Goal: Task Accomplishment & Management: Manage account settings

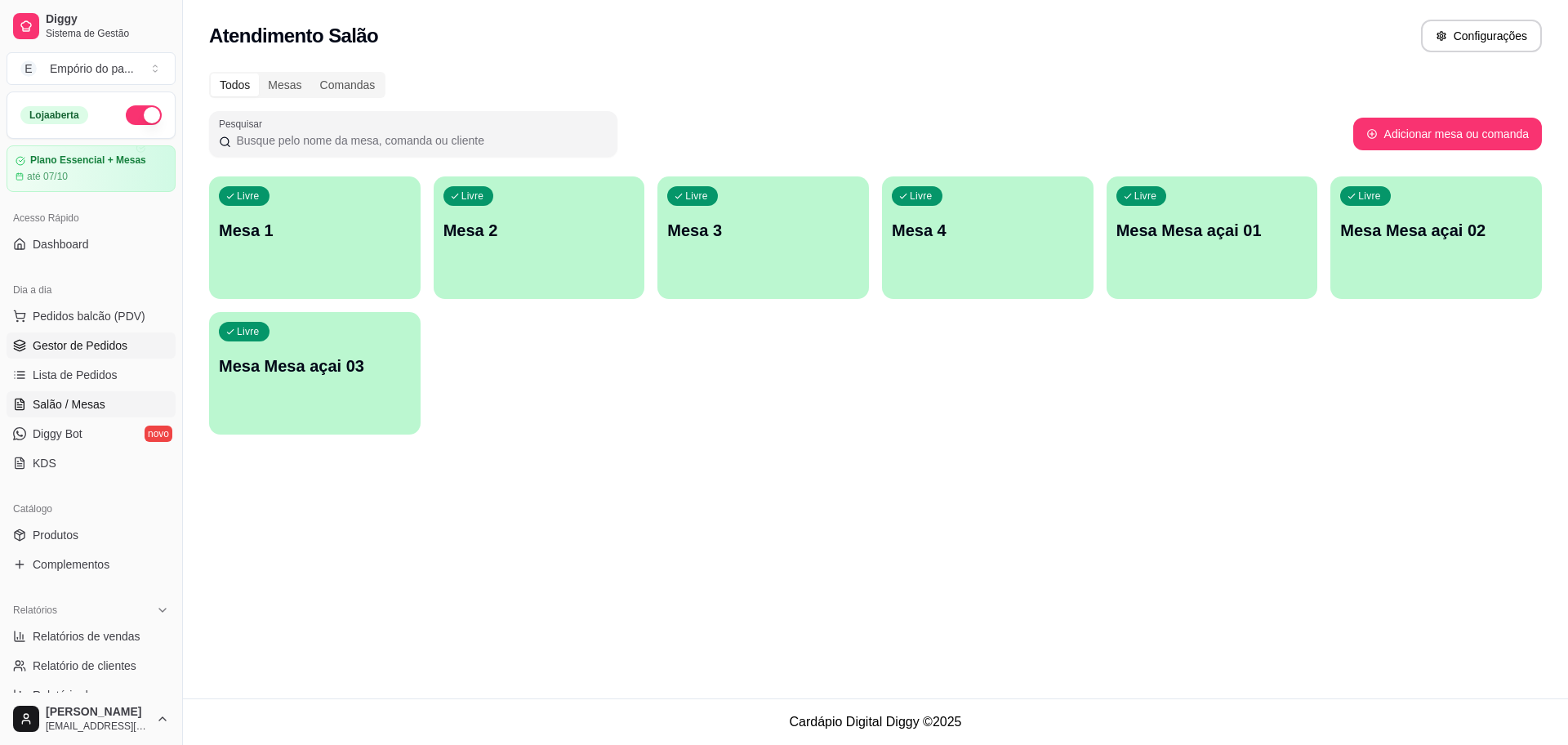
click at [91, 341] on span "Gestor de Pedidos" at bounding box center [80, 346] width 95 height 16
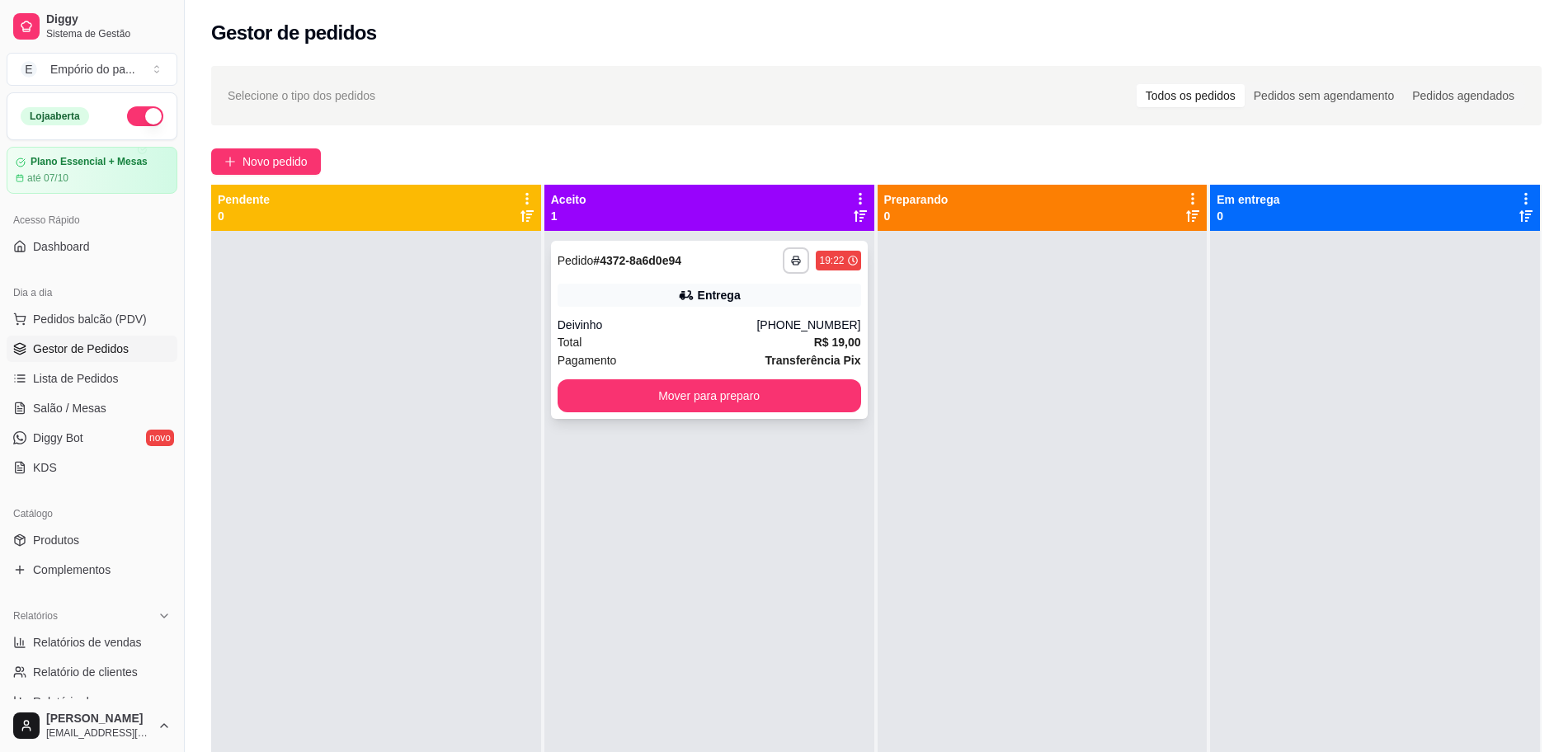
click at [741, 340] on div "Total R$ 19,00" at bounding box center [709, 343] width 304 height 18
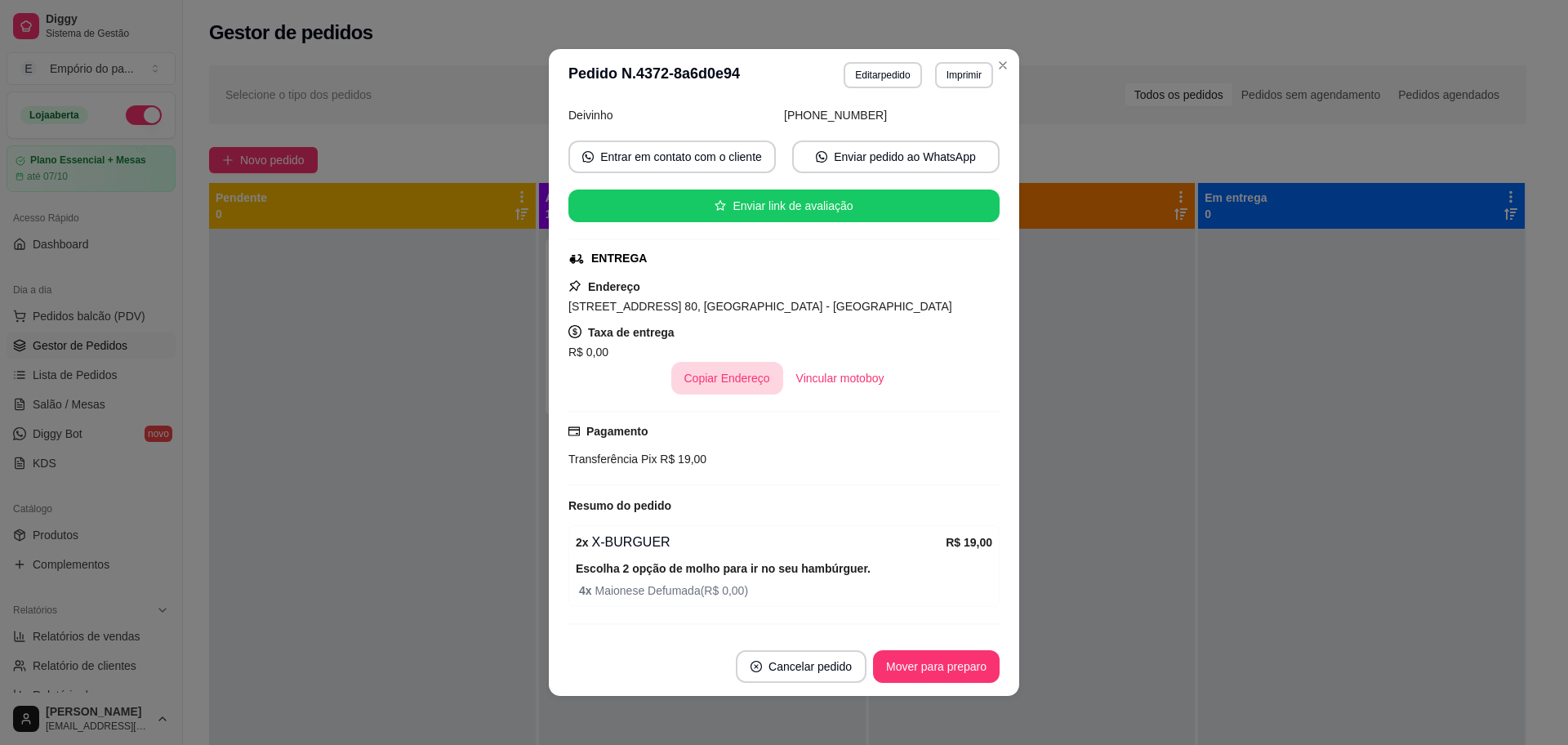
scroll to position [4, 0]
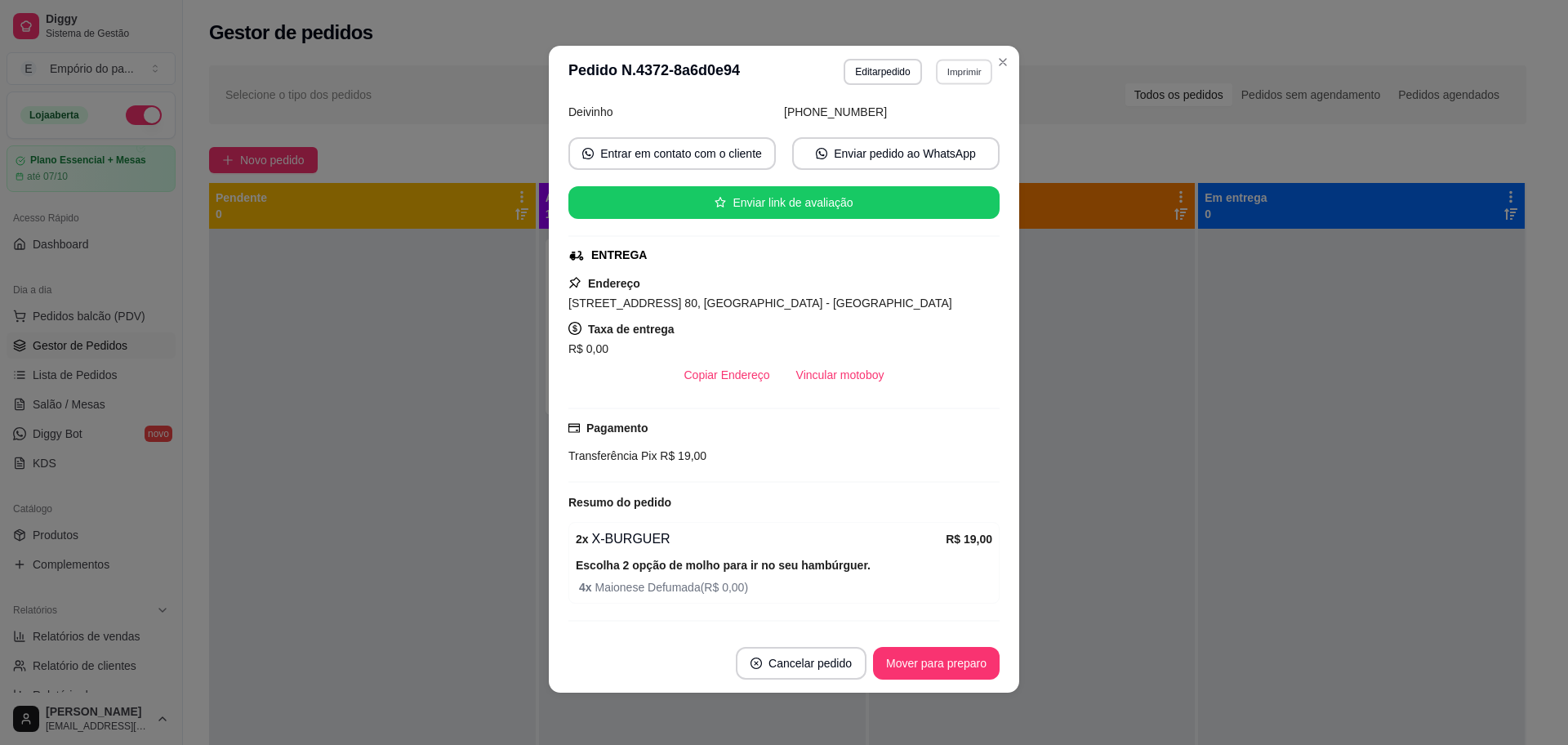
click at [961, 73] on button "Imprimir" at bounding box center [964, 72] width 56 height 25
click at [937, 129] on button "IMPRESSORA" at bounding box center [927, 129] width 119 height 26
click at [944, 661] on button "Mover para preparo" at bounding box center [935, 664] width 122 height 32
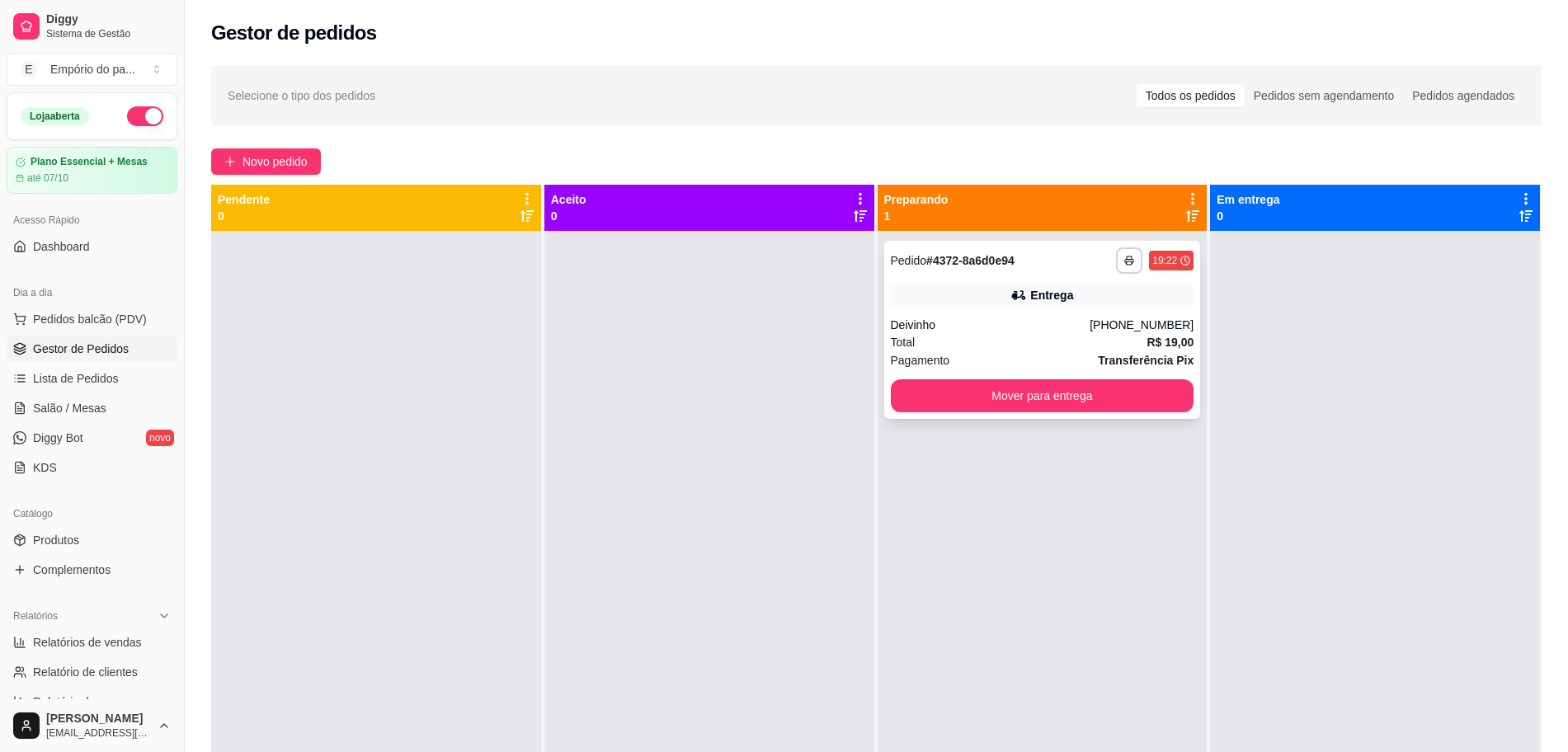
click at [1071, 318] on div "Deivinho" at bounding box center [990, 324] width 199 height 16
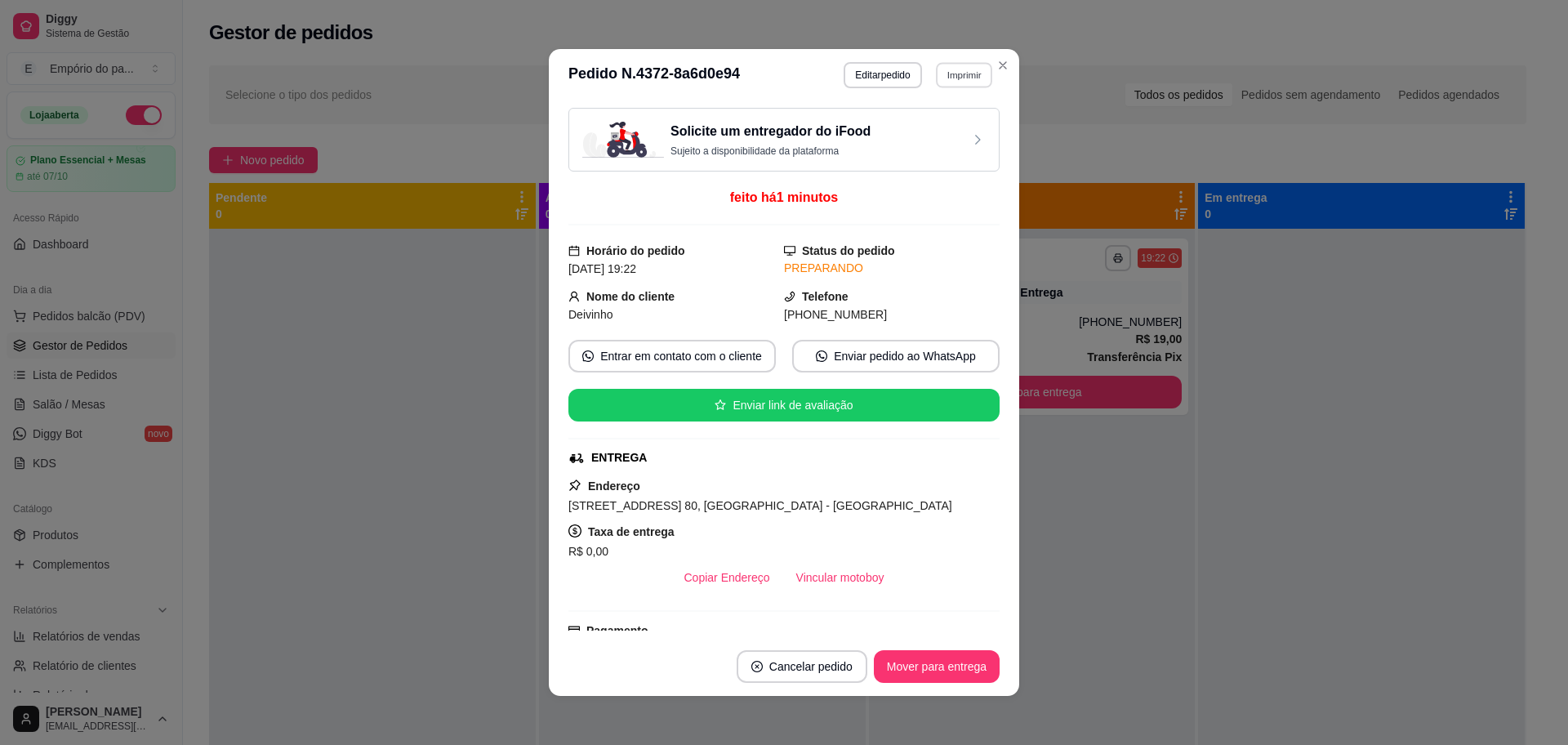
click at [949, 72] on button "Imprimir" at bounding box center [964, 75] width 56 height 25
click at [957, 119] on div "Escolha a impressora IMPRESSORA" at bounding box center [927, 120] width 135 height 55
click at [957, 138] on button "IMPRESSORA" at bounding box center [927, 132] width 119 height 26
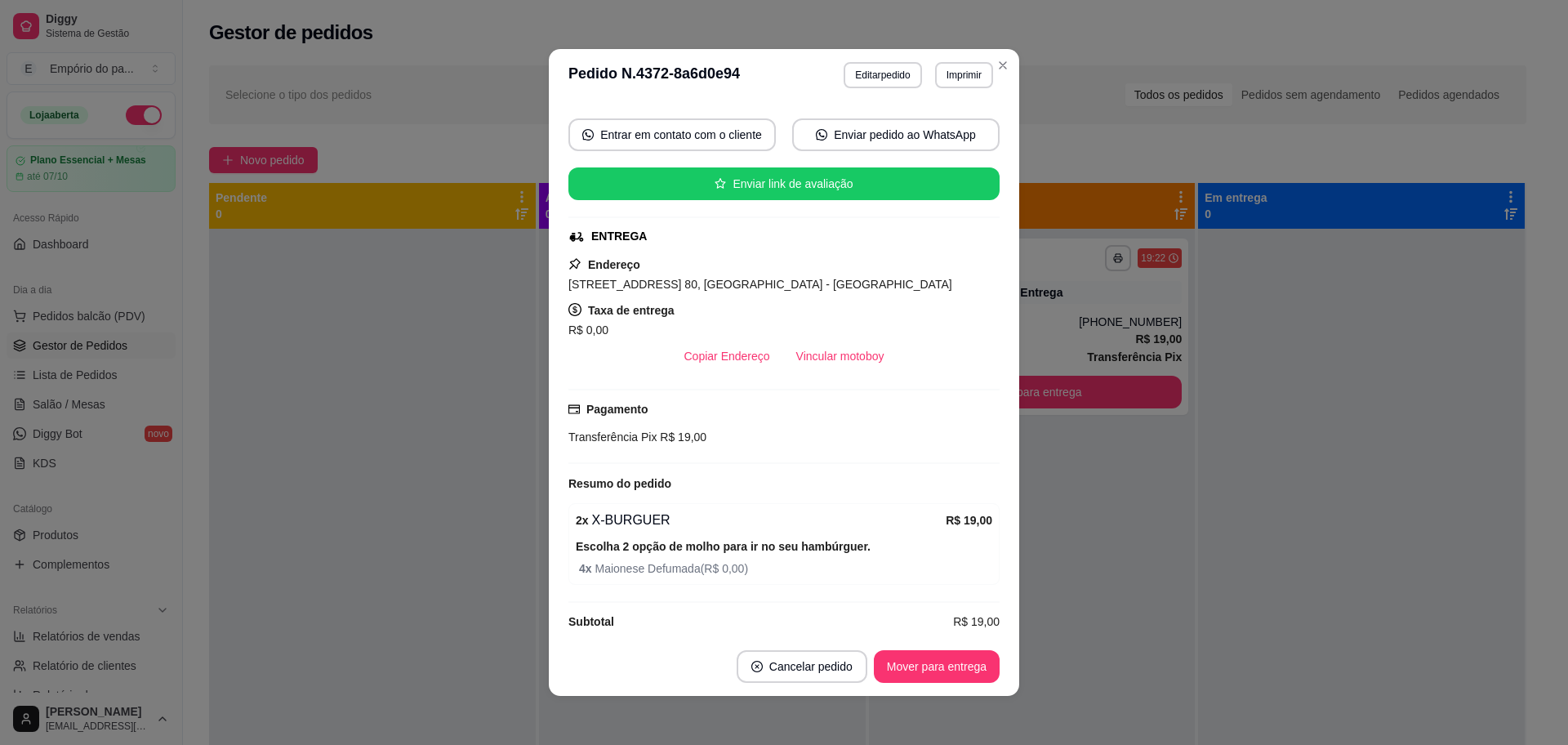
scroll to position [257, 0]
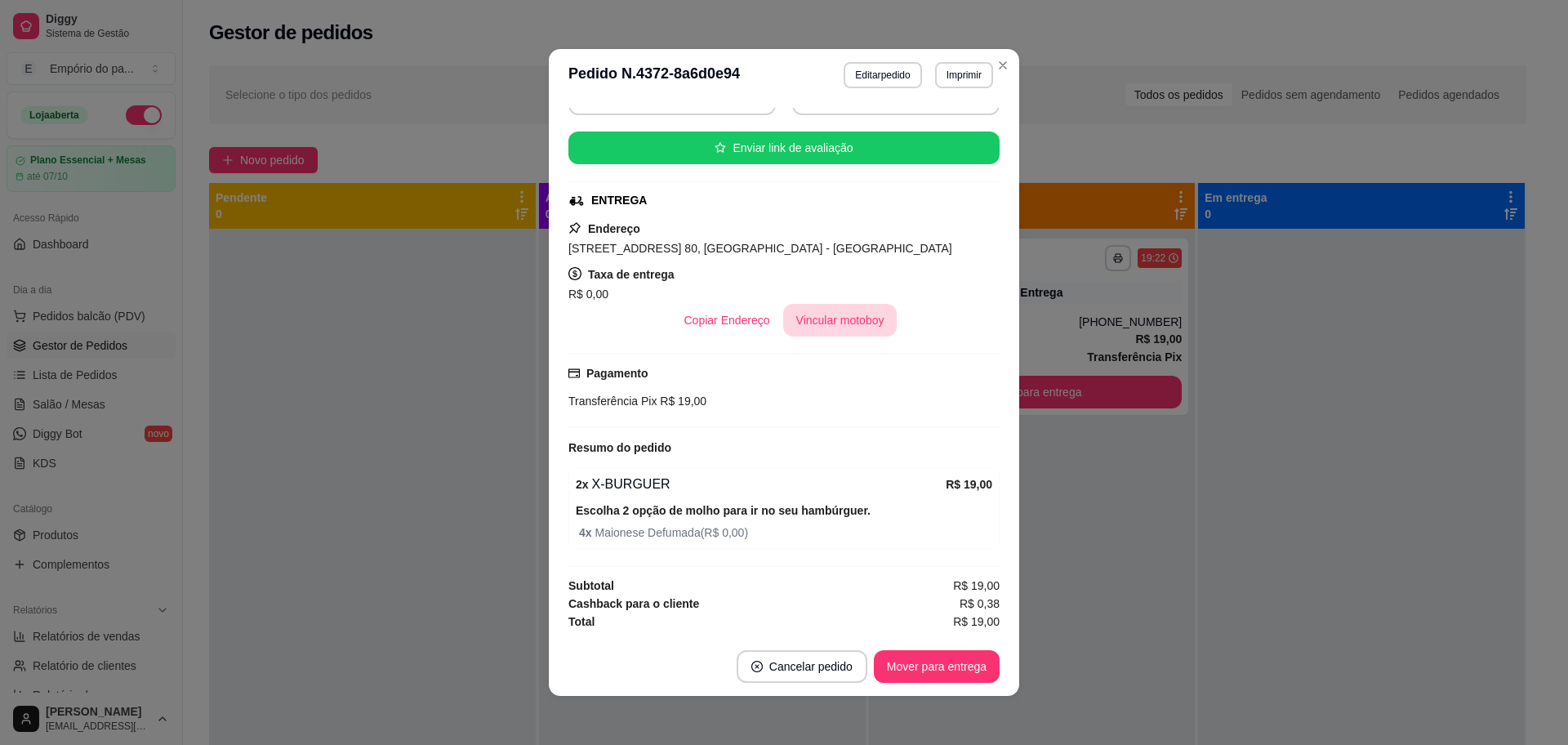
click at [783, 321] on button "Vincular motoboy" at bounding box center [840, 320] width 114 height 33
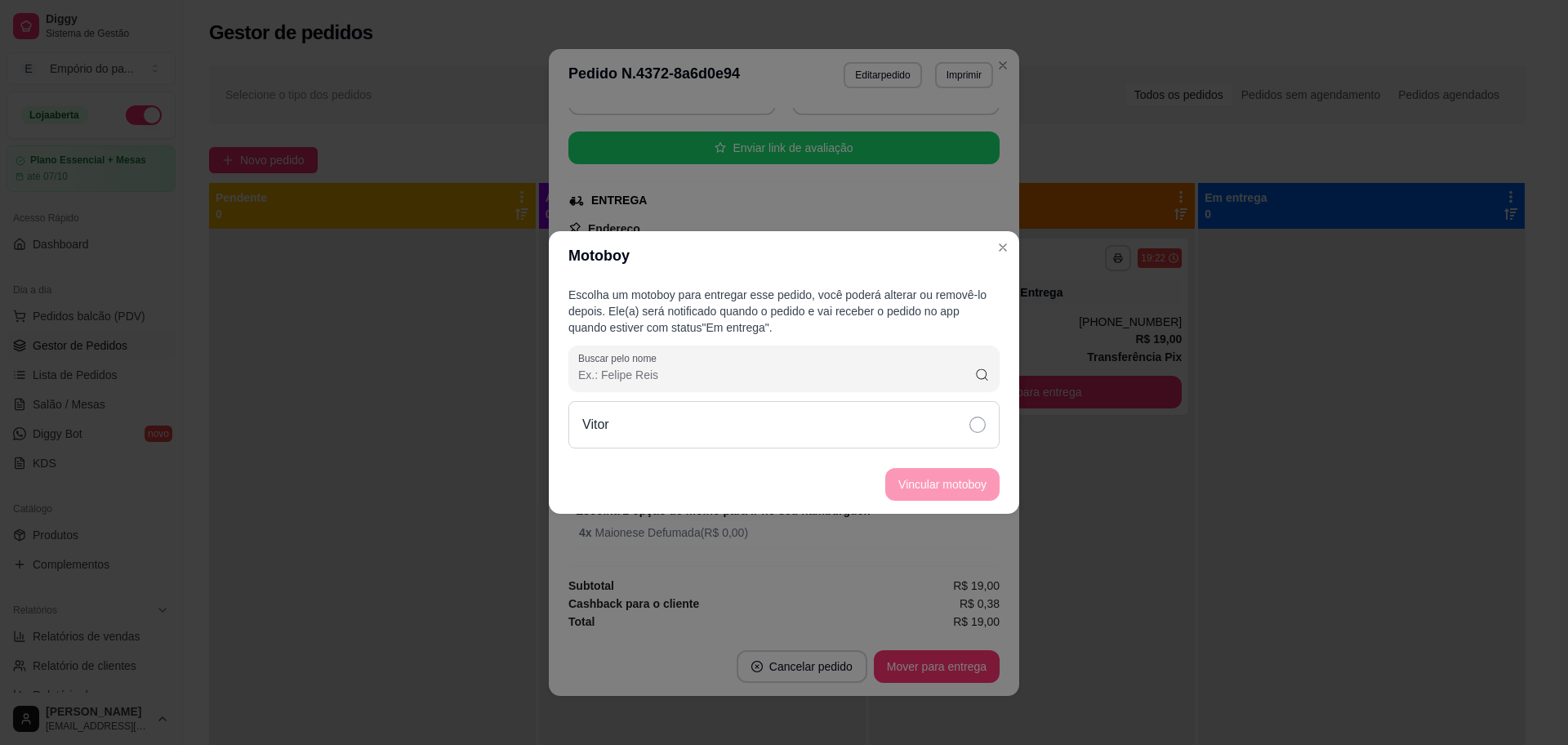
click at [987, 421] on div "Vitor" at bounding box center [784, 425] width 431 height 47
click at [990, 480] on button "Vincular motoboy" at bounding box center [942, 484] width 114 height 33
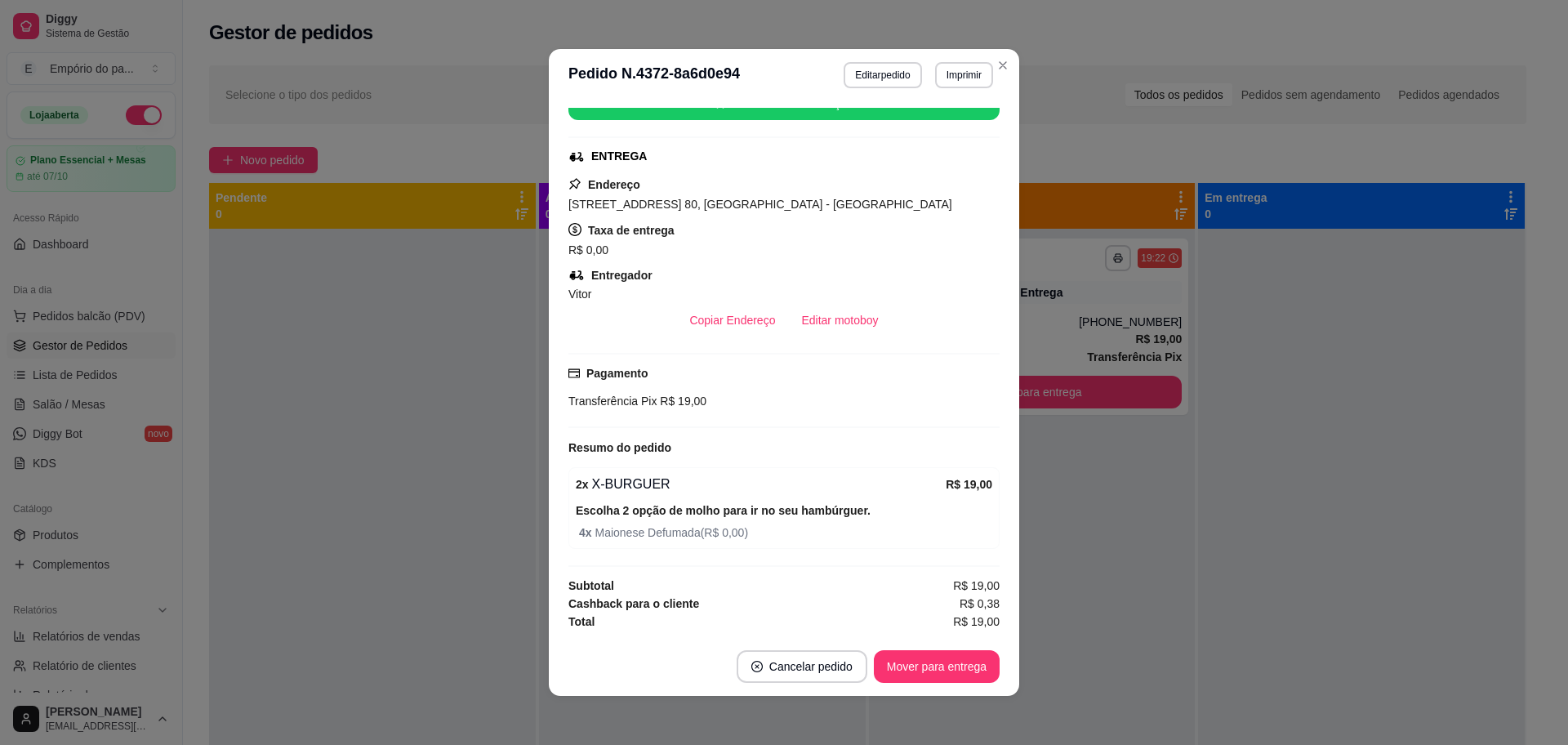
scroll to position [4, 0]
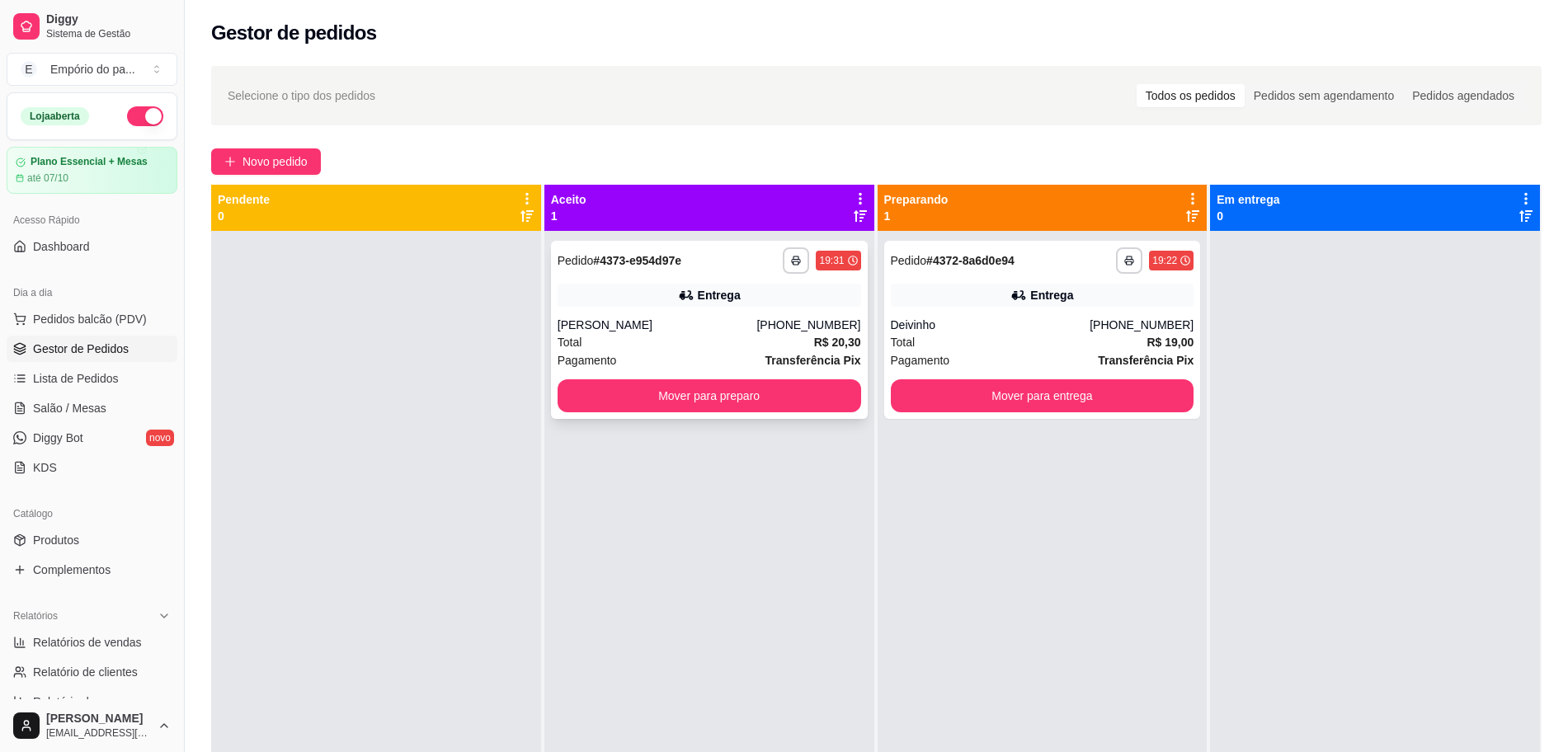
click at [683, 324] on div "[PERSON_NAME]" at bounding box center [657, 324] width 199 height 16
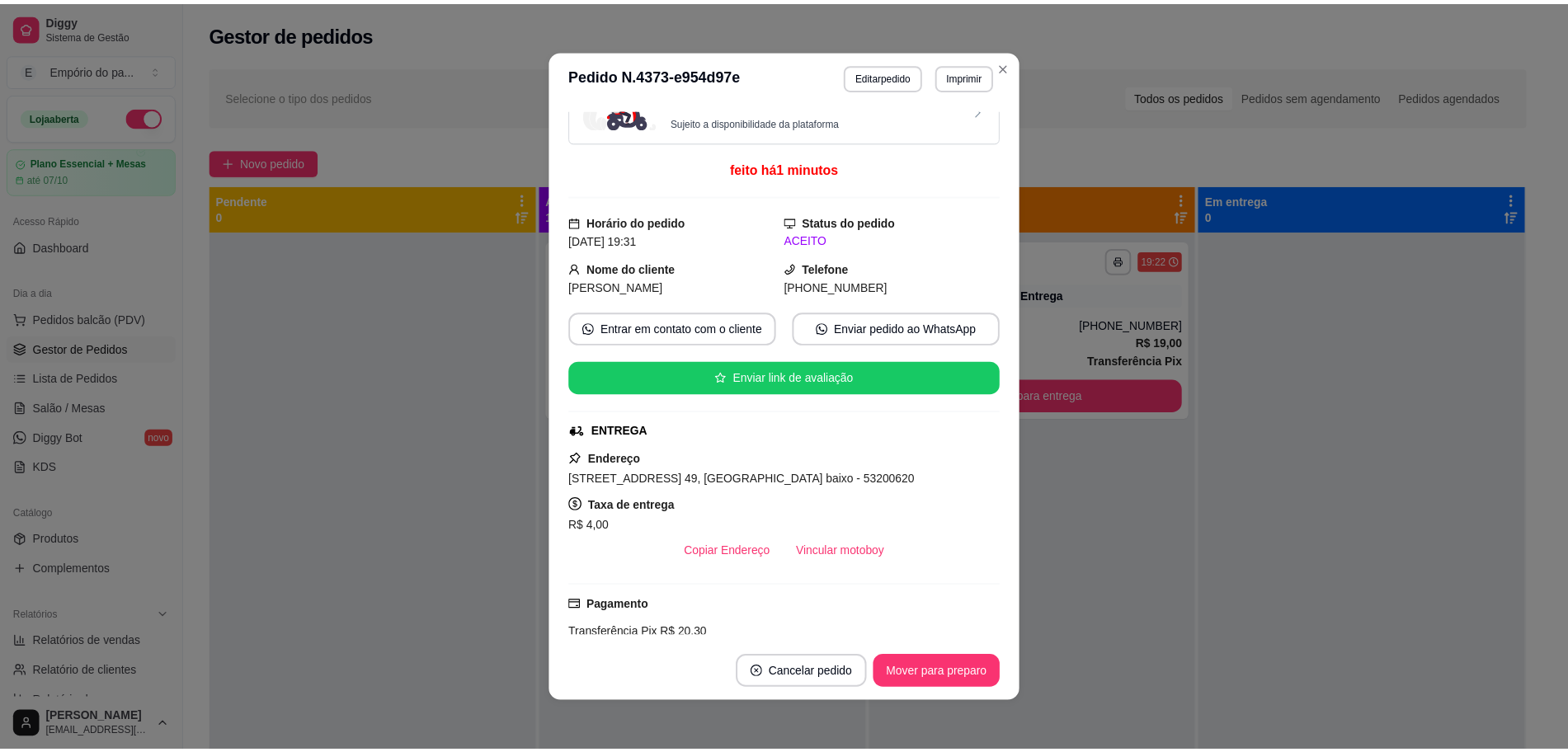
scroll to position [0, 0]
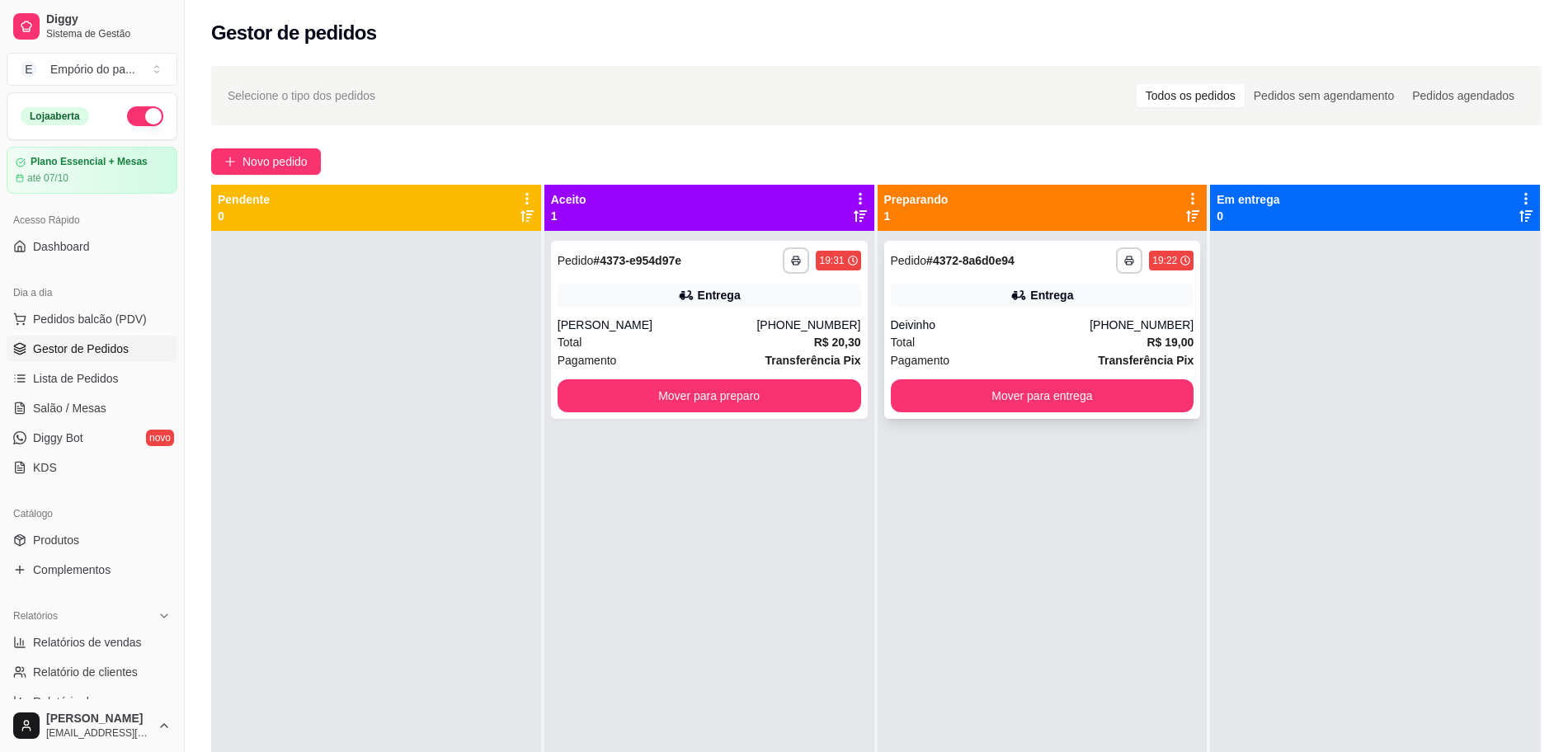
click at [991, 348] on div "Total R$ 19,00" at bounding box center [1042, 343] width 304 height 18
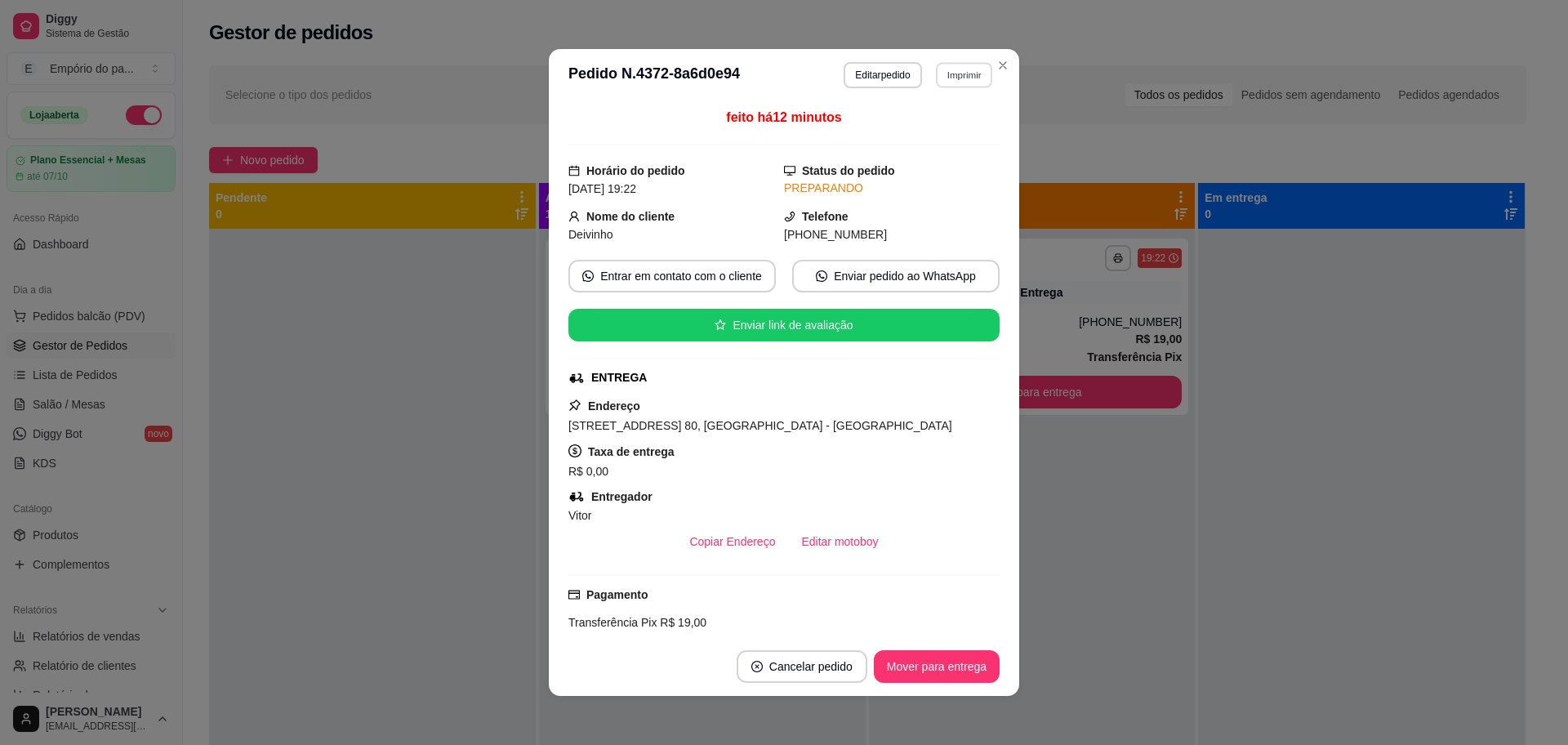
click at [957, 75] on button "Imprimir" at bounding box center [964, 75] width 56 height 25
click at [890, 138] on button "IMPRESSORA" at bounding box center [927, 132] width 114 height 25
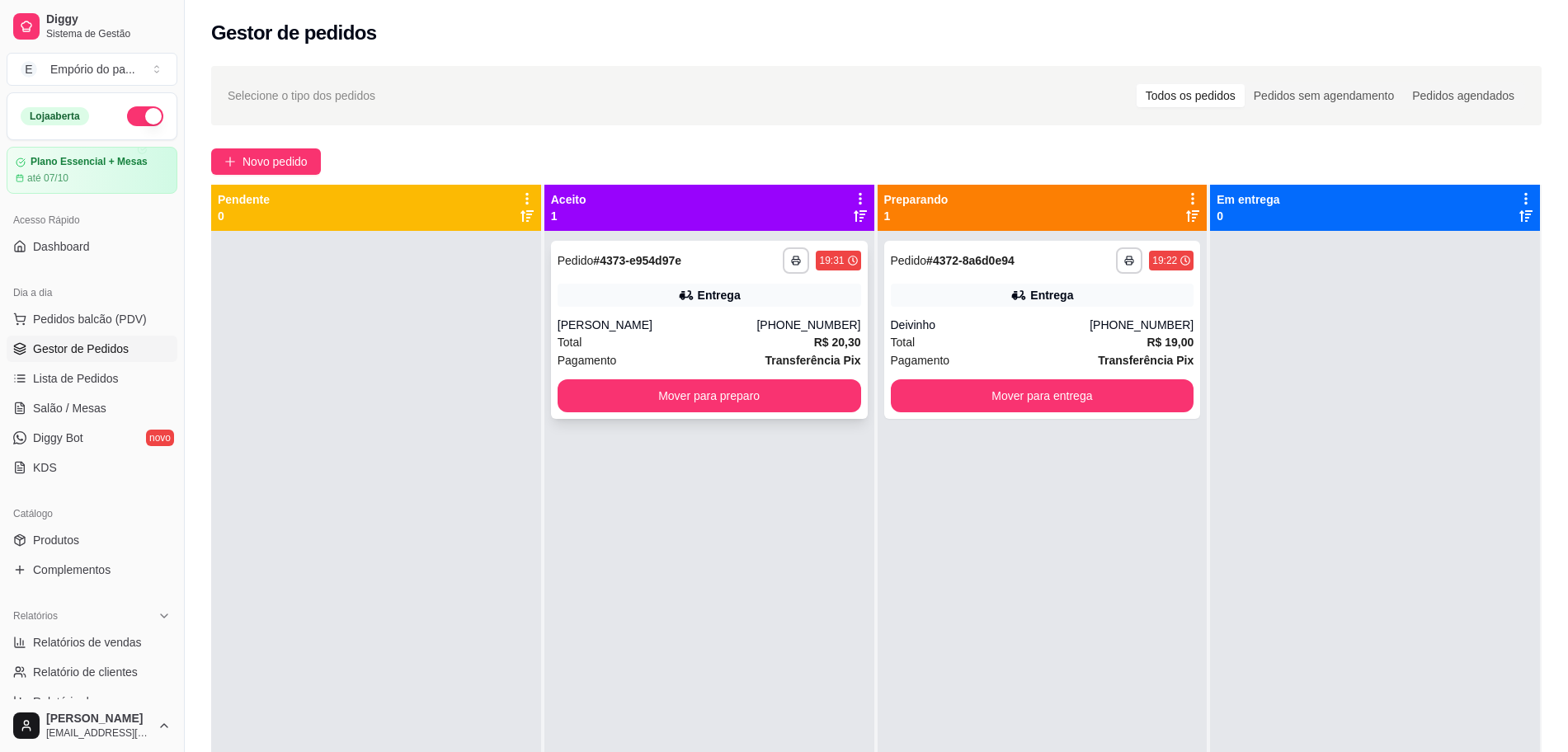
click at [708, 324] on div "[PERSON_NAME]" at bounding box center [657, 324] width 199 height 16
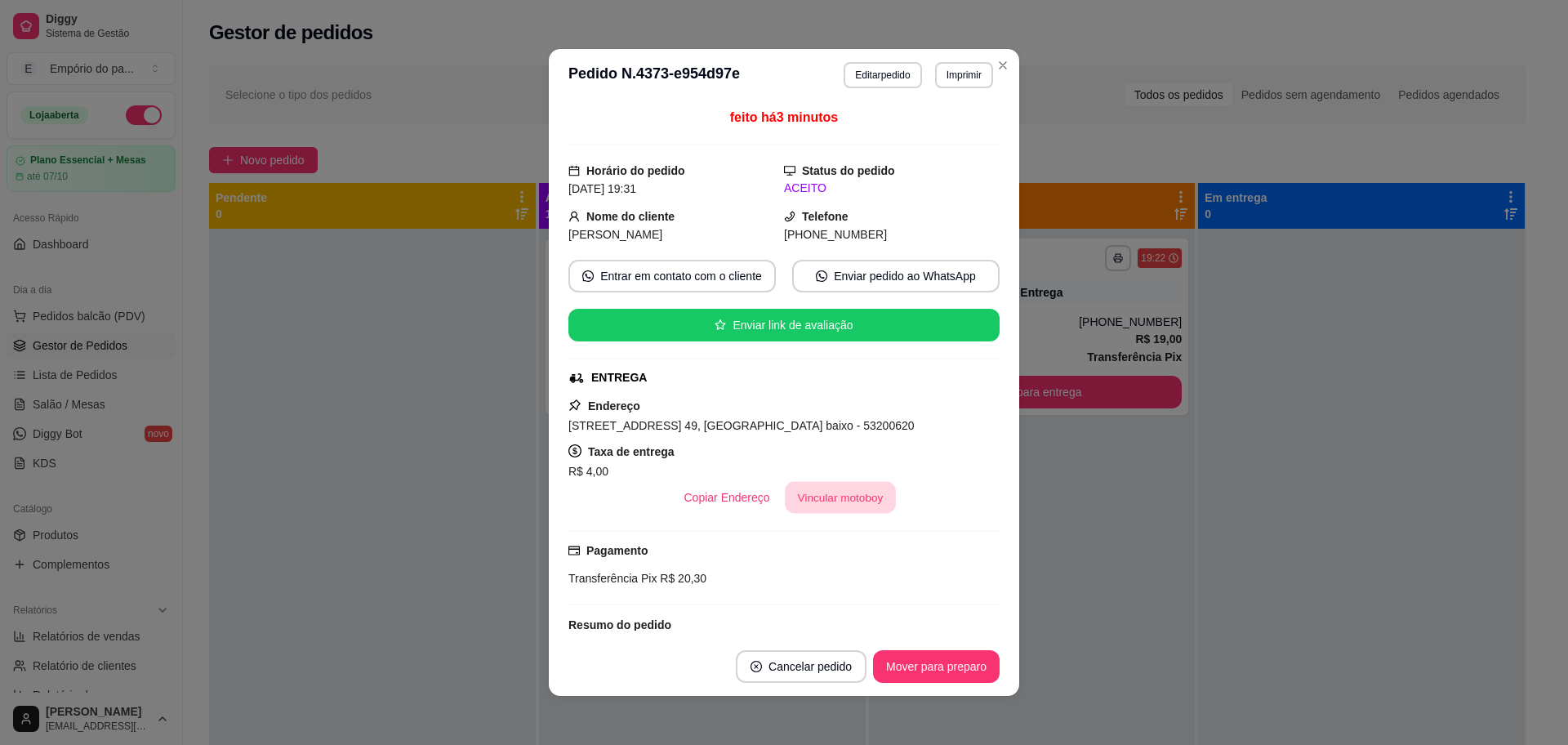
click at [832, 501] on button "Vincular motoboy" at bounding box center [840, 497] width 111 height 32
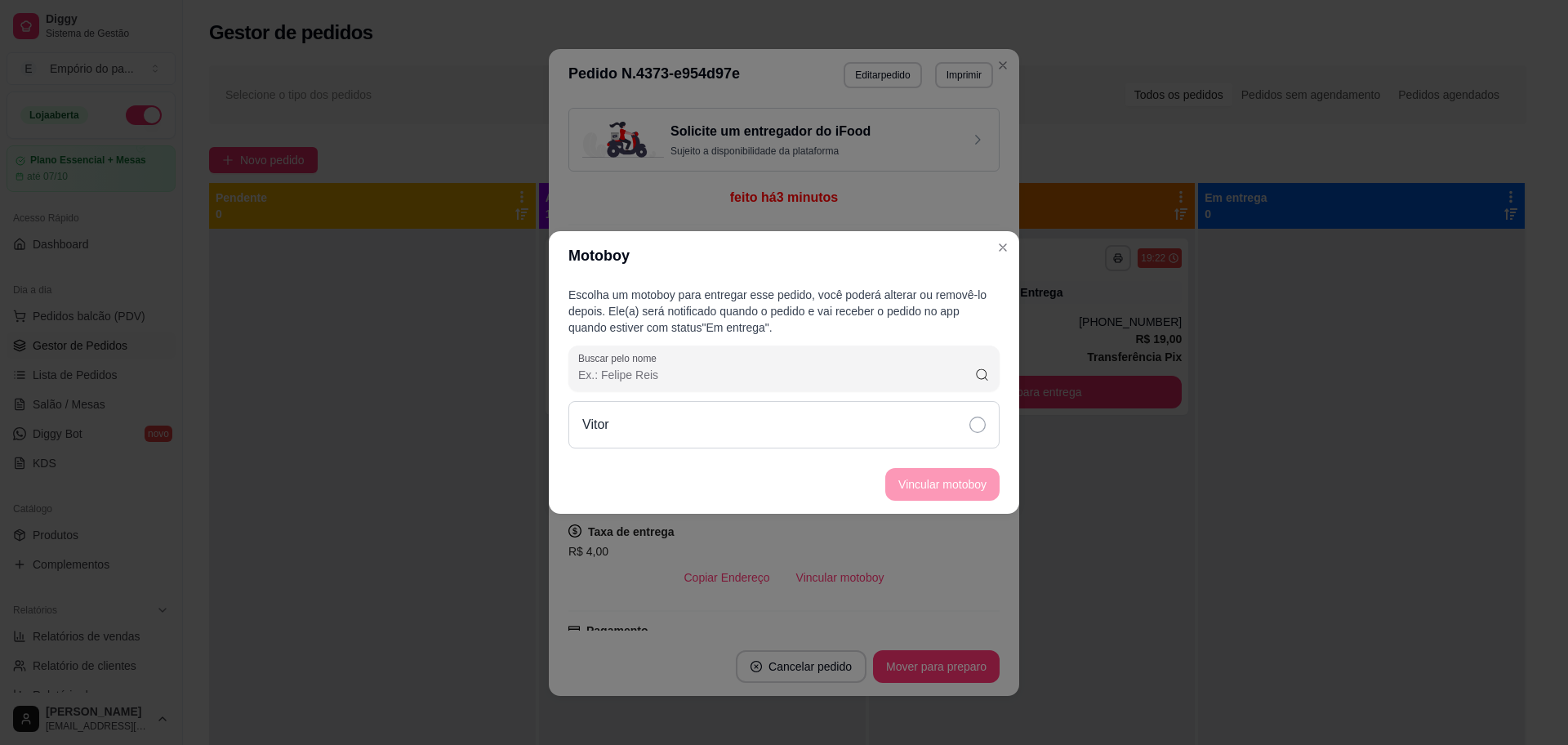
click at [966, 423] on div "Vitor" at bounding box center [784, 425] width 431 height 47
click at [972, 423] on icon at bounding box center [976, 425] width 17 height 17
click at [973, 423] on icon at bounding box center [978, 425] width 16 height 16
click at [944, 493] on button "Vincular motoboy" at bounding box center [942, 484] width 111 height 32
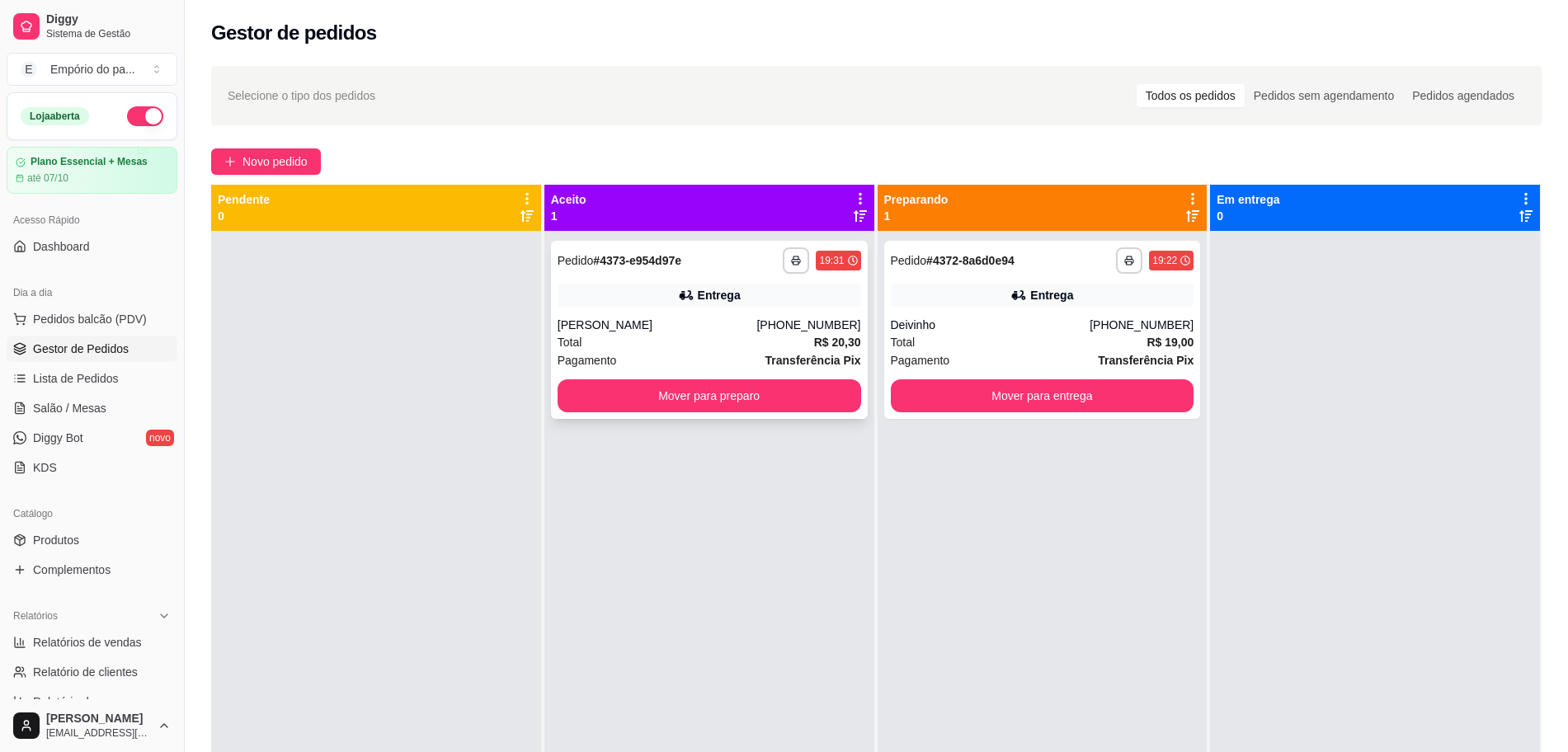
click at [738, 331] on div "[PERSON_NAME]" at bounding box center [657, 324] width 199 height 16
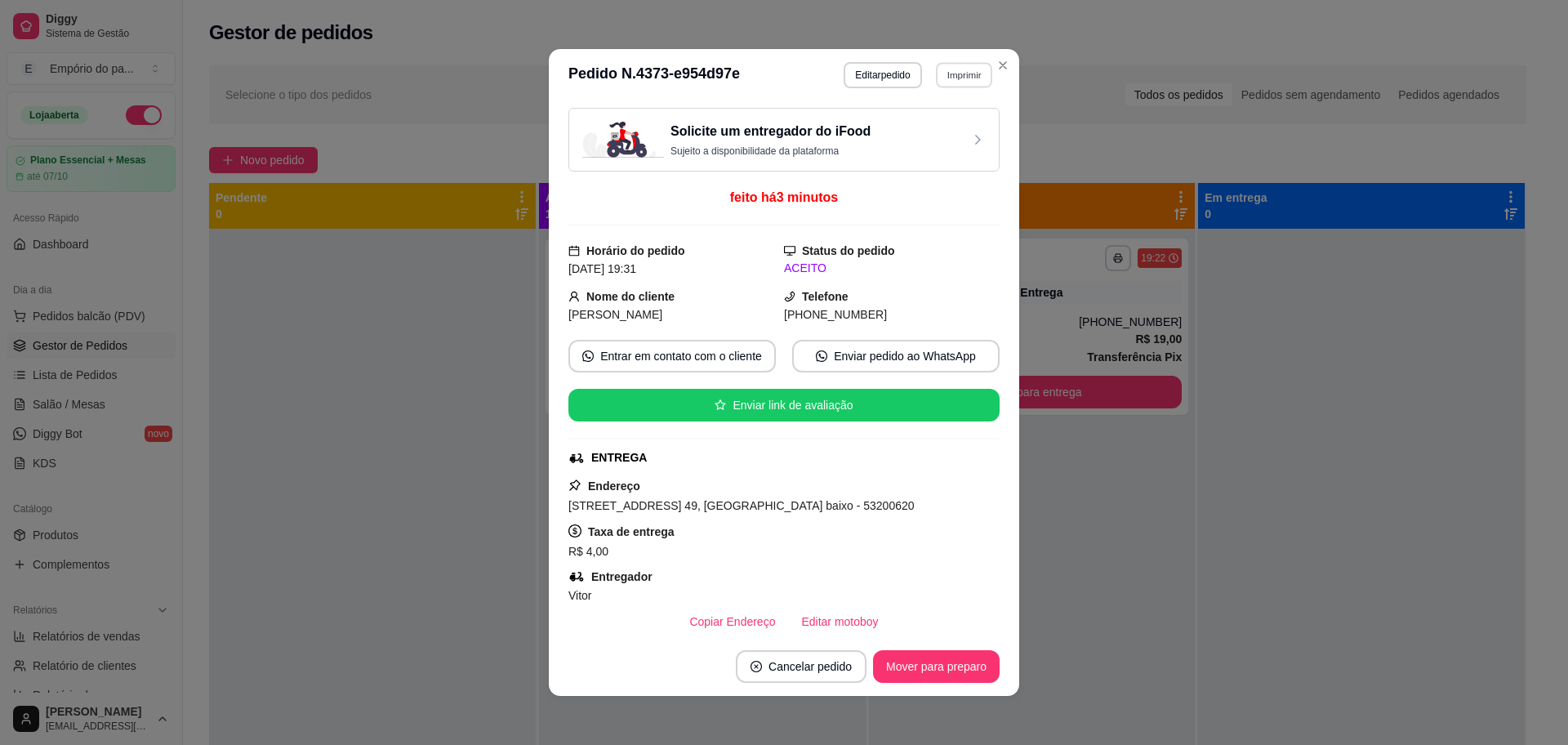
click at [964, 73] on button "Imprimir" at bounding box center [964, 75] width 56 height 25
click at [952, 138] on button "IMPRESSORA" at bounding box center [927, 132] width 114 height 25
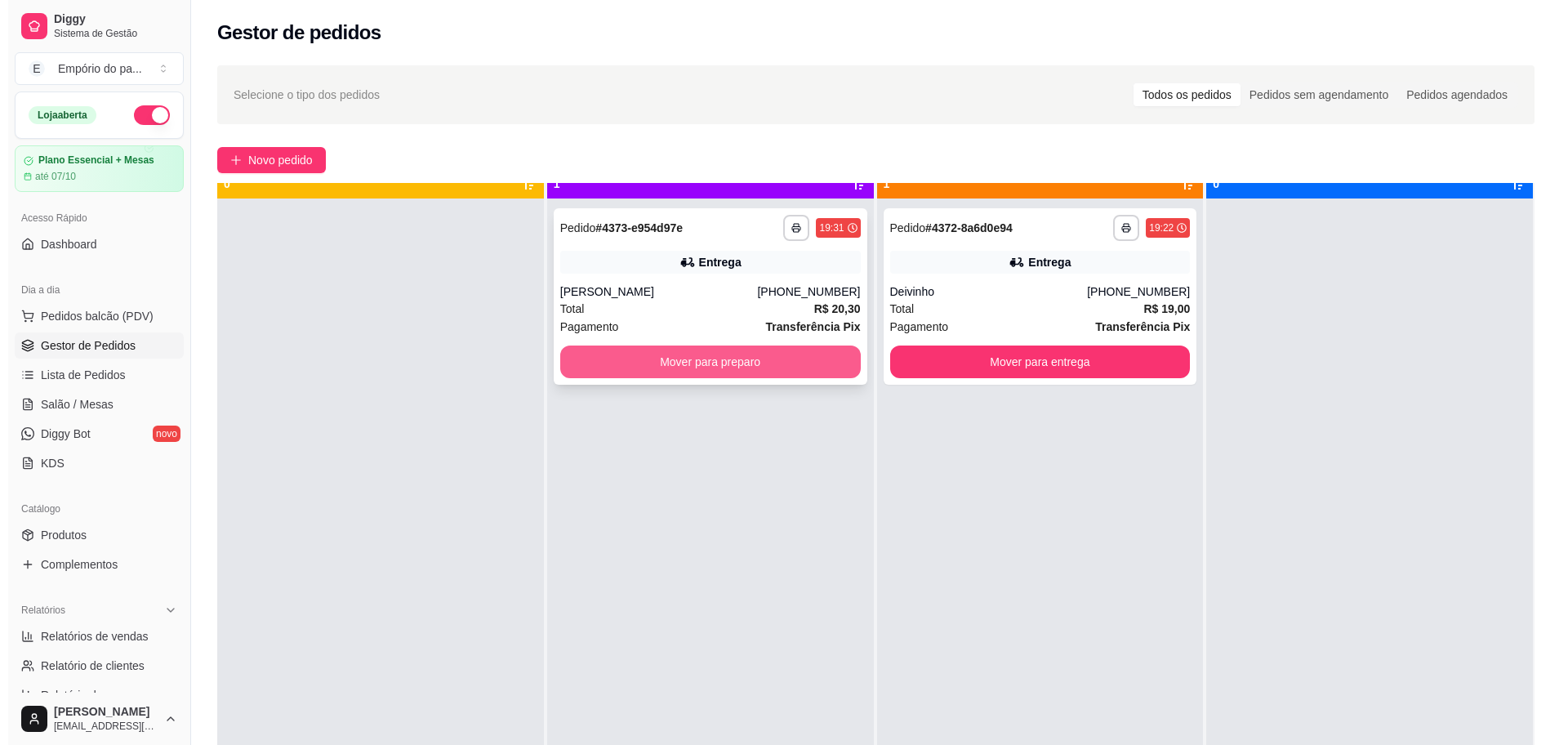
scroll to position [46, 0]
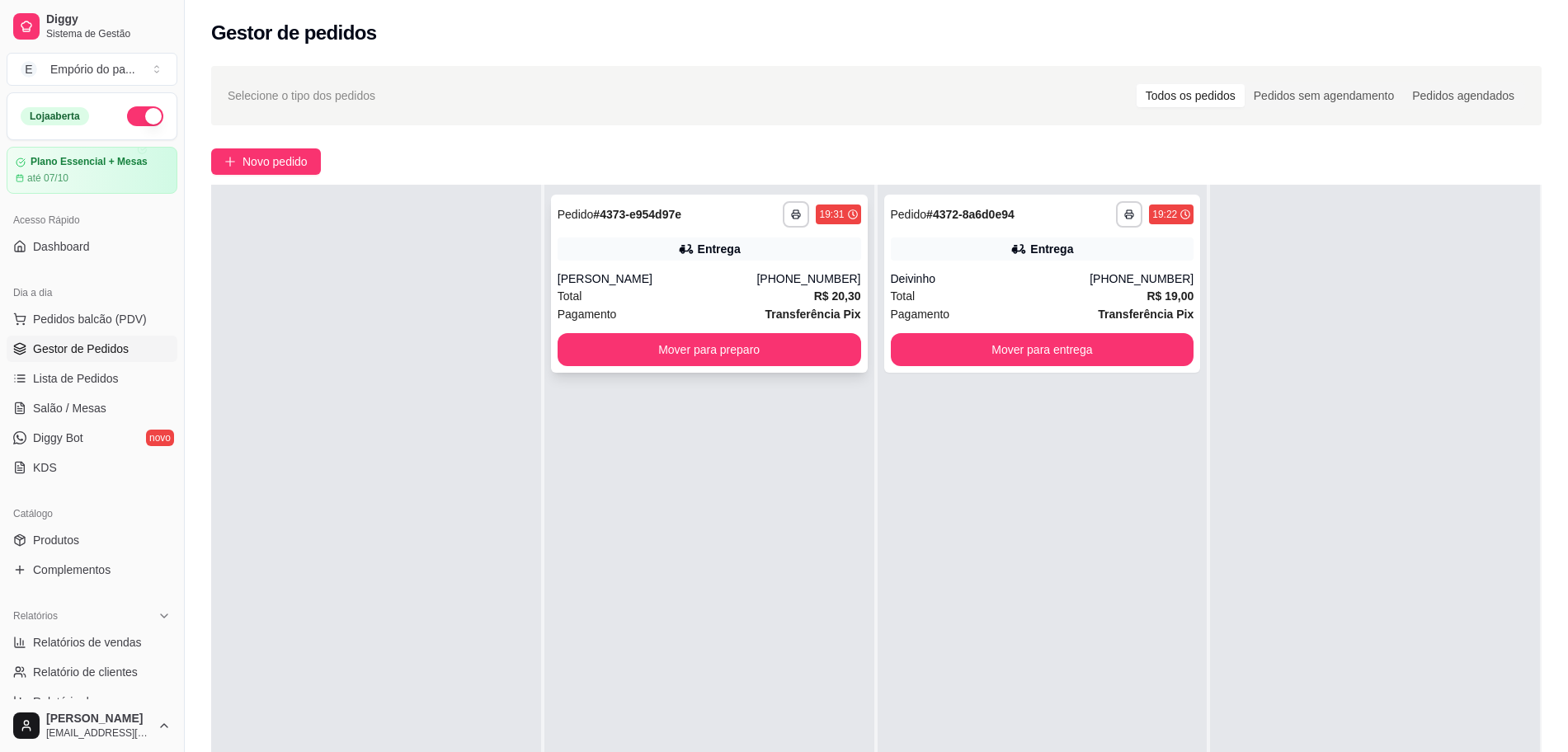
click at [693, 278] on div "[PERSON_NAME]" at bounding box center [657, 279] width 199 height 16
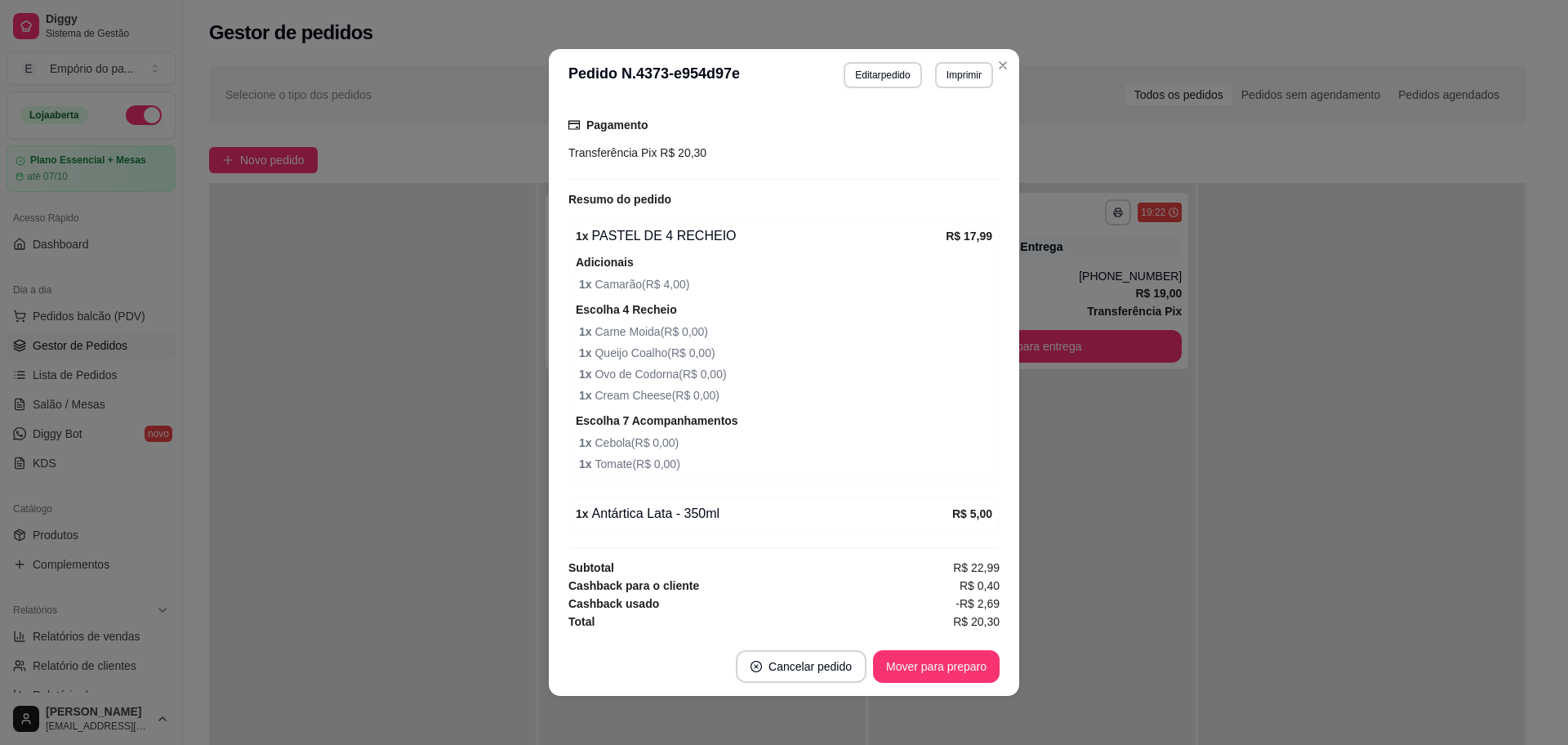
scroll to position [4, 0]
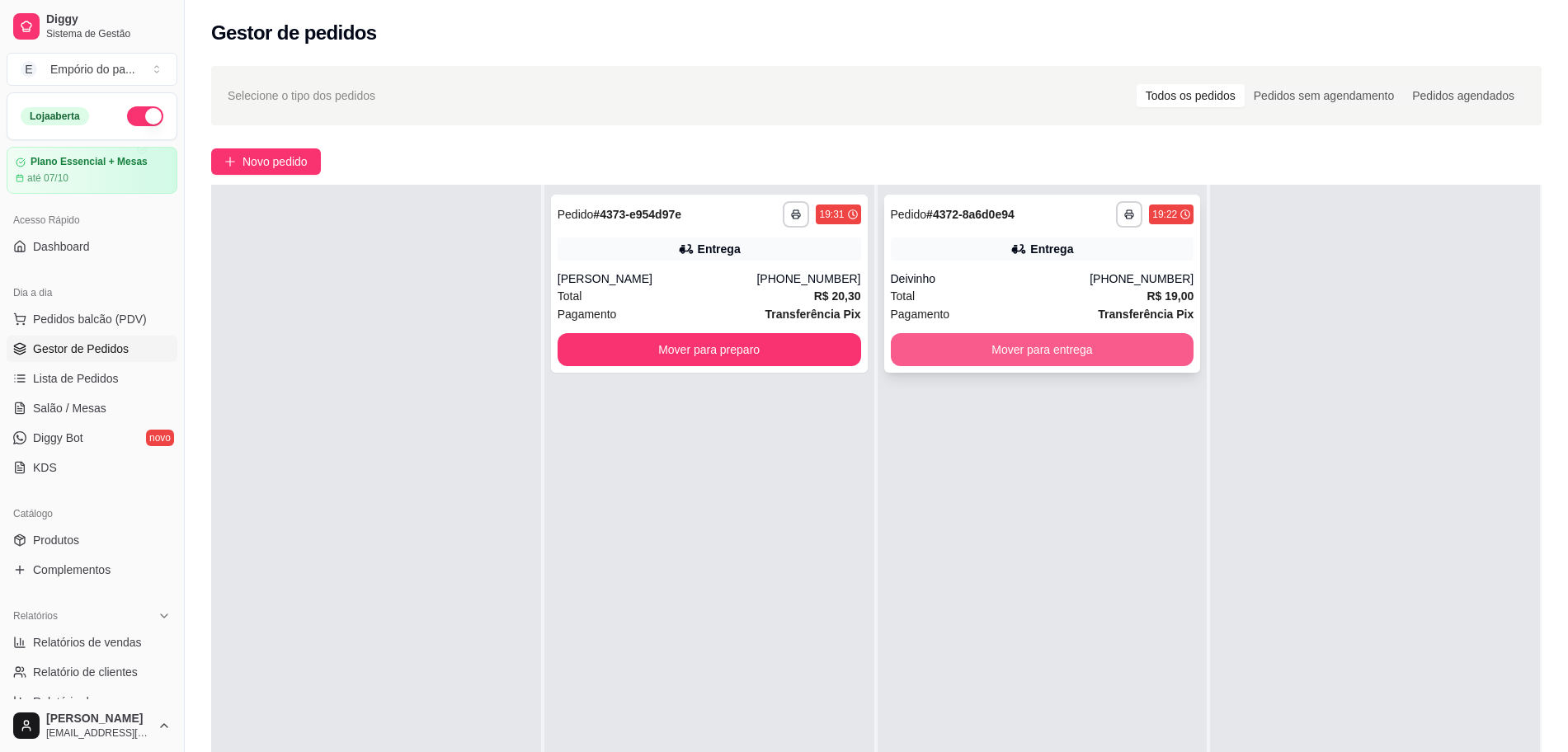
click at [942, 345] on button "Mover para entrega" at bounding box center [1042, 350] width 304 height 33
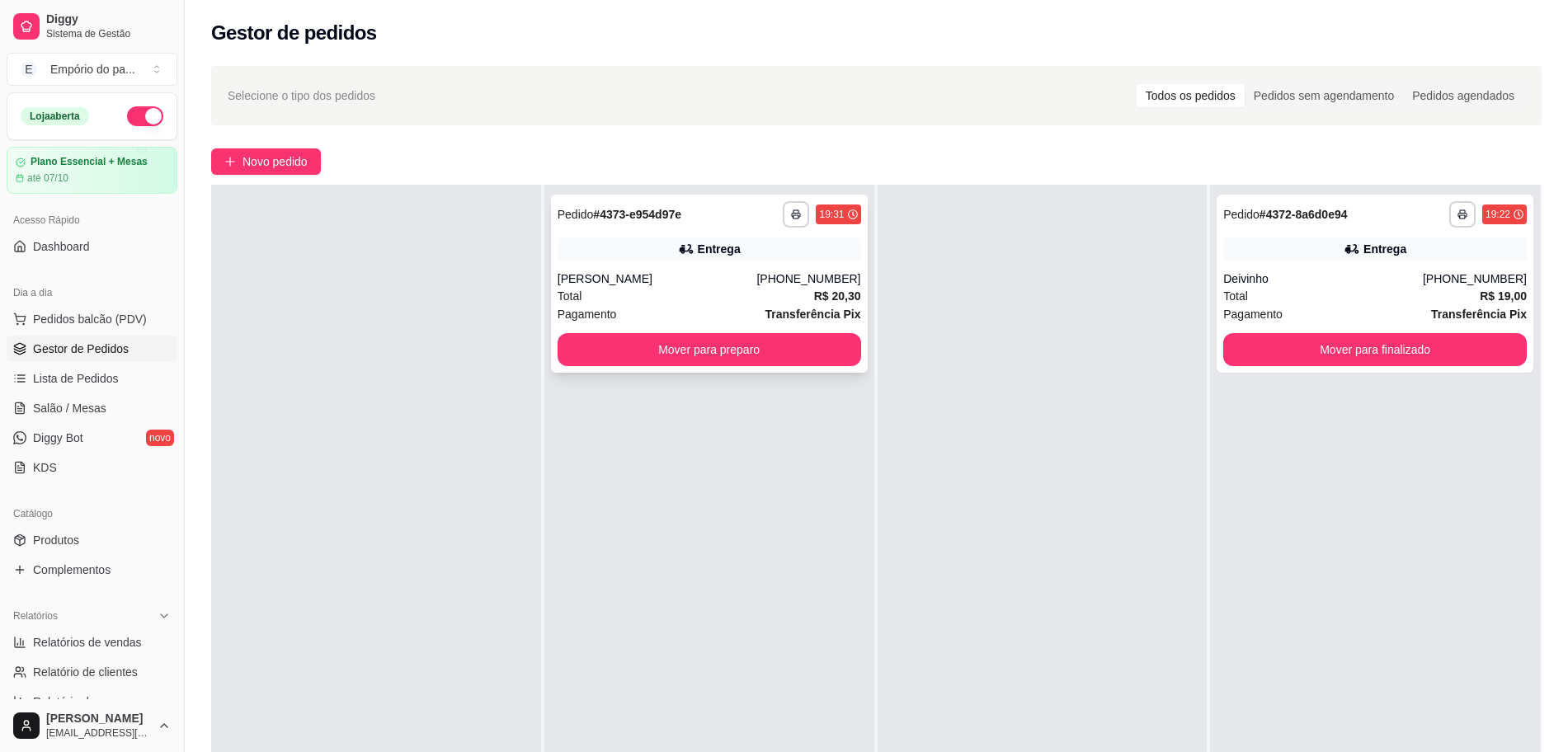
click at [753, 278] on div "[PERSON_NAME]" at bounding box center [657, 279] width 199 height 16
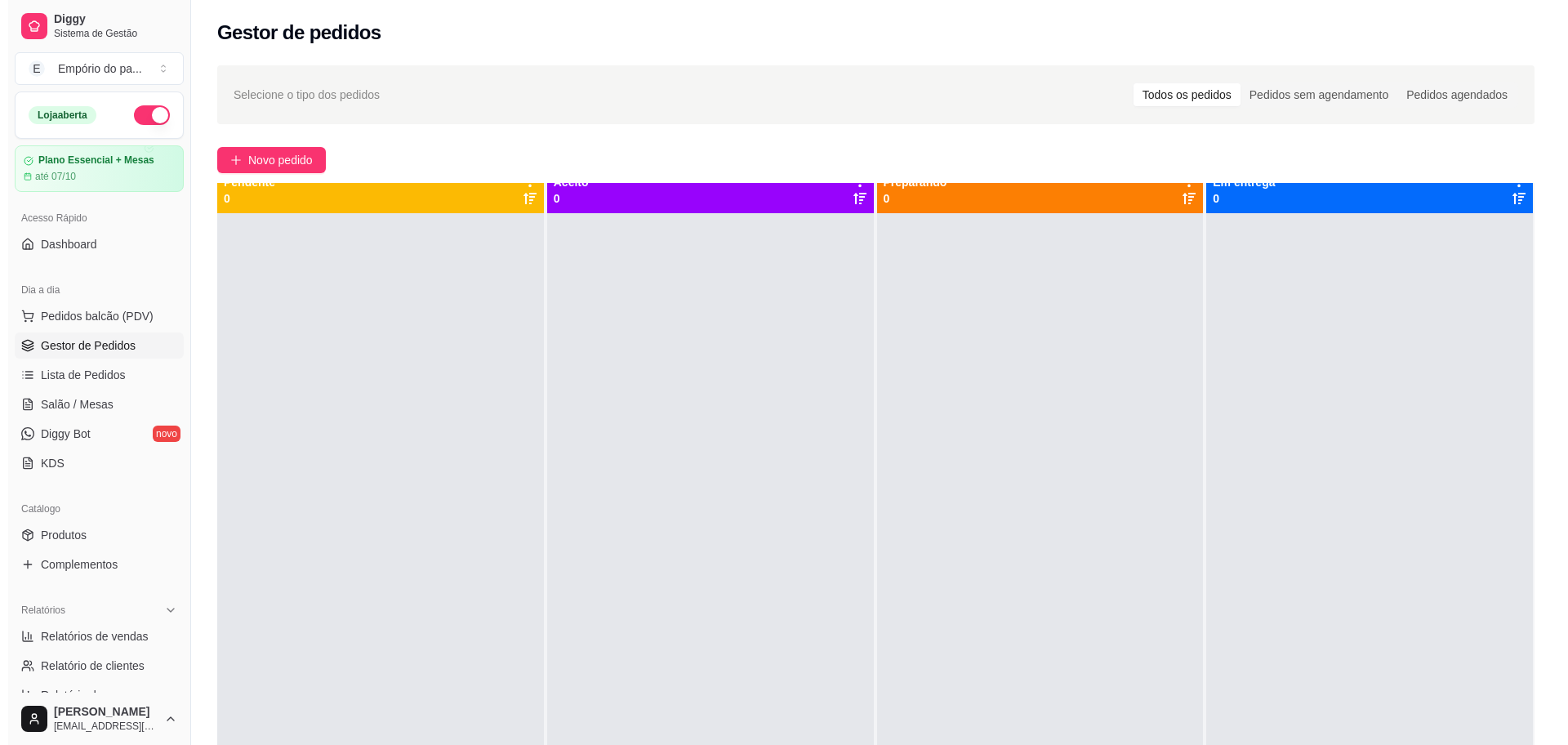
scroll to position [0, 0]
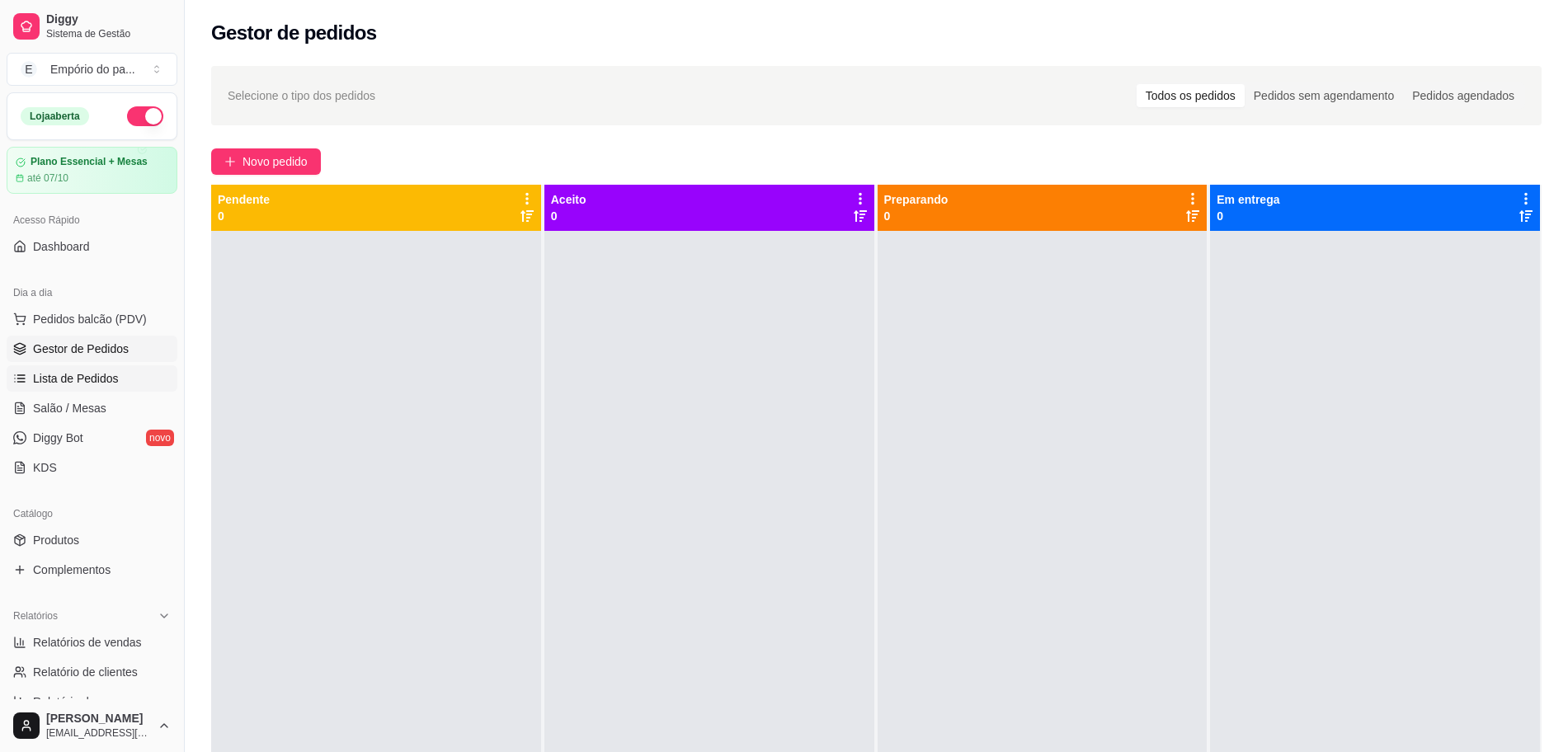
click at [92, 376] on span "Lista de Pedidos" at bounding box center [76, 378] width 86 height 16
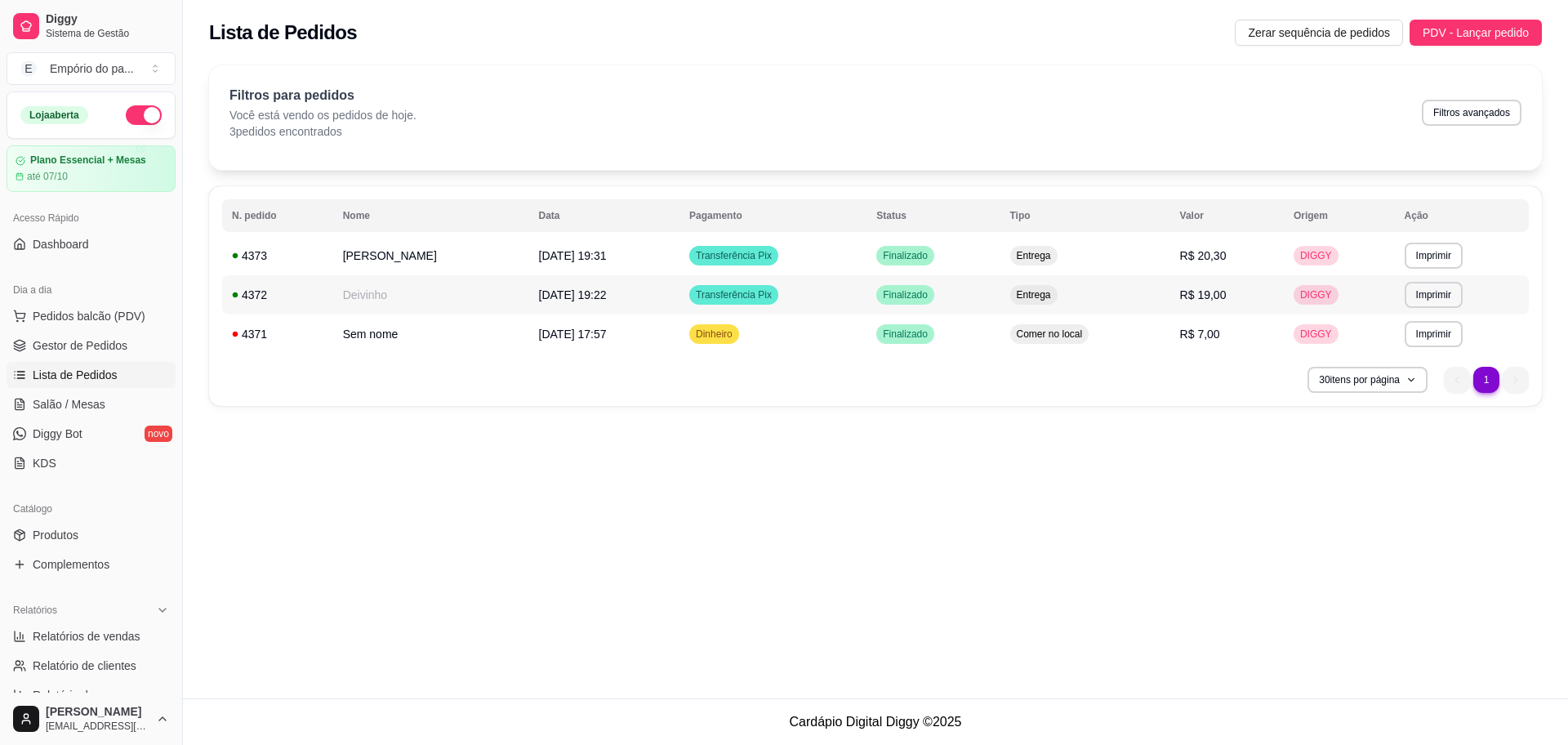
click at [435, 299] on td "Deivinho" at bounding box center [431, 294] width 196 height 39
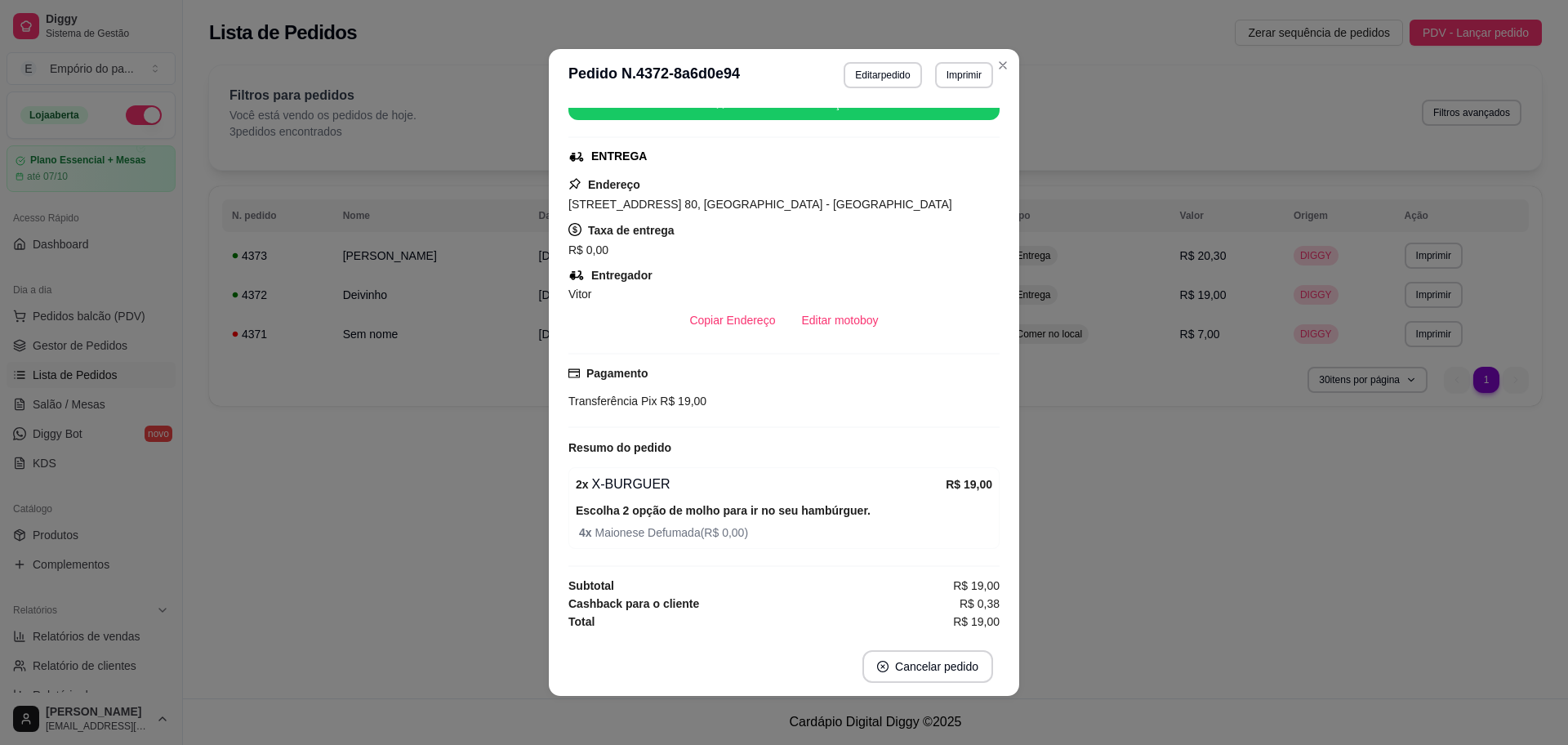
scroll to position [4, 0]
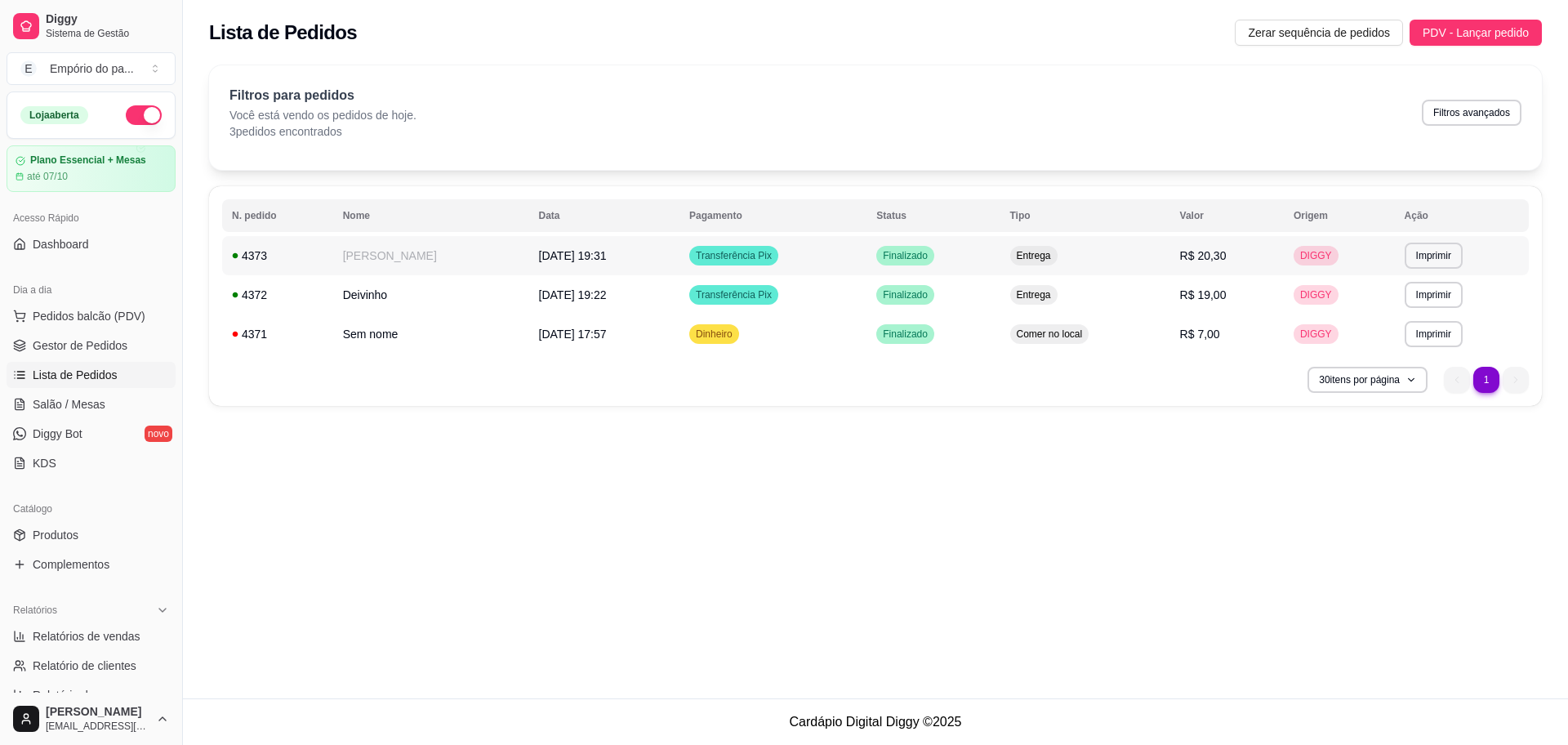
click at [429, 246] on td "[PERSON_NAME]" at bounding box center [431, 255] width 196 height 39
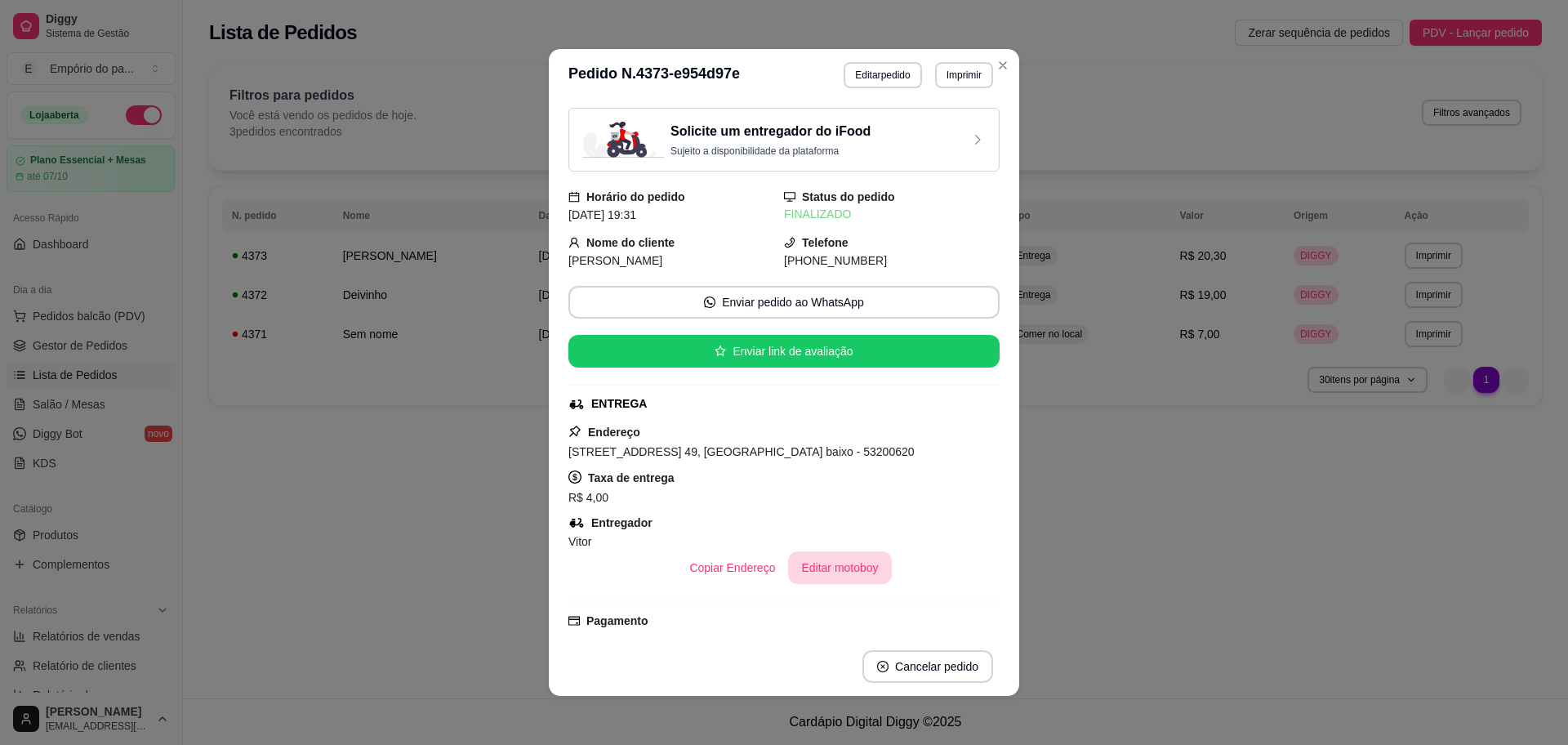
click at [809, 560] on button "Editar motoboy" at bounding box center [840, 568] width 103 height 33
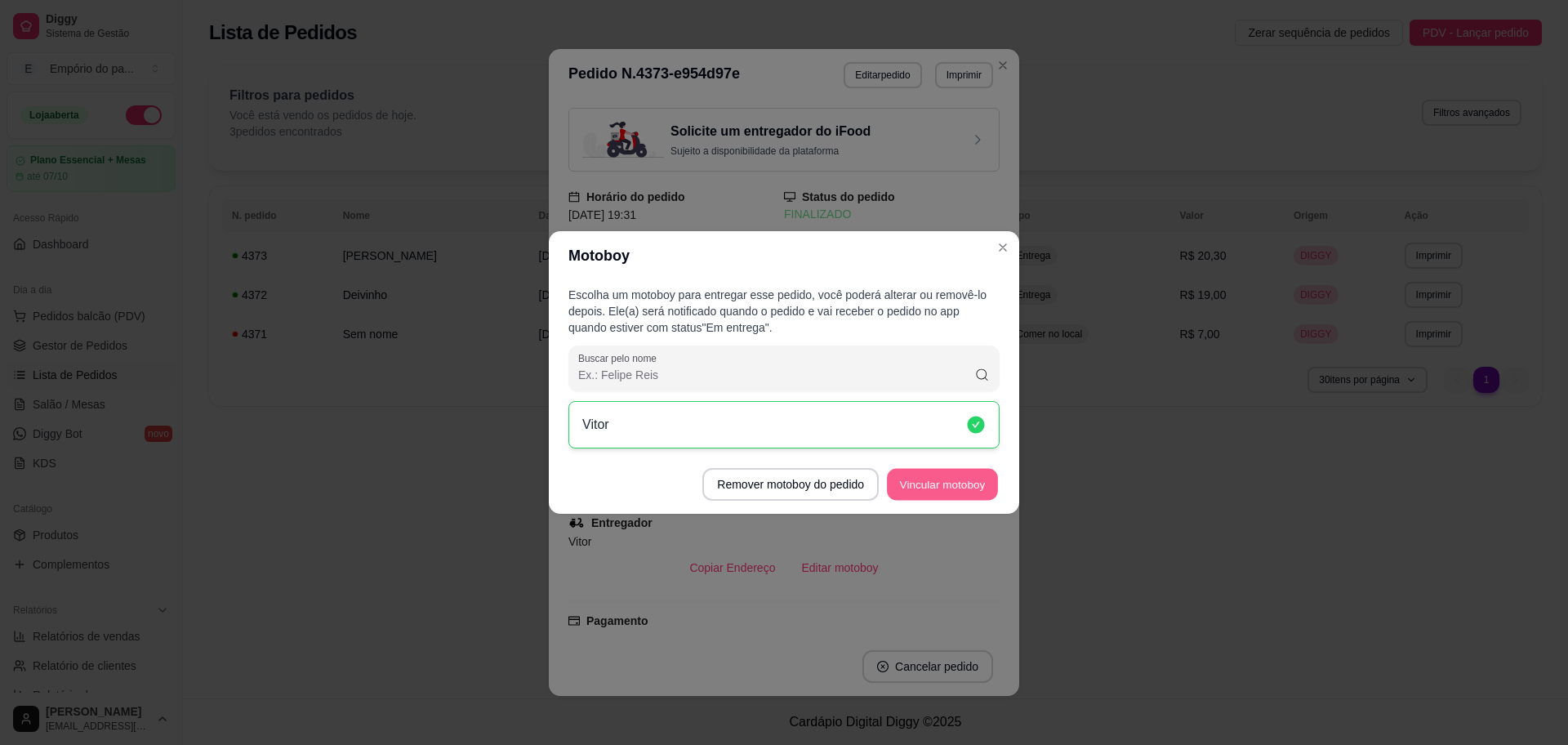
click at [961, 484] on button "Vincular motoboy" at bounding box center [942, 484] width 111 height 32
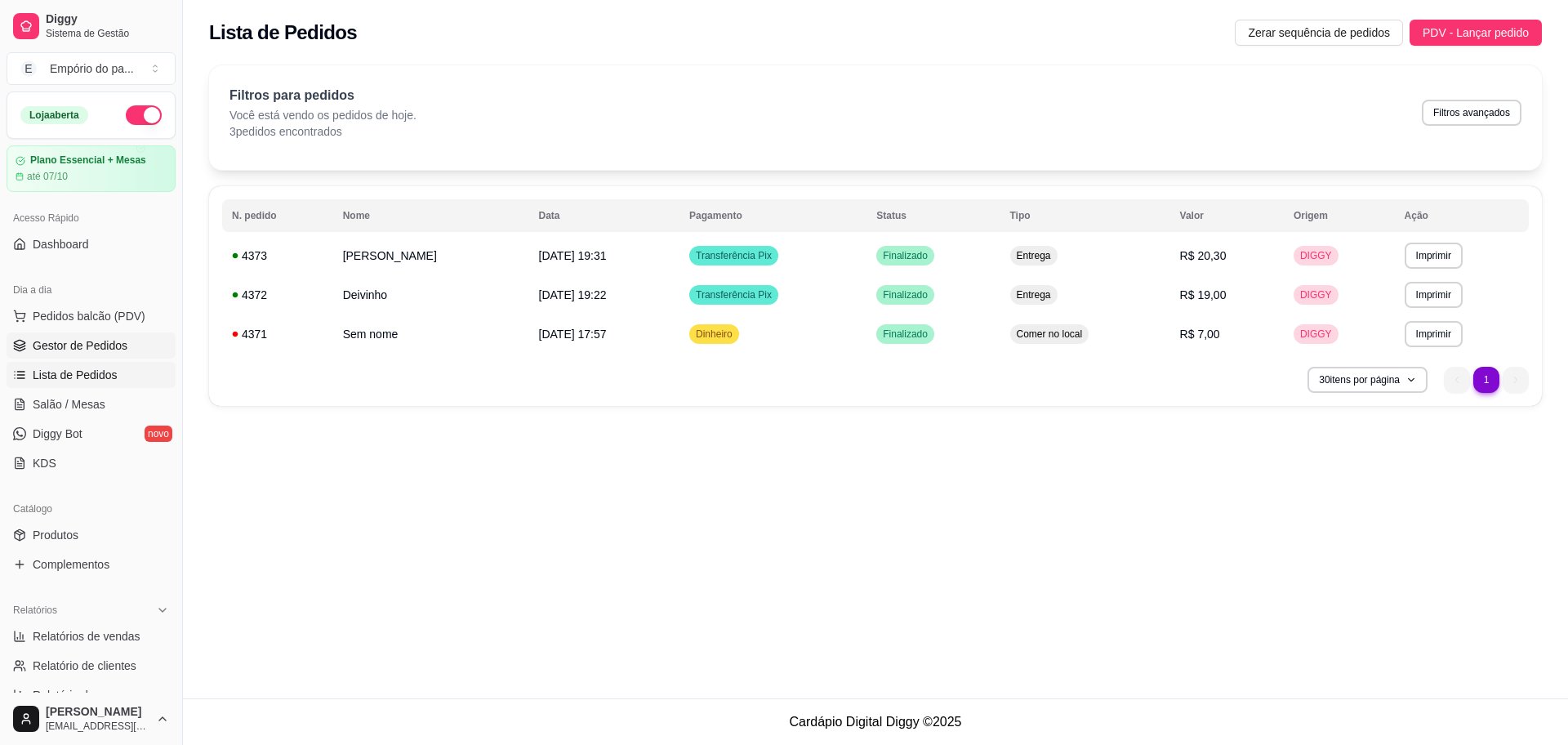
click at [49, 351] on span "Gestor de Pedidos" at bounding box center [80, 346] width 95 height 16
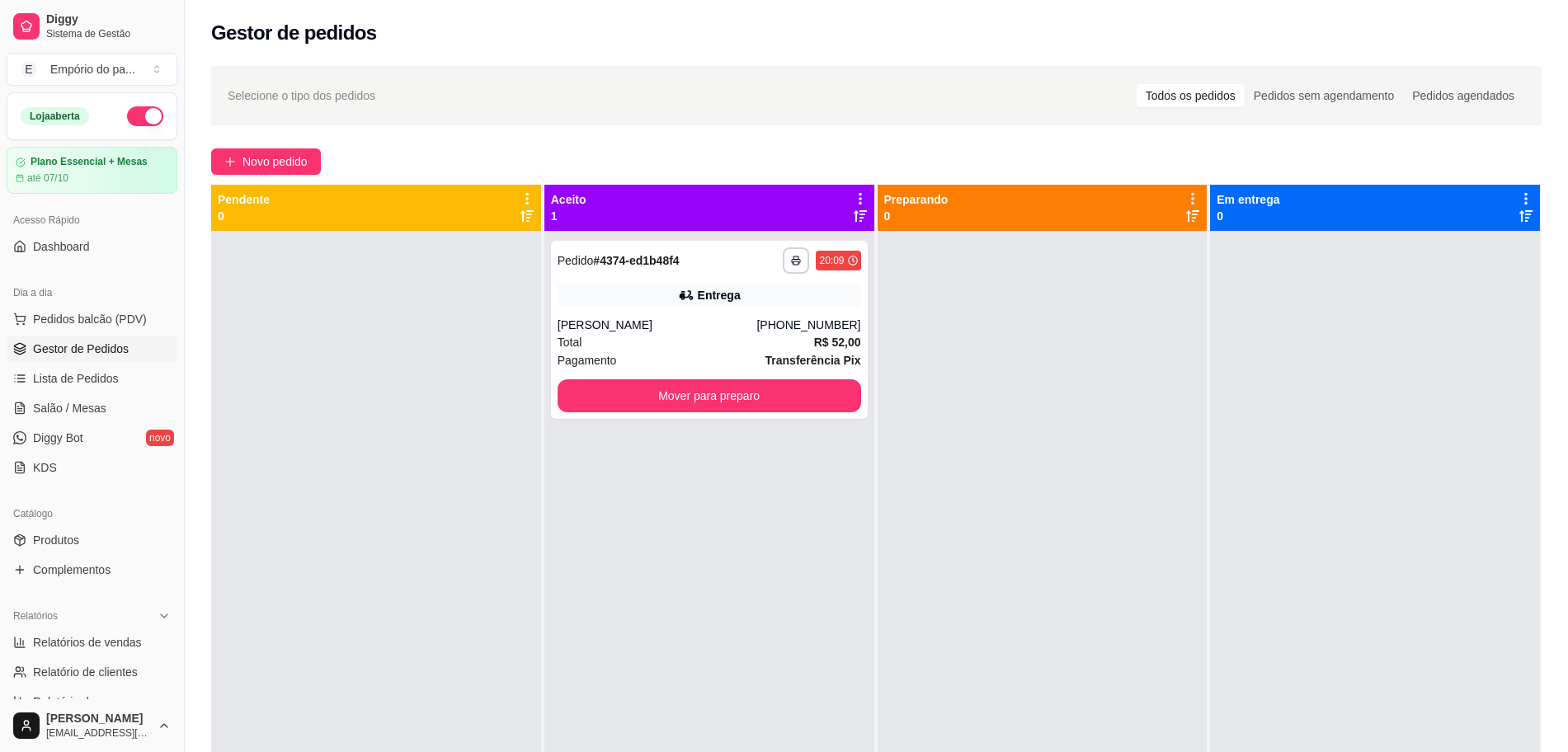
click at [1149, 511] on div at bounding box center [1042, 607] width 330 height 752
click at [645, 348] on div "Total R$ 52,00" at bounding box center [709, 343] width 304 height 18
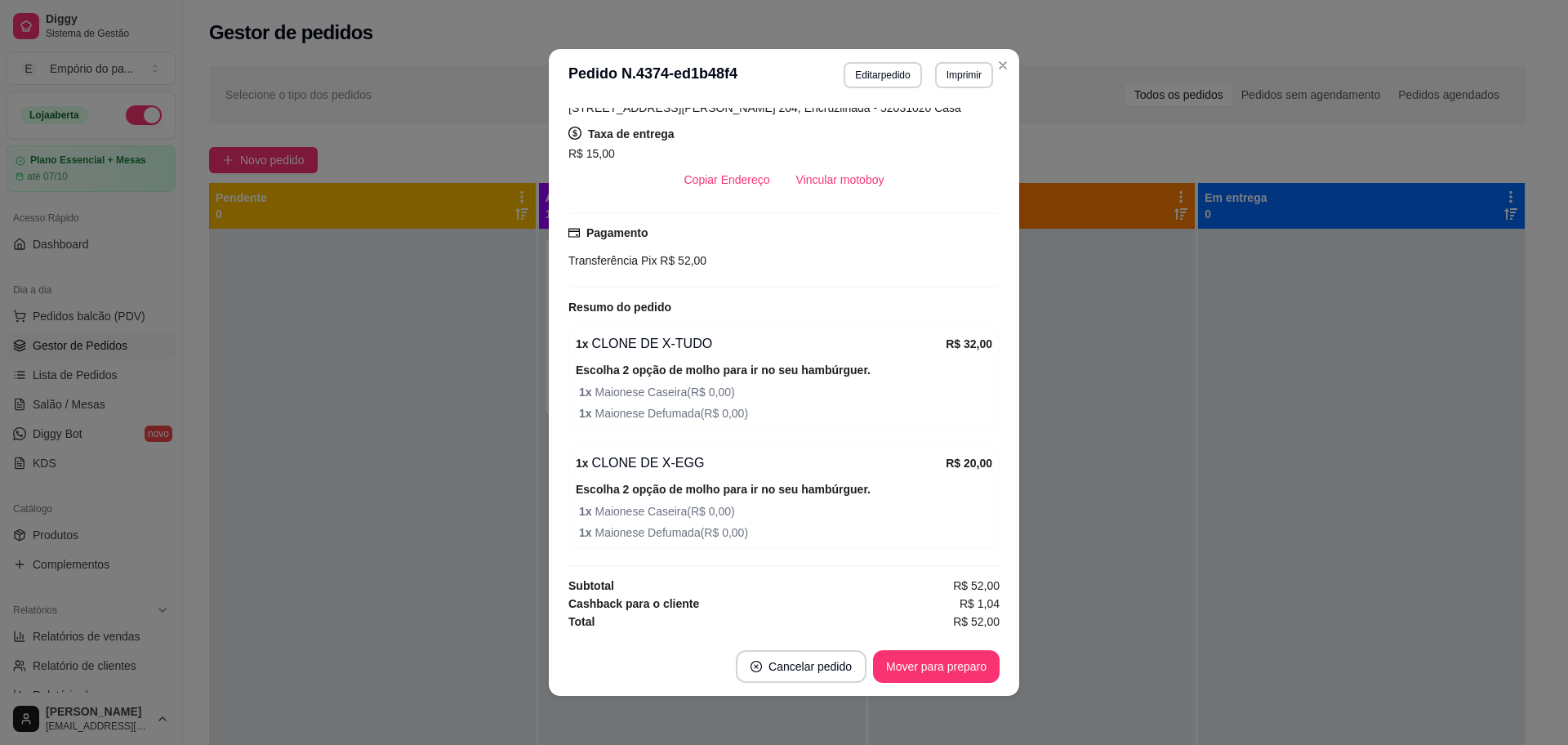
scroll to position [4, 0]
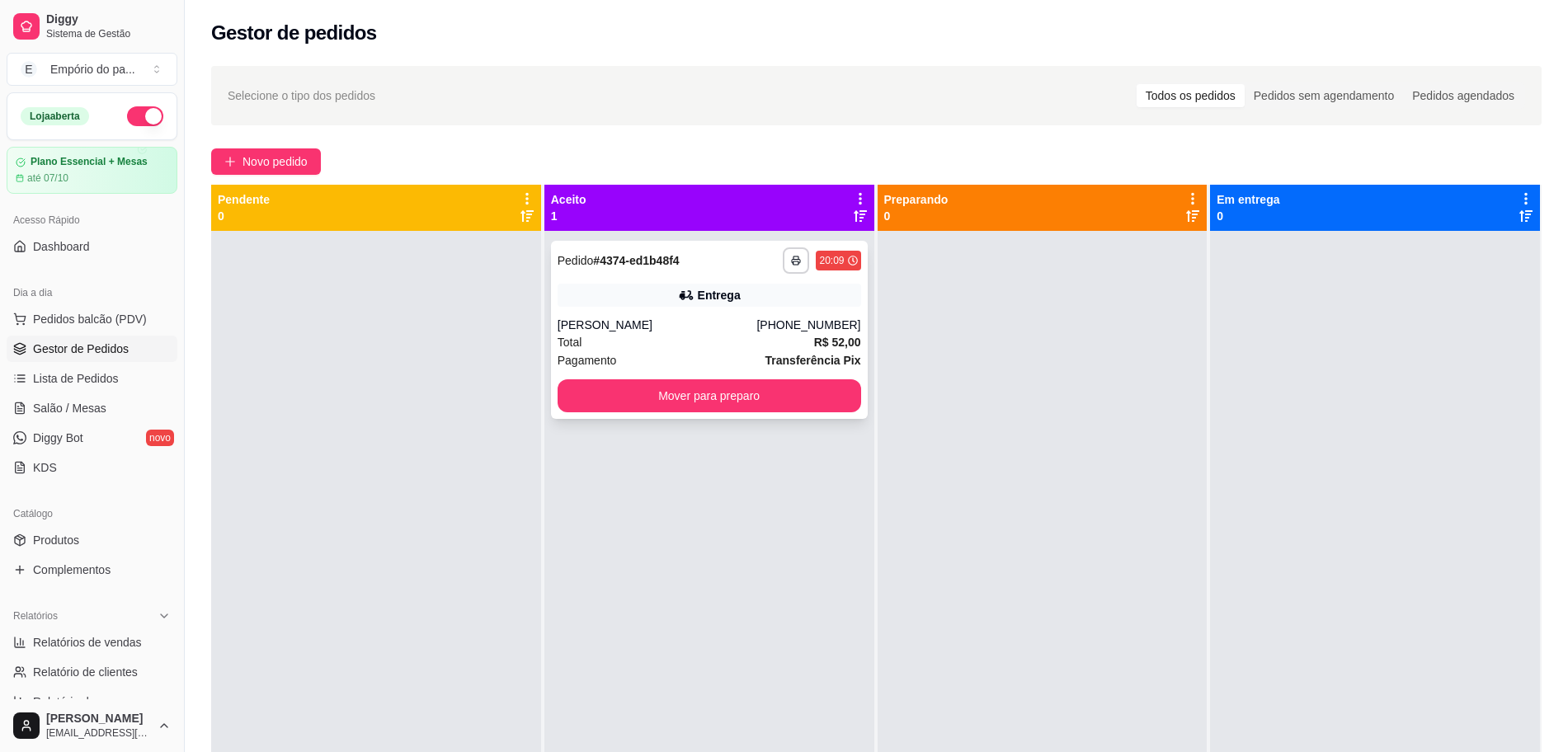
click at [696, 333] on div "[PERSON_NAME]" at bounding box center [657, 324] width 199 height 16
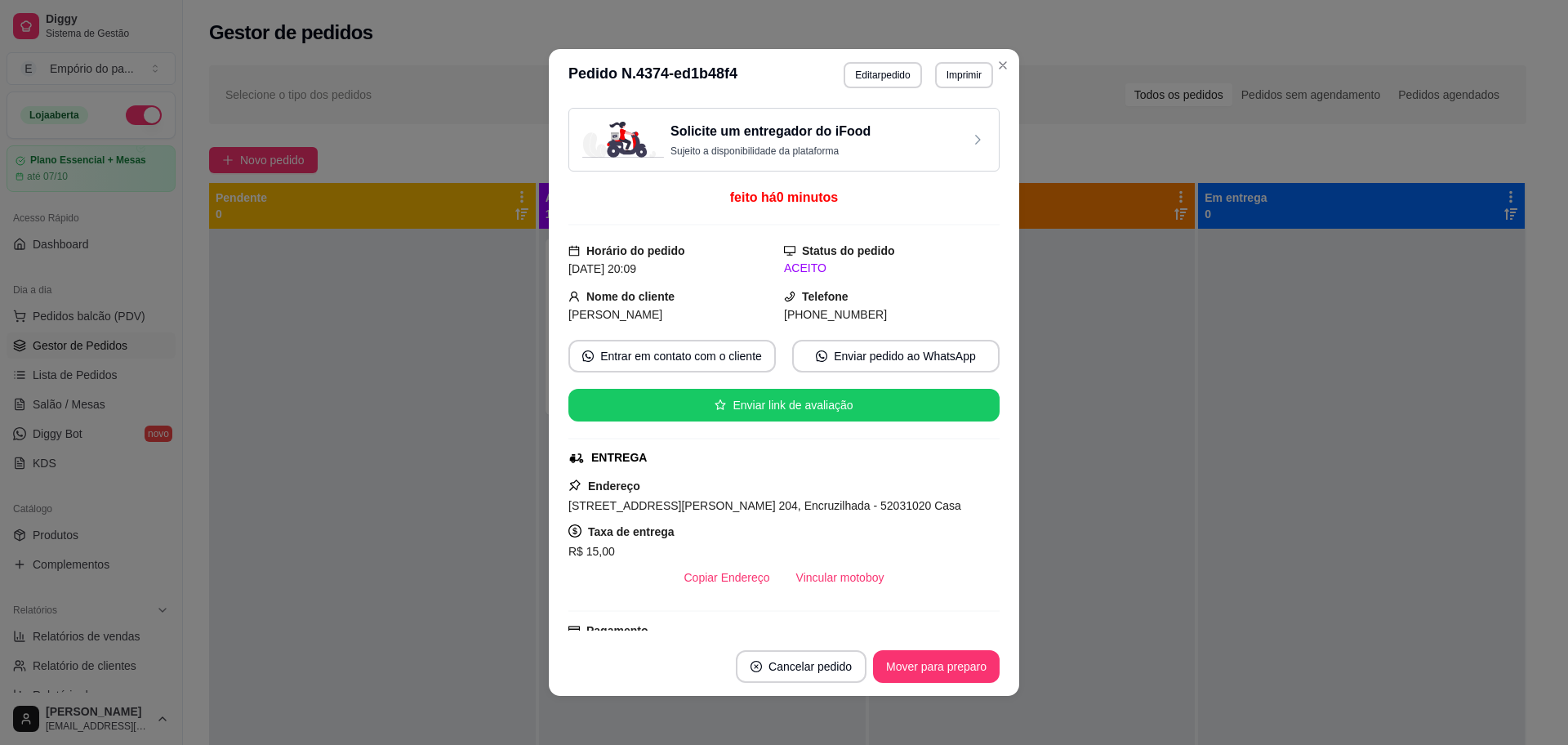
scroll to position [397, 0]
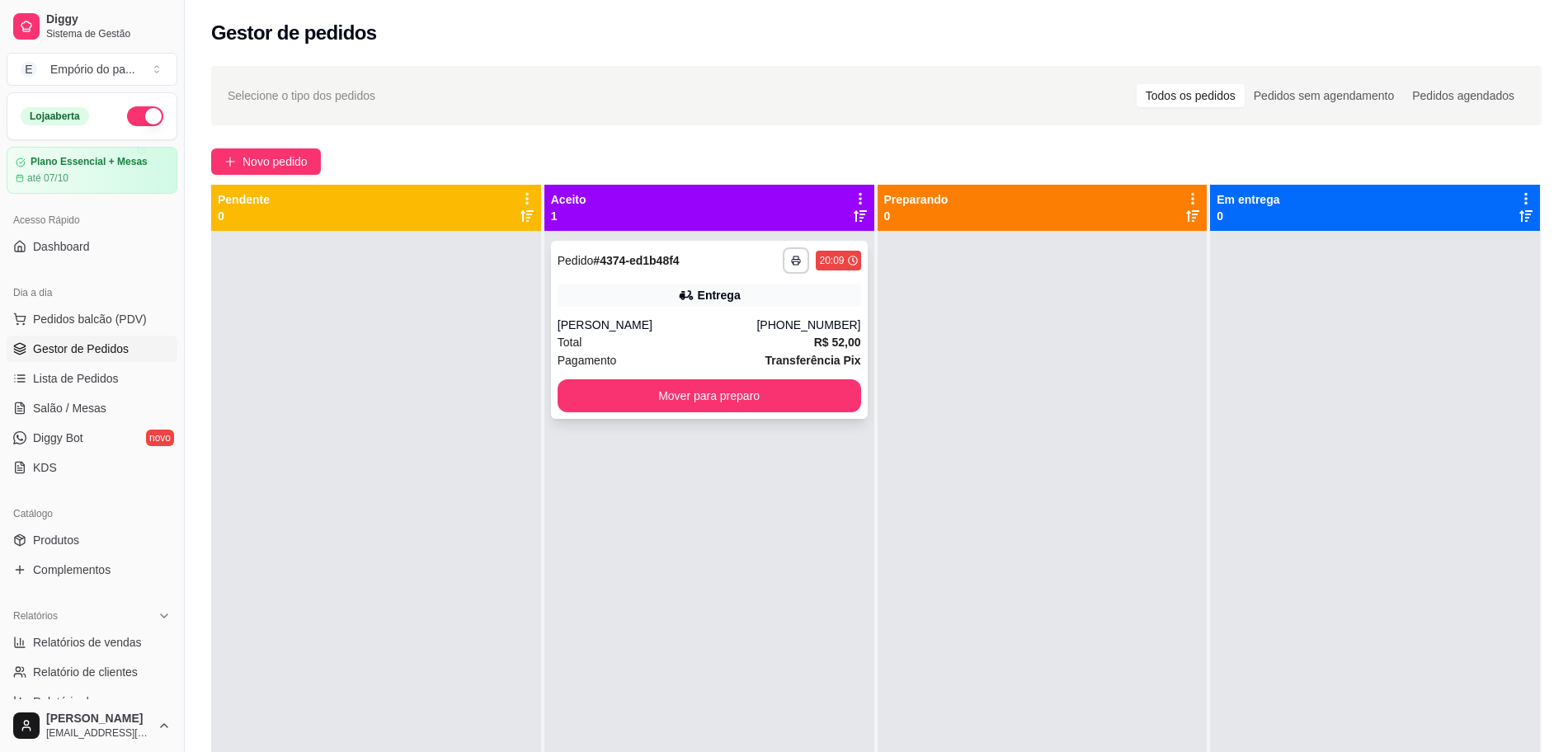
click at [739, 340] on div "Total R$ 52,00" at bounding box center [709, 343] width 304 height 18
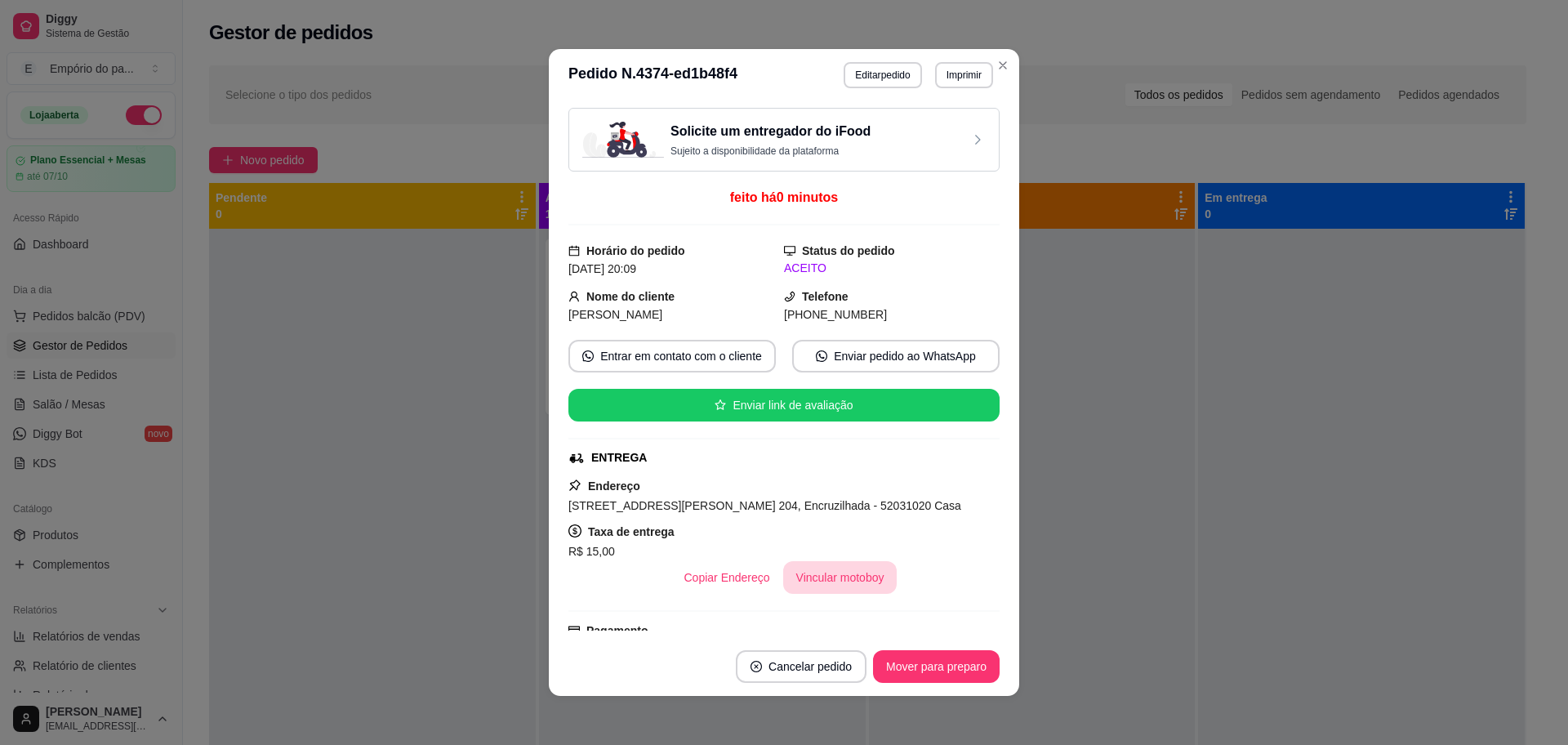
click at [795, 578] on button "Vincular motoboy" at bounding box center [840, 578] width 114 height 33
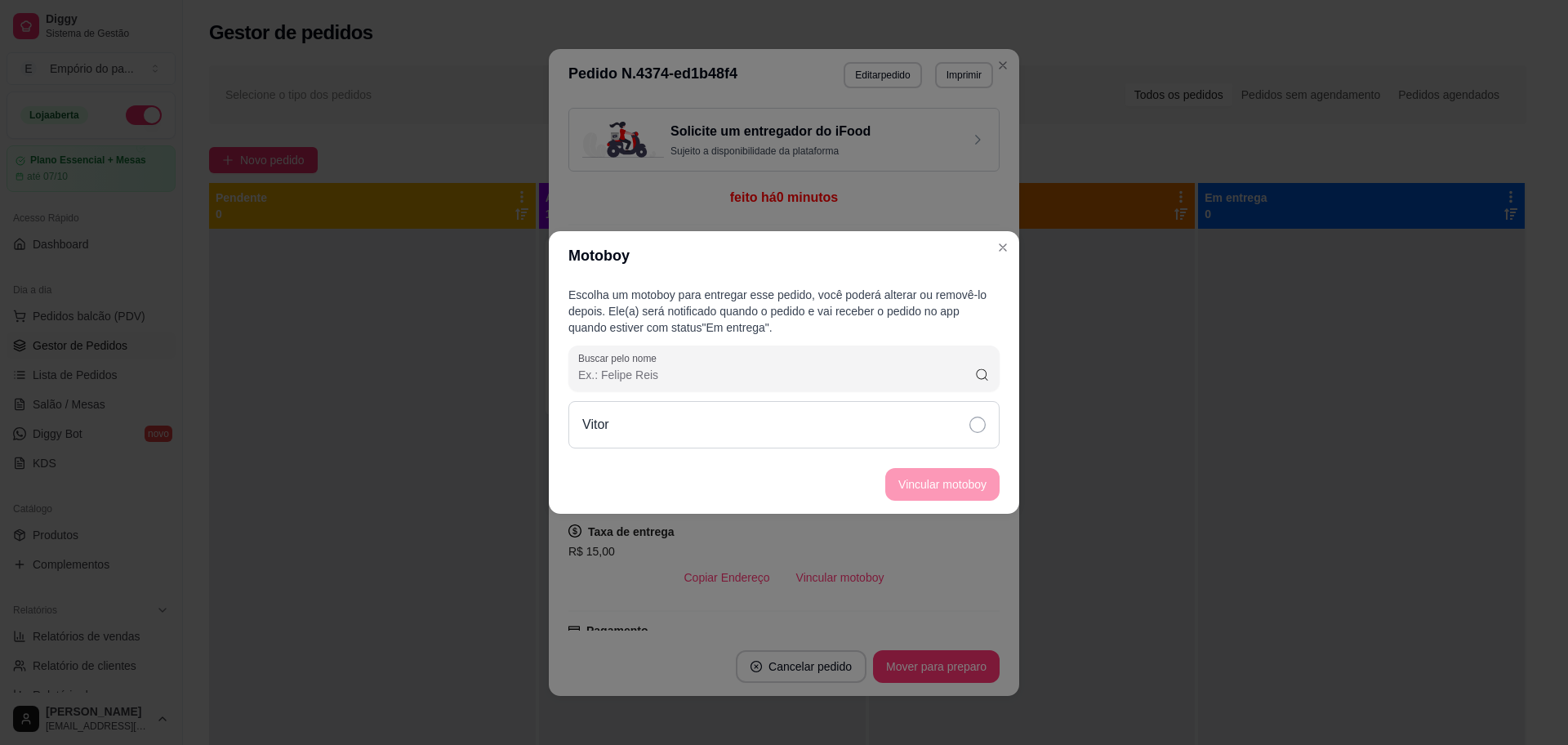
click at [977, 426] on icon at bounding box center [978, 425] width 16 height 16
click at [960, 474] on button "Vincular motoboy" at bounding box center [942, 484] width 111 height 32
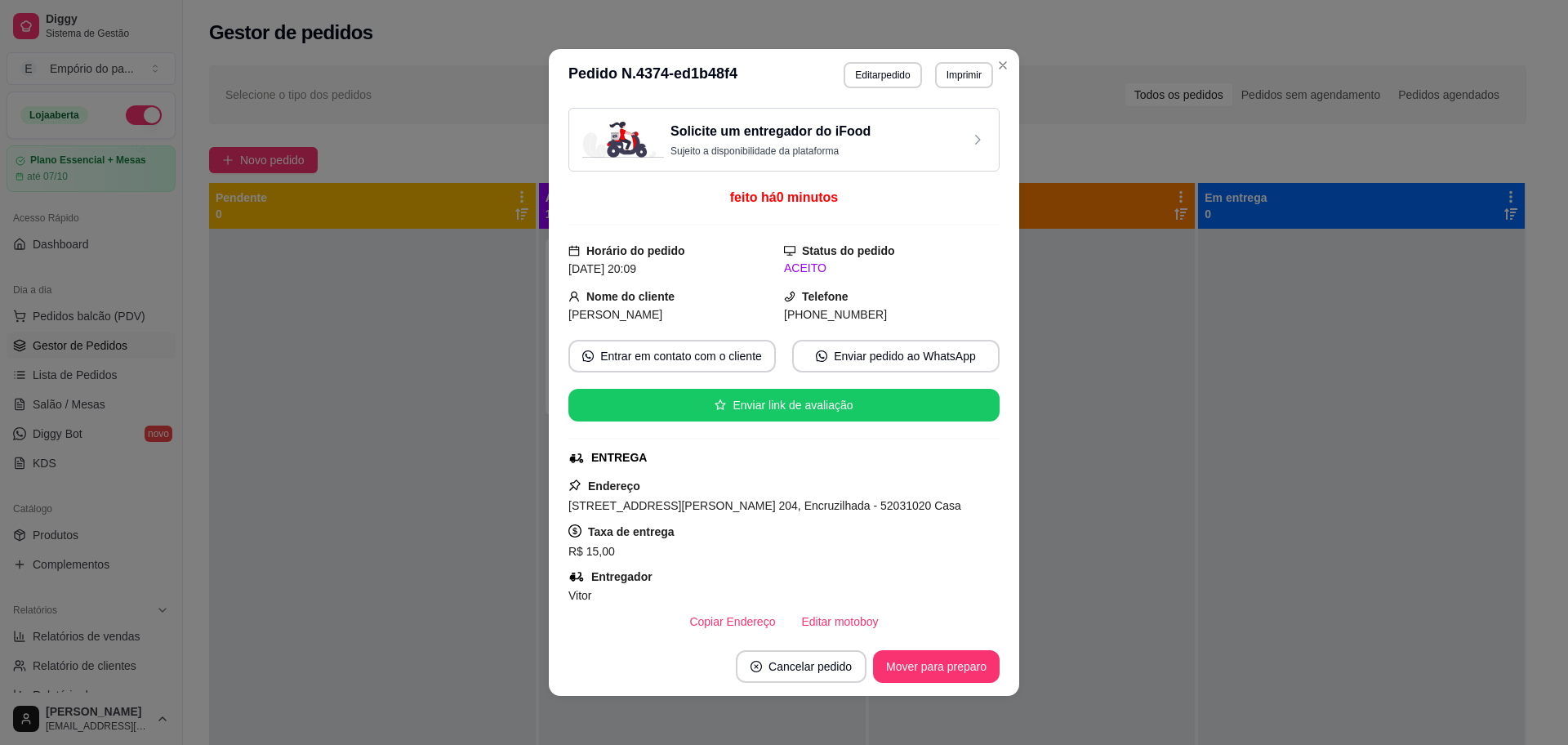
drag, startPoint x: 960, startPoint y: 474, endPoint x: 930, endPoint y: 455, distance: 35.5
click at [959, 475] on div "Solicite um entregador do iFood Sujeito a disponibilidade da plataforma feito h…" at bounding box center [784, 368] width 431 height 522
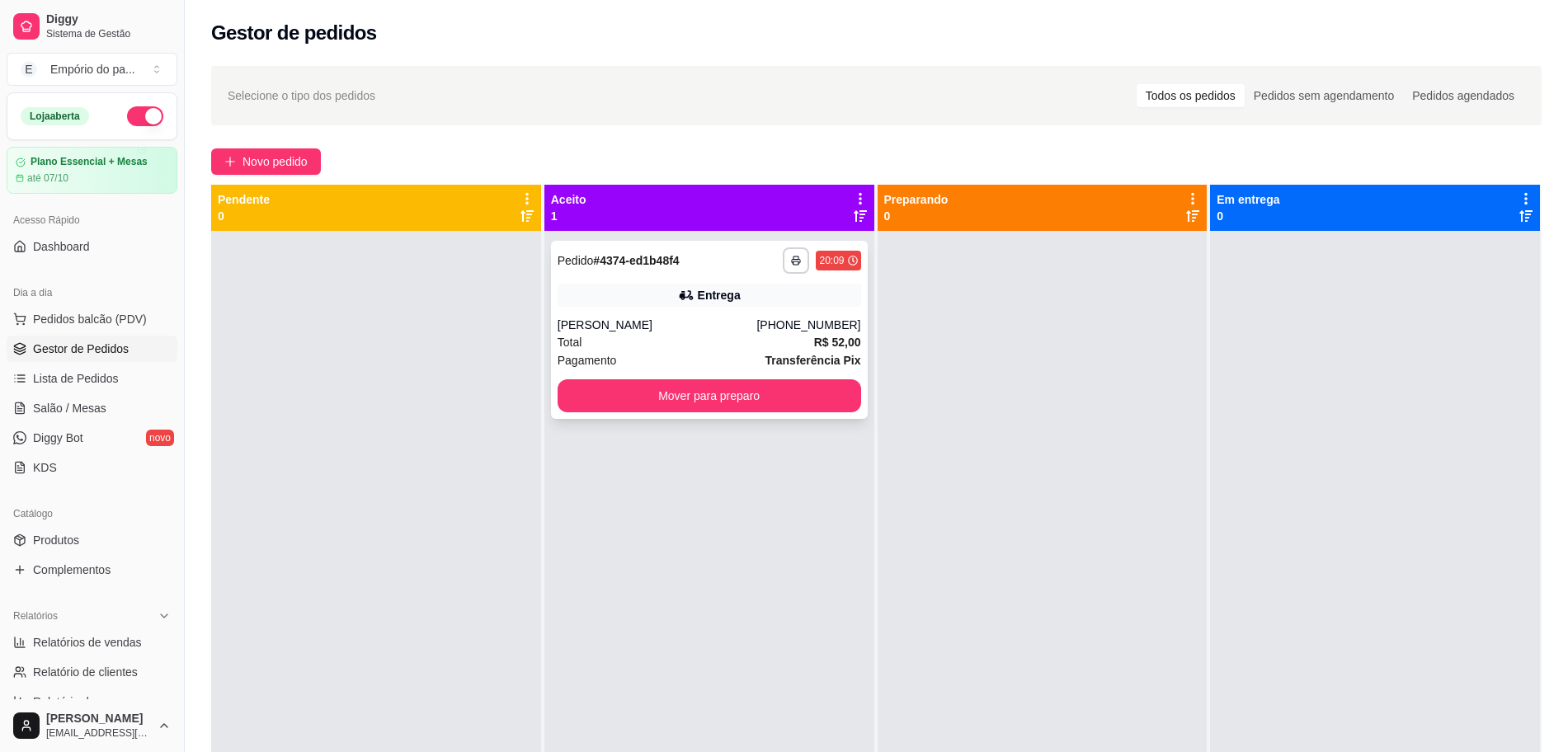
click at [715, 358] on div "Pagamento Transferência Pix" at bounding box center [709, 360] width 304 height 18
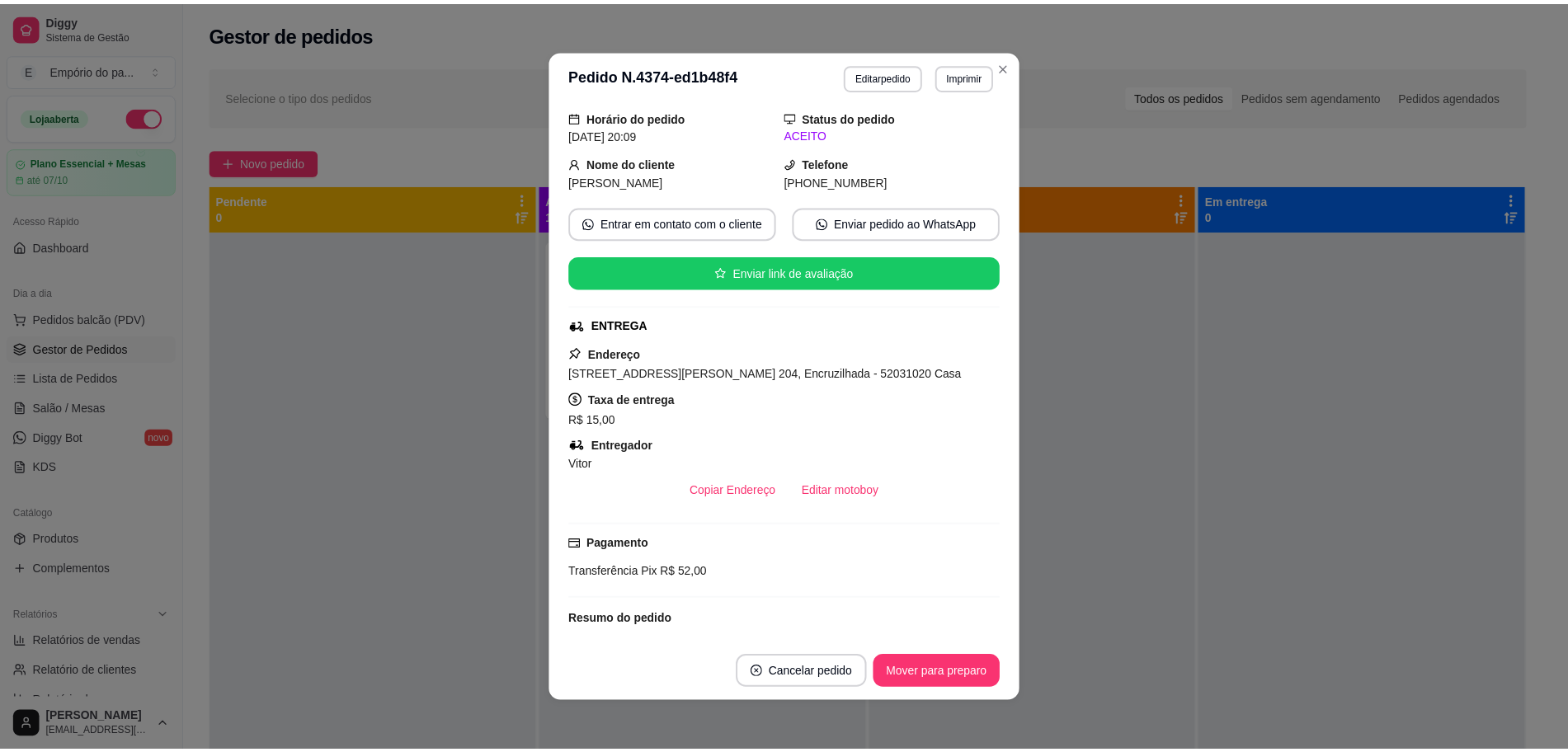
scroll to position [34, 0]
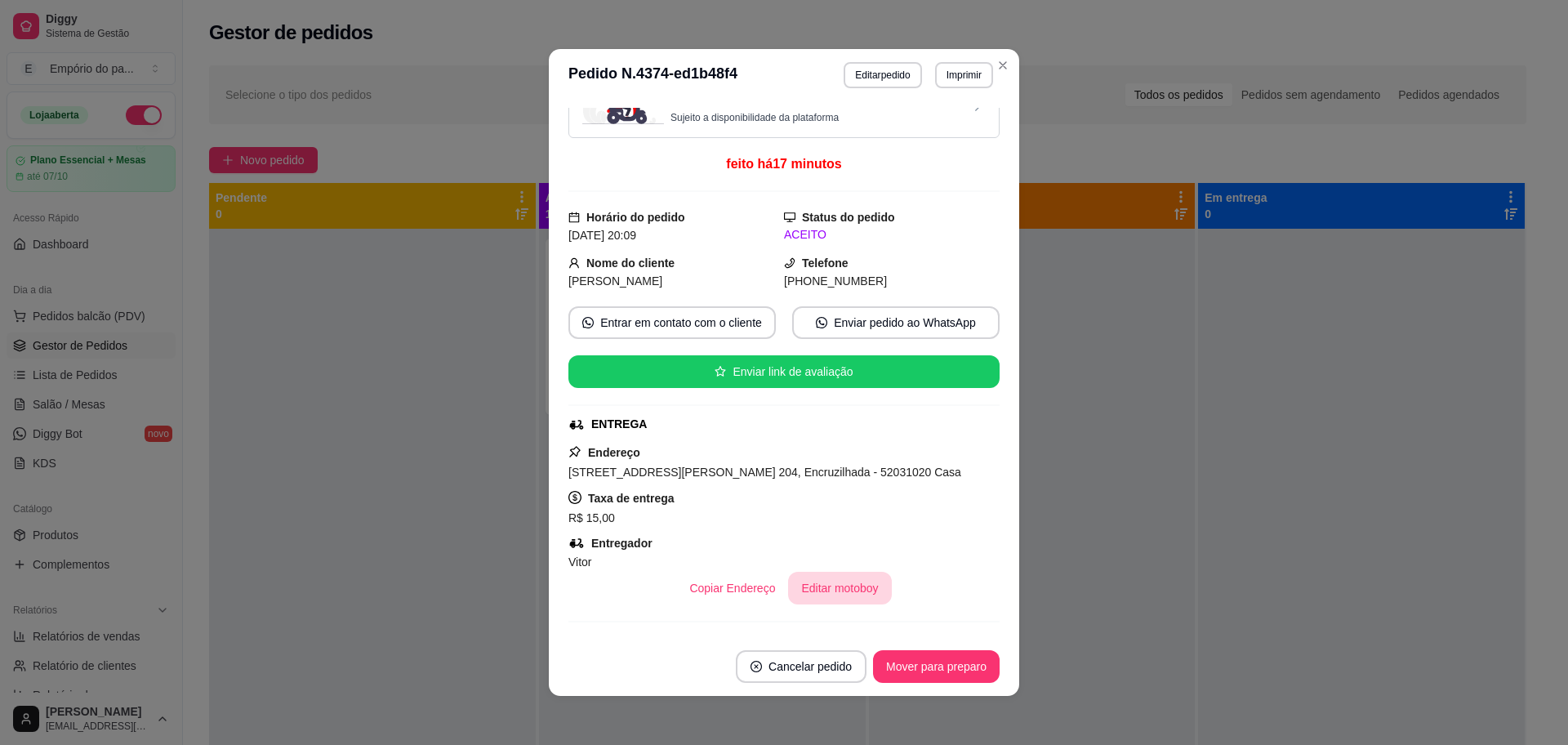
click at [853, 597] on button "Editar motoboy" at bounding box center [840, 588] width 103 height 33
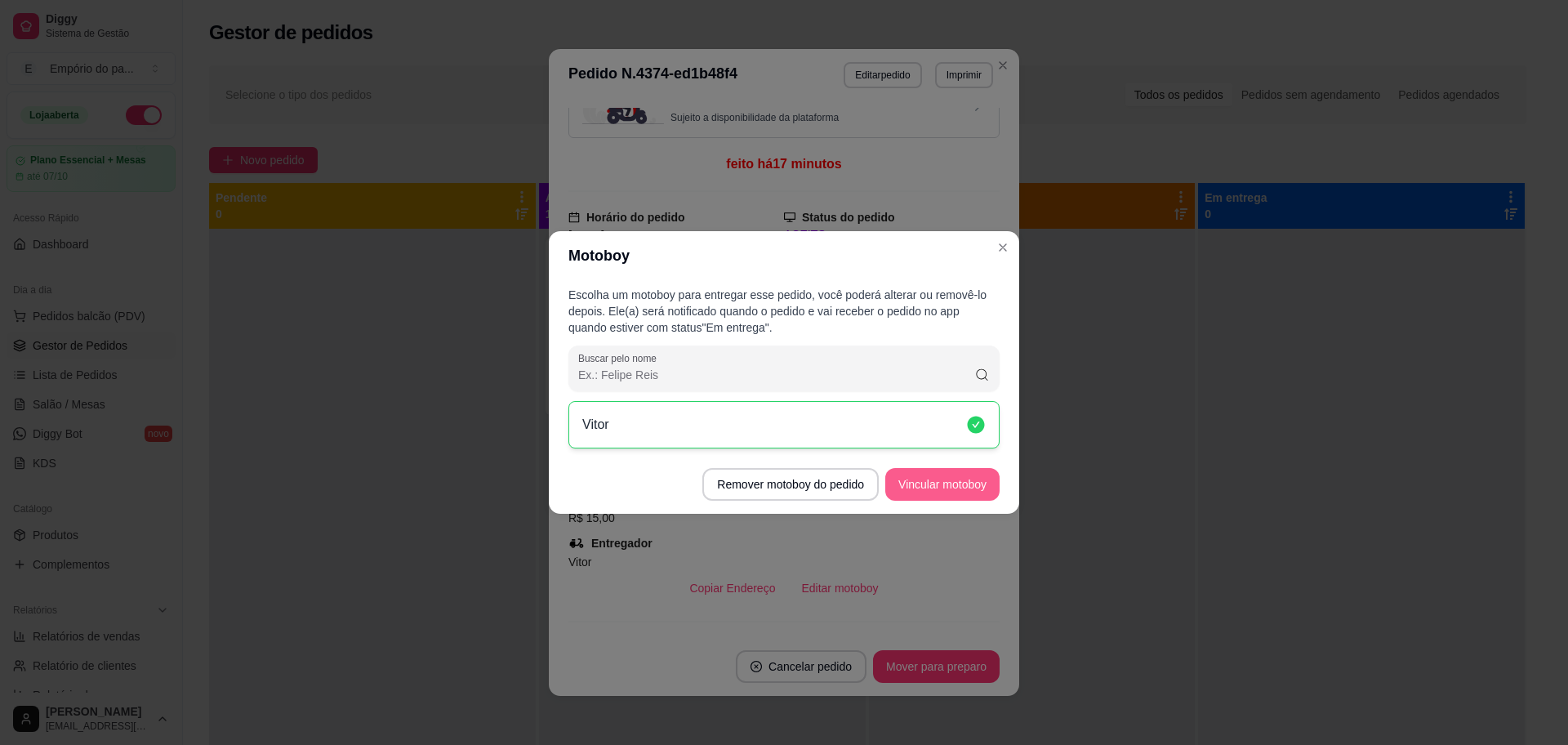
click at [959, 474] on button "Vincular motoboy" at bounding box center [942, 484] width 114 height 33
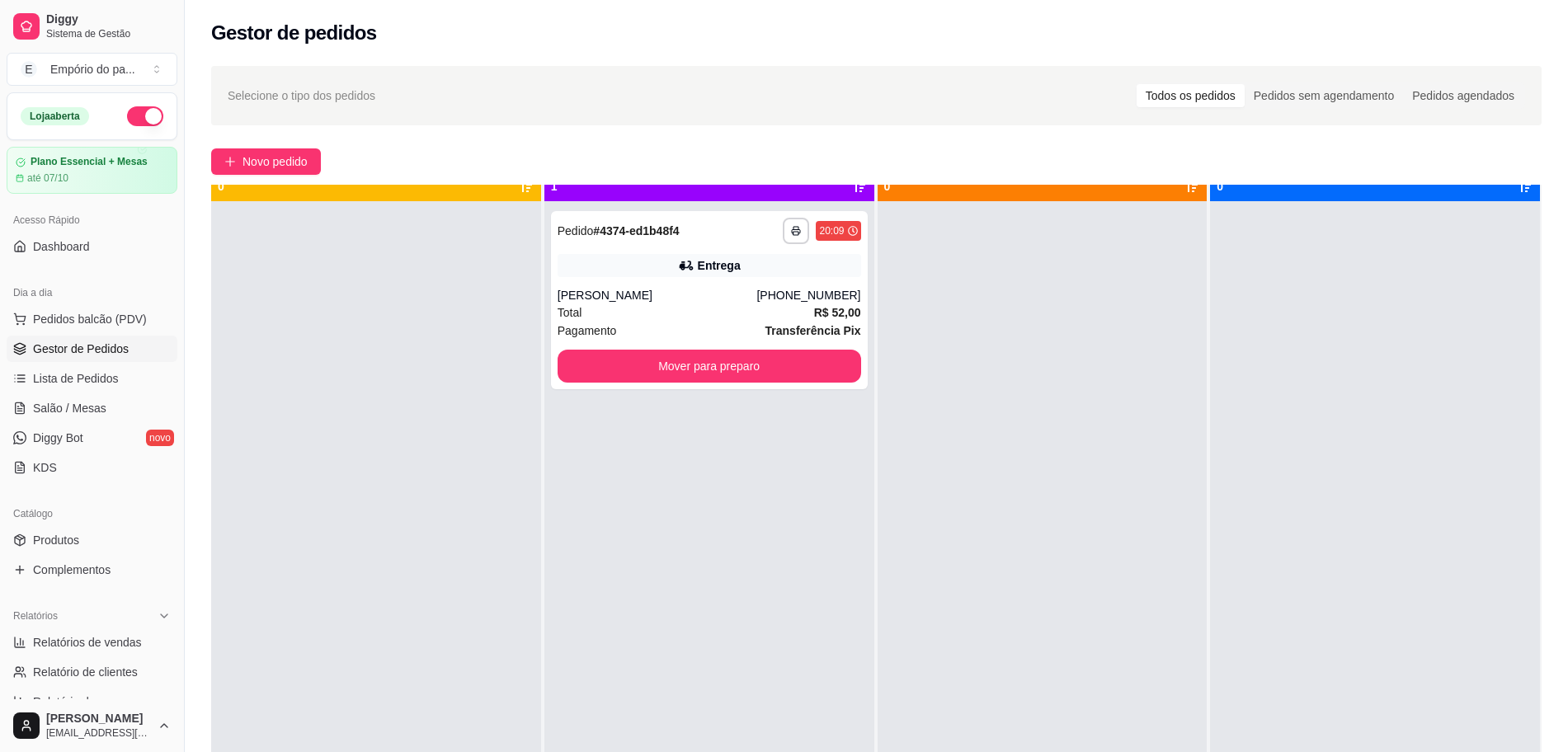
scroll to position [47, 0]
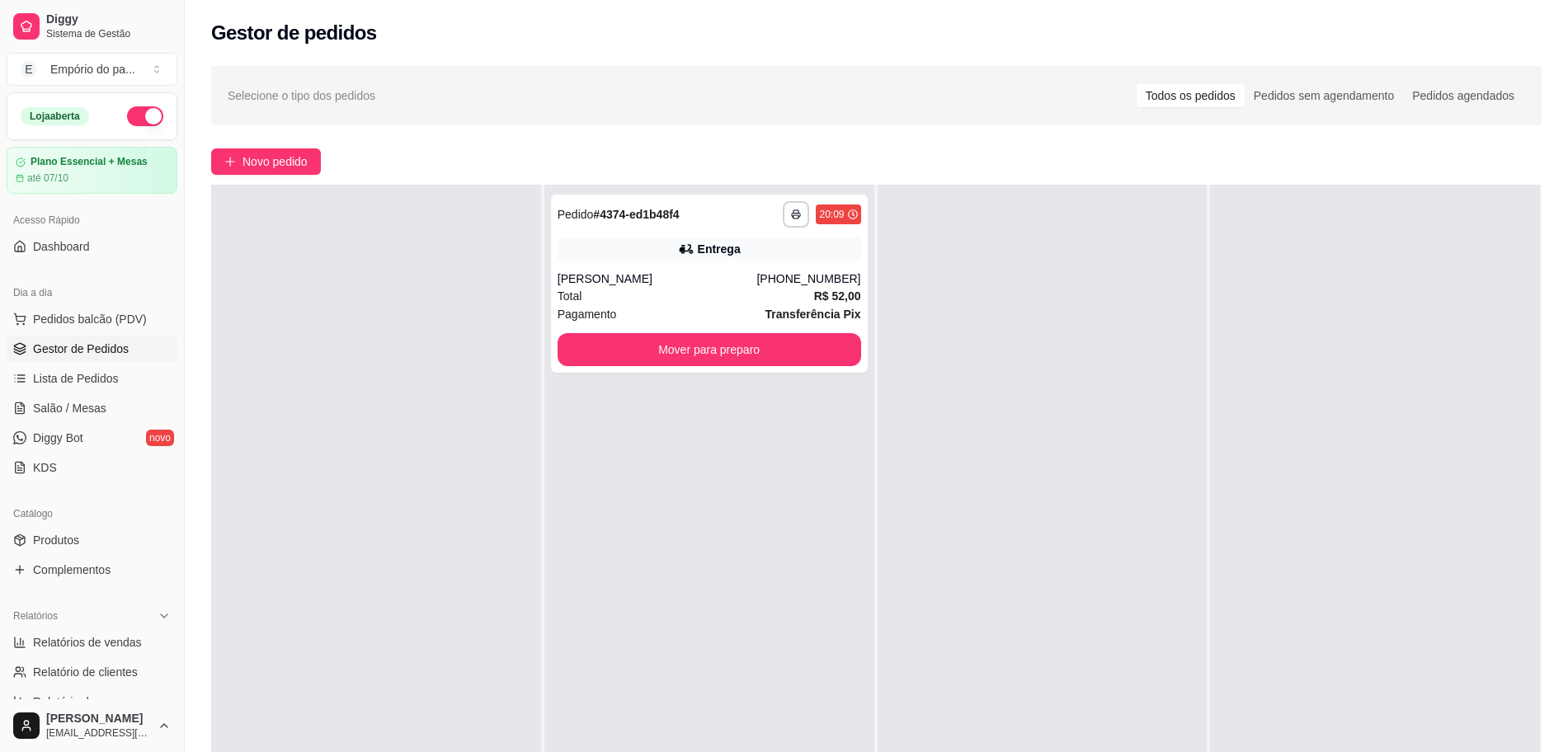
click at [923, 565] on div at bounding box center [1042, 560] width 330 height 752
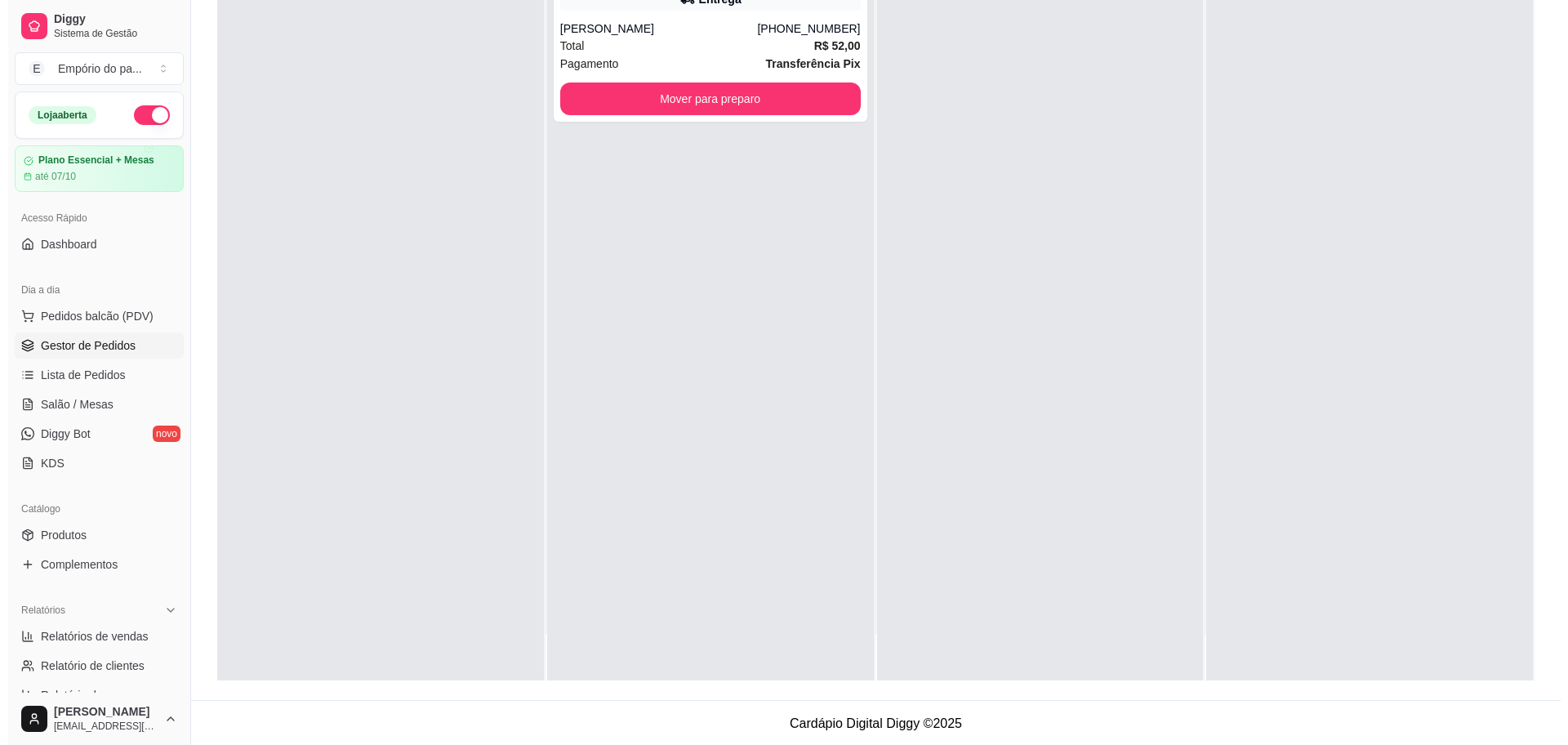
scroll to position [45, 0]
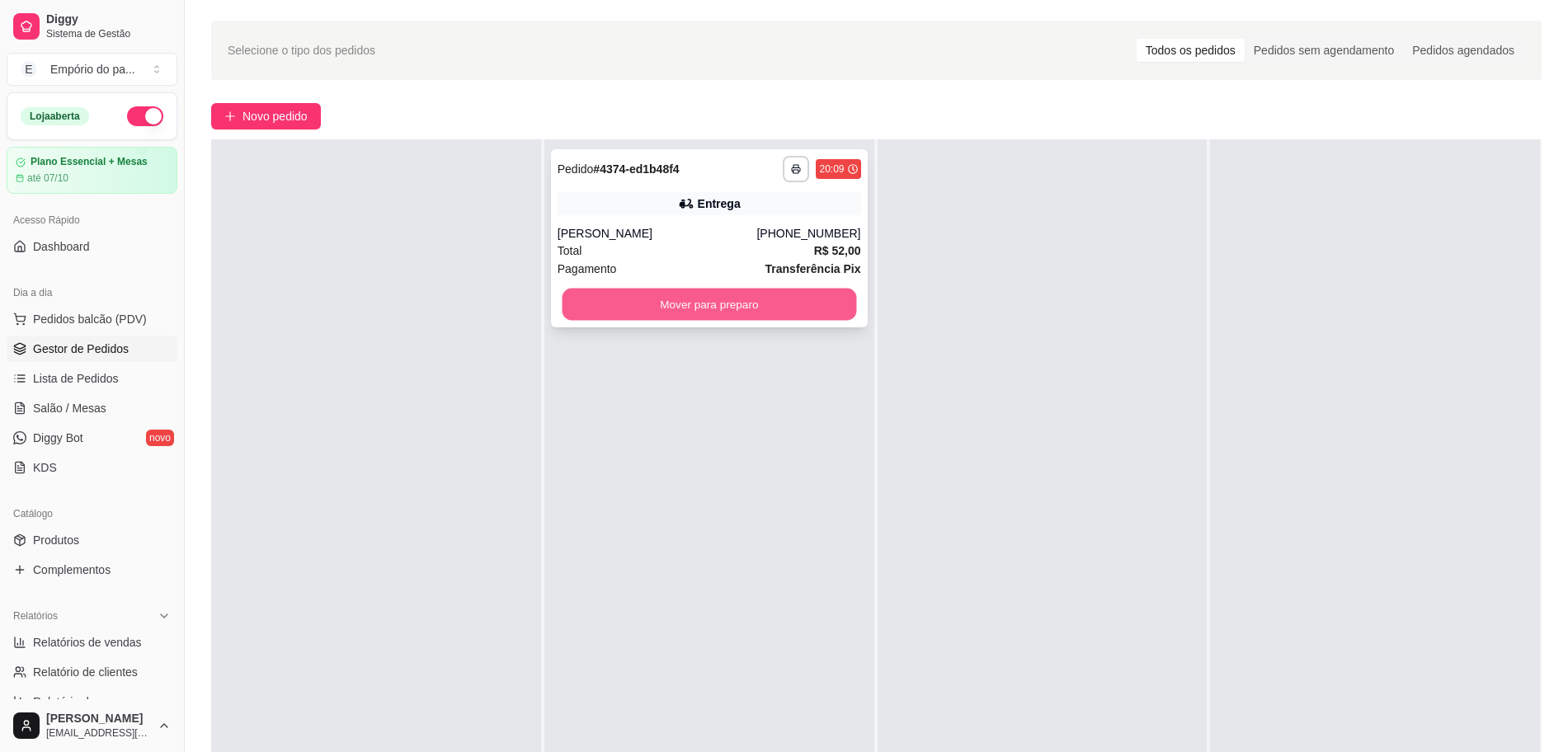
click at [638, 300] on button "Mover para preparo" at bounding box center [709, 304] width 294 height 32
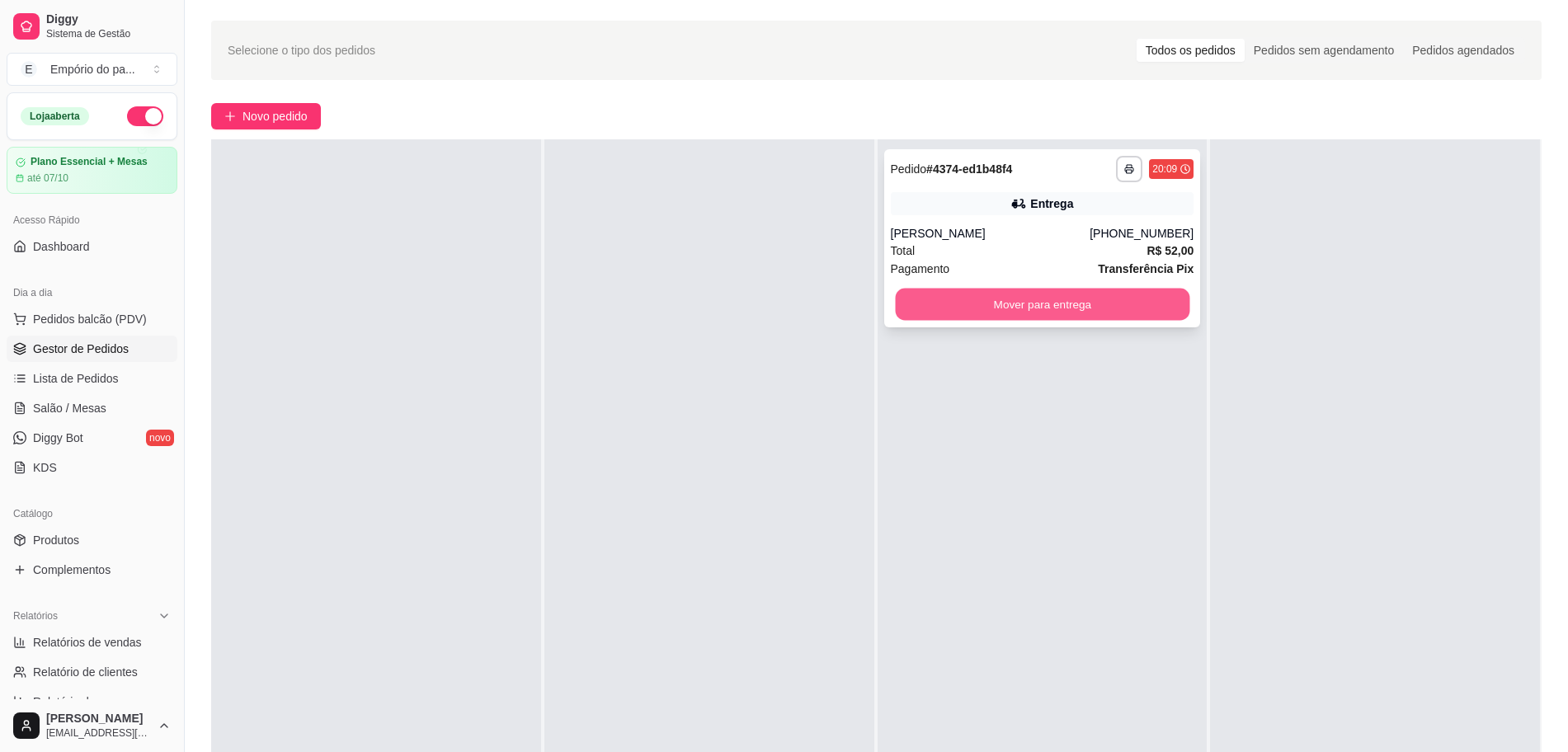
click at [1049, 312] on button "Mover para entrega" at bounding box center [1042, 304] width 294 height 32
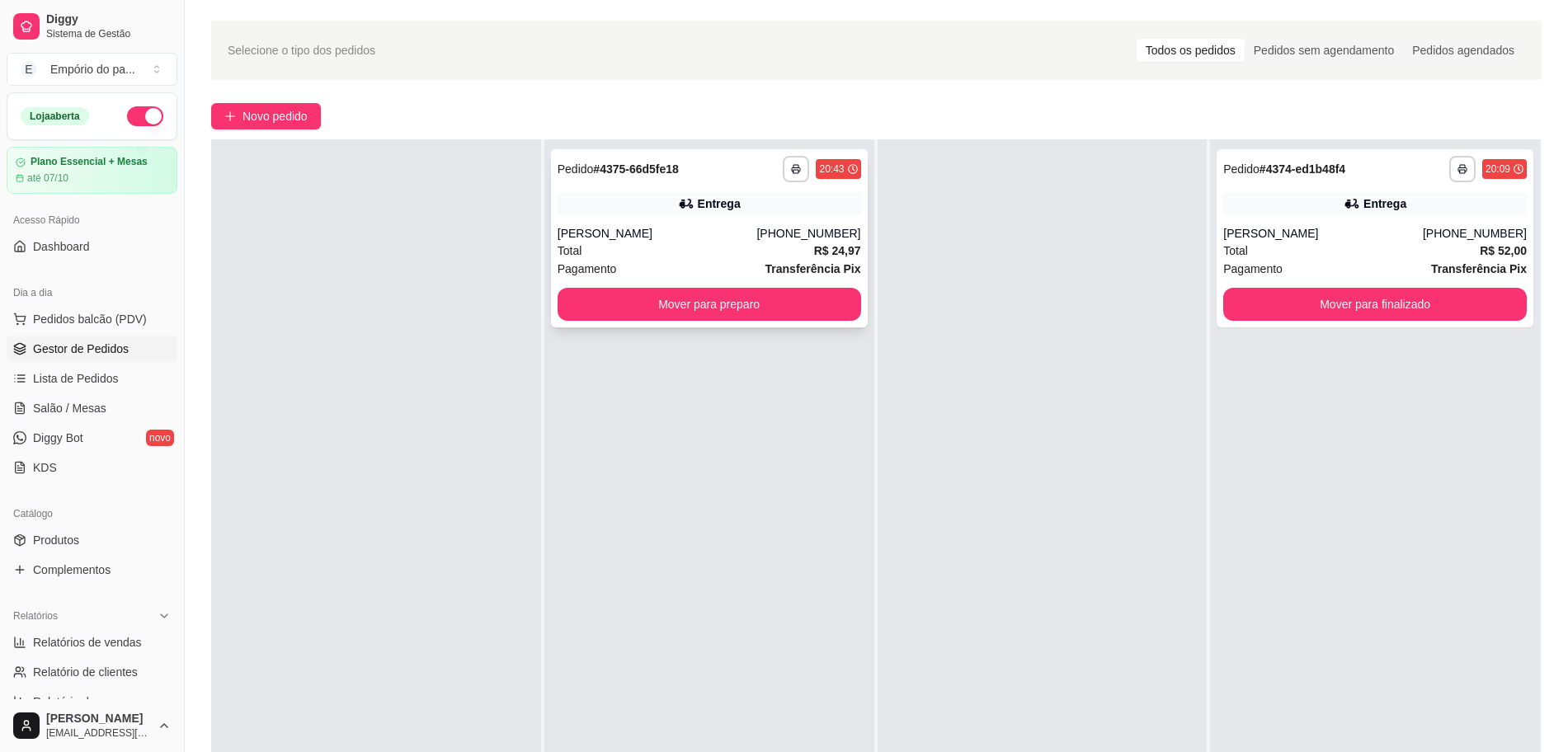
click at [631, 255] on div "Total R$ 24,97" at bounding box center [709, 250] width 304 height 18
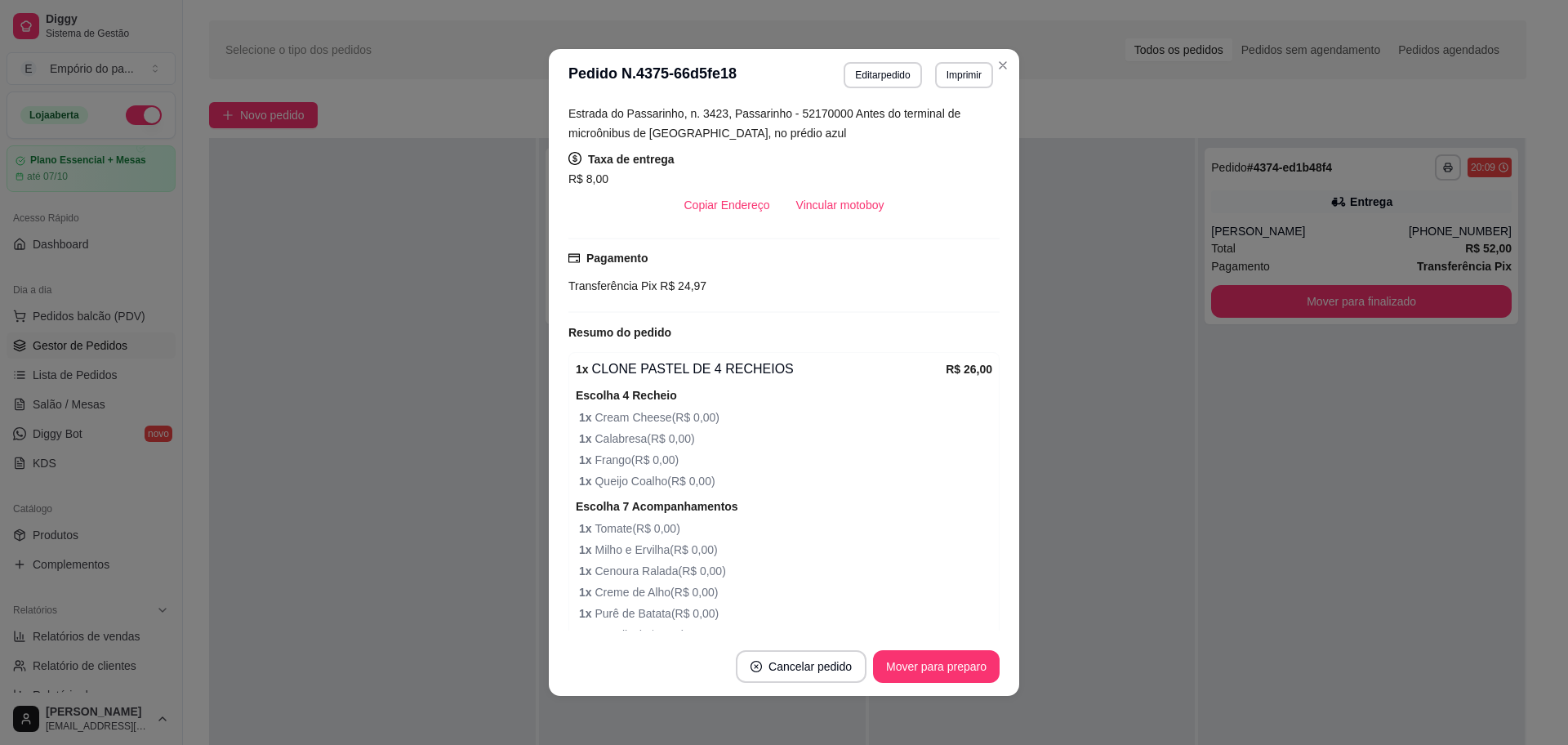
scroll to position [308, 0]
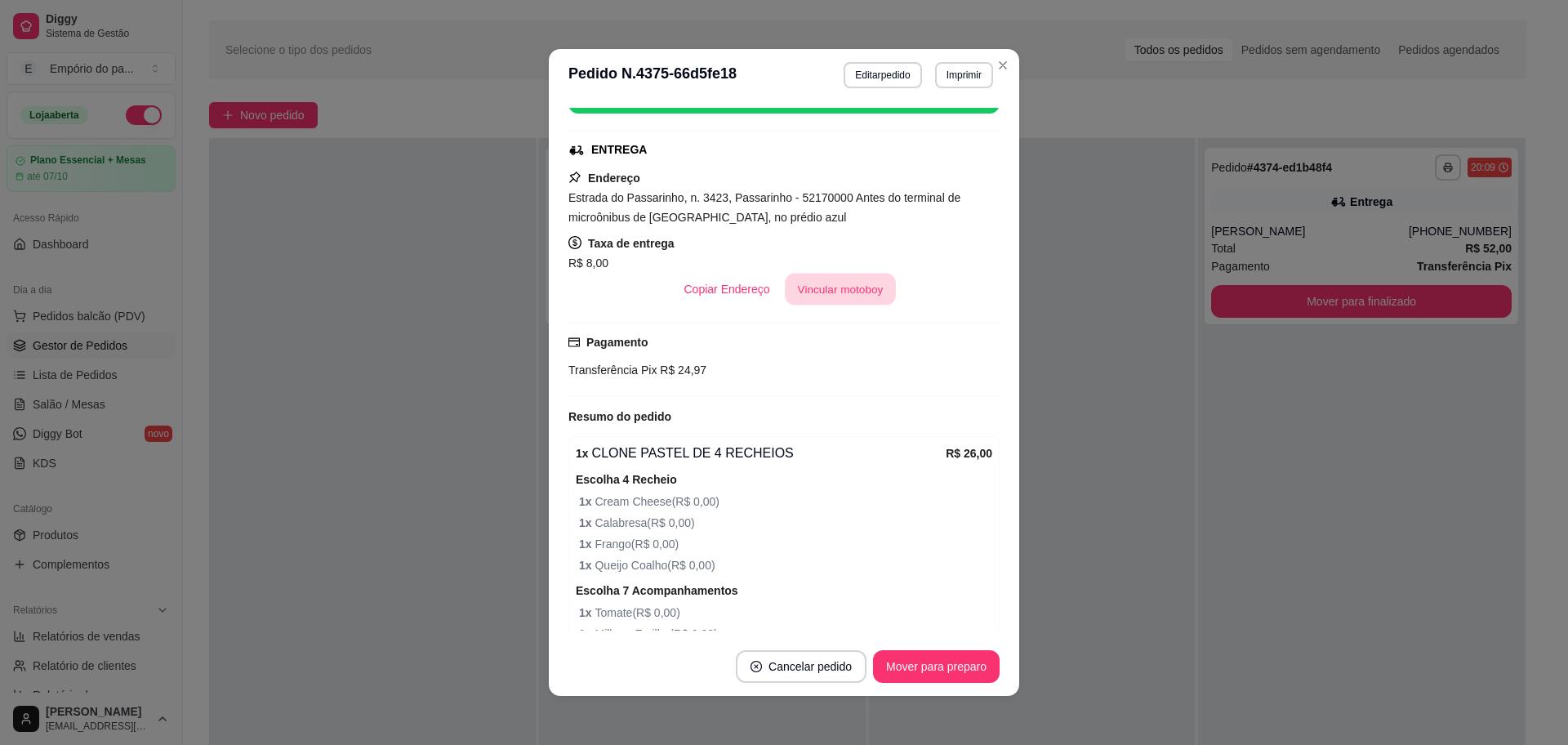
click at [829, 280] on button "Vincular motoboy" at bounding box center [840, 289] width 111 height 32
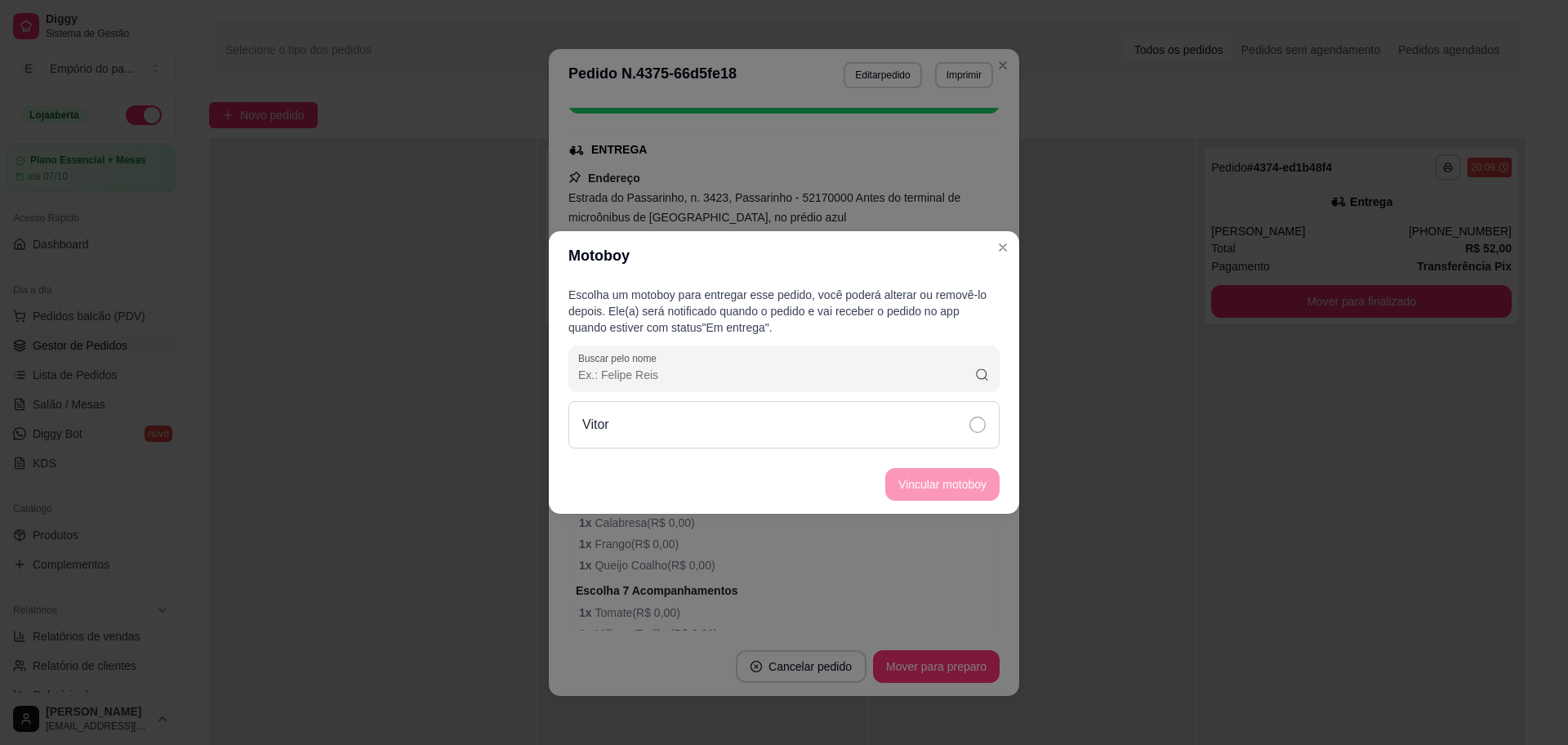
click at [985, 425] on icon at bounding box center [978, 425] width 16 height 16
click at [951, 482] on button "Vincular motoboy" at bounding box center [942, 484] width 114 height 33
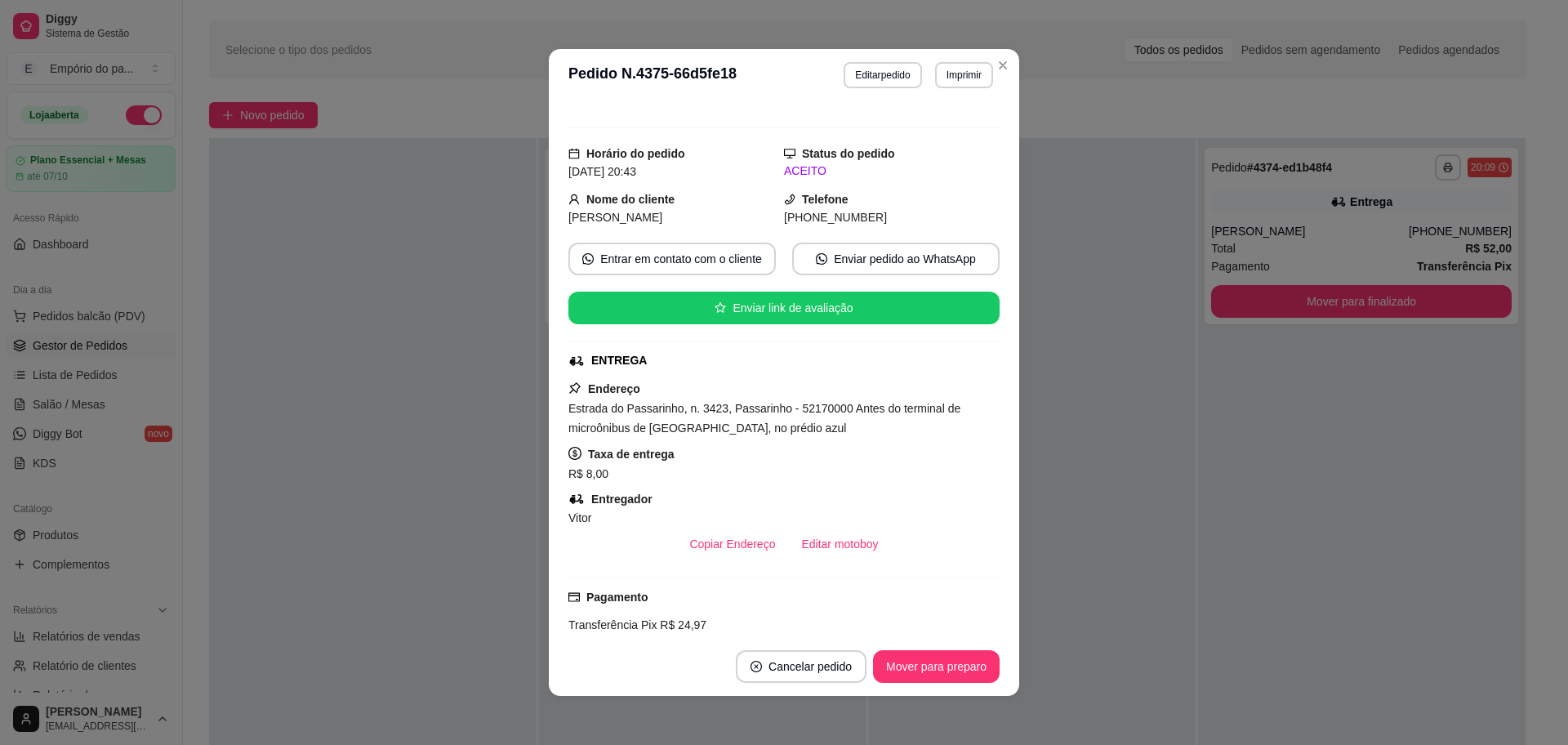
scroll to position [46, 0]
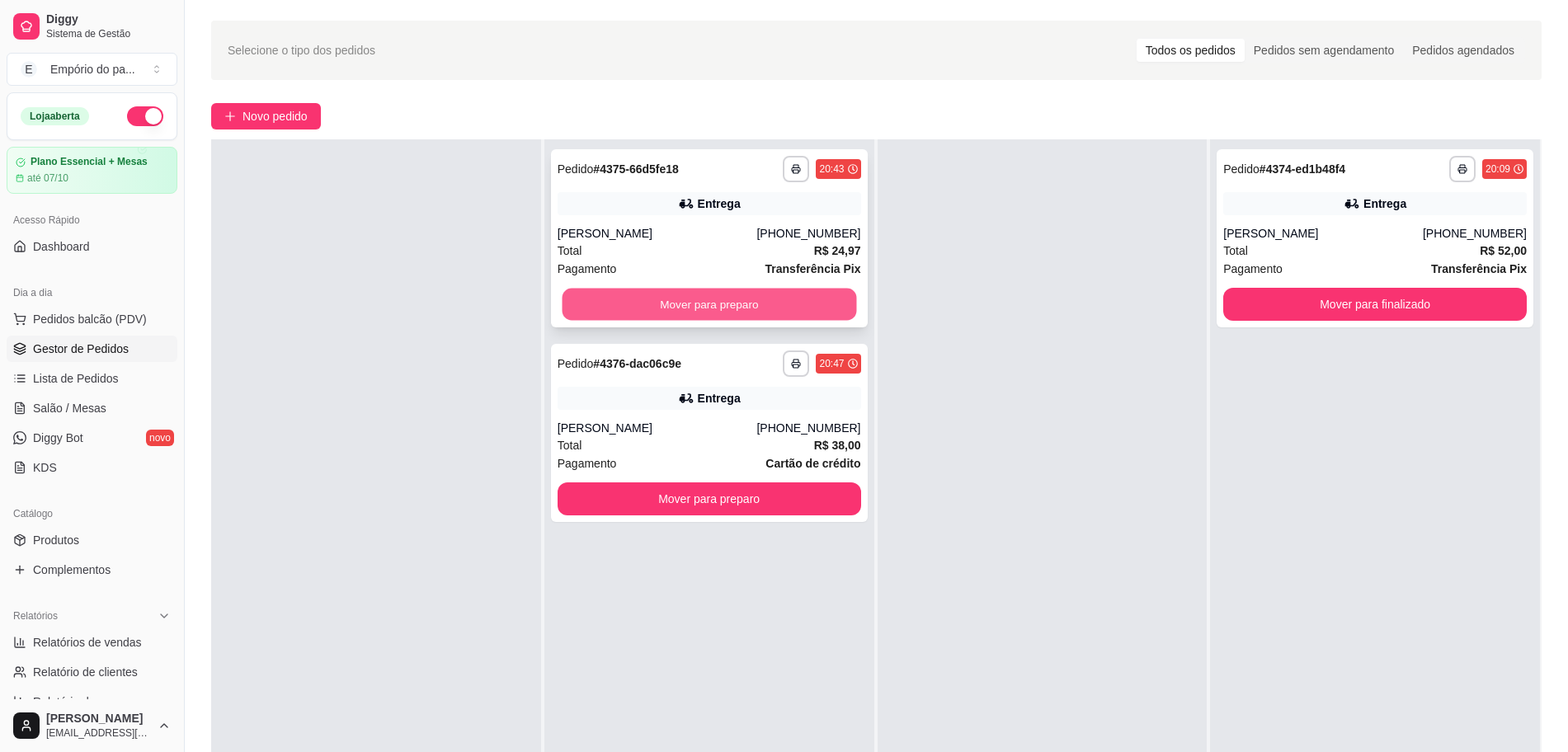
click at [695, 295] on button "Mover para preparo" at bounding box center [709, 304] width 294 height 32
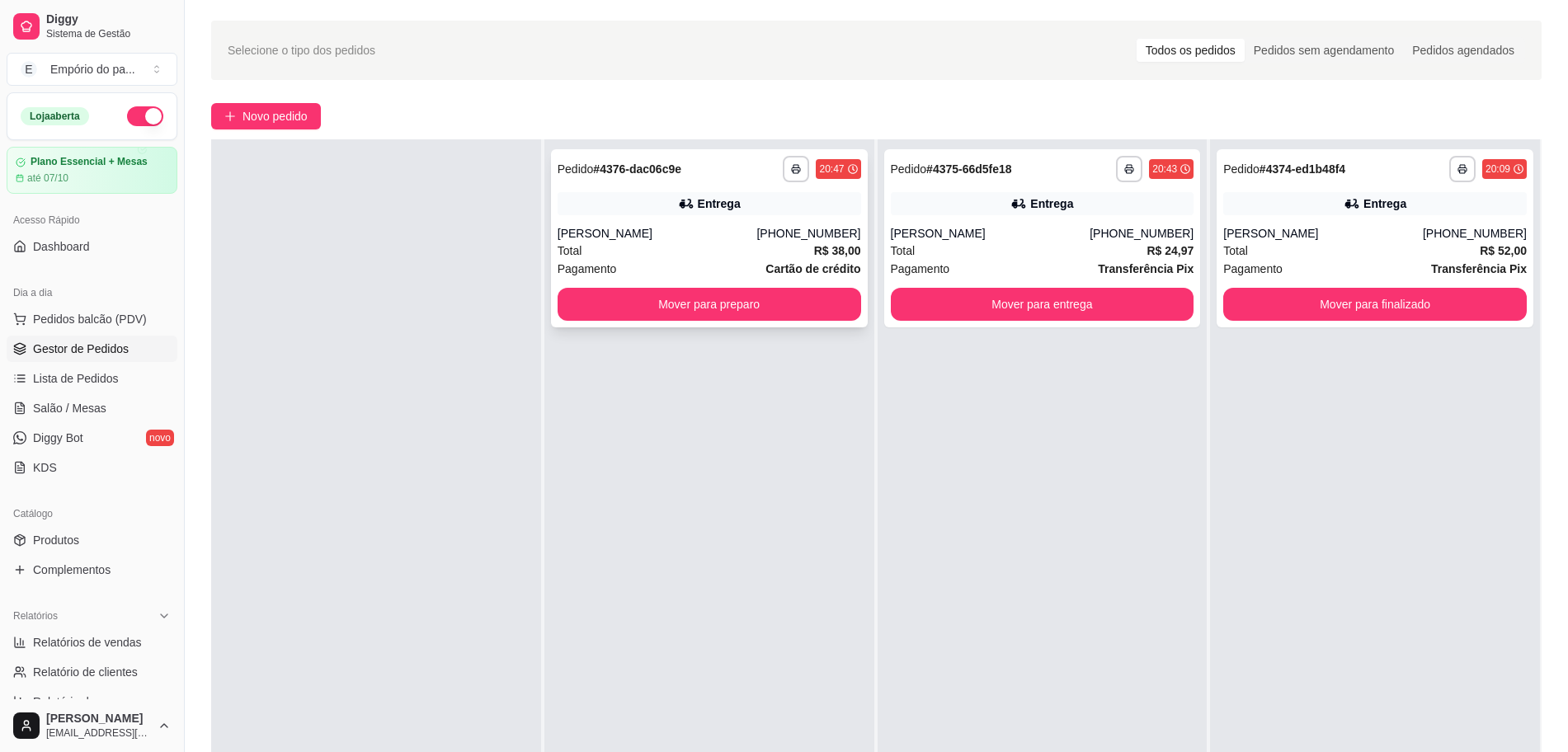
click at [664, 256] on div "Total R$ 38,00" at bounding box center [709, 250] width 304 height 18
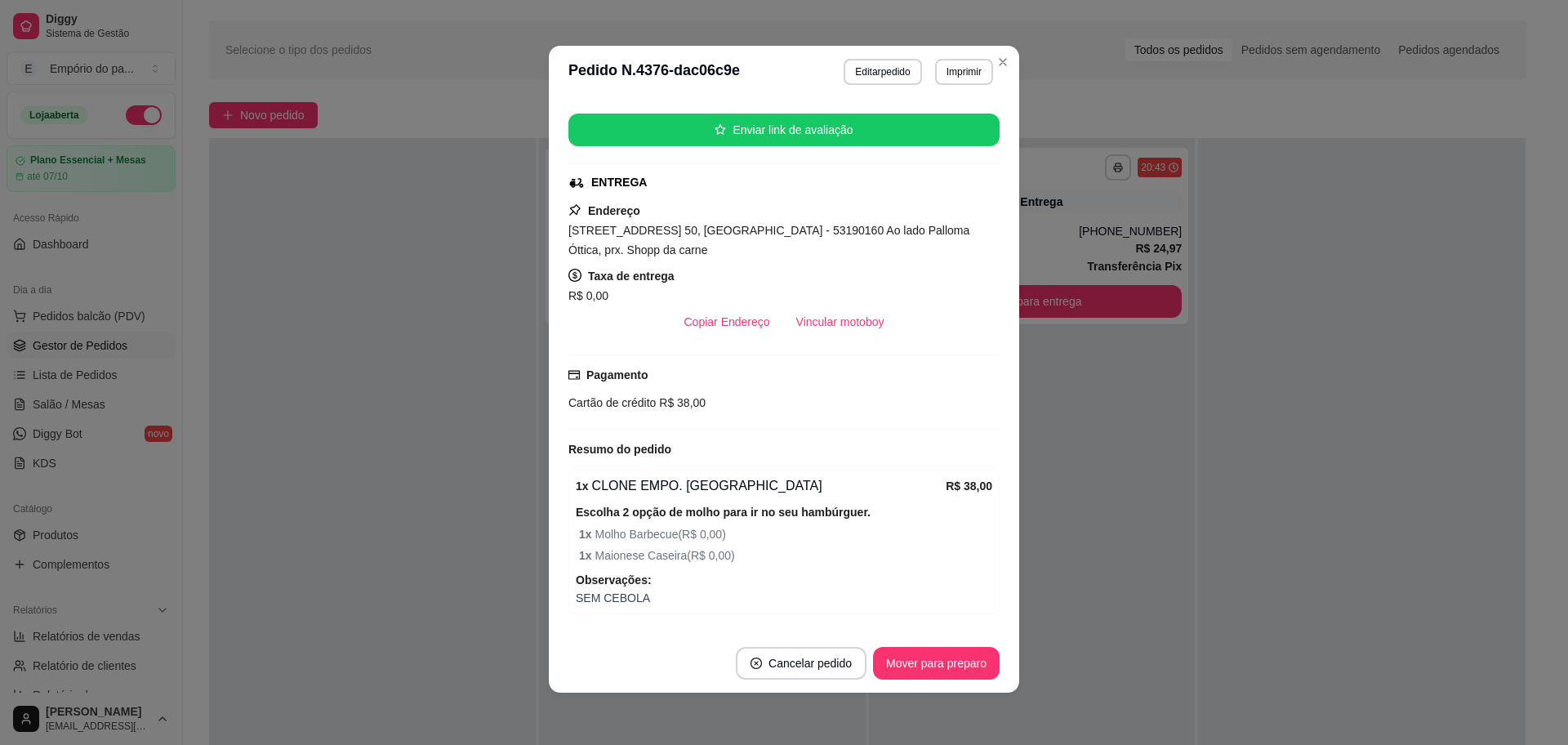
scroll to position [238, 0]
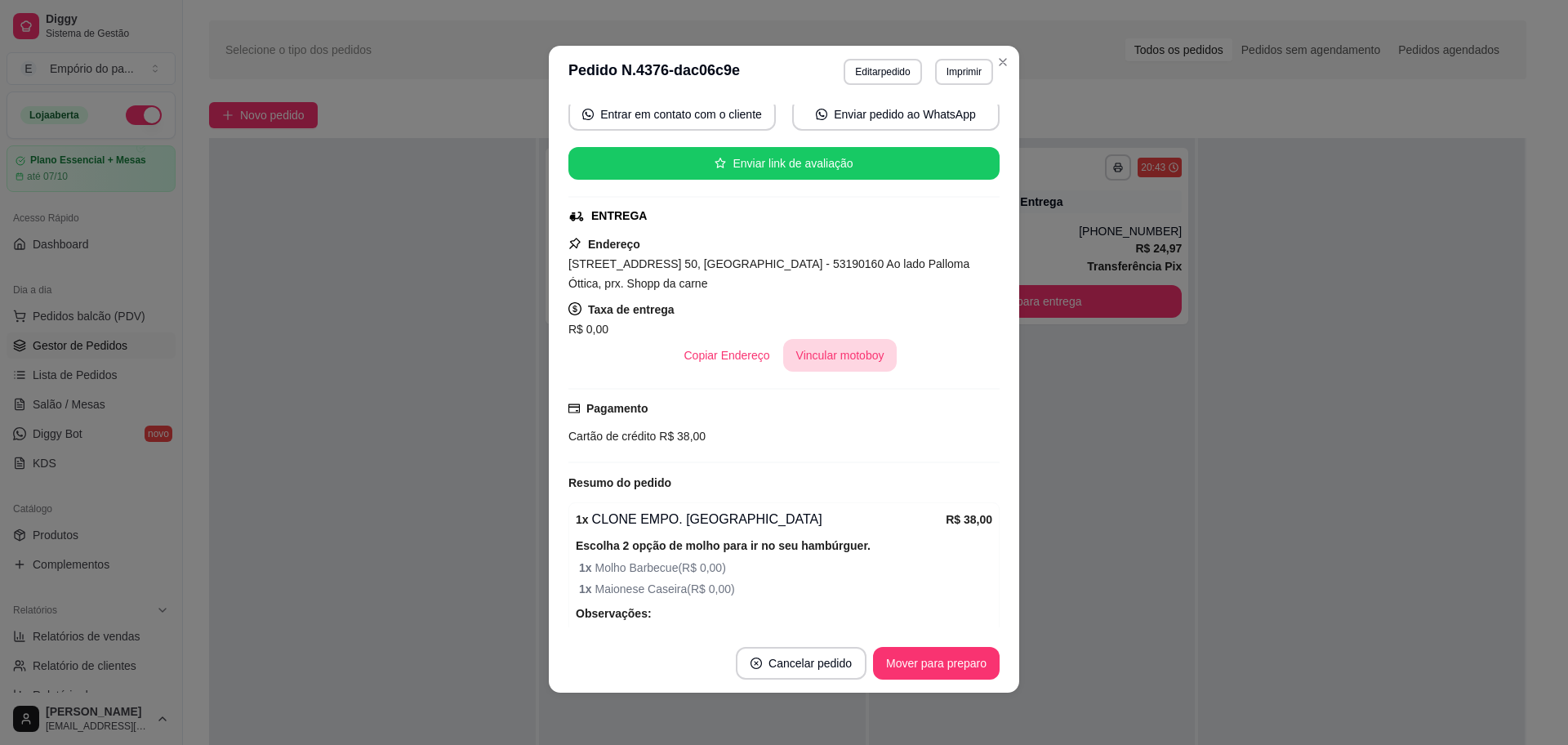
click at [850, 348] on button "Vincular motoboy" at bounding box center [840, 355] width 114 height 33
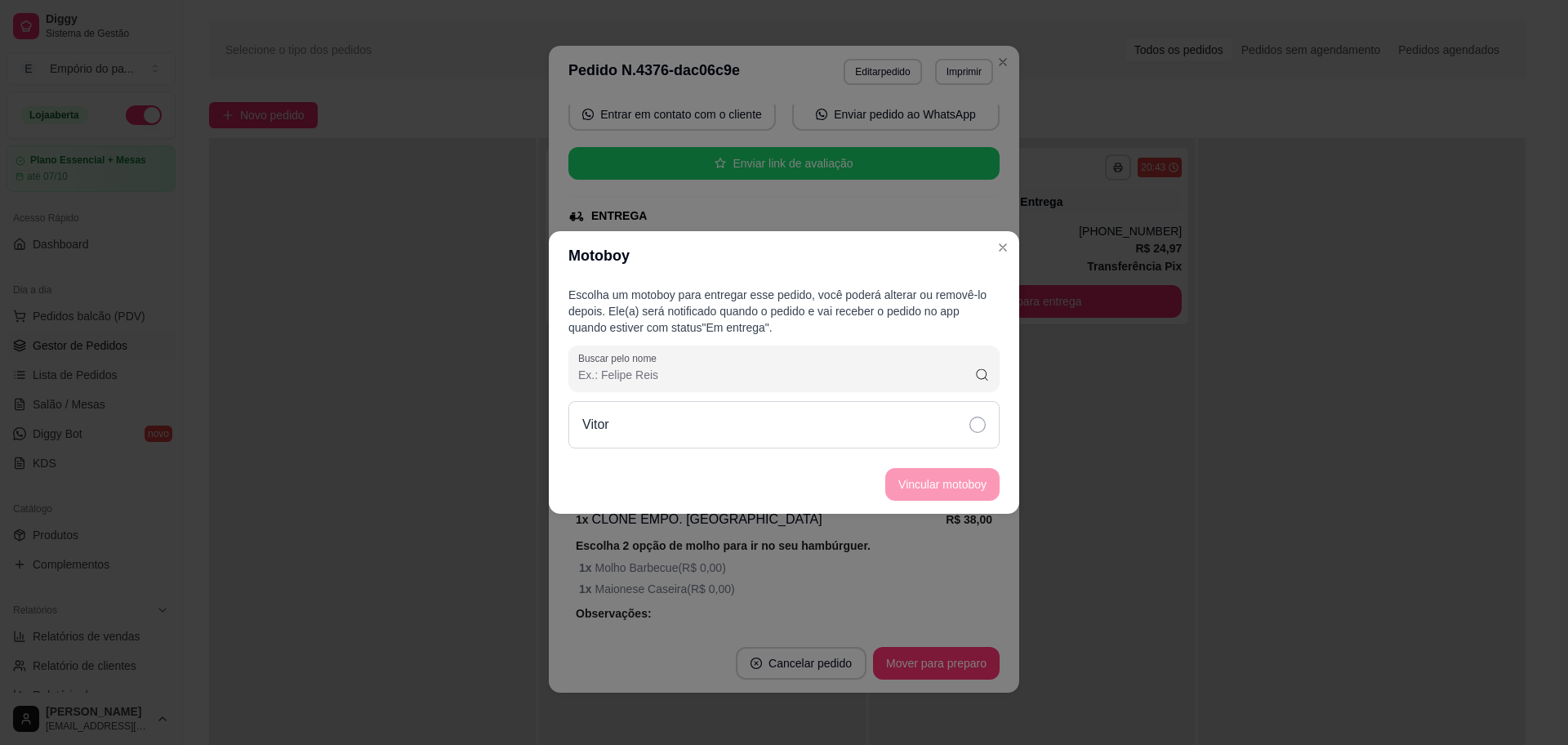
click at [966, 417] on div "Vitor" at bounding box center [784, 425] width 431 height 47
click at [966, 475] on button "Vincular motoboy" at bounding box center [942, 484] width 111 height 32
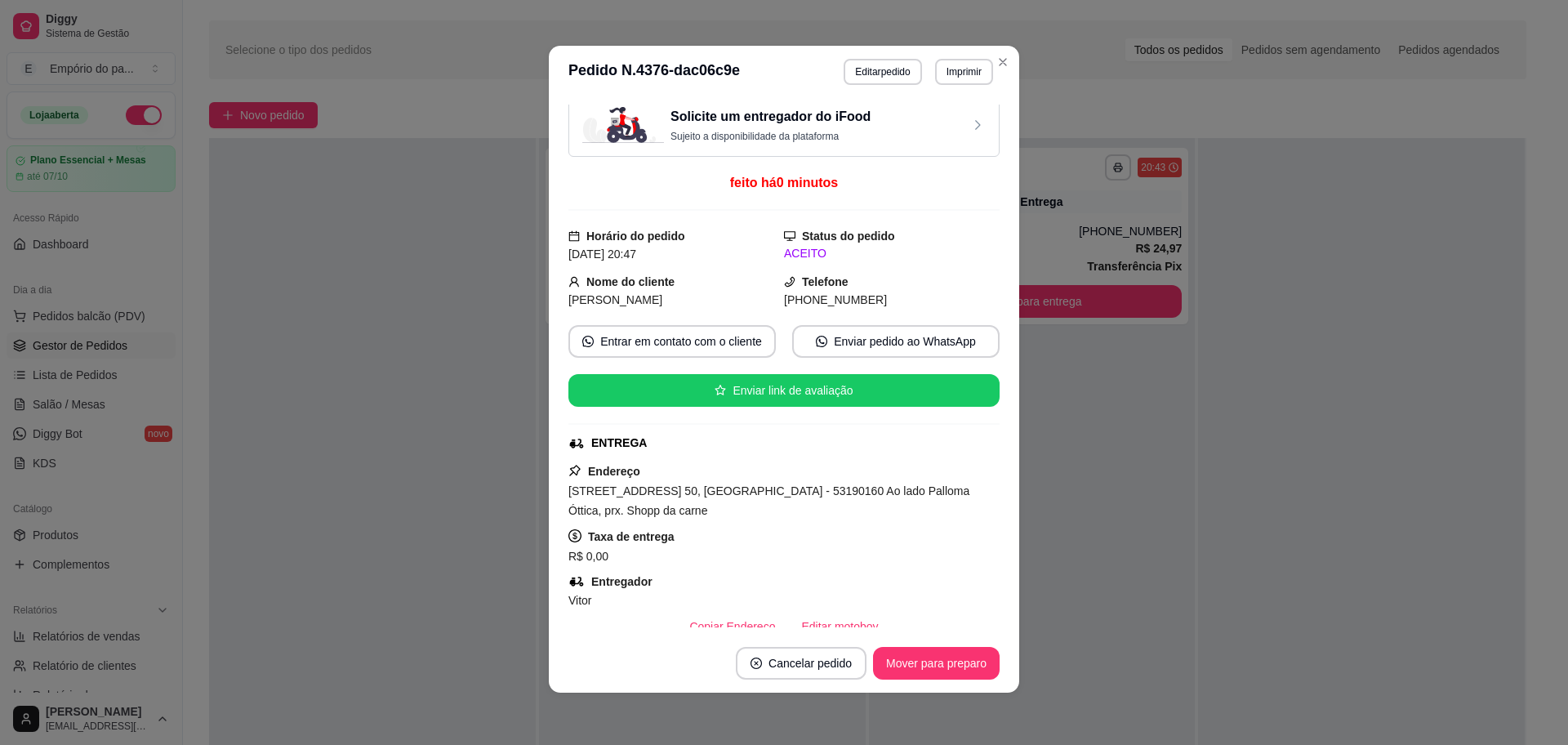
scroll to position [0, 0]
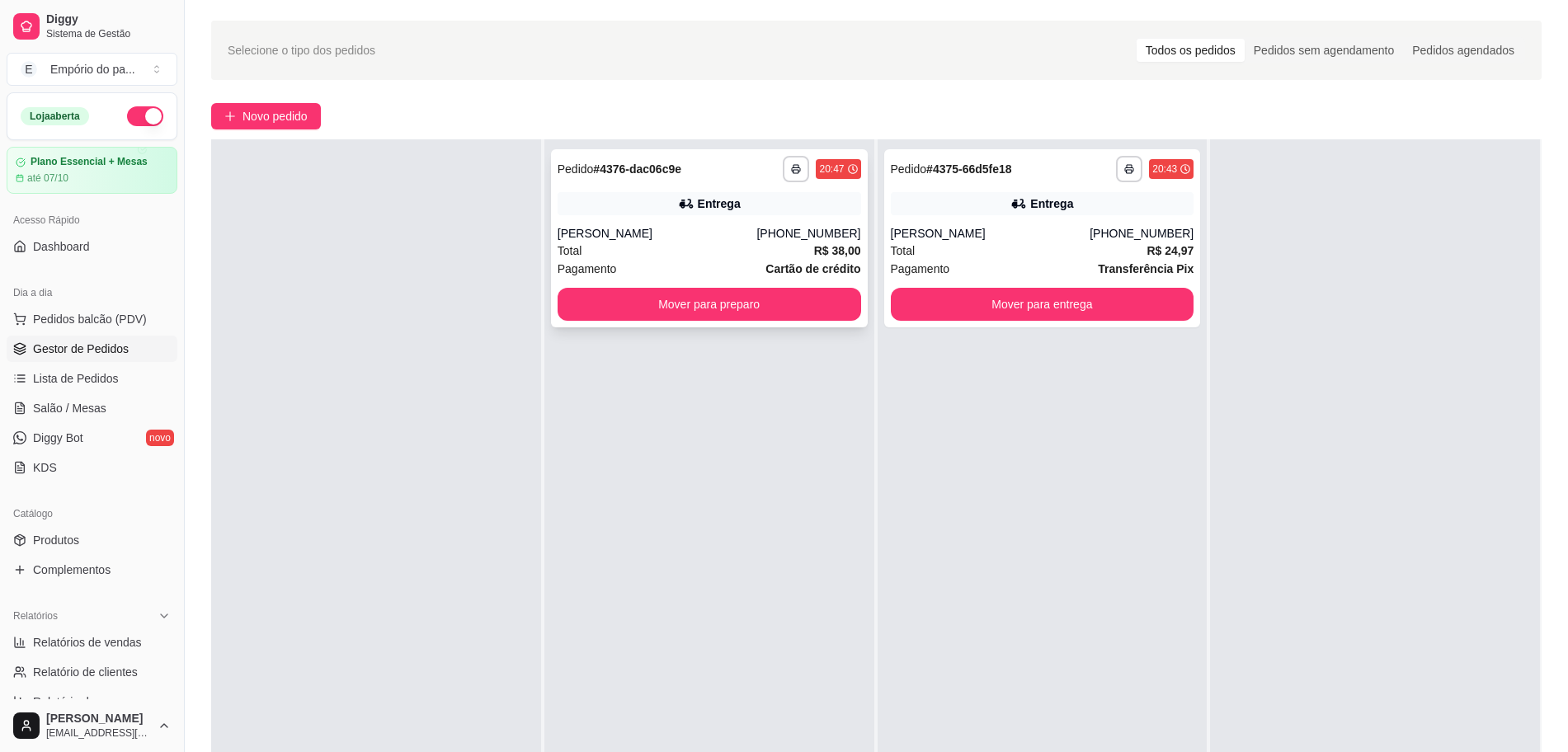
click at [647, 220] on div "**********" at bounding box center [709, 238] width 316 height 178
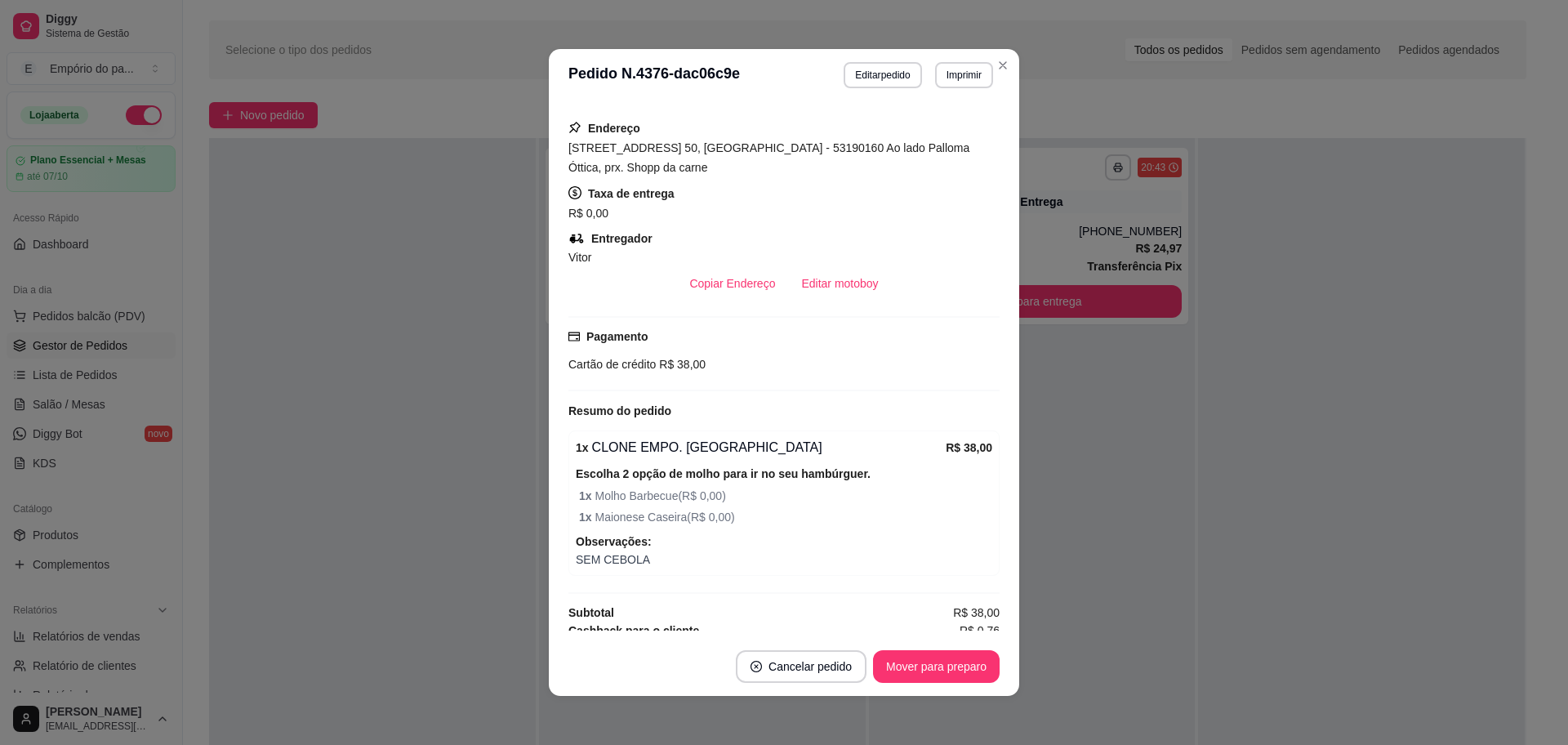
scroll to position [385, 0]
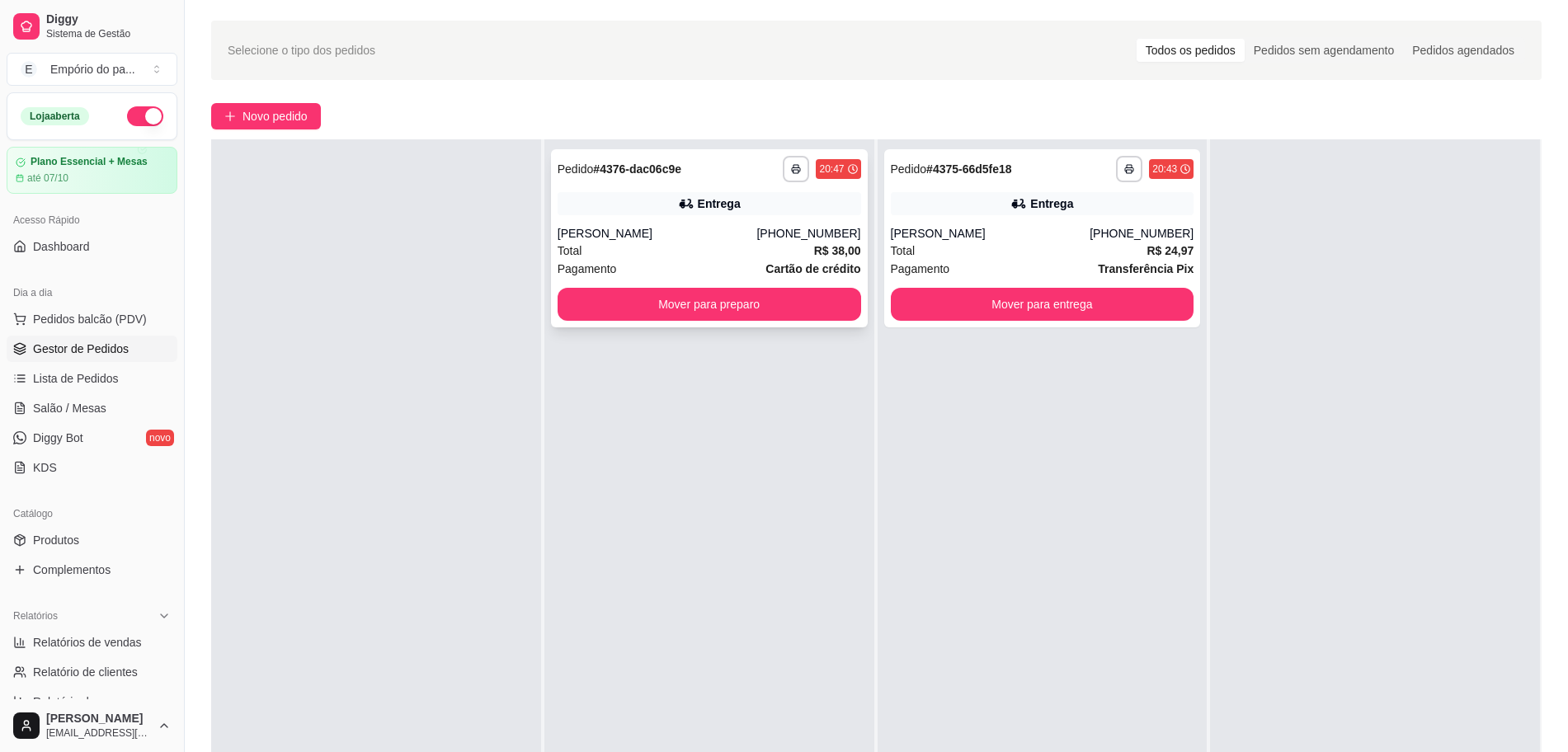
click at [602, 243] on div "Total R$ 38,00" at bounding box center [709, 250] width 304 height 18
click at [1008, 255] on div "Total R$ 24,97" at bounding box center [1042, 250] width 304 height 18
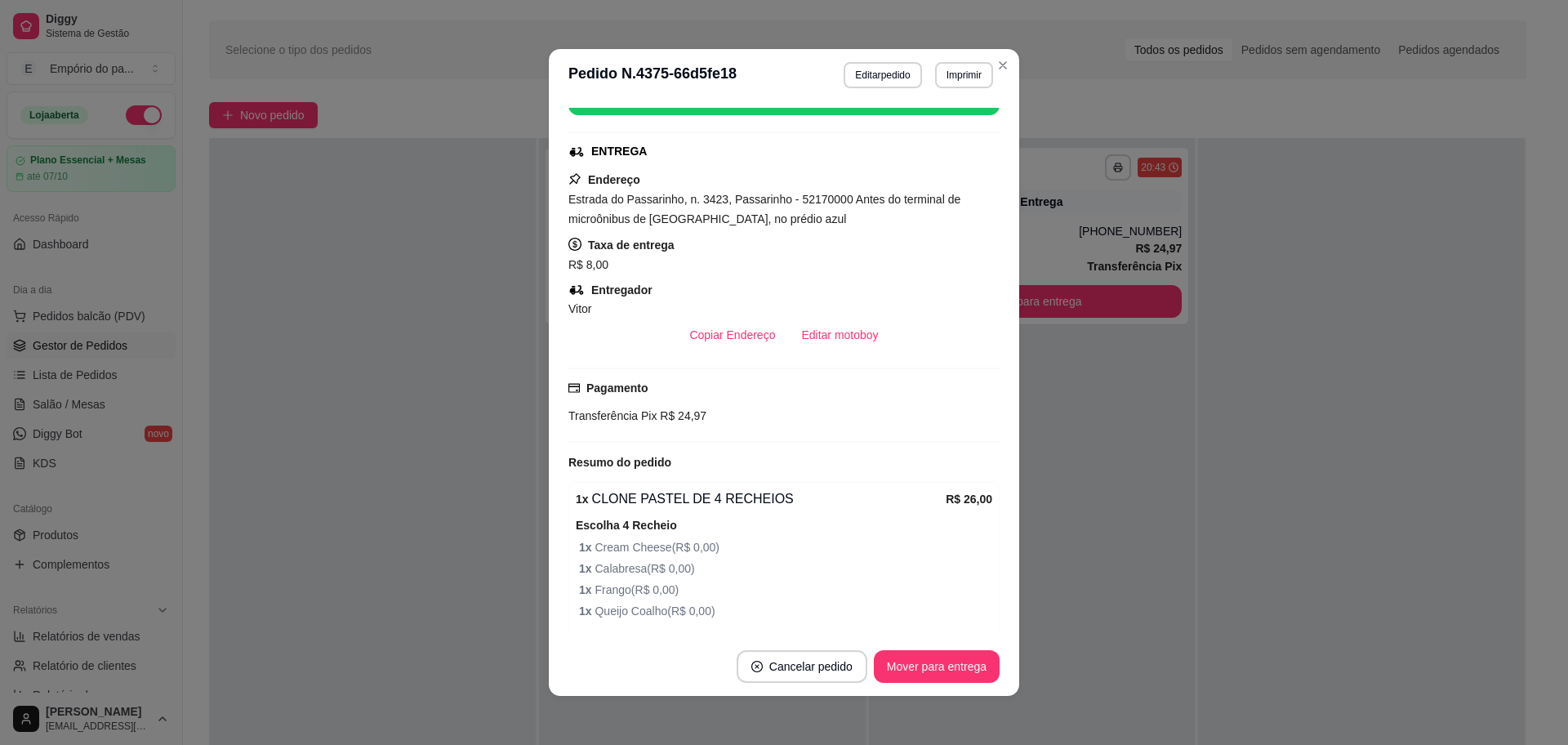
scroll to position [205, 0]
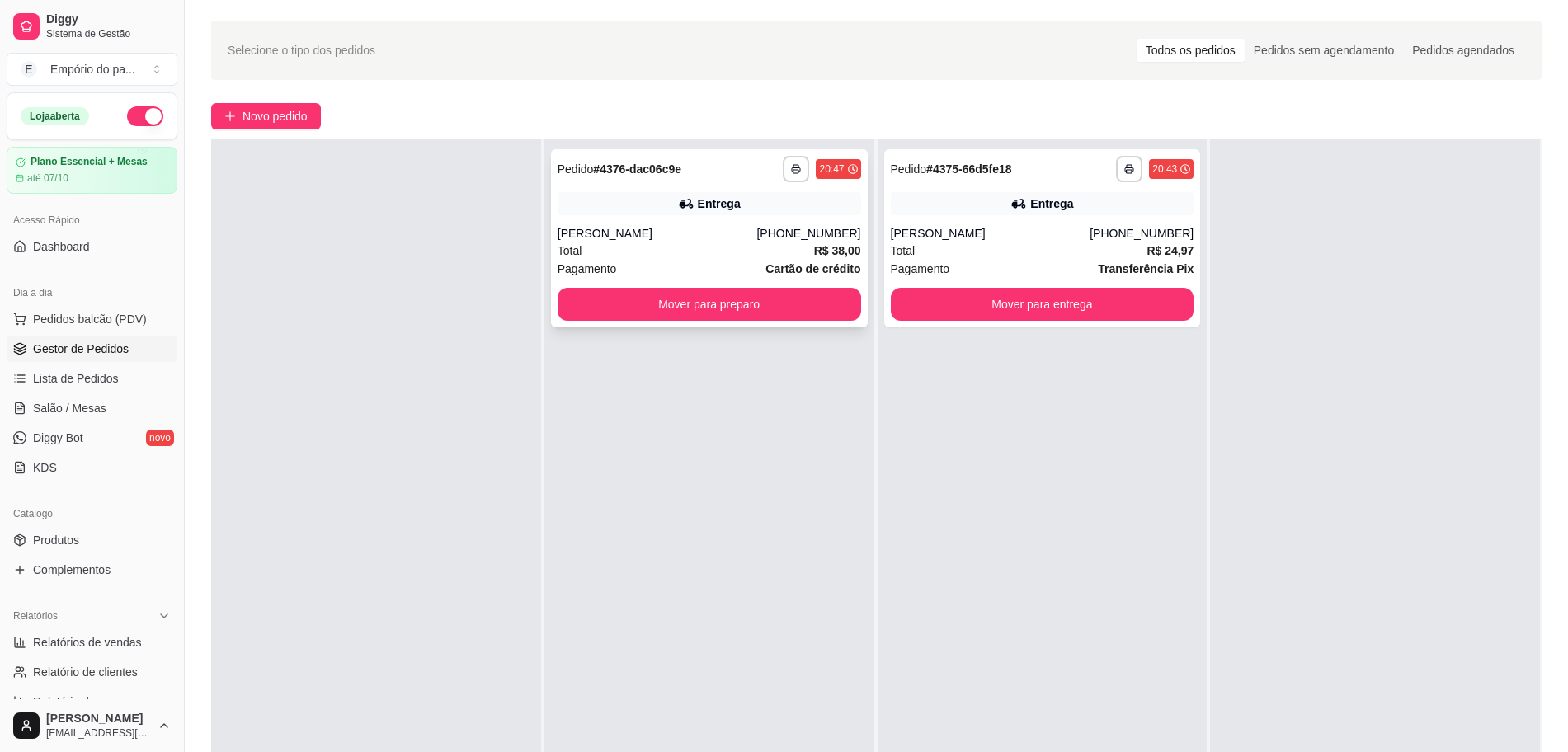
click at [584, 252] on div "Total R$ 38,00" at bounding box center [709, 250] width 304 height 18
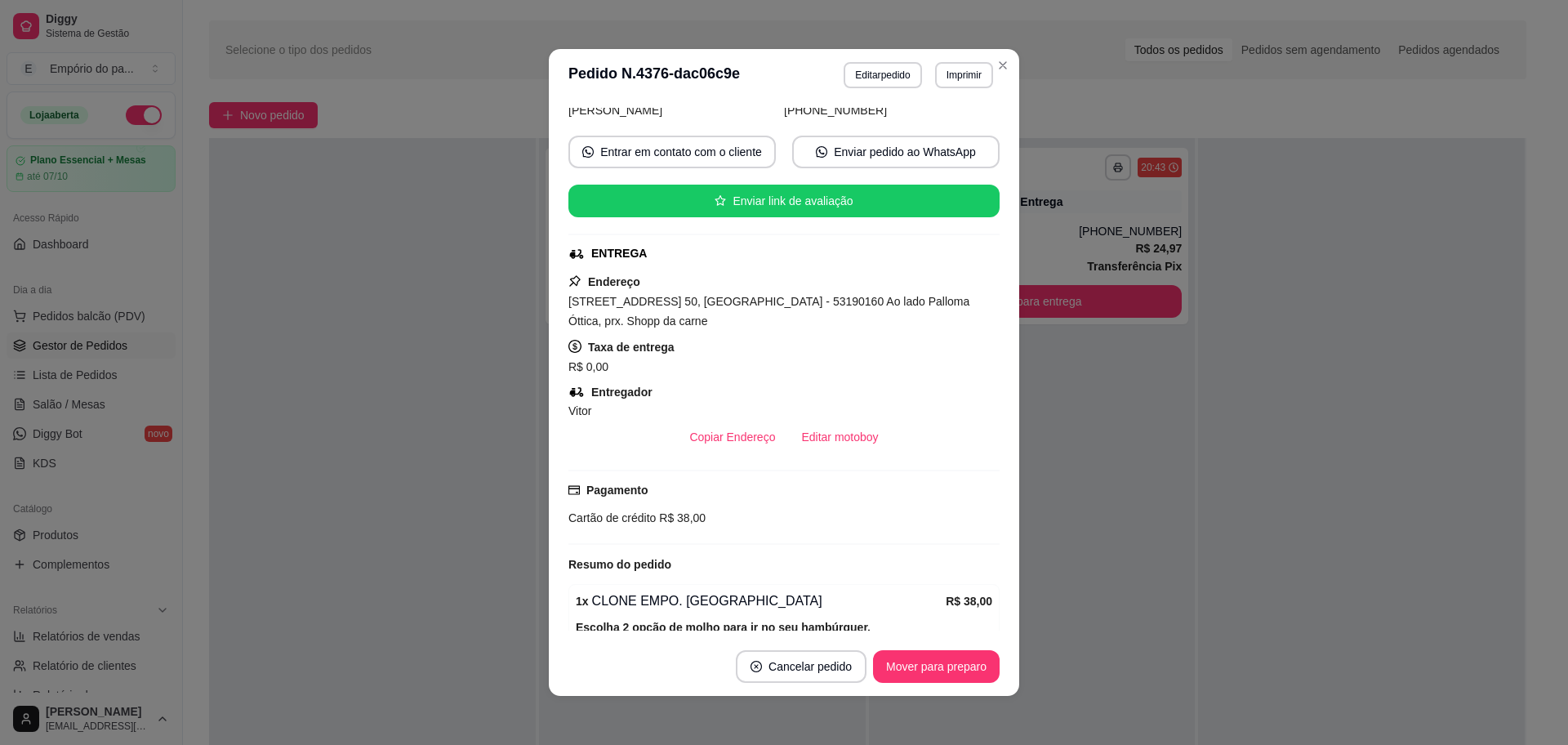
scroll to position [385, 0]
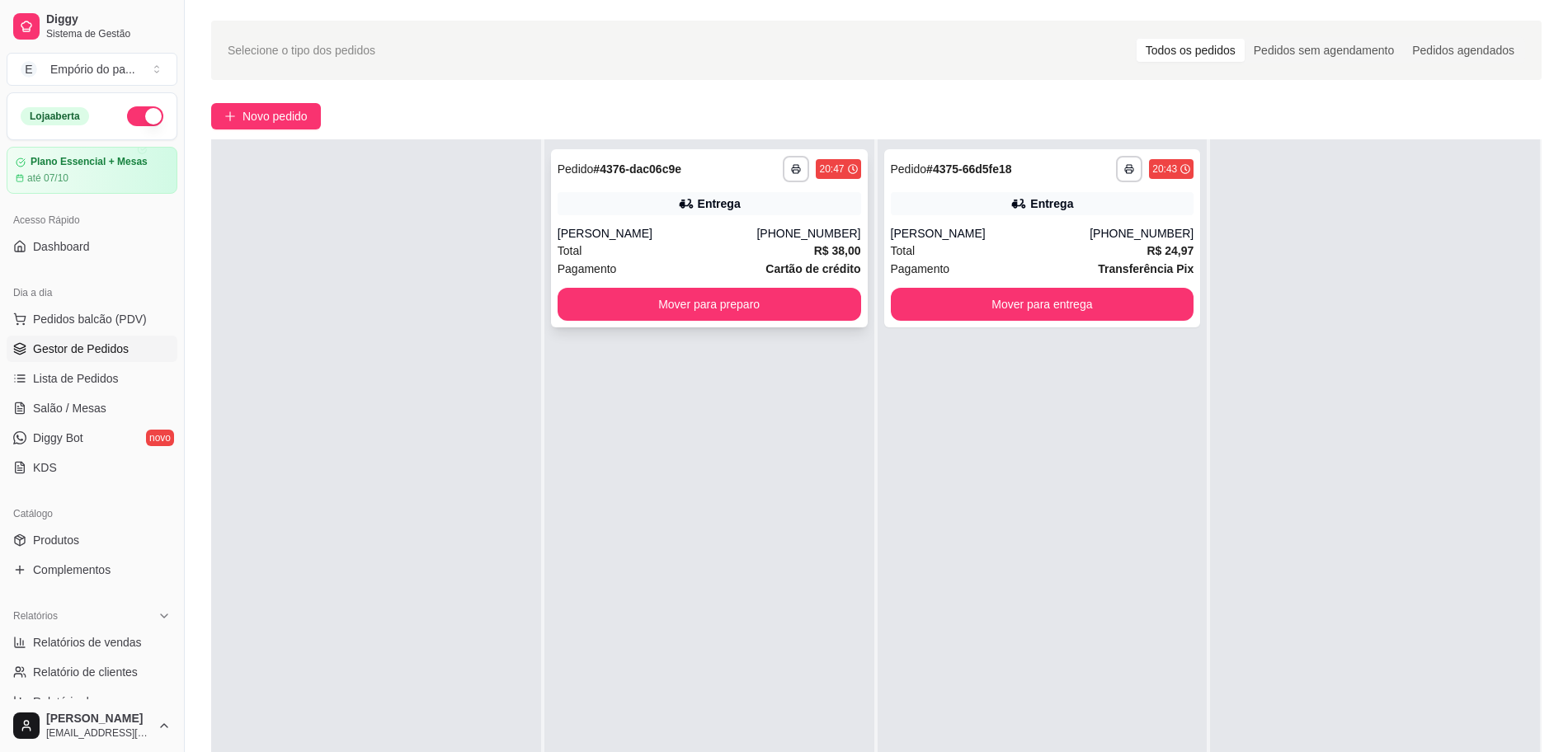
click at [587, 251] on div "Total R$ 38,00" at bounding box center [709, 250] width 304 height 18
click at [692, 252] on div "Total R$ 38,00" at bounding box center [709, 250] width 304 height 18
click at [1063, 256] on div "Total R$ 24,97" at bounding box center [1042, 250] width 304 height 18
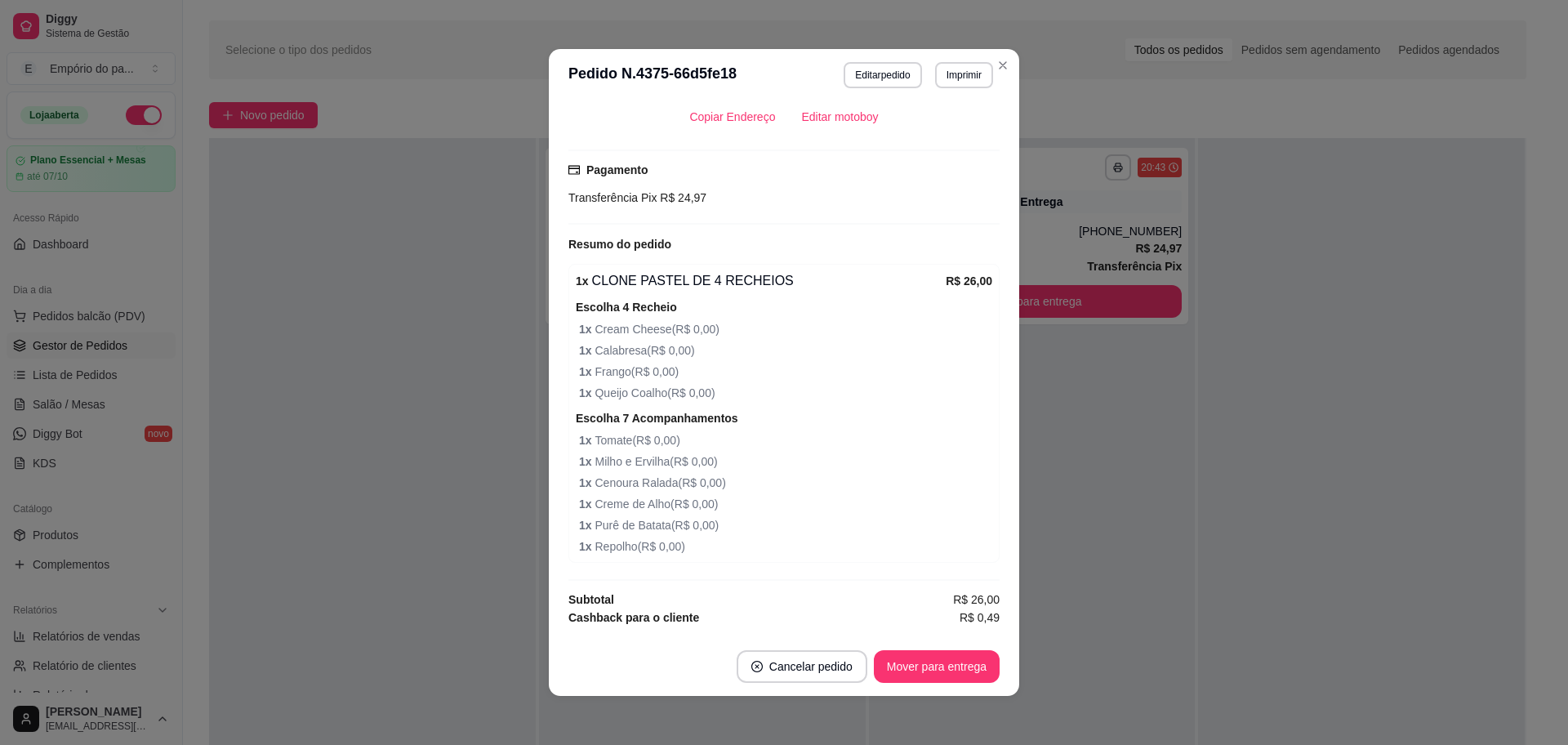
scroll to position [556, 0]
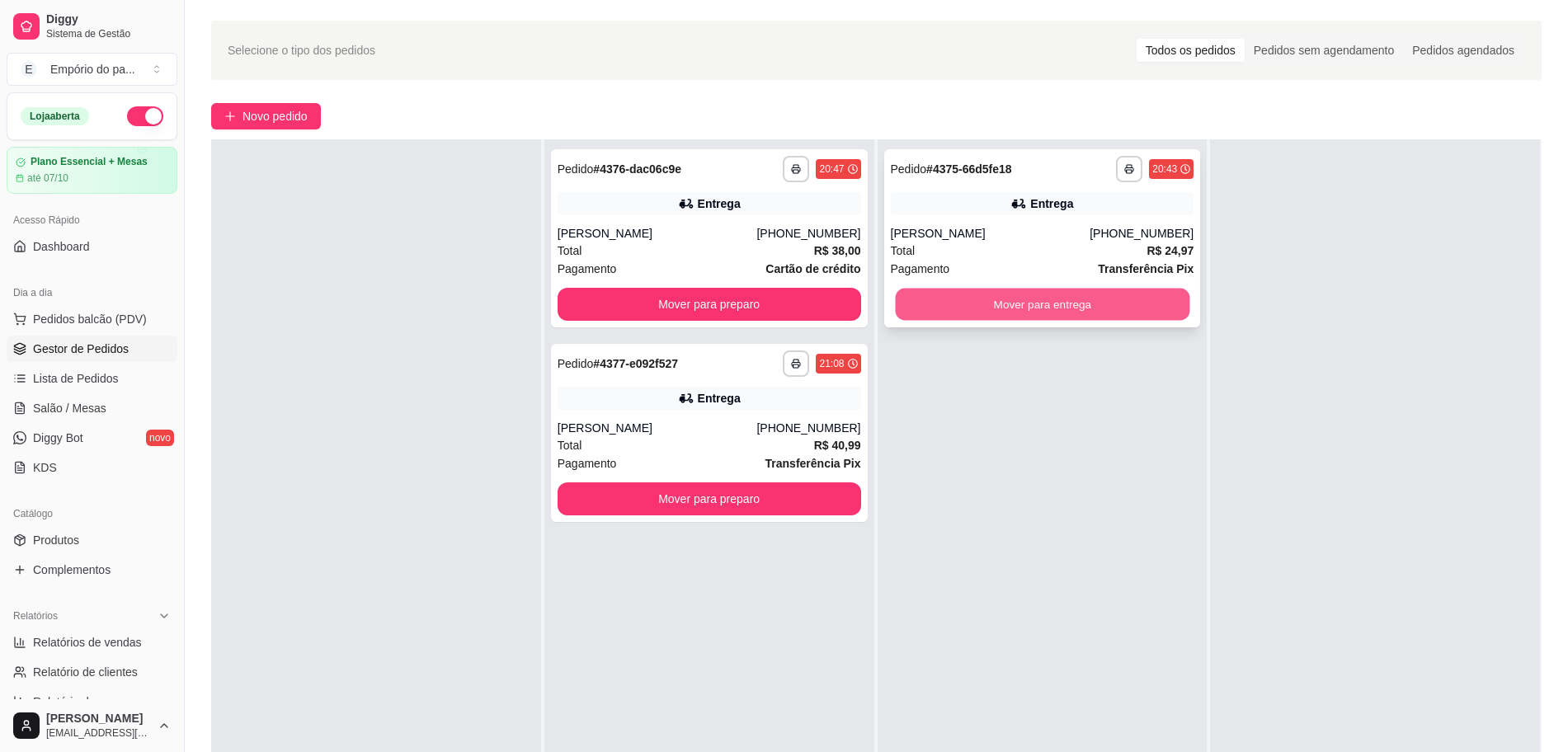
click at [1022, 300] on button "Mover para entrega" at bounding box center [1042, 304] width 294 height 32
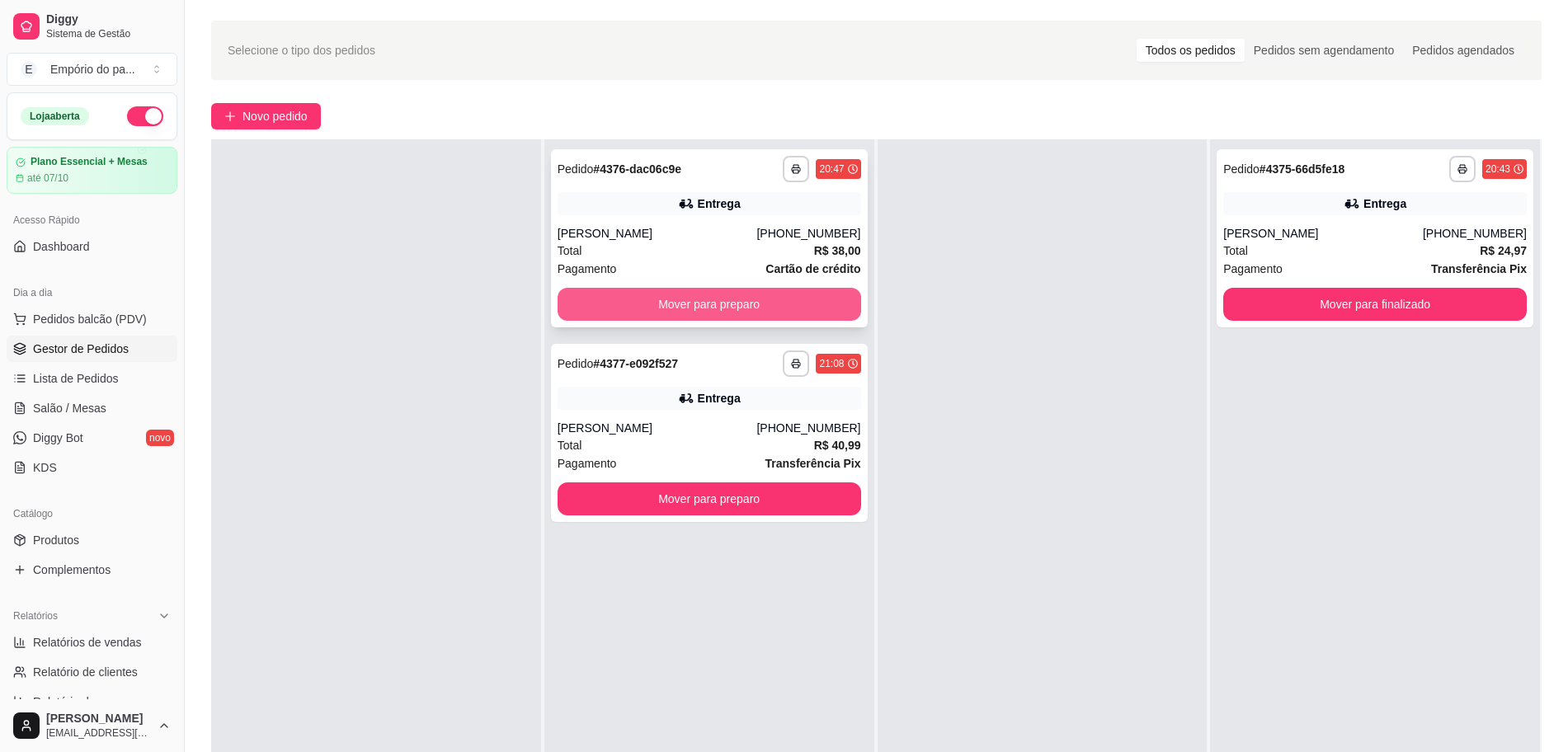
click at [825, 307] on button "Mover para preparo" at bounding box center [709, 304] width 304 height 33
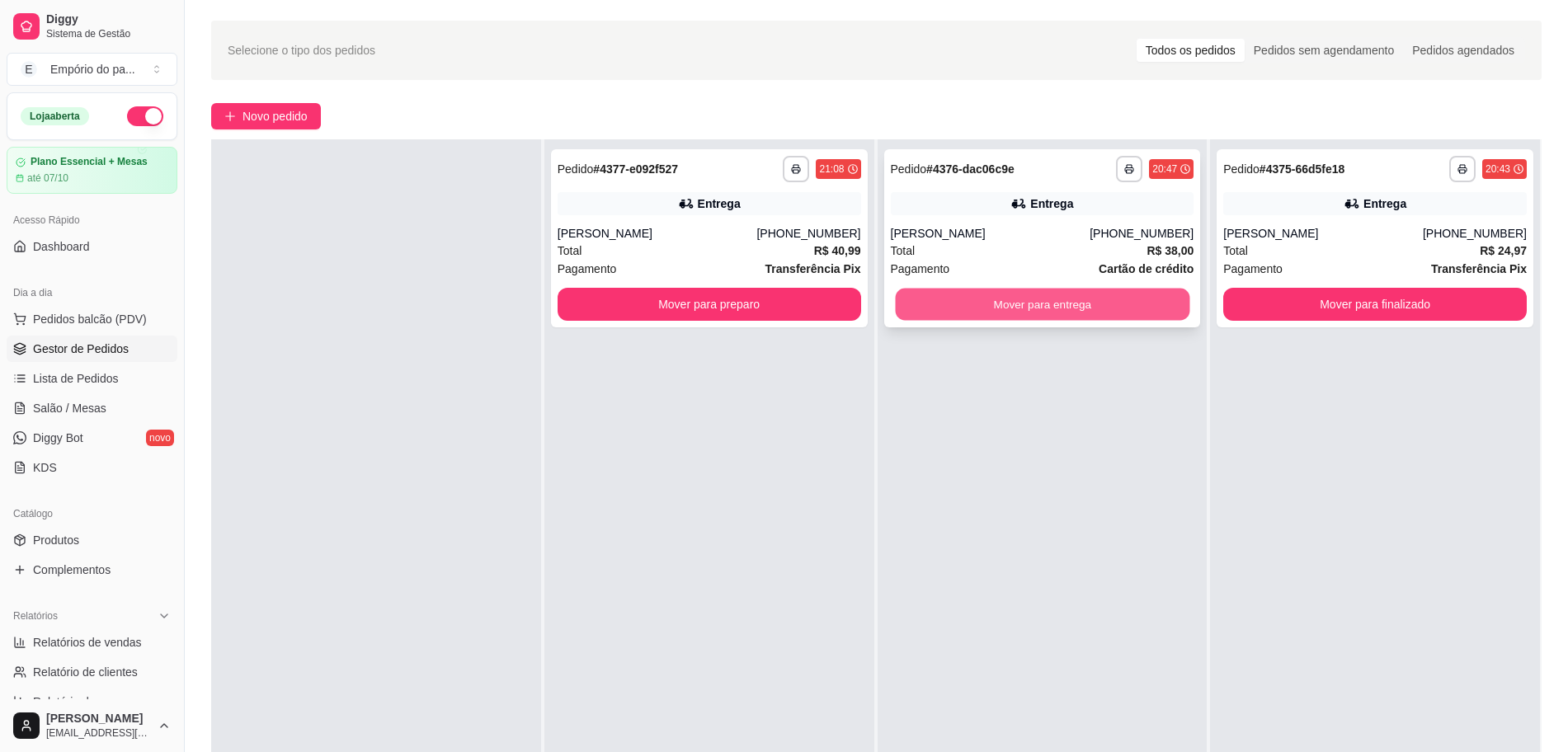
click at [975, 302] on button "Mover para entrega" at bounding box center [1042, 304] width 294 height 32
click at [718, 252] on div "Total R$ 40,99" at bounding box center [709, 250] width 304 height 18
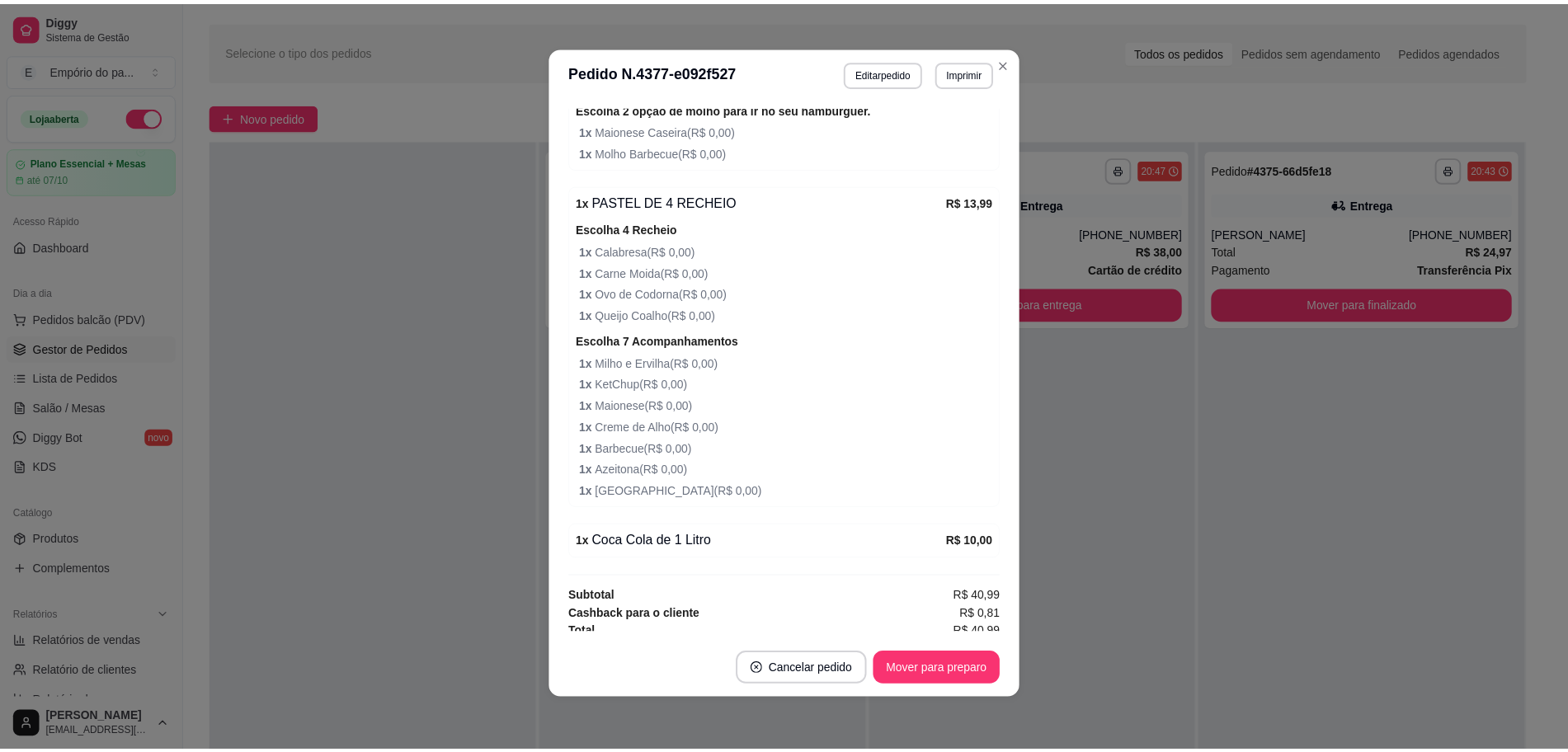
scroll to position [672, 0]
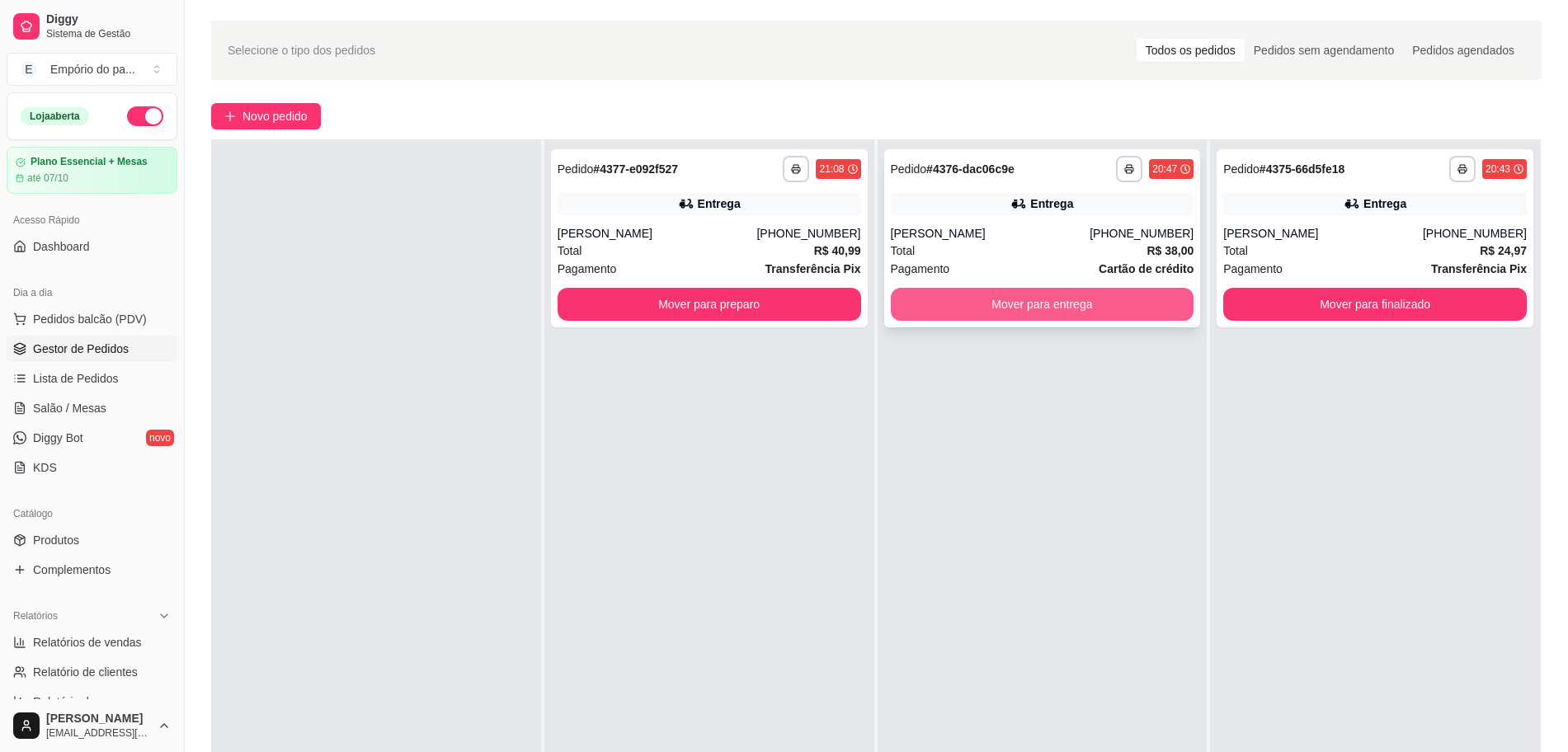
click at [1002, 299] on button "Mover para entrega" at bounding box center [1042, 304] width 304 height 33
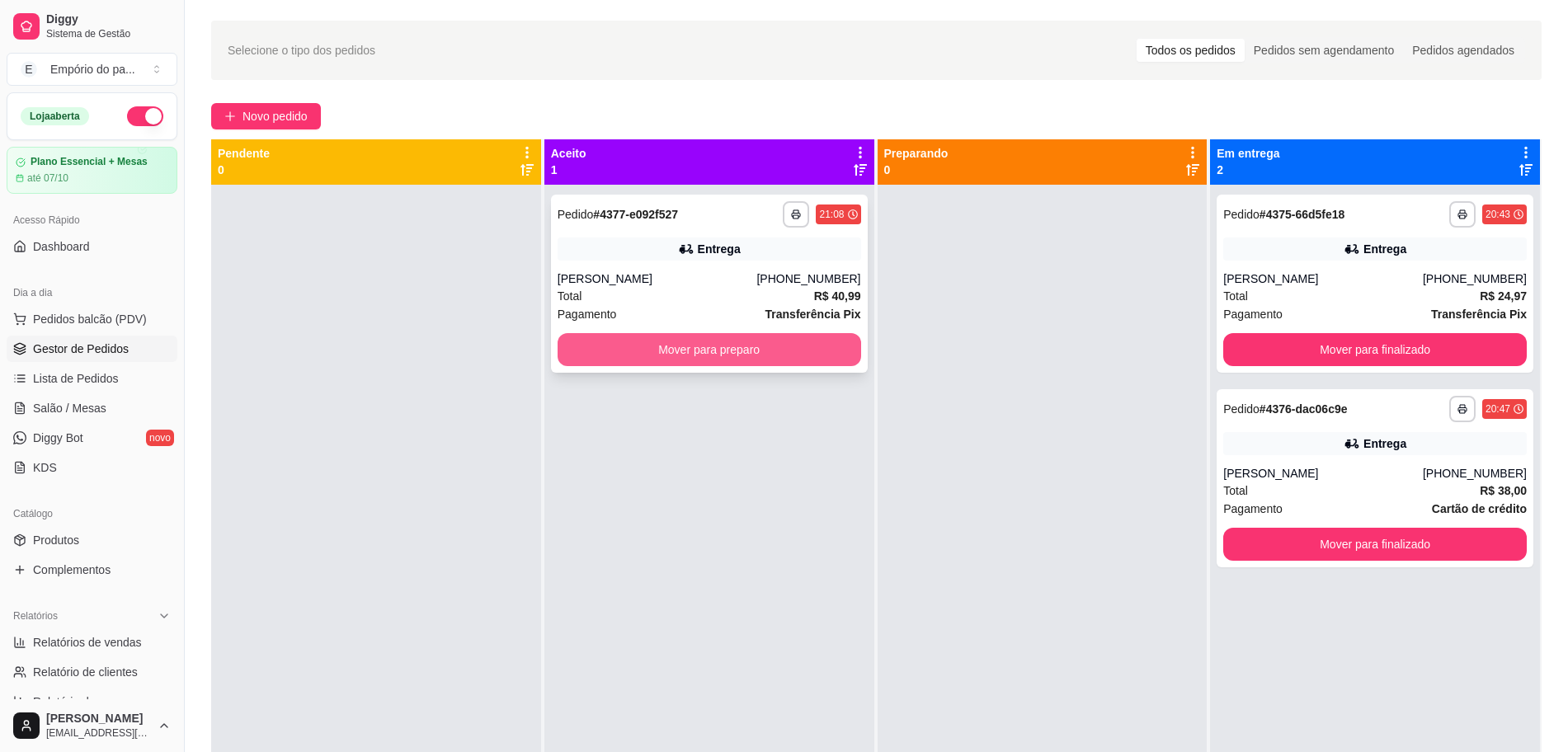
scroll to position [0, 0]
click at [728, 355] on button "Mover para preparo" at bounding box center [709, 350] width 304 height 33
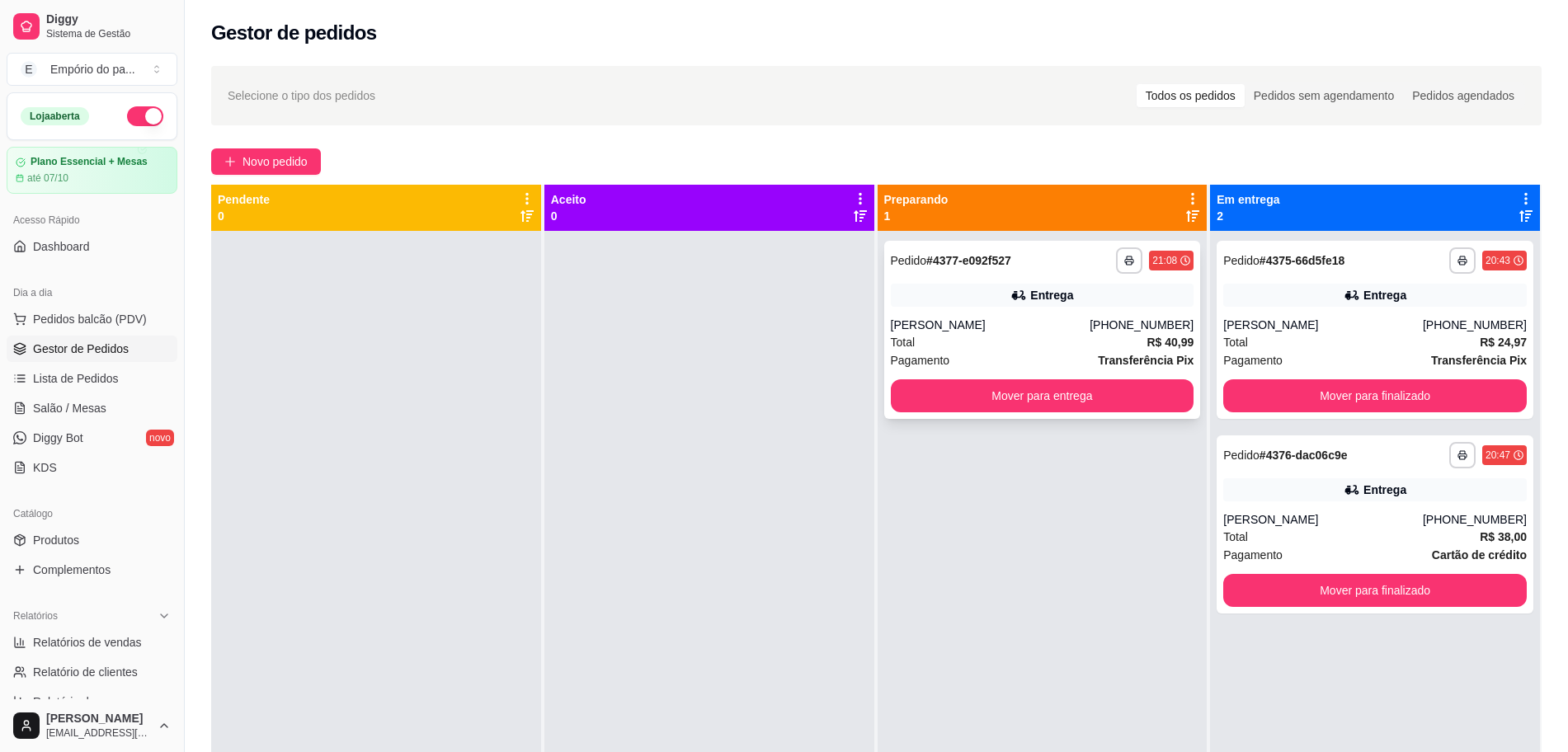
click at [1063, 317] on div "[PERSON_NAME]" at bounding box center [990, 324] width 199 height 16
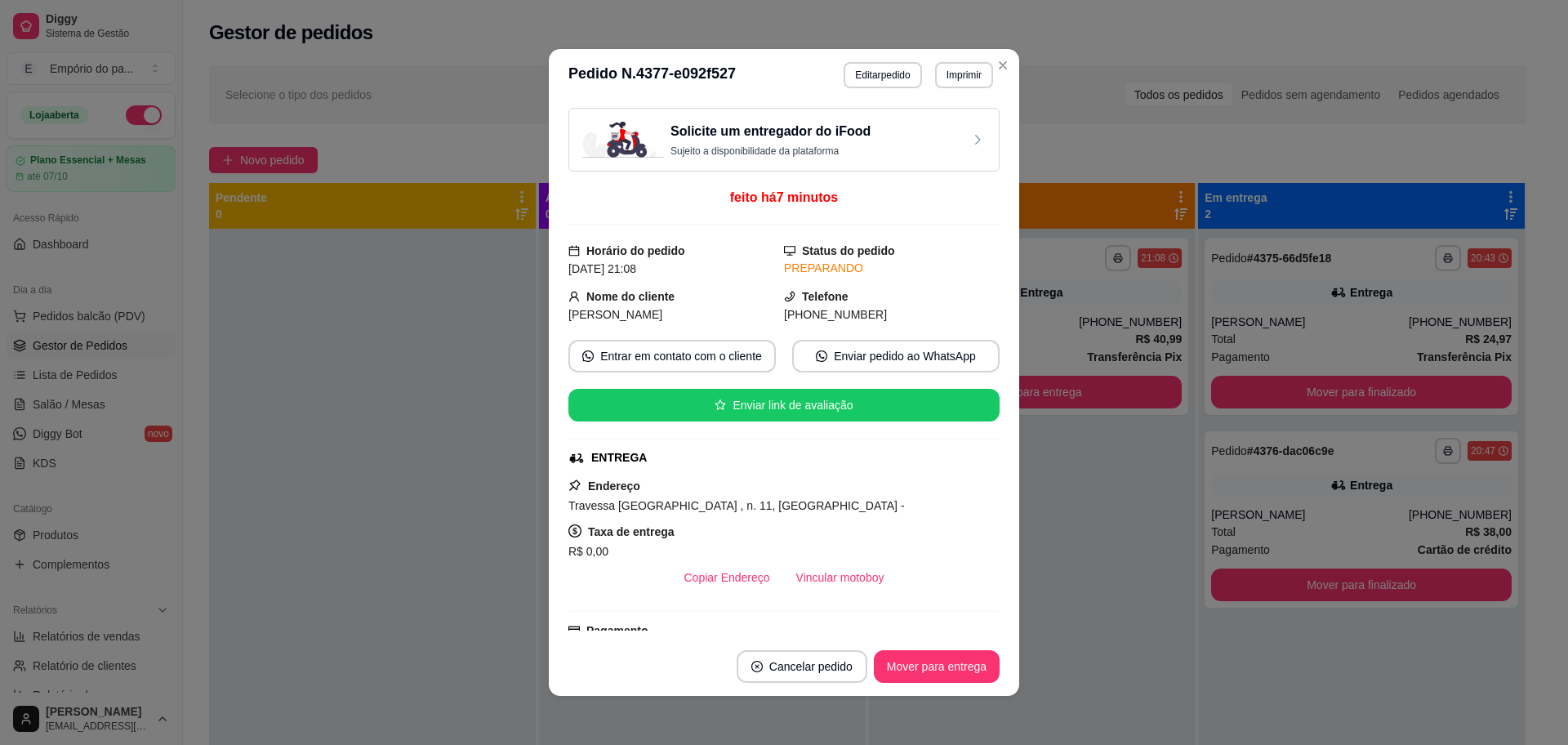
scroll to position [306, 0]
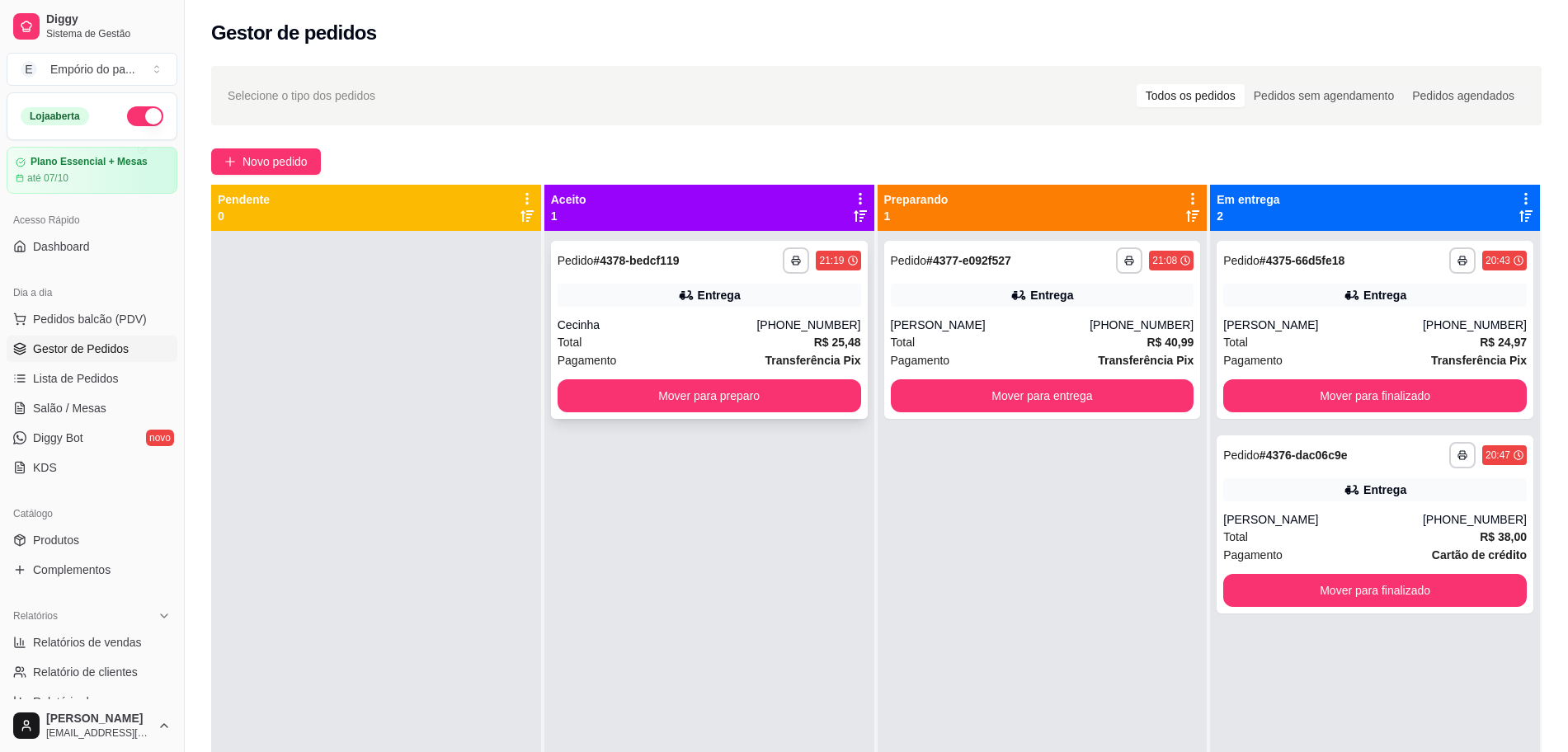
click at [722, 343] on div "Total R$ 25,48" at bounding box center [709, 343] width 304 height 18
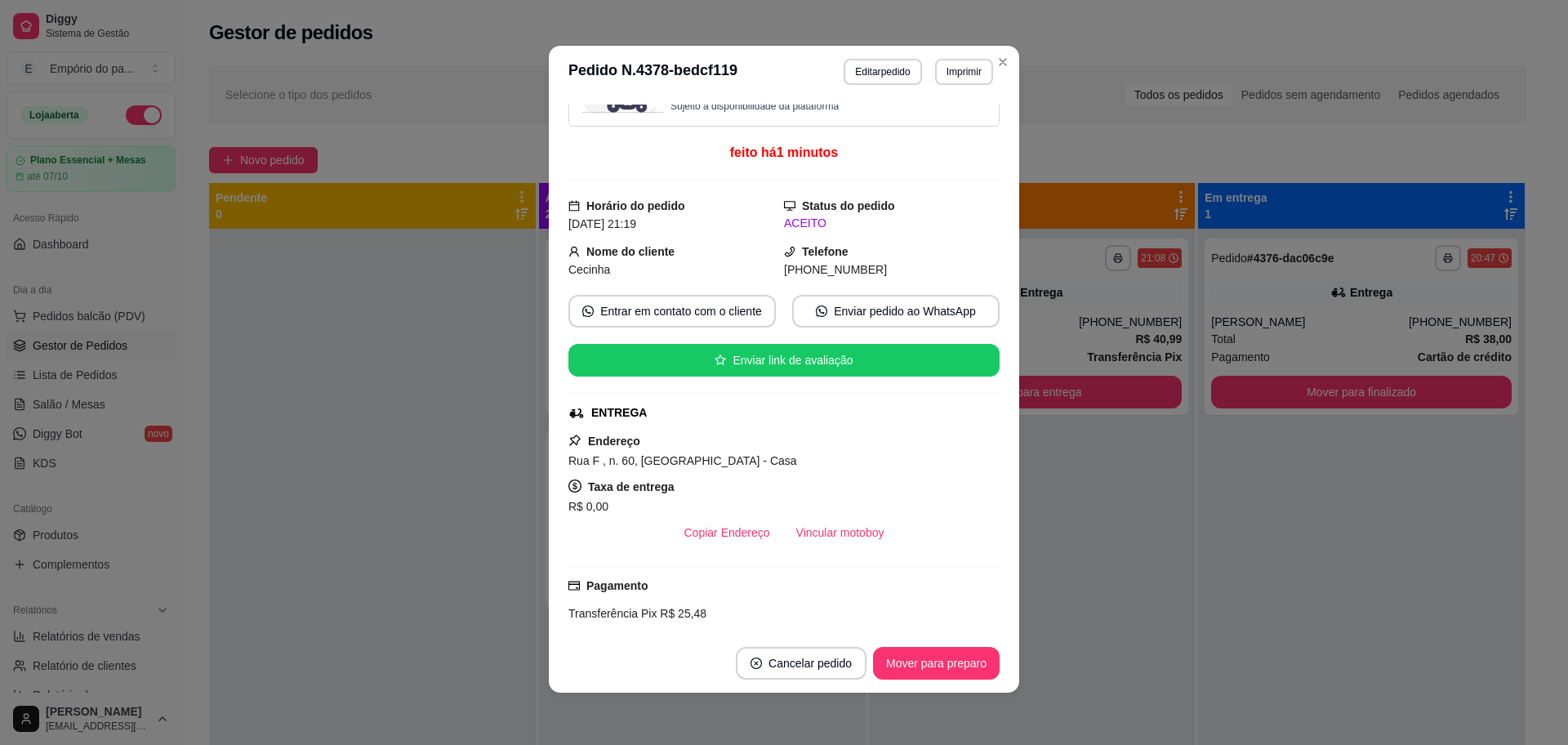
scroll to position [450, 0]
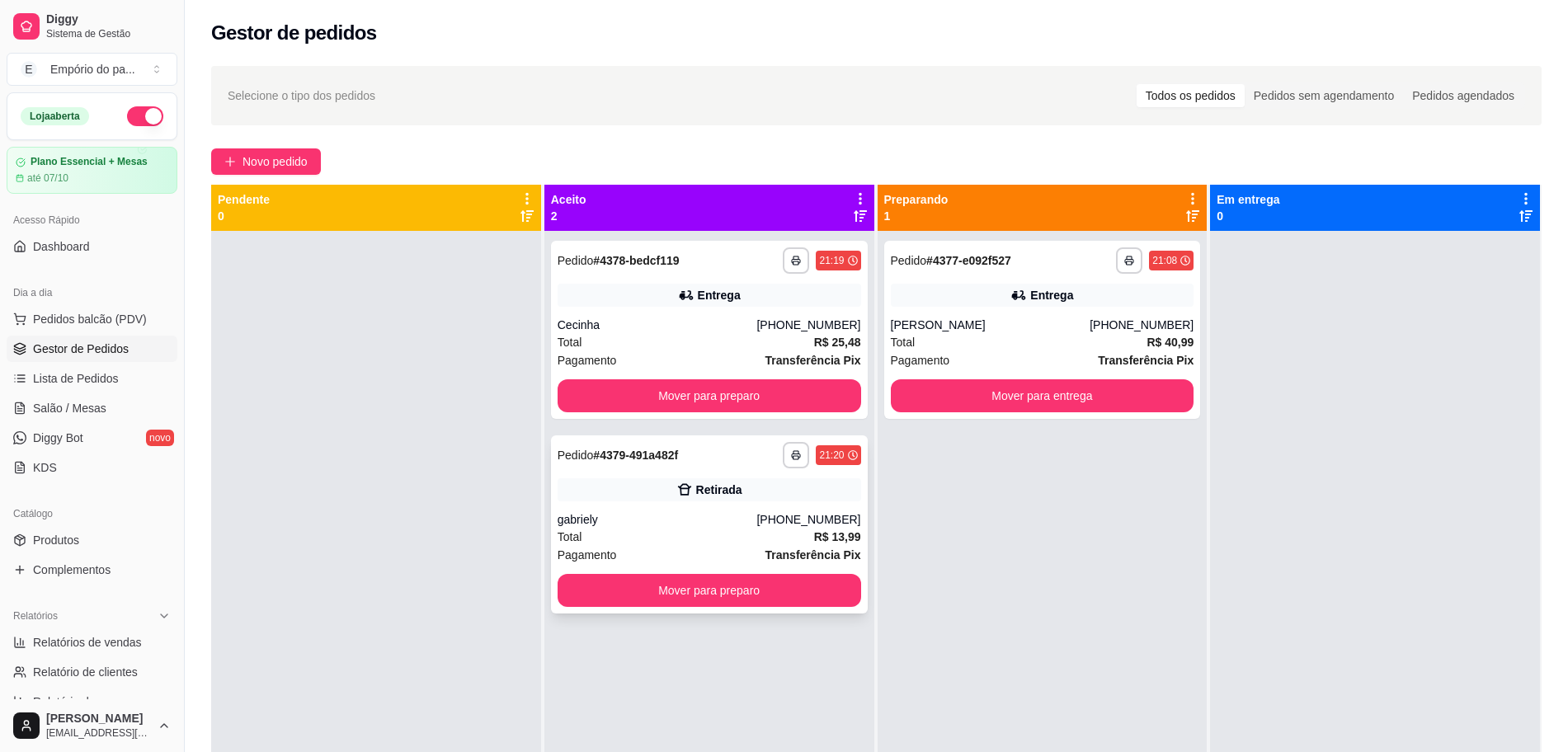
click at [606, 522] on div "gabriely" at bounding box center [657, 519] width 199 height 16
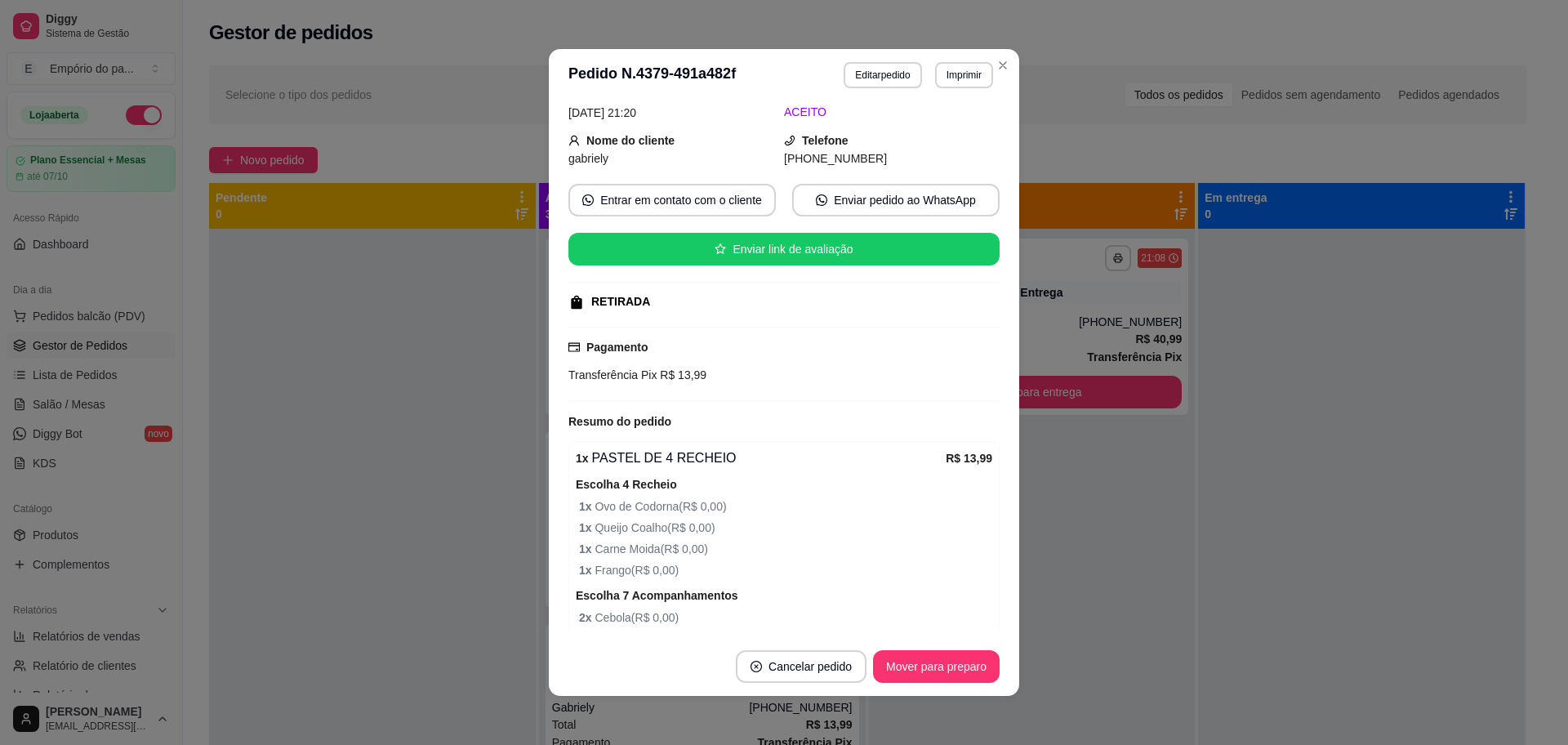
scroll to position [21, 0]
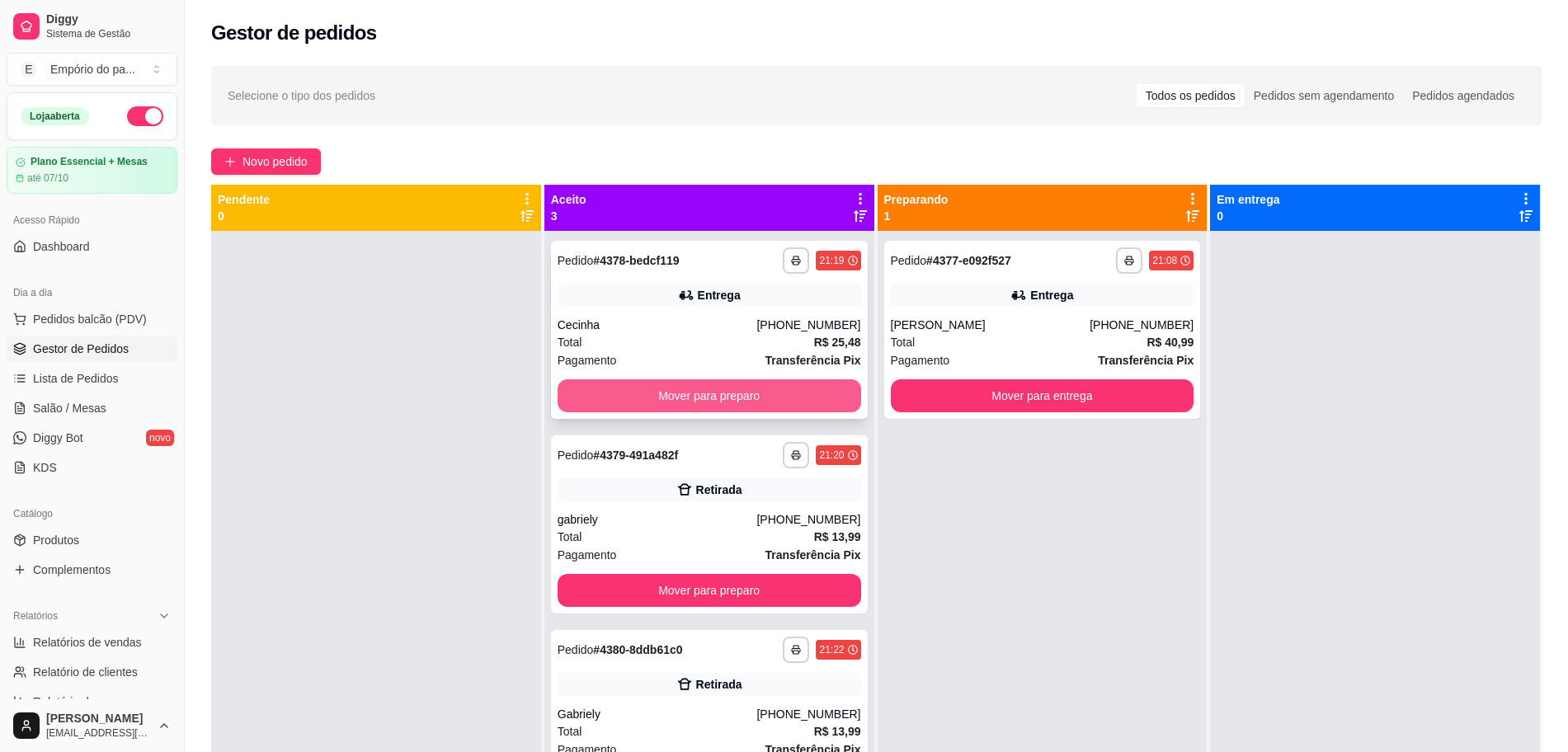
click at [679, 397] on button "Mover para preparo" at bounding box center [709, 396] width 304 height 33
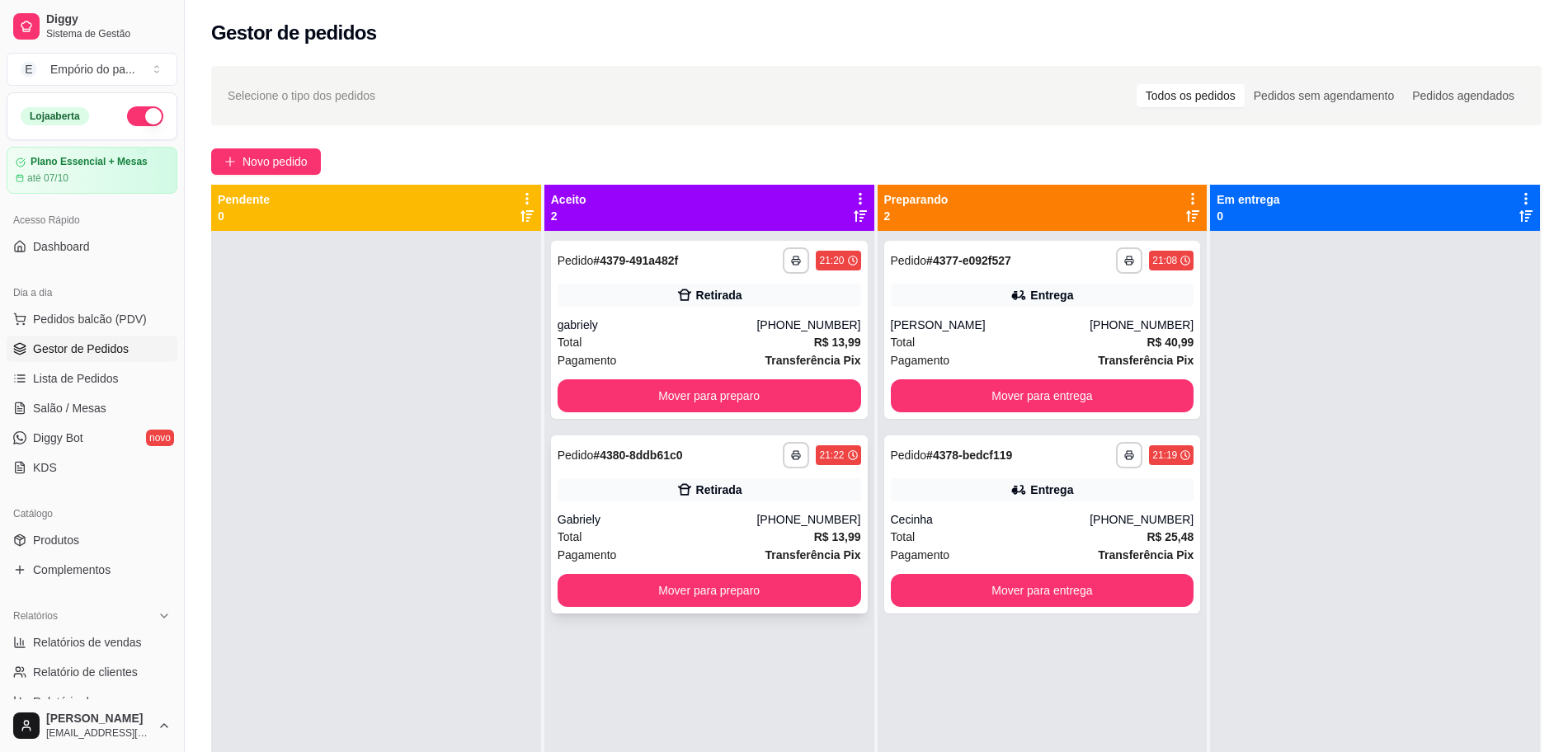
click at [687, 506] on div "**********" at bounding box center [709, 524] width 316 height 178
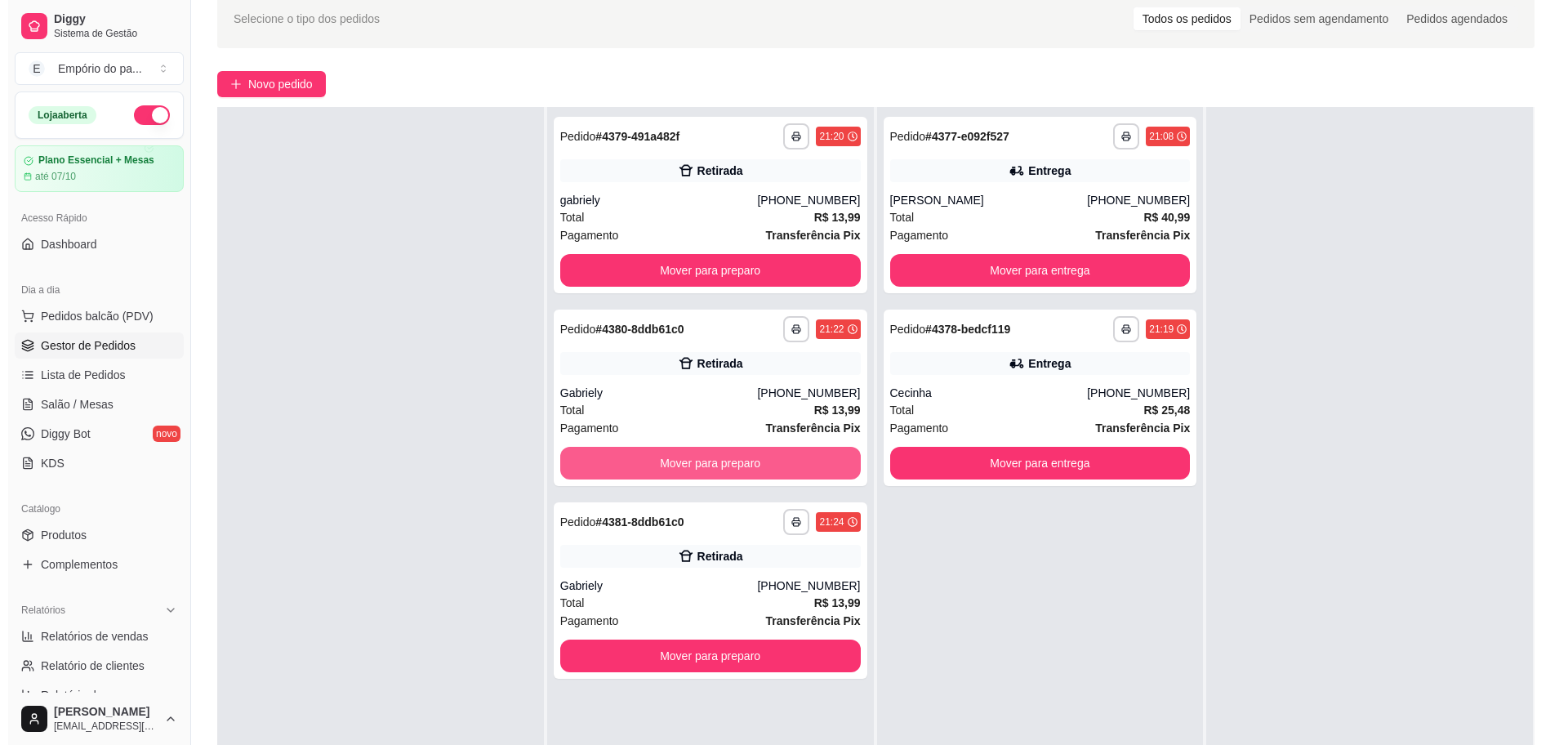
scroll to position [205, 0]
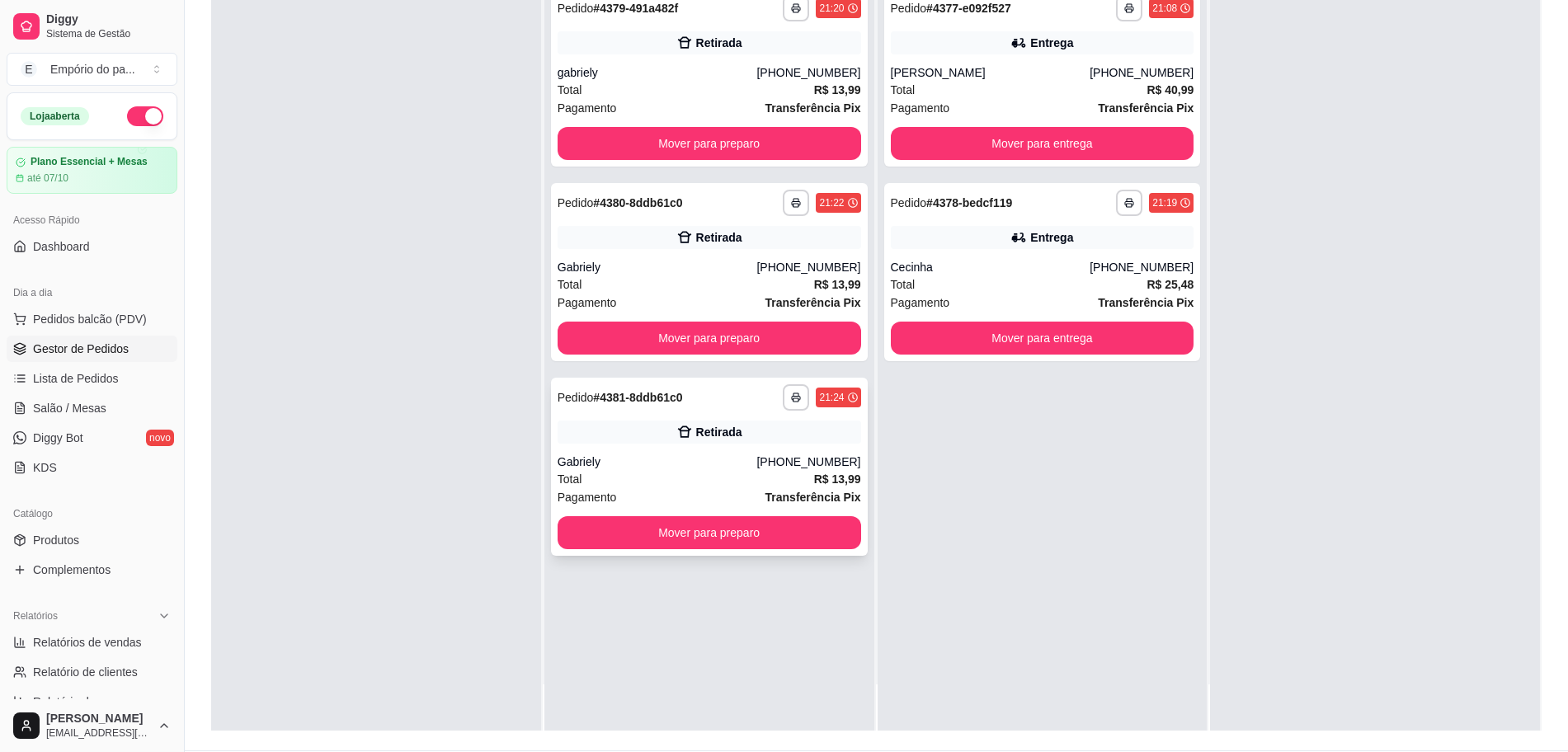
click at [663, 471] on div "Total R$ 13,99" at bounding box center [709, 479] width 304 height 18
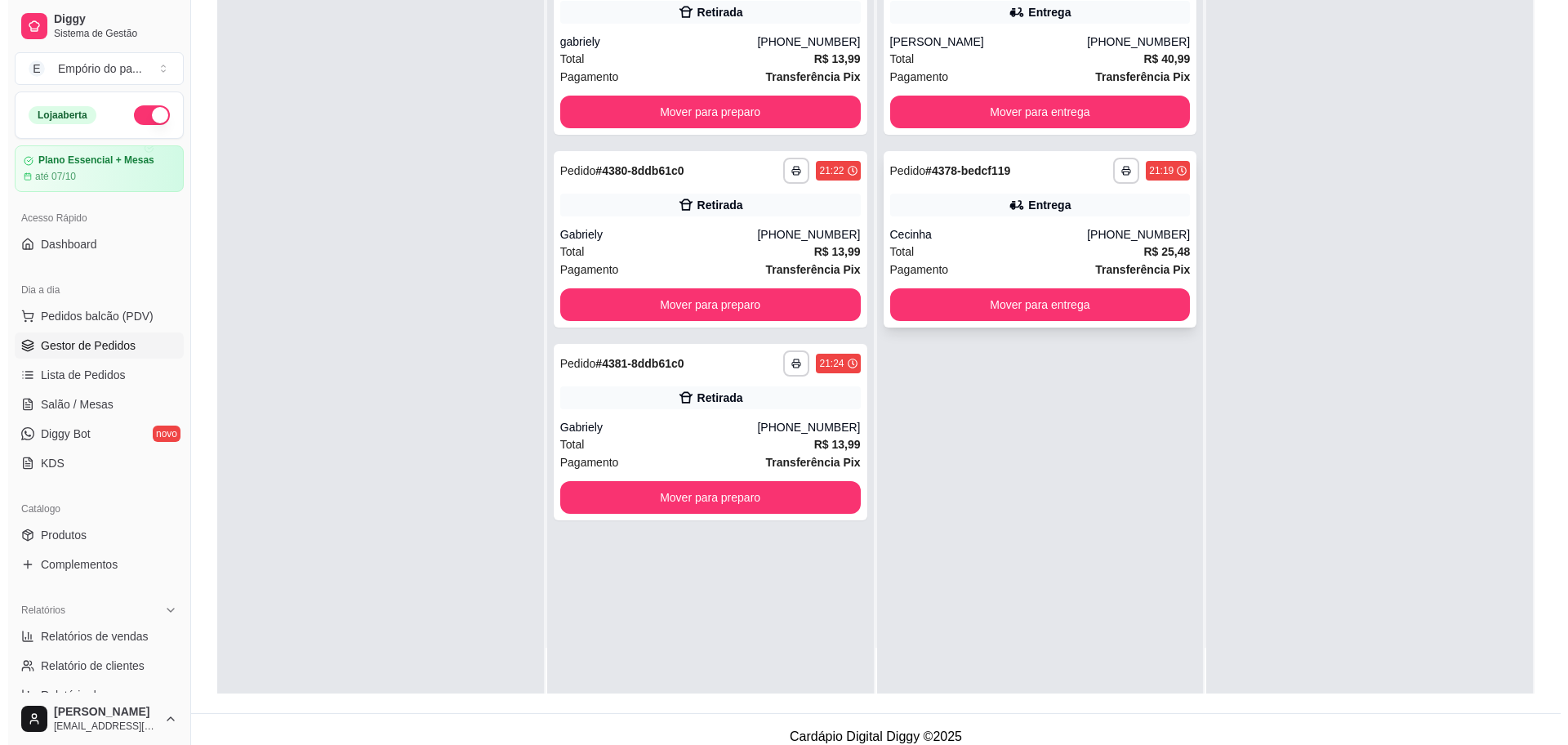
scroll to position [249, 0]
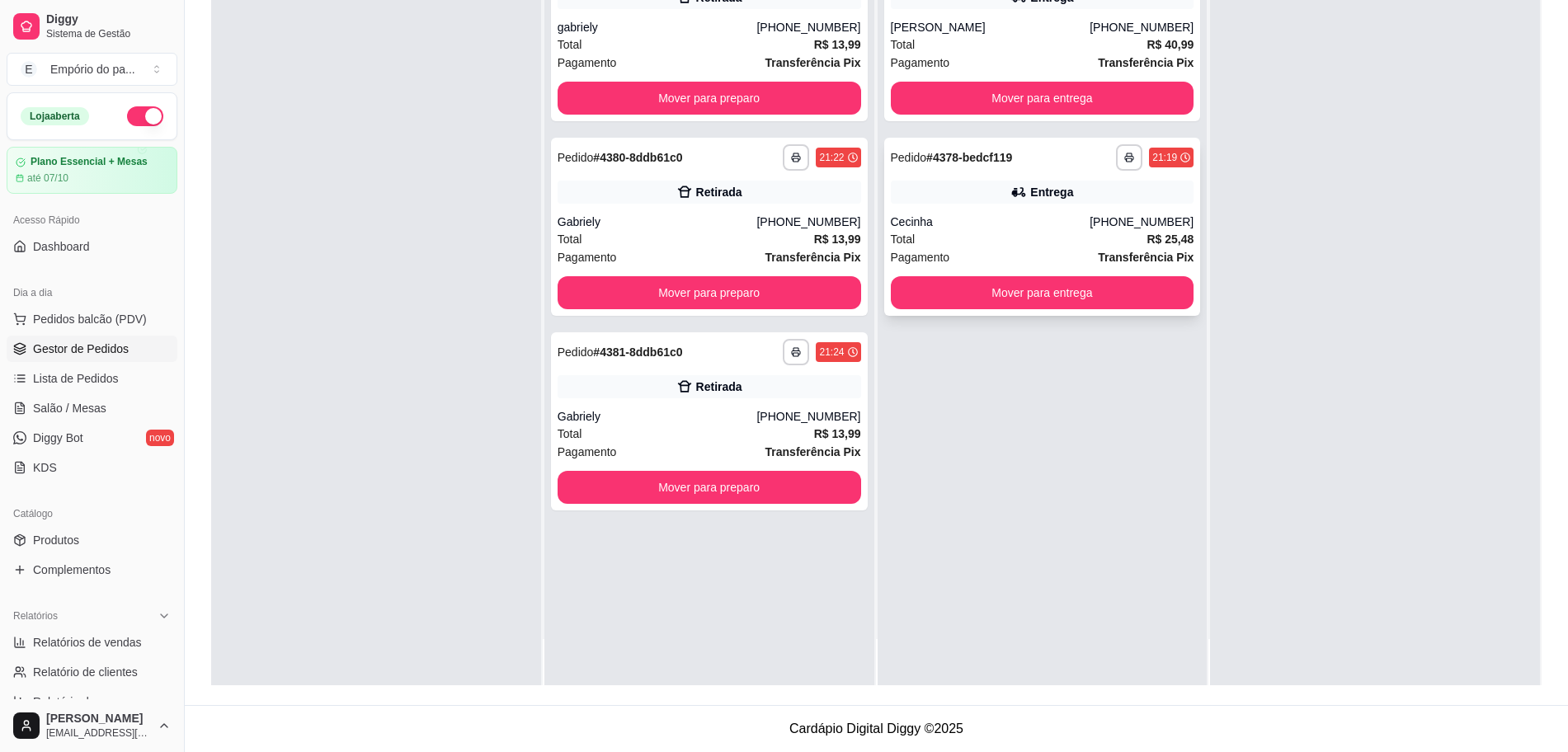
click at [979, 240] on div "Total R$ 25,48" at bounding box center [1042, 239] width 304 height 18
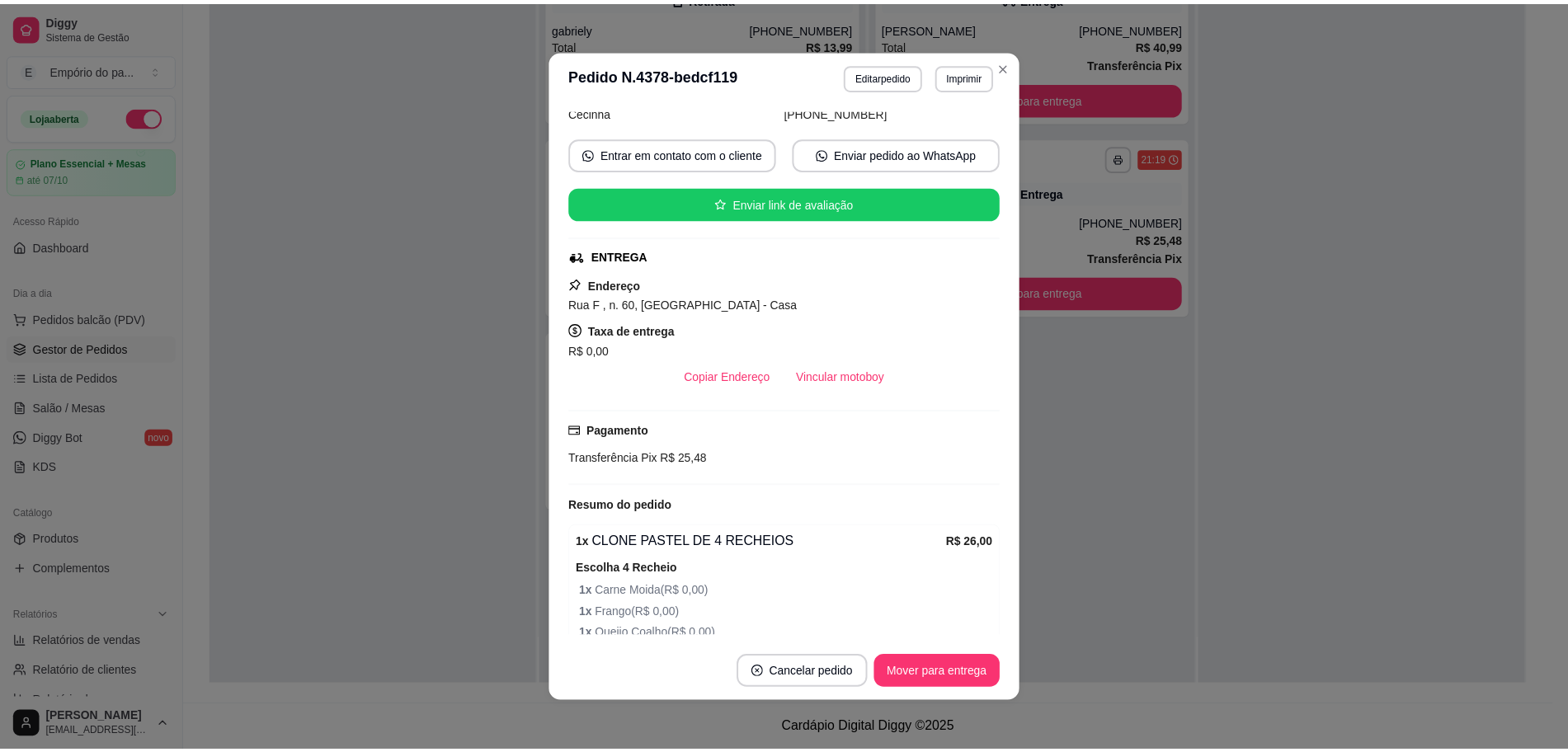
scroll to position [309, 0]
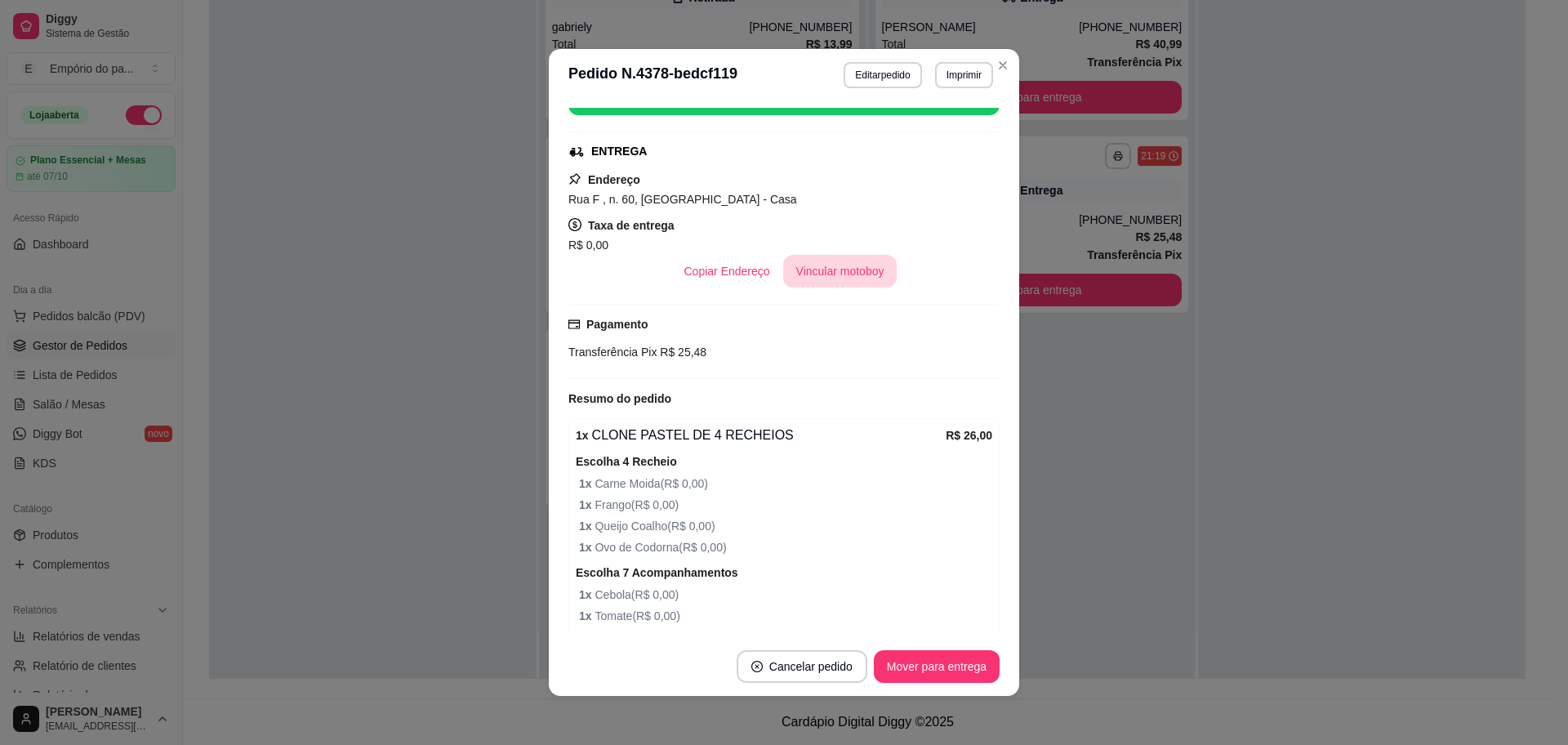
click at [816, 279] on button "Vincular motoboy" at bounding box center [840, 272] width 114 height 33
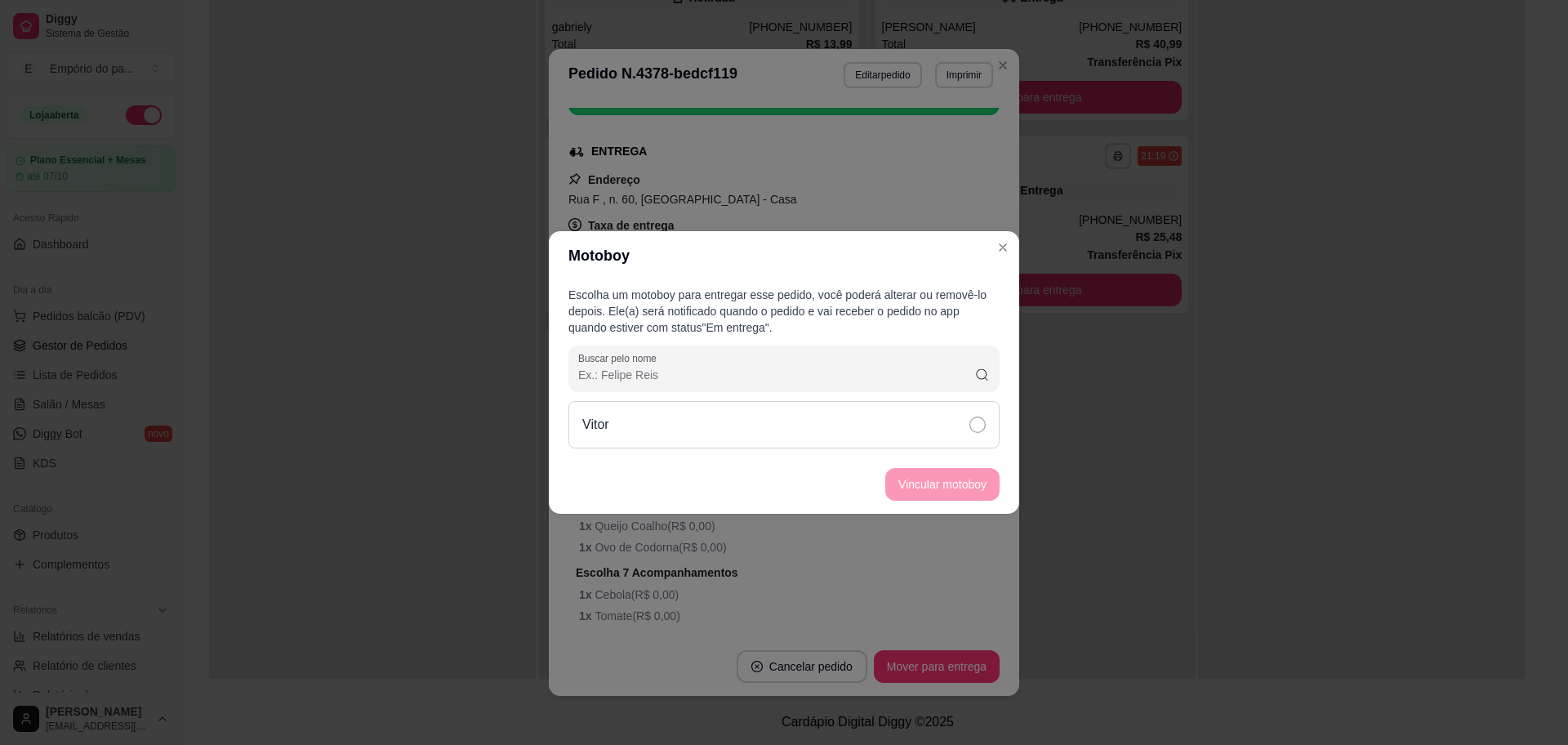
click at [975, 428] on icon at bounding box center [978, 425] width 16 height 16
click at [932, 485] on button "Vincular motoboy" at bounding box center [942, 484] width 114 height 33
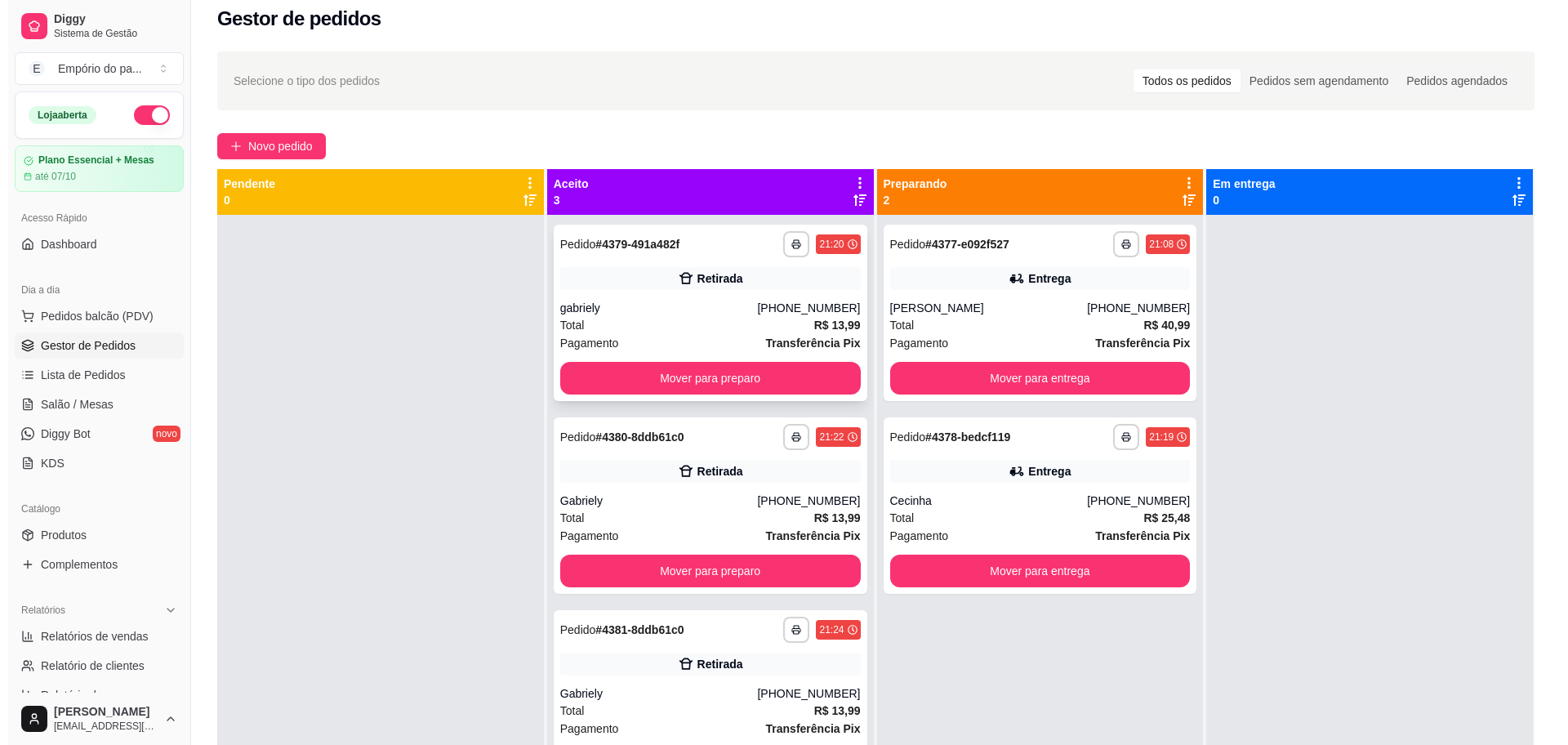
scroll to position [0, 0]
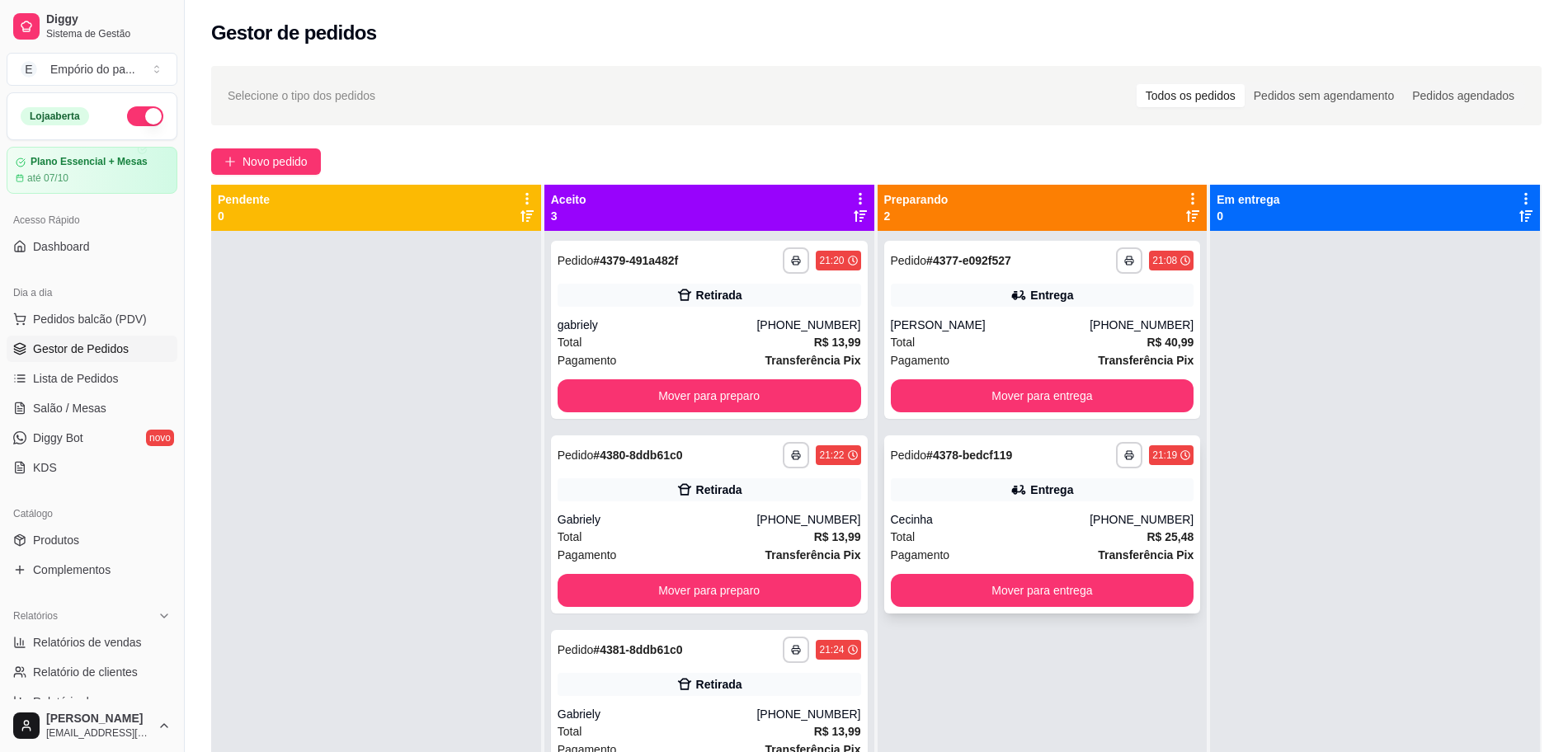
click at [936, 545] on div "Total R$ 25,48" at bounding box center [1042, 536] width 304 height 18
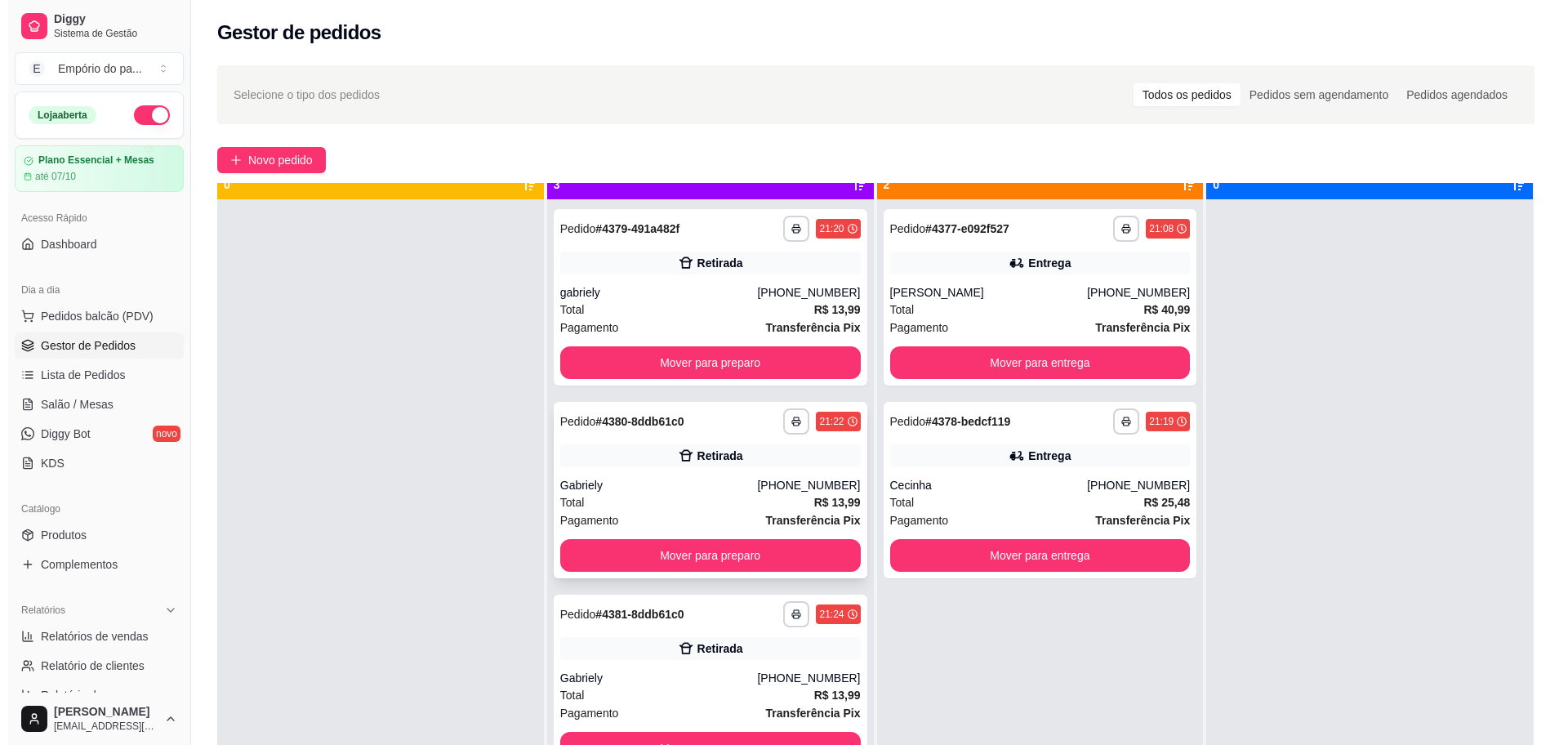
scroll to position [46, 0]
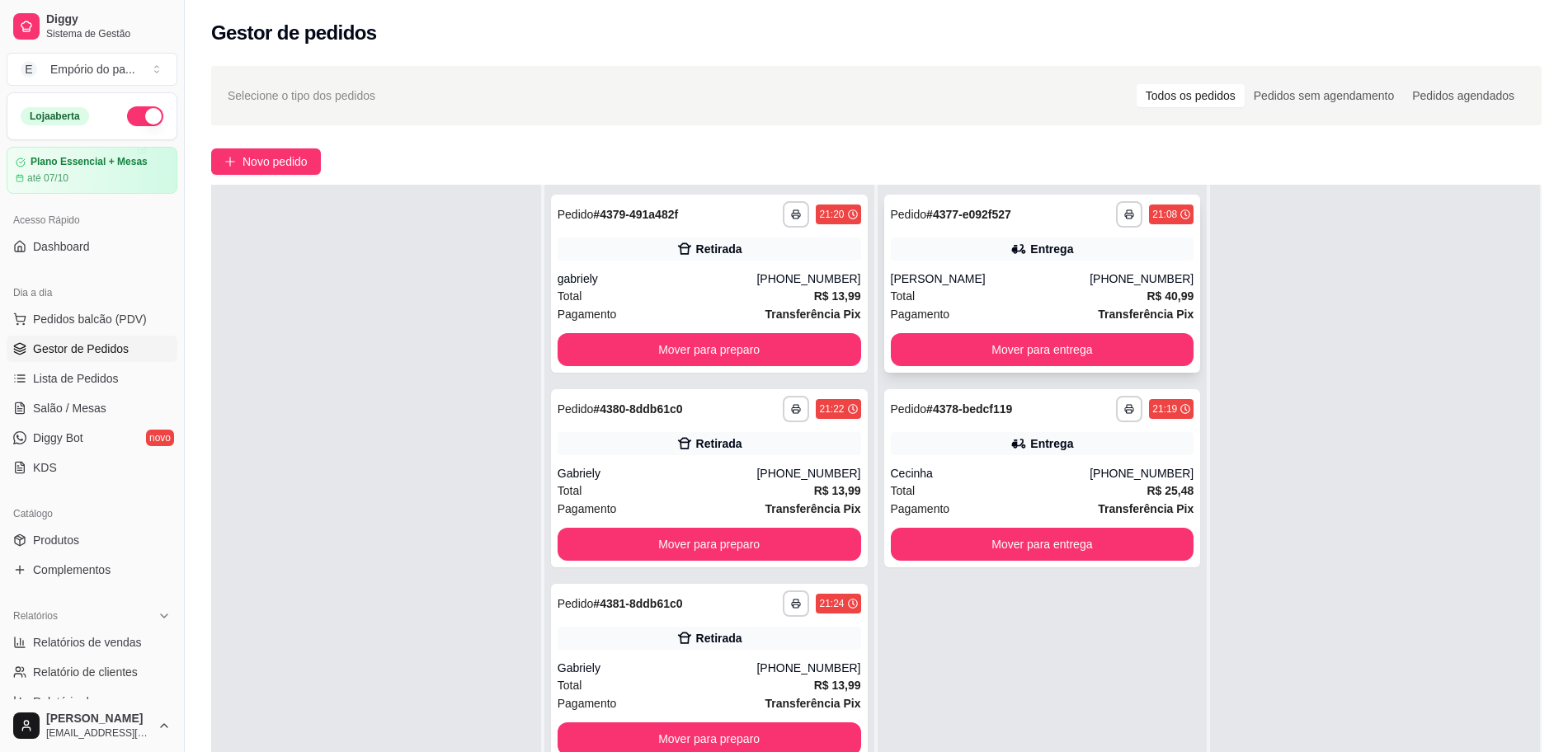
click at [1018, 297] on div "Total R$ 40,99" at bounding box center [1042, 296] width 304 height 18
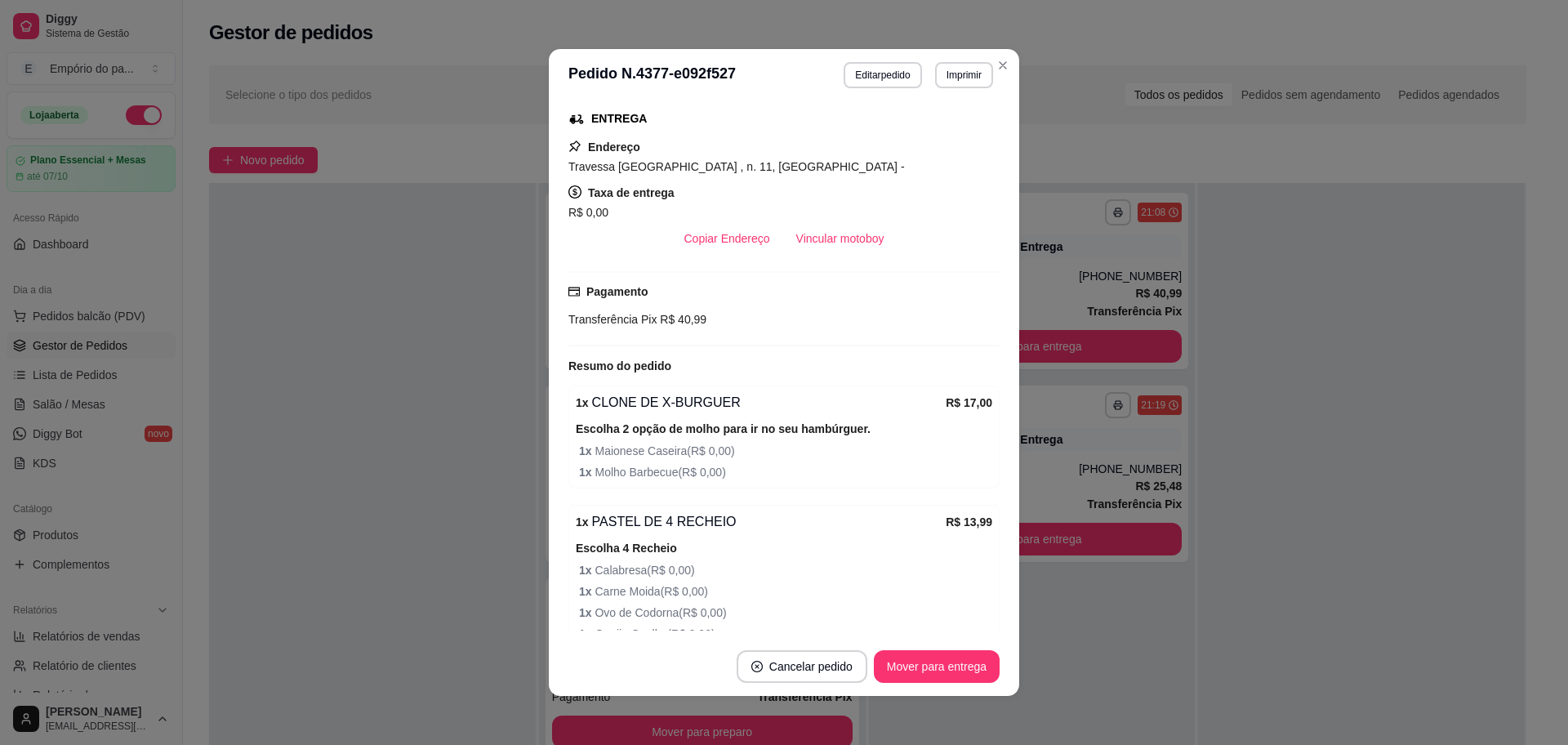
scroll to position [306, 0]
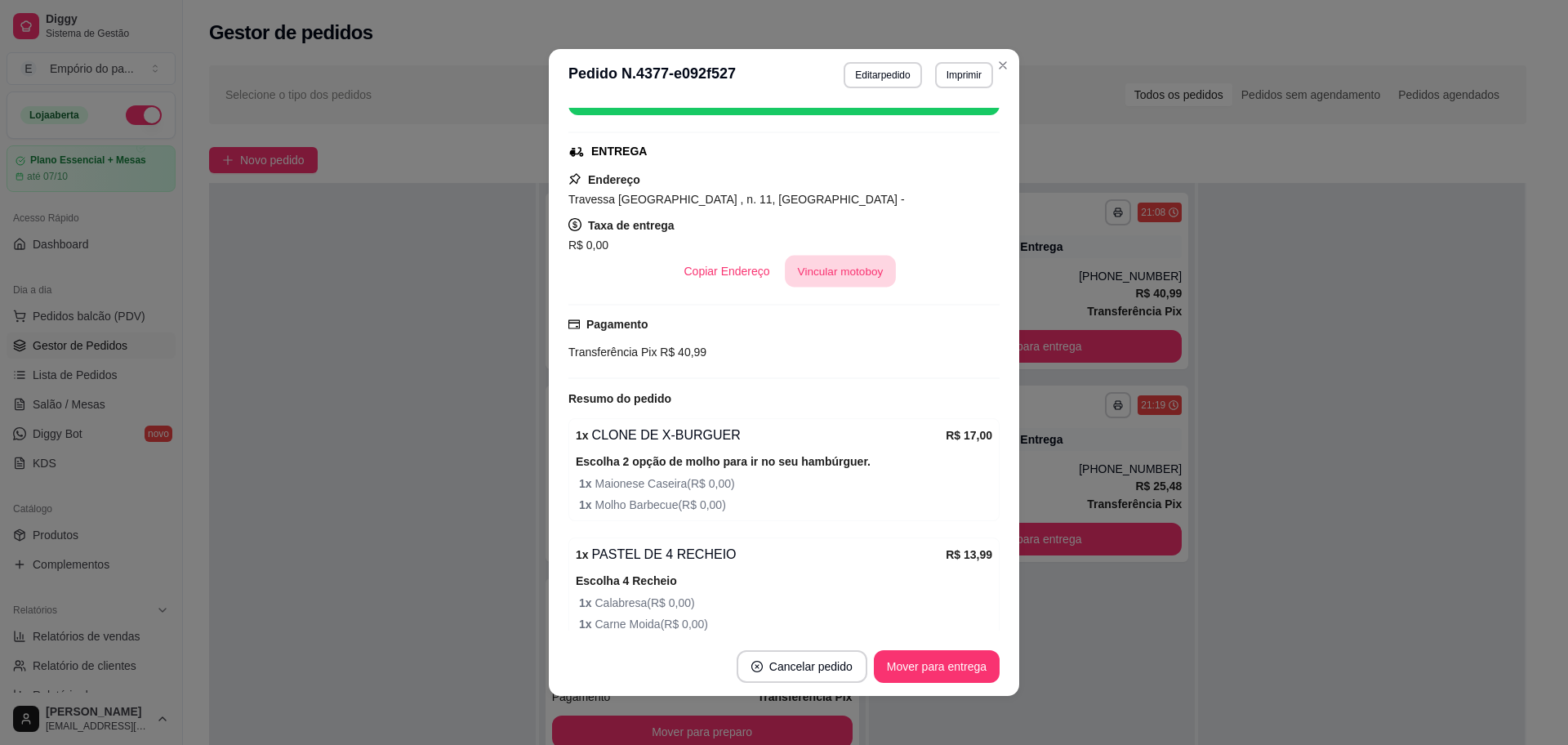
click at [832, 283] on button "Vincular motoboy" at bounding box center [840, 271] width 111 height 32
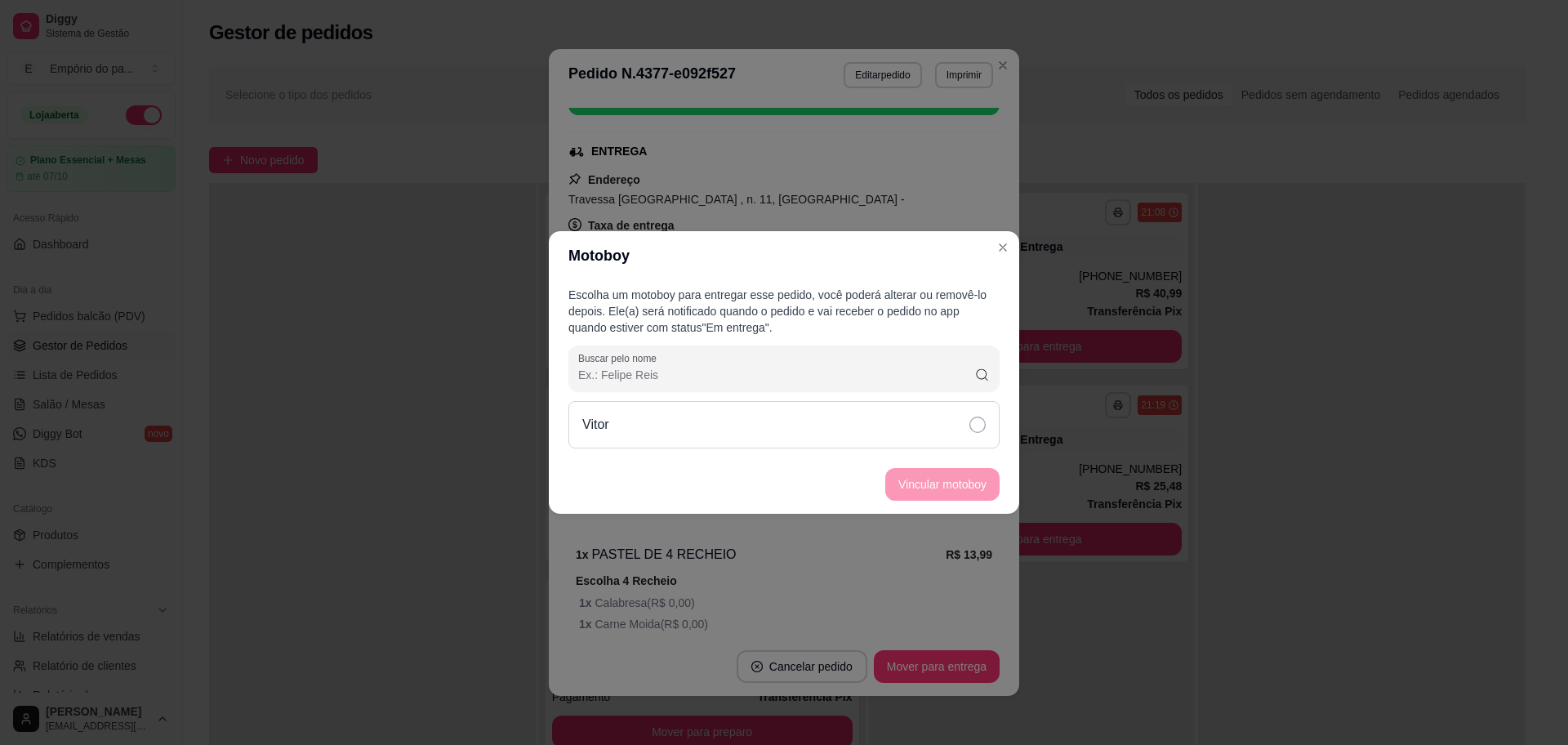
click at [971, 430] on icon at bounding box center [978, 425] width 16 height 16
click at [959, 473] on button "Vincular motoboy" at bounding box center [942, 484] width 114 height 33
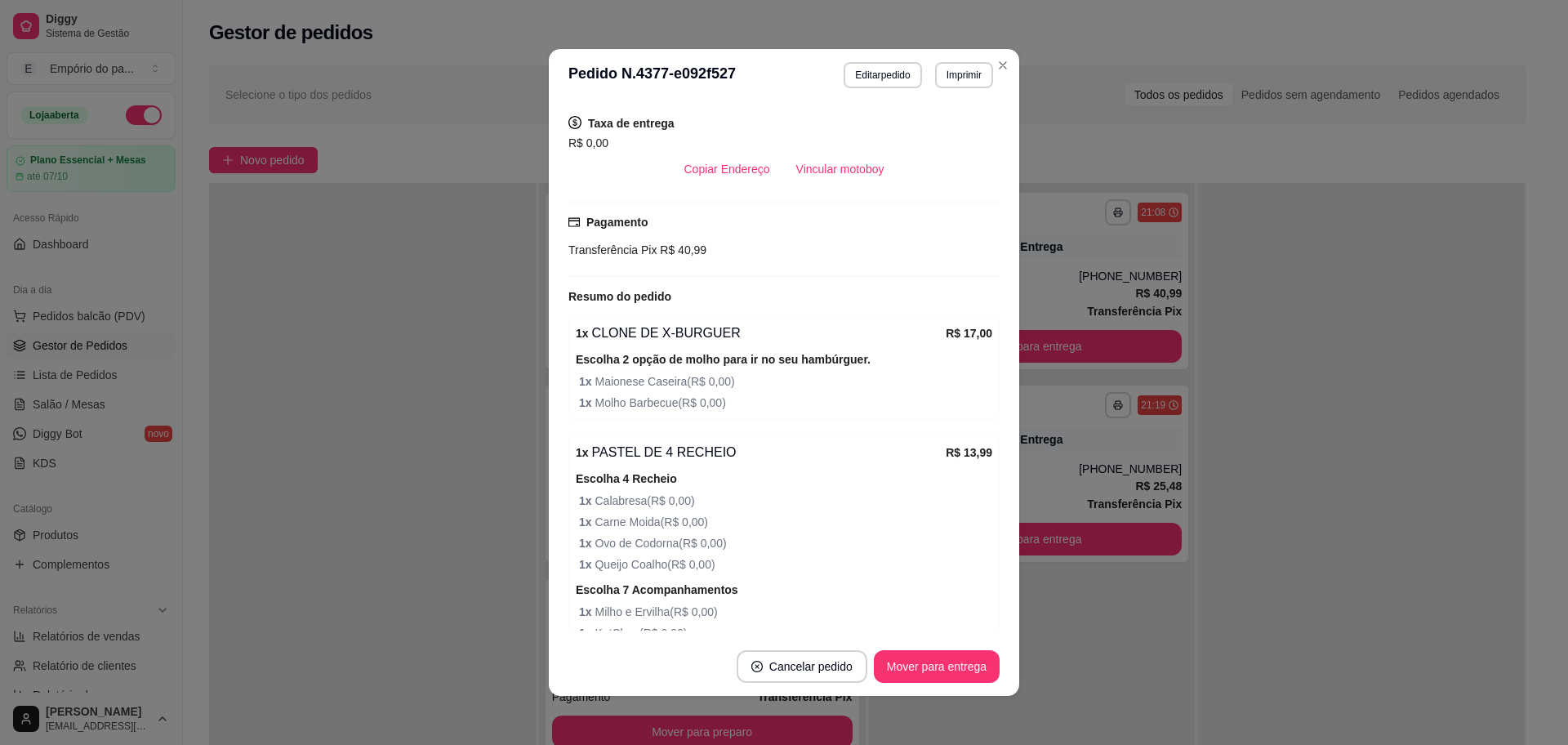
scroll to position [511, 0]
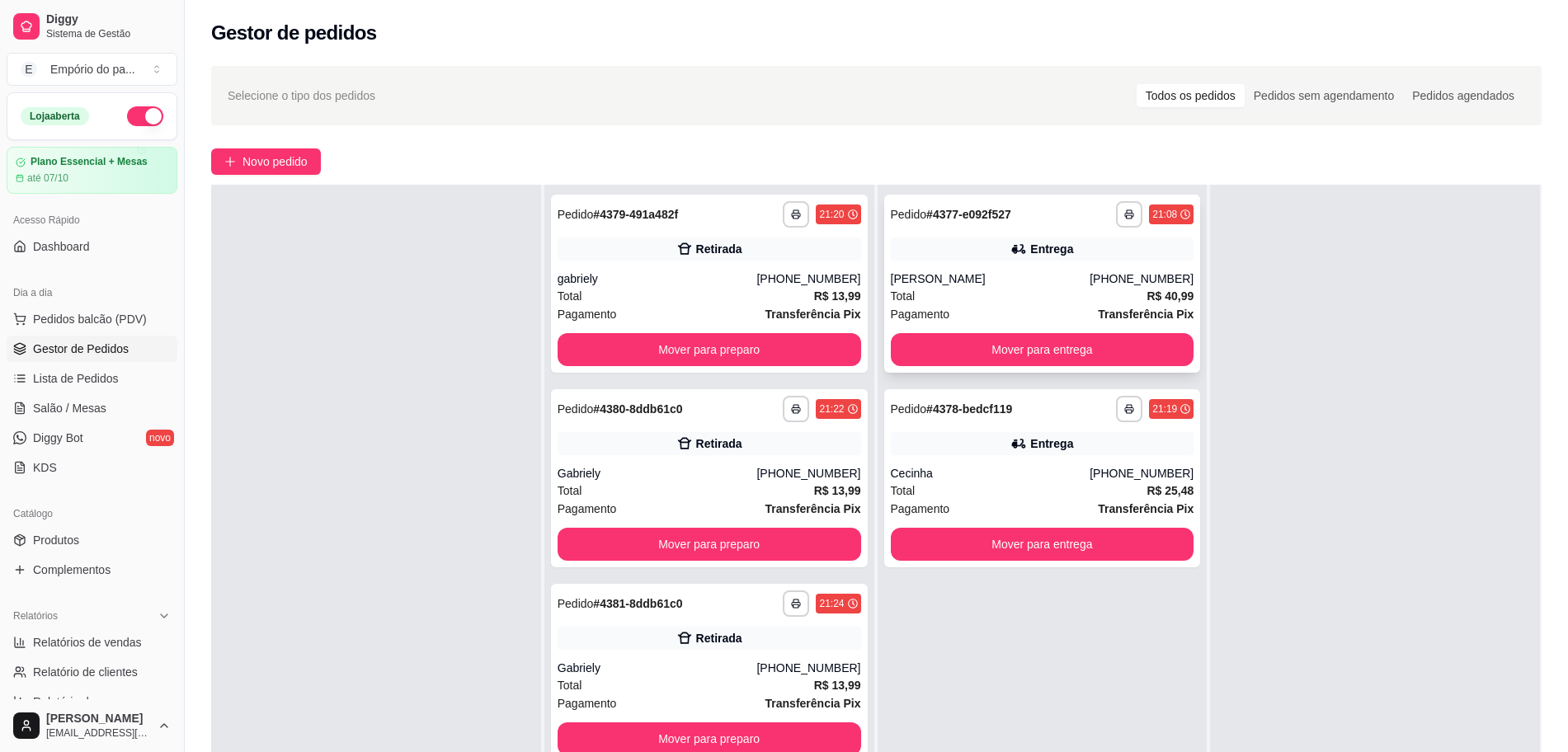
click at [967, 287] on div "Total R$ 40,99" at bounding box center [1042, 296] width 304 height 18
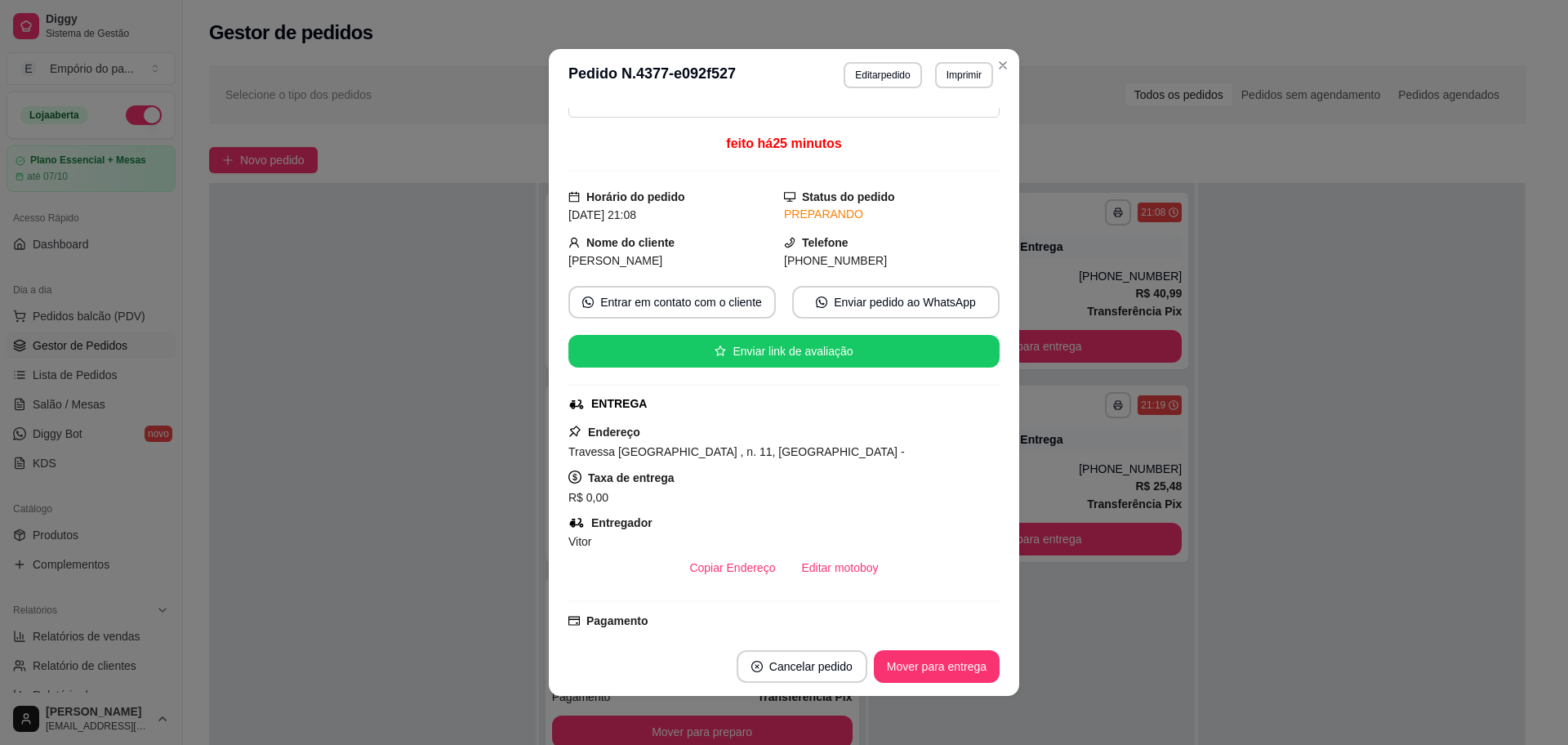
scroll to position [102, 0]
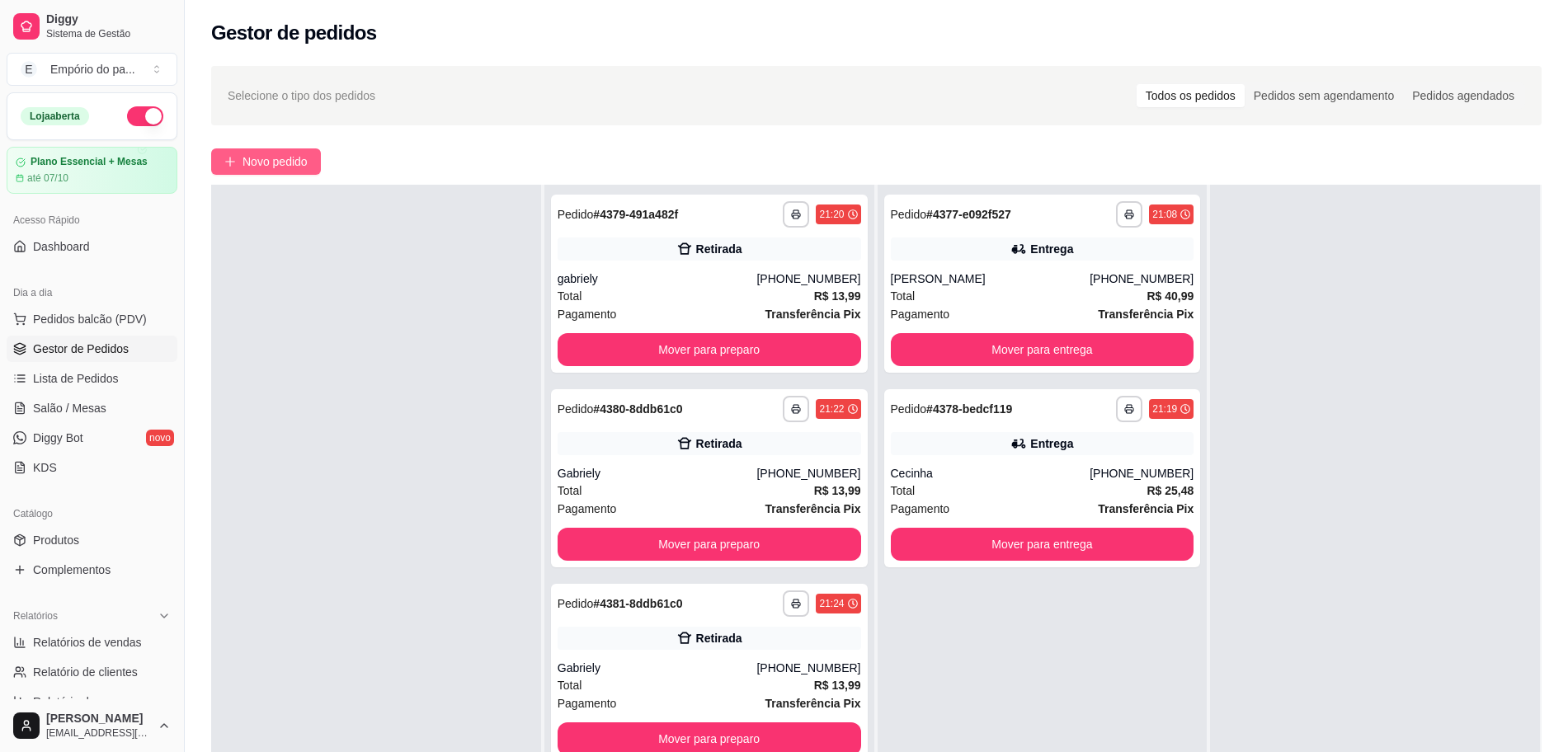
click at [296, 156] on span "Novo pedido" at bounding box center [274, 162] width 65 height 18
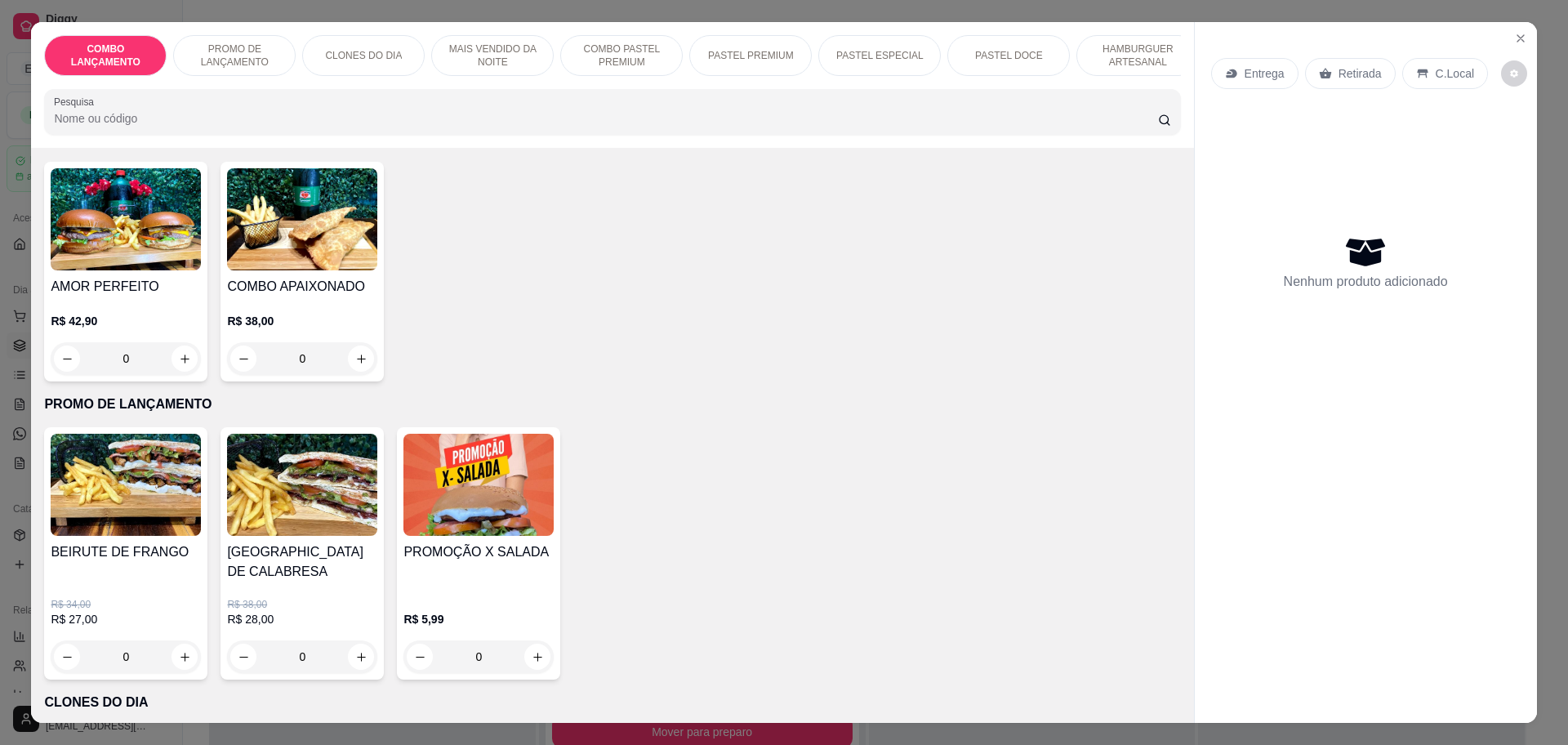
scroll to position [102, 0]
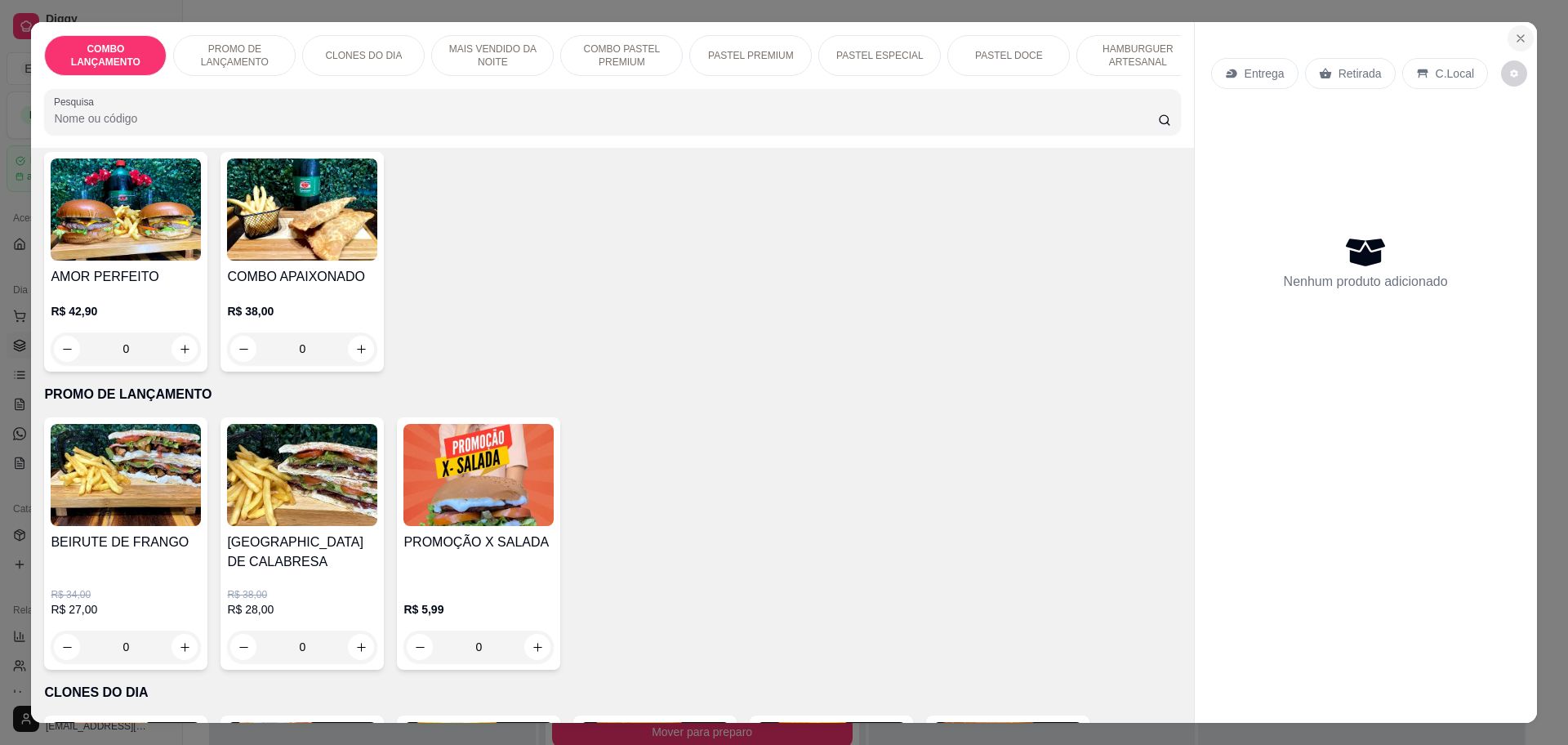
click at [1515, 36] on icon "Close" at bounding box center [1521, 38] width 13 height 13
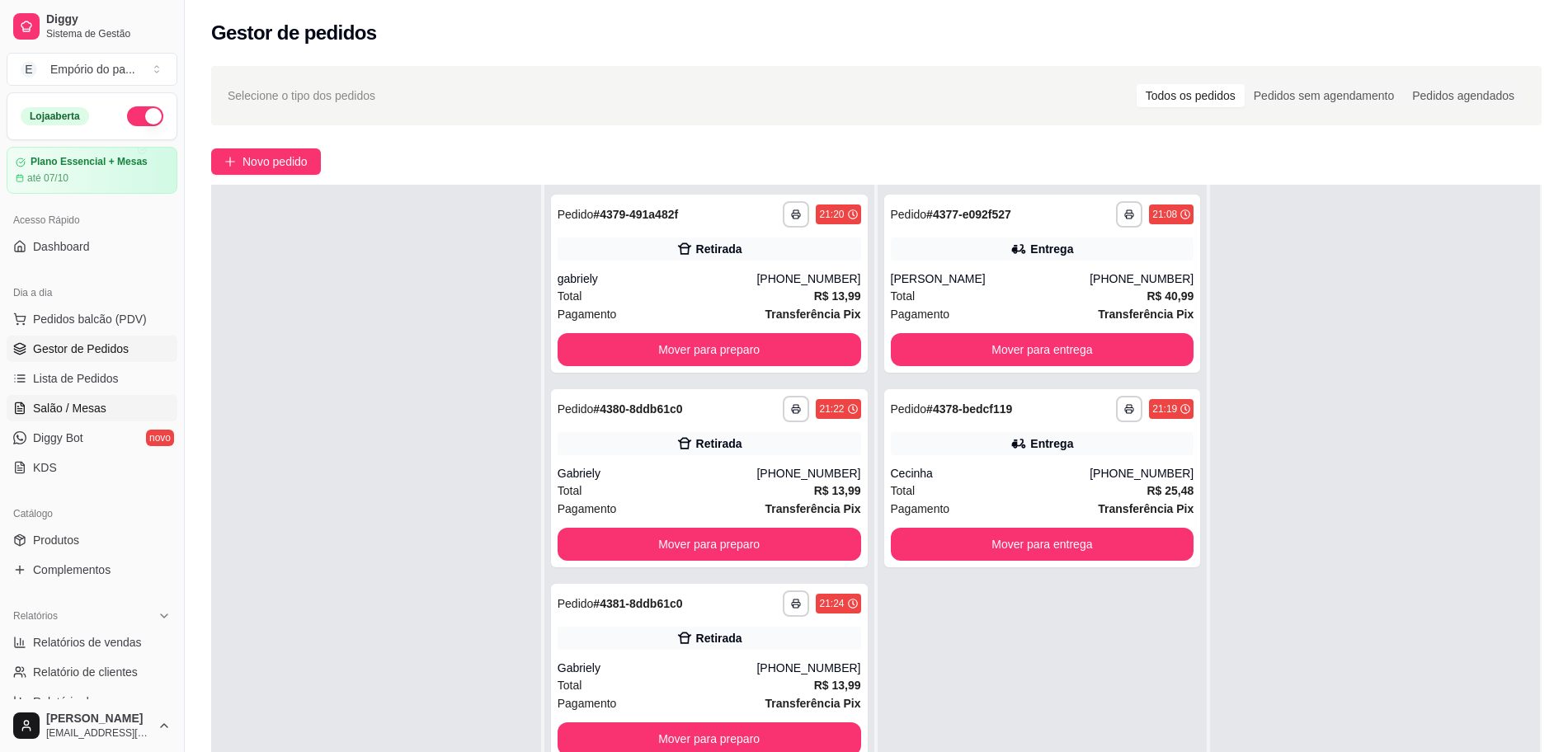
click at [89, 409] on span "Salão / Mesas" at bounding box center [69, 408] width 73 height 16
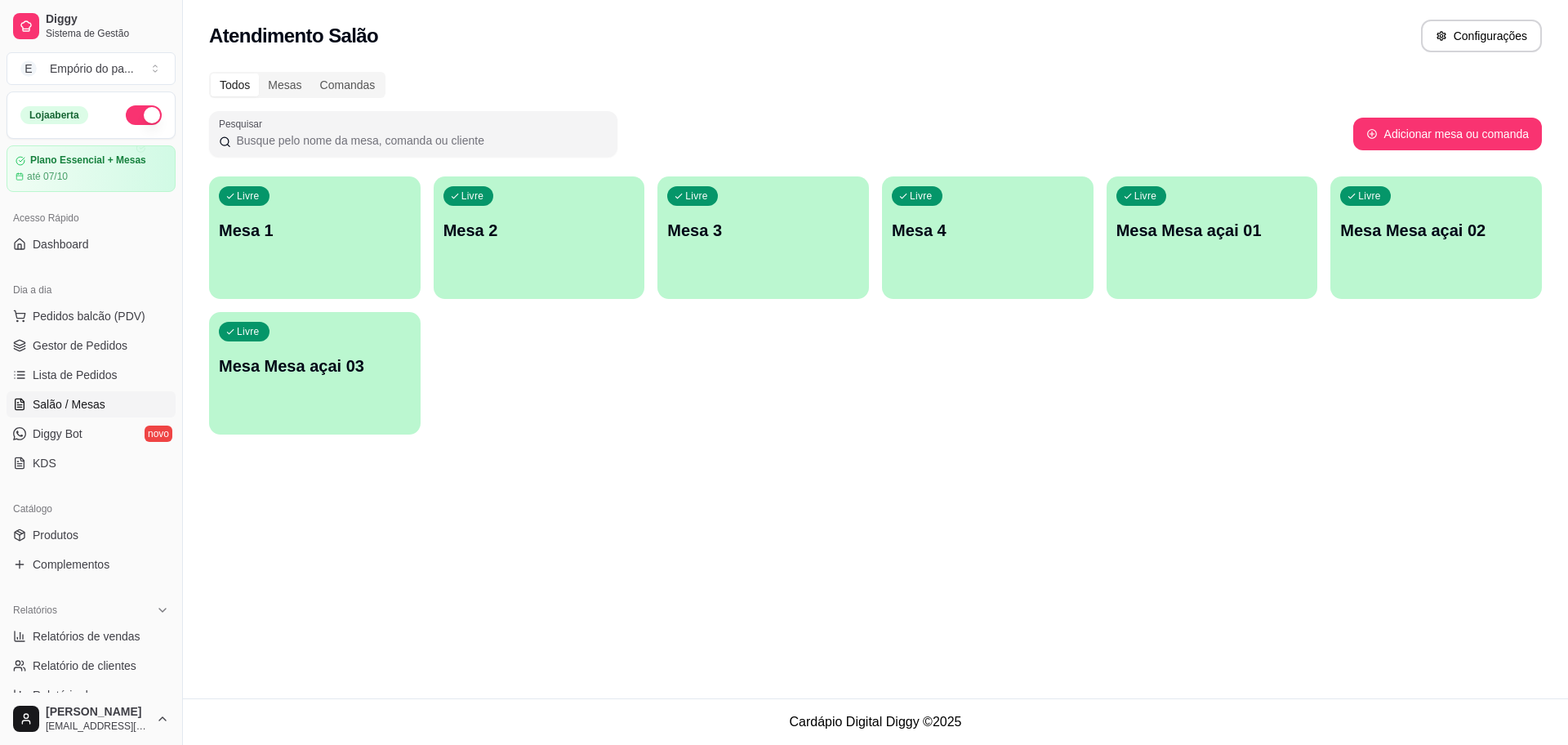
click at [765, 219] on p "Mesa 3" at bounding box center [763, 230] width 192 height 23
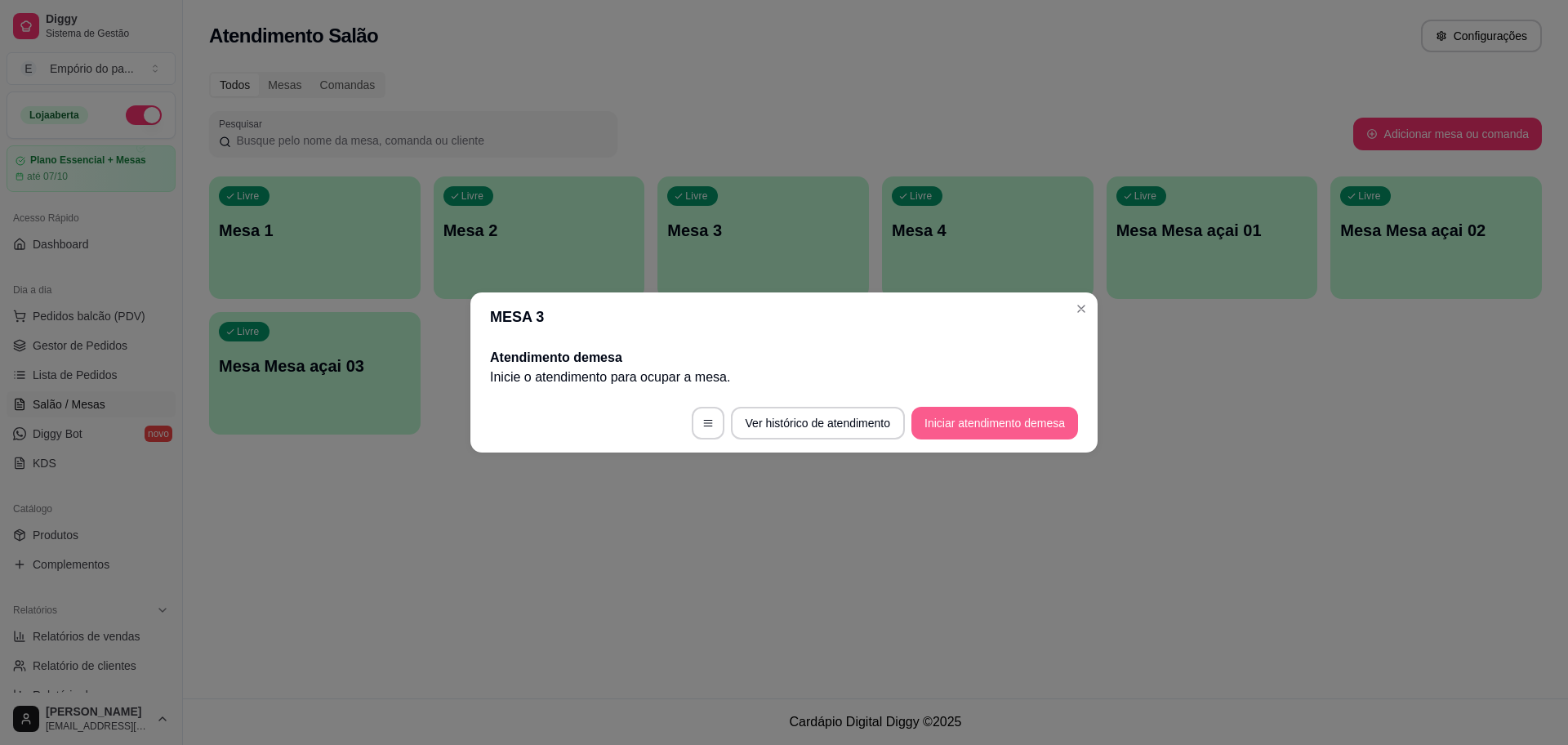
click at [1001, 421] on button "Iniciar atendimento de mesa" at bounding box center [995, 423] width 167 height 33
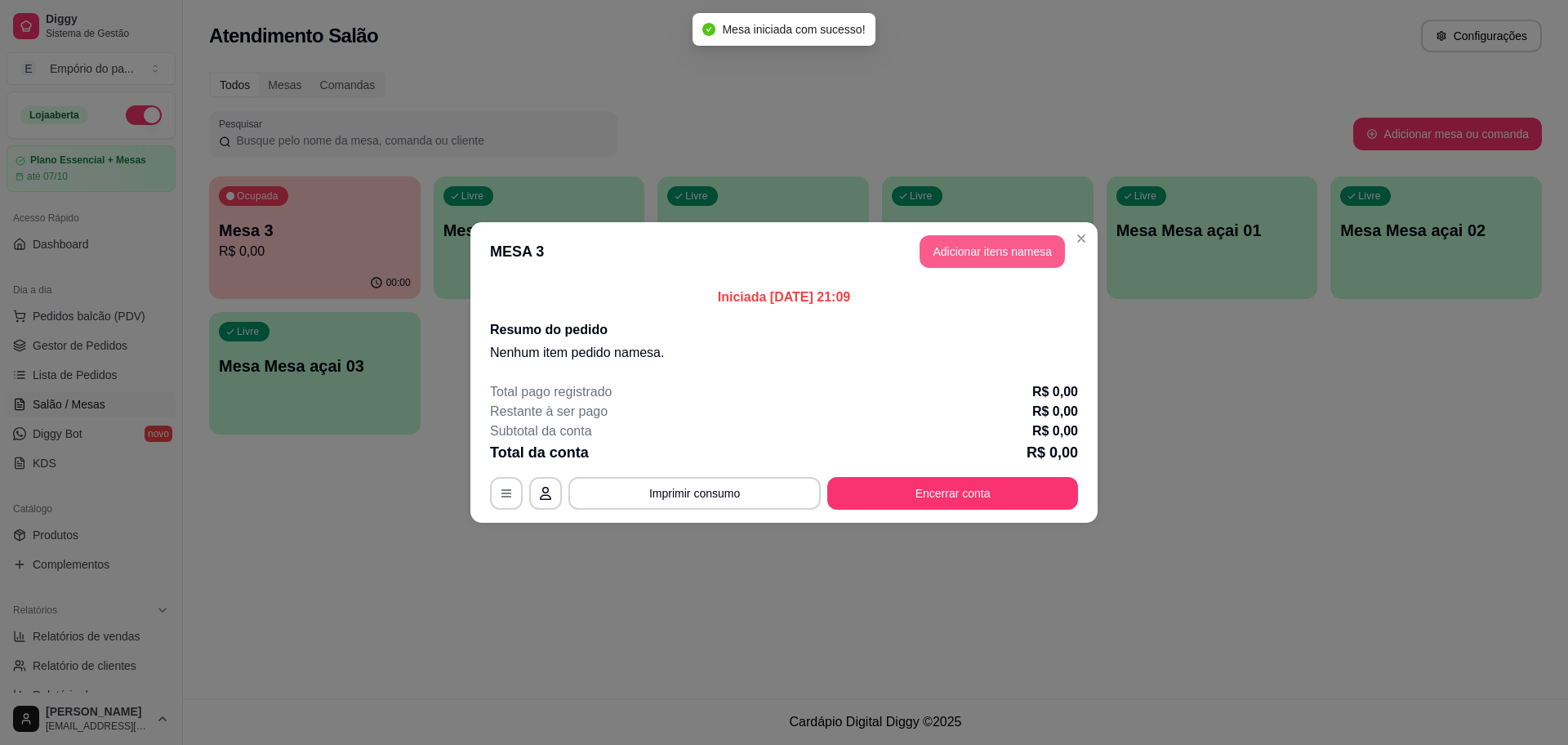
click at [1015, 233] on header "MESA 3 Adicionar itens na mesa" at bounding box center [784, 251] width 627 height 59
click at [1015, 246] on button "Adicionar itens na mesa" at bounding box center [992, 252] width 140 height 32
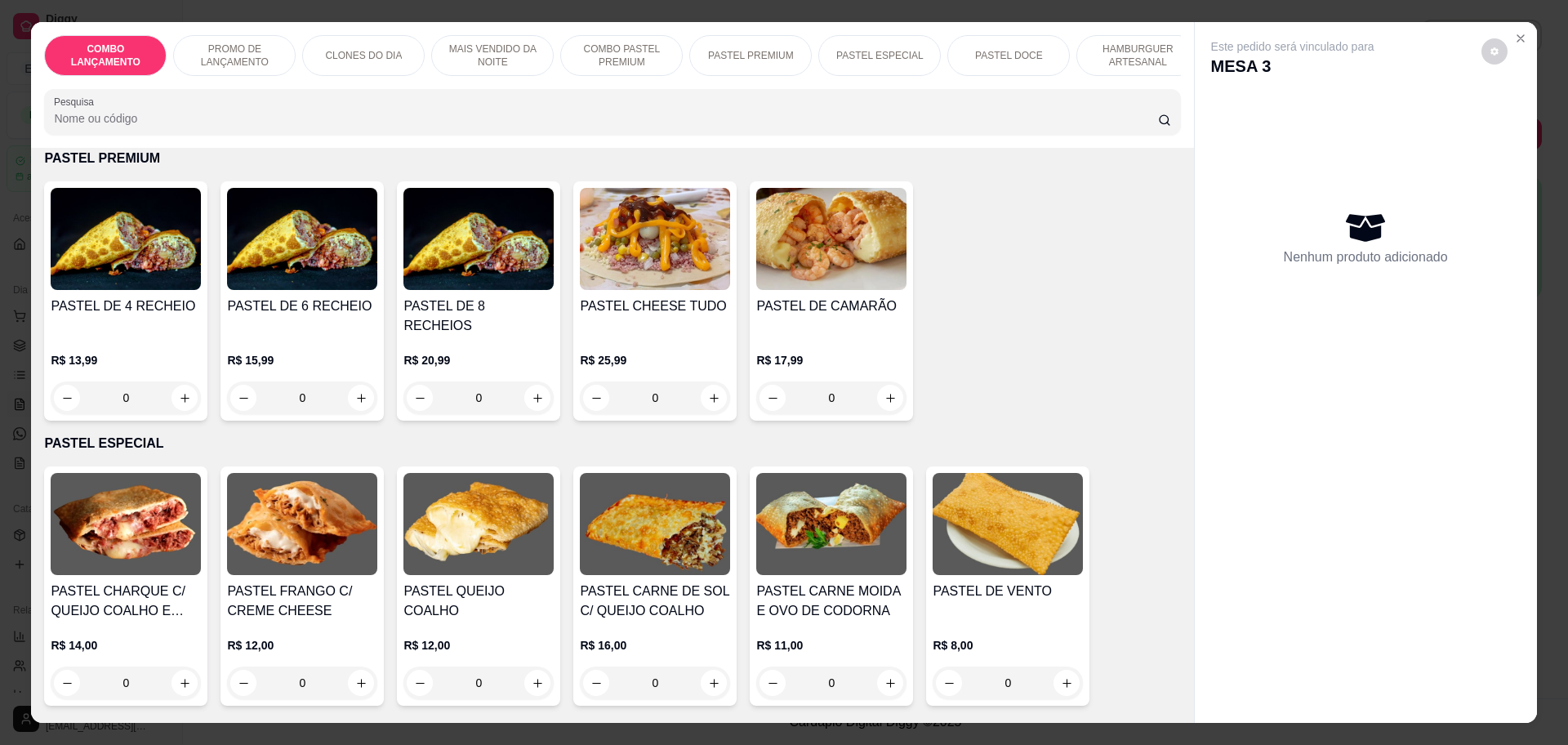
scroll to position [2144, 0]
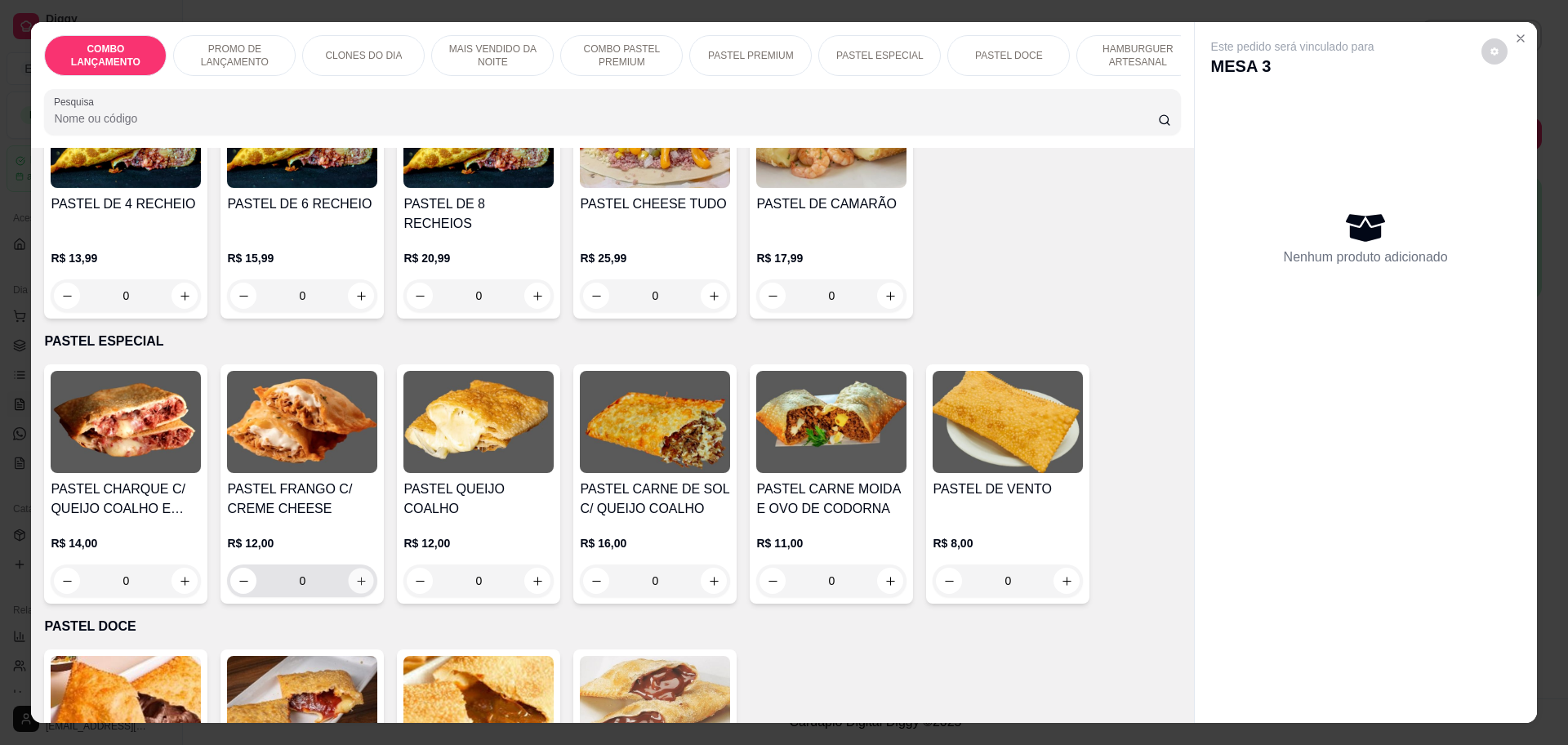
click at [355, 568] on button "increase-product-quantity" at bounding box center [361, 581] width 25 height 25
type input "1"
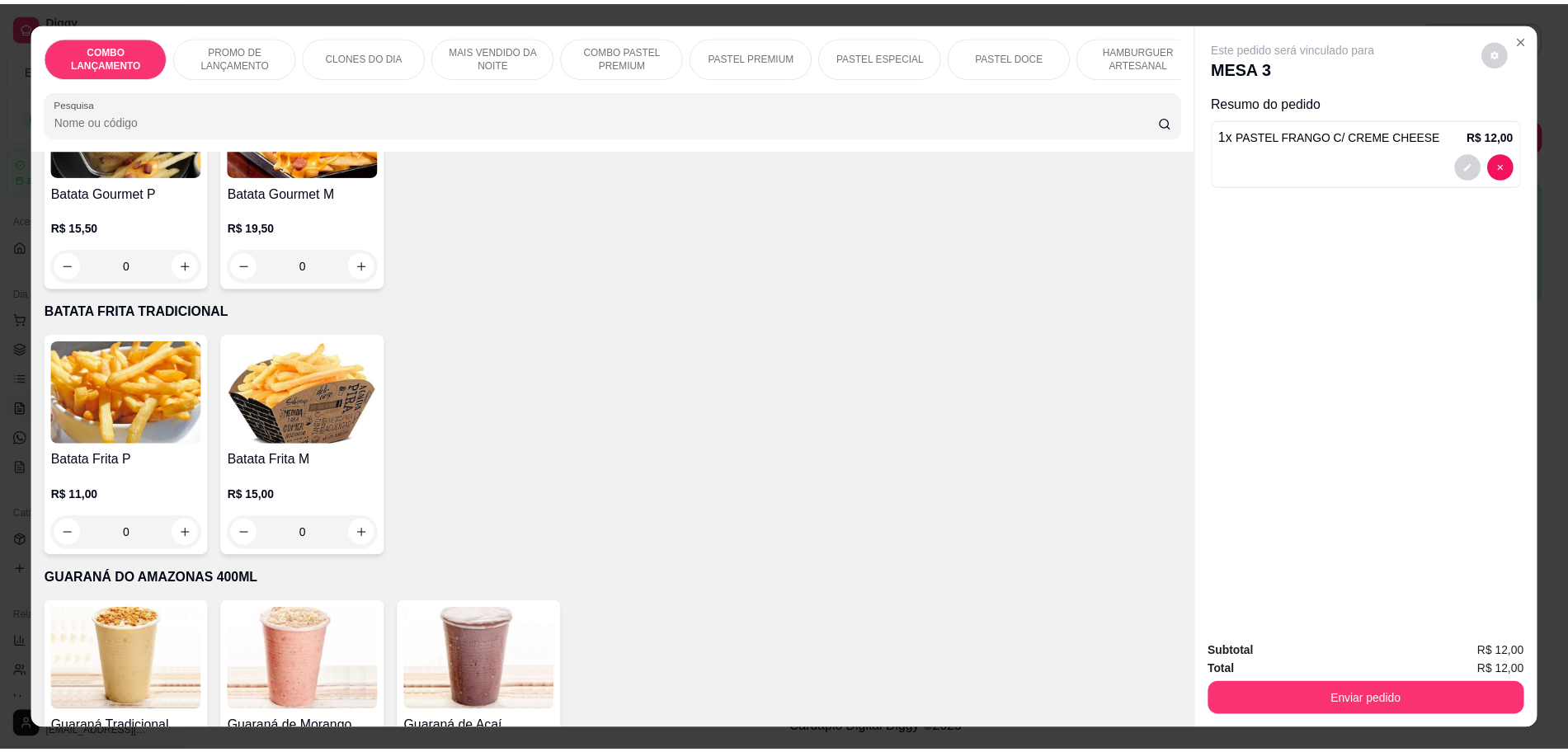
scroll to position [5197, 0]
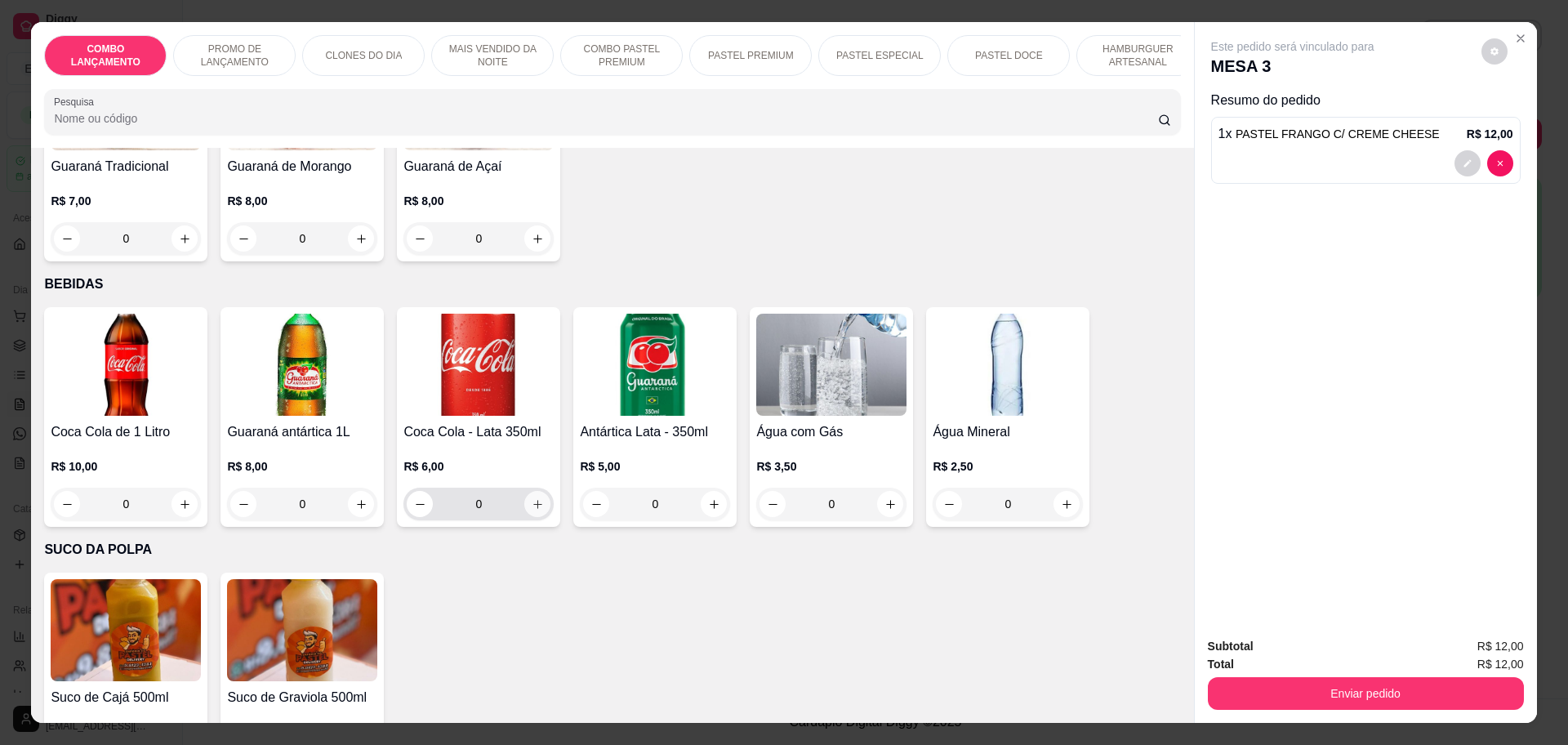
click at [531, 498] on icon "increase-product-quantity" at bounding box center [538, 504] width 13 height 13
type input "1"
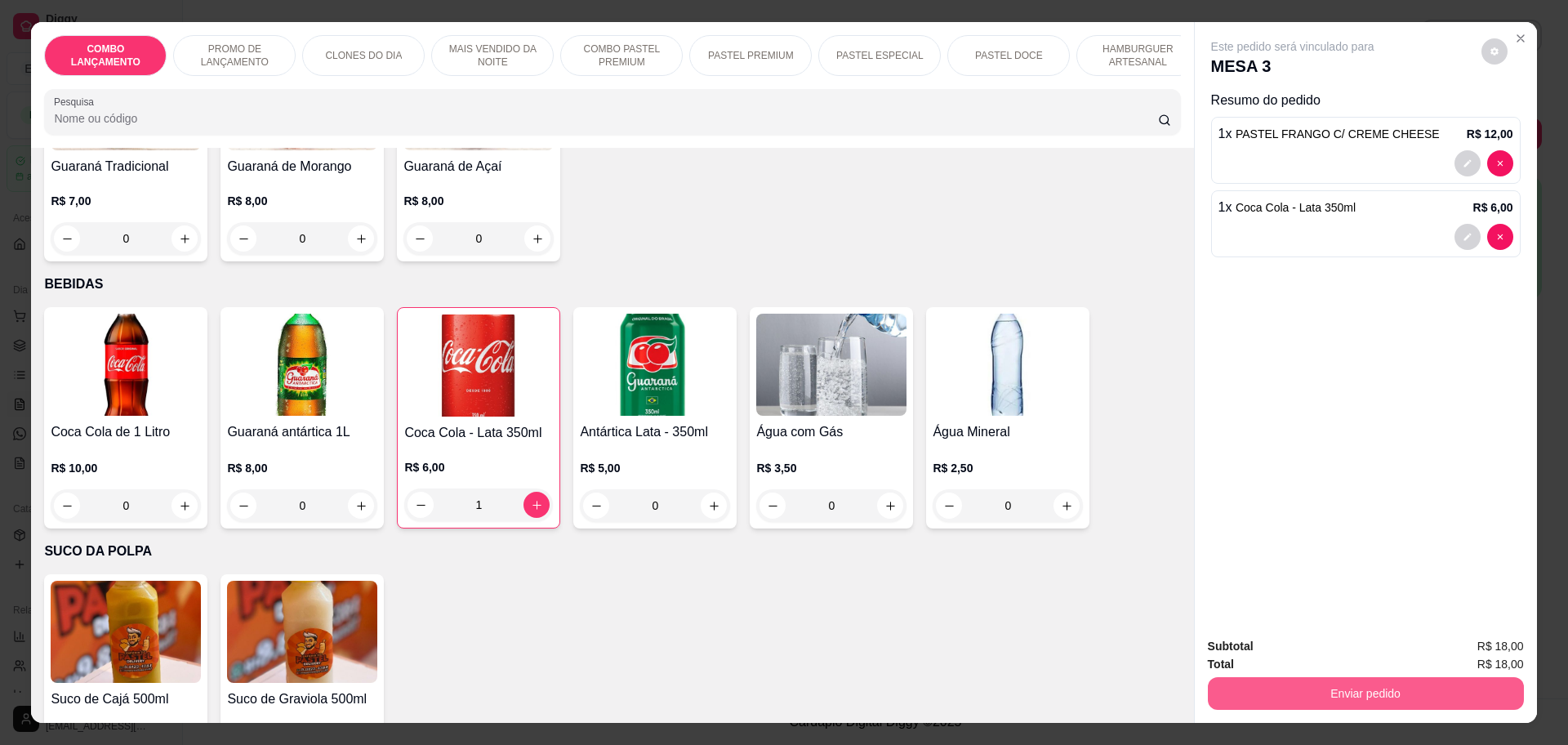
click at [1324, 704] on button "Enviar pedido" at bounding box center [1365, 693] width 316 height 33
click at [1316, 644] on button "Não registrar e enviar pedido" at bounding box center [1310, 654] width 170 height 31
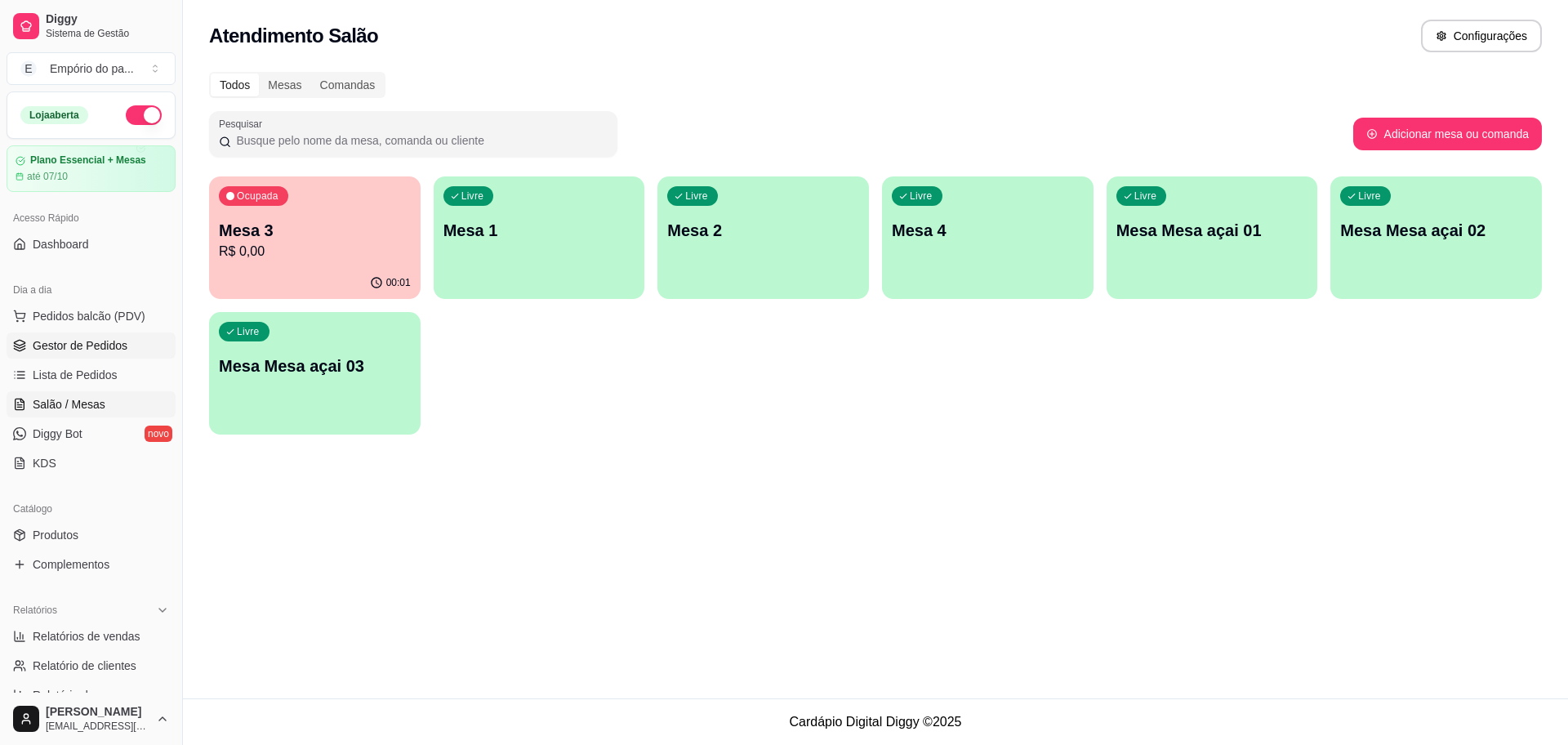
click at [84, 334] on link "Gestor de Pedidos" at bounding box center [91, 345] width 169 height 26
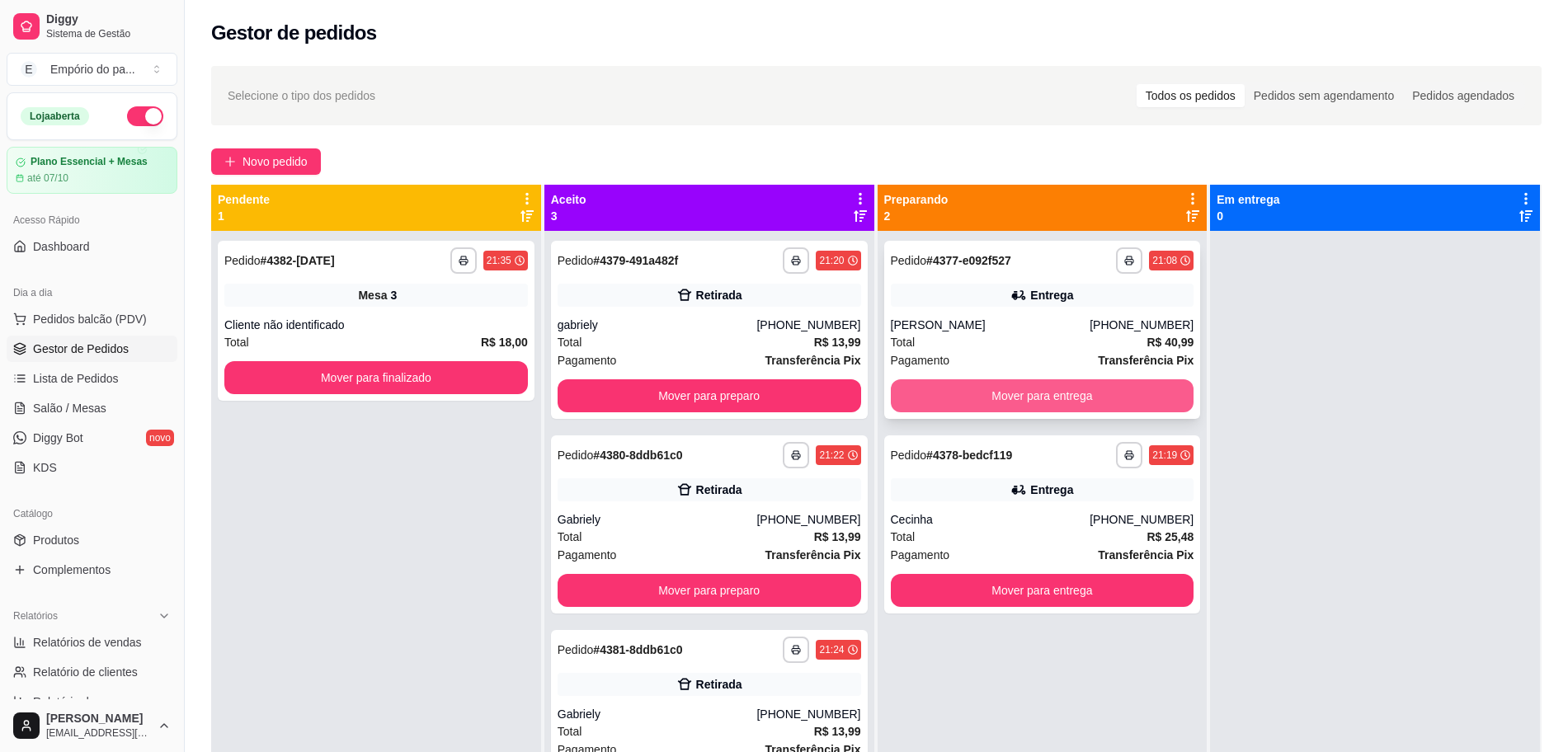
click at [901, 393] on button "Mover para entrega" at bounding box center [1042, 396] width 304 height 33
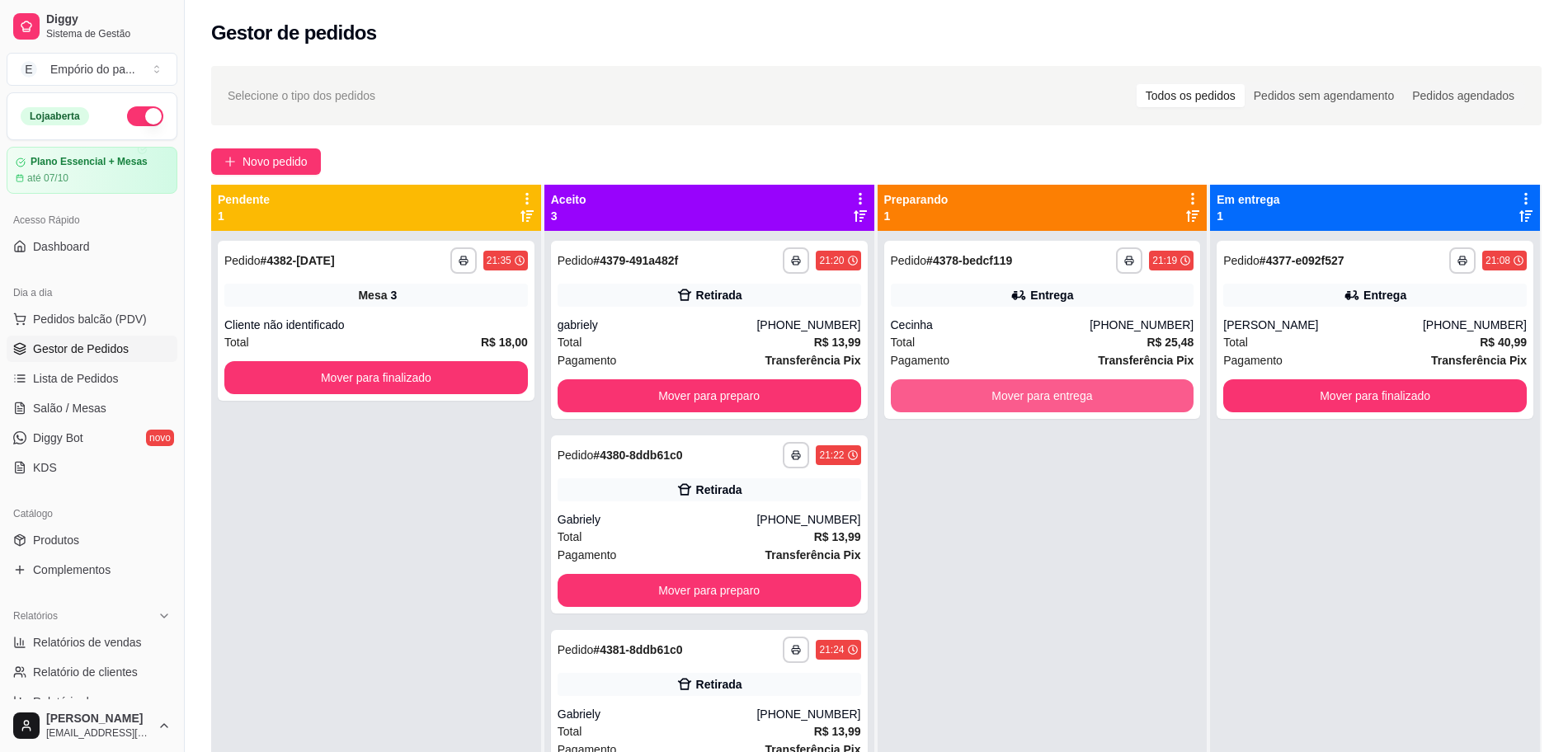
click at [901, 393] on button "Mover para entrega" at bounding box center [1042, 396] width 304 height 33
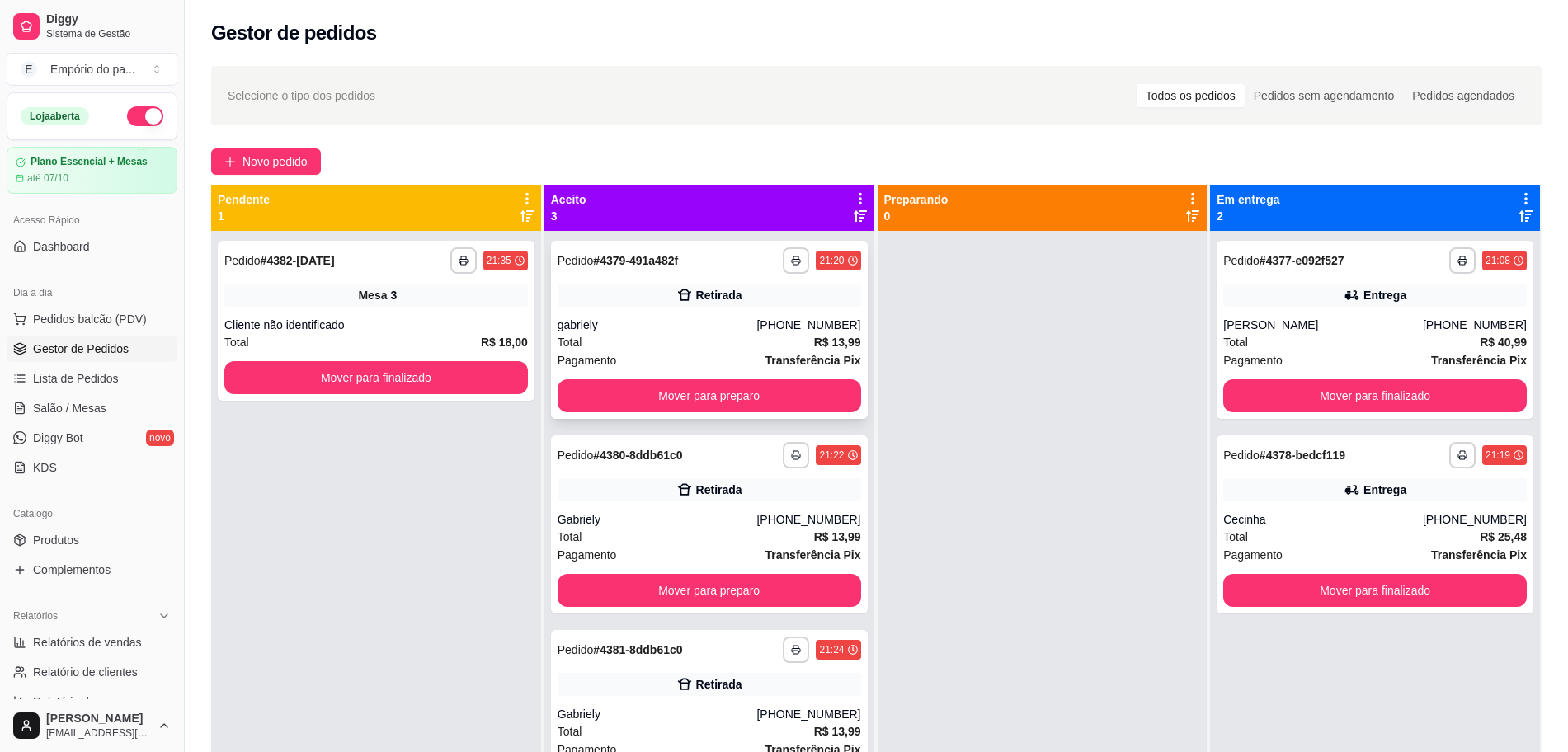
click at [721, 332] on div "gabriely" at bounding box center [657, 324] width 199 height 16
click at [608, 495] on div "Retirada" at bounding box center [709, 489] width 304 height 23
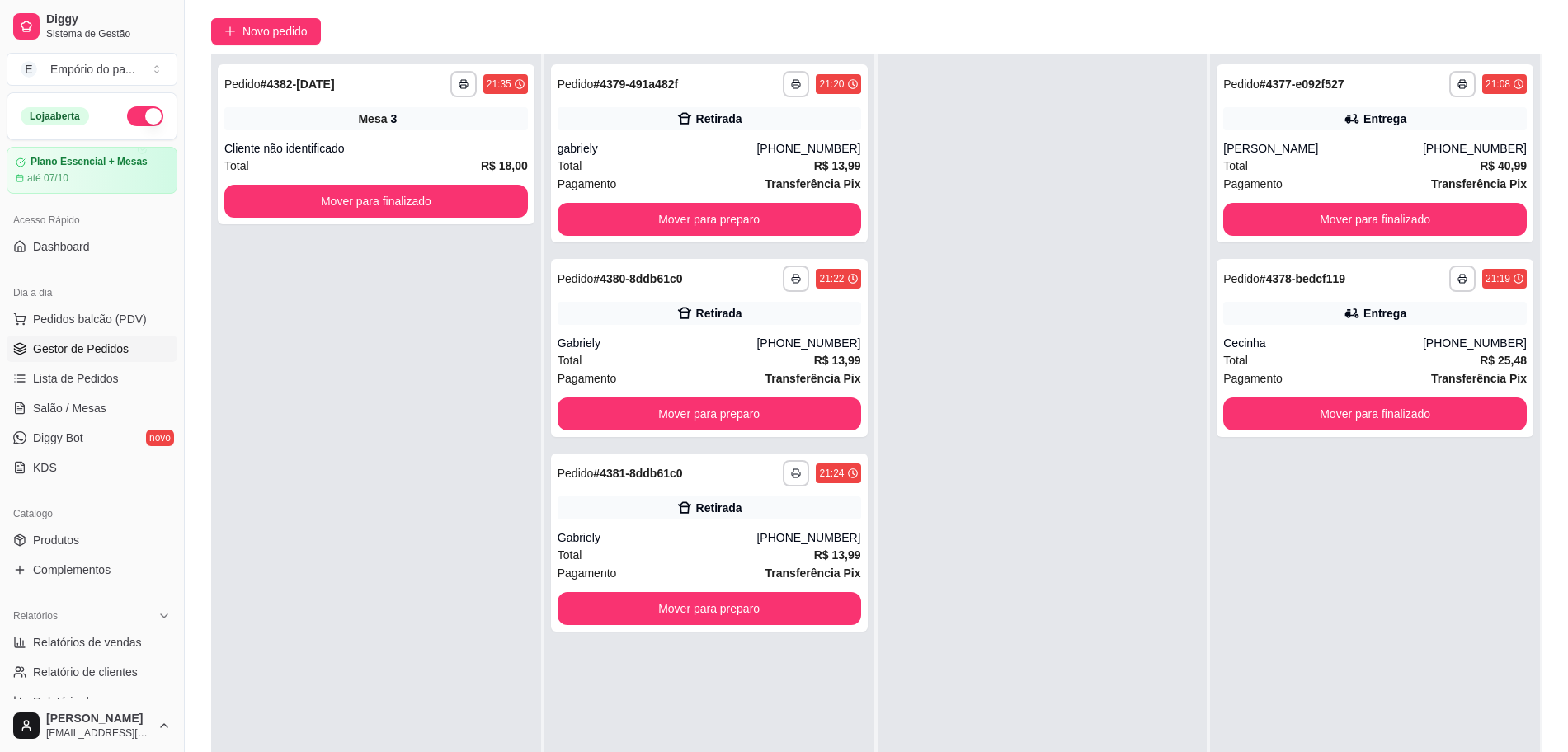
scroll to position [251, 0]
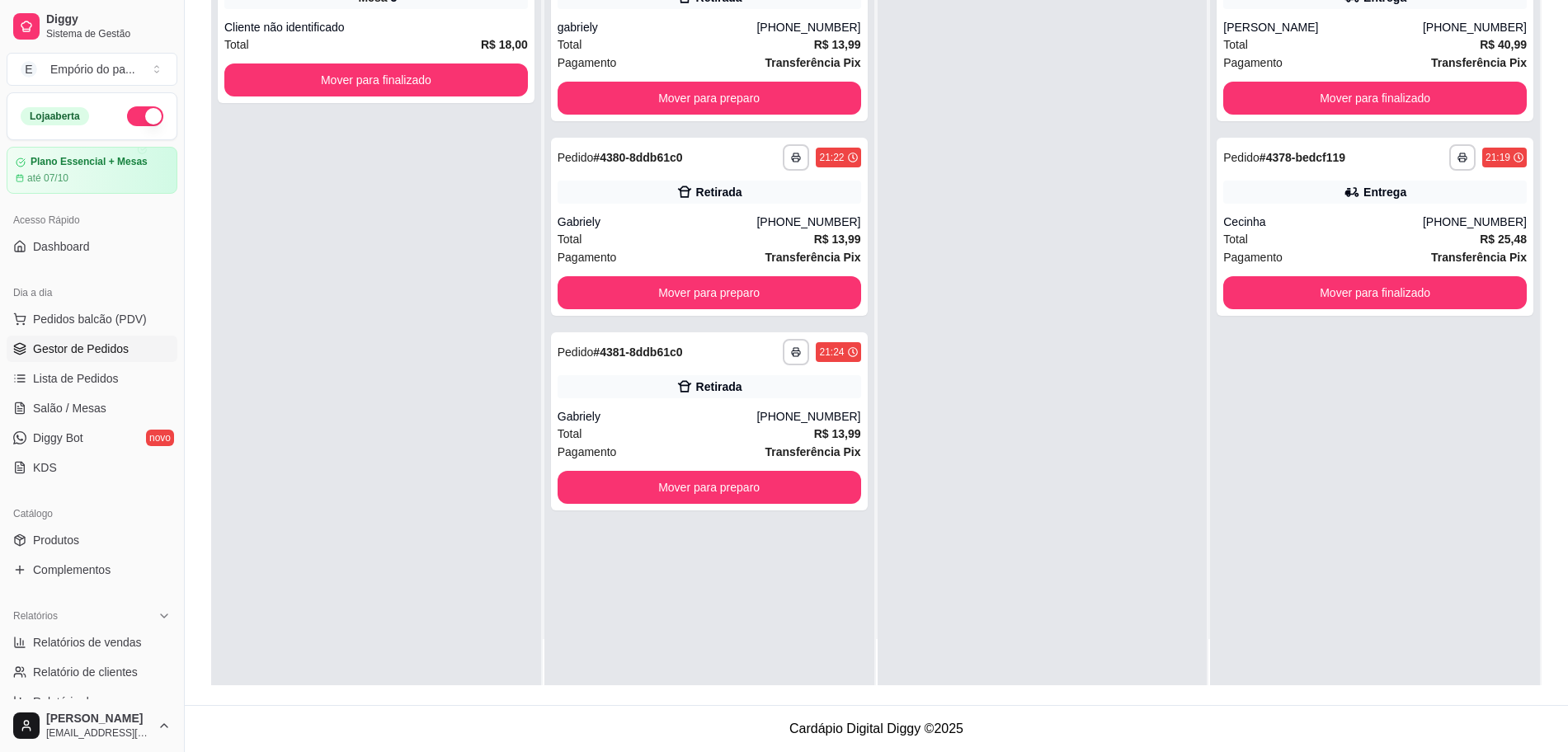
click at [409, 549] on div "**********" at bounding box center [376, 309] width 330 height 752
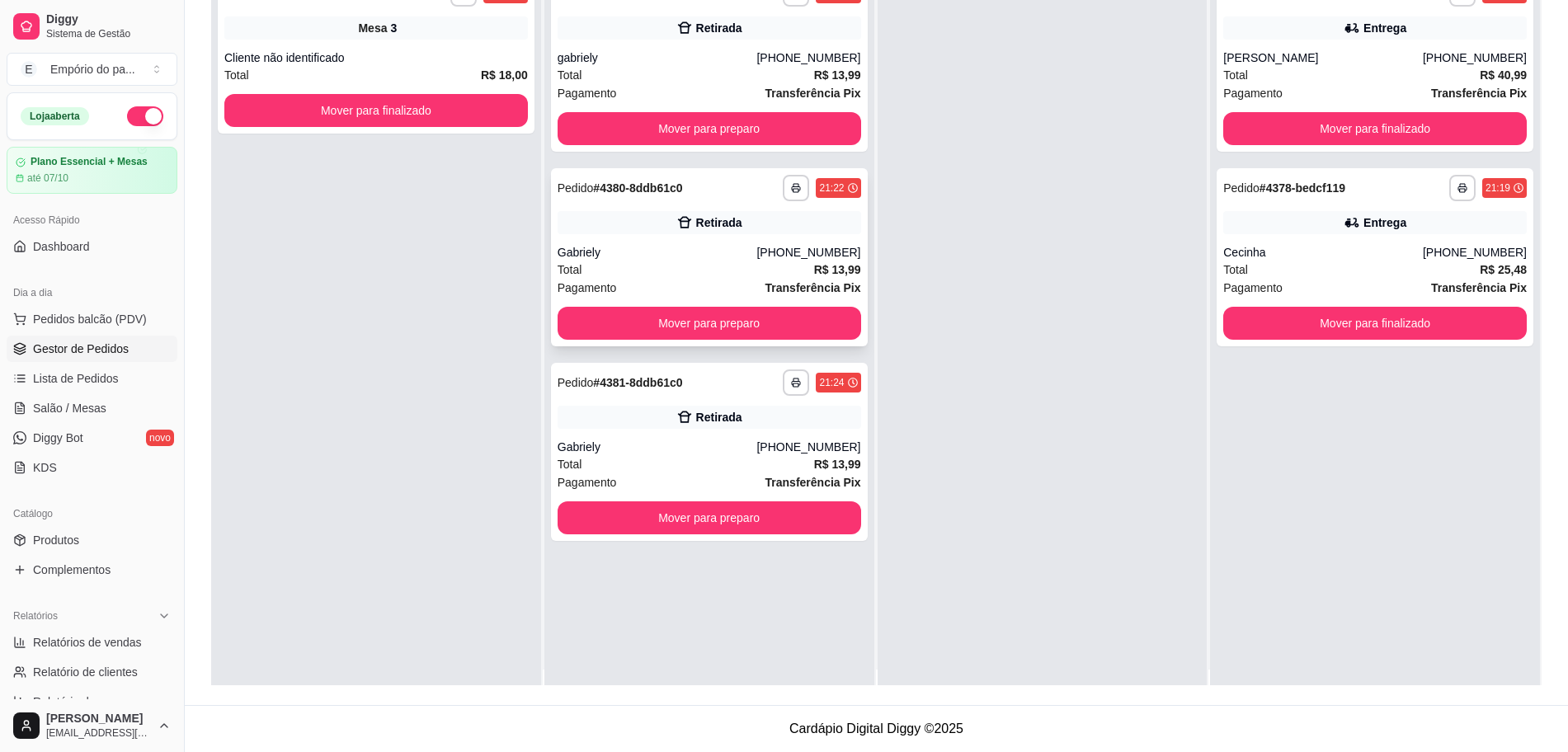
scroll to position [0, 0]
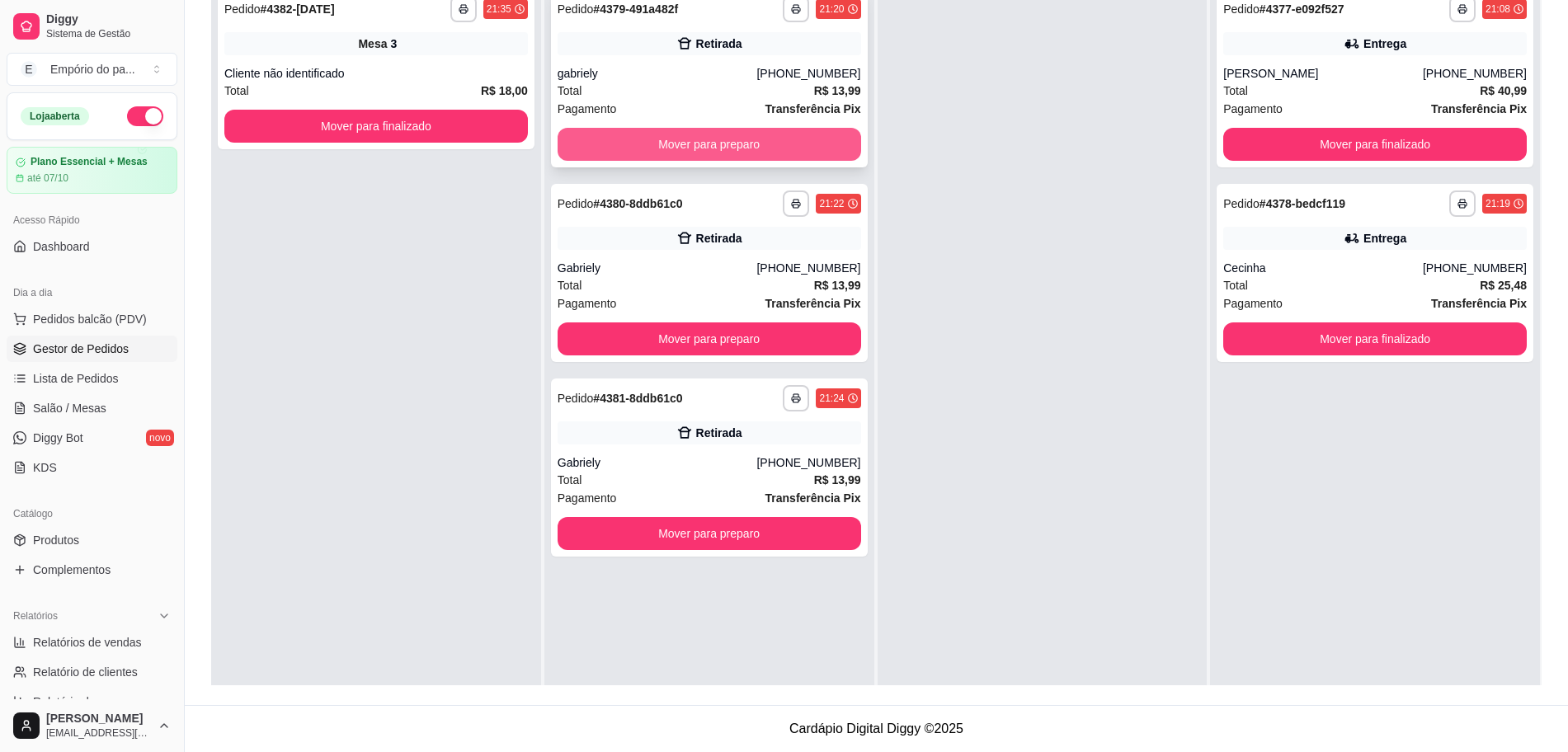
click at [766, 154] on button "Mover para preparo" at bounding box center [709, 144] width 304 height 33
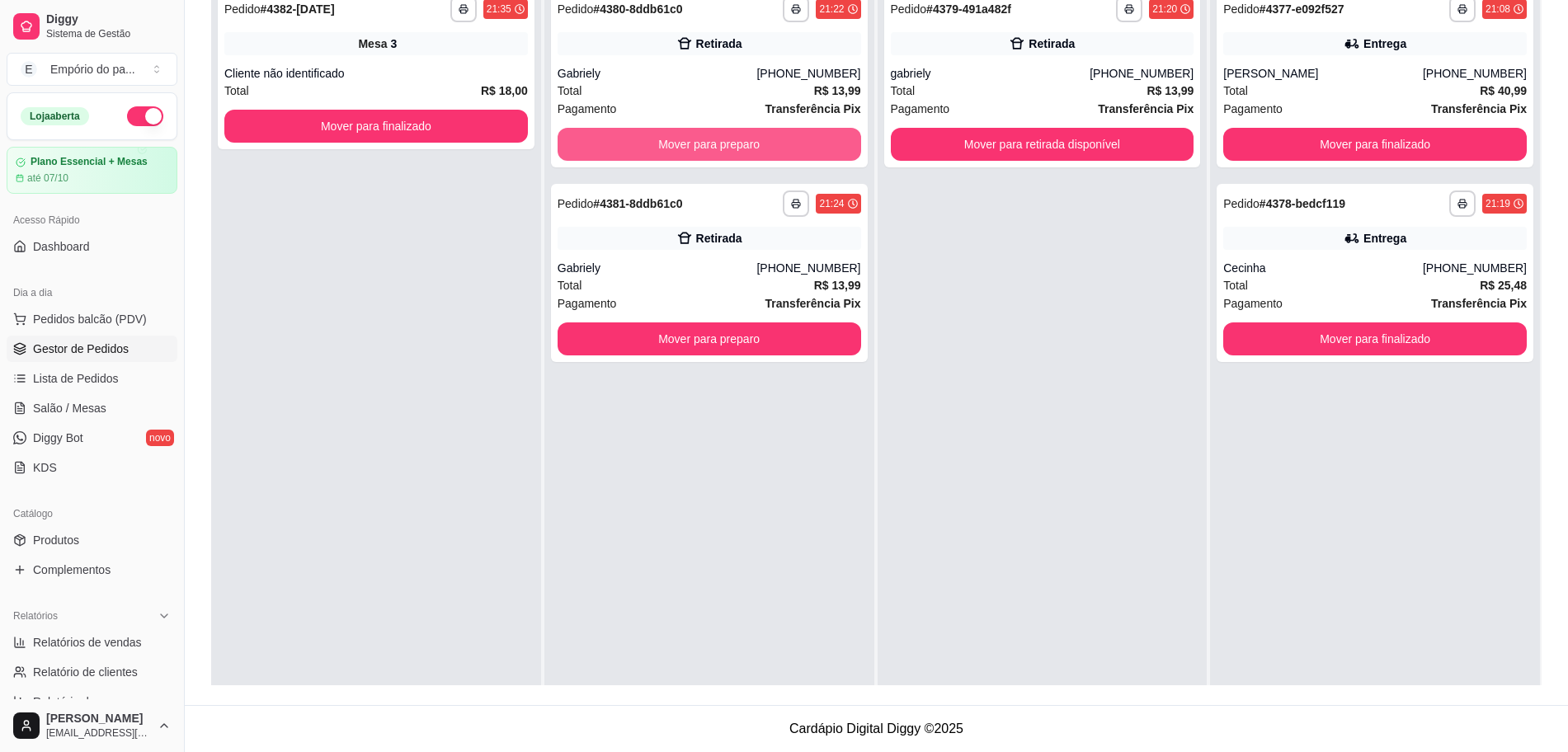
click at [764, 153] on button "Mover para preparo" at bounding box center [709, 144] width 304 height 33
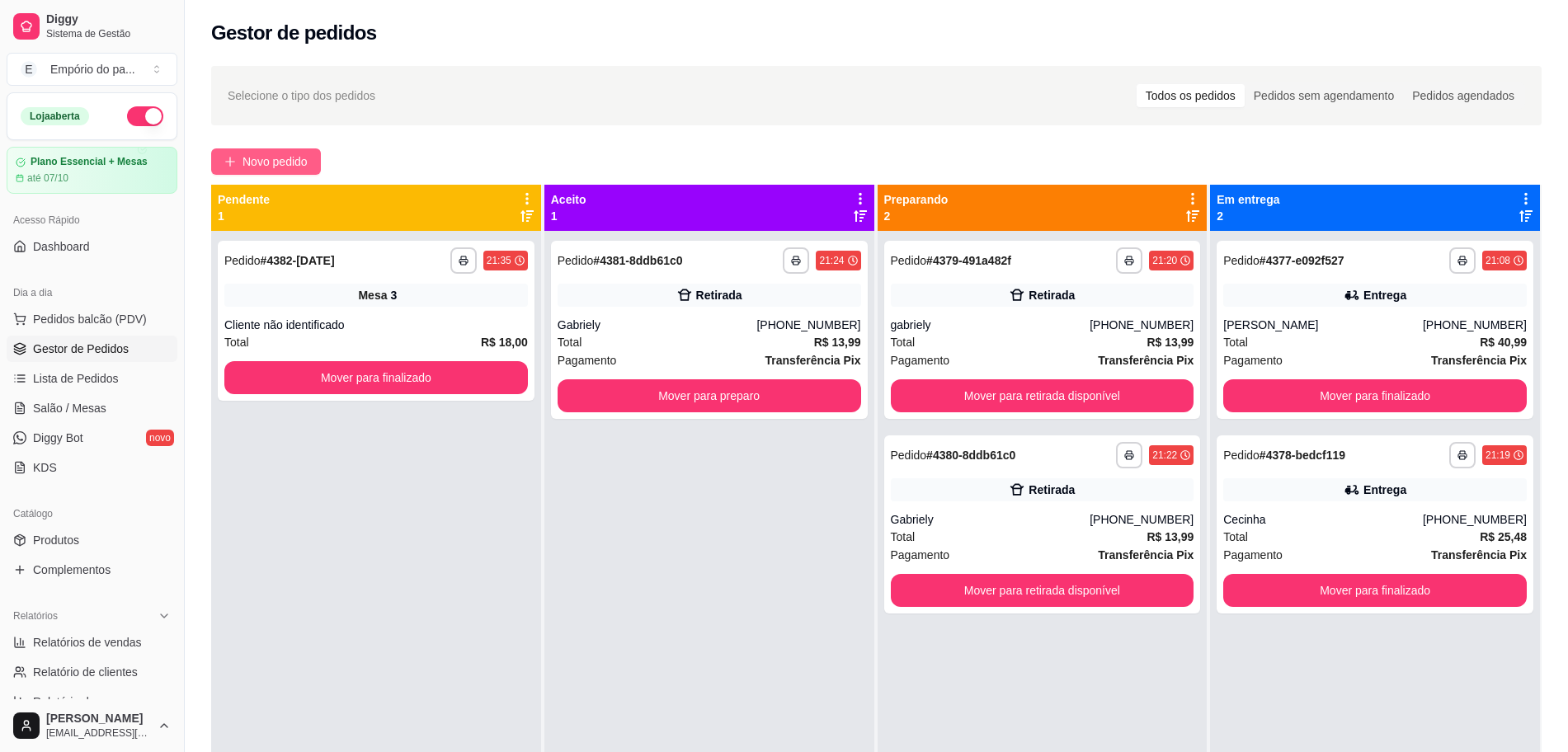
click at [274, 156] on span "Novo pedido" at bounding box center [274, 162] width 65 height 18
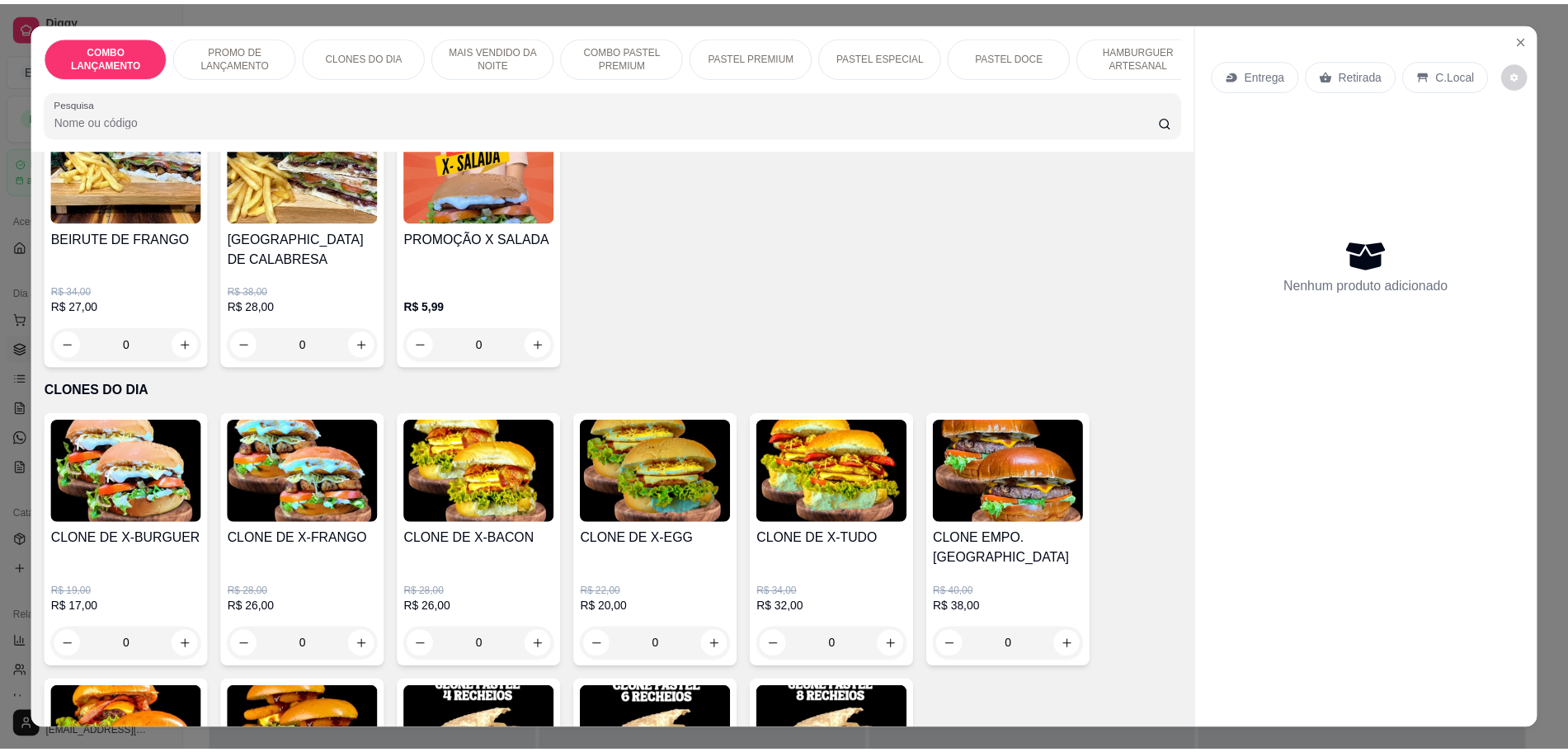
scroll to position [1958, 0]
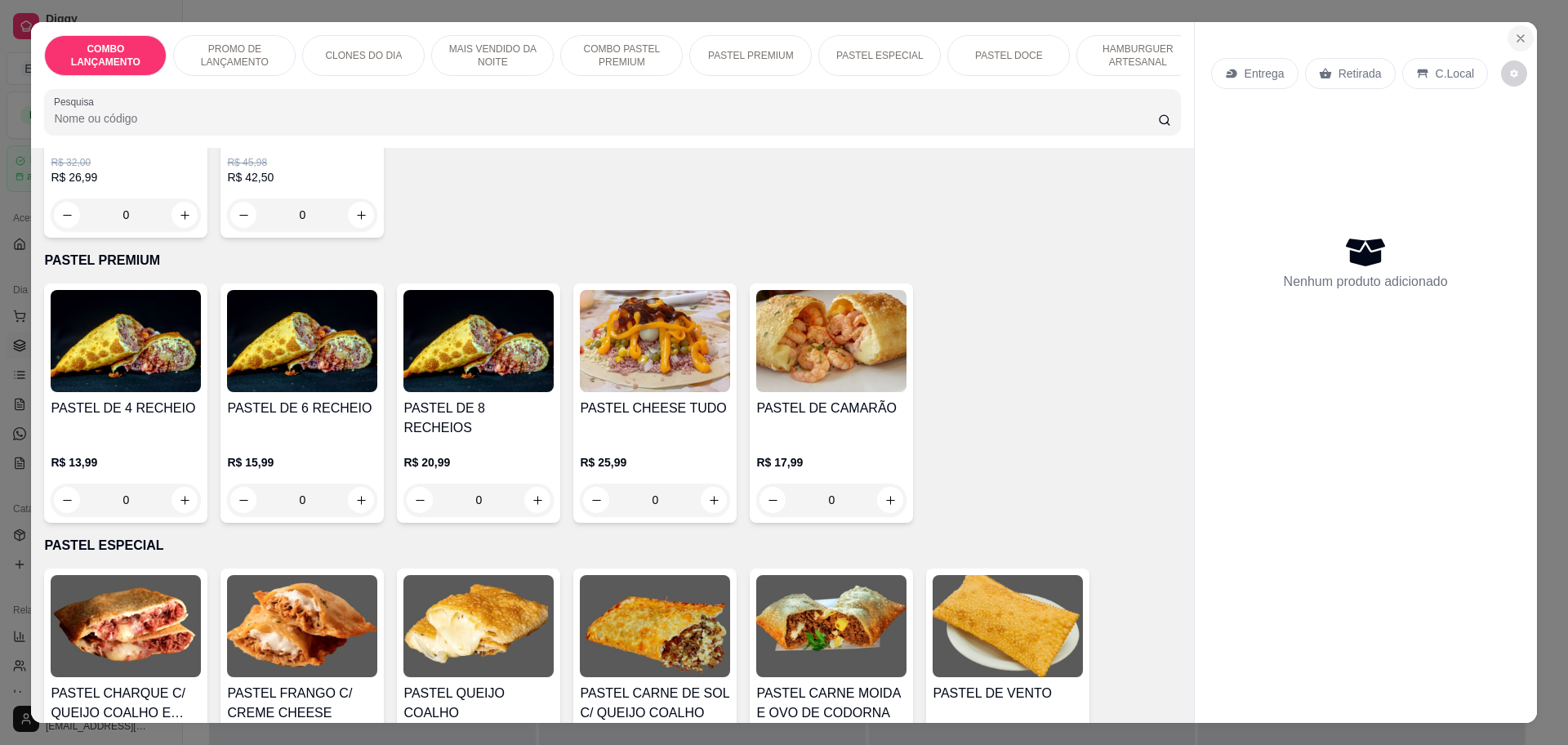
click at [1515, 35] on icon "Close" at bounding box center [1521, 38] width 13 height 13
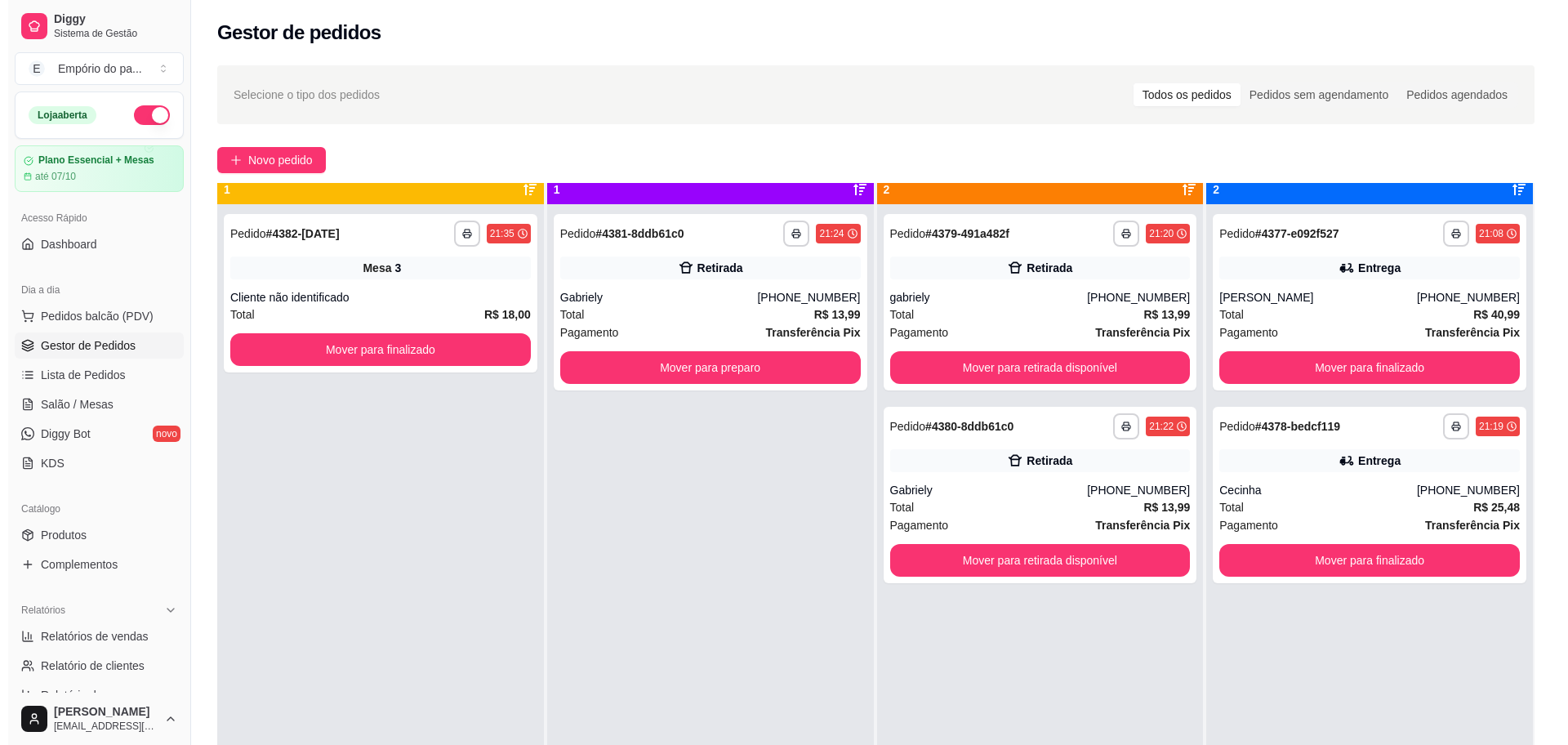
scroll to position [46, 0]
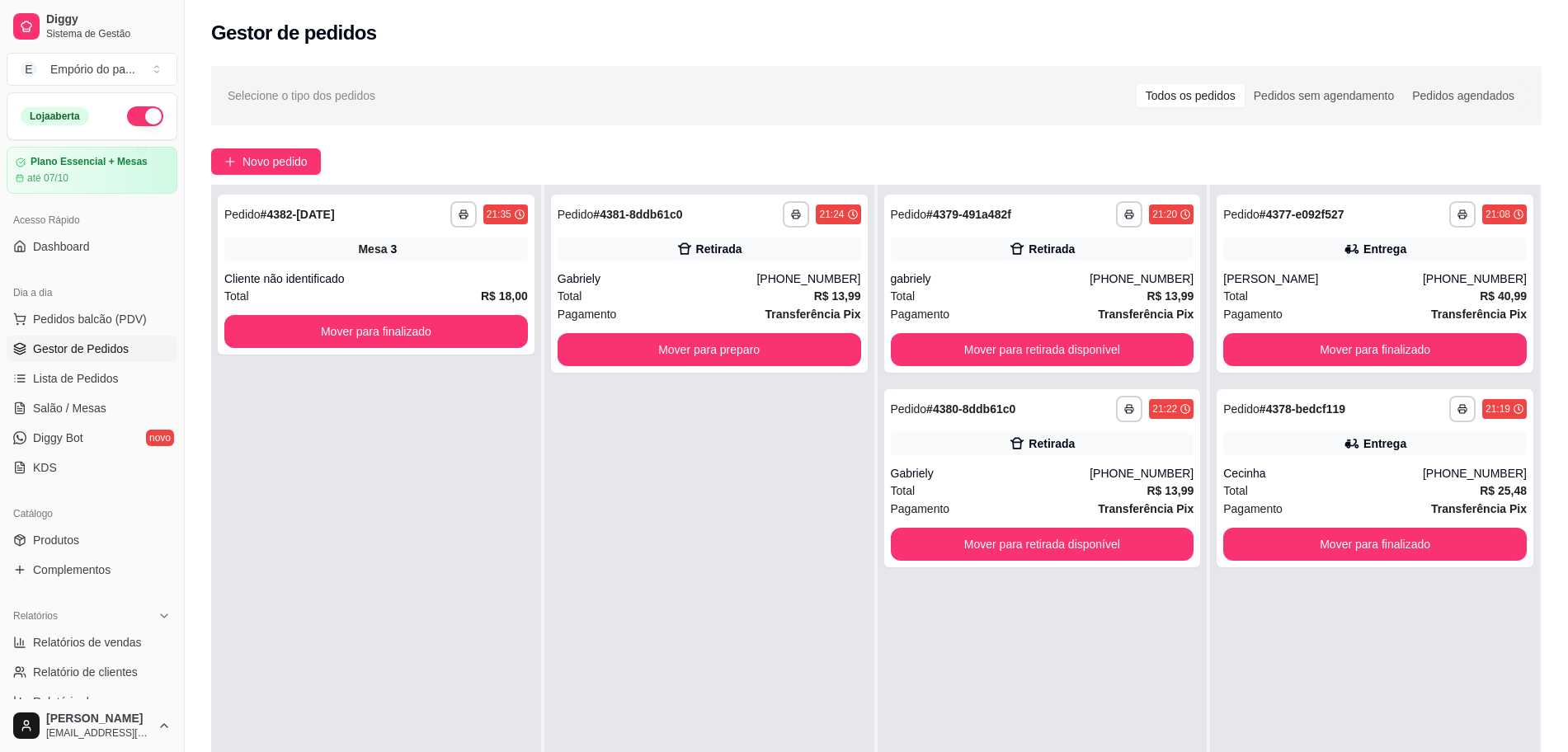
click at [714, 374] on div "**********" at bounding box center [709, 560] width 330 height 752
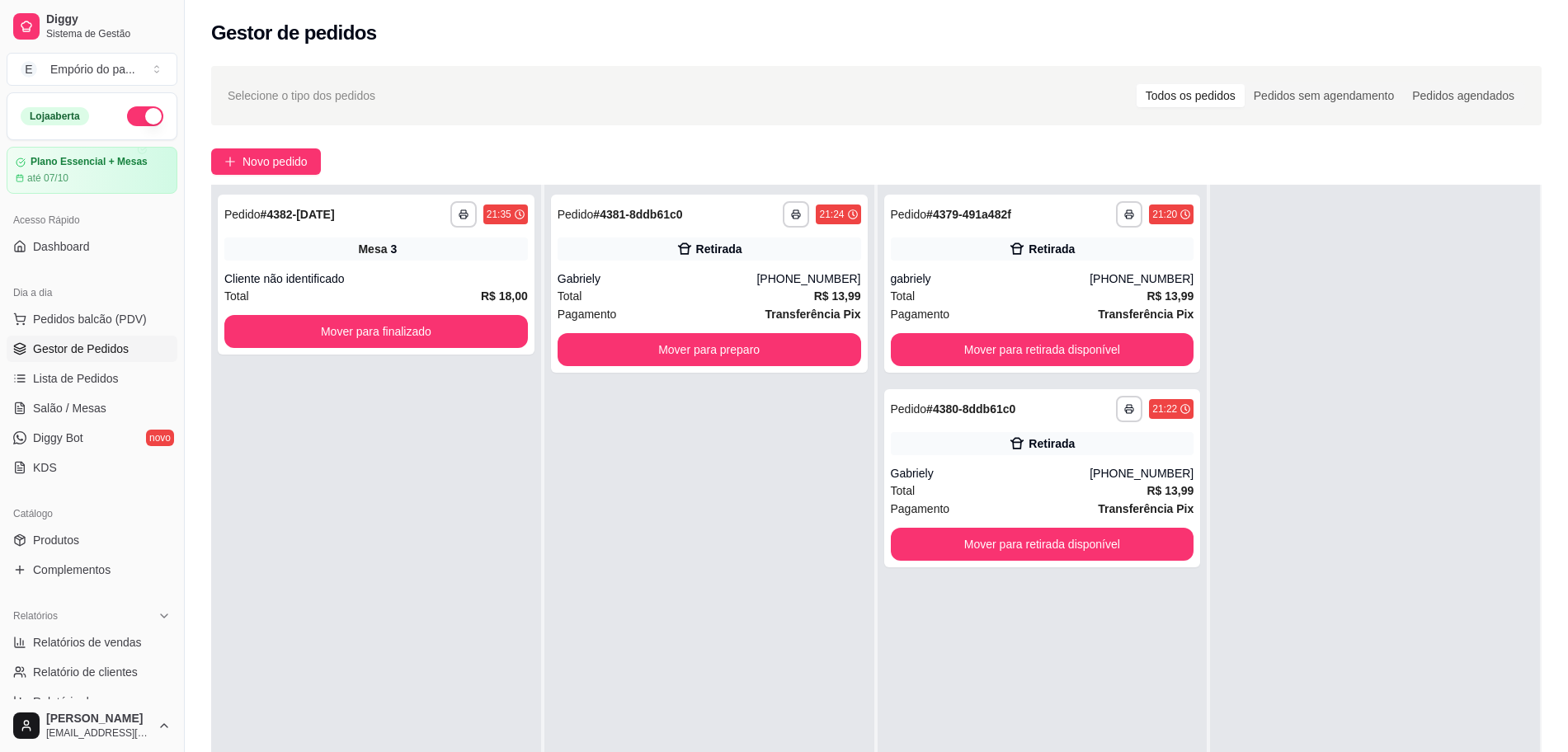
drag, startPoint x: 865, startPoint y: 399, endPoint x: 815, endPoint y: 548, distance: 157.2
click at [757, 593] on div "**********" at bounding box center [709, 560] width 330 height 752
click at [963, 355] on button "Mover para retirada disponível" at bounding box center [1042, 350] width 304 height 33
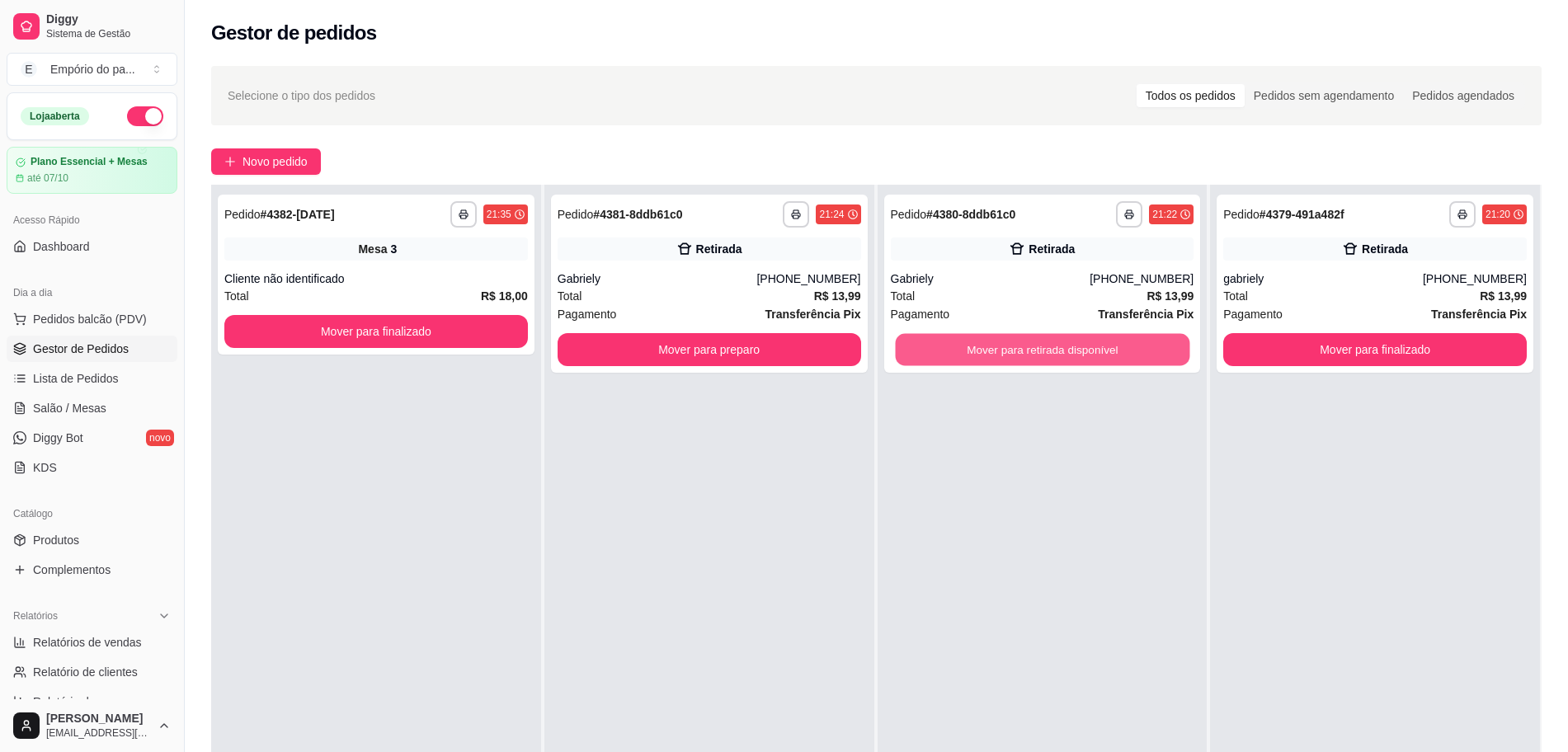
click at [963, 350] on button "Mover para retirada disponível" at bounding box center [1042, 349] width 294 height 32
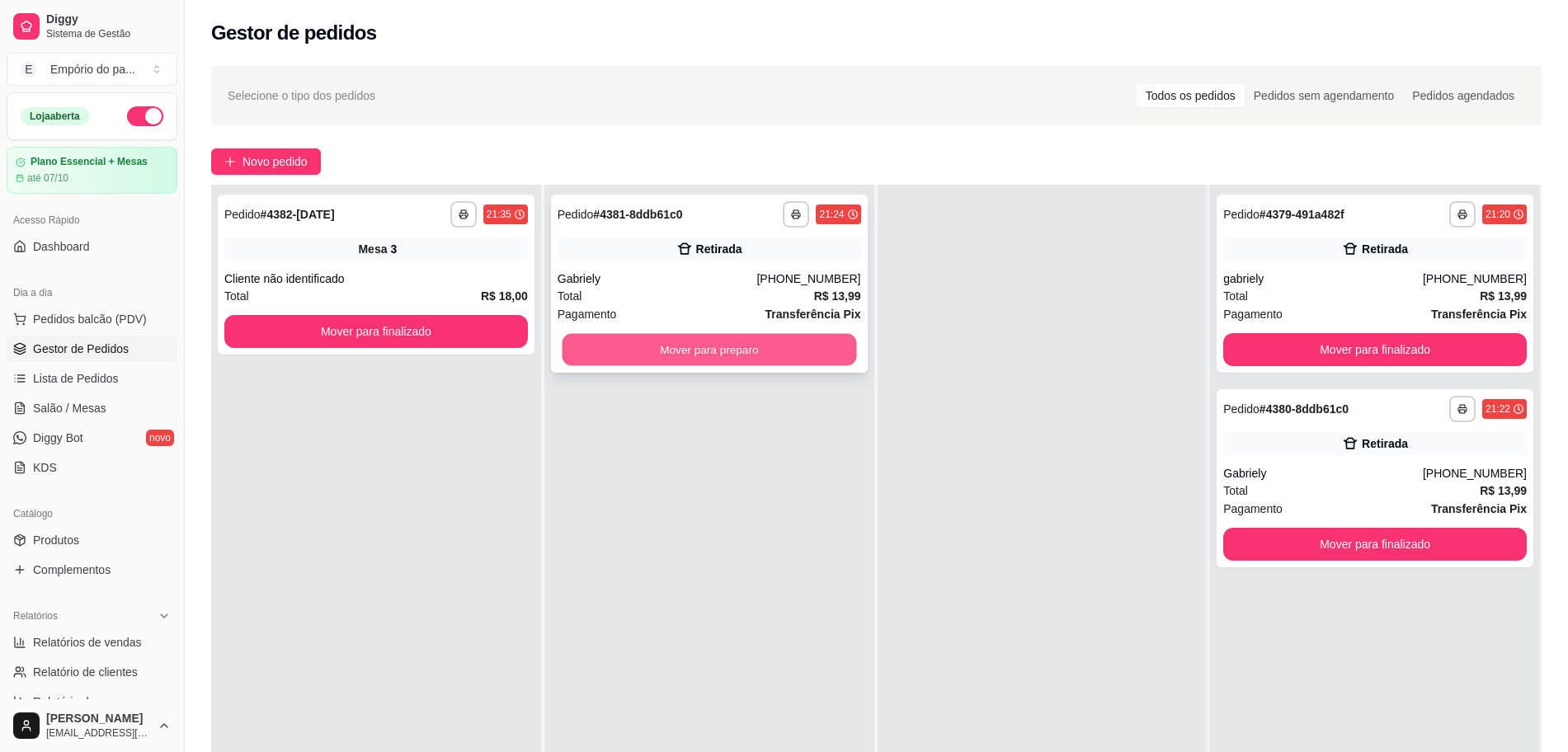
click at [783, 344] on button "Mover para preparo" at bounding box center [709, 349] width 294 height 32
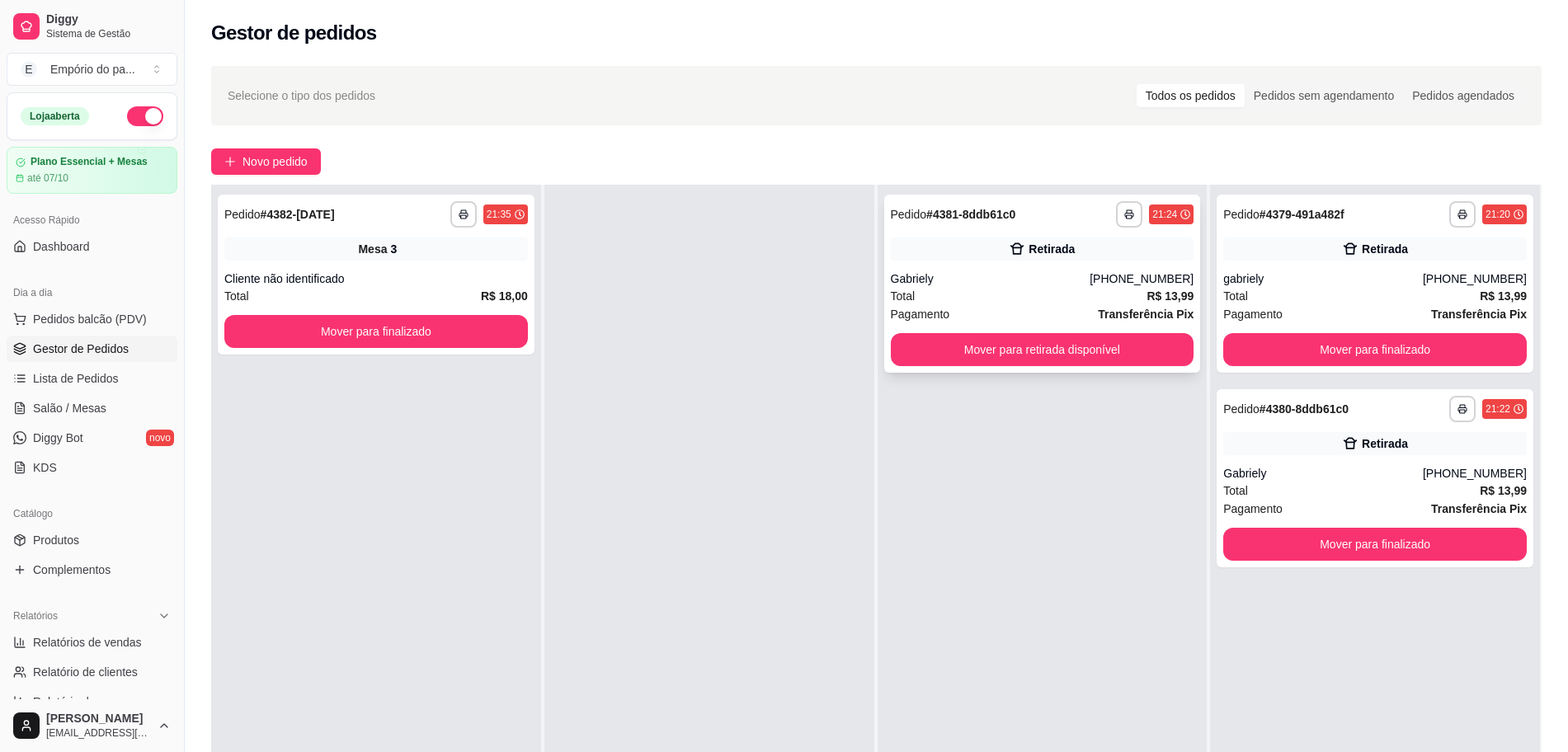
click at [946, 283] on div "Gabriely" at bounding box center [990, 279] width 199 height 16
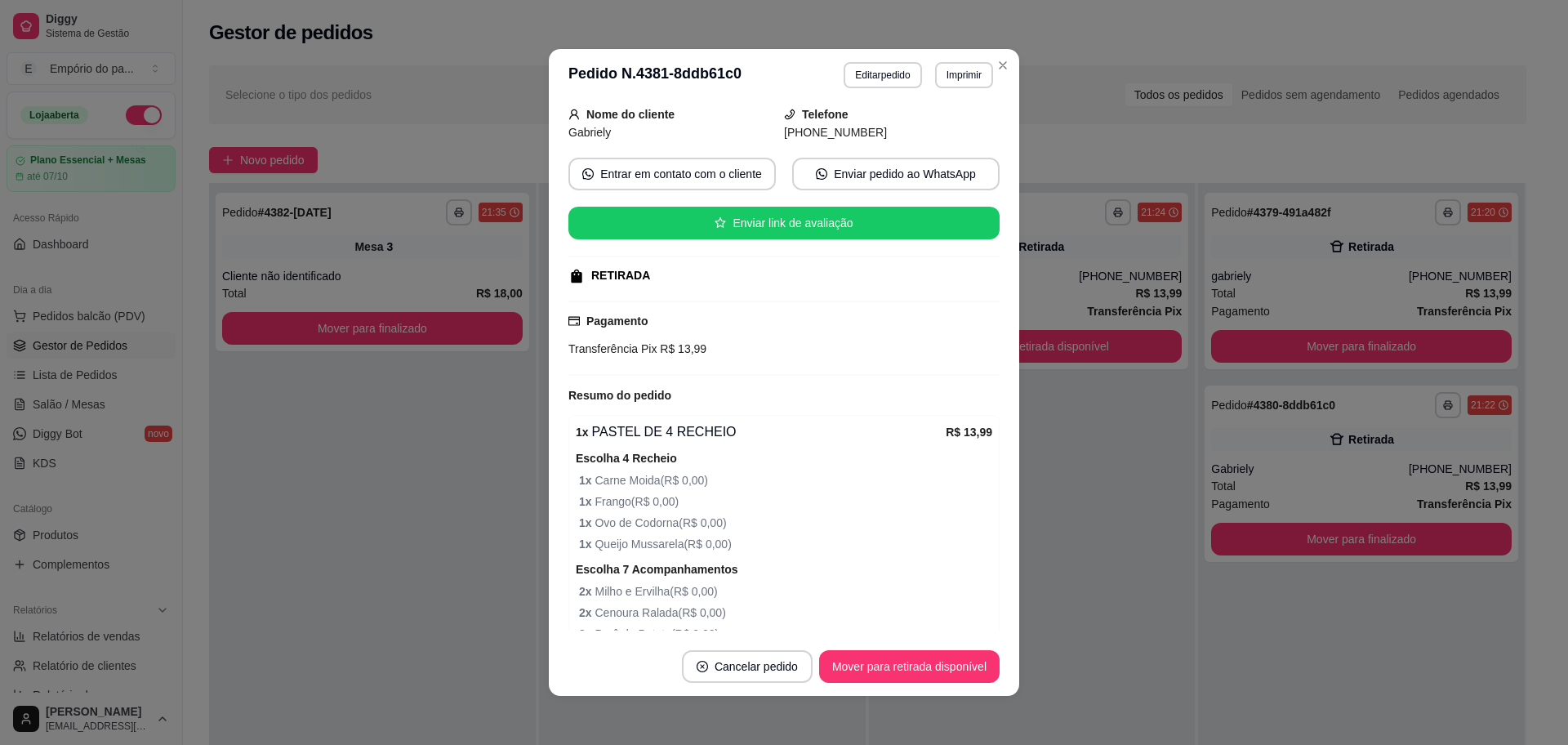
scroll to position [204, 0]
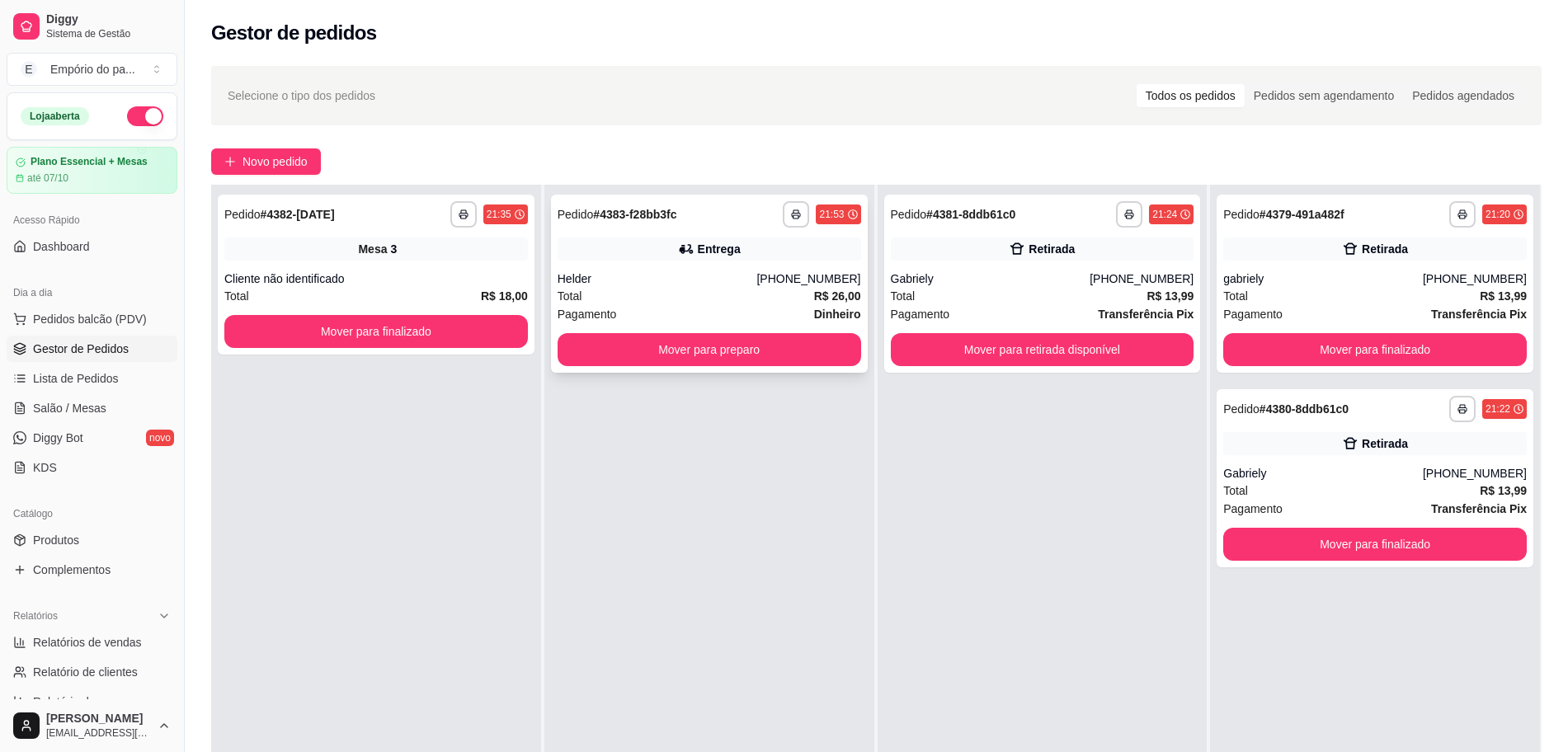
click at [624, 307] on div "Pagamento Dinheiro" at bounding box center [709, 314] width 304 height 18
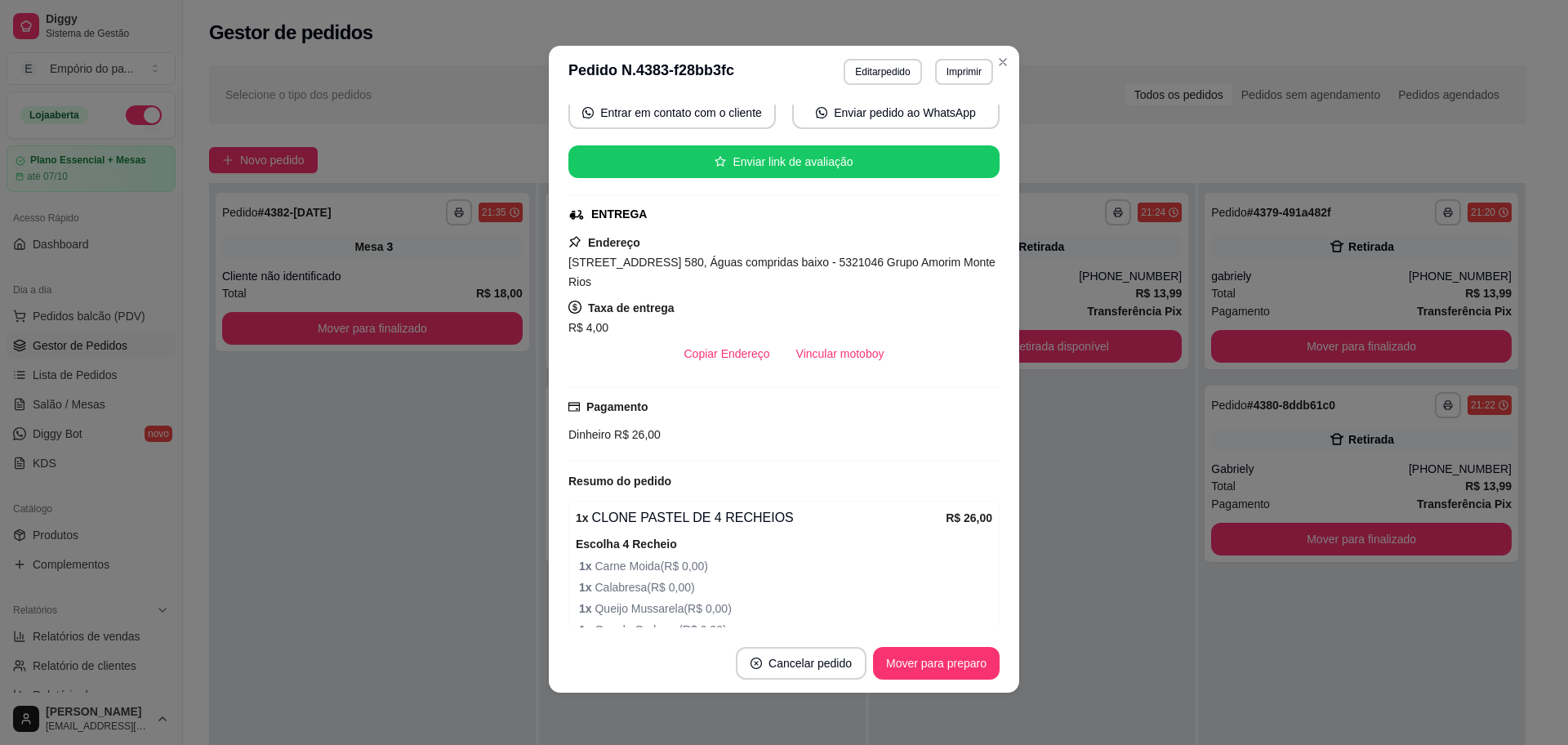
scroll to position [494, 0]
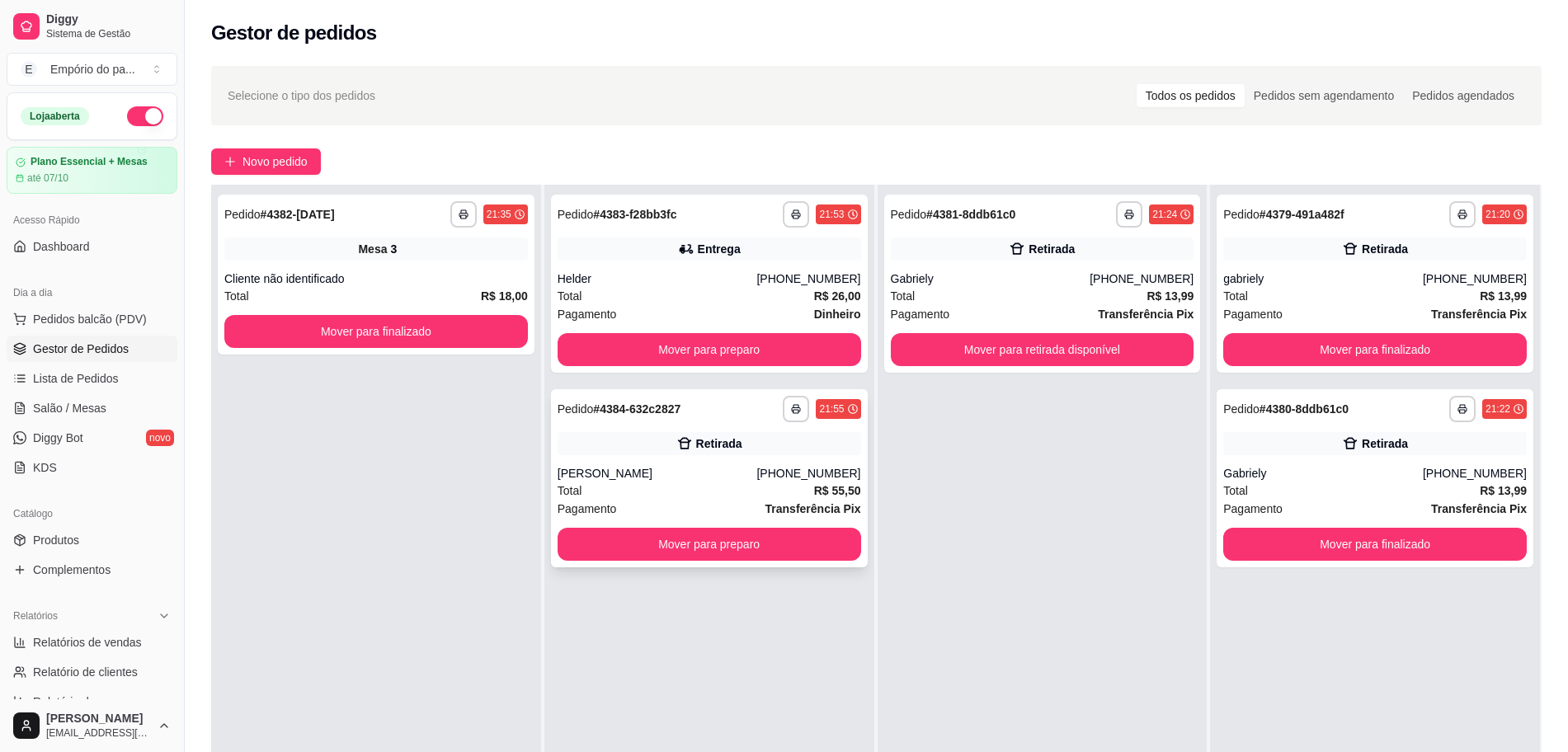
click at [600, 469] on div "[PERSON_NAME]" at bounding box center [657, 473] width 199 height 16
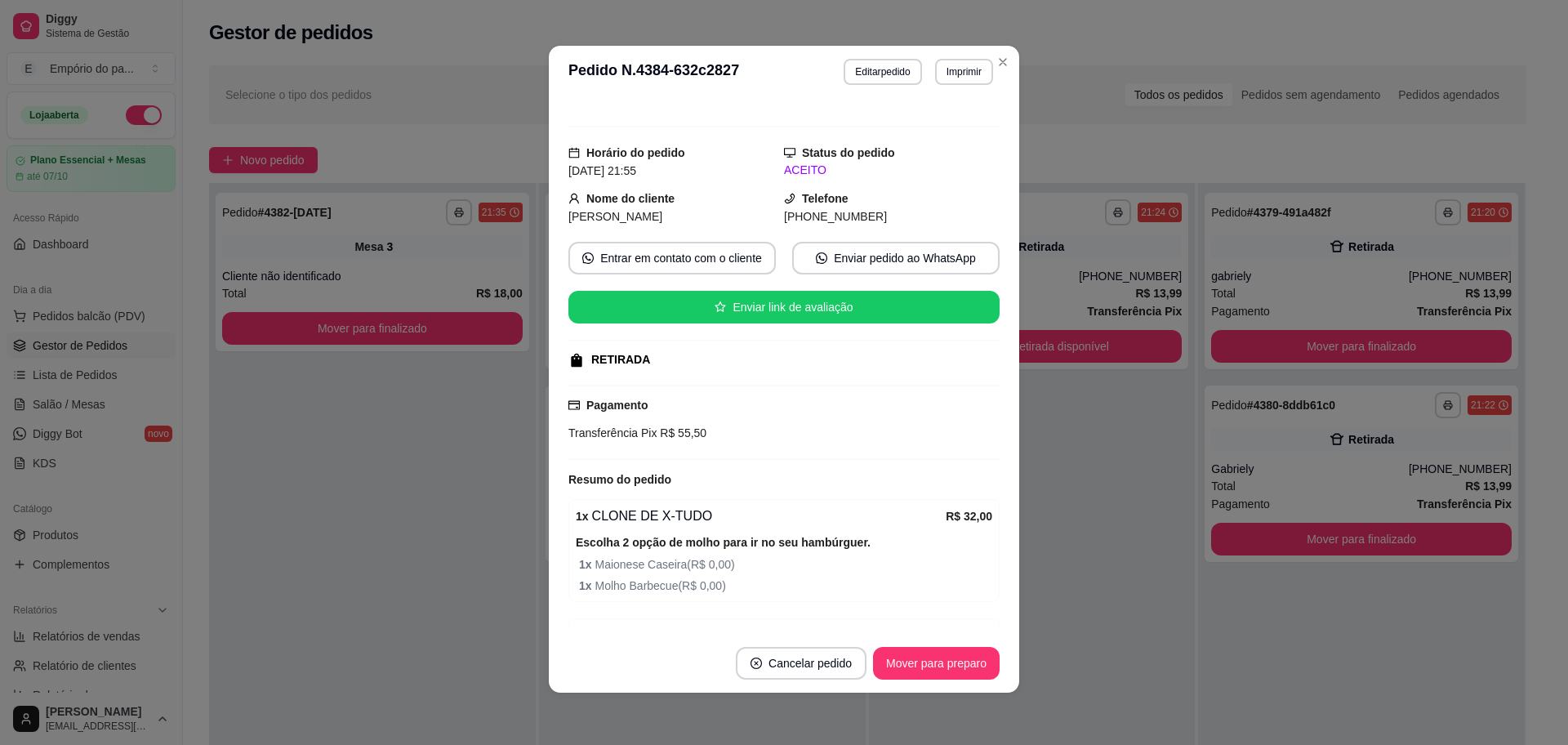
scroll to position [0, 0]
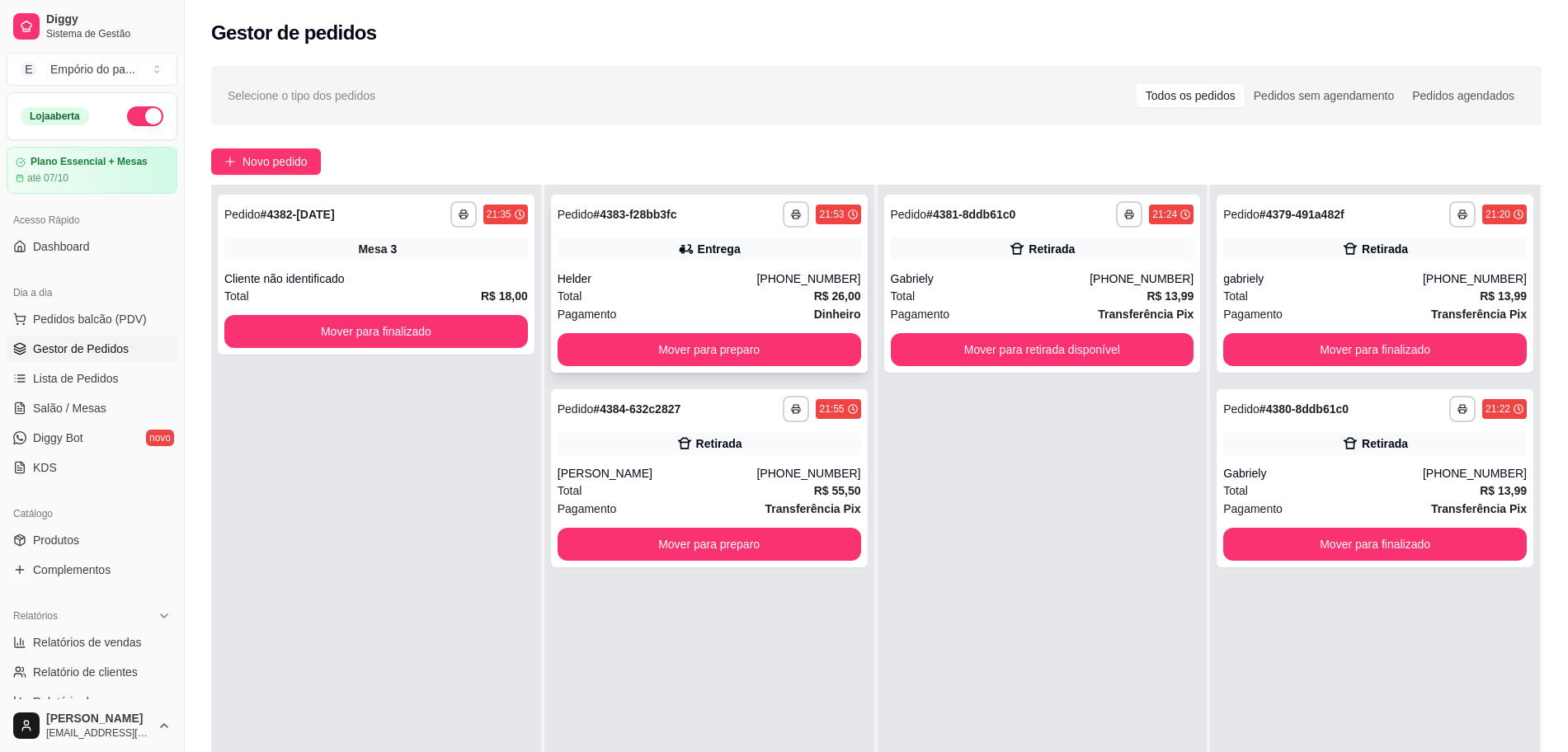
click at [630, 300] on div "Total R$ 26,00" at bounding box center [709, 296] width 304 height 18
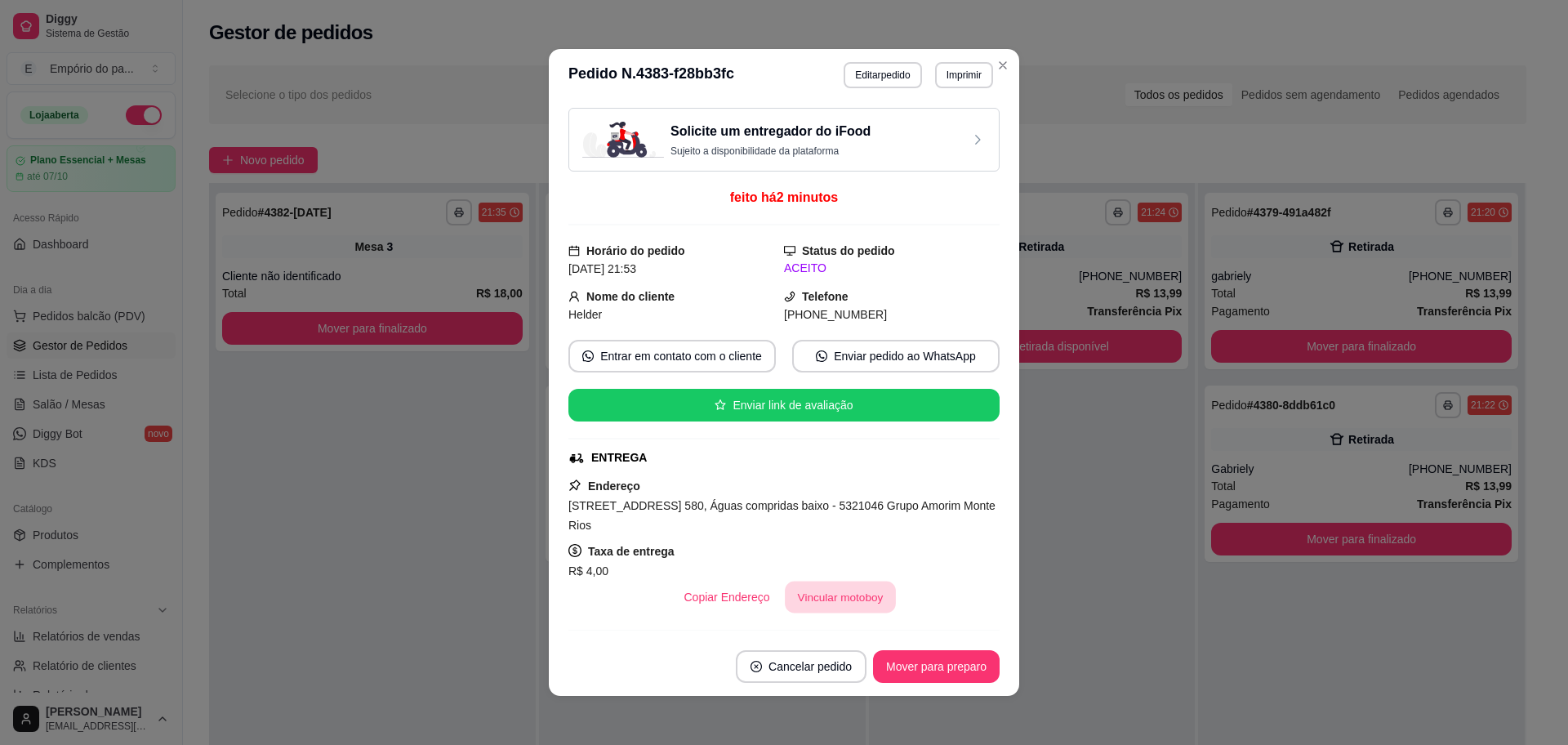
click at [816, 594] on button "Vincular motoboy" at bounding box center [840, 597] width 111 height 32
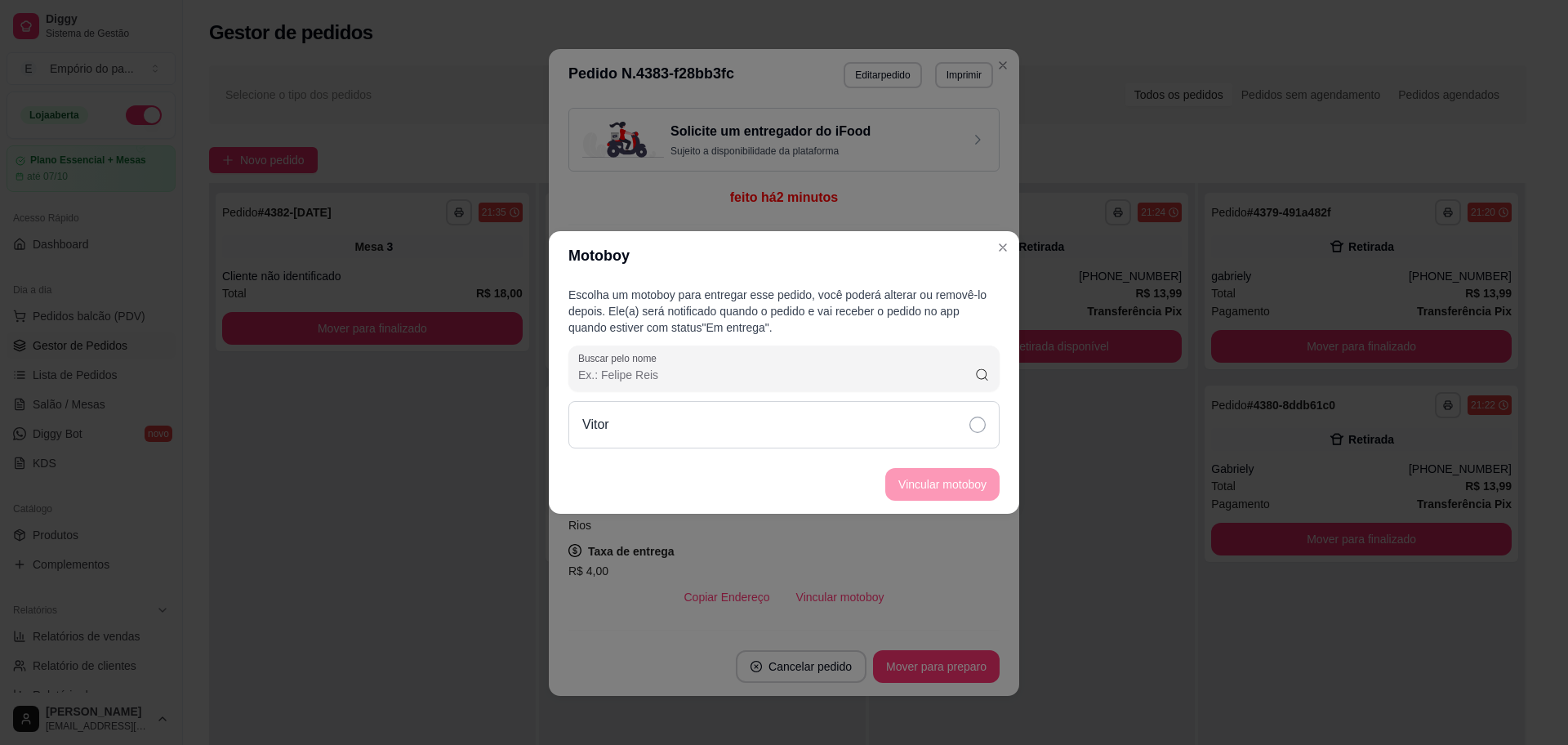
click at [980, 425] on icon at bounding box center [978, 425] width 16 height 16
click at [972, 481] on button "Vincular motoboy" at bounding box center [942, 484] width 114 height 33
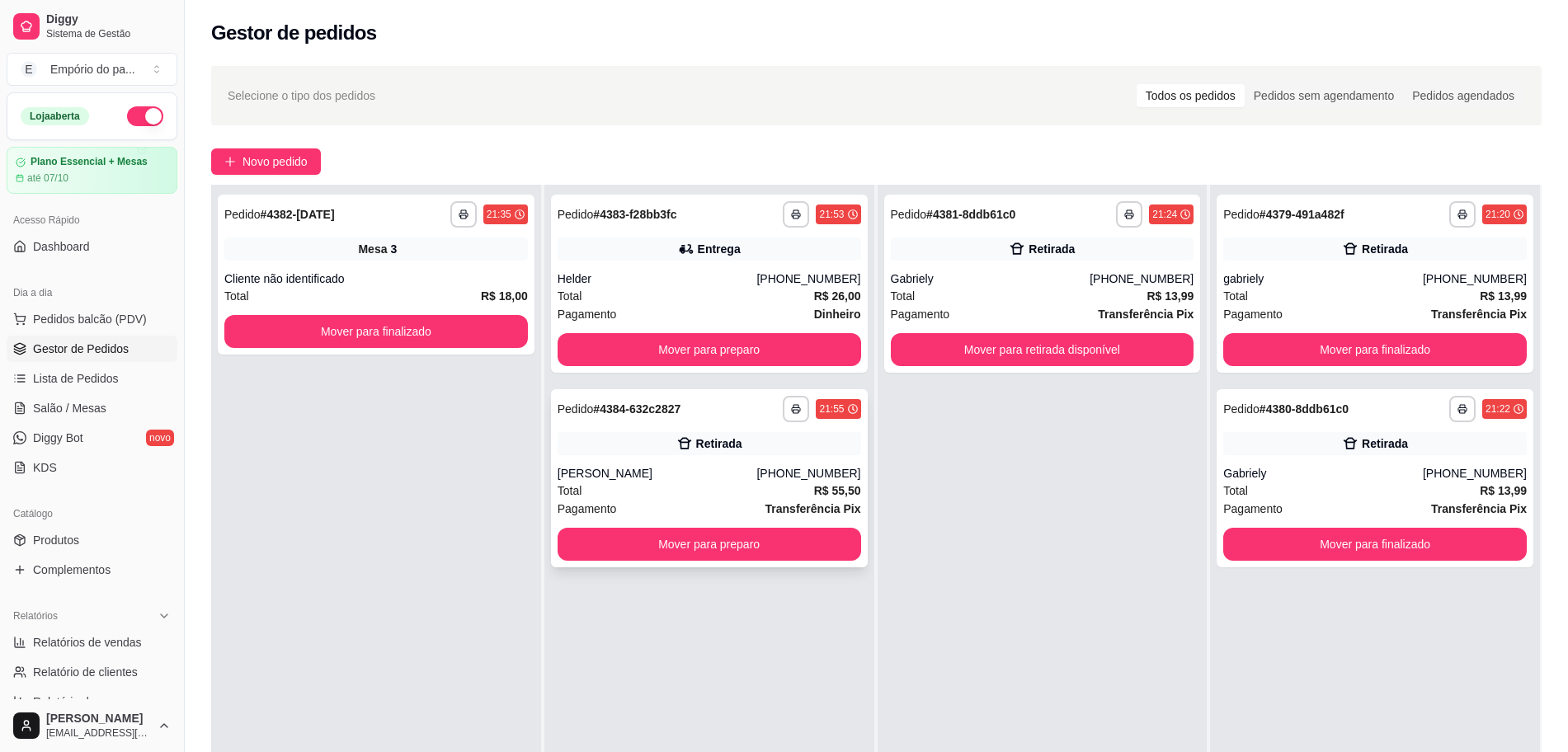
click at [645, 460] on div "**********" at bounding box center [709, 478] width 316 height 178
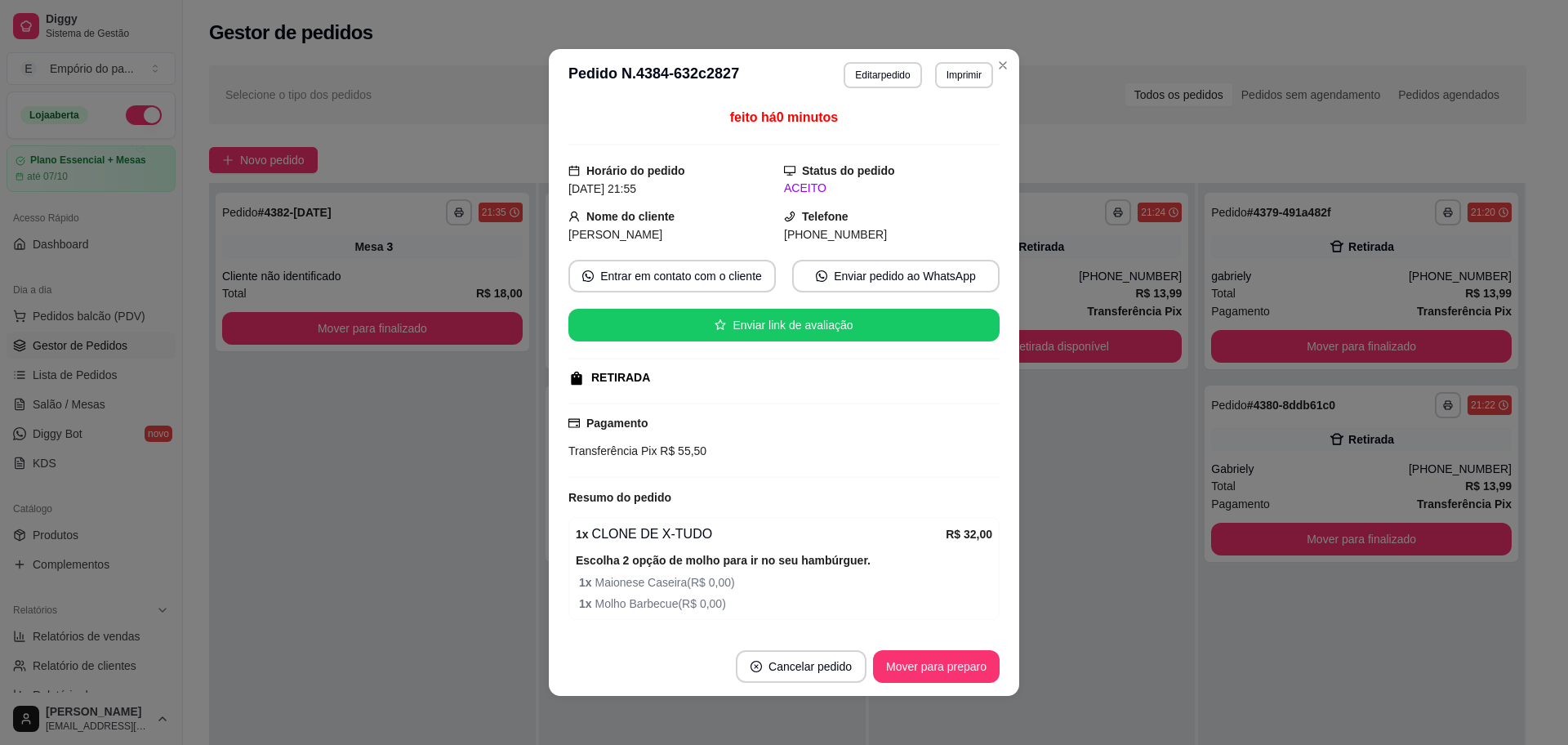
scroll to position [267, 0]
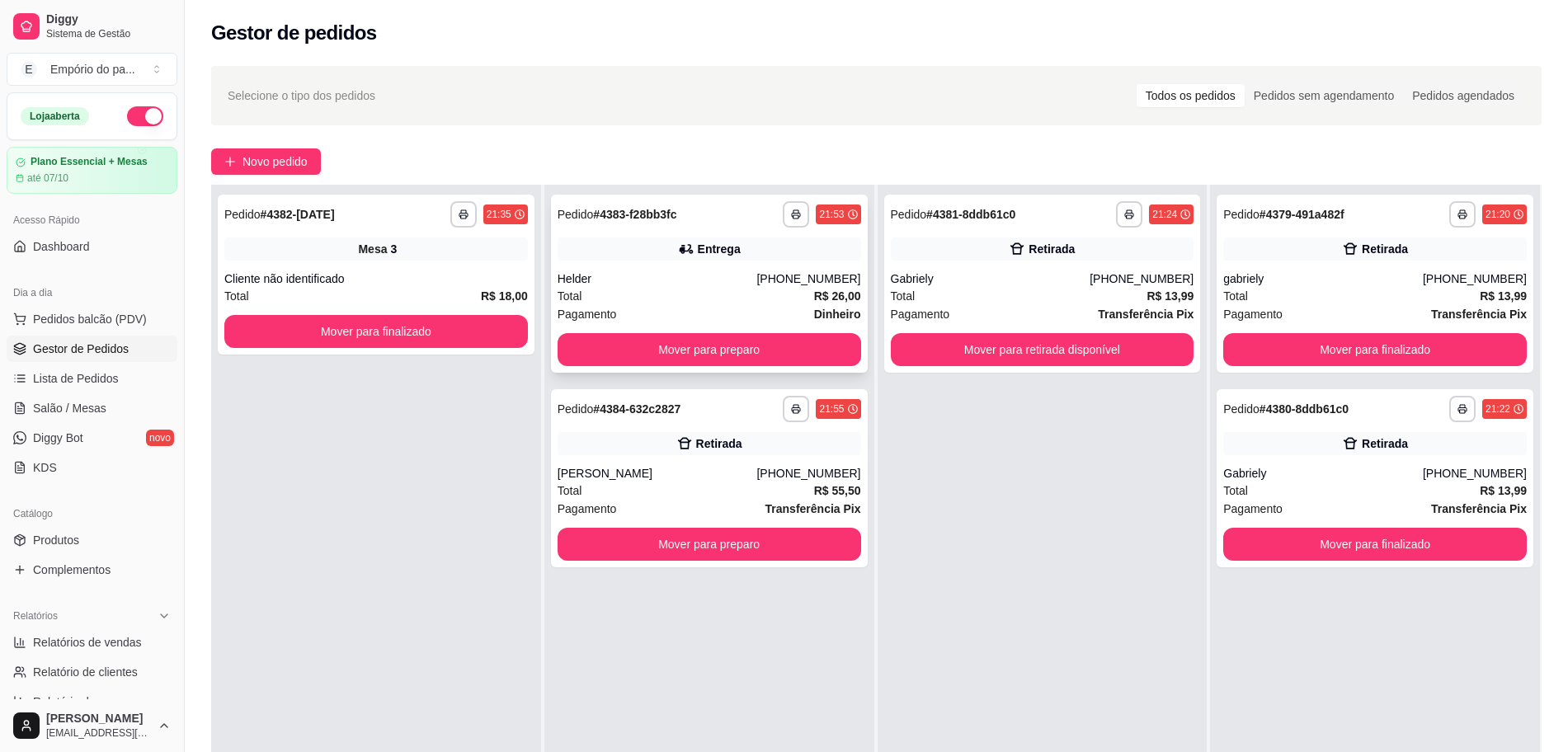
click at [571, 276] on div "Helder" at bounding box center [657, 279] width 199 height 16
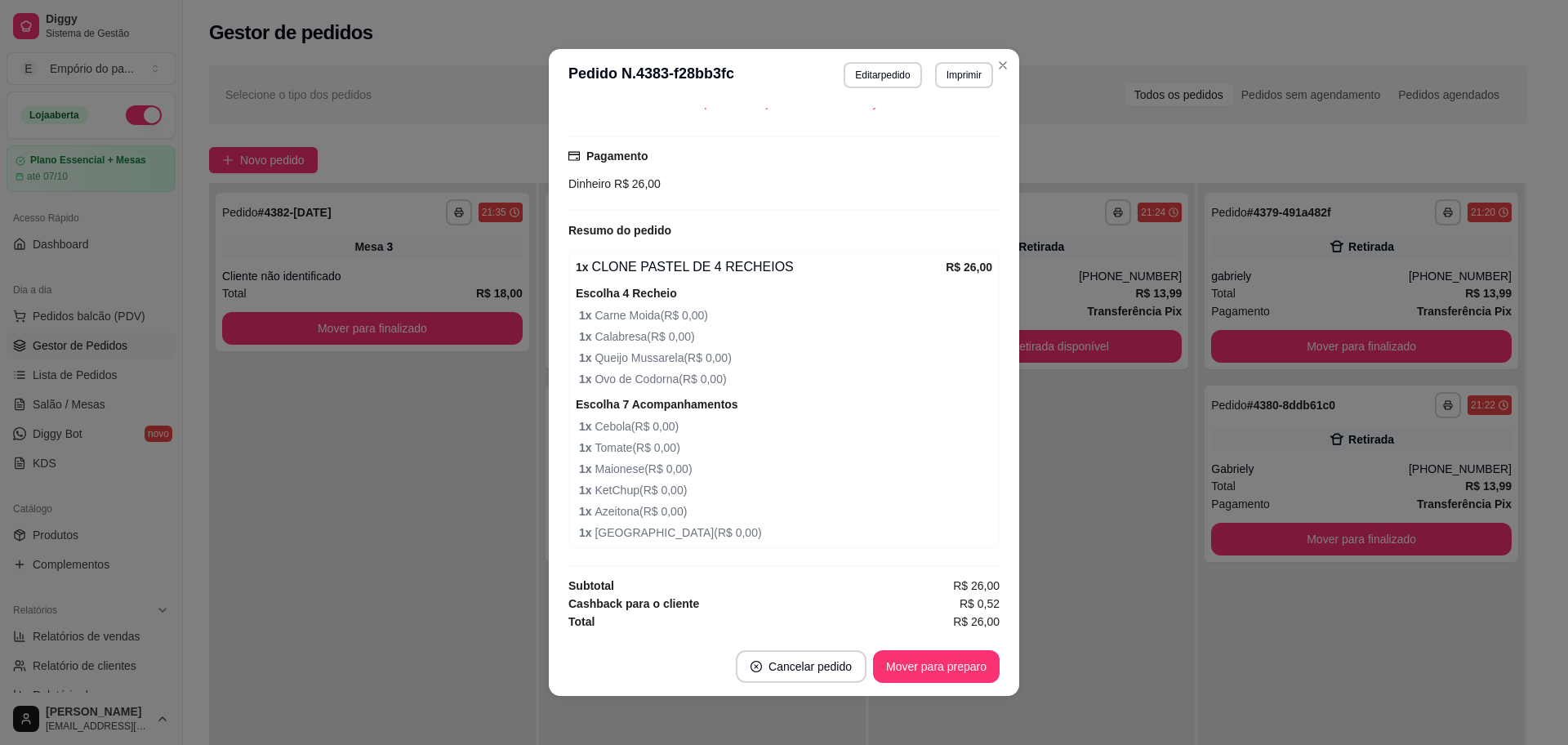
scroll to position [129, 0]
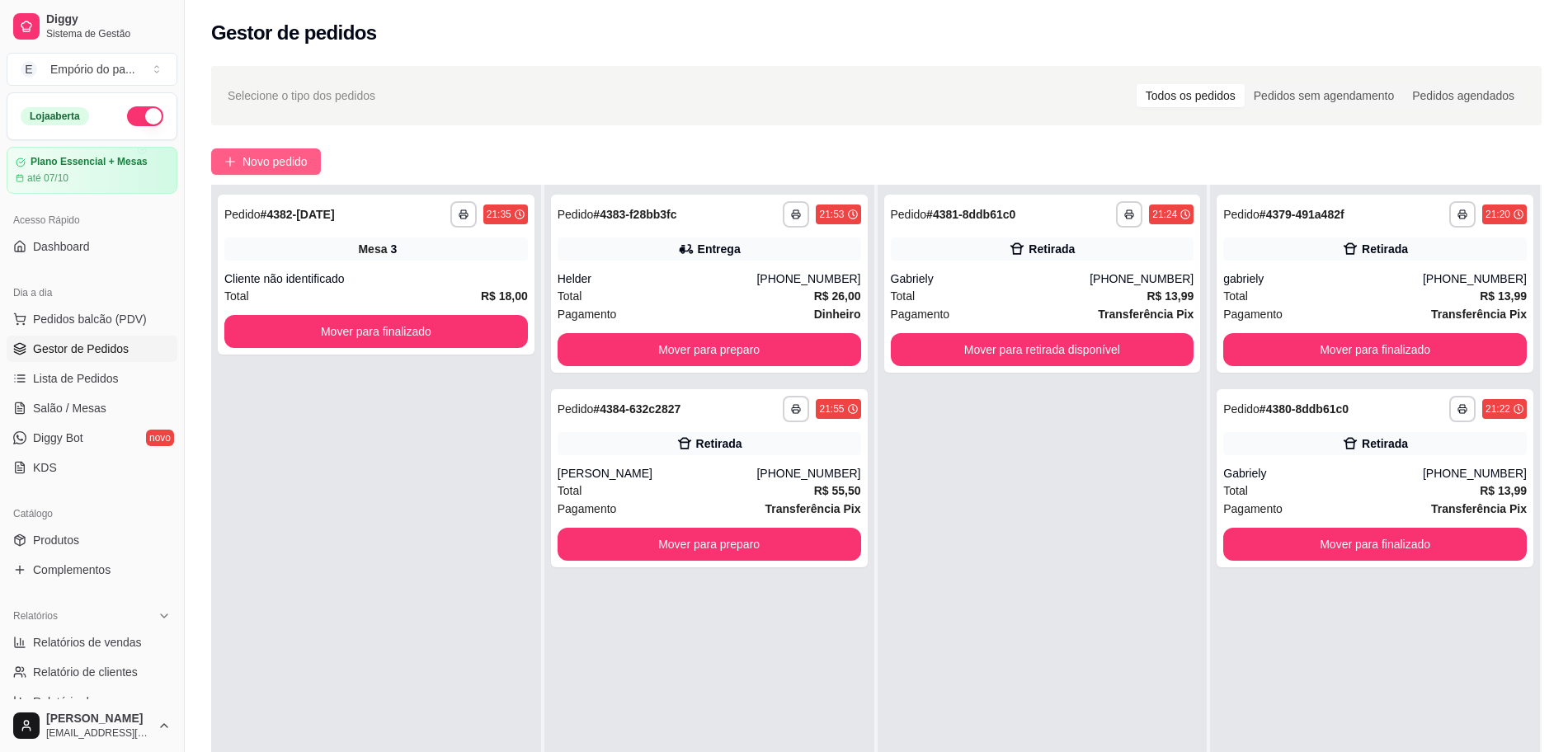
click at [293, 161] on span "Novo pedido" at bounding box center [274, 162] width 65 height 18
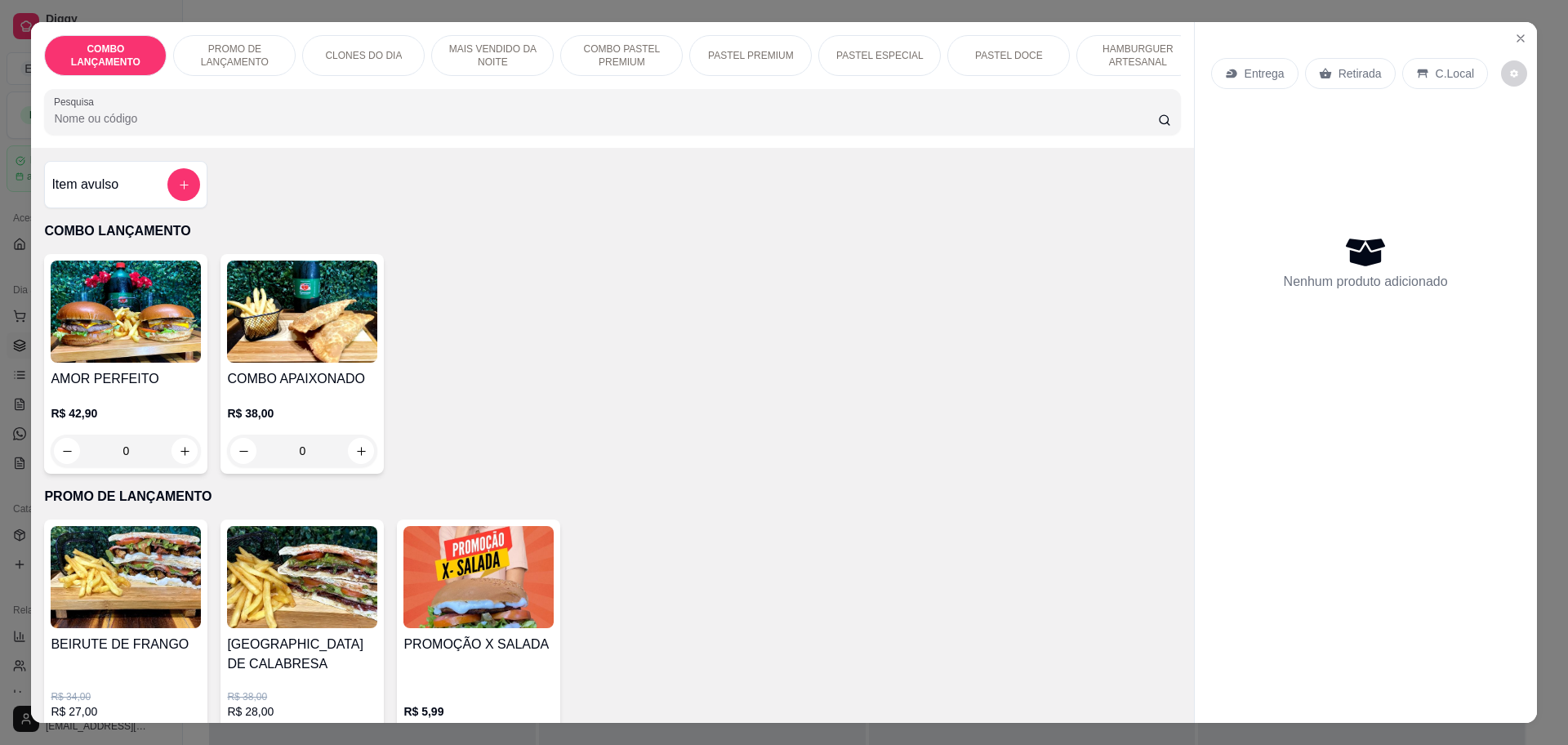
click at [1504, 26] on div "Entrega Retirada C.Local Nenhum produto adicionado" at bounding box center [1366, 358] width 342 height 673
click at [1517, 38] on icon "Close" at bounding box center [1520, 38] width 6 height 6
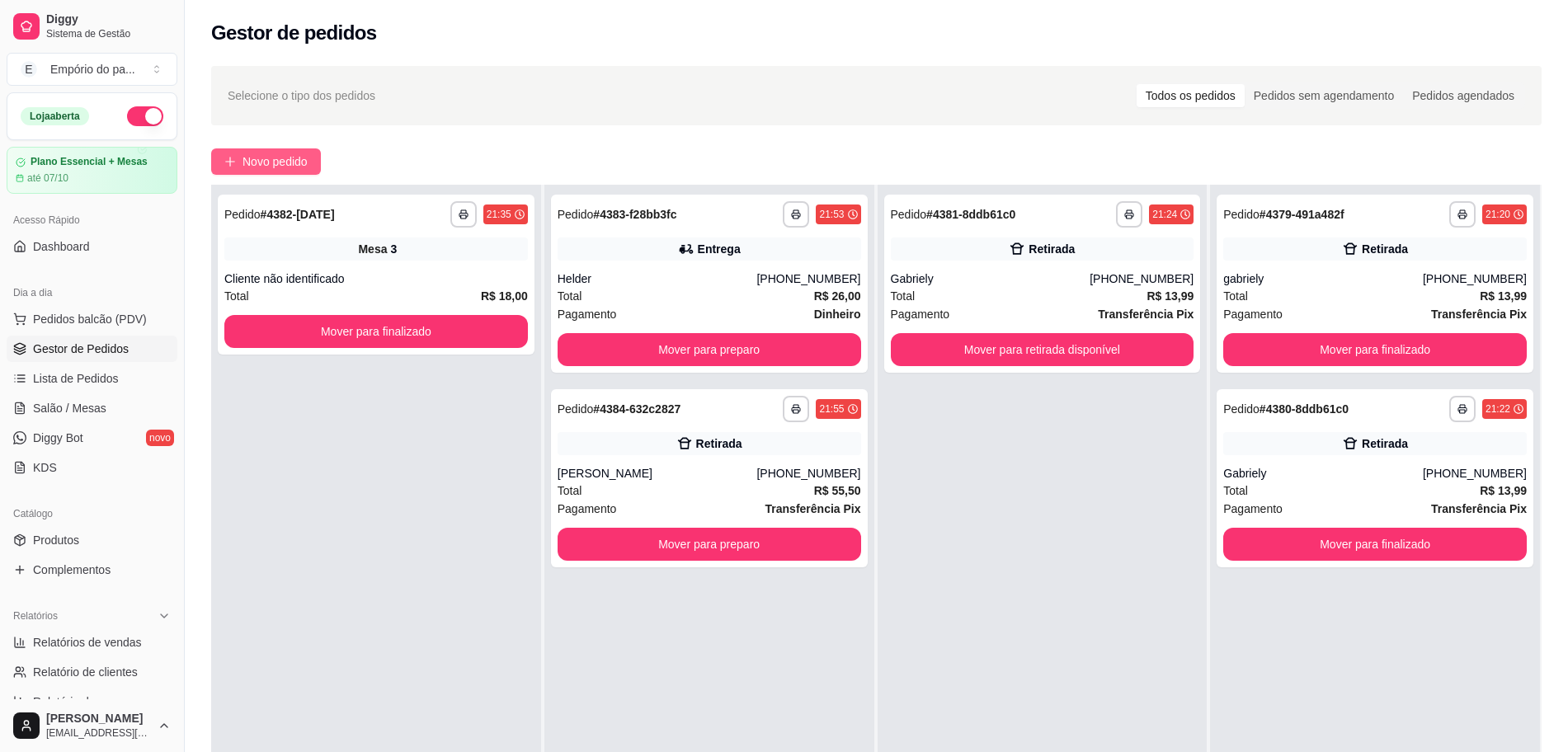
click at [278, 164] on span "Novo pedido" at bounding box center [274, 162] width 65 height 18
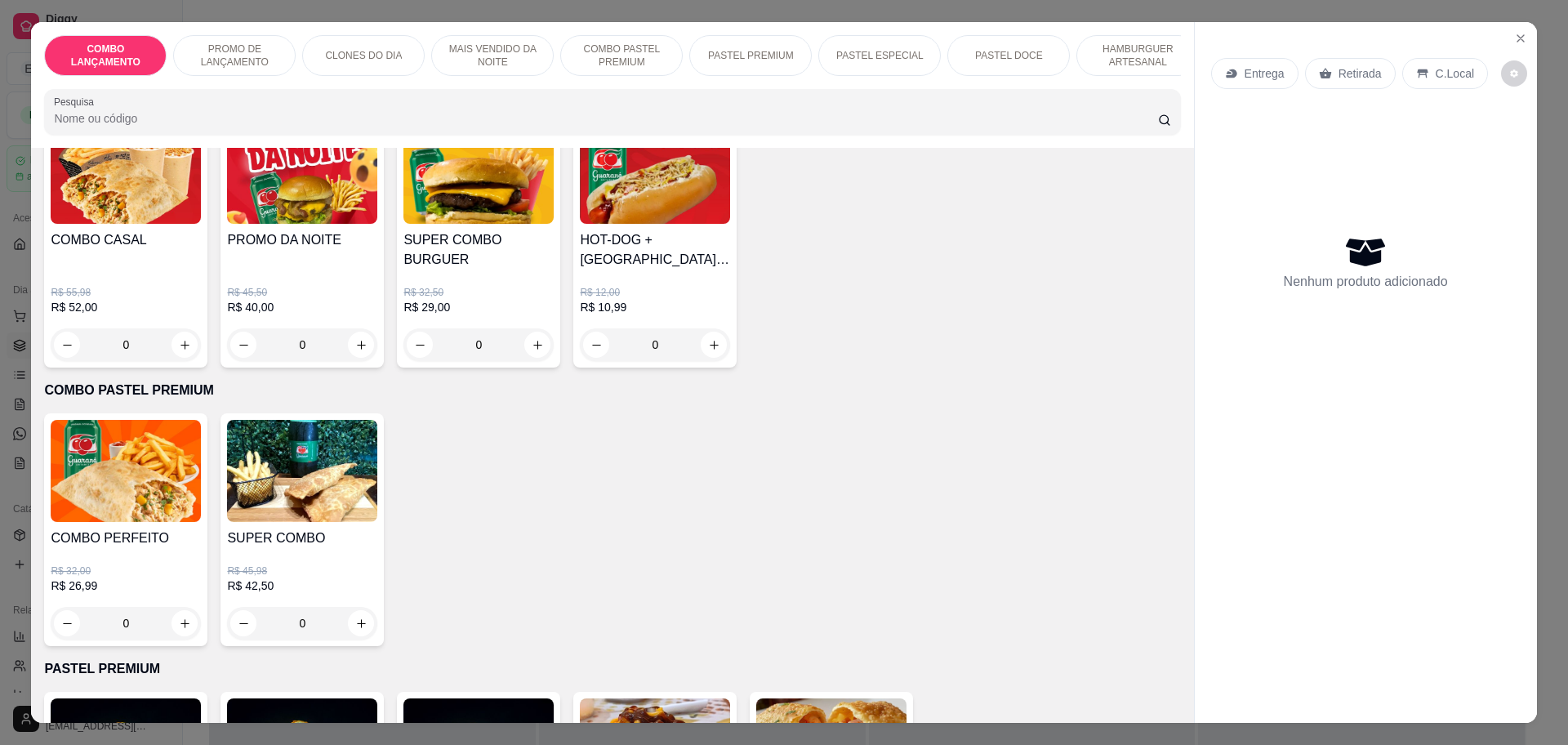
scroll to position [1940, 0]
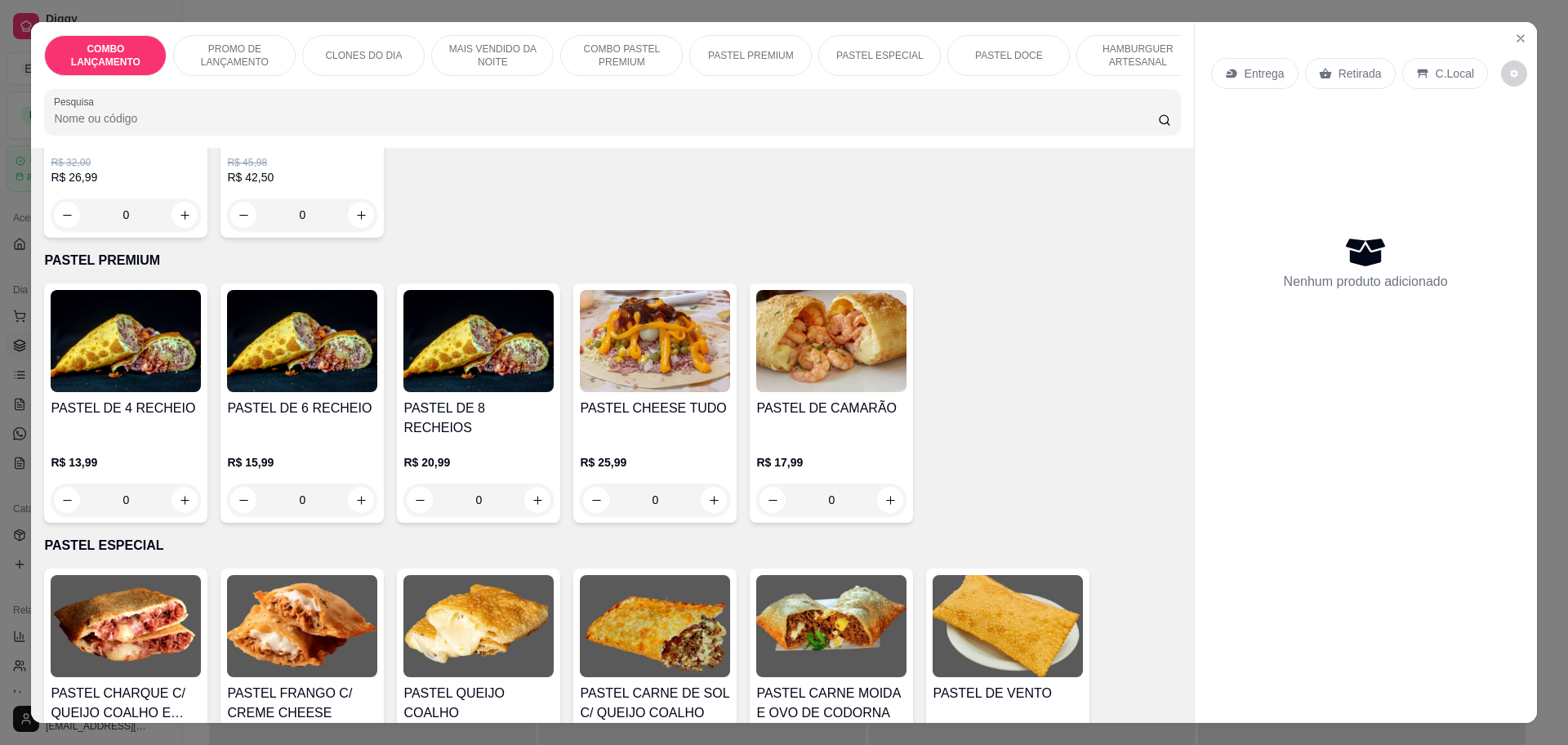
click at [174, 483] on div "0" at bounding box center [126, 500] width 150 height 33
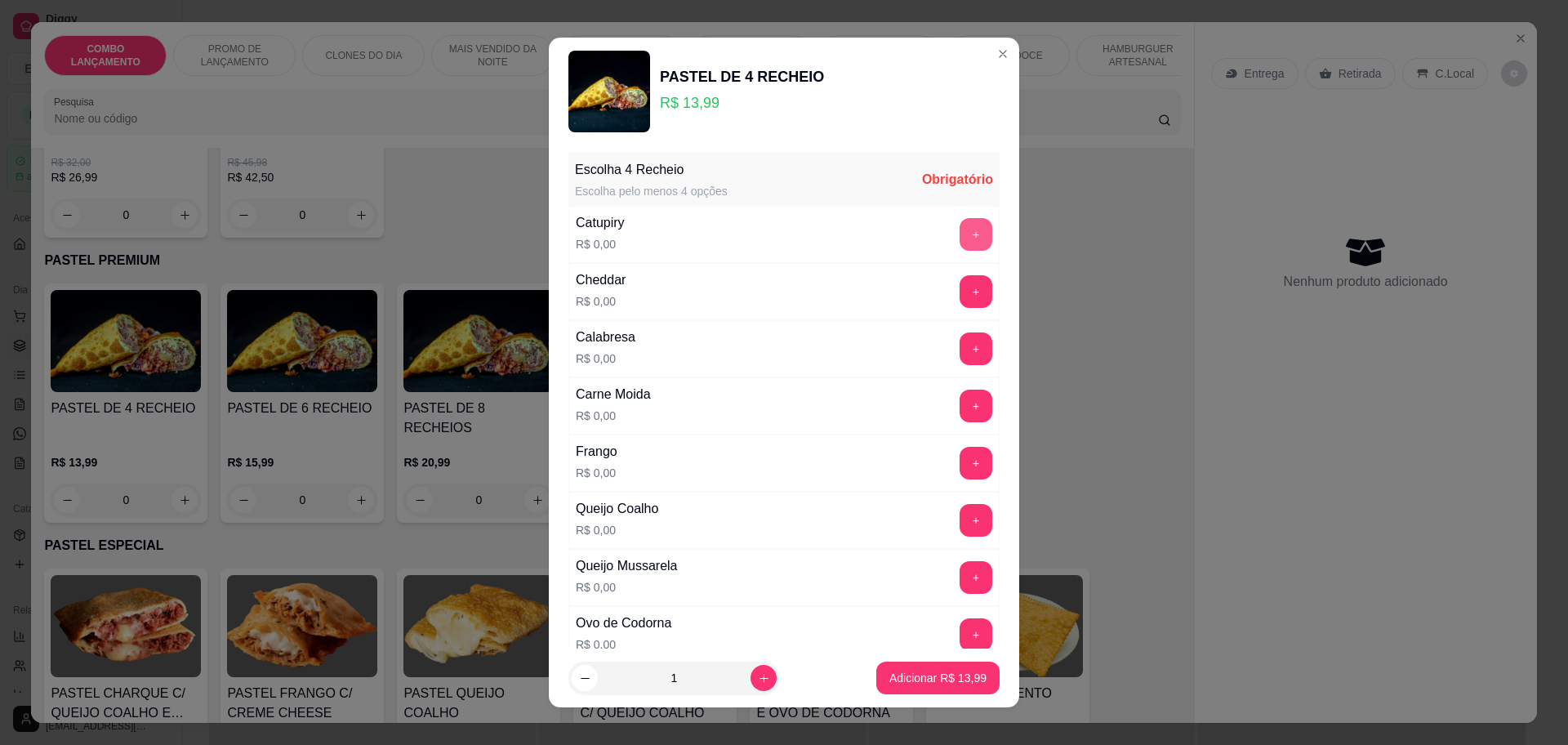
click at [960, 230] on button "+" at bounding box center [976, 234] width 33 height 33
click at [961, 291] on button "+" at bounding box center [976, 291] width 32 height 32
click at [960, 339] on button "+" at bounding box center [976, 349] width 33 height 33
click at [960, 411] on button "+" at bounding box center [976, 406] width 33 height 33
click at [953, 411] on div "+" at bounding box center [976, 406] width 46 height 33
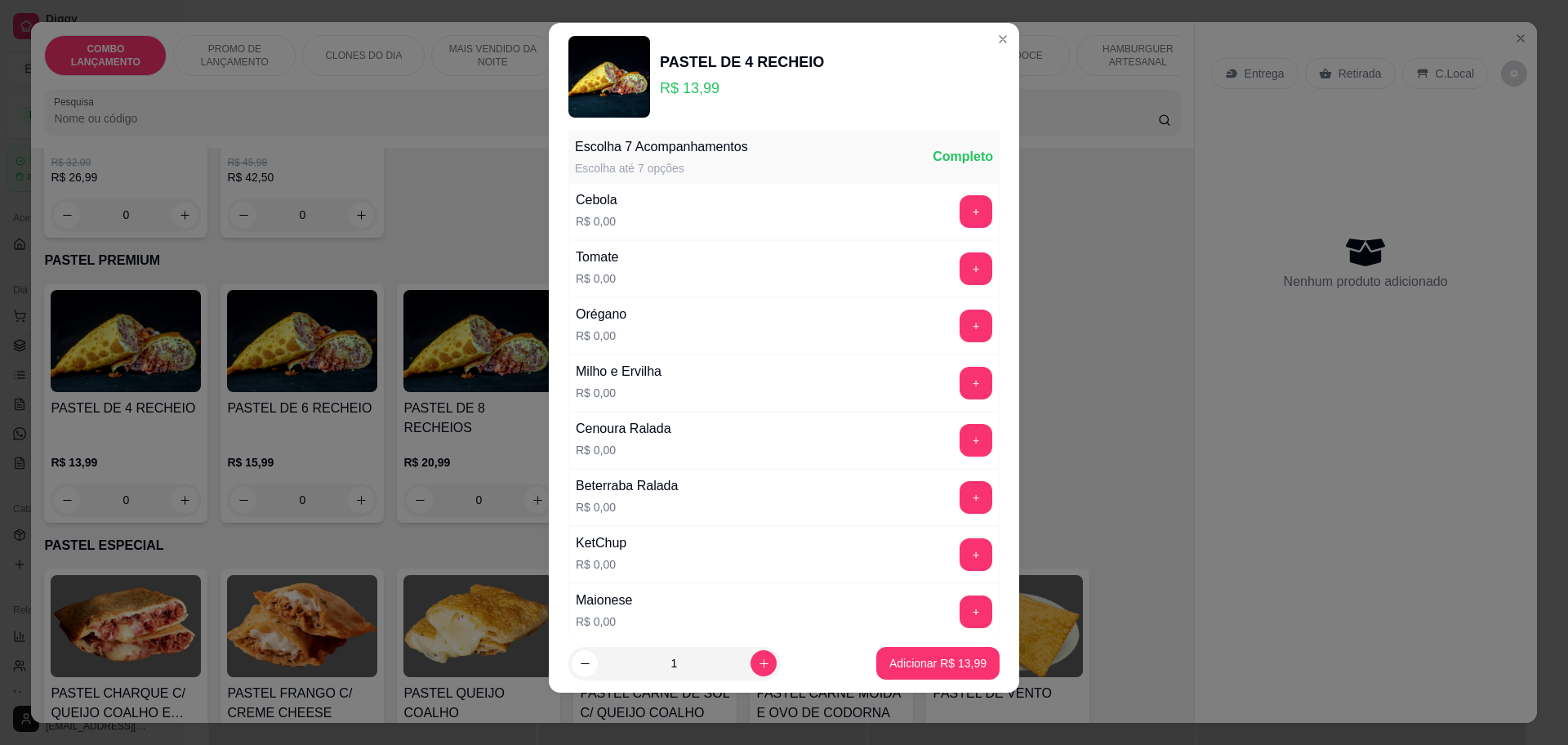
scroll to position [821, 0]
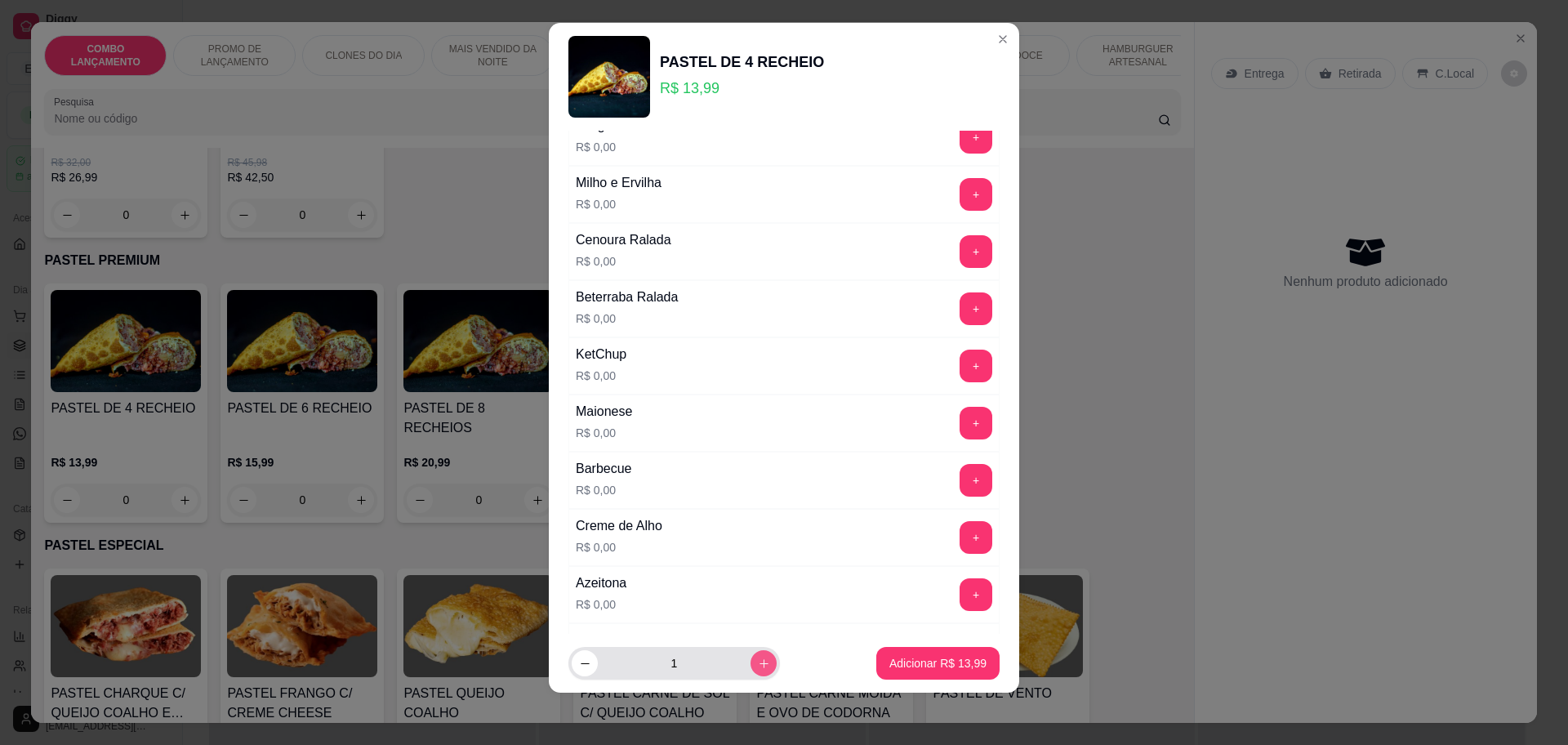
click at [760, 664] on icon "increase-product-quantity" at bounding box center [764, 664] width 9 height 9
type input "2"
click at [920, 665] on p "Adicionar R$ 27,98" at bounding box center [938, 664] width 97 height 16
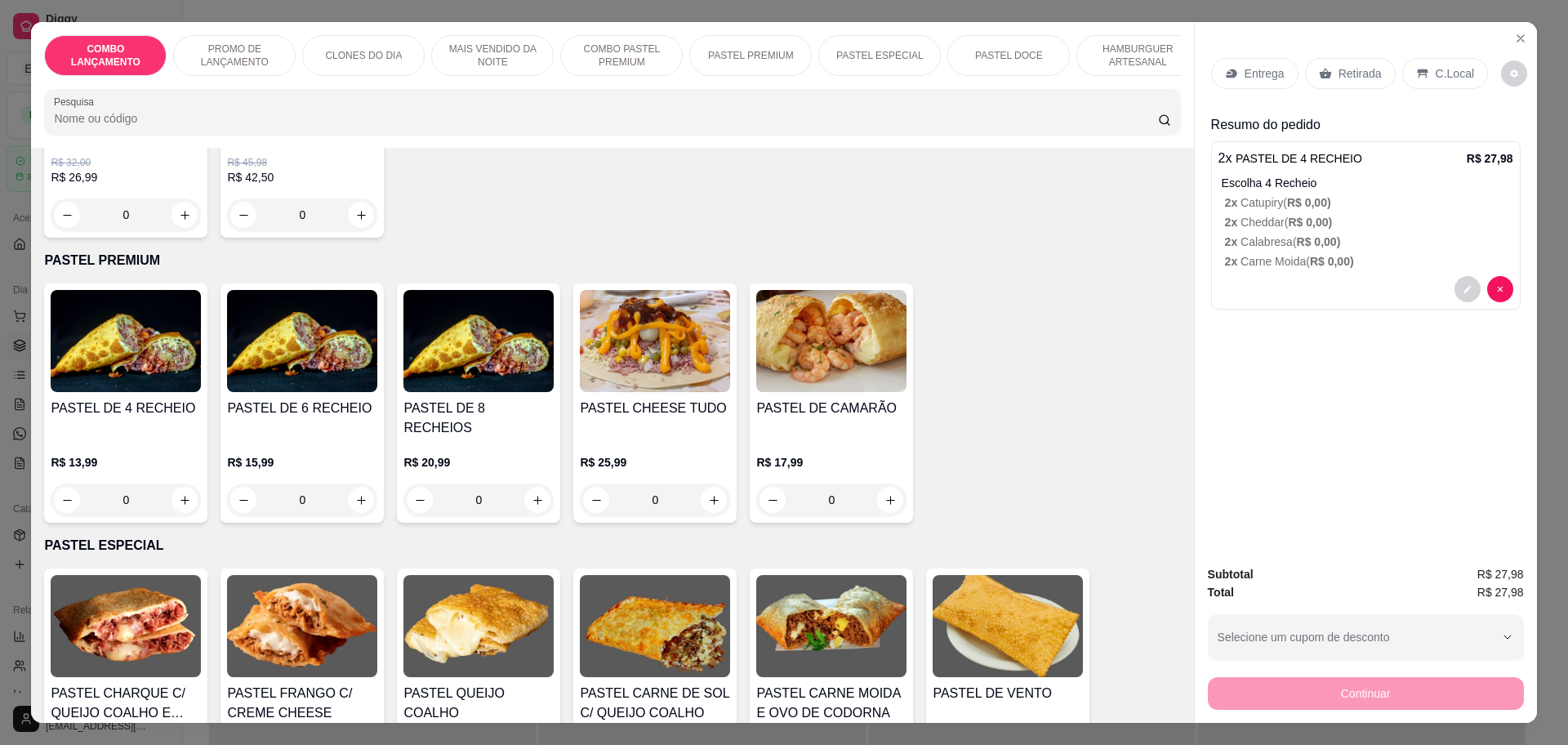
click at [1337, 699] on div "Continuar" at bounding box center [1365, 691] width 316 height 37
click at [1351, 70] on p "Retirada" at bounding box center [1361, 73] width 43 height 16
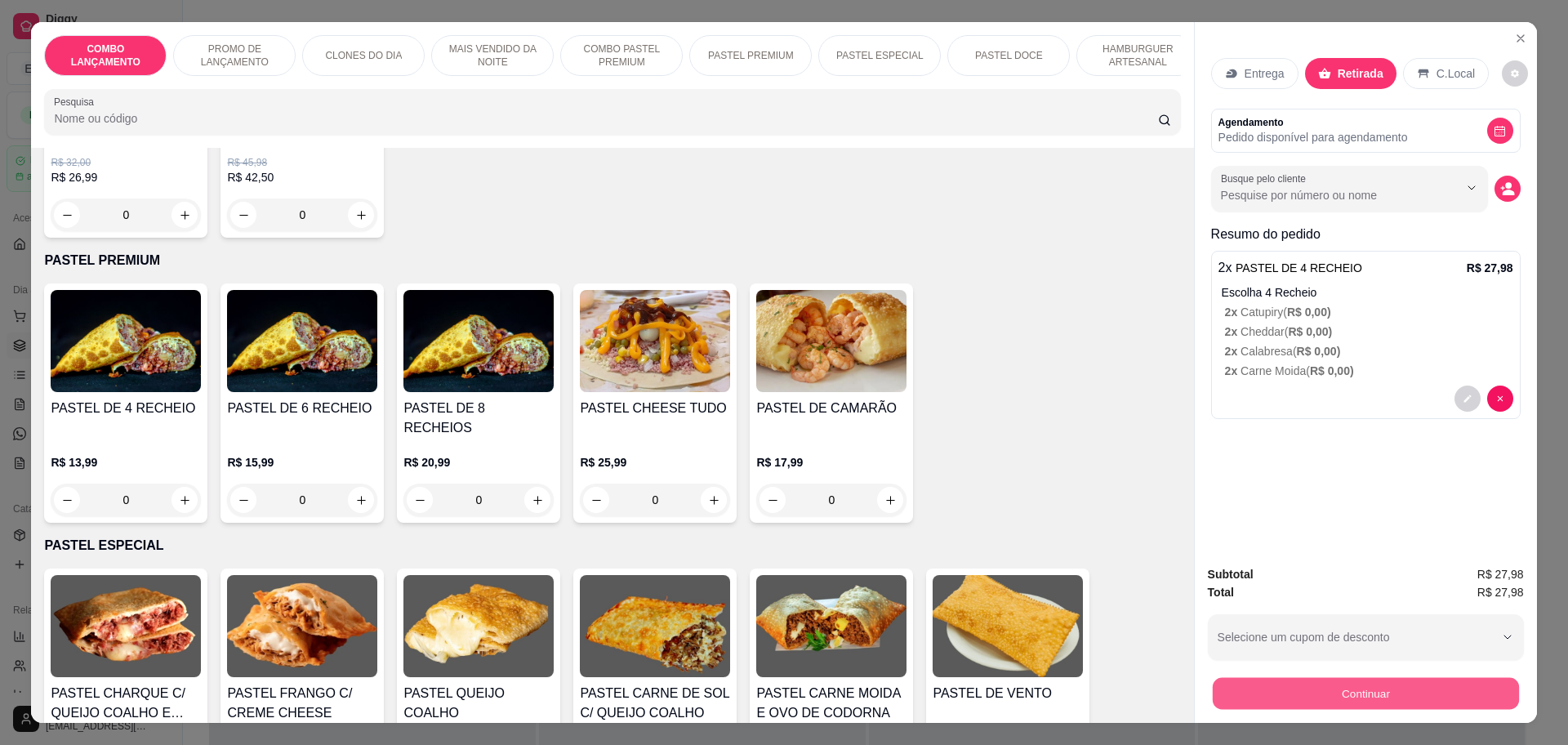
click at [1378, 681] on button "Continuar" at bounding box center [1365, 692] width 306 height 32
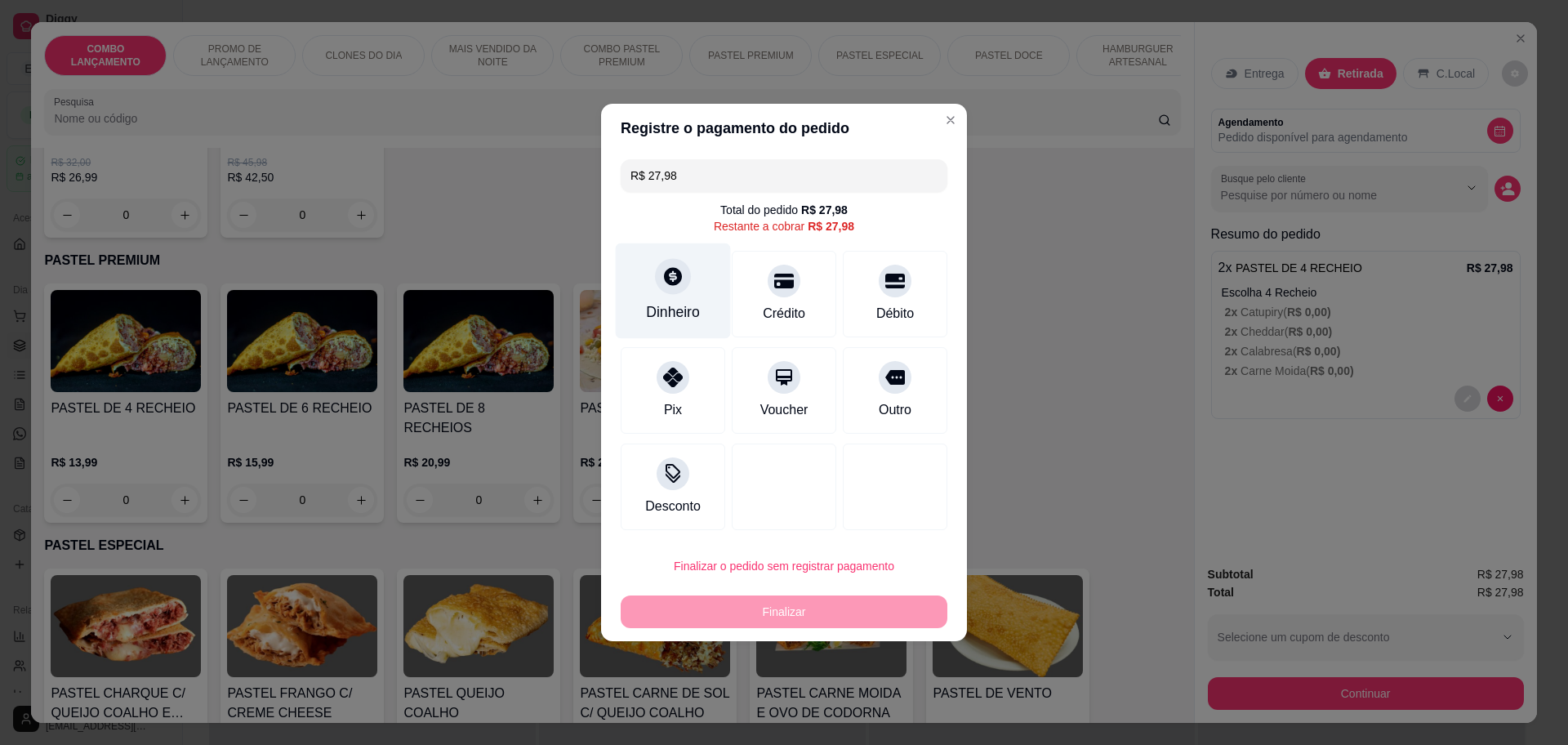
click at [678, 293] on div "Dinheiro" at bounding box center [673, 291] width 115 height 96
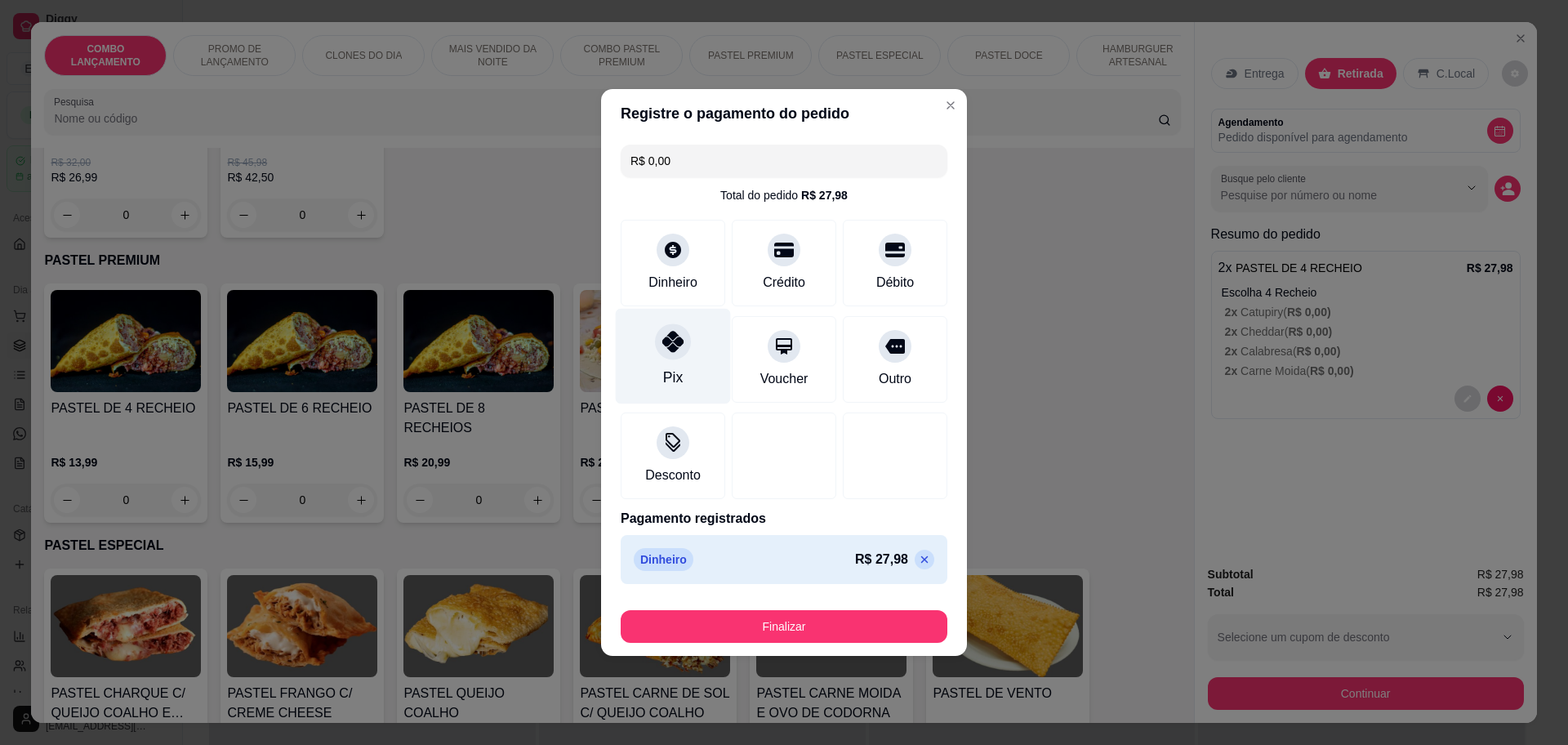
click at [660, 357] on div "Pix" at bounding box center [673, 357] width 115 height 96
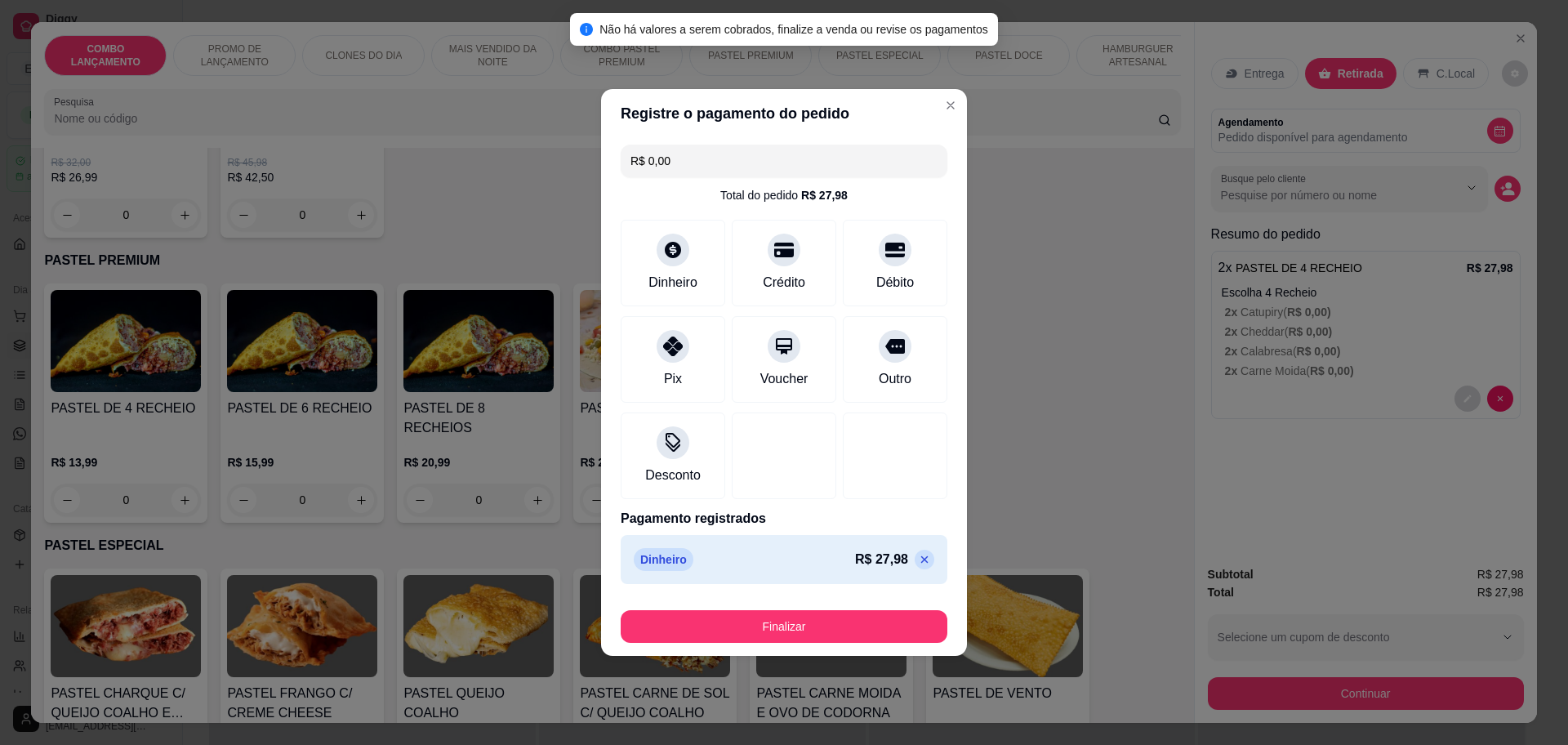
click at [918, 555] on icon at bounding box center [924, 559] width 13 height 13
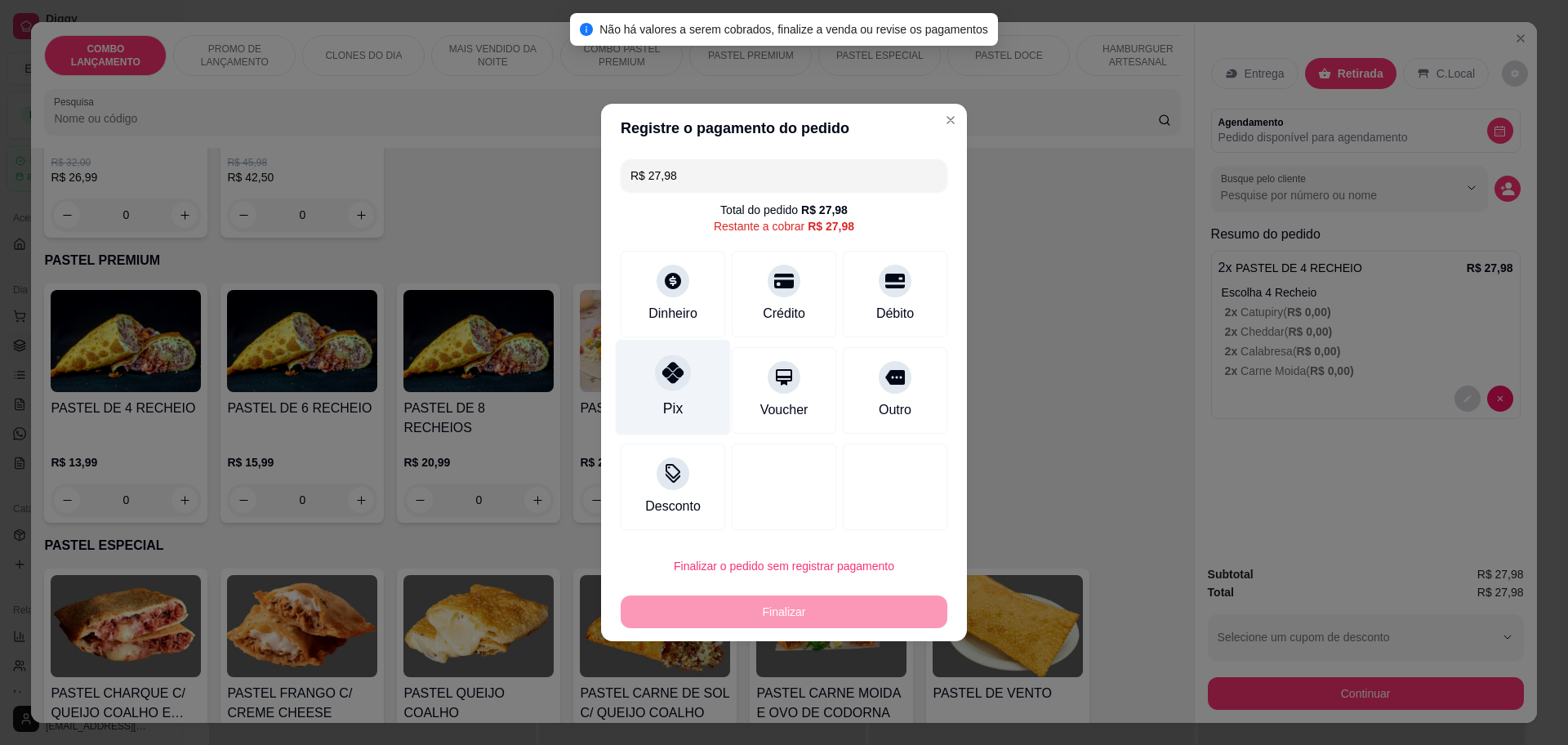
click at [666, 392] on div "Pix" at bounding box center [673, 387] width 115 height 96
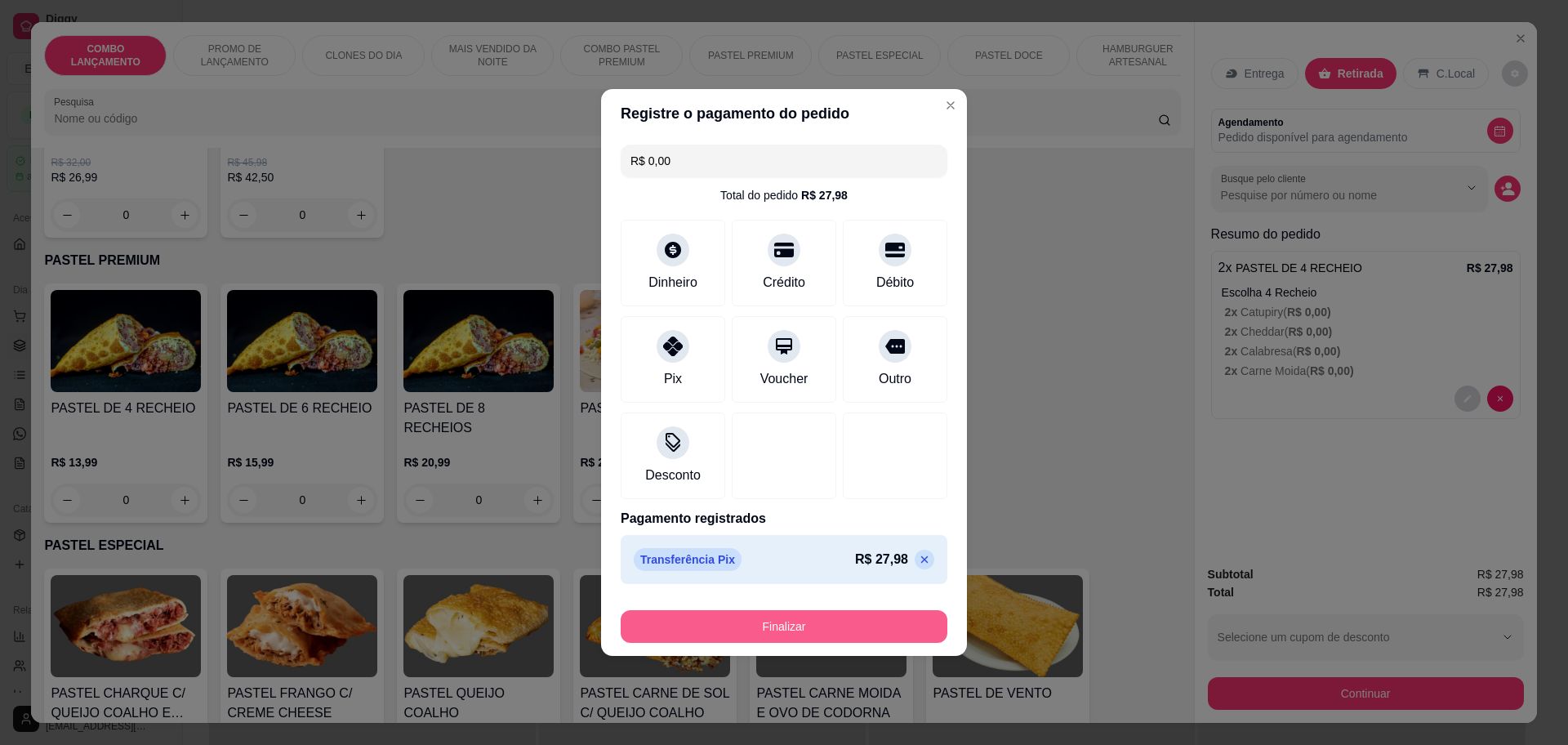
click at [764, 626] on button "Finalizar" at bounding box center [784, 626] width 327 height 33
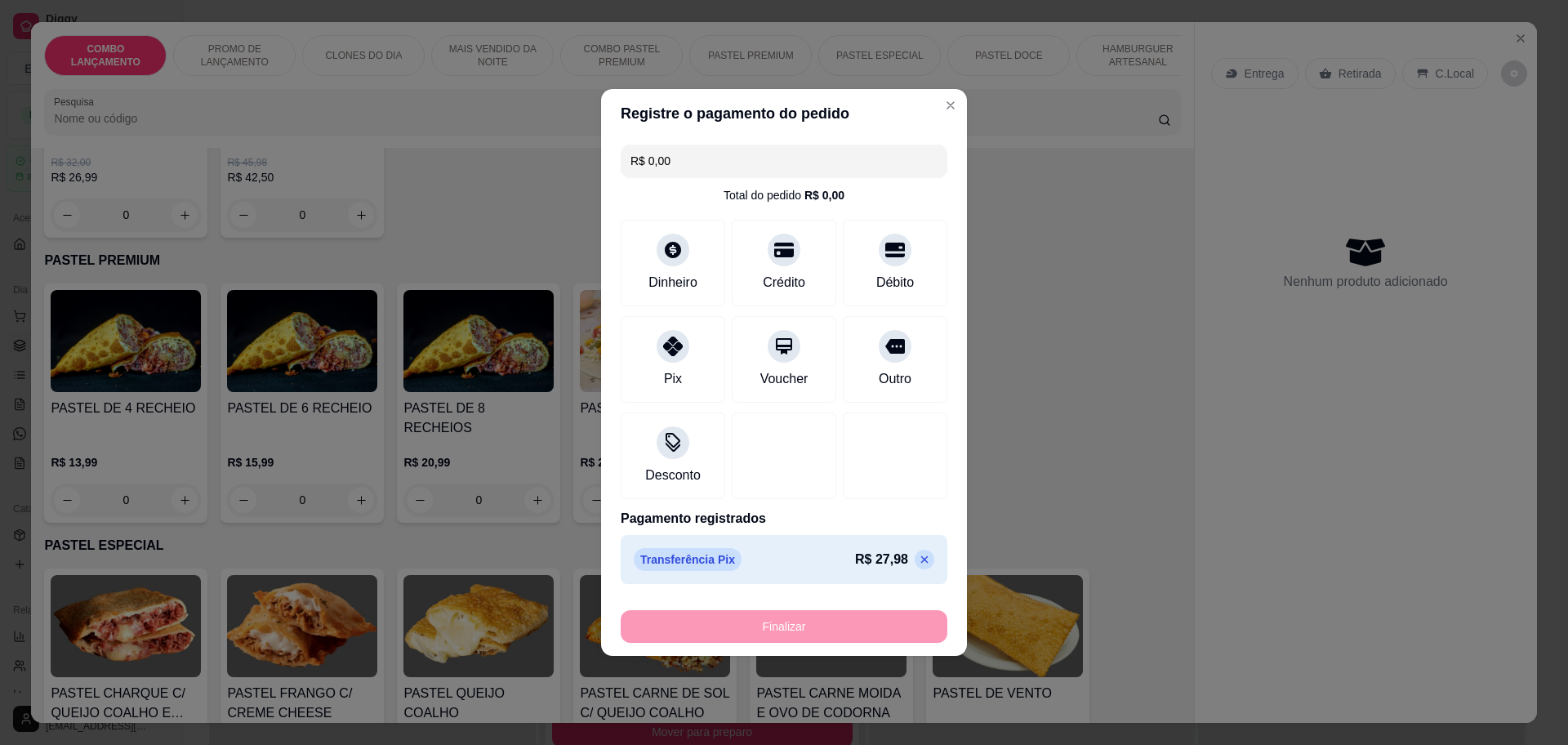
type input "-R$ 27,98"
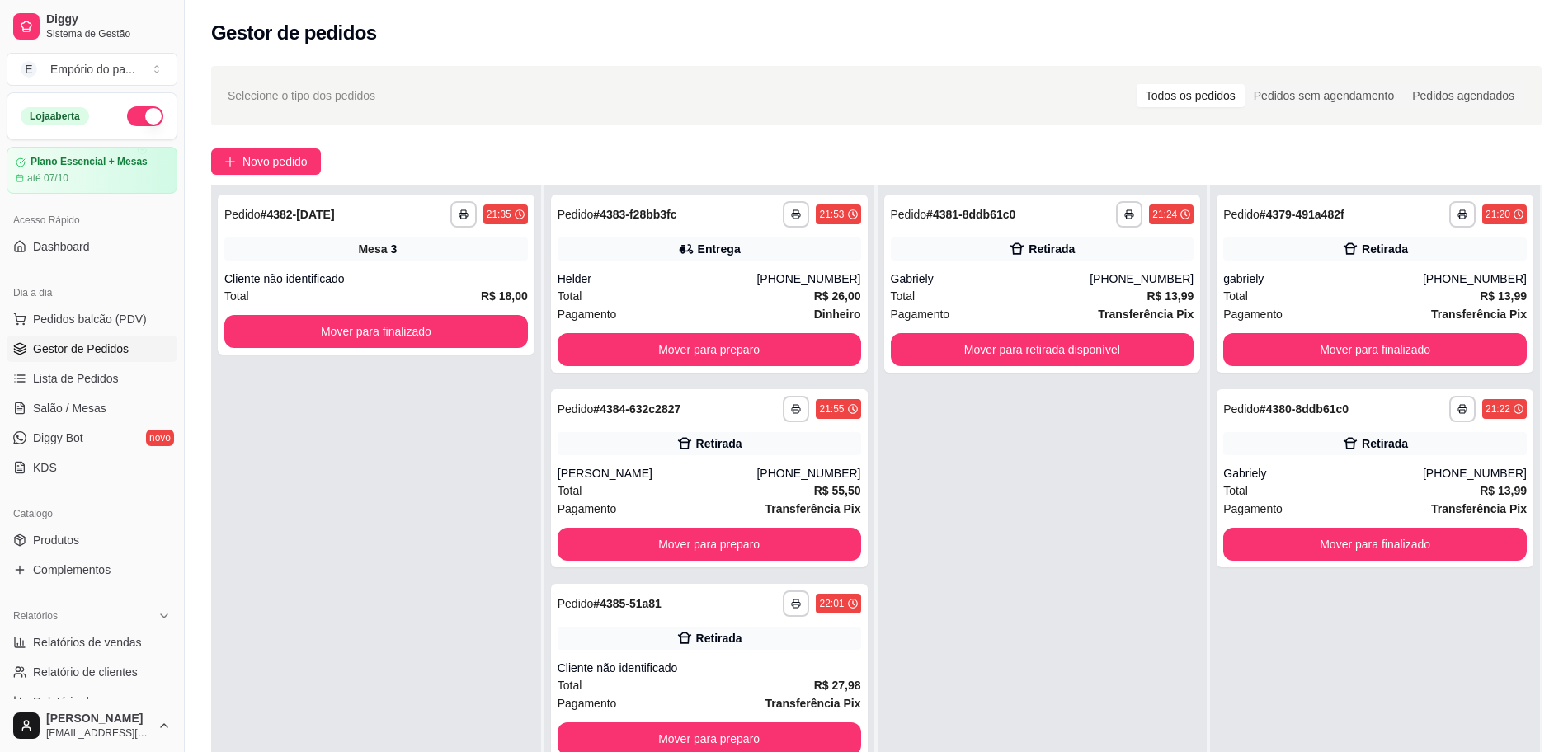
click at [772, 631] on div "Retirada" at bounding box center [709, 638] width 304 height 23
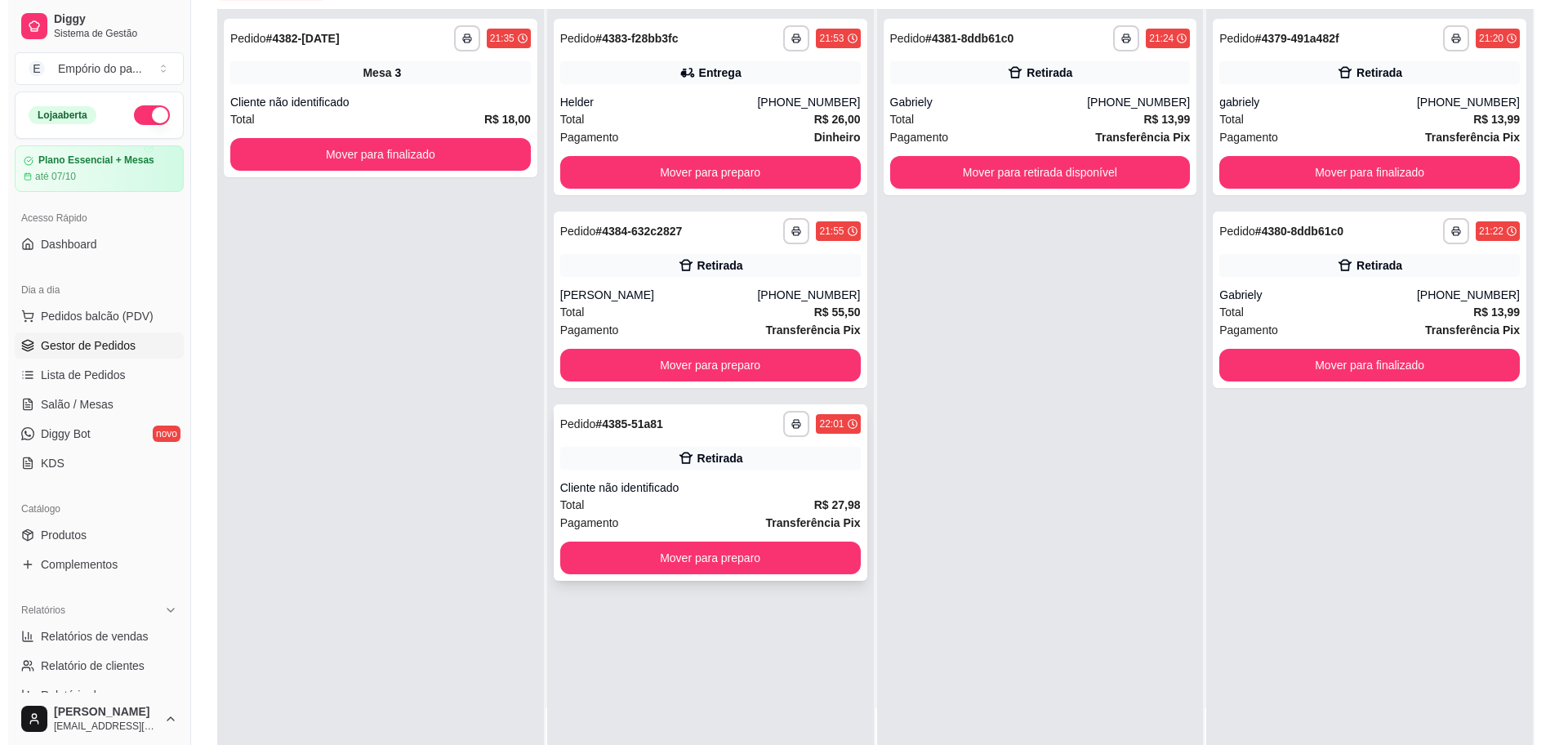
scroll to position [249, 0]
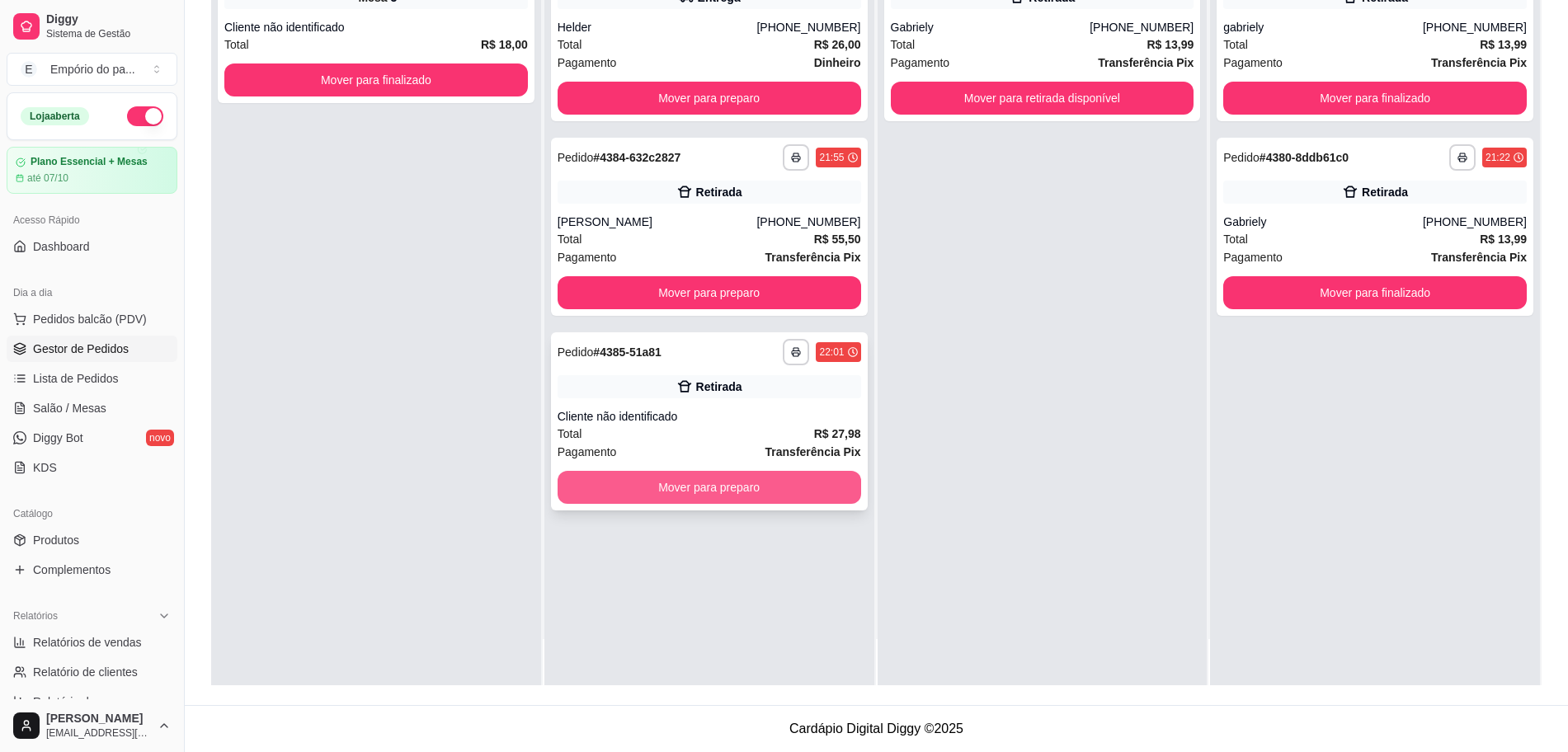
click at [664, 489] on button "Mover para preparo" at bounding box center [709, 487] width 304 height 33
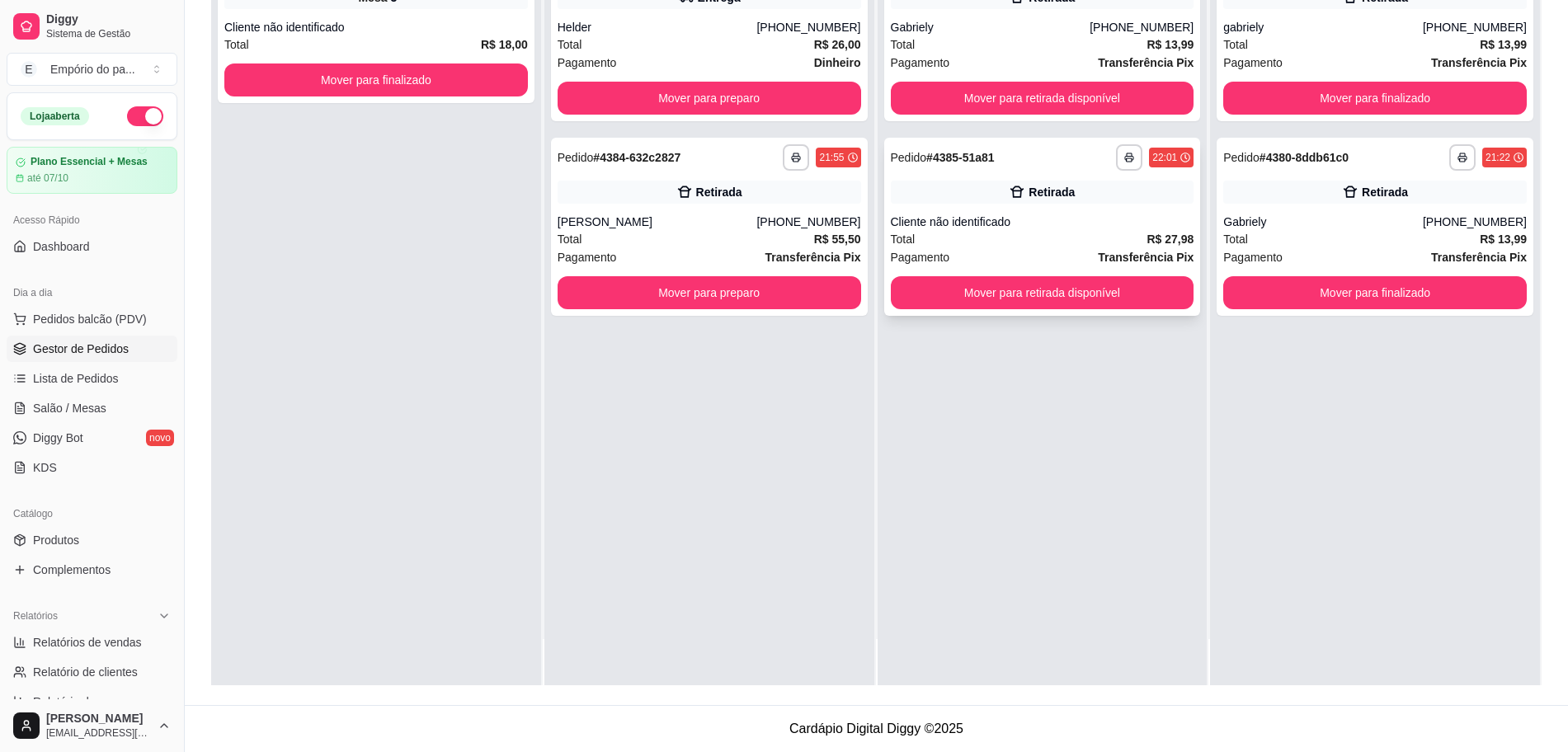
click at [1025, 225] on div "Cliente não identificado" at bounding box center [1042, 222] width 304 height 16
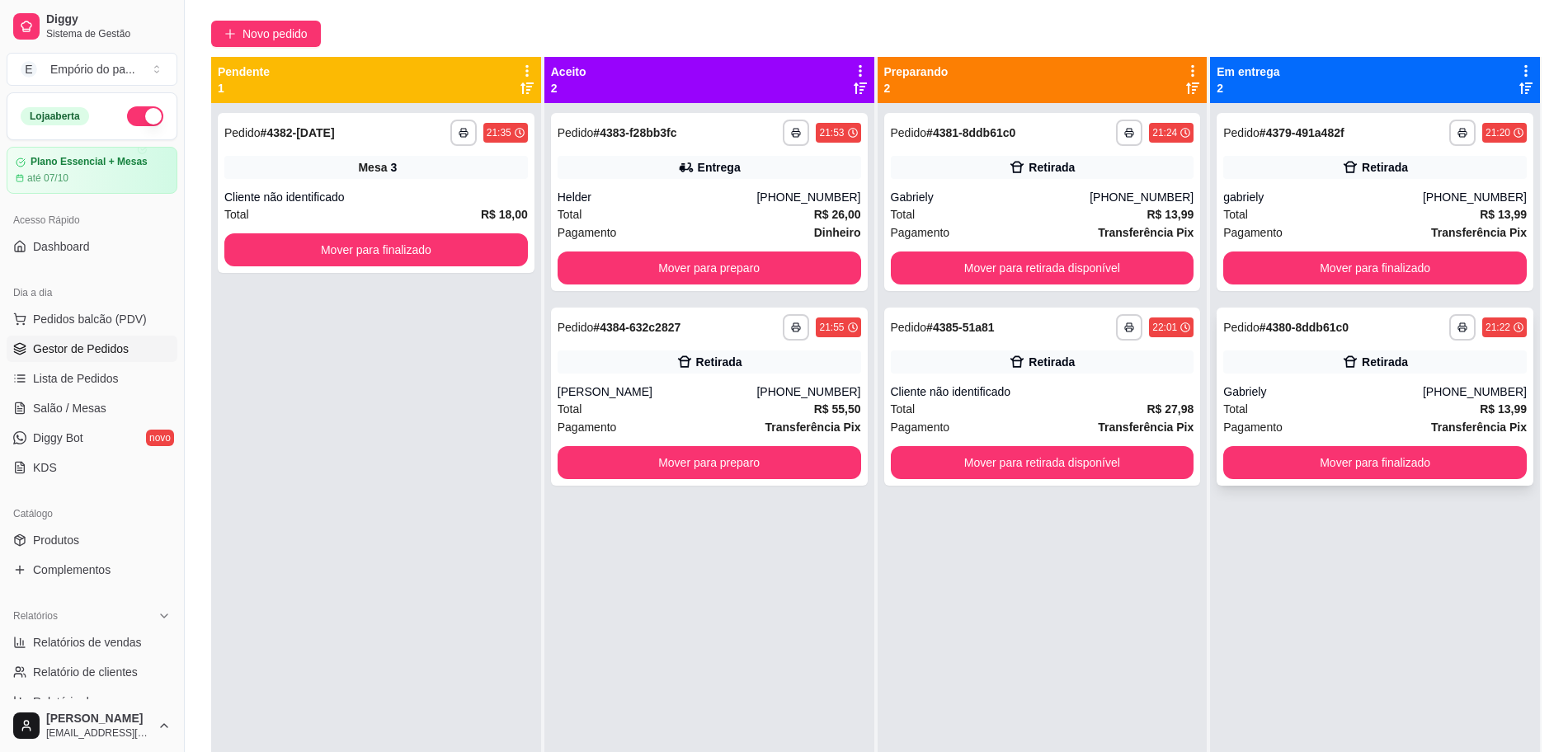
scroll to position [0, 0]
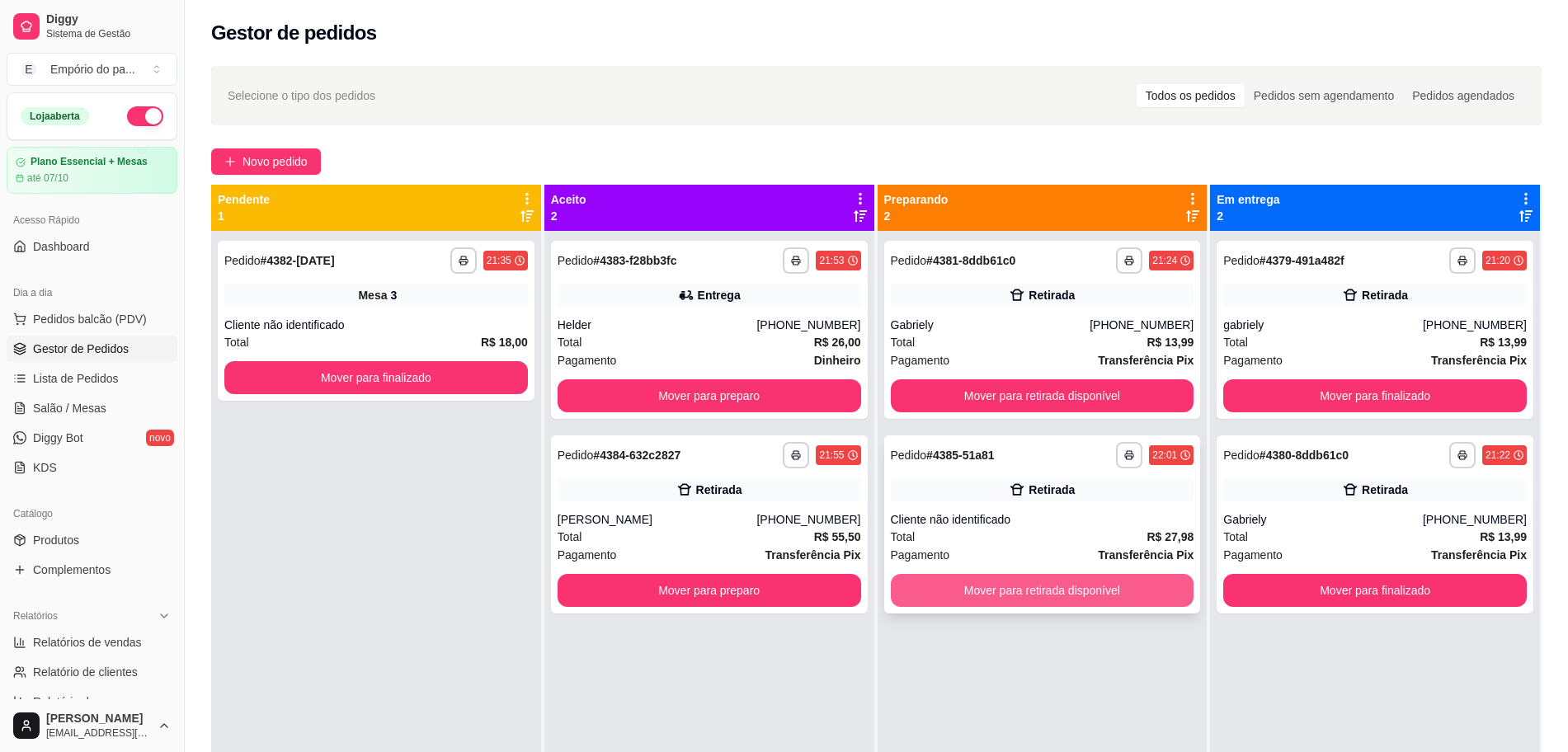
click at [1031, 584] on button "Mover para retirada disponível" at bounding box center [1042, 590] width 304 height 33
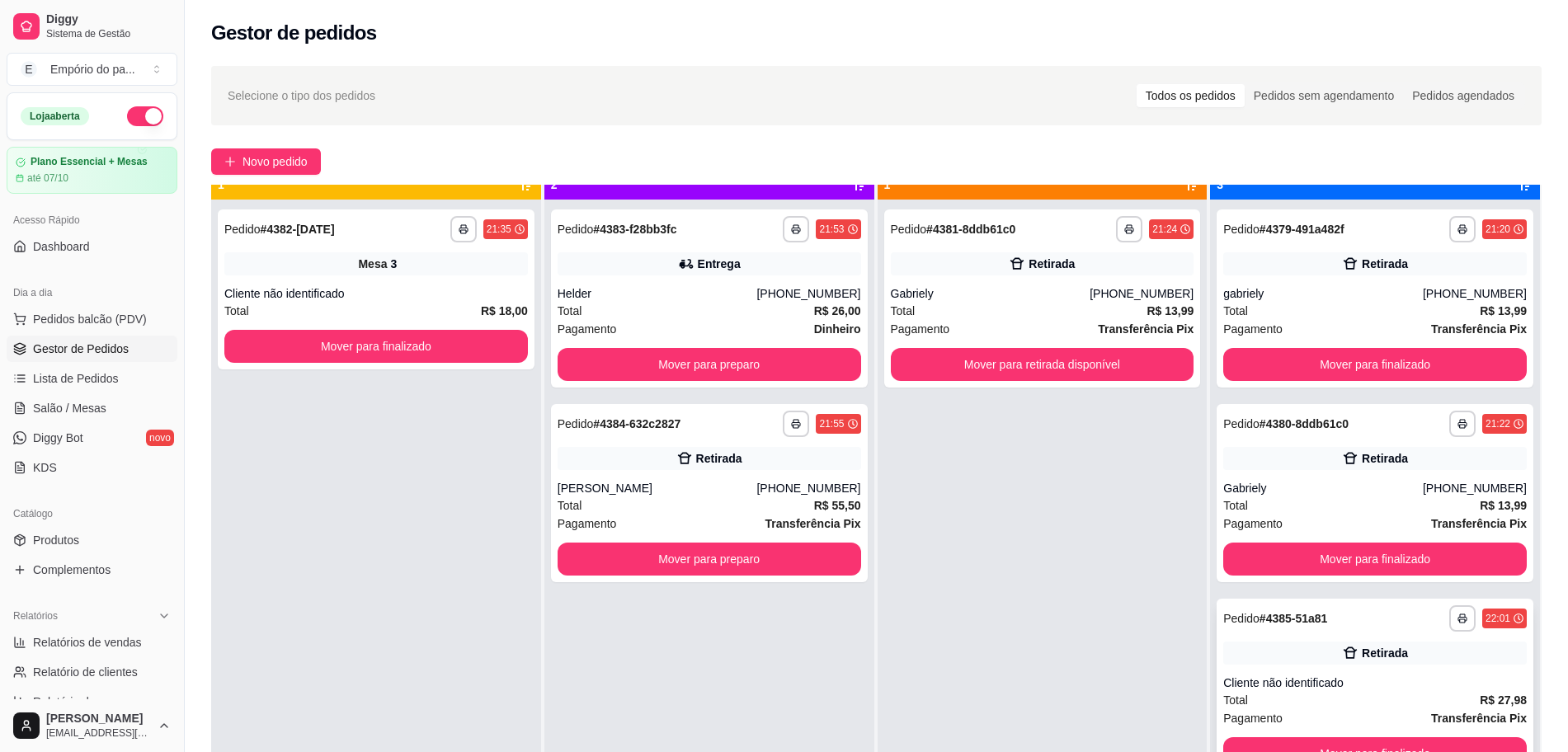
scroll to position [47, 0]
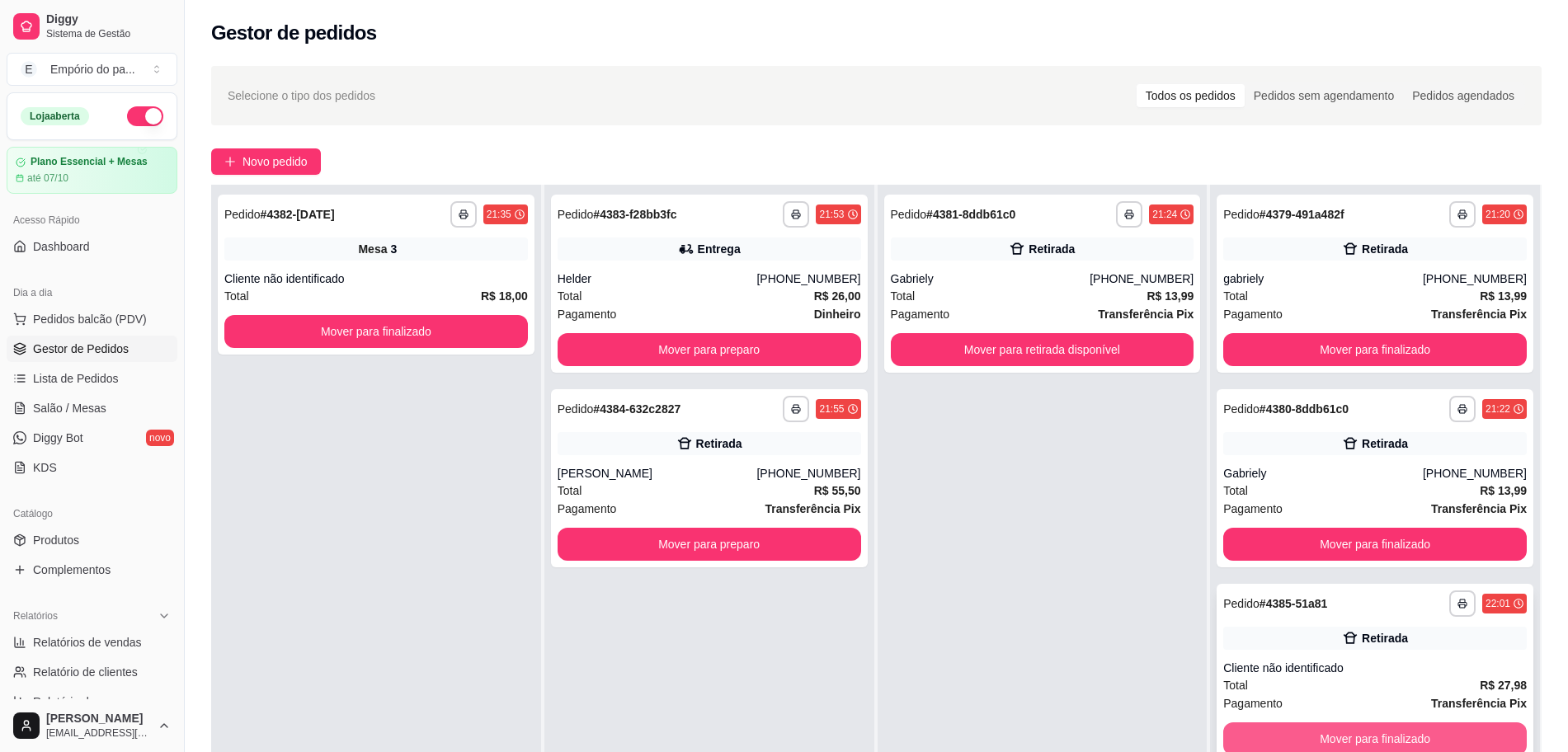
click at [1332, 742] on button "Mover para finalizado" at bounding box center [1375, 738] width 304 height 33
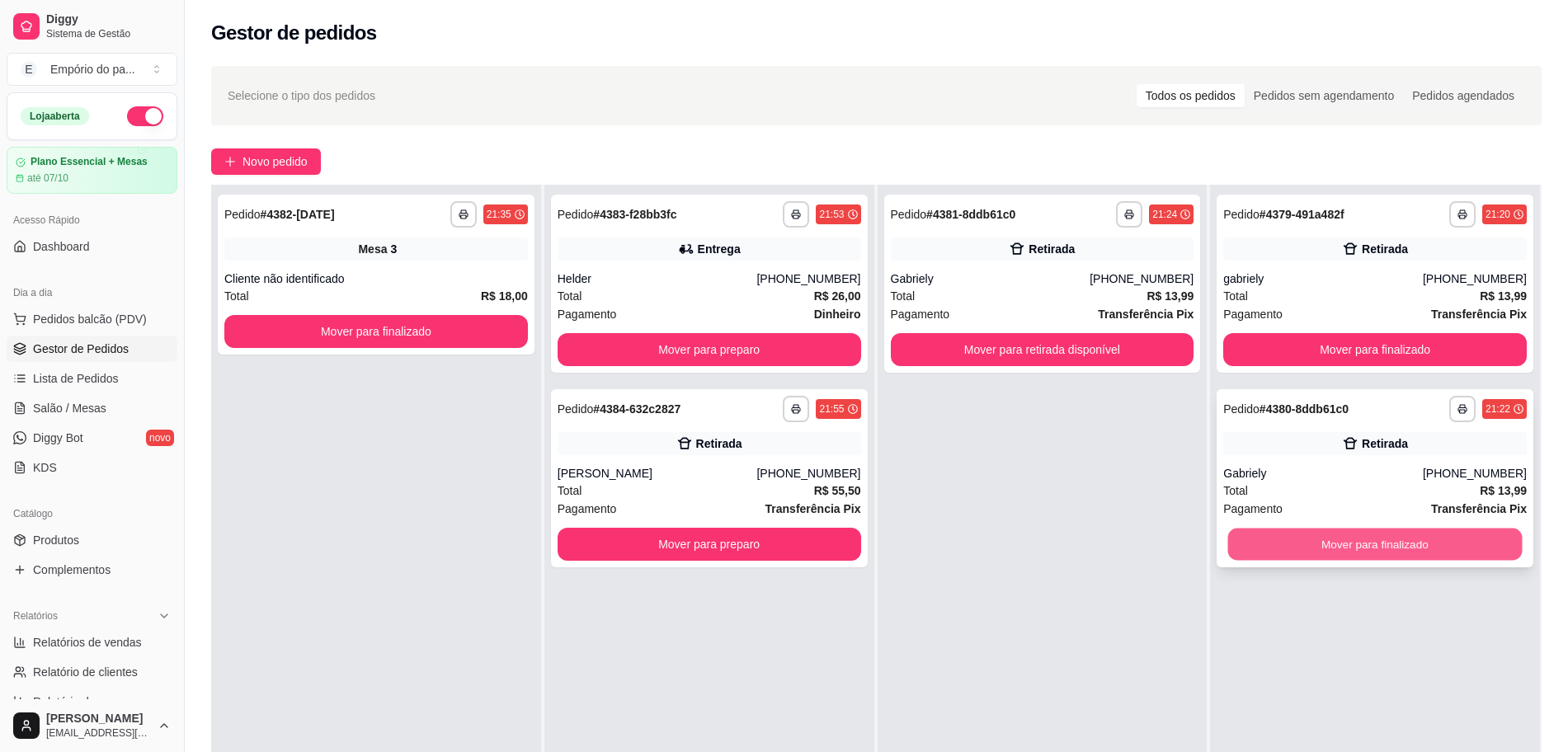
click at [1327, 546] on button "Mover para finalizado" at bounding box center [1375, 544] width 294 height 32
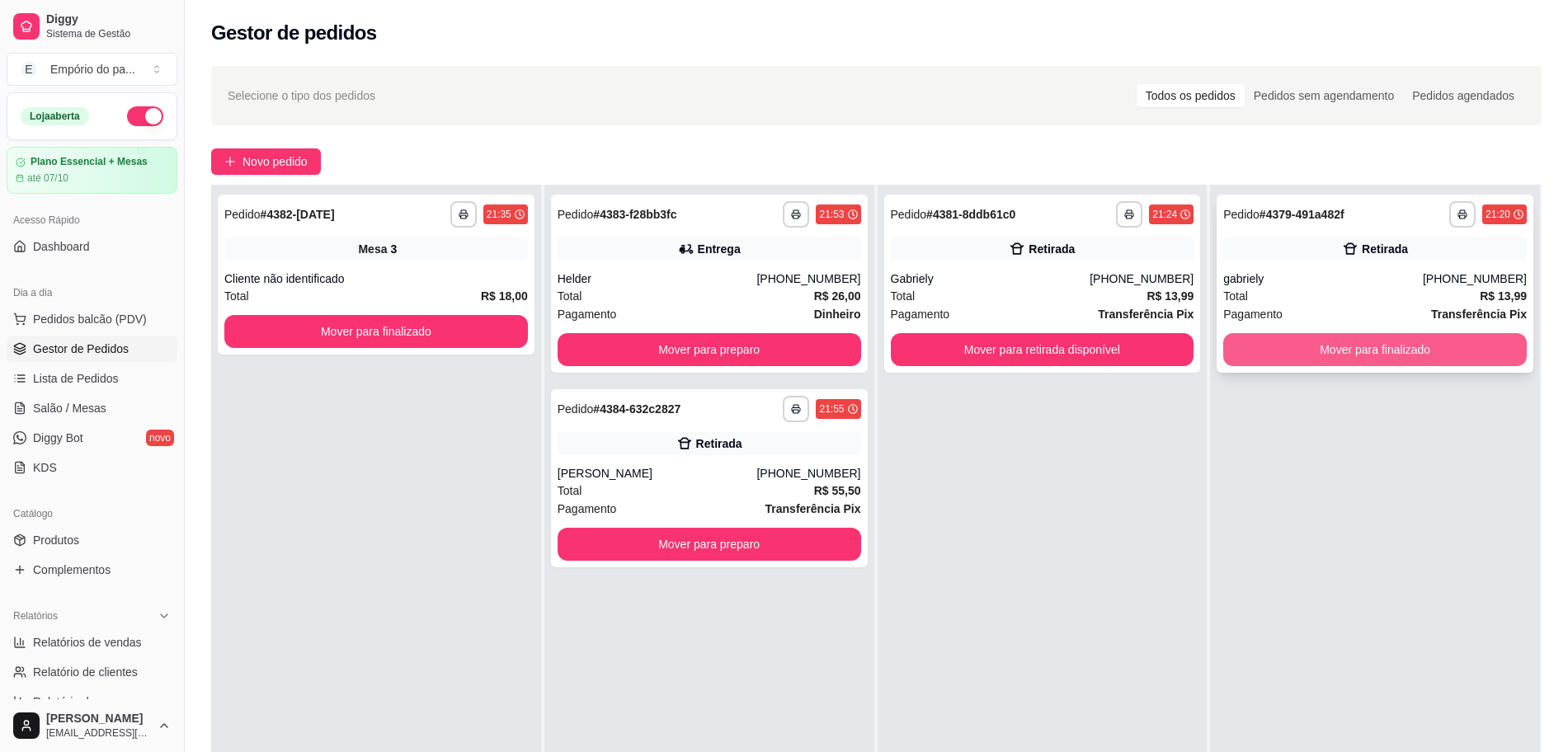
click at [1347, 348] on button "Mover para finalizado" at bounding box center [1375, 350] width 304 height 33
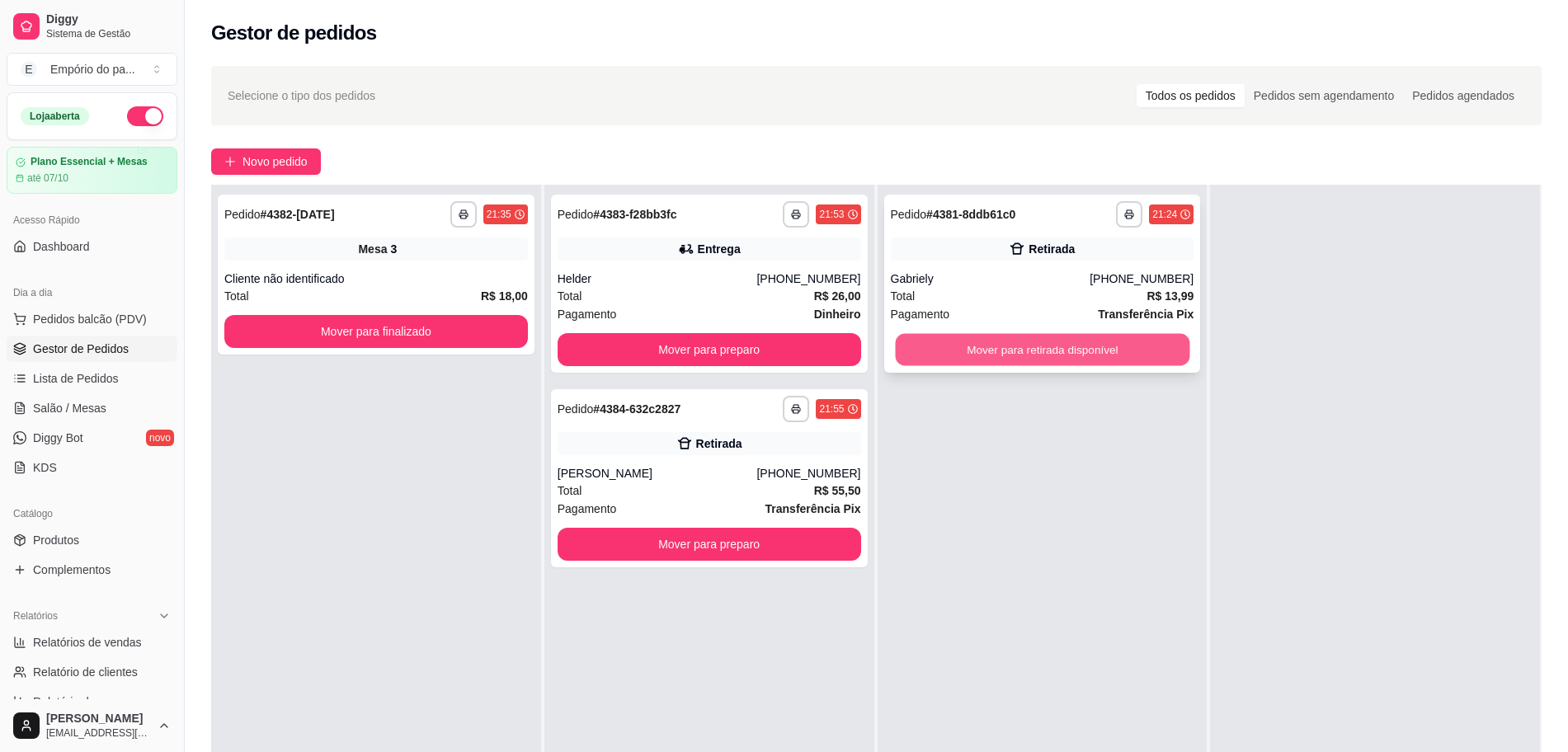
click at [1144, 337] on button "Mover para retirada disponível" at bounding box center [1042, 349] width 294 height 32
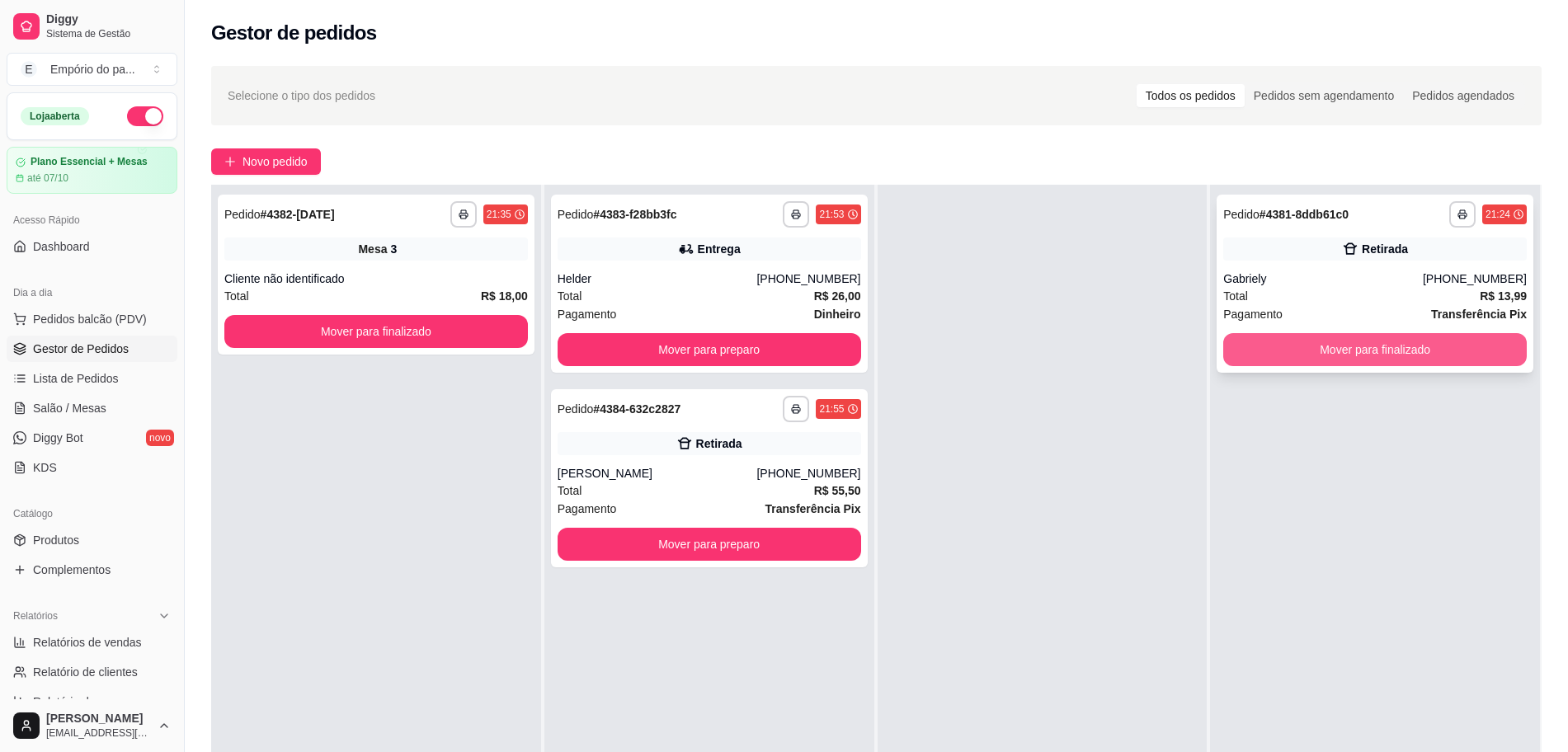
click at [1343, 350] on button "Mover para finalizado" at bounding box center [1375, 350] width 304 height 33
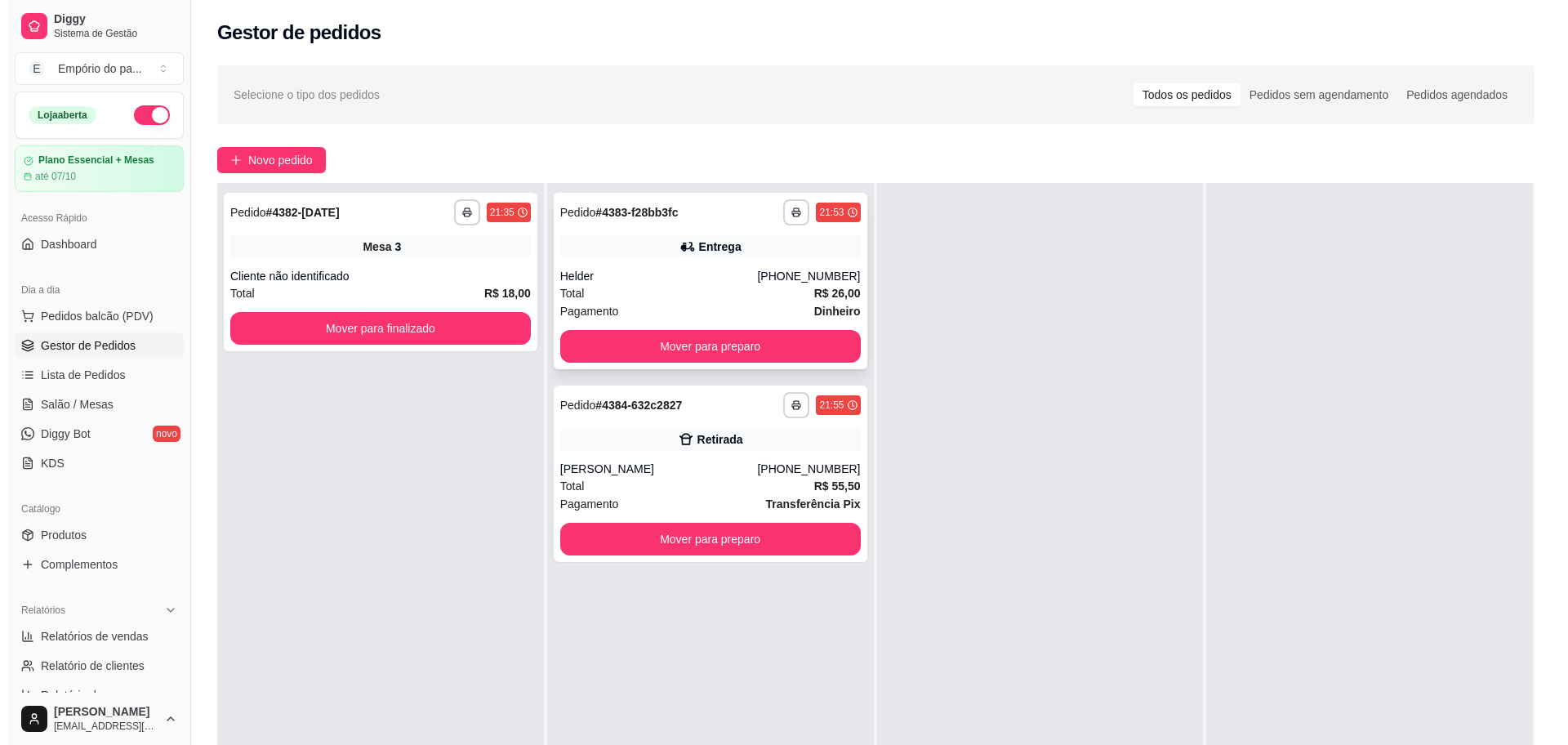
scroll to position [0, 0]
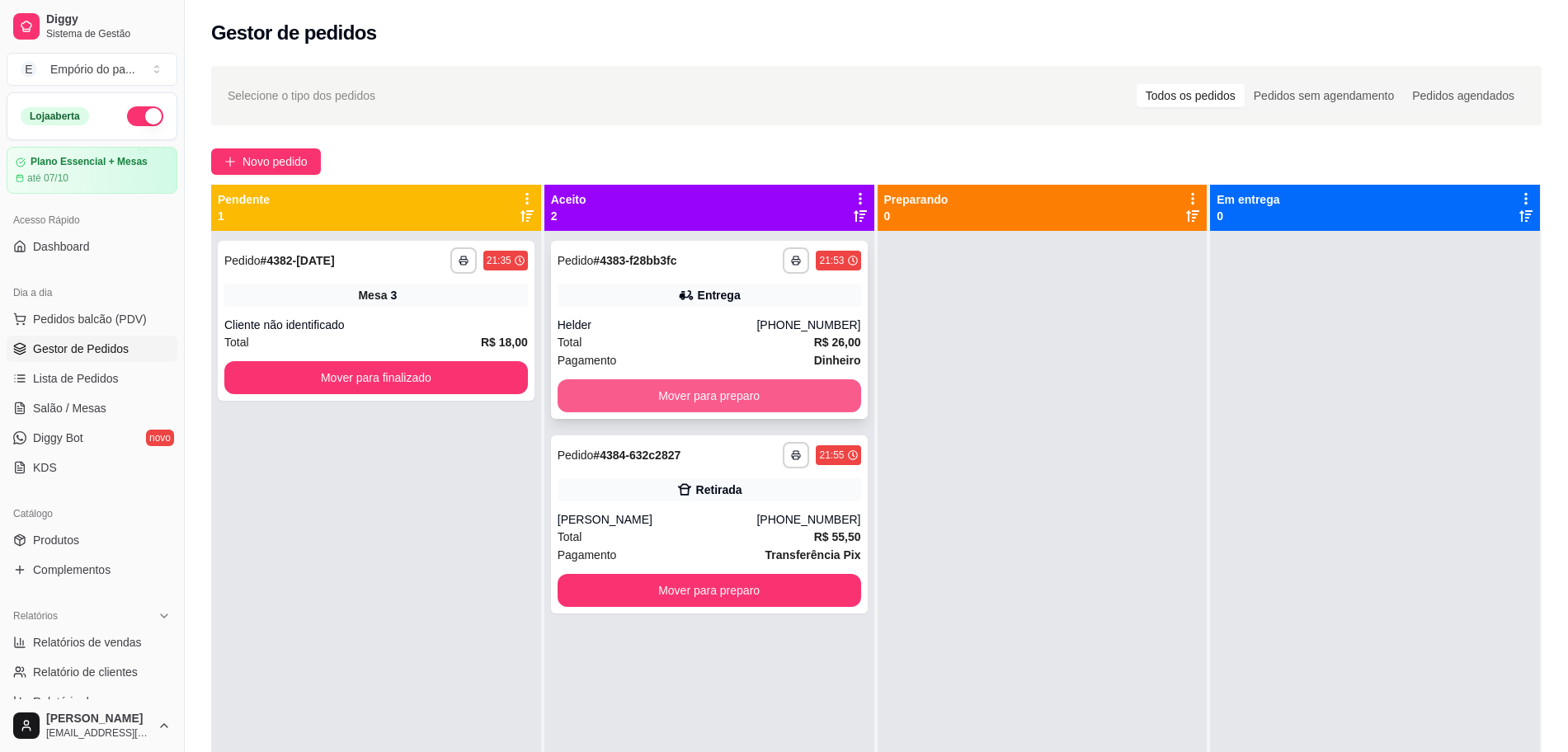
click at [709, 397] on button "Mover para preparo" at bounding box center [709, 396] width 304 height 33
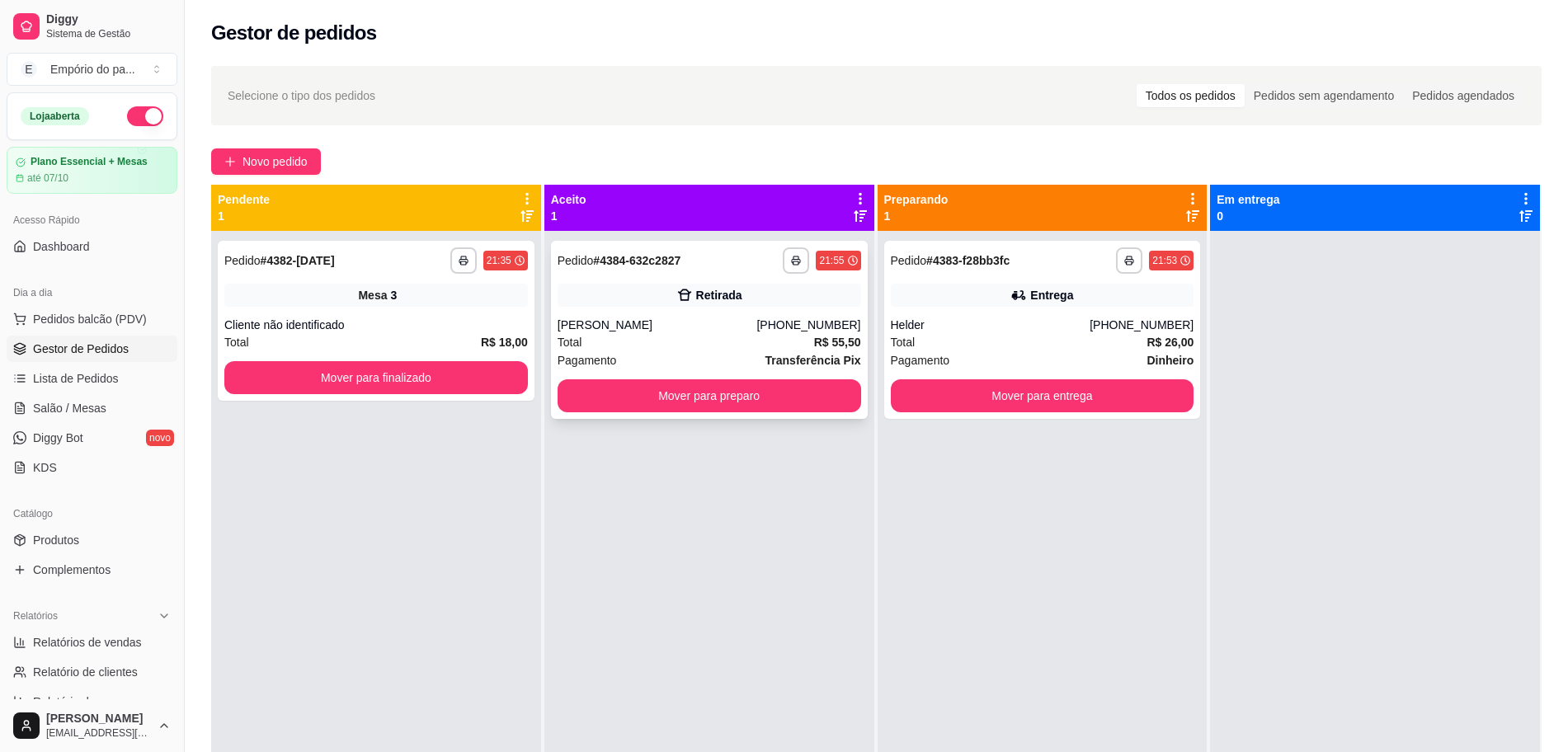
click at [679, 322] on div "[PERSON_NAME]" at bounding box center [657, 324] width 199 height 16
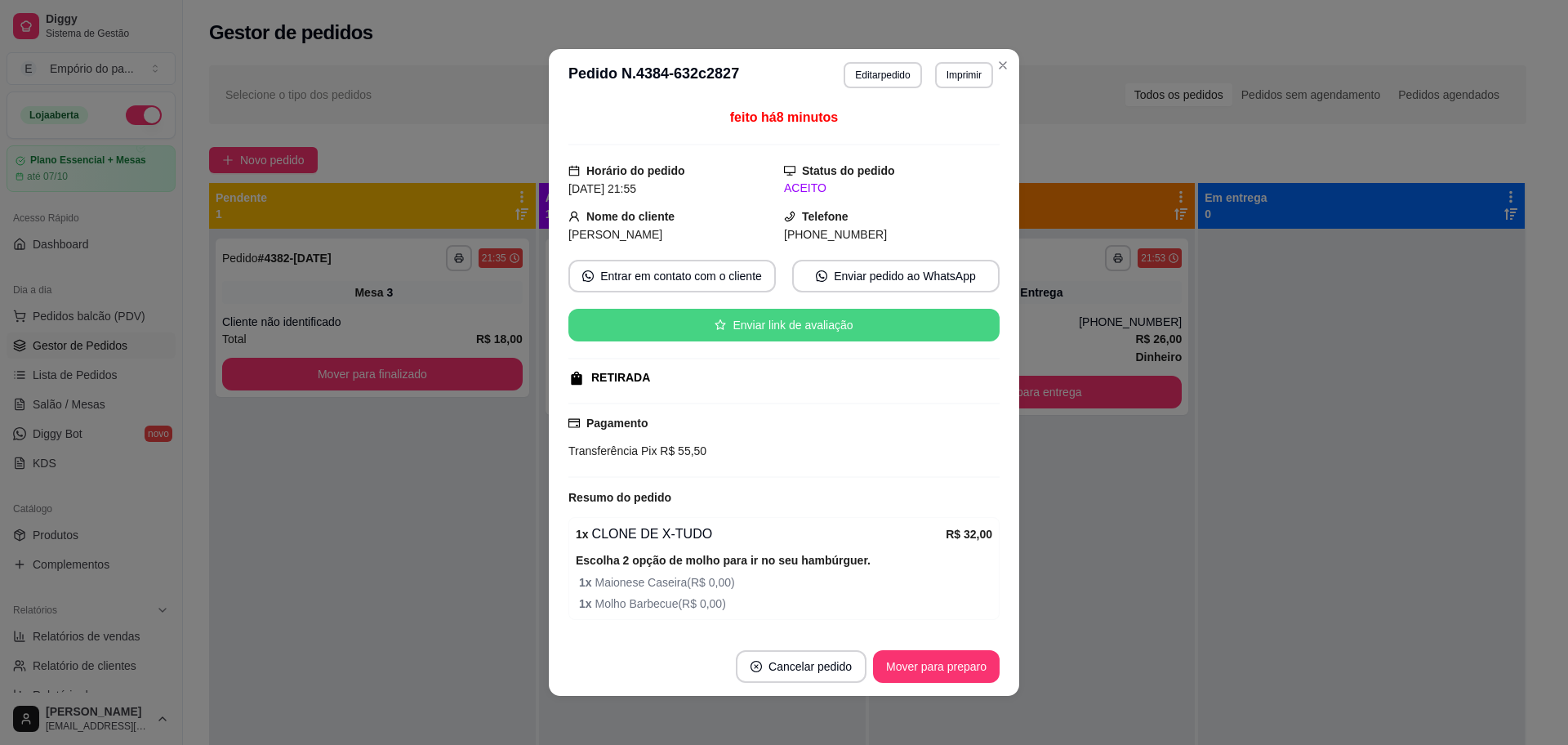
scroll to position [267, 0]
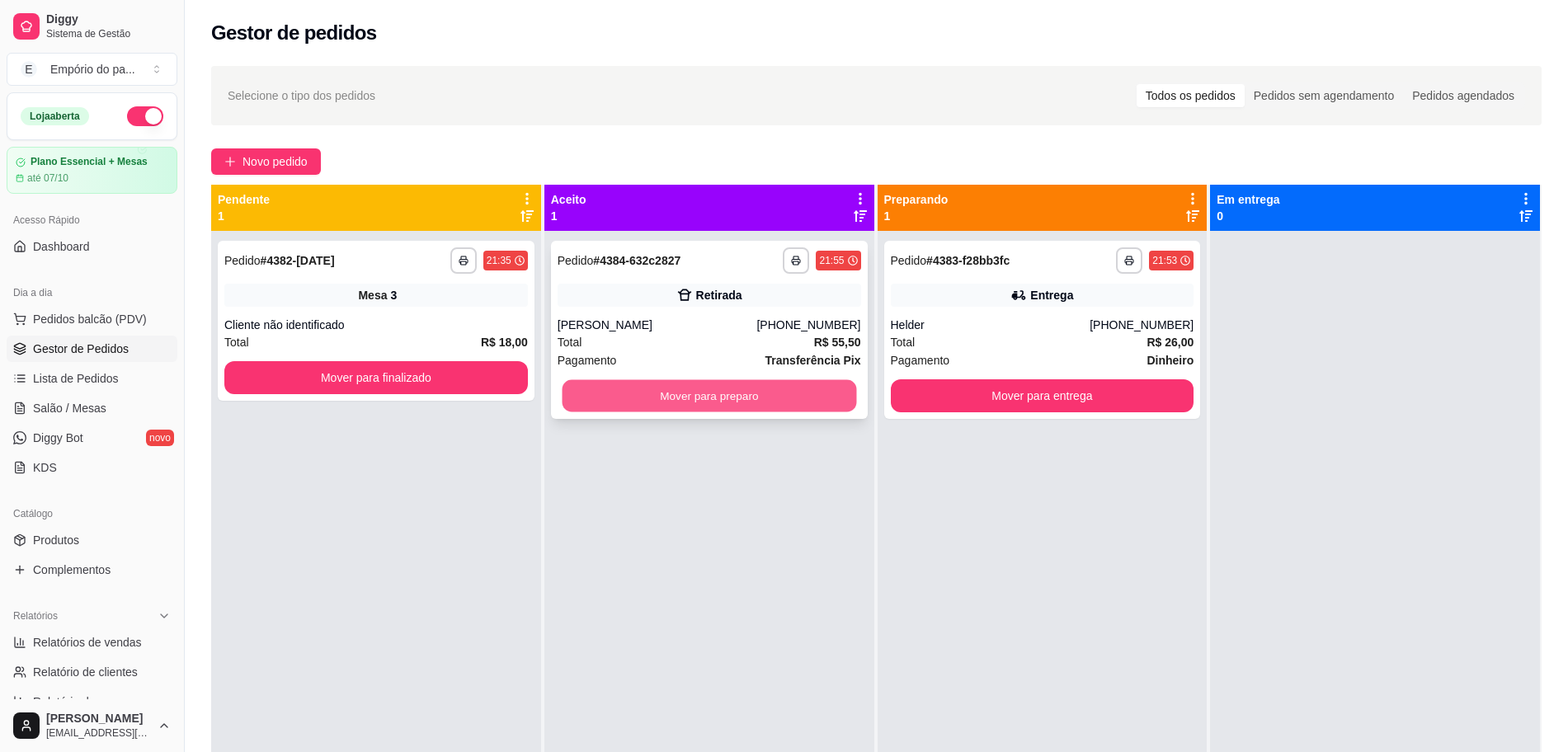
click at [659, 399] on button "Mover para preparo" at bounding box center [709, 396] width 294 height 32
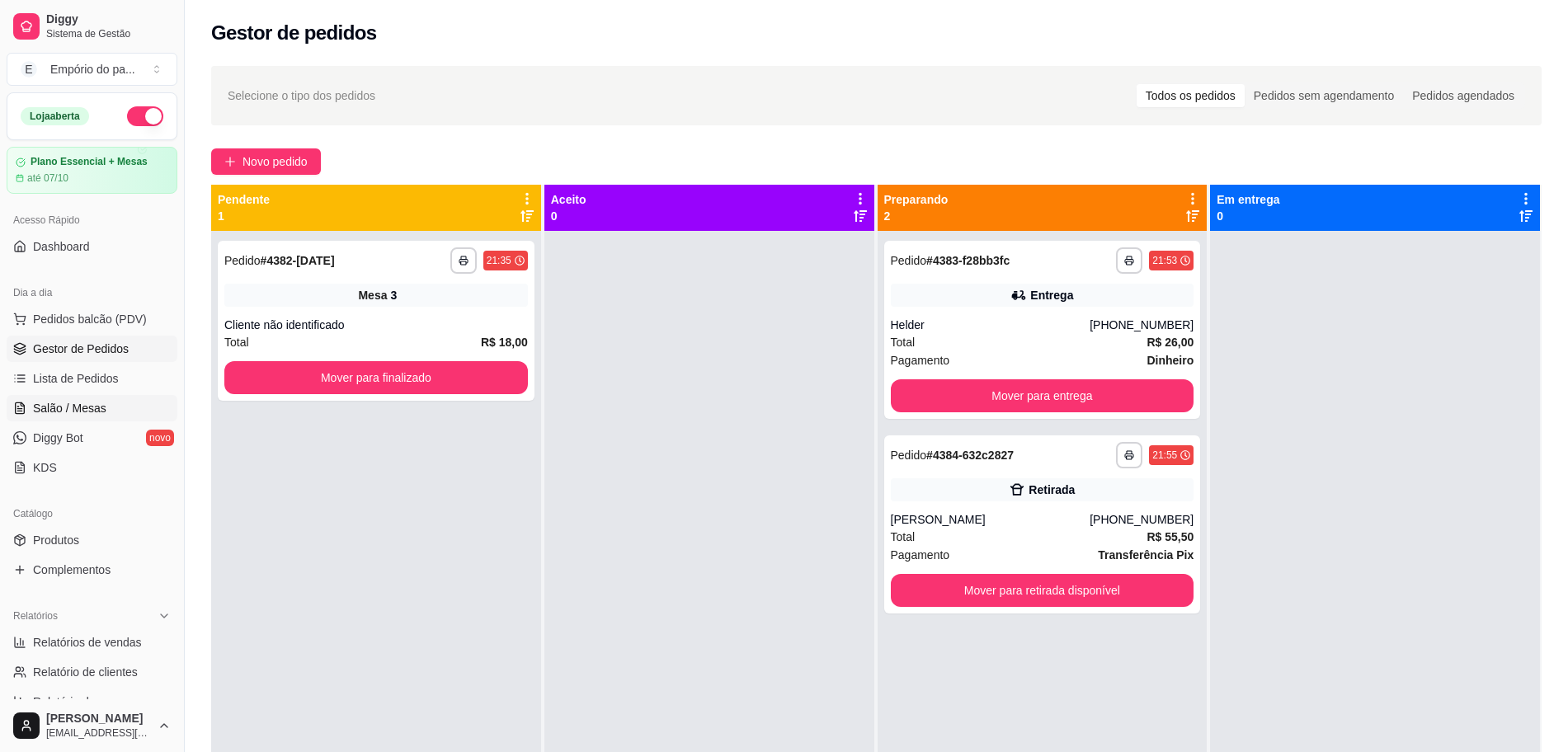
click at [77, 409] on span "Salão / Mesas" at bounding box center [69, 408] width 73 height 16
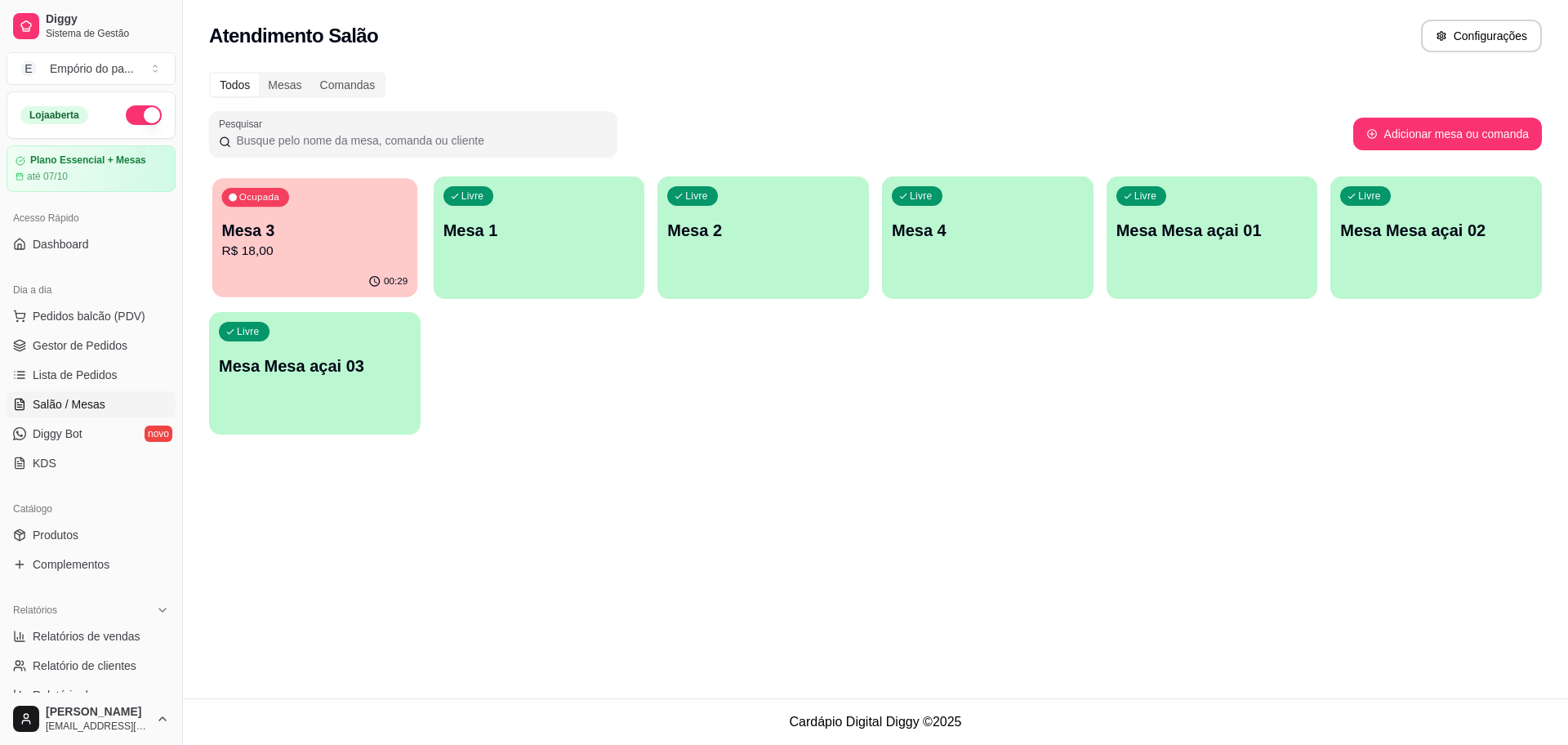
click at [364, 235] on p "Mesa 3" at bounding box center [315, 231] width 186 height 22
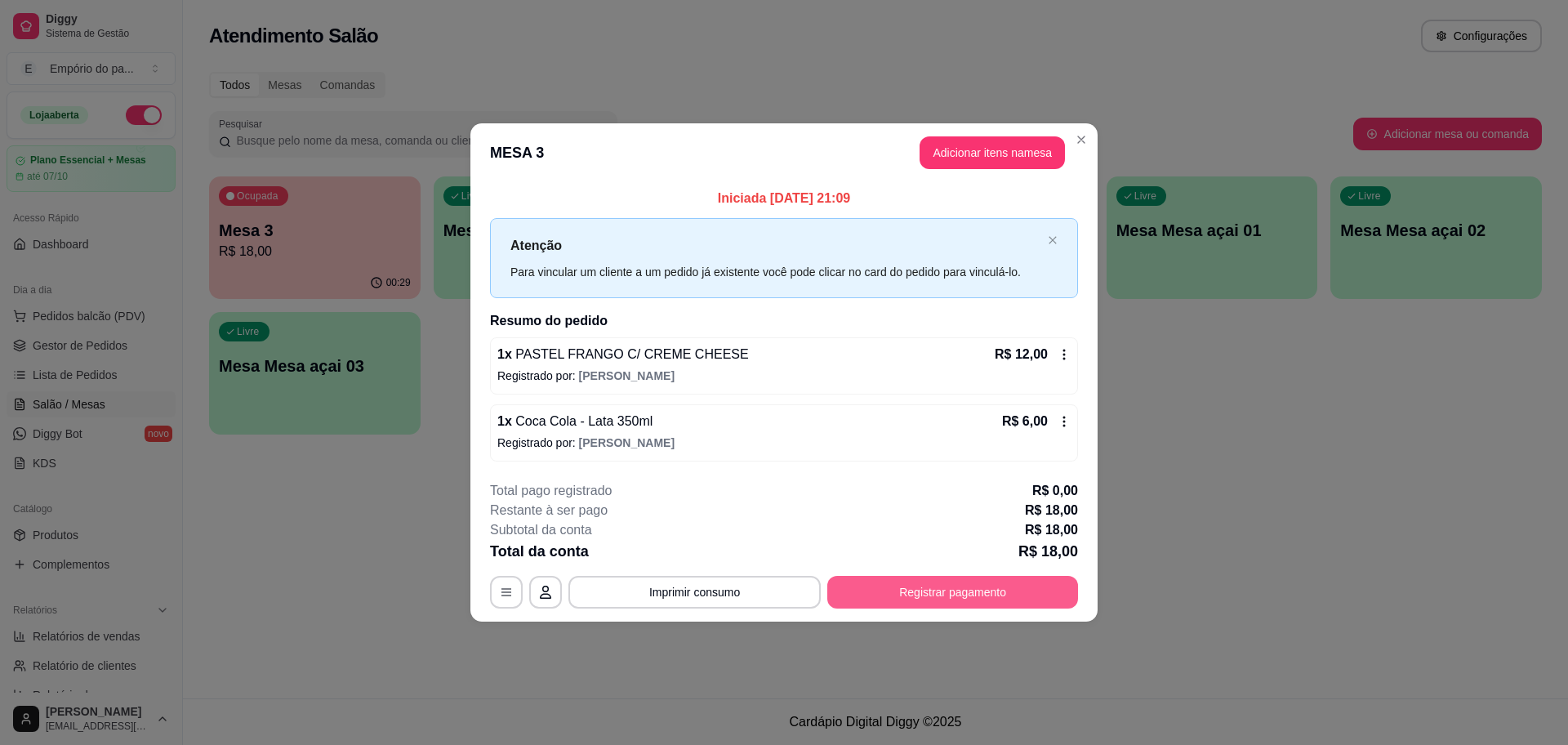
click at [926, 580] on button "Registrar pagamento" at bounding box center [952, 592] width 251 height 33
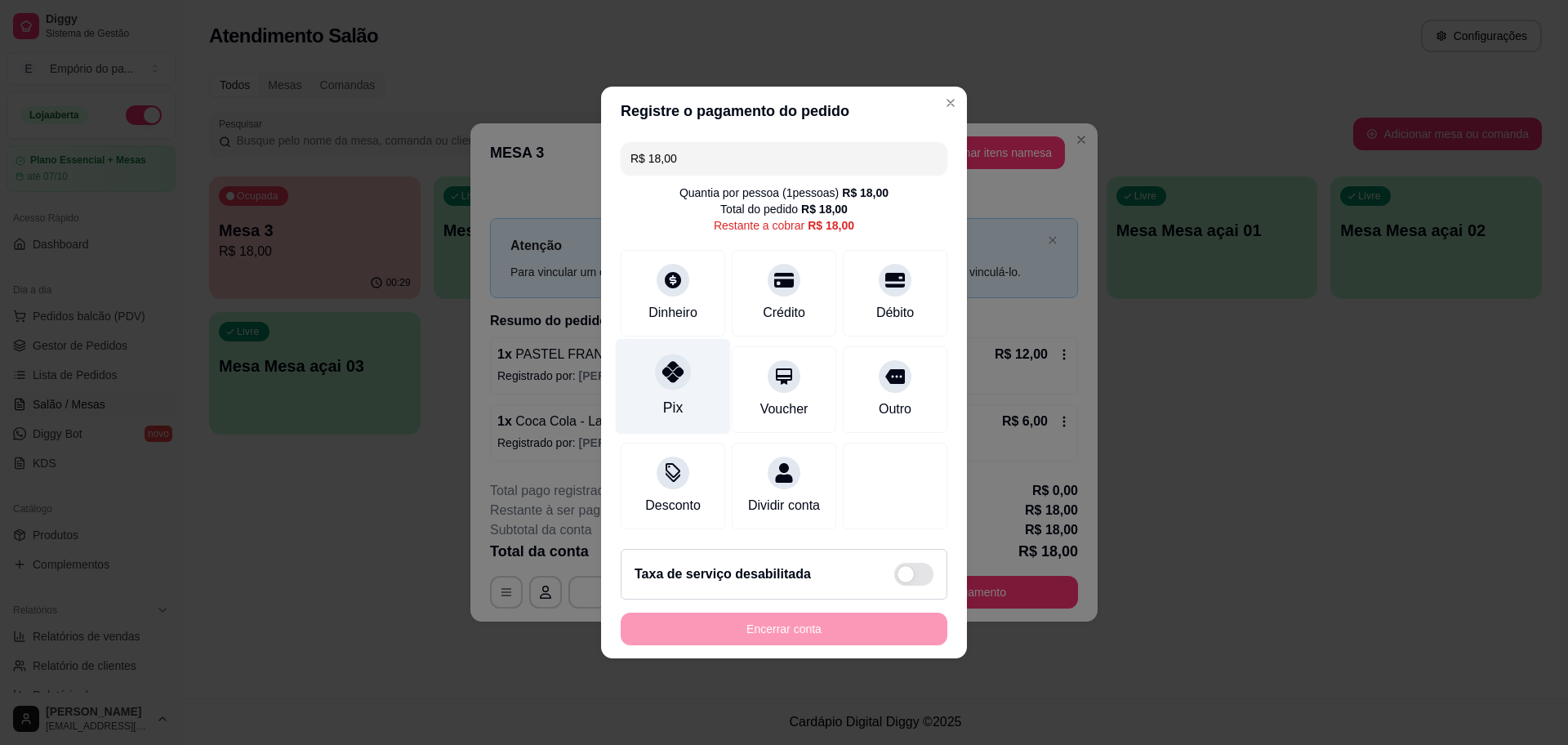
click at [690, 378] on div "Pix" at bounding box center [673, 387] width 115 height 96
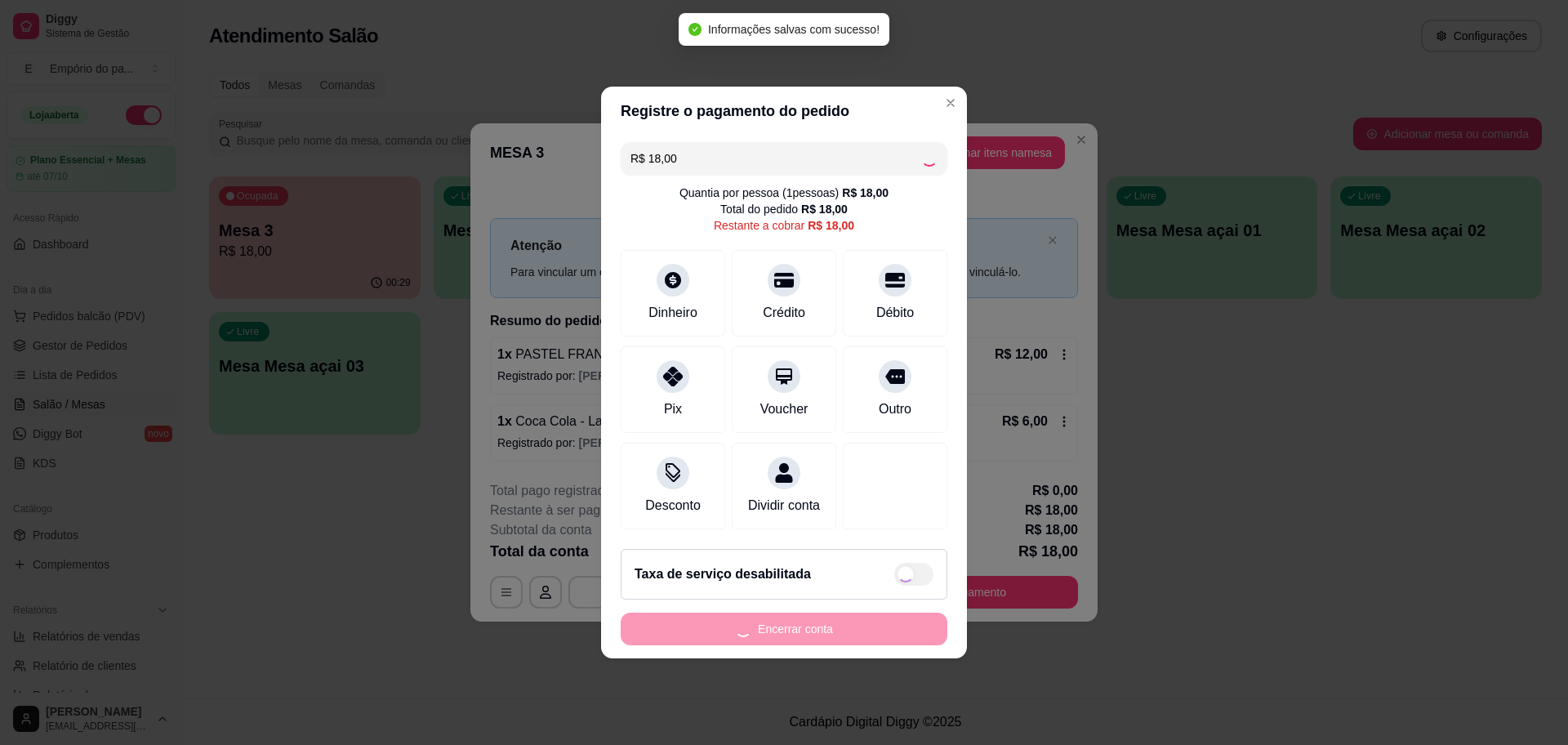
type input "R$ 0,00"
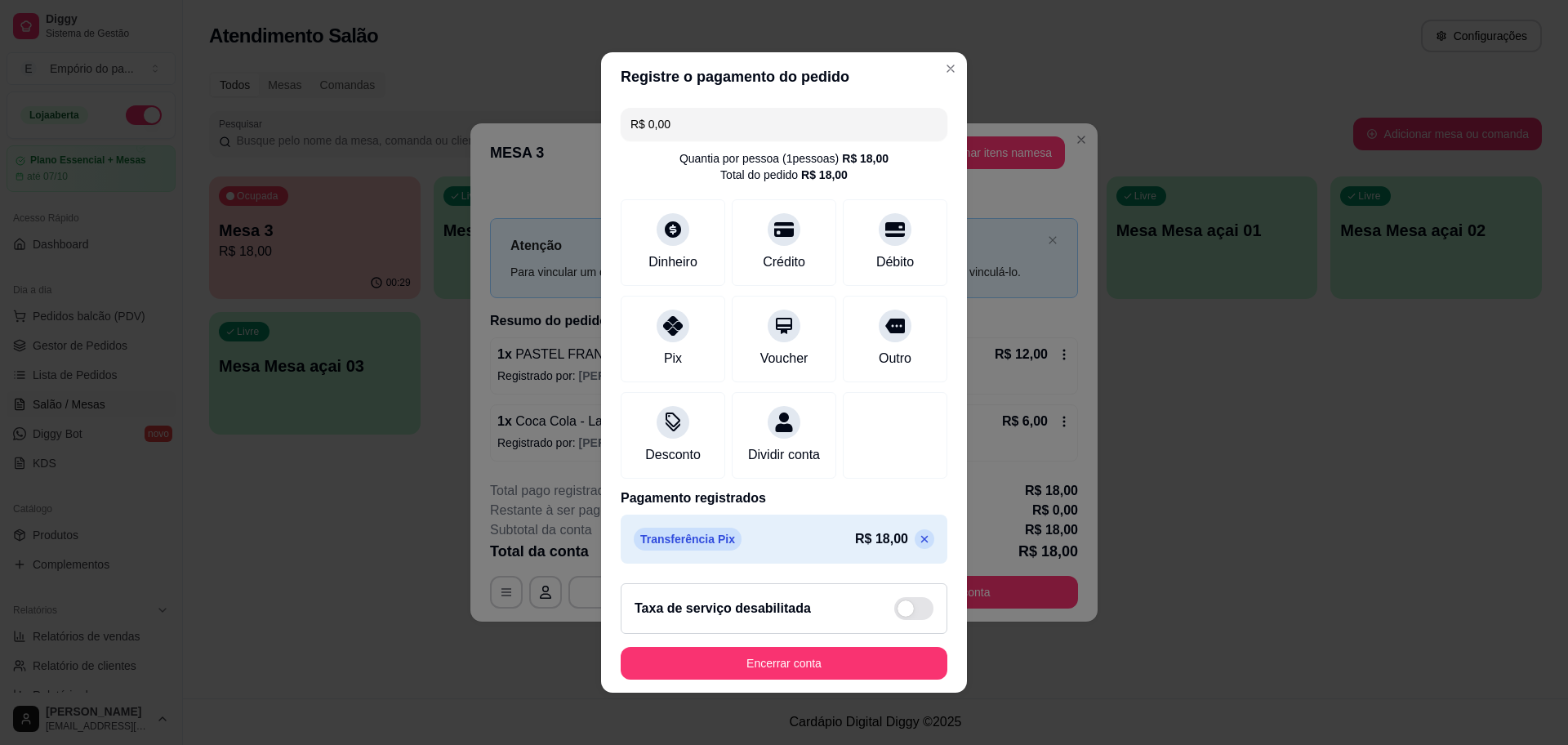
scroll to position [10, 0]
click at [656, 272] on div "R$ 0,00 Quantia por pessoa ( 1 pessoas) R$ 18,00 Total do pedido R$ 18,00 Dinhe…" at bounding box center [784, 336] width 366 height 469
click at [663, 311] on icon at bounding box center [673, 320] width 21 height 21
click at [663, 310] on icon at bounding box center [673, 320] width 21 height 21
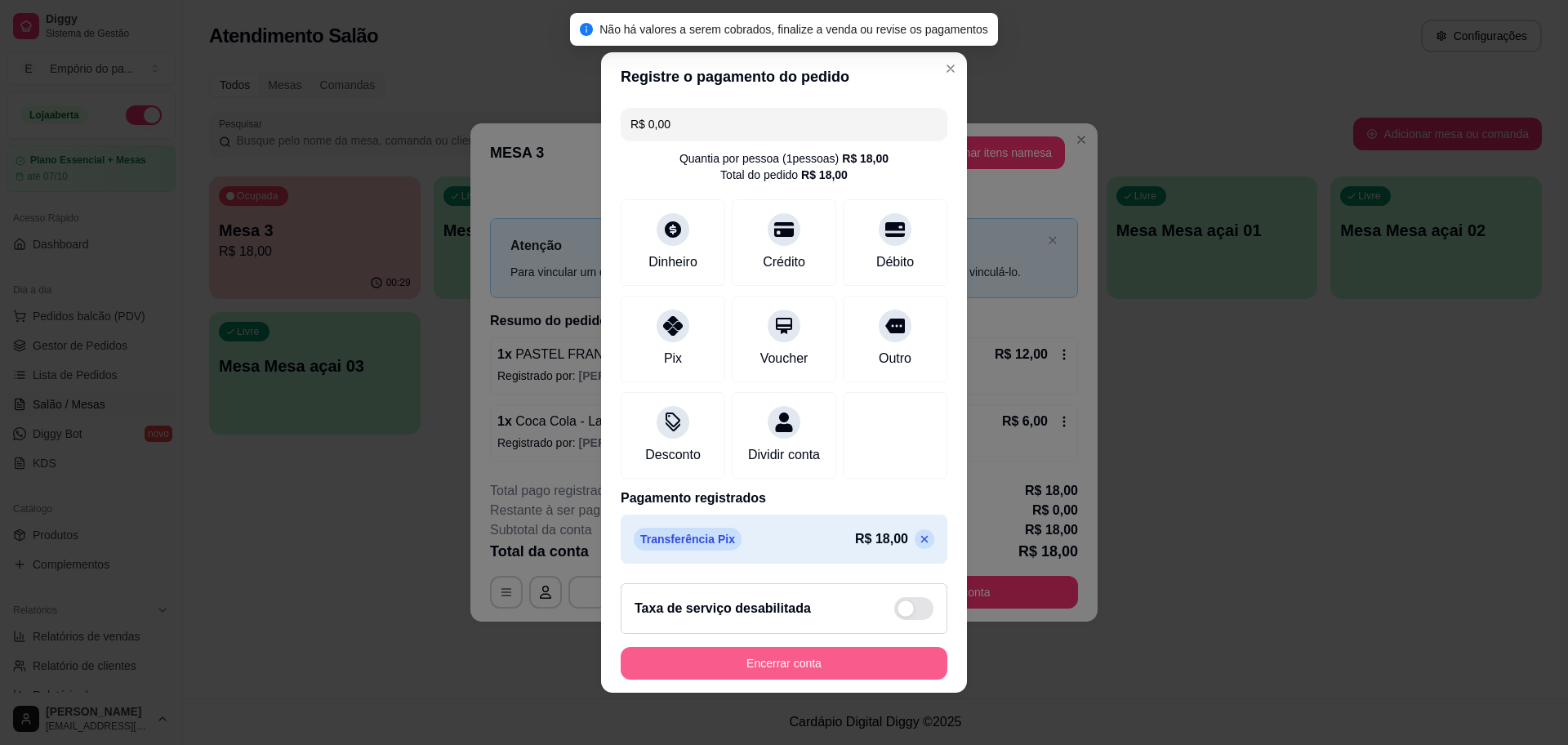
click at [702, 660] on button "Encerrar conta" at bounding box center [784, 664] width 327 height 33
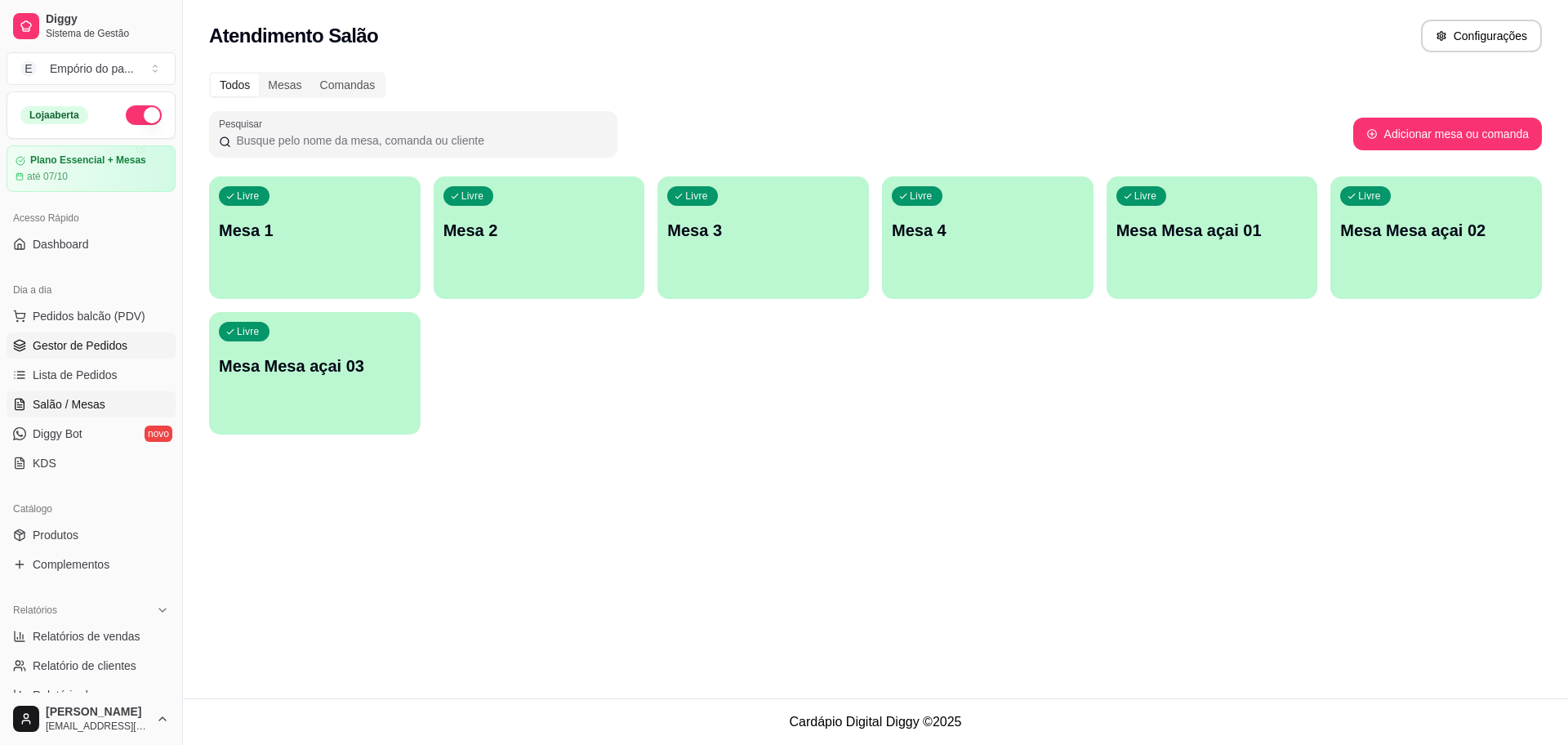
click at [72, 343] on span "Gestor de Pedidos" at bounding box center [80, 346] width 95 height 16
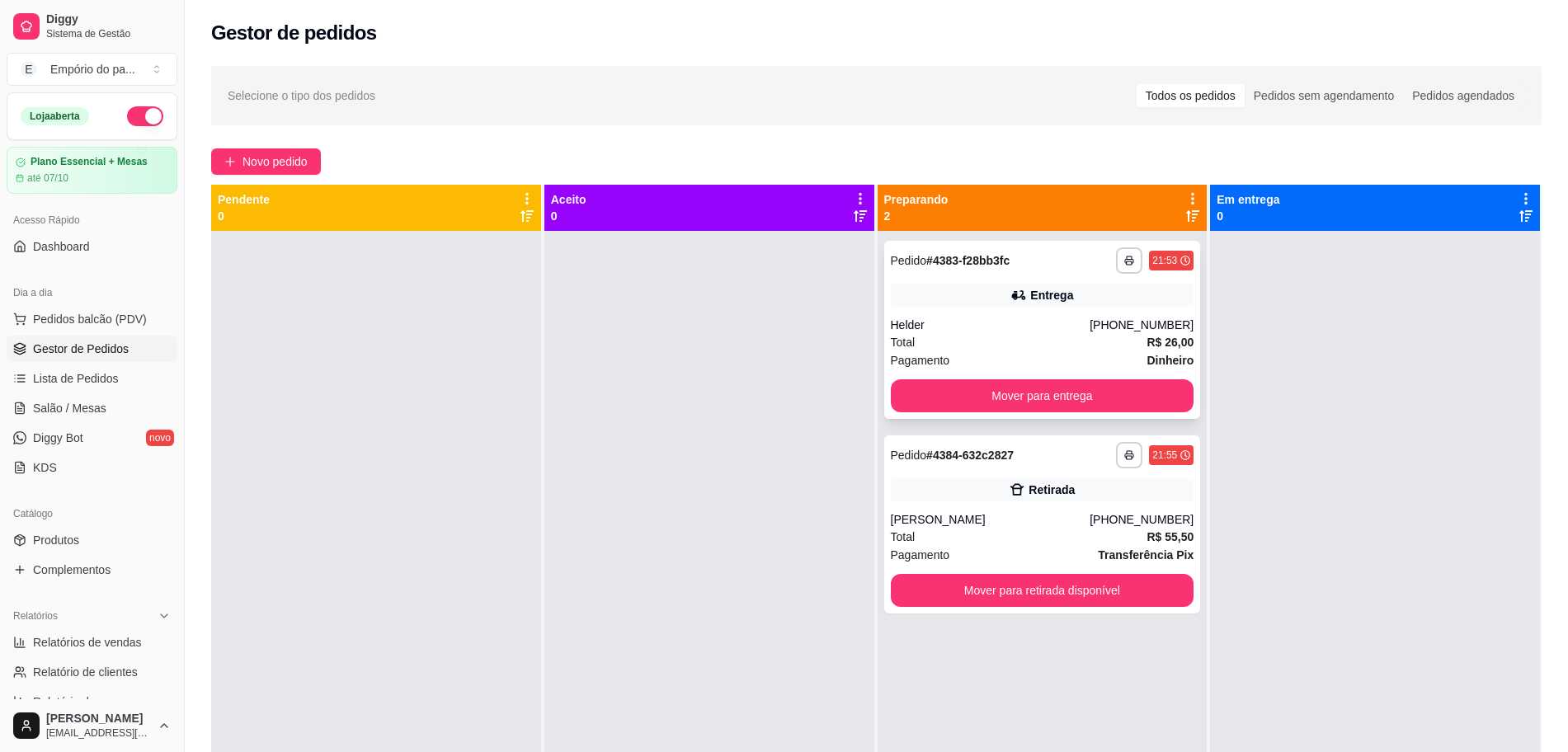
click at [1034, 348] on div "Total R$ 26,00" at bounding box center [1042, 343] width 304 height 18
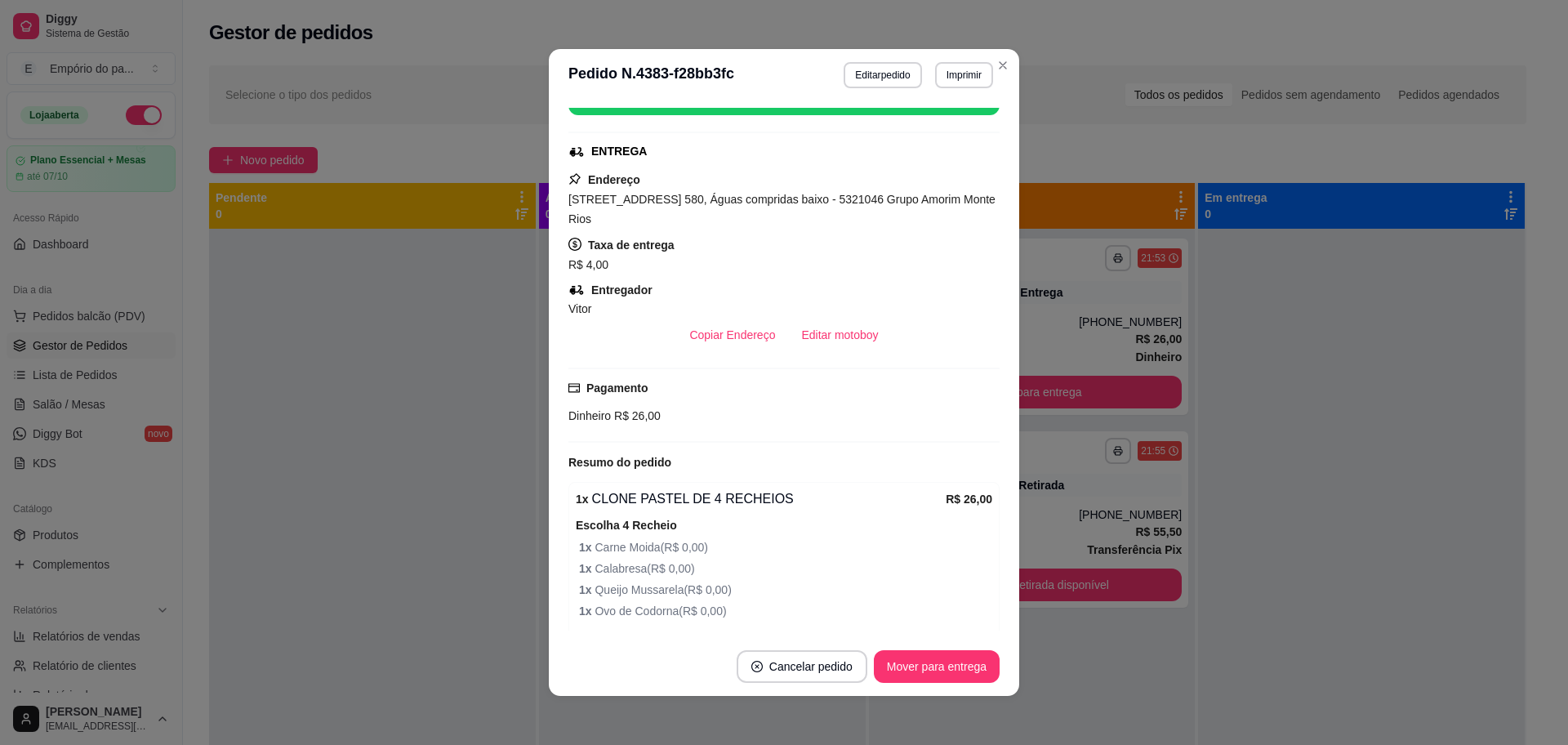
scroll to position [539, 0]
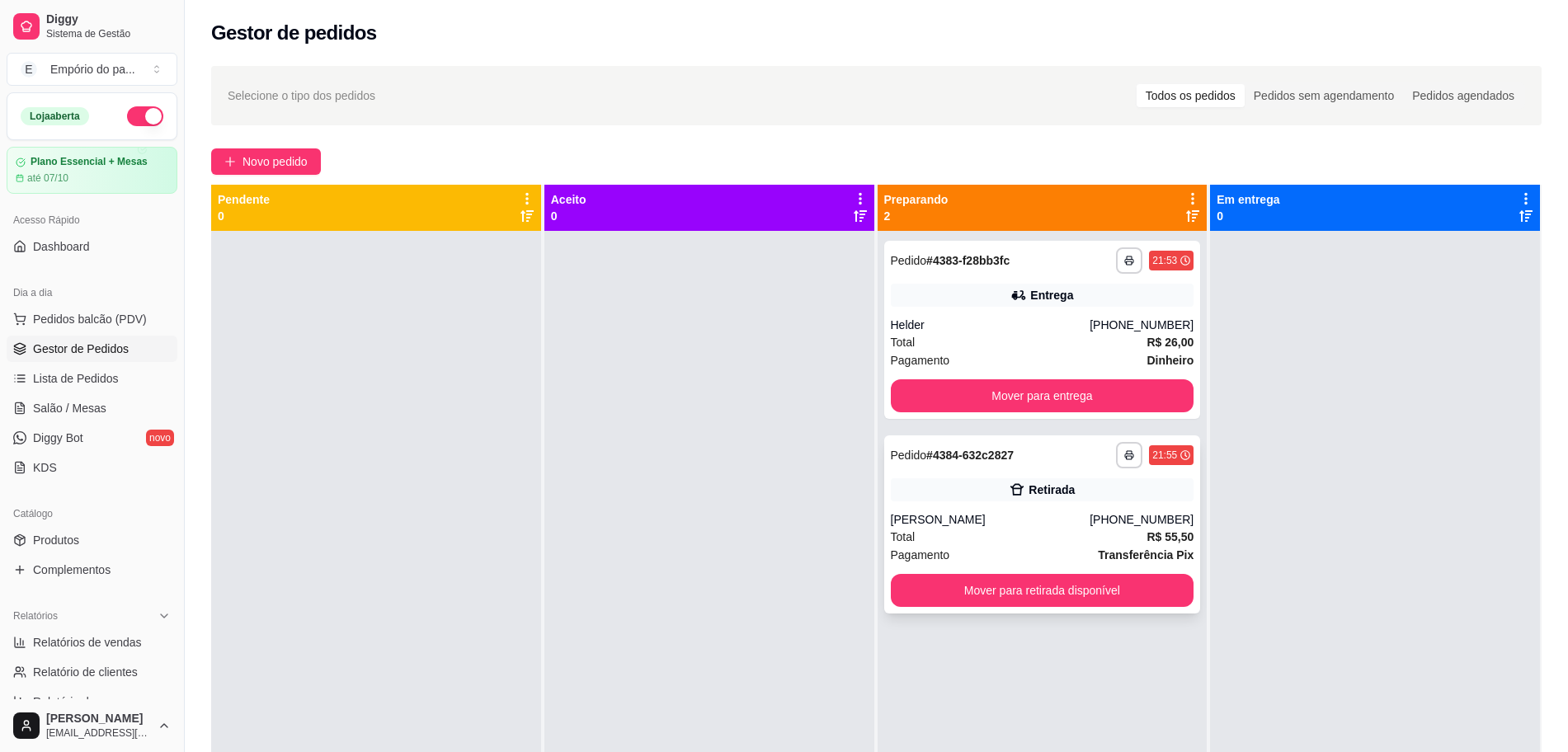
click at [965, 524] on div "[PERSON_NAME]" at bounding box center [990, 519] width 199 height 16
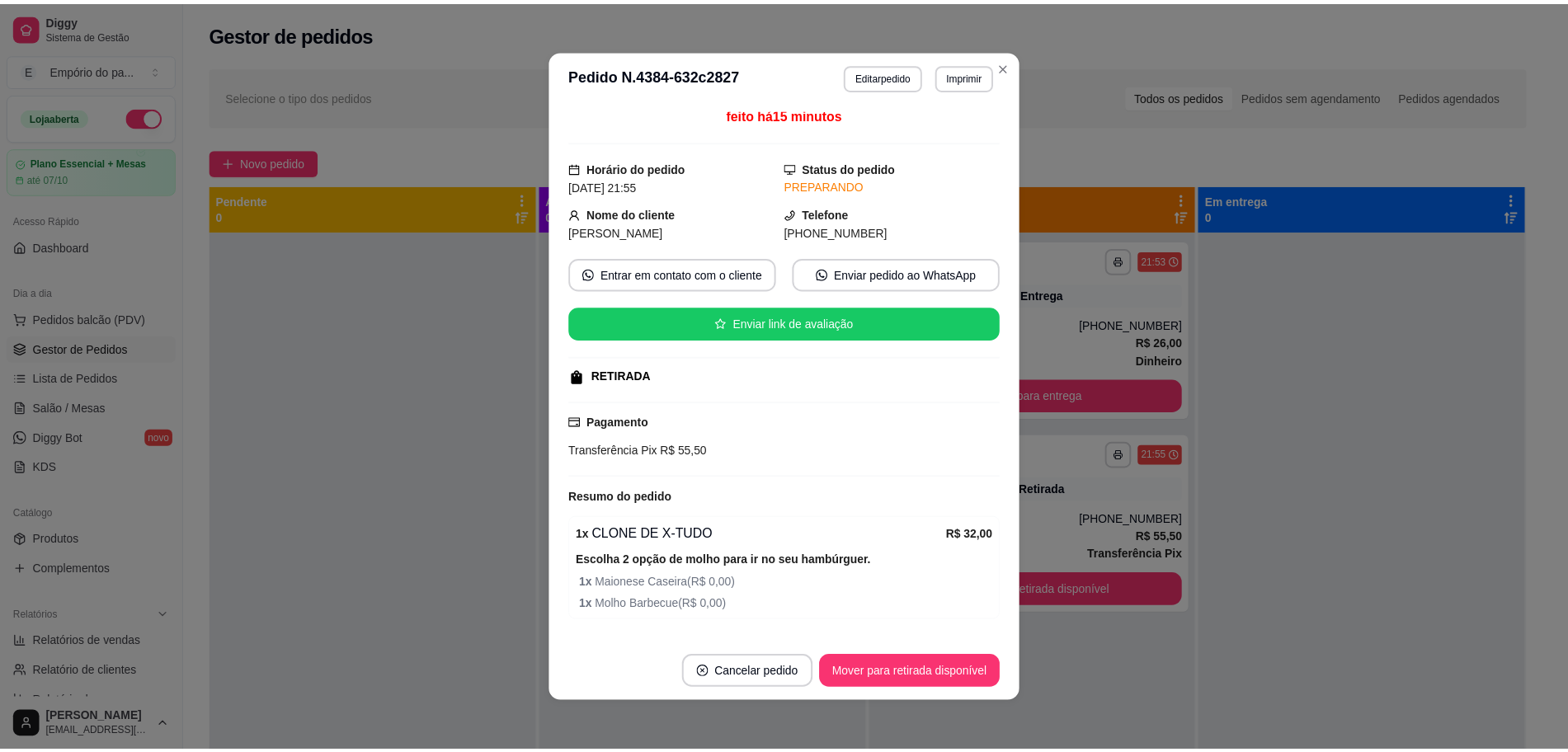
scroll to position [0, 0]
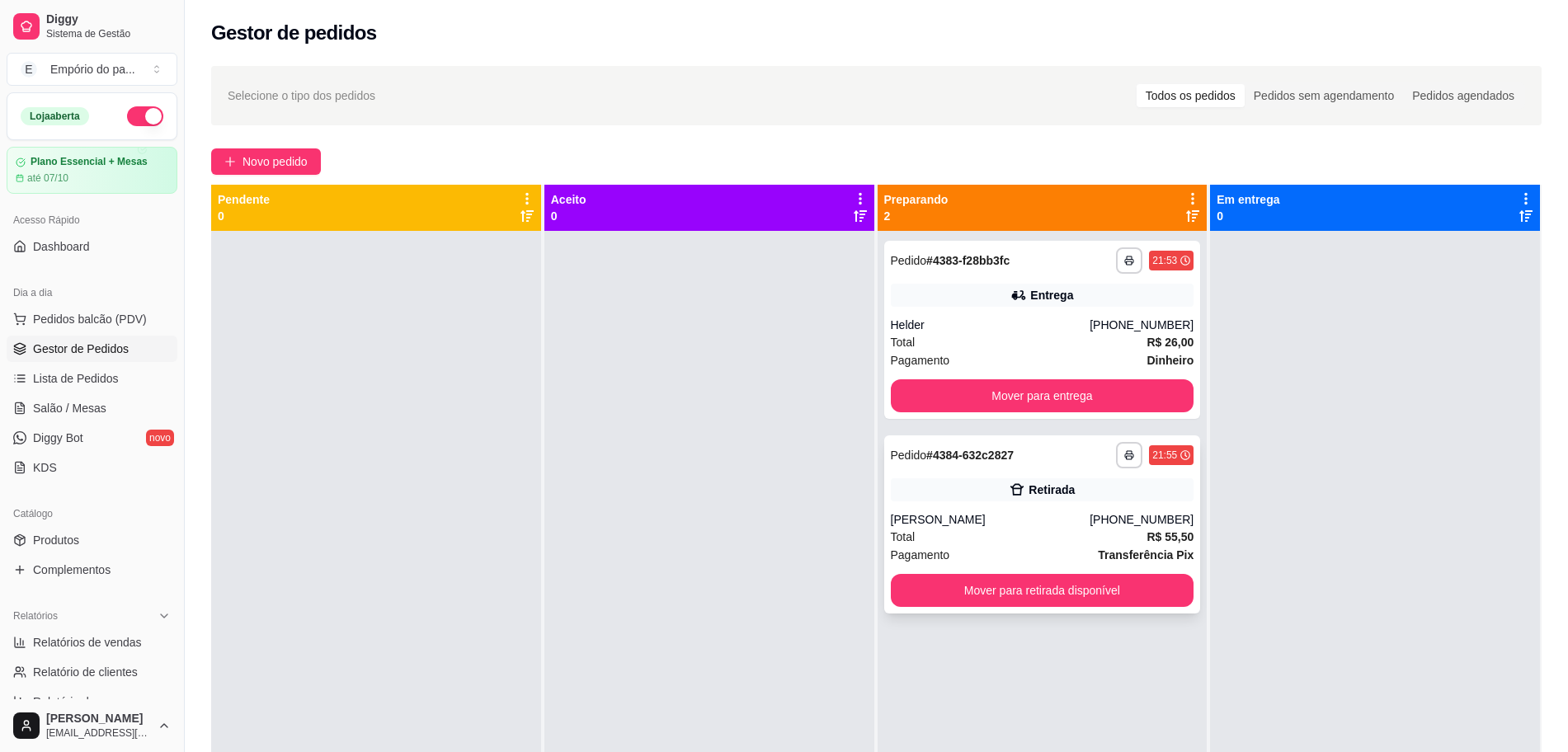
click at [1040, 546] on div "Pagamento Transferência Pix" at bounding box center [1042, 555] width 304 height 18
click at [960, 394] on button "Mover para entrega" at bounding box center [1042, 396] width 304 height 33
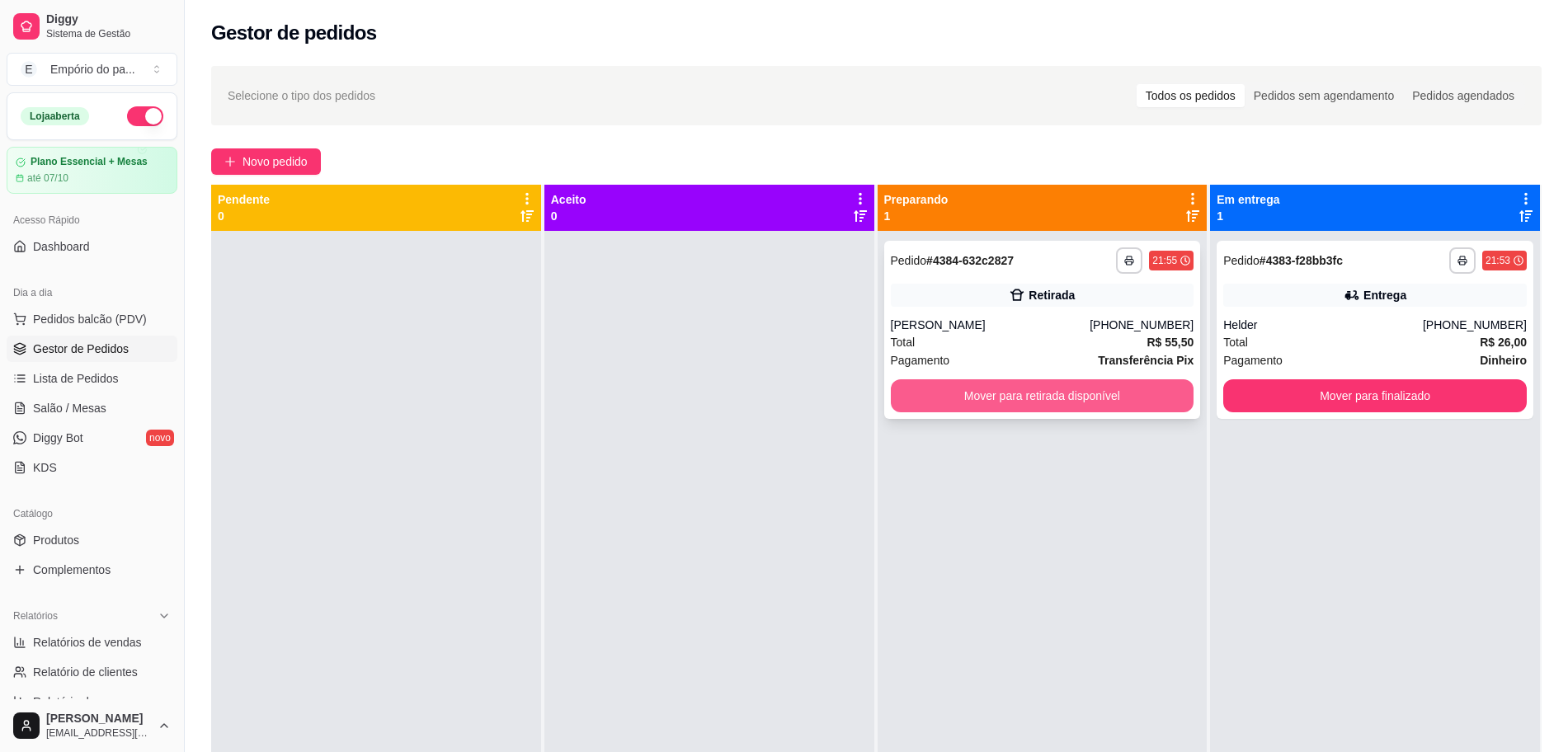
click at [1027, 405] on button "Mover para retirada disponível" at bounding box center [1042, 396] width 304 height 33
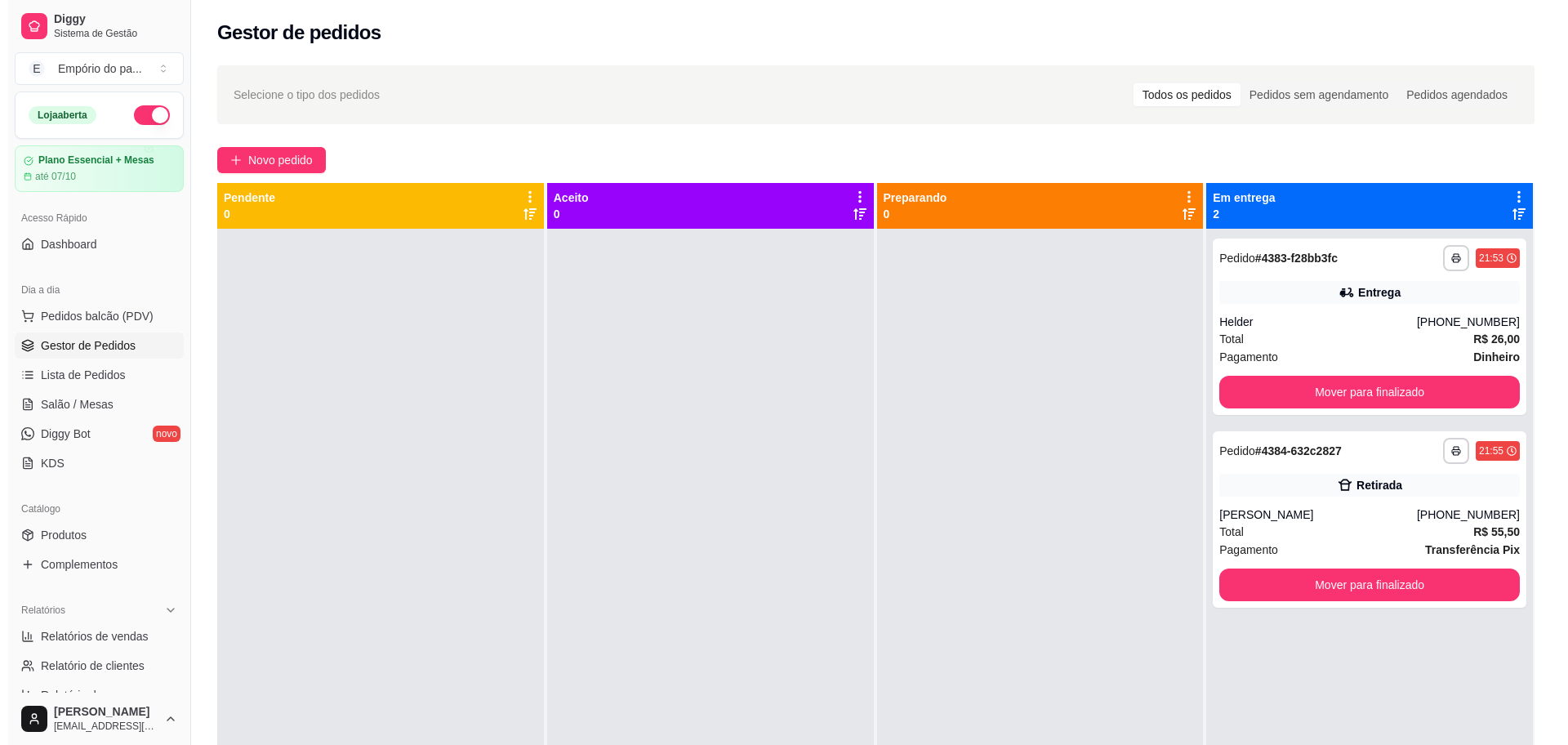
scroll to position [46, 0]
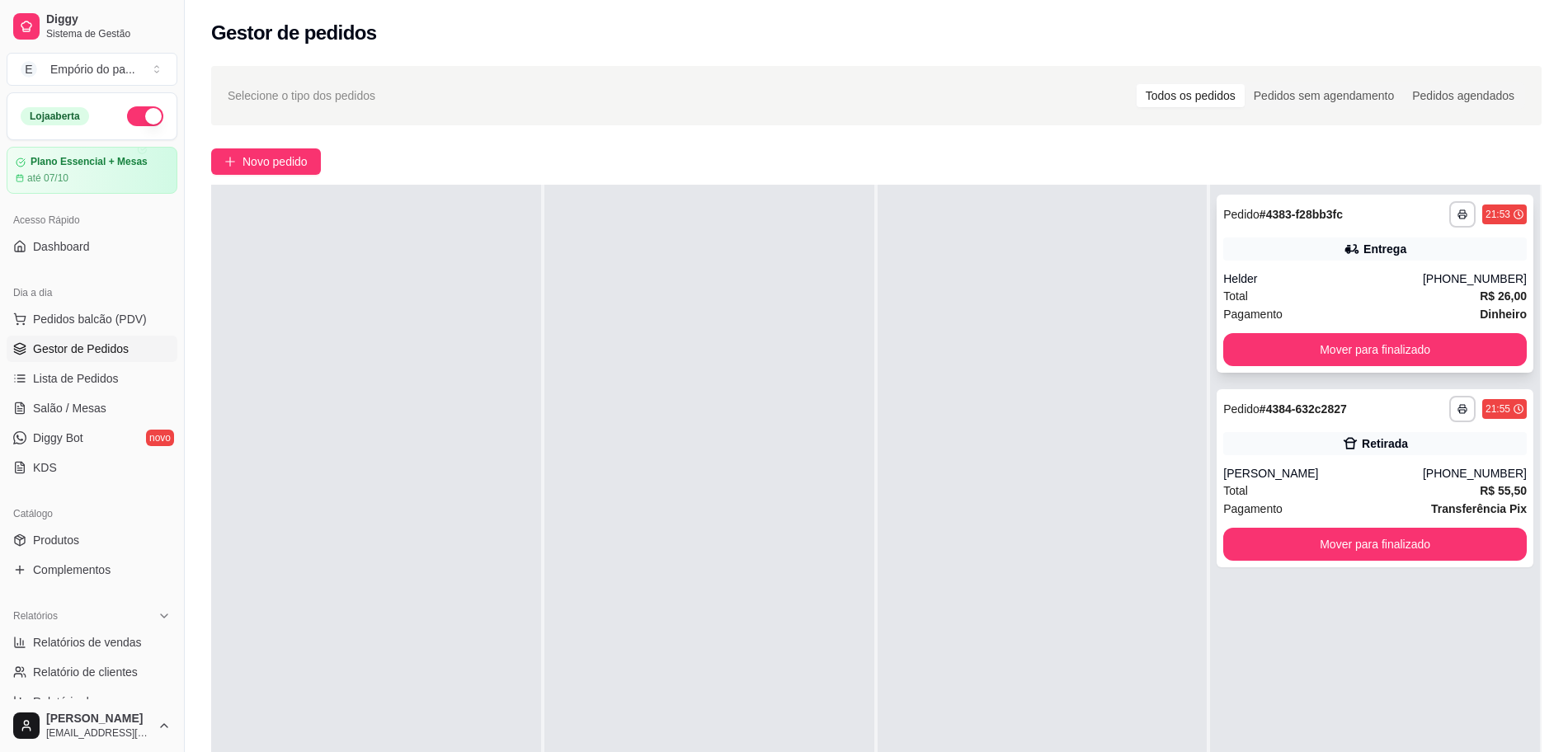
click at [1395, 308] on div "Pagamento Dinheiro" at bounding box center [1375, 314] width 304 height 18
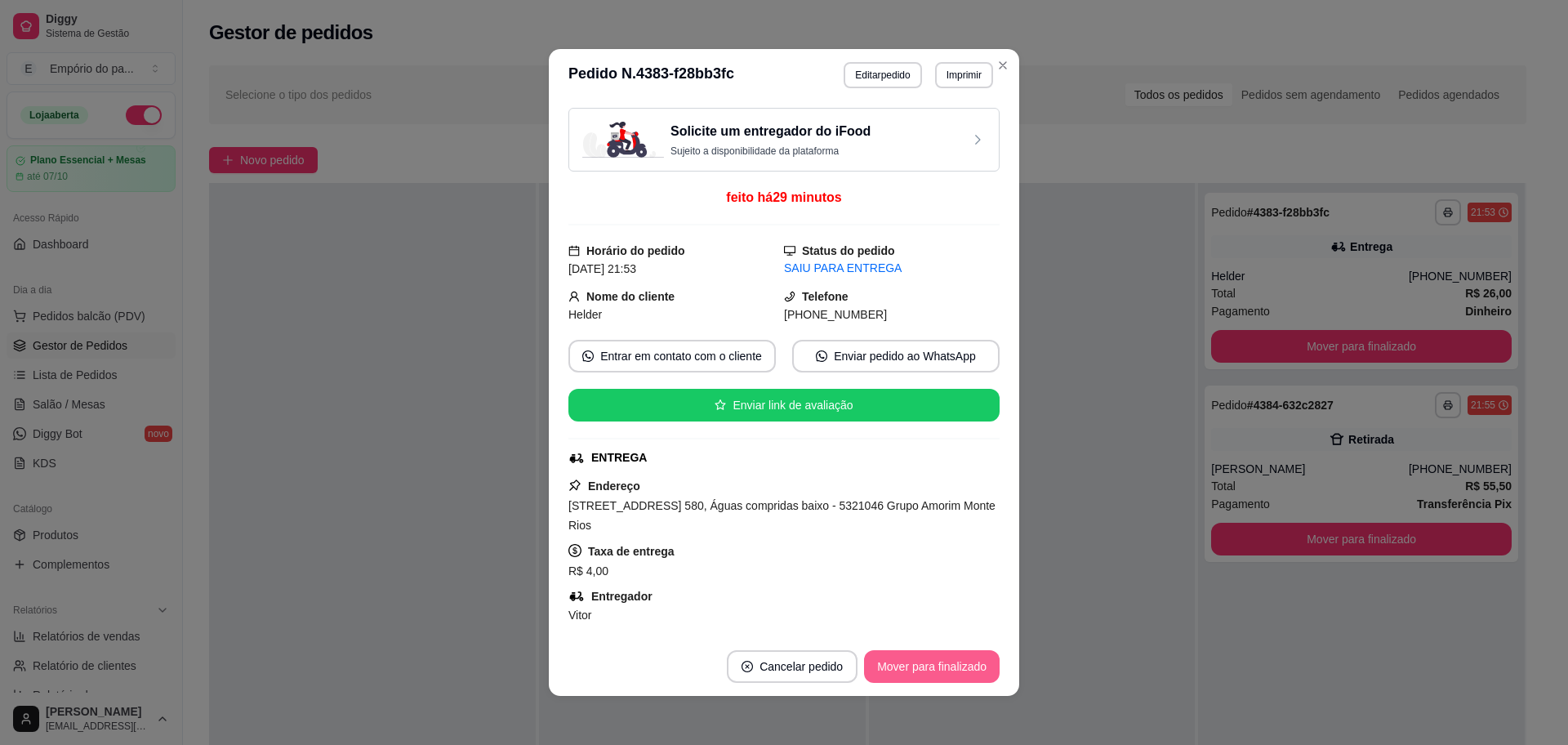
click at [876, 667] on button "Mover para finalizado" at bounding box center [932, 666] width 136 height 33
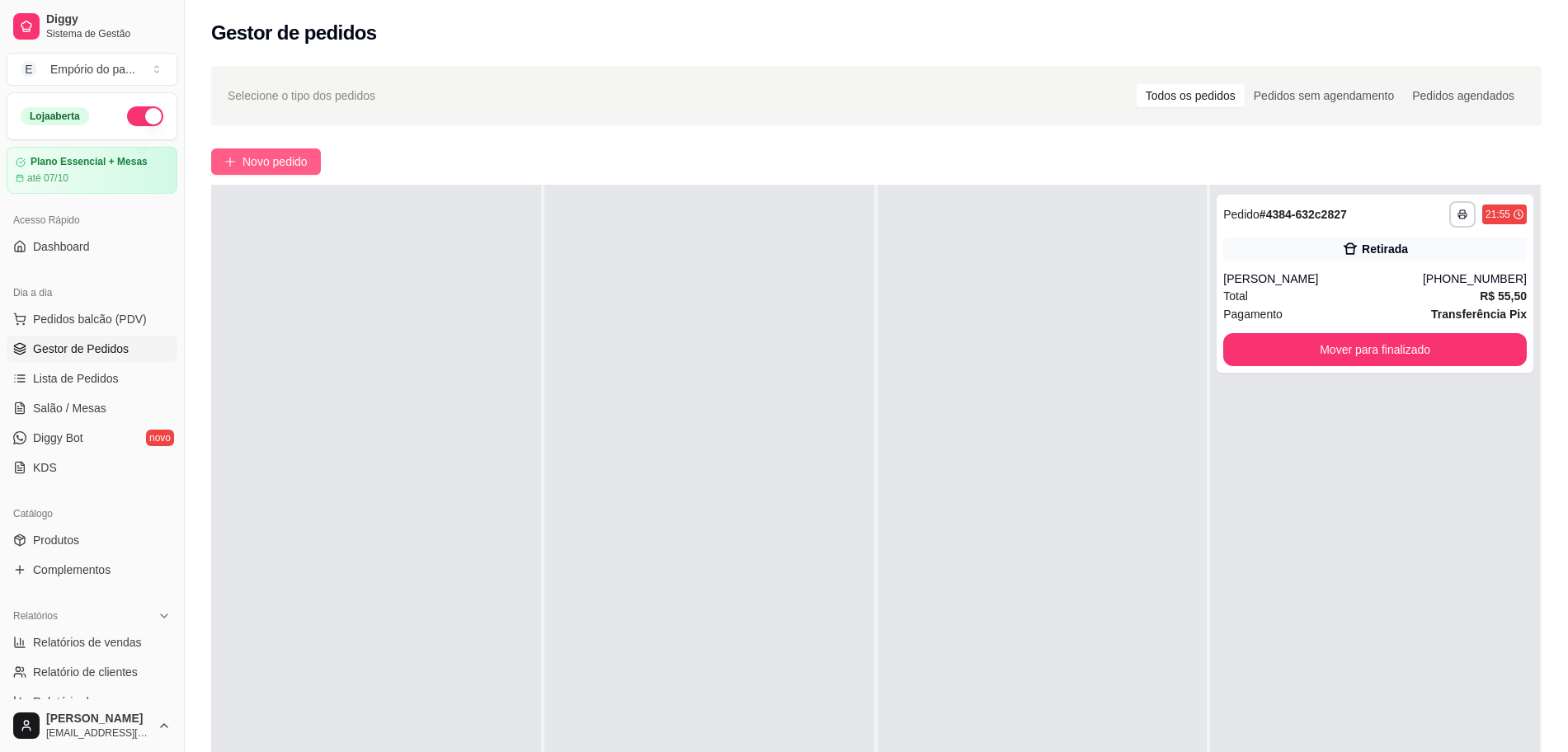
click at [249, 154] on span "Novo pedido" at bounding box center [274, 162] width 65 height 18
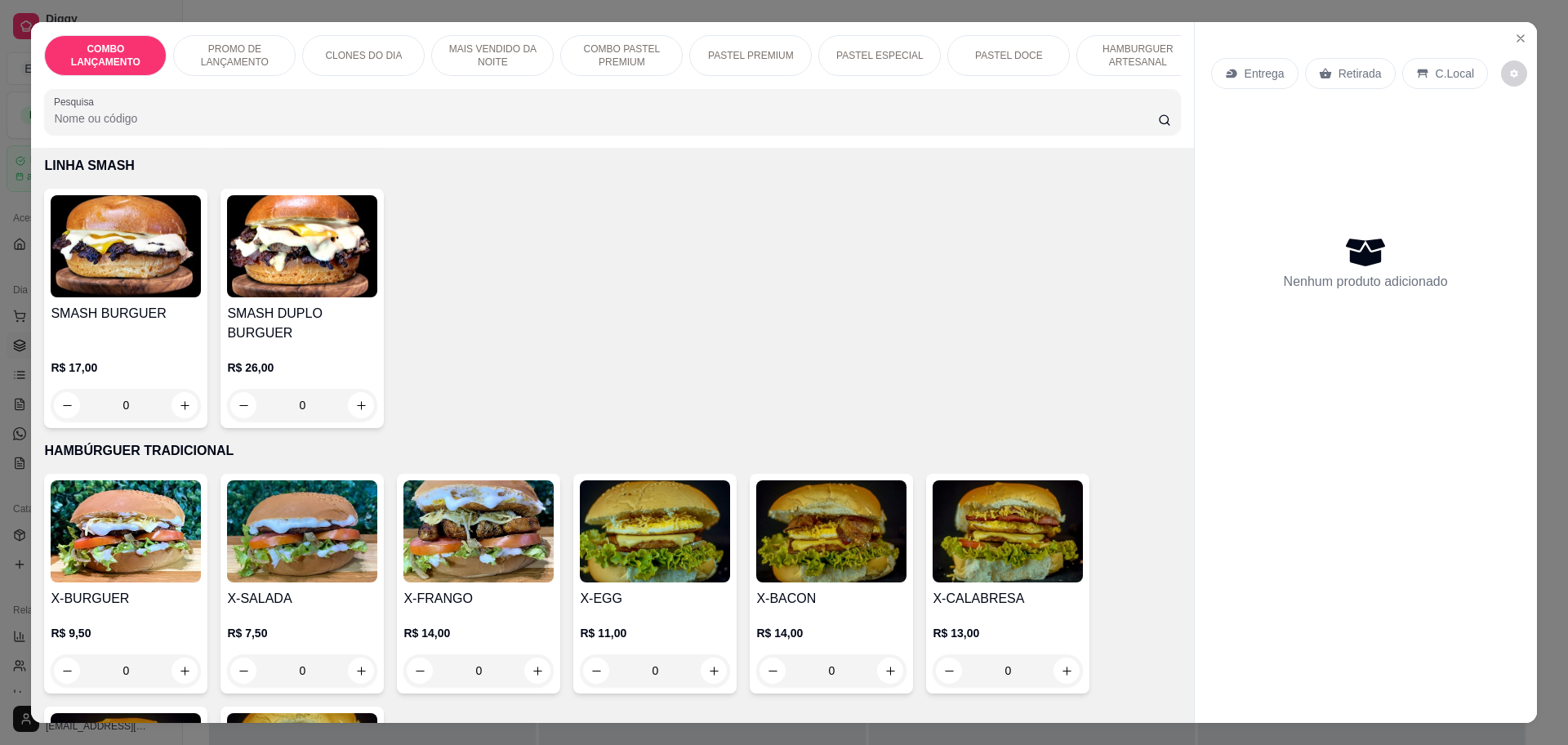
scroll to position [3472, 0]
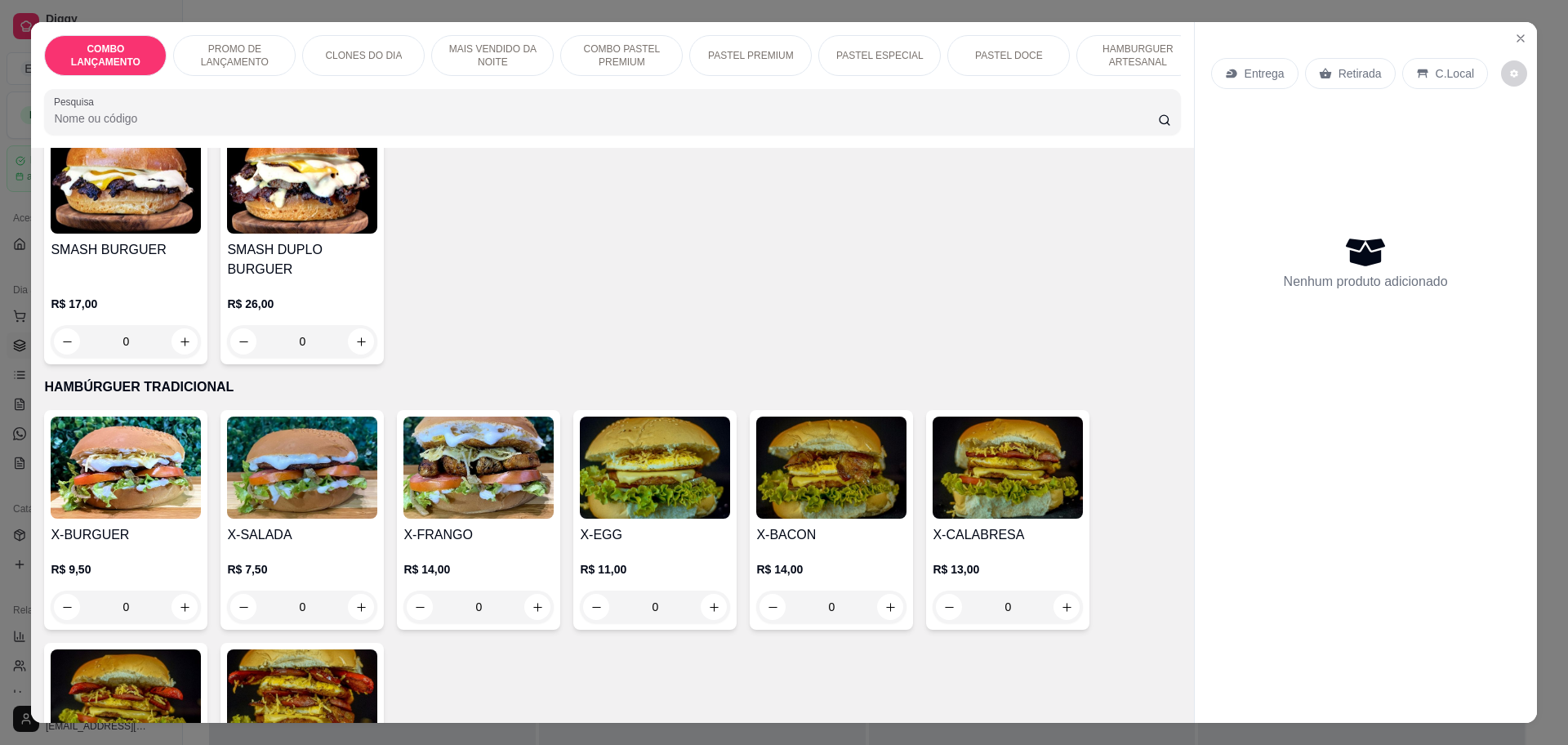
click at [354, 590] on div "0" at bounding box center [302, 607] width 150 height 33
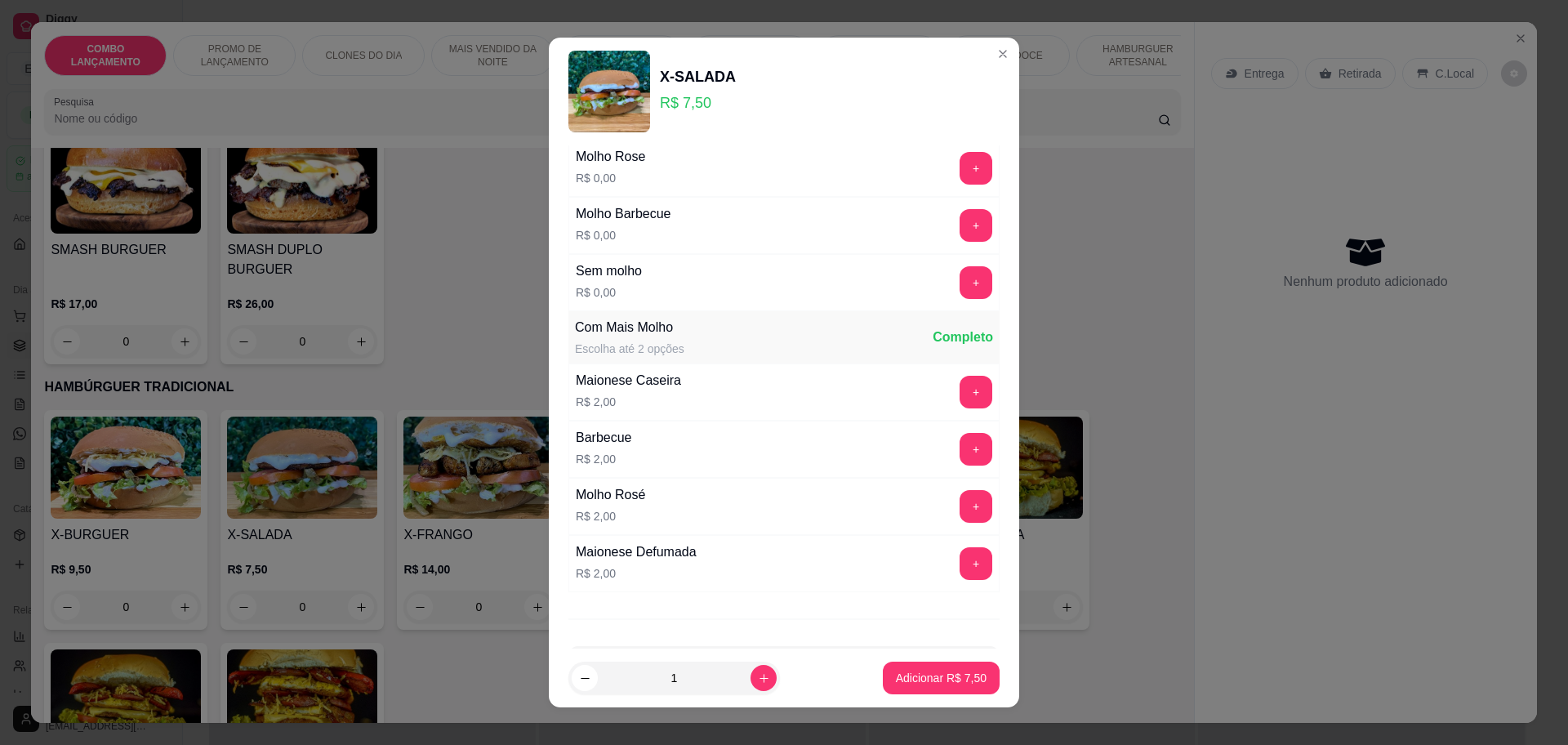
scroll to position [0, 0]
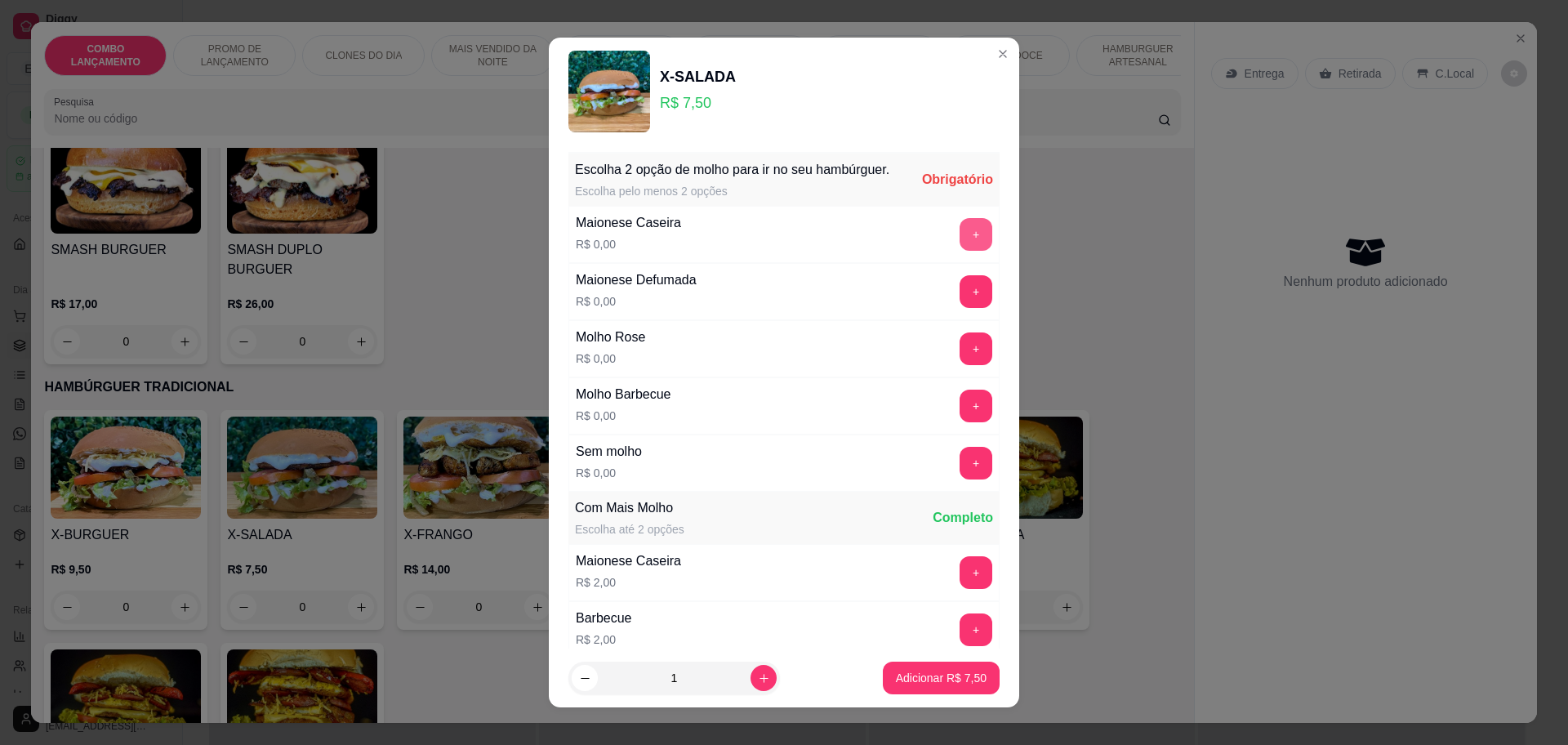
click at [960, 250] on button "+" at bounding box center [976, 234] width 33 height 33
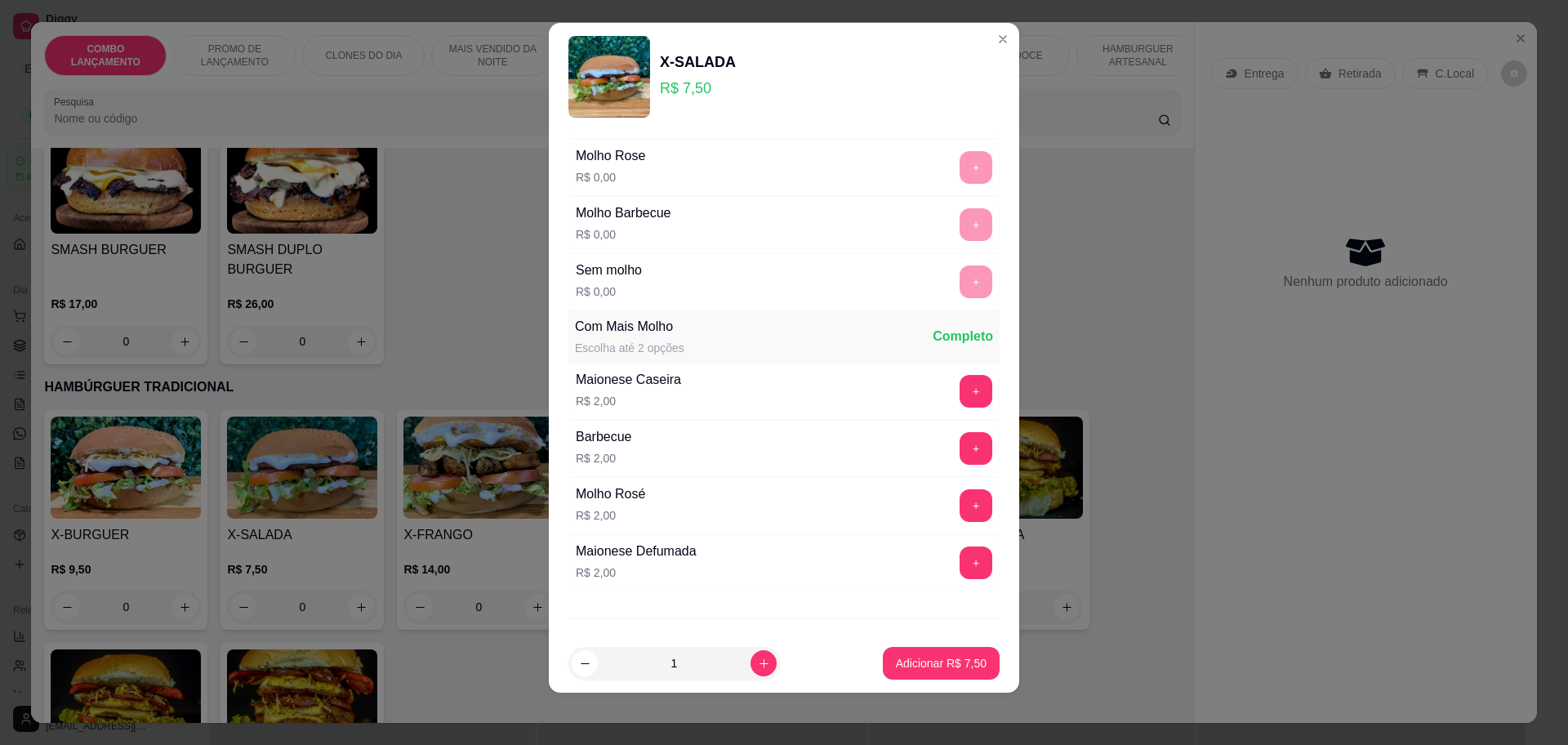
scroll to position [246, 0]
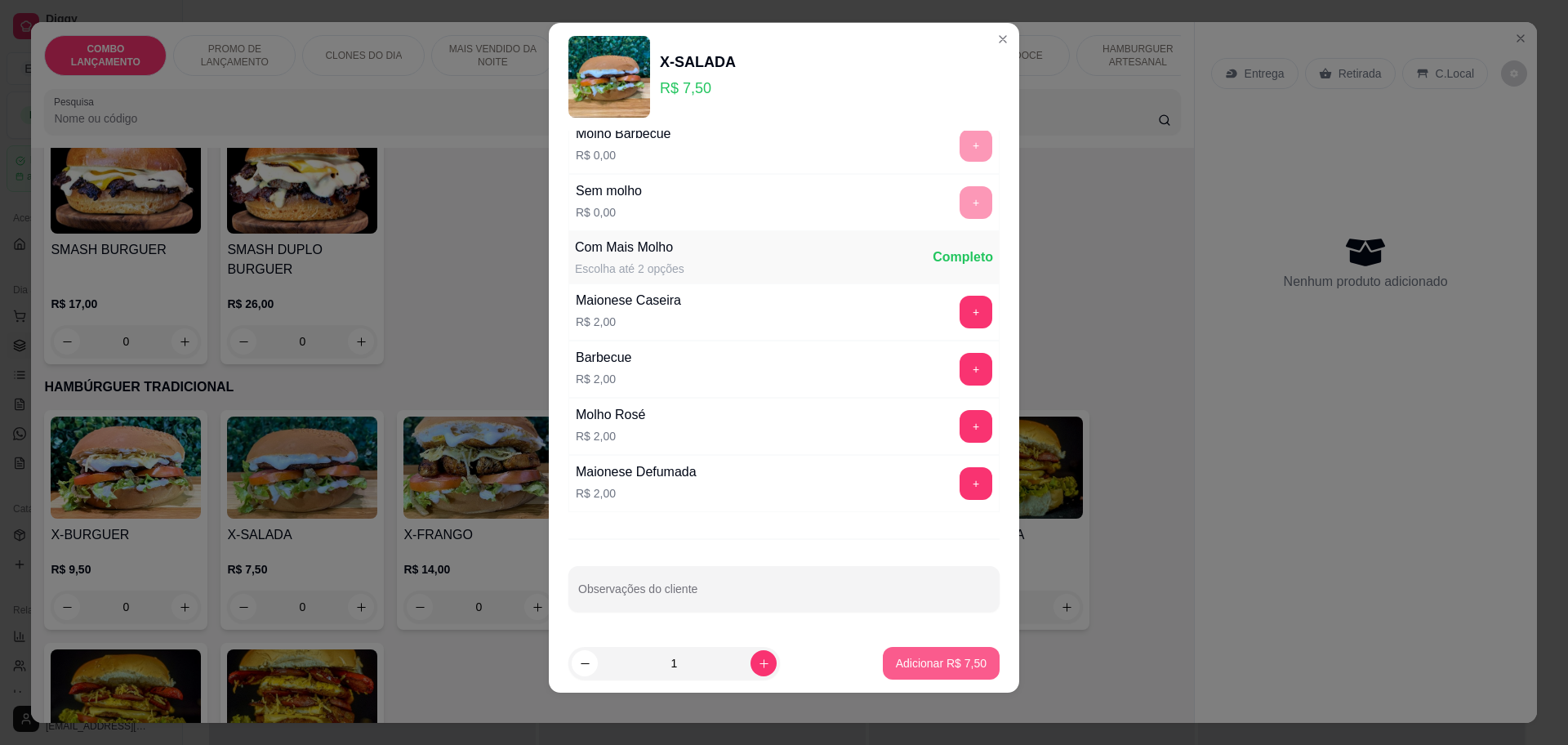
click at [905, 658] on p "Adicionar R$ 7,50" at bounding box center [942, 664] width 91 height 16
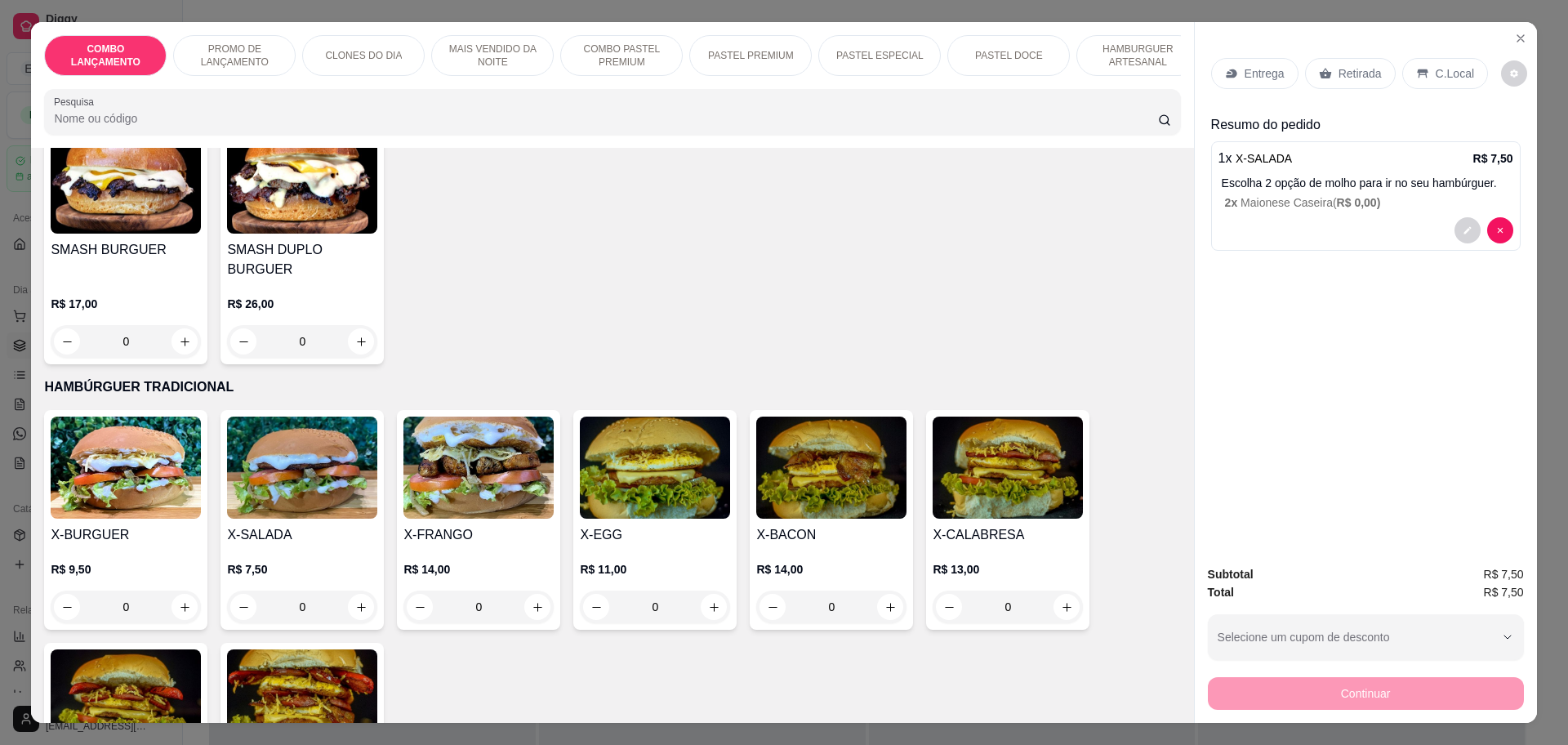
click at [1358, 67] on p "Retirada" at bounding box center [1361, 73] width 43 height 16
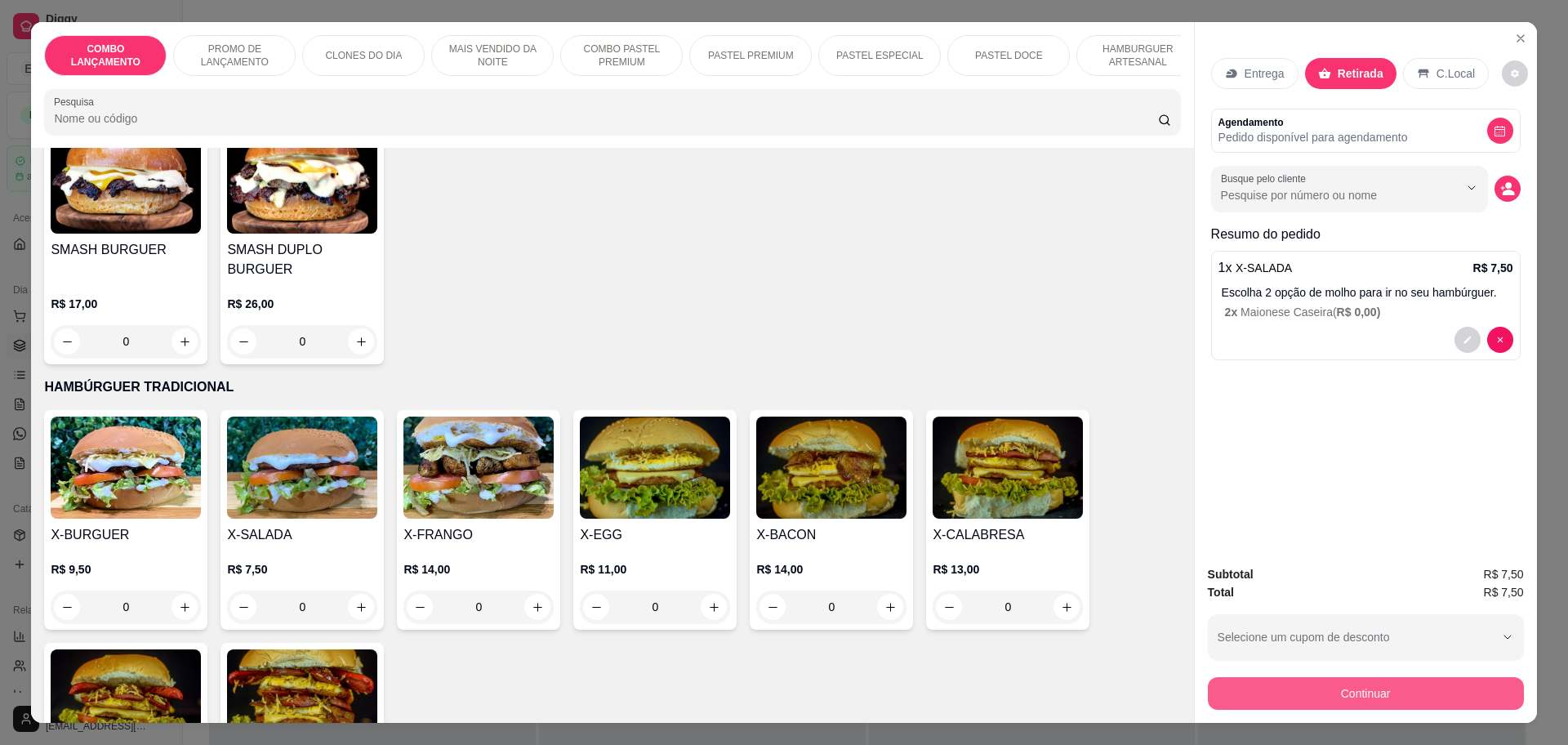
click at [1361, 689] on button "Continuar" at bounding box center [1365, 693] width 316 height 33
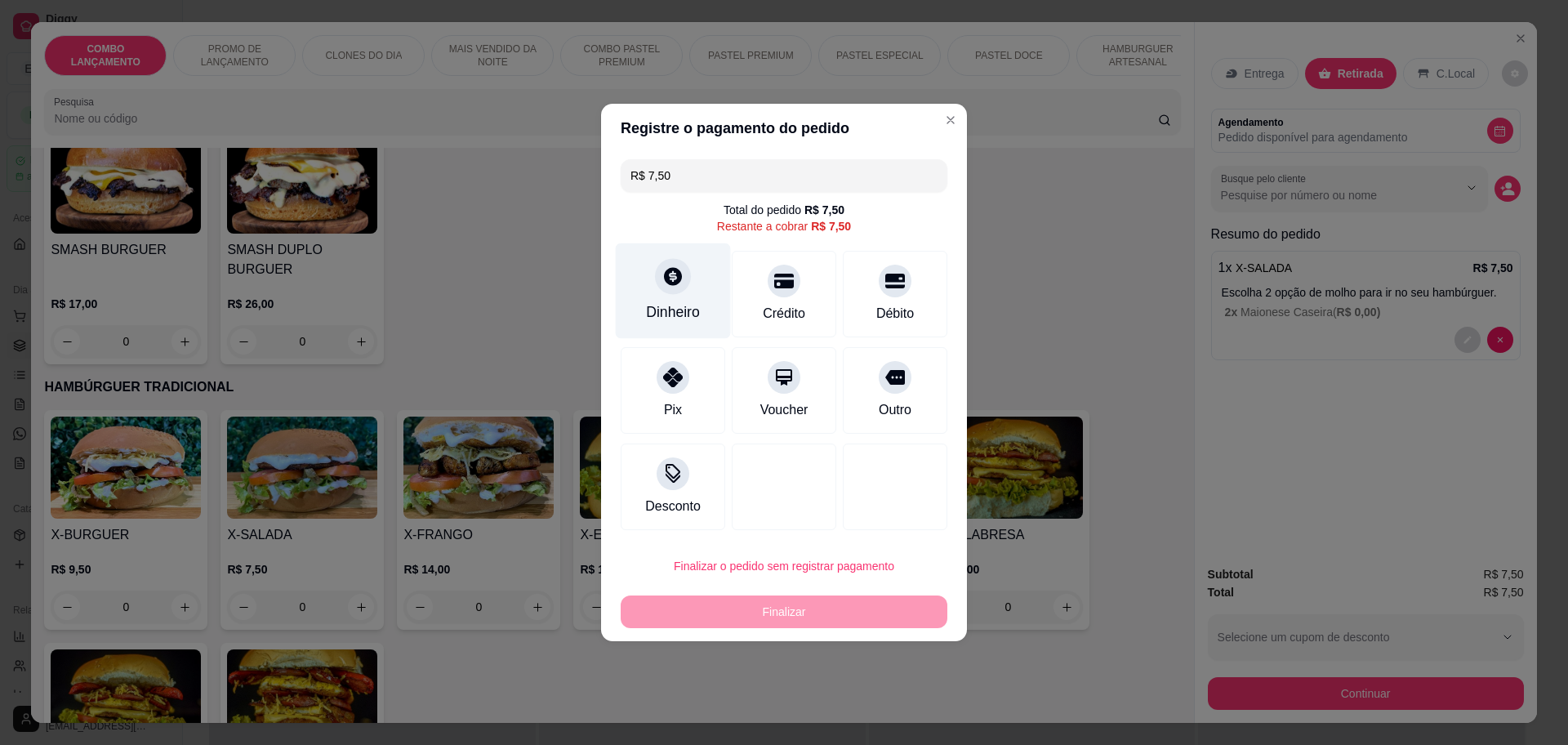
click at [697, 310] on div "Dinheiro" at bounding box center [673, 291] width 115 height 96
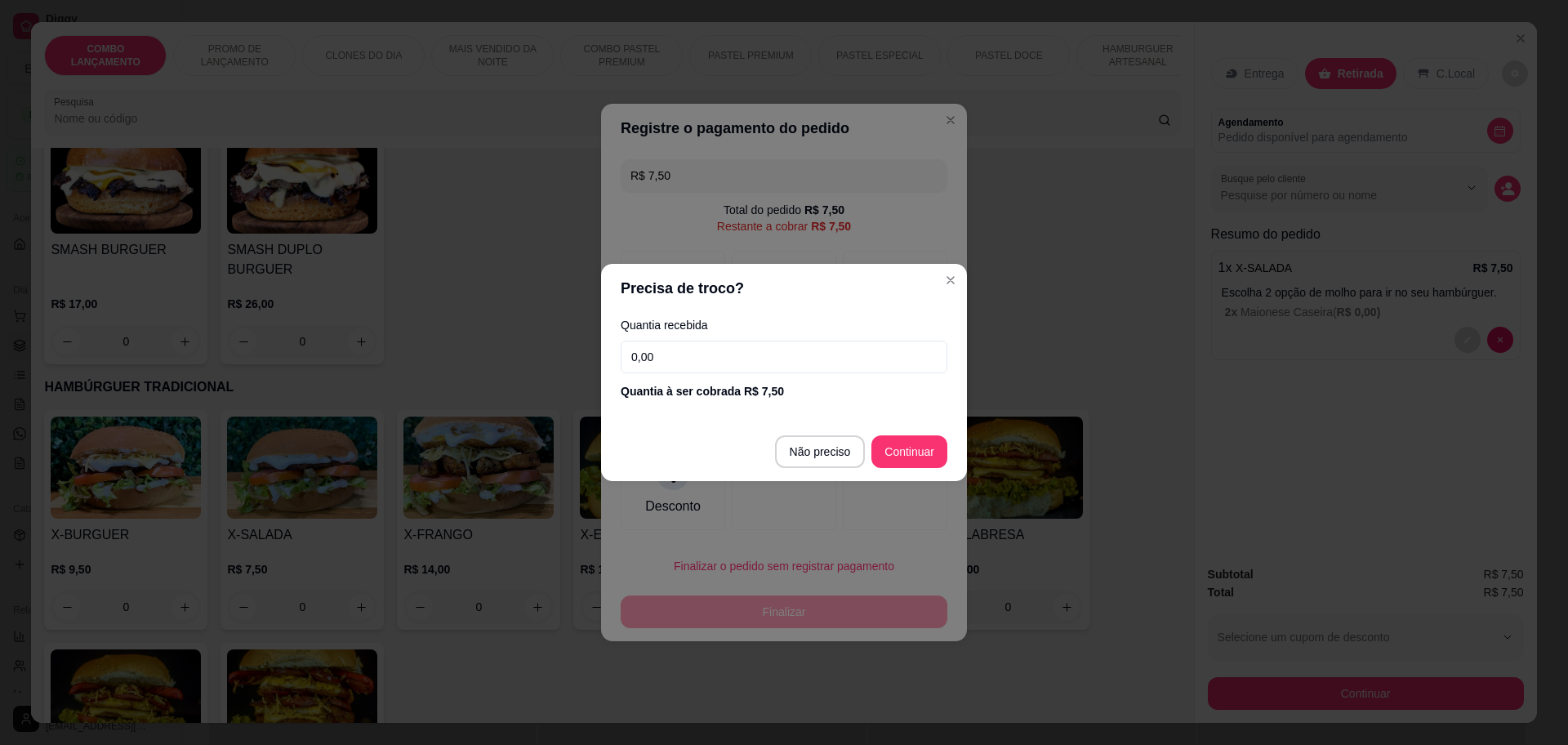
click at [762, 363] on input "0,00" at bounding box center [784, 357] width 327 height 33
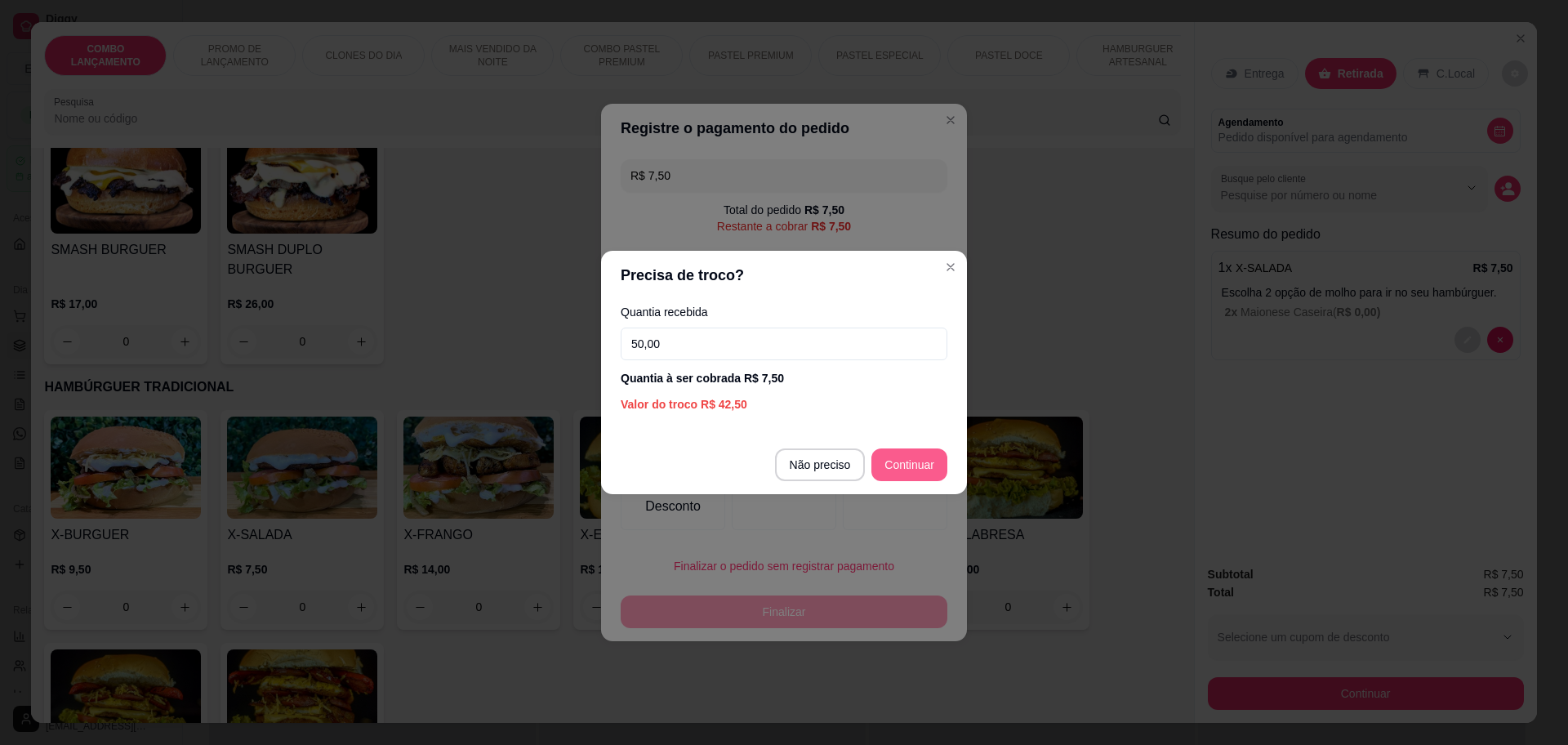
type input "50,00"
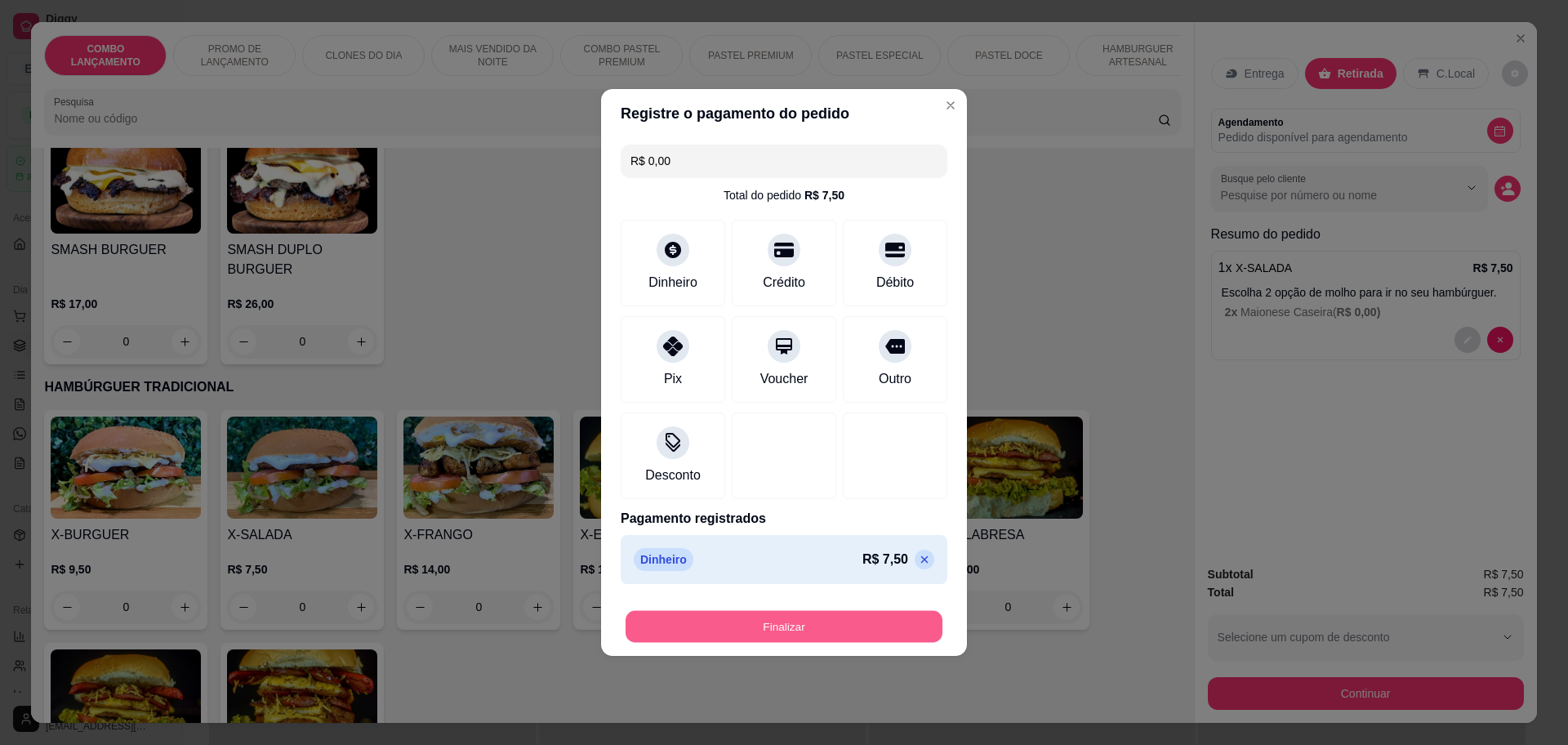
click at [848, 620] on button "Finalizar" at bounding box center [784, 626] width 317 height 32
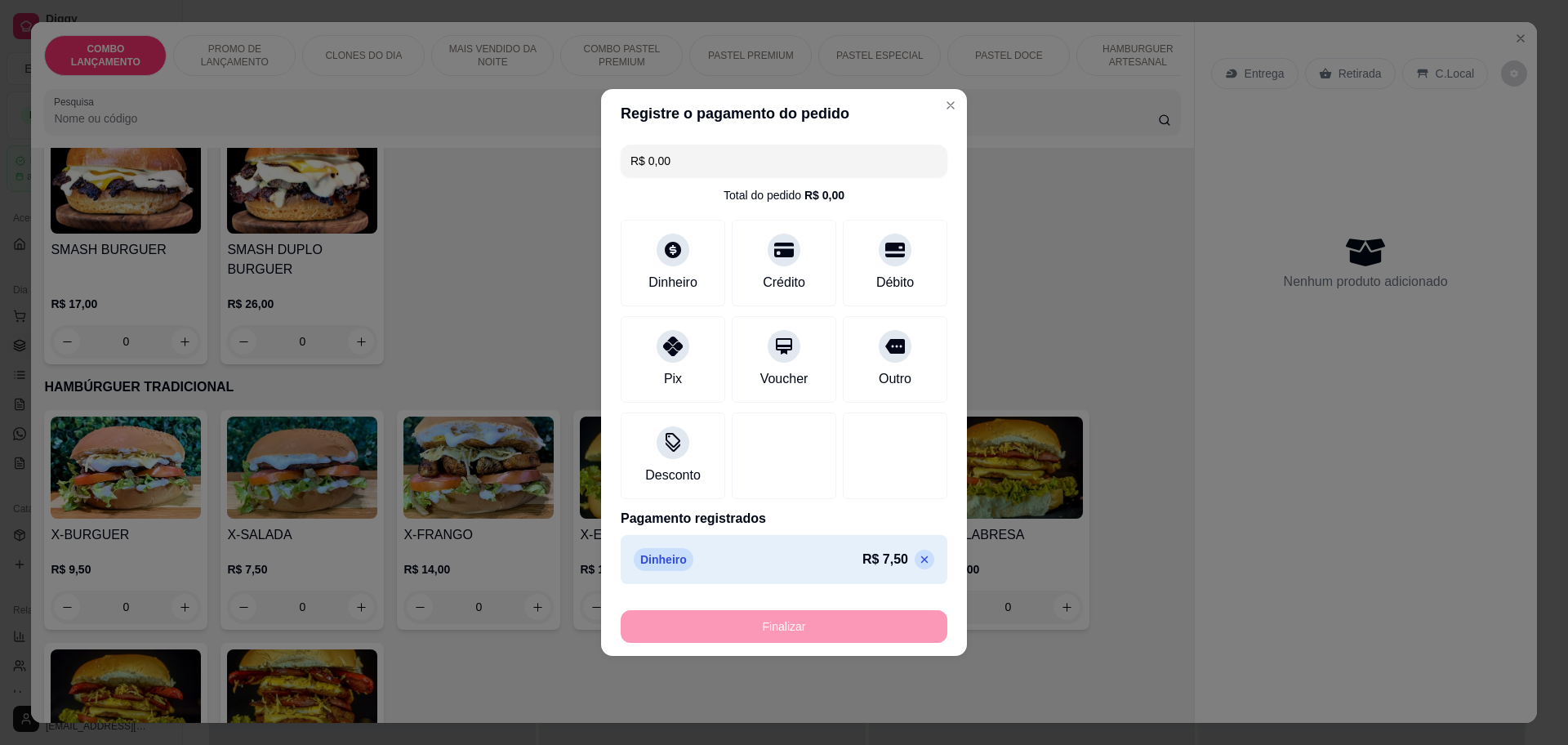
type input "-R$ 7,50"
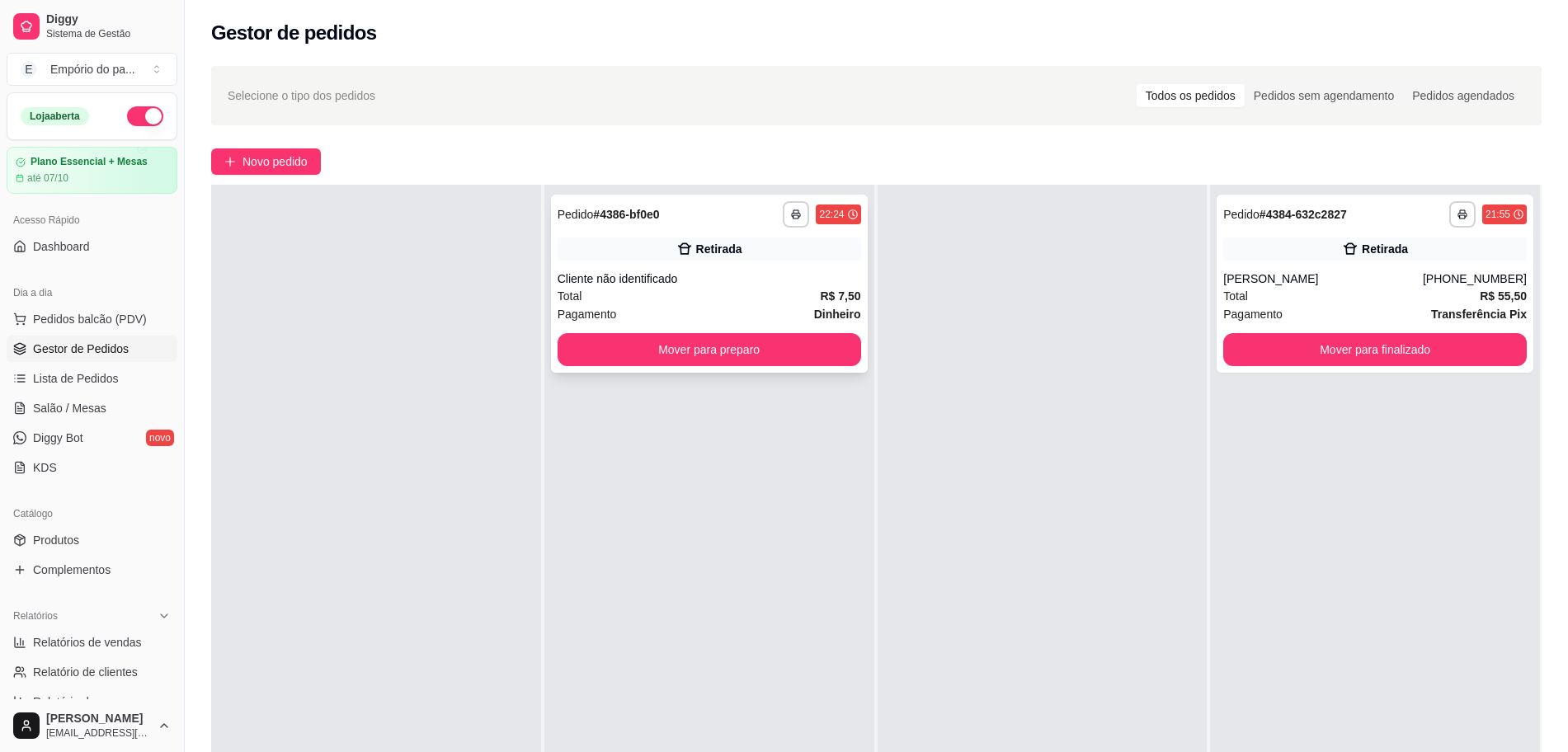
click at [731, 280] on div "Cliente não identificado" at bounding box center [709, 279] width 304 height 16
click at [796, 305] on div "Pagamento Dinheiro" at bounding box center [709, 314] width 304 height 18
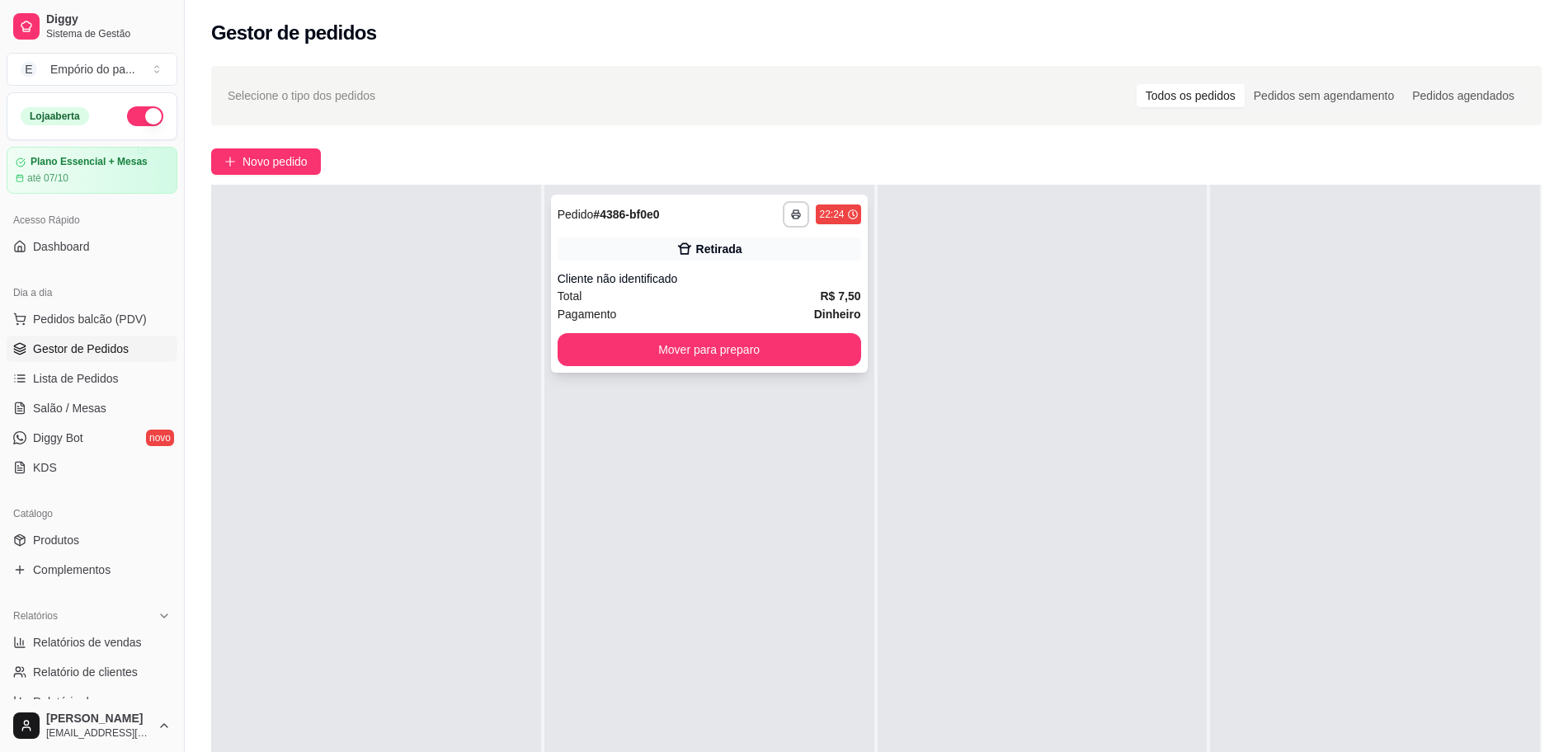
click at [669, 299] on div "Total R$ 7,50" at bounding box center [709, 296] width 304 height 18
click at [654, 288] on div "Total R$ 7,50" at bounding box center [709, 296] width 304 height 18
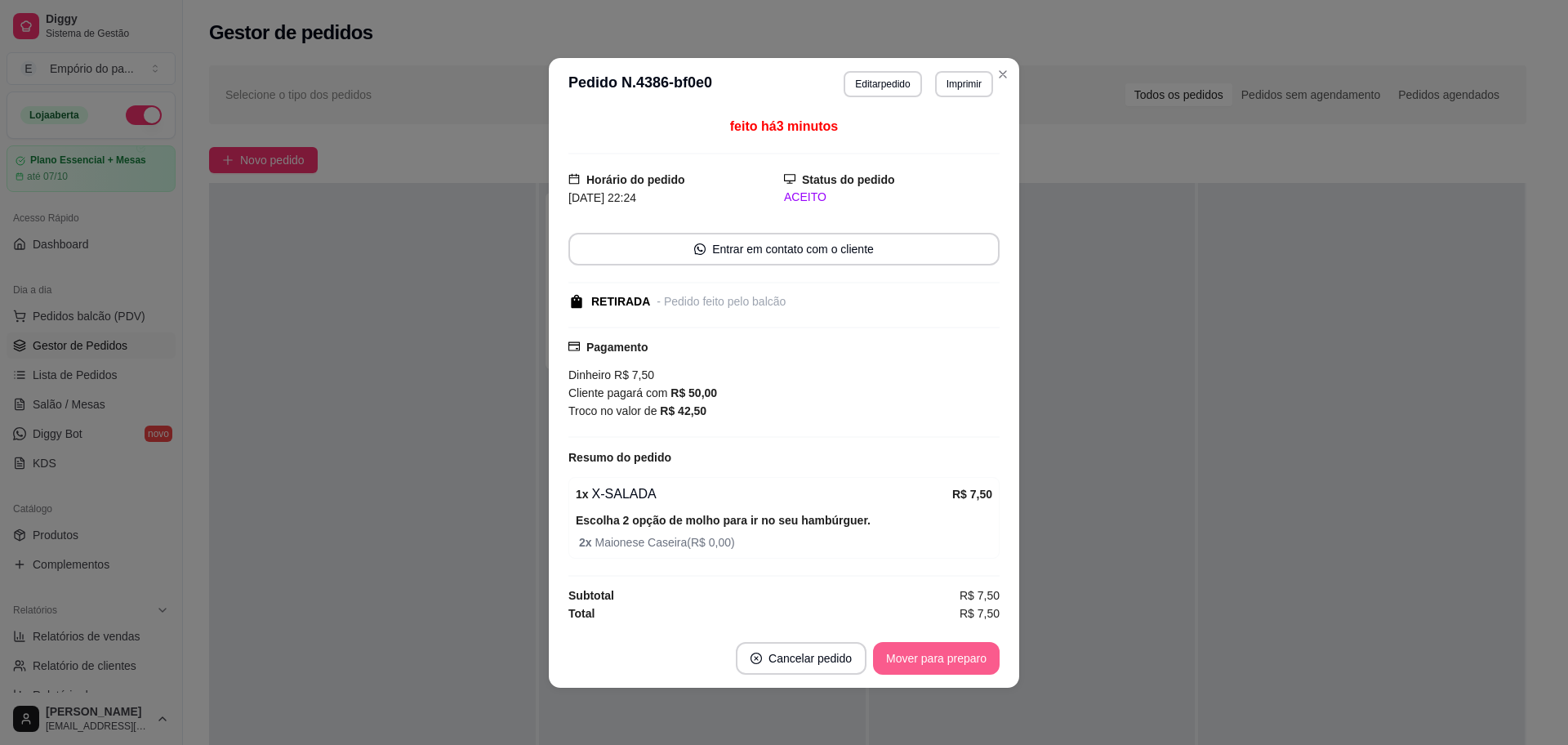
click at [960, 653] on button "Mover para preparo" at bounding box center [937, 658] width 127 height 33
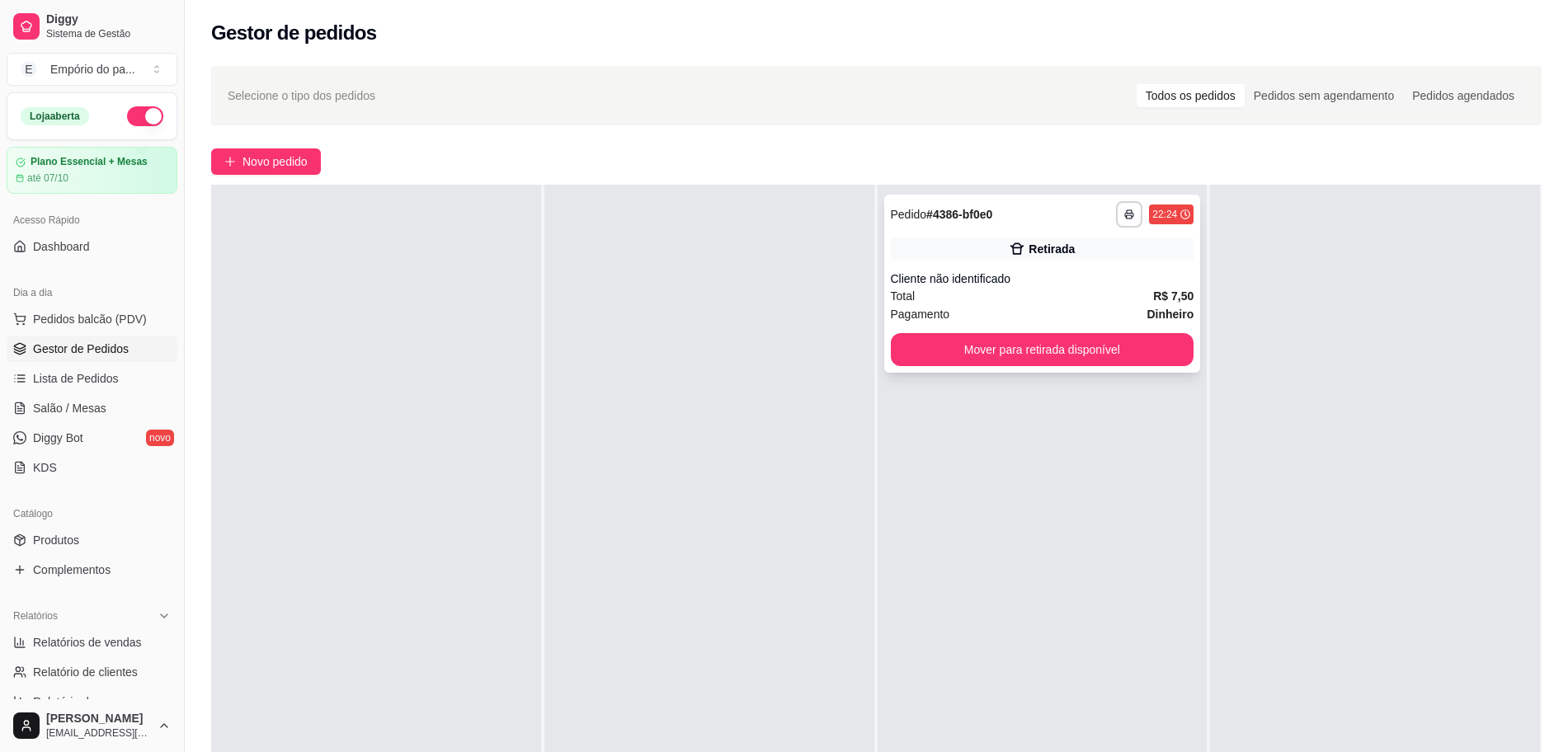
click at [1029, 257] on div "Retirada" at bounding box center [1051, 249] width 47 height 16
click at [941, 340] on button "Mover para retirada disponível" at bounding box center [1042, 349] width 294 height 32
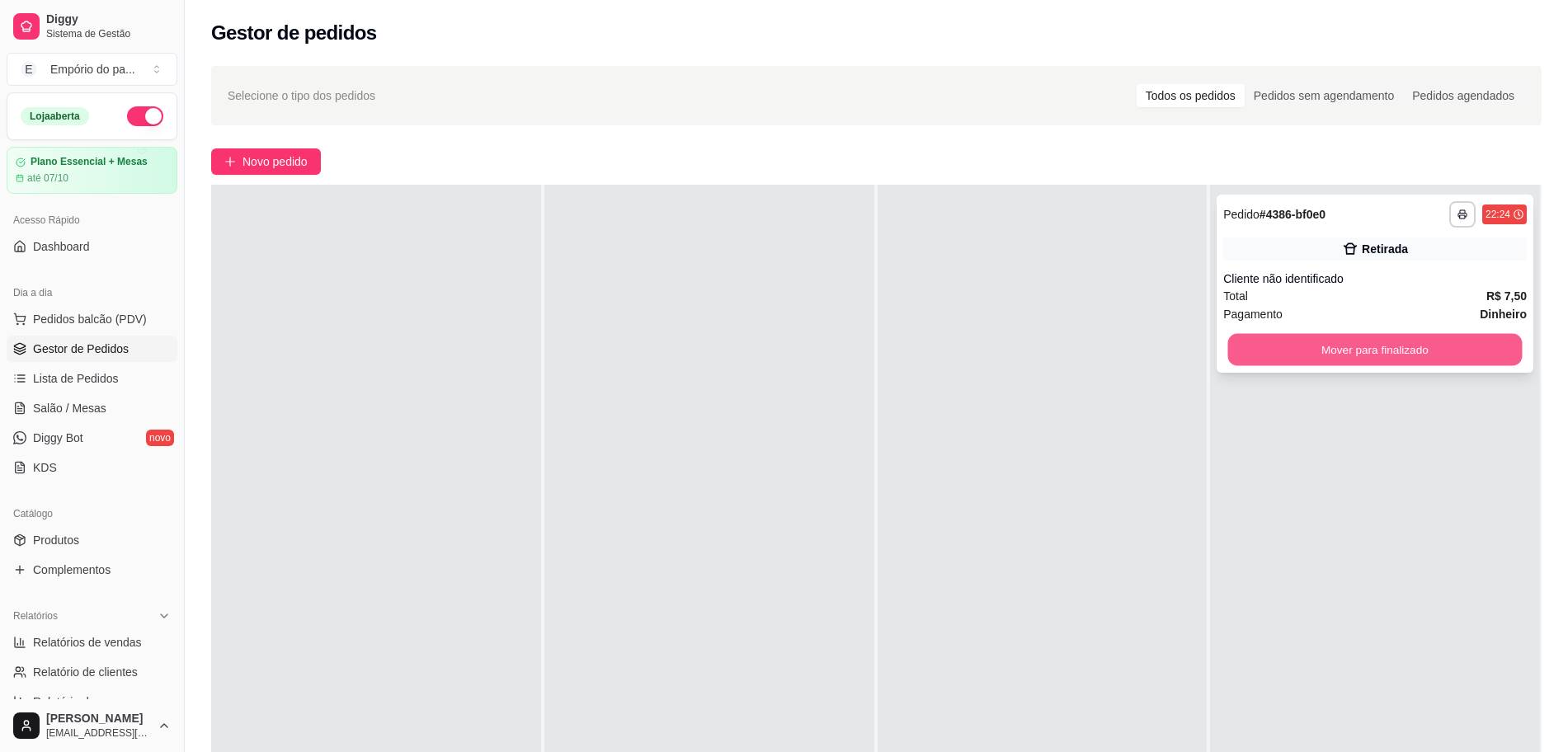
click at [1281, 348] on button "Mover para finalizado" at bounding box center [1375, 349] width 294 height 32
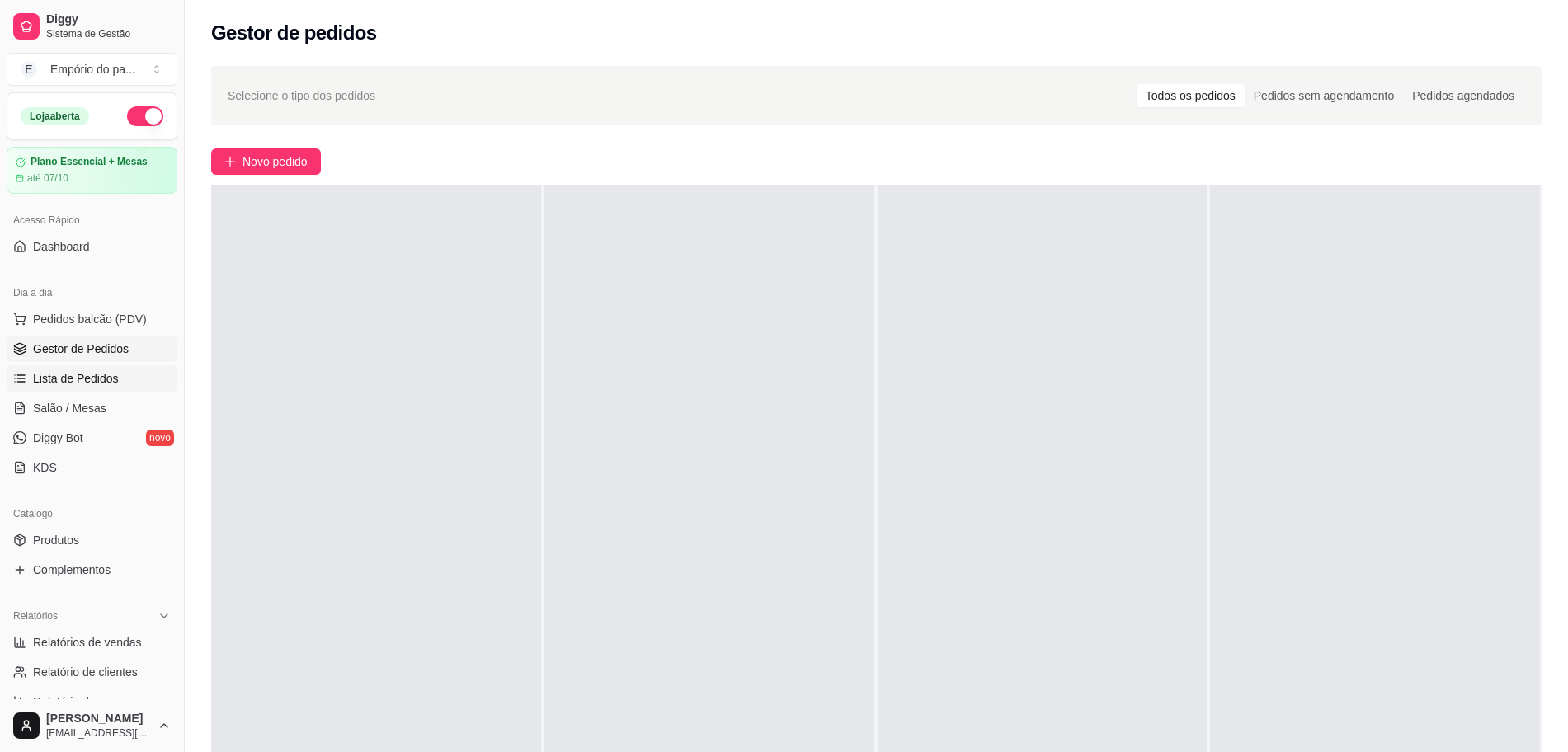
click at [27, 379] on link "Lista de Pedidos" at bounding box center [91, 378] width 171 height 26
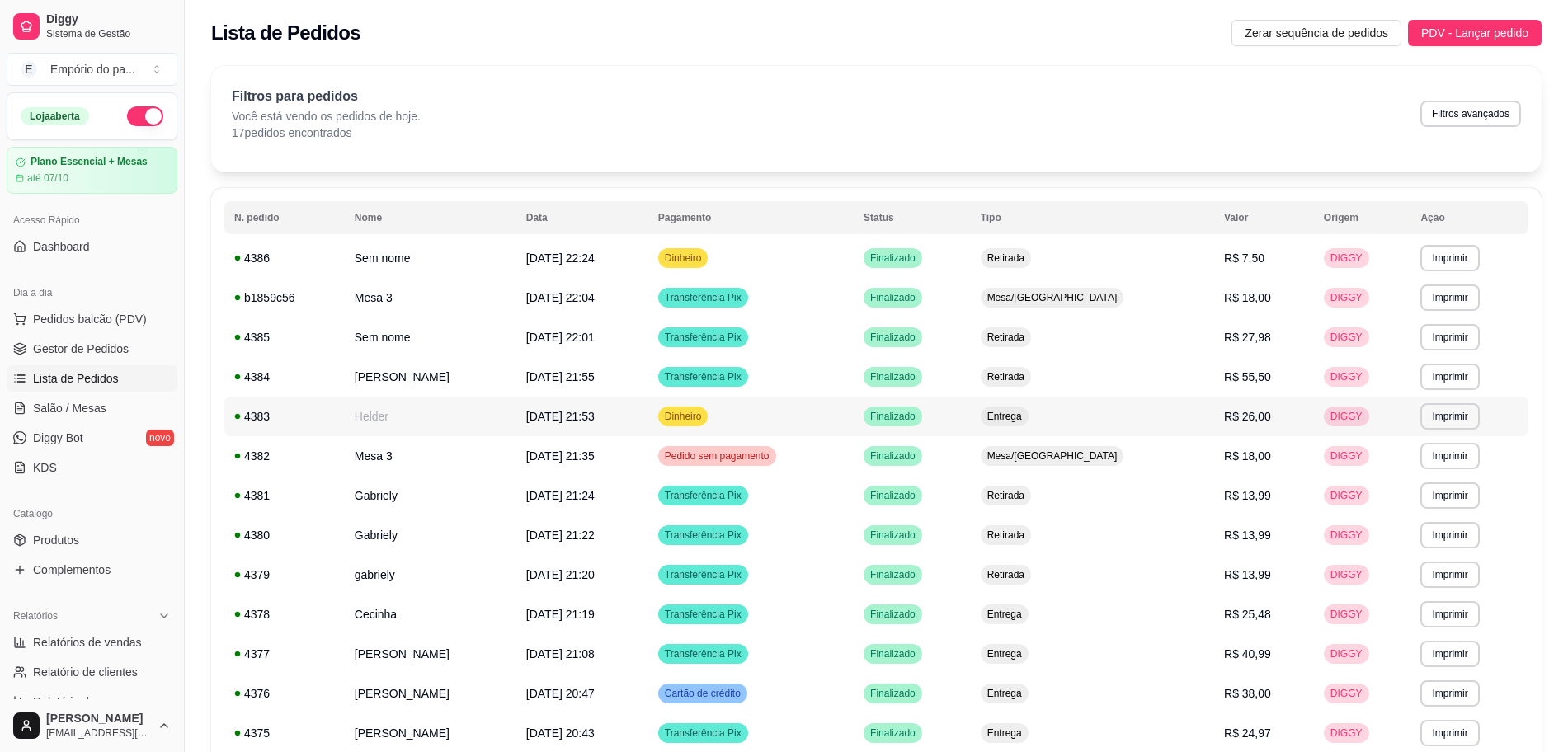
click at [409, 414] on td "Helder" at bounding box center [431, 416] width 172 height 39
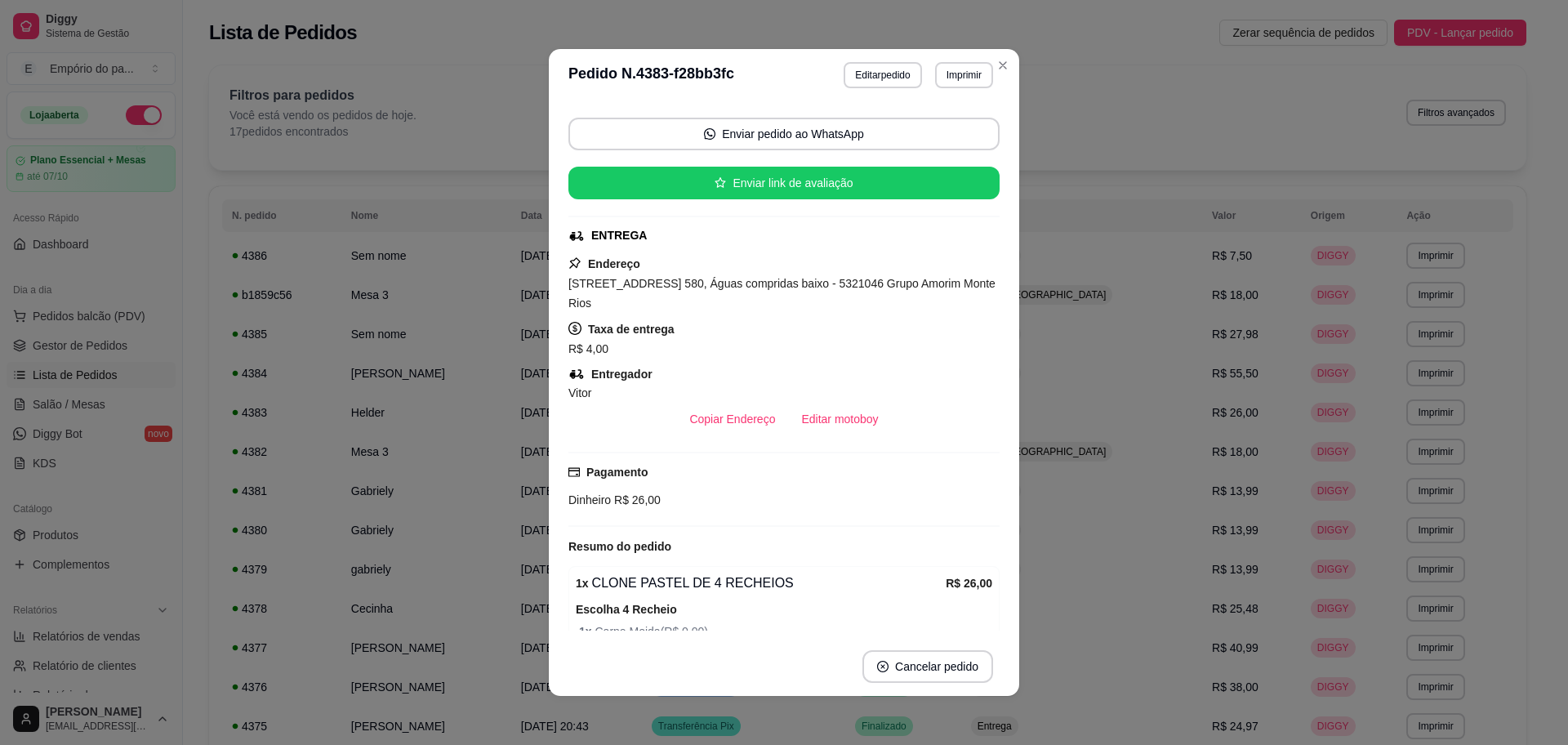
scroll to position [205, 0]
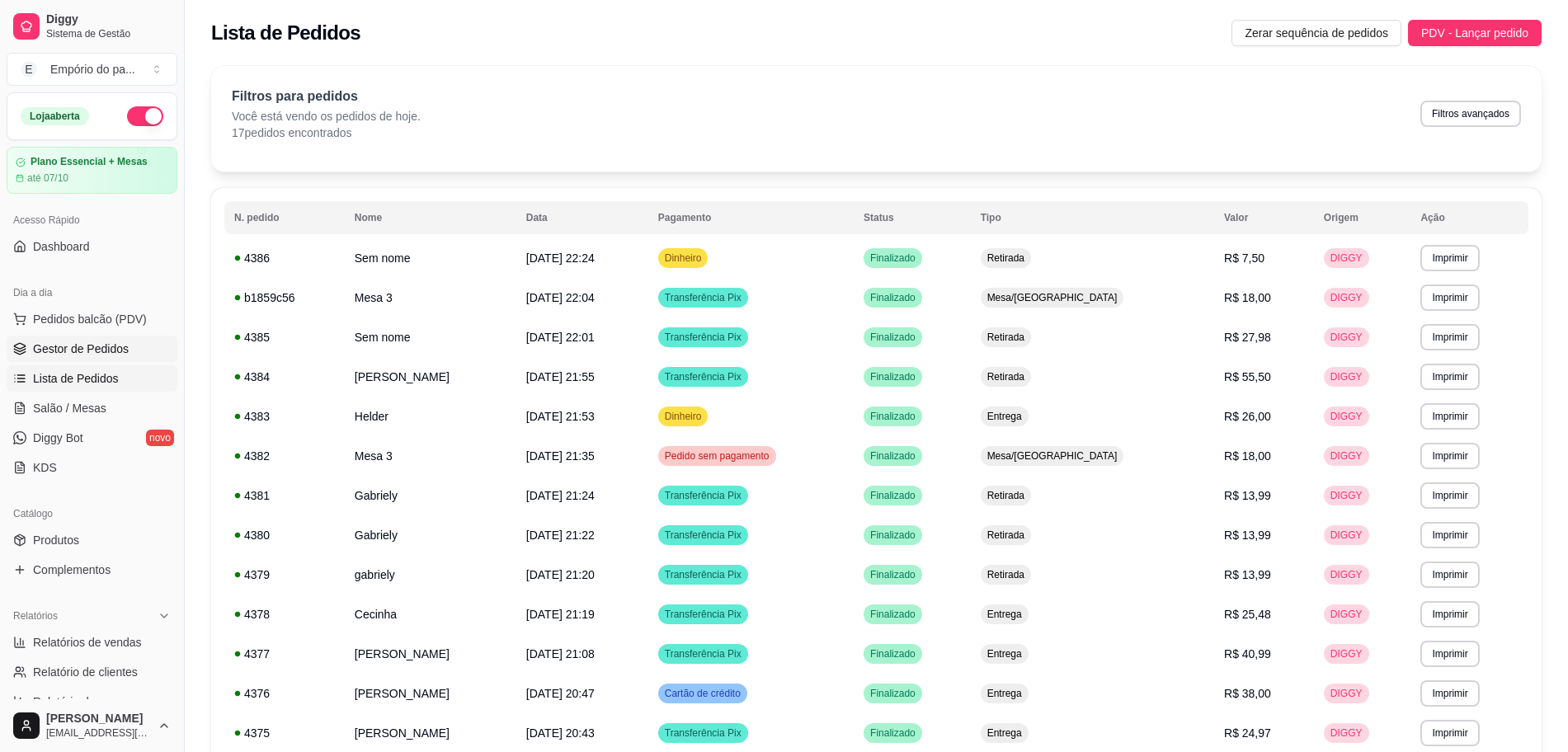
click at [99, 344] on span "Gestor de Pedidos" at bounding box center [80, 349] width 96 height 16
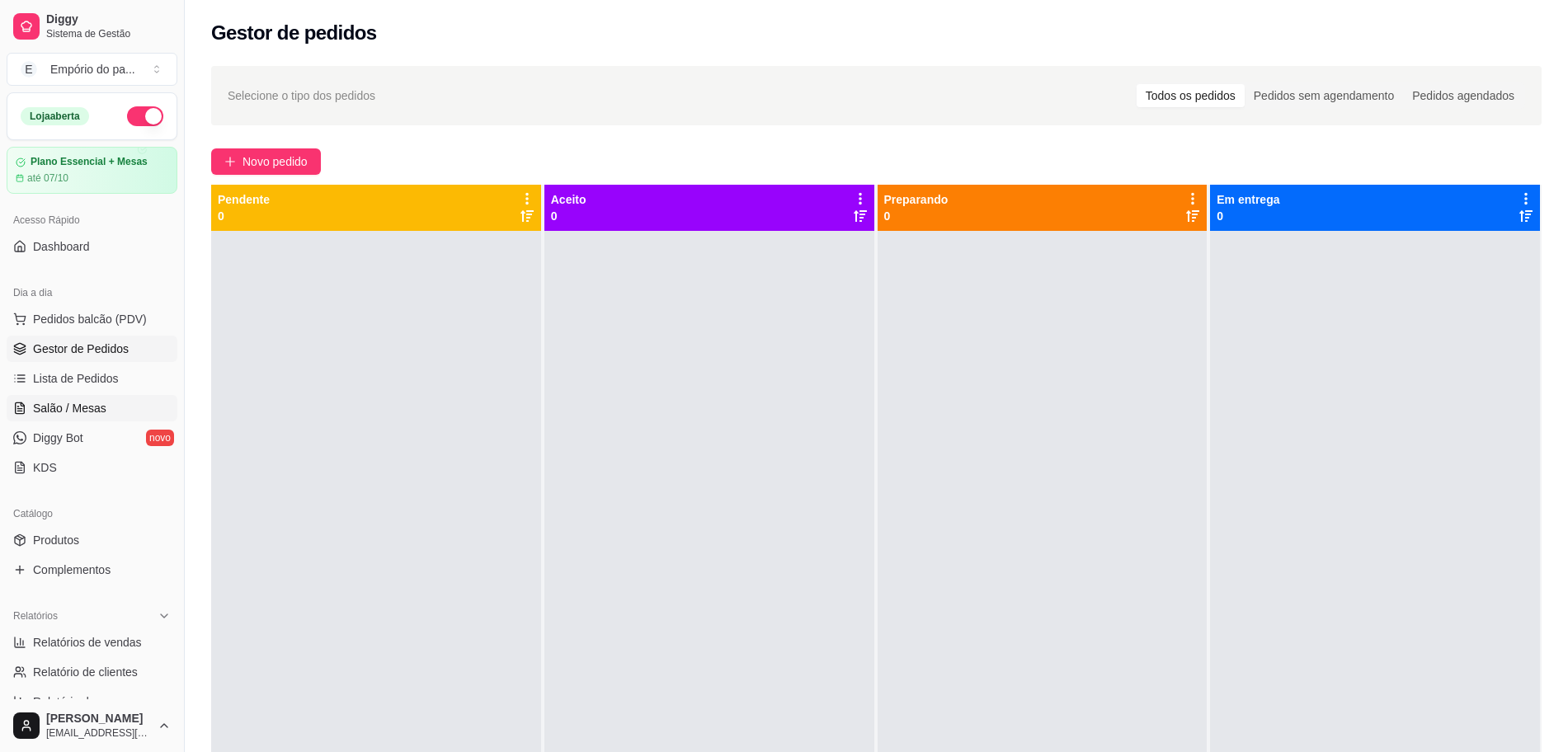
click at [81, 401] on span "Salão / Mesas" at bounding box center [69, 408] width 73 height 16
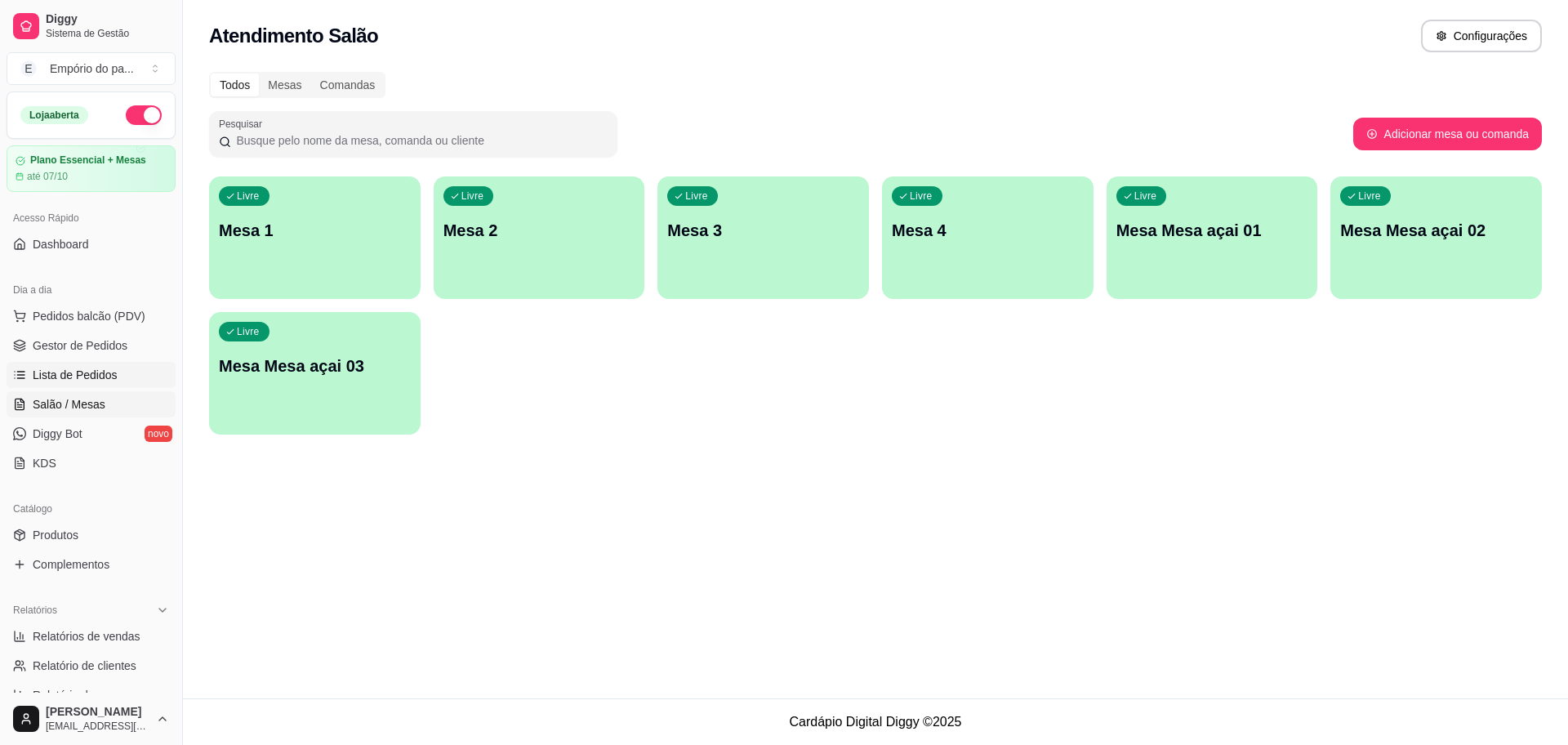
click at [83, 372] on span "Lista de Pedidos" at bounding box center [75, 375] width 85 height 16
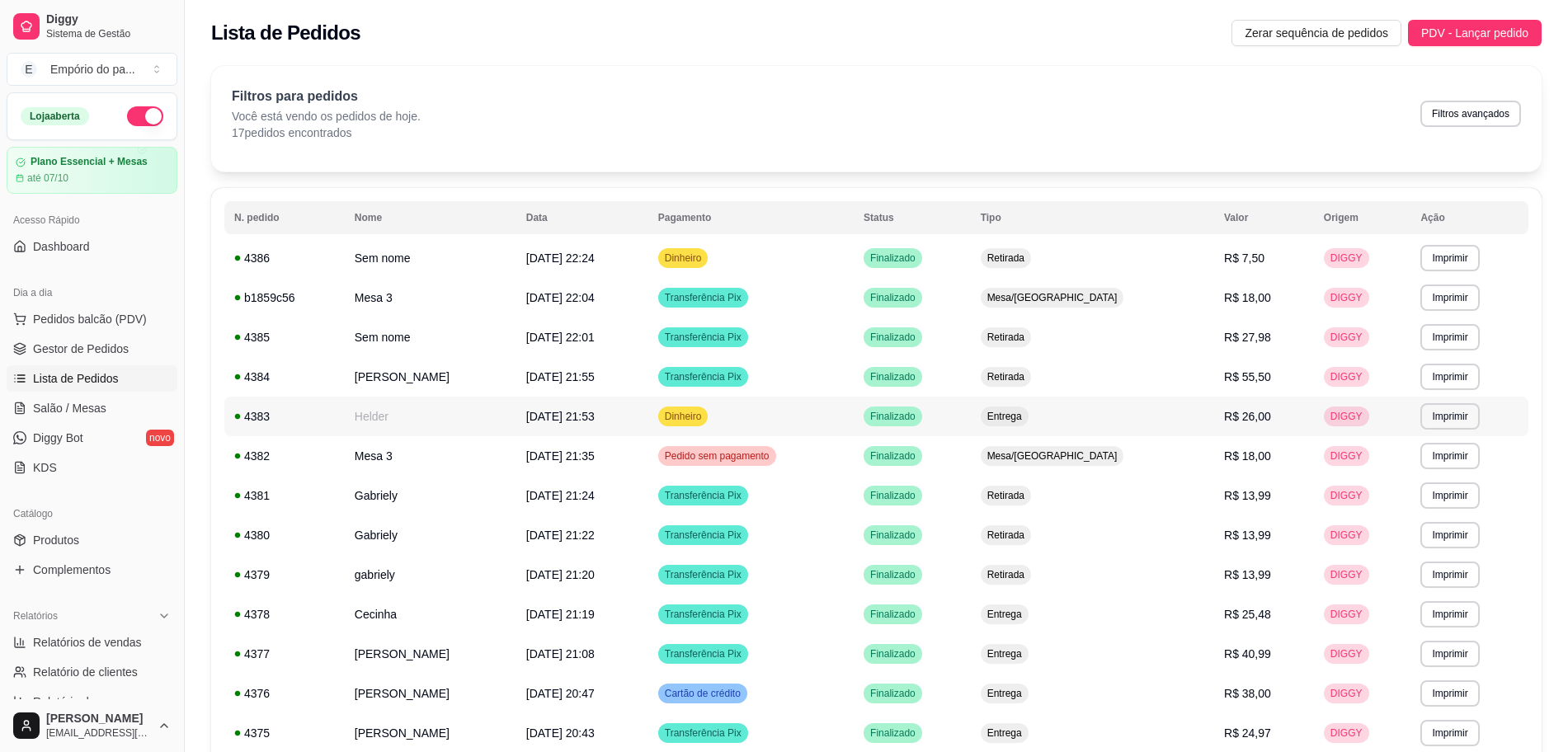
click at [446, 413] on td "Helder" at bounding box center [431, 416] width 172 height 39
click at [130, 337] on link "Gestor de Pedidos" at bounding box center [91, 348] width 171 height 26
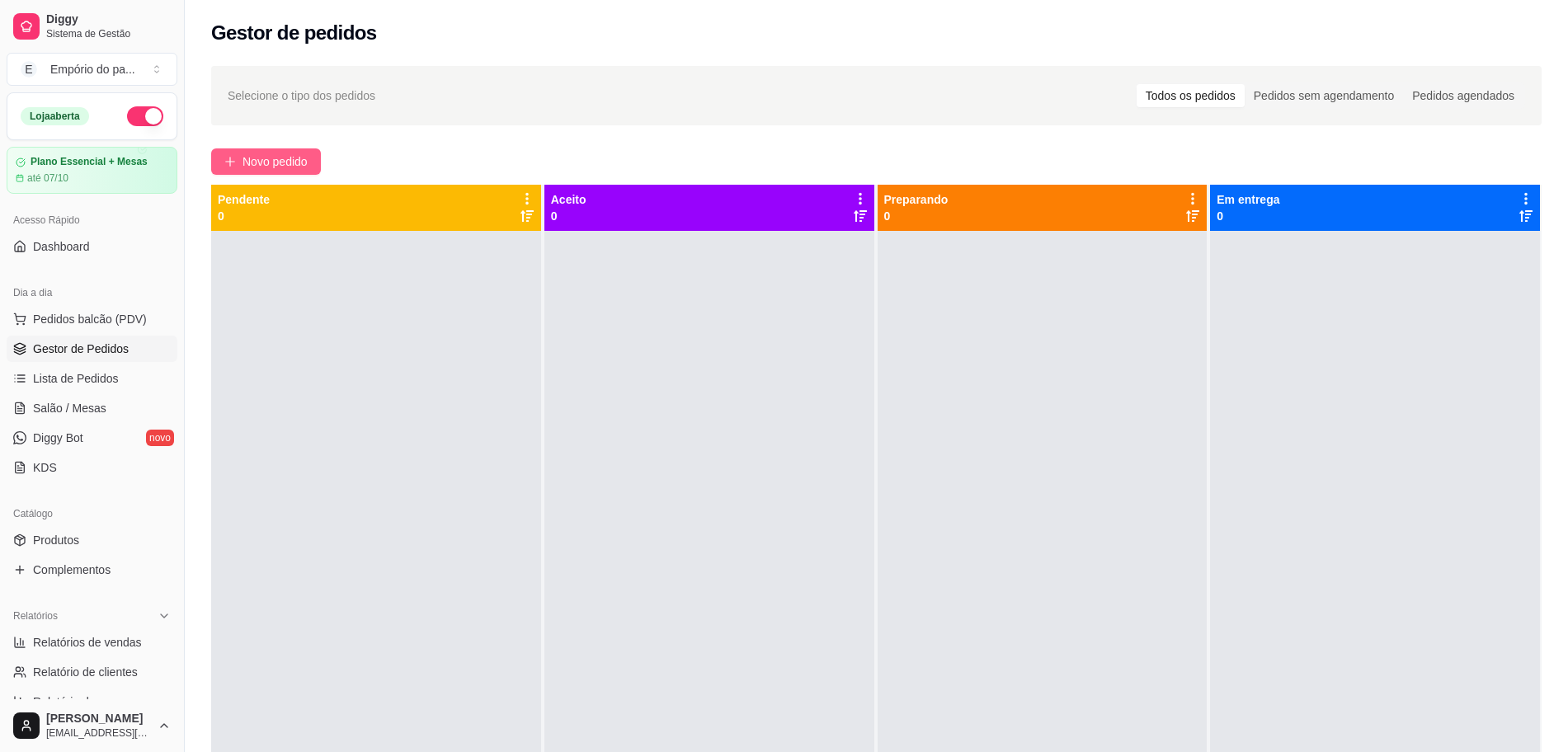
click at [263, 164] on span "Novo pedido" at bounding box center [274, 162] width 65 height 18
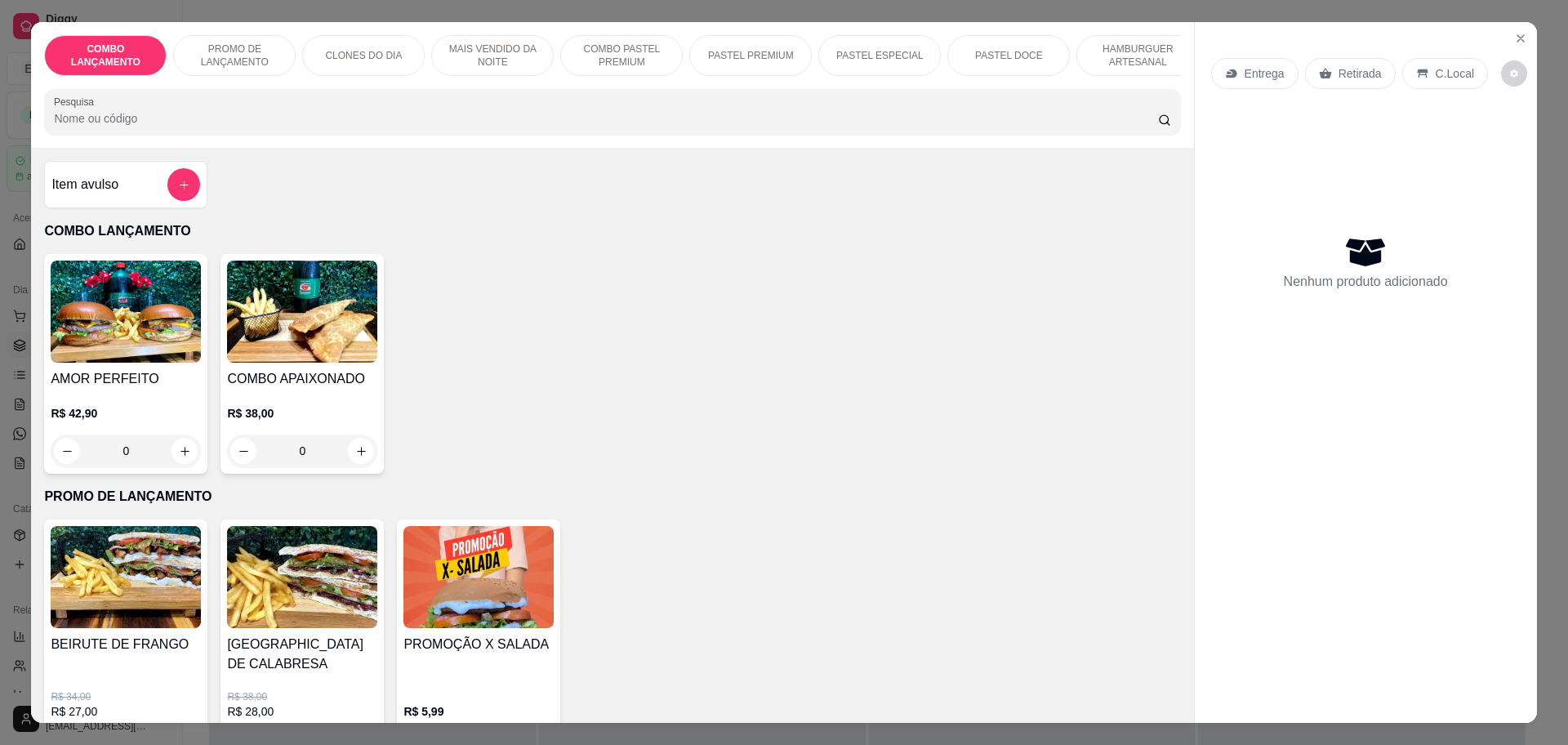
click at [1358, 74] on p "Retirada" at bounding box center [1361, 73] width 43 height 16
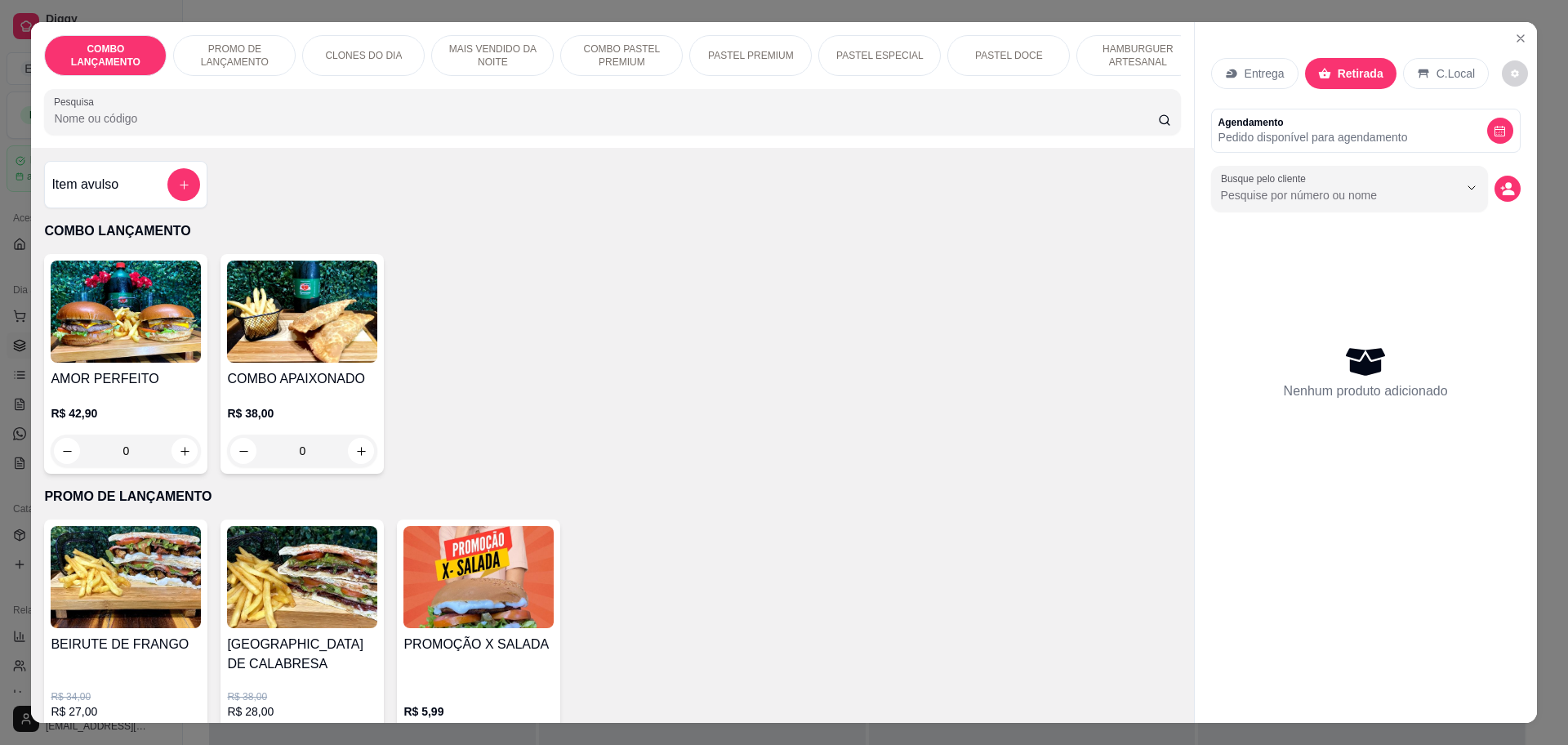
click at [1437, 66] on p "C.Local" at bounding box center [1456, 73] width 38 height 16
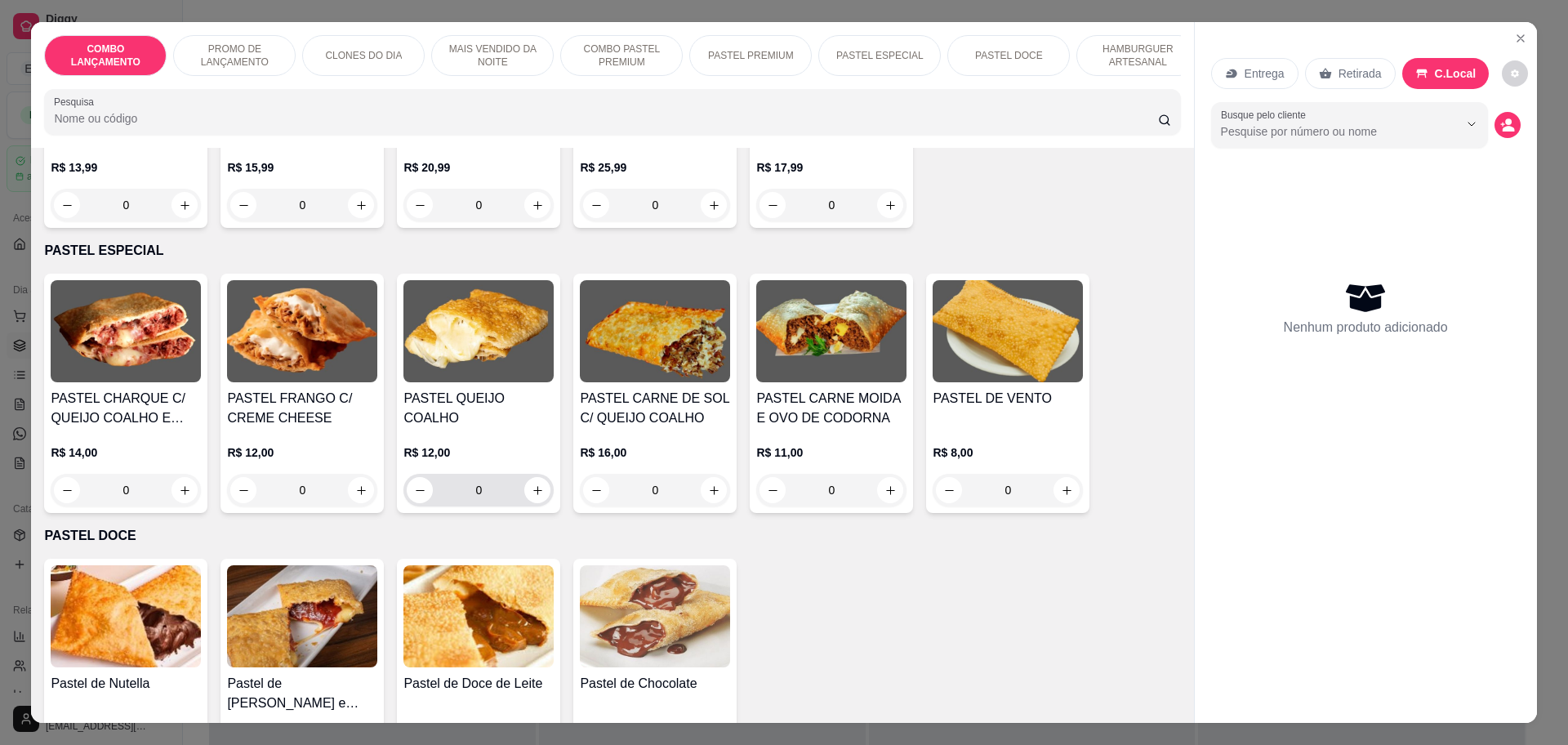
scroll to position [2246, 0]
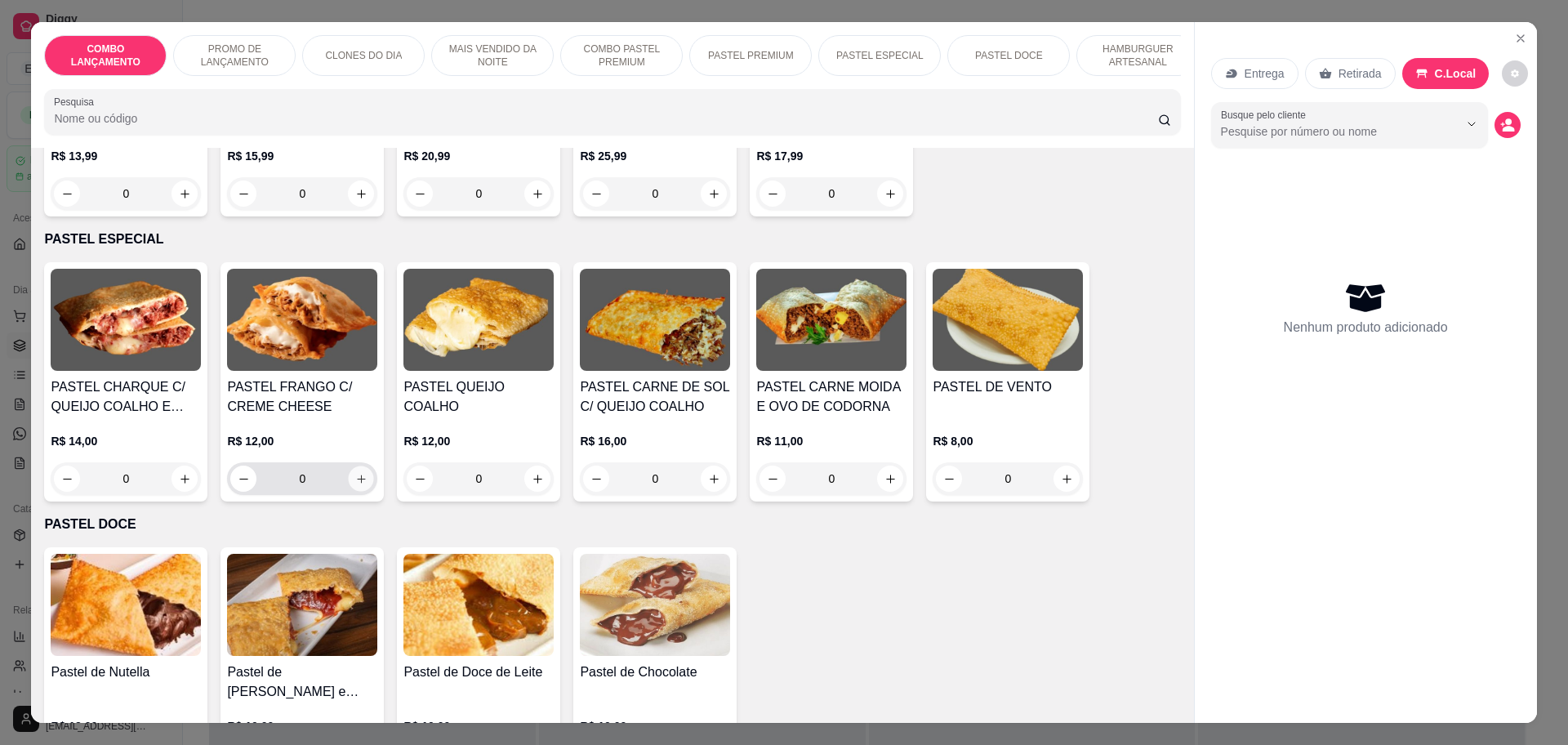
click at [355, 473] on icon "increase-product-quantity" at bounding box center [361, 479] width 13 height 13
type input "1"
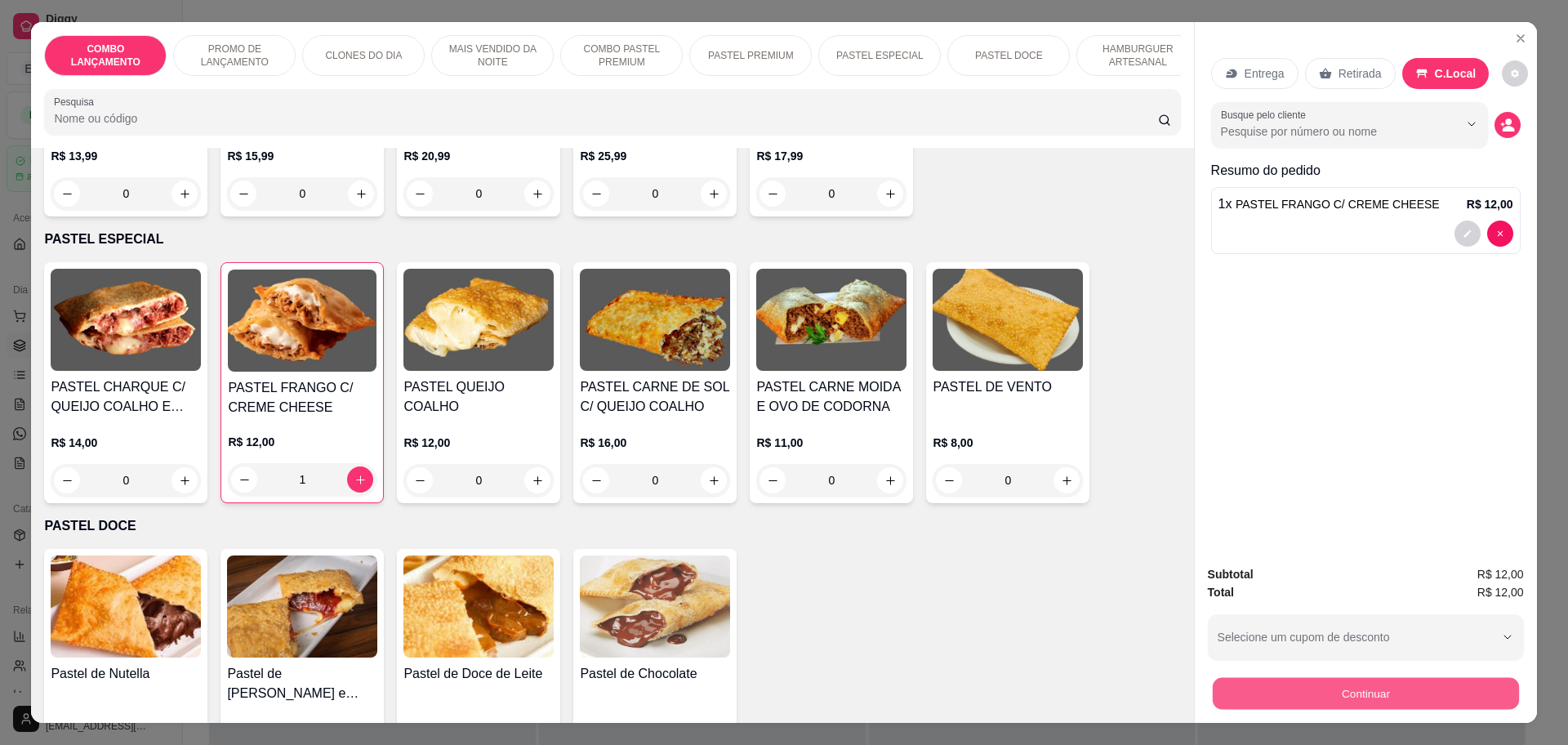
click at [1345, 690] on button "Continuar" at bounding box center [1365, 692] width 306 height 32
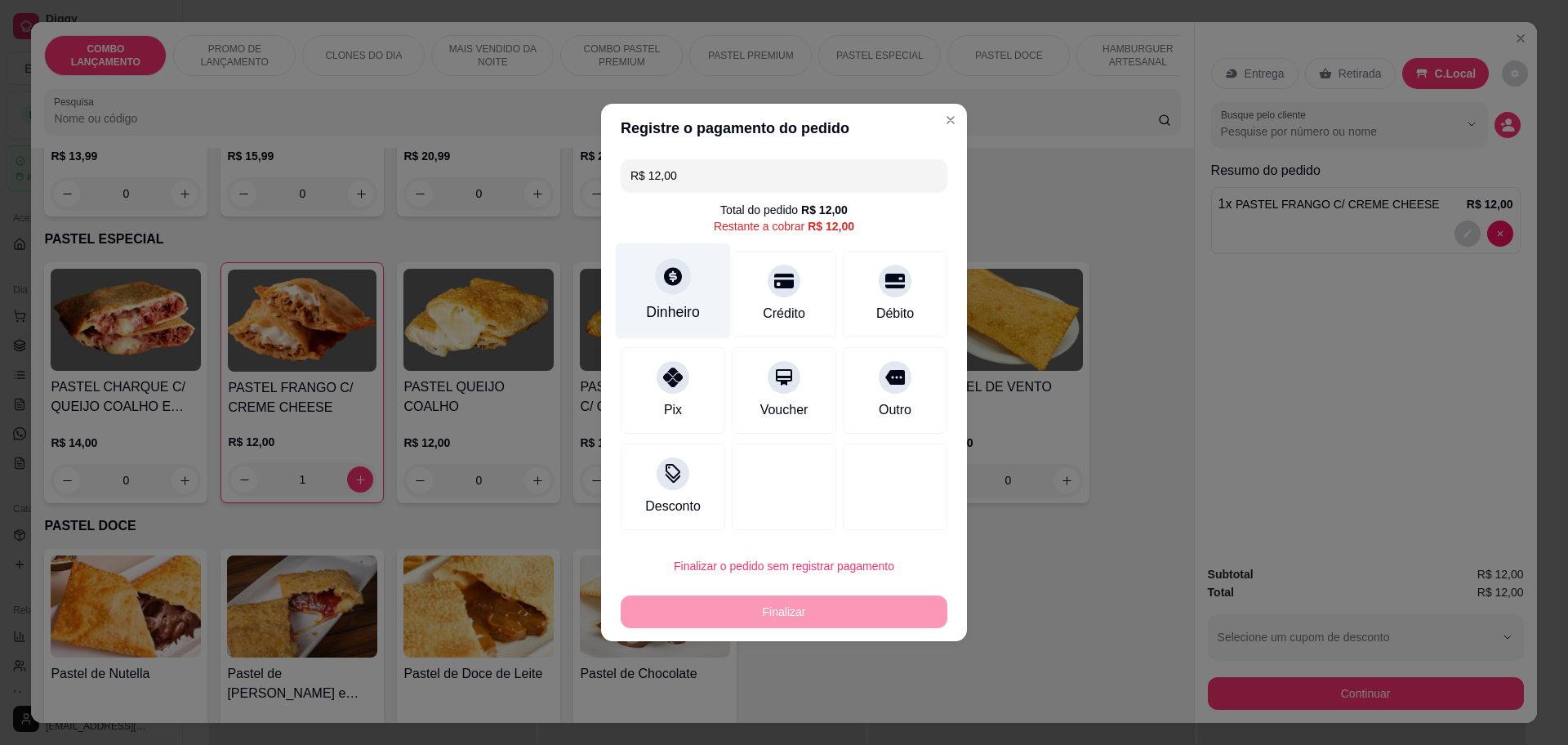
click at [679, 296] on div "Dinheiro" at bounding box center [673, 291] width 115 height 96
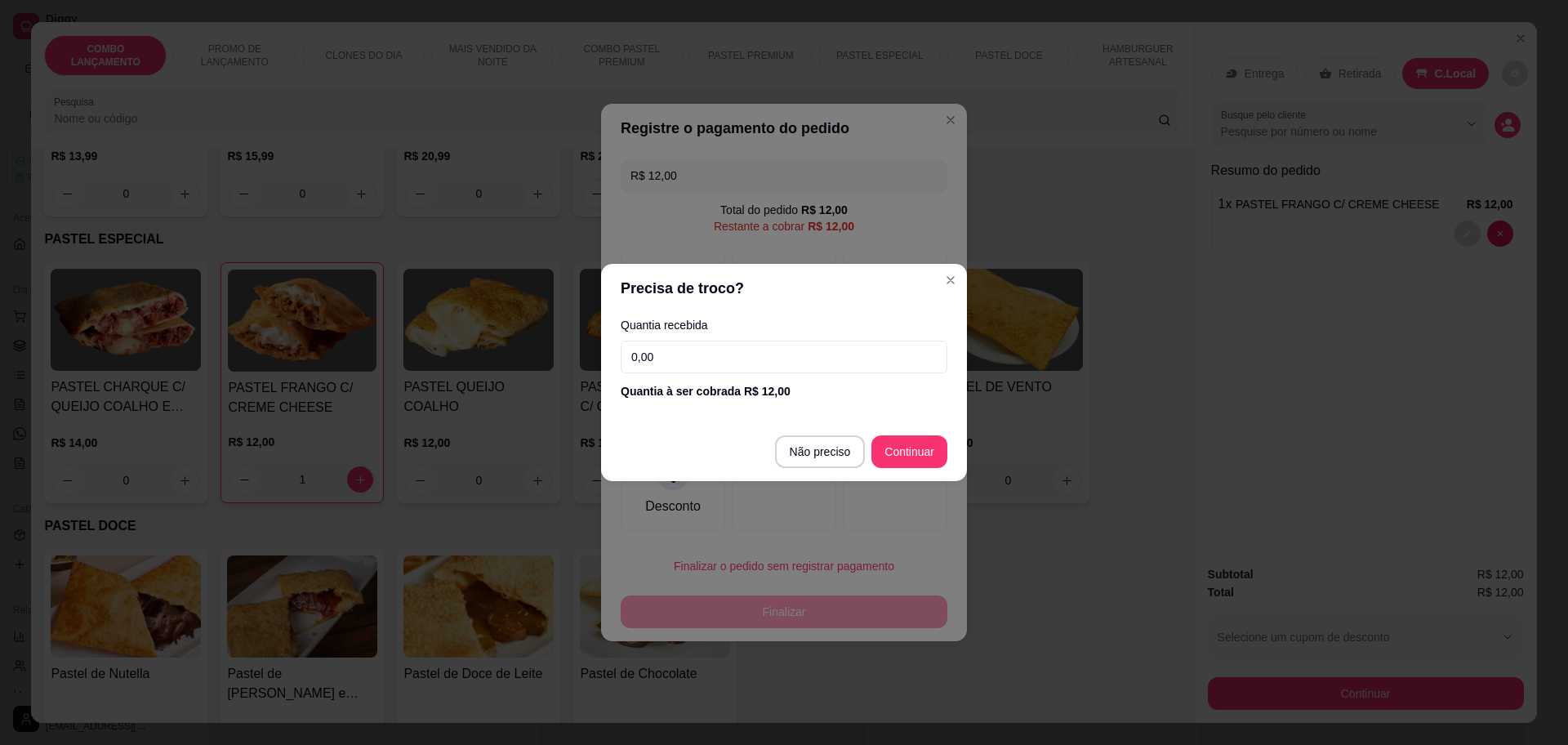
click at [809, 358] on input "0,00" at bounding box center [784, 357] width 327 height 33
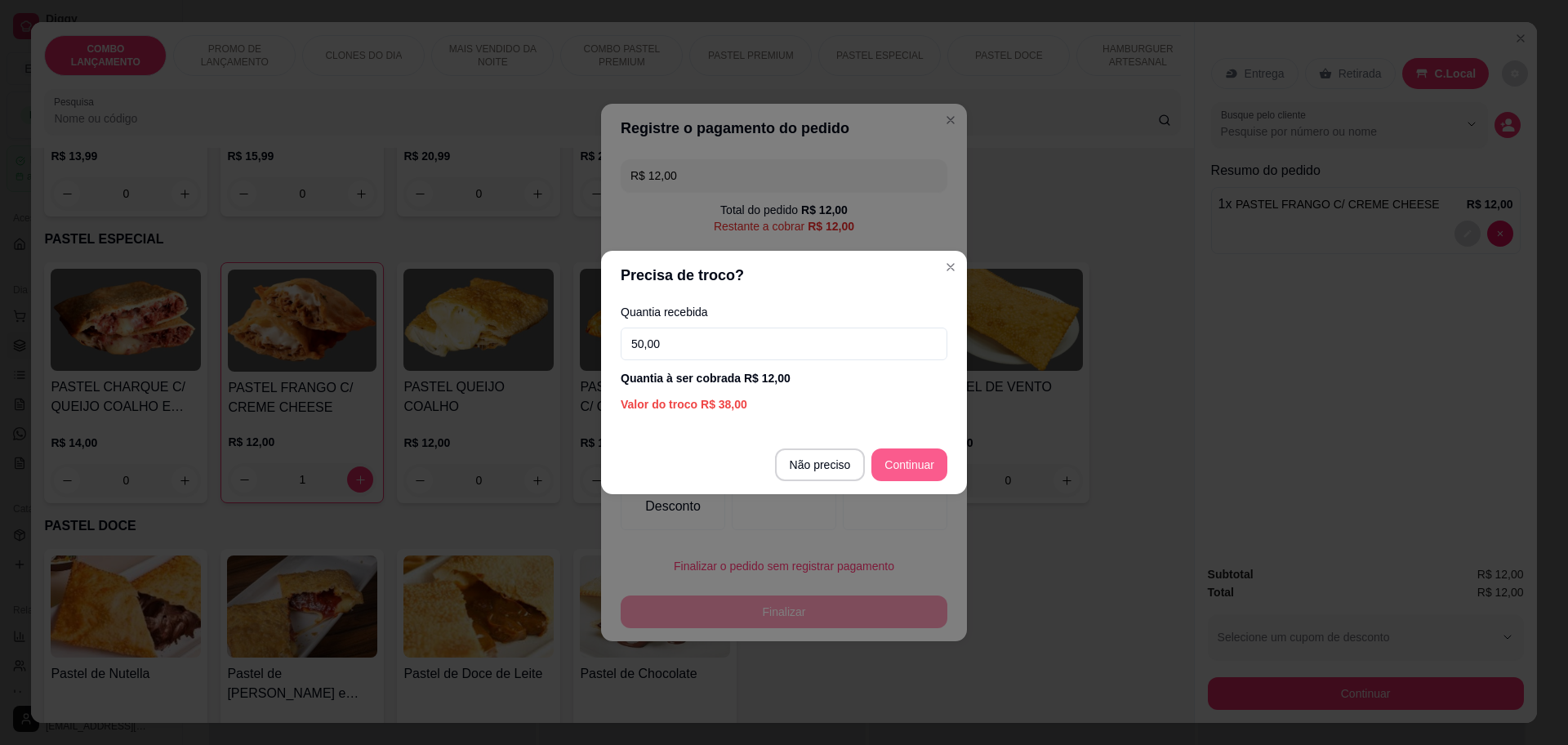
type input "50,00"
type input "R$ 0,00"
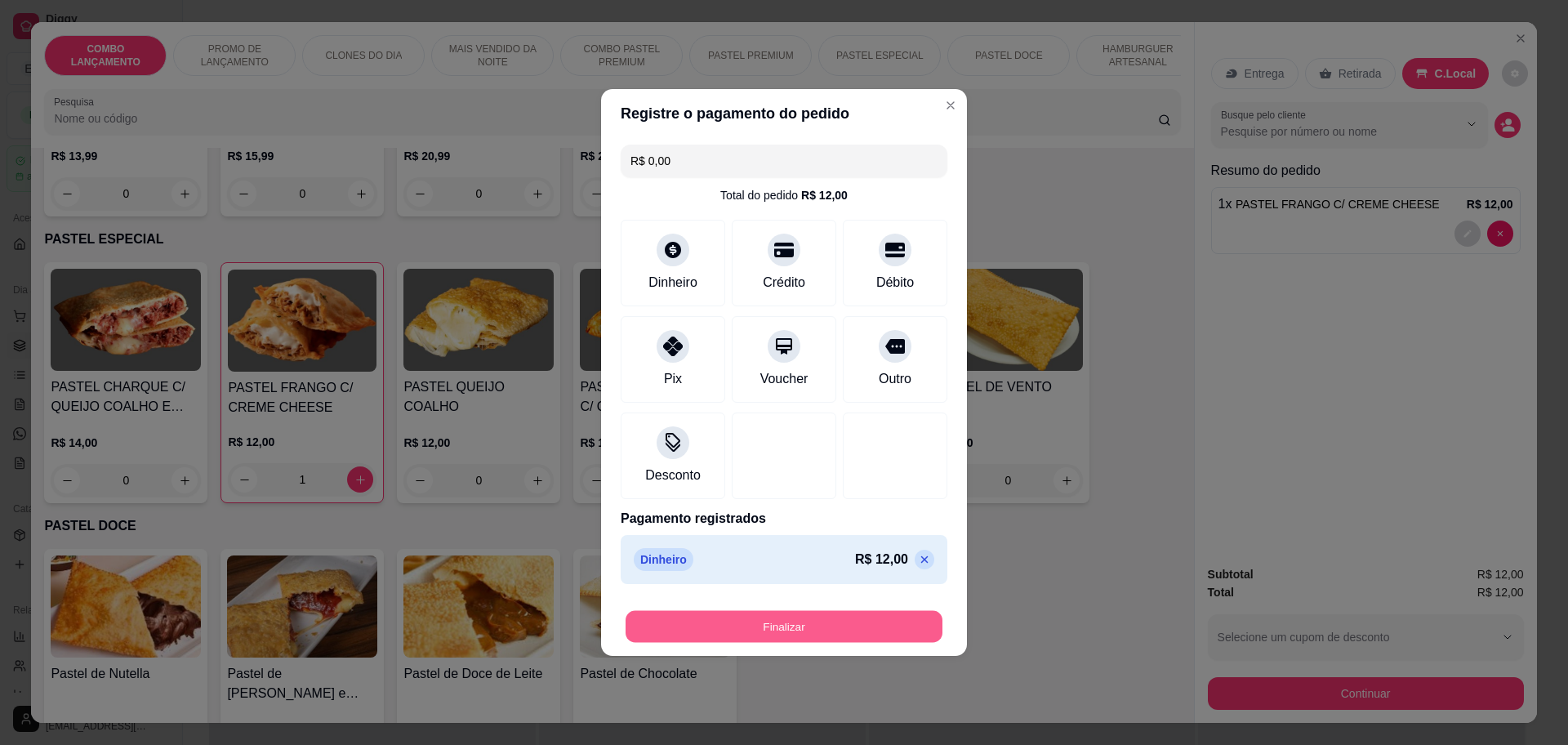
click at [840, 617] on button "Finalizar" at bounding box center [784, 626] width 317 height 32
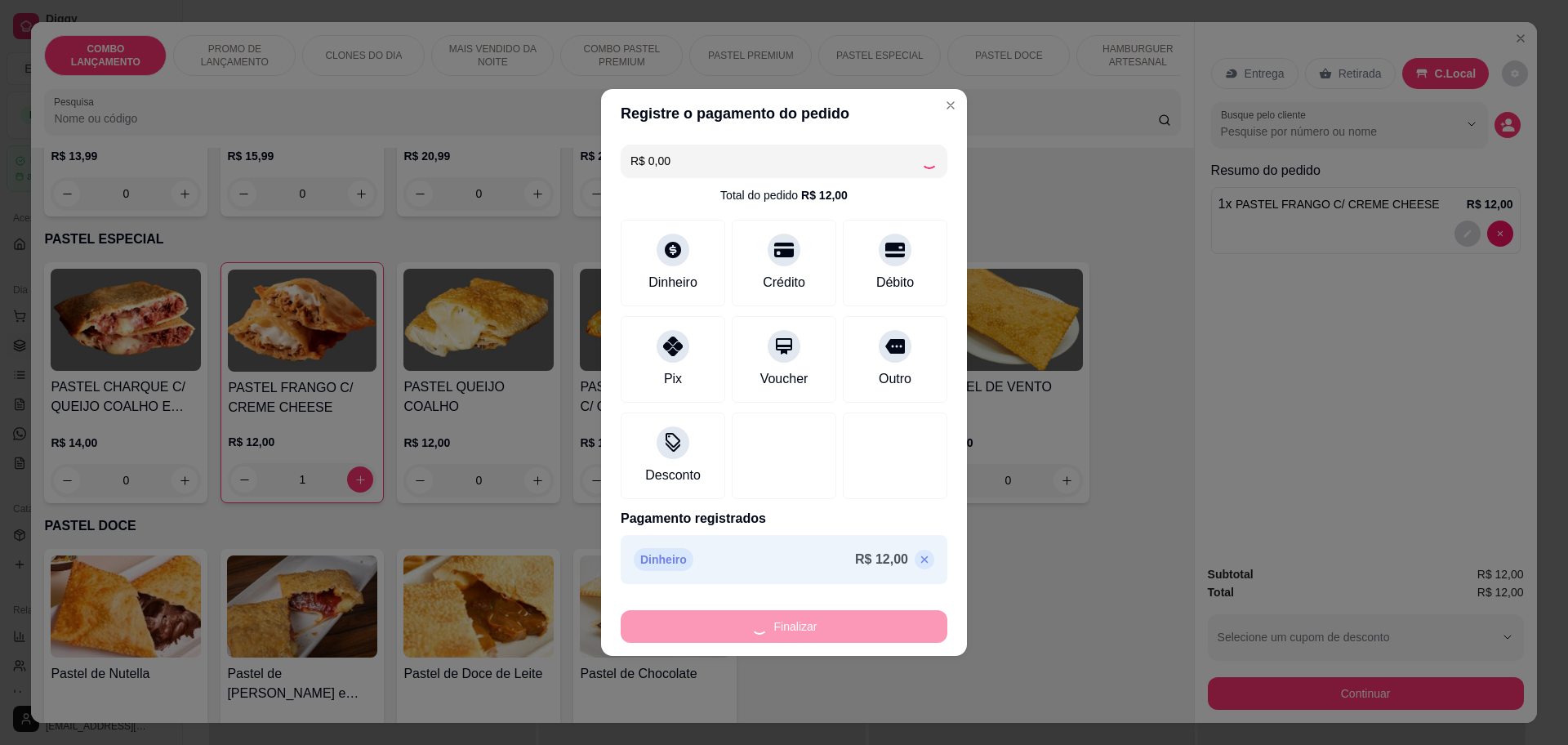
type input "0"
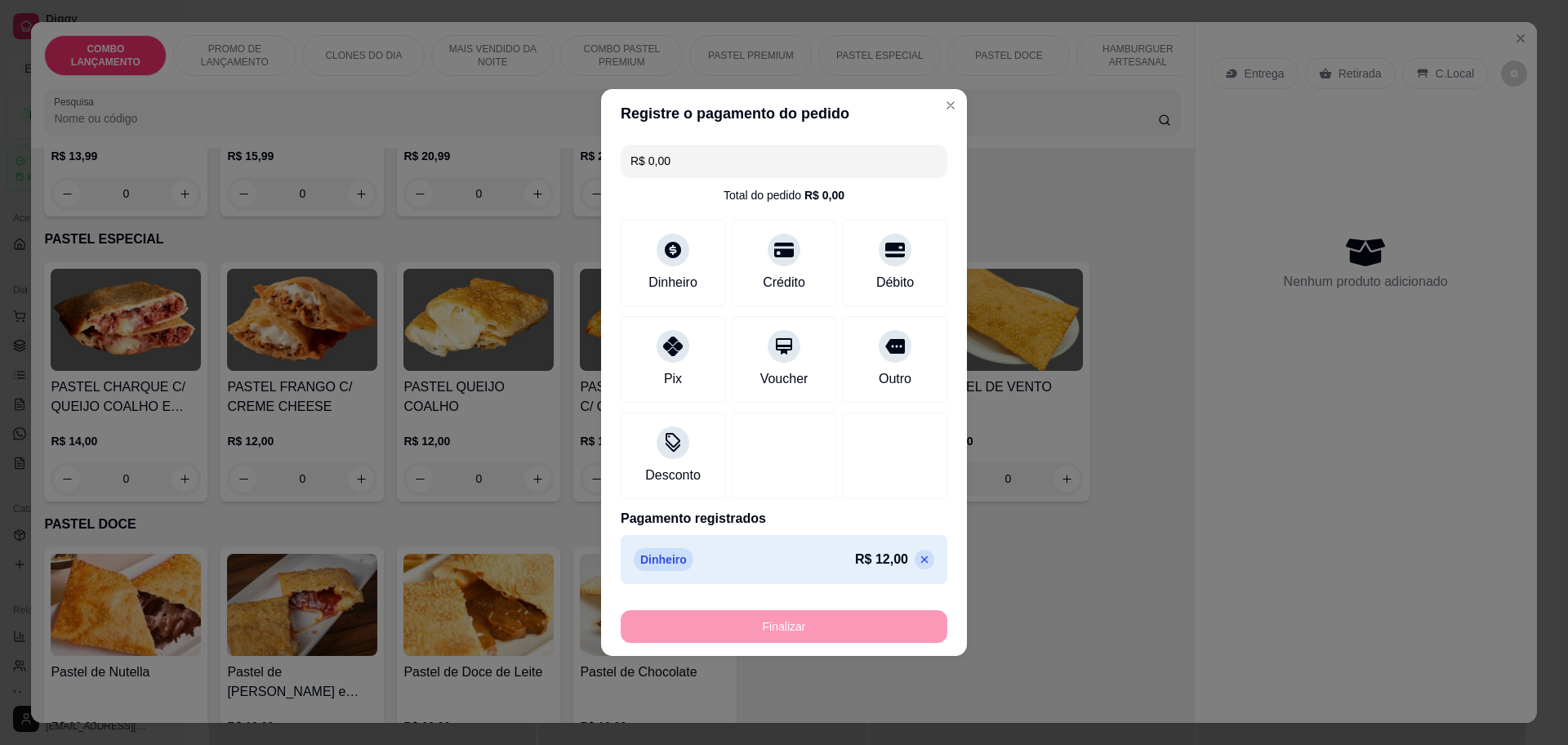
type input "-R$ 12,00"
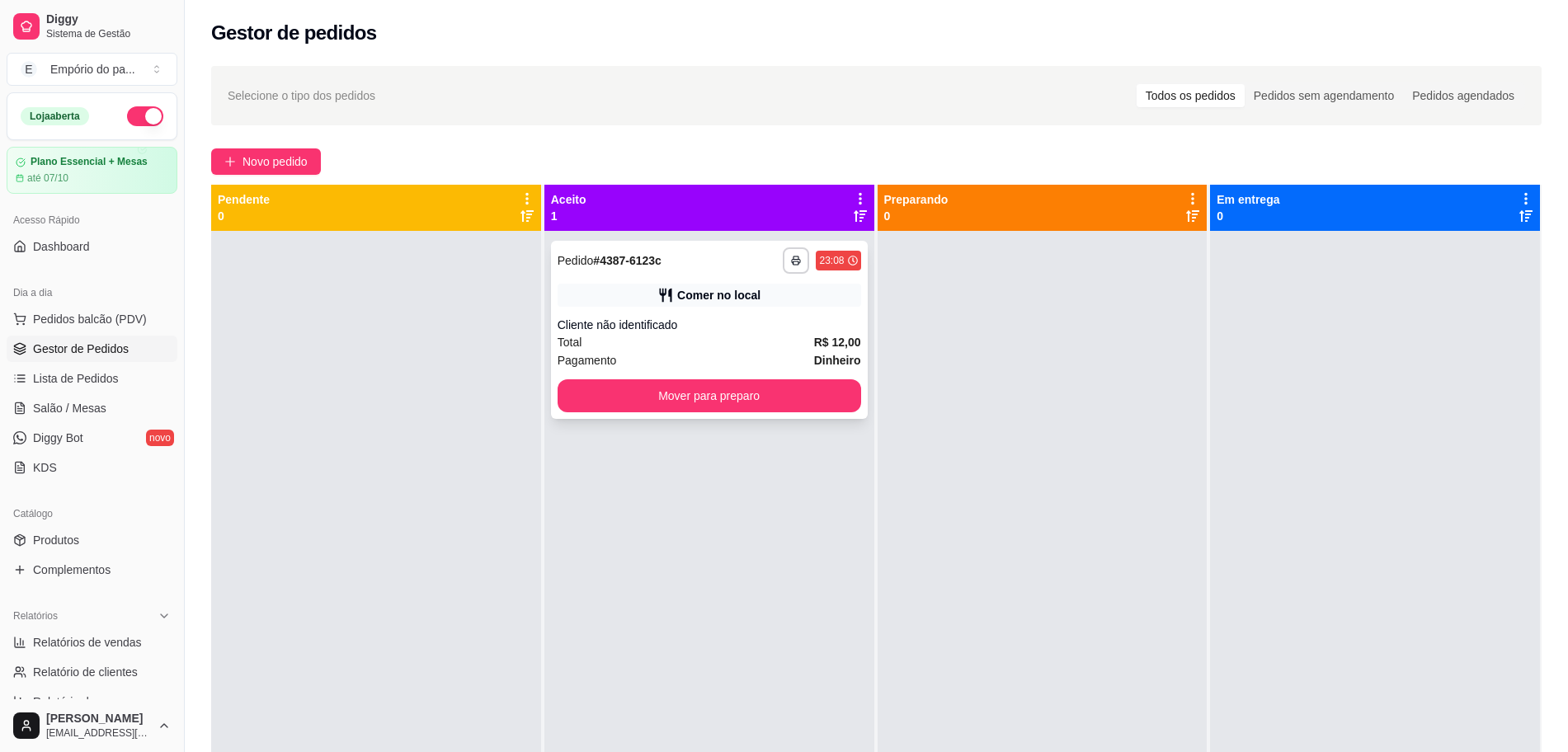
click at [820, 339] on strong "R$ 12,00" at bounding box center [837, 342] width 47 height 13
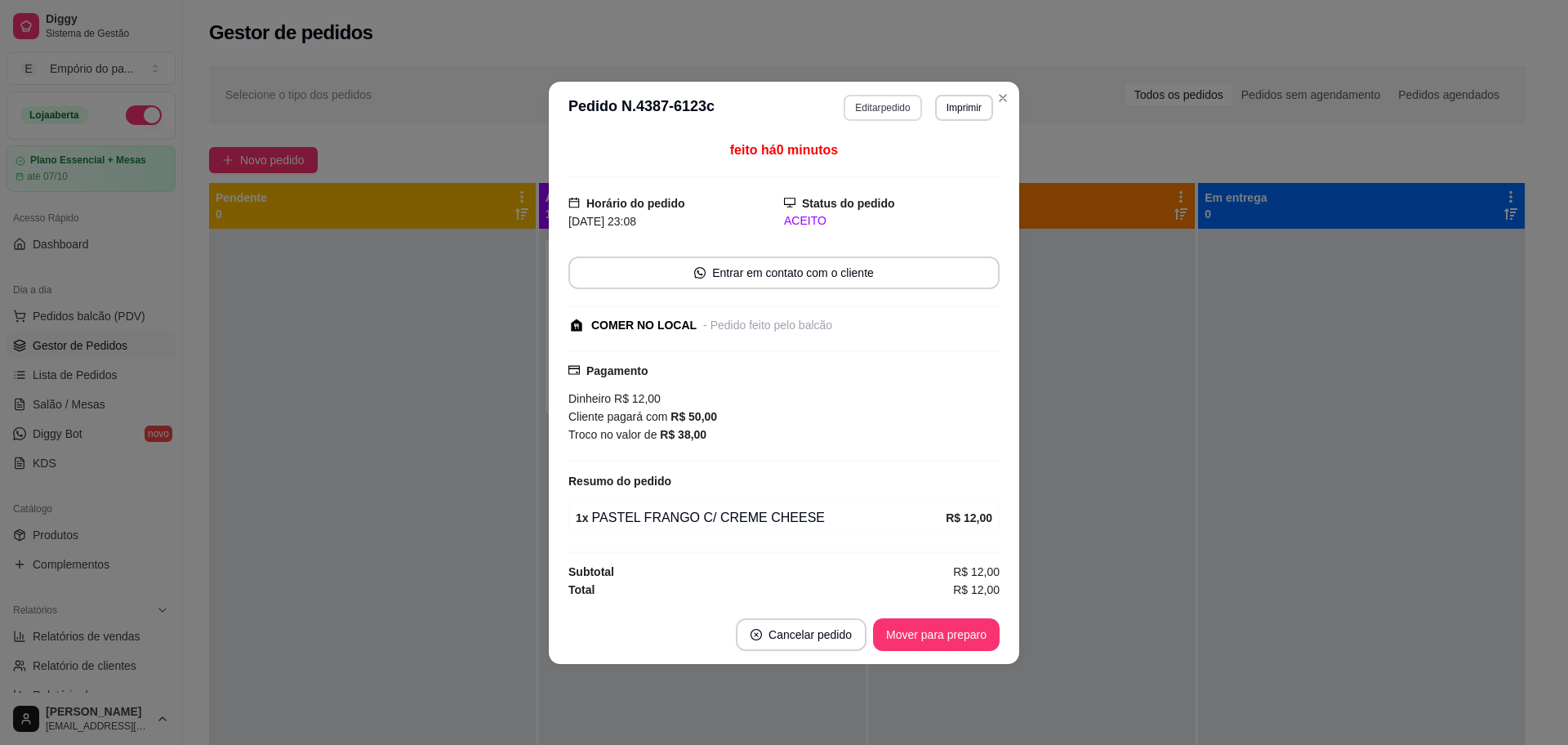
click at [897, 106] on button "Editar pedido" at bounding box center [883, 108] width 78 height 26
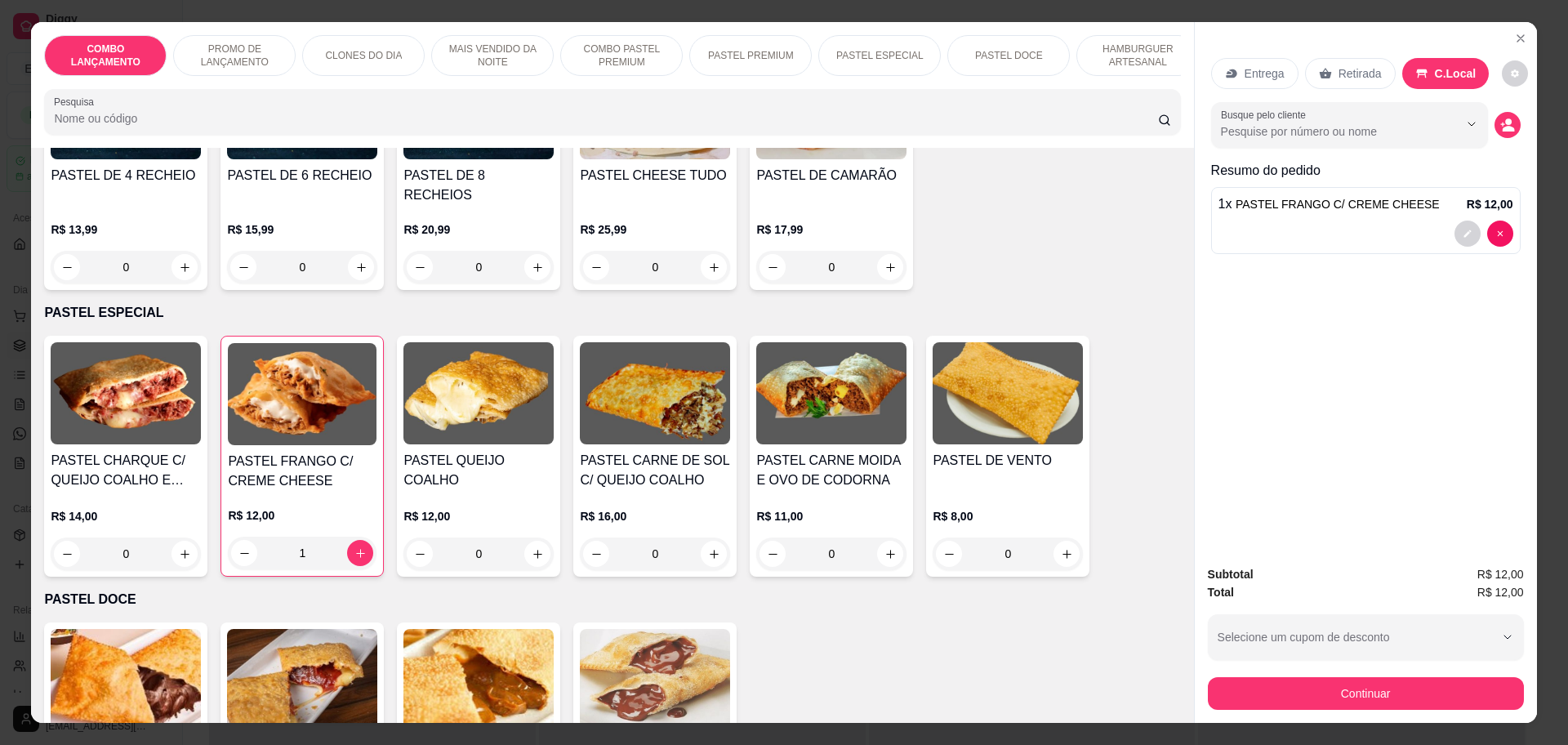
scroll to position [2144, 0]
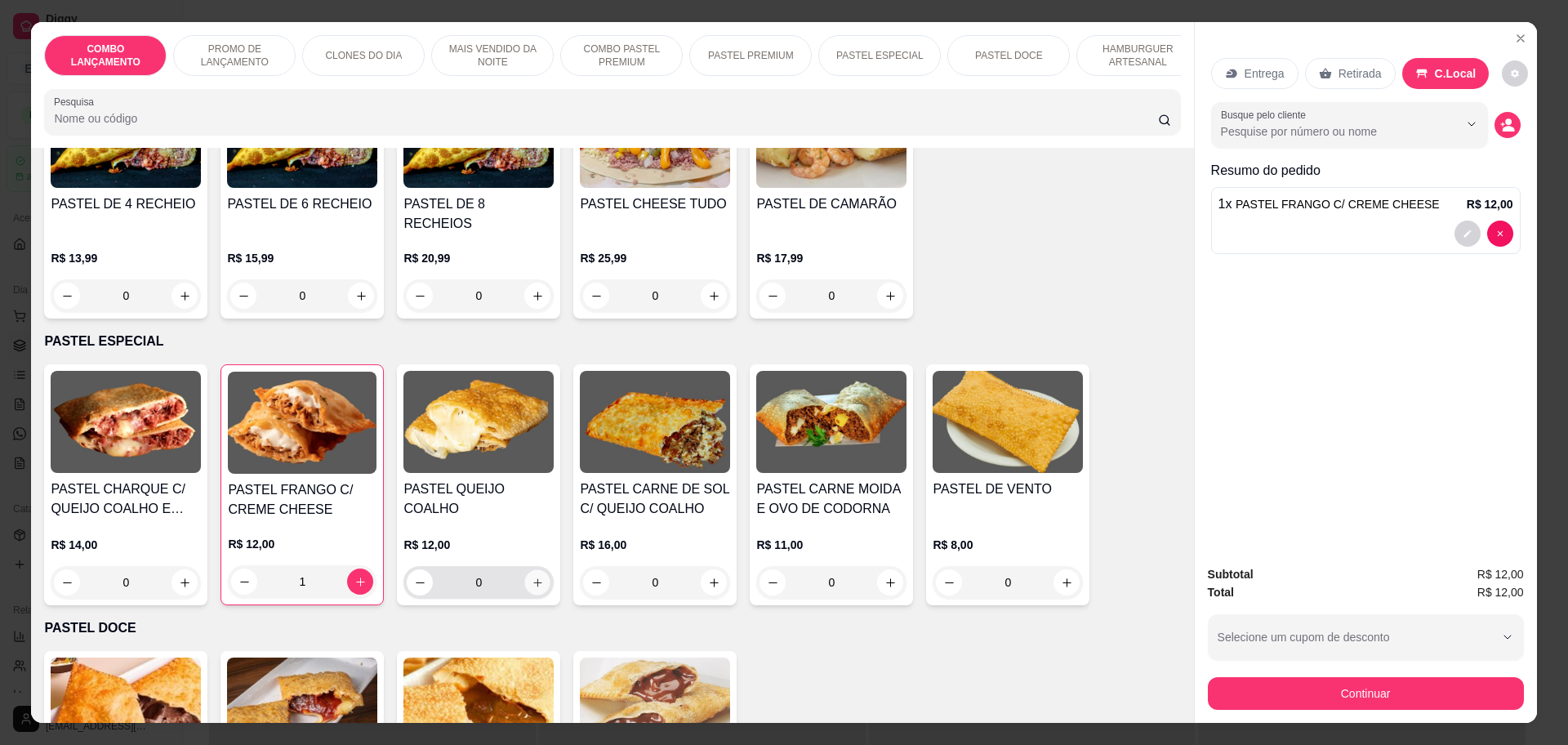
click at [531, 577] on icon "increase-product-quantity" at bounding box center [538, 583] width 13 height 13
type input "1"
type input "0"
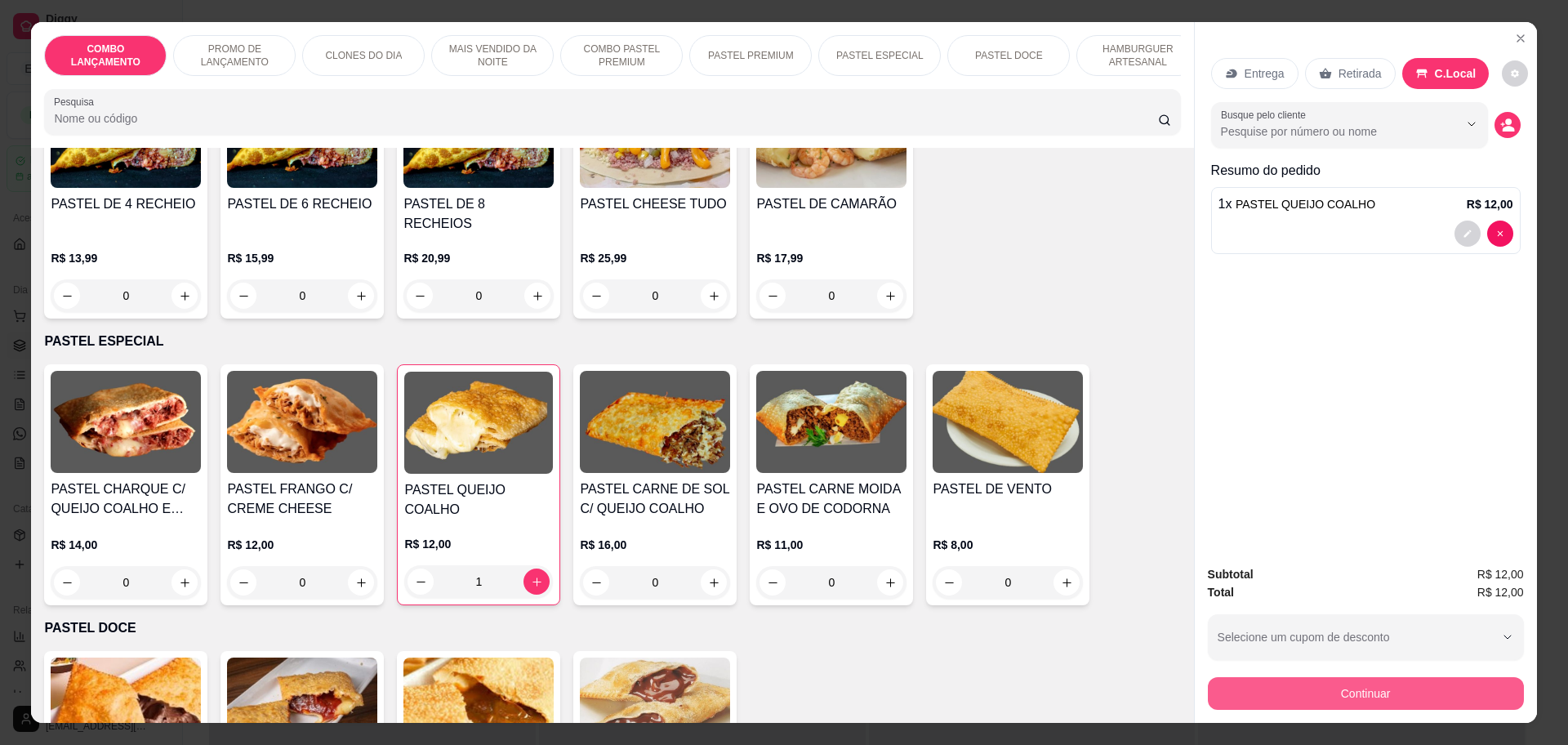
click at [1312, 693] on button "Continuar" at bounding box center [1365, 693] width 316 height 33
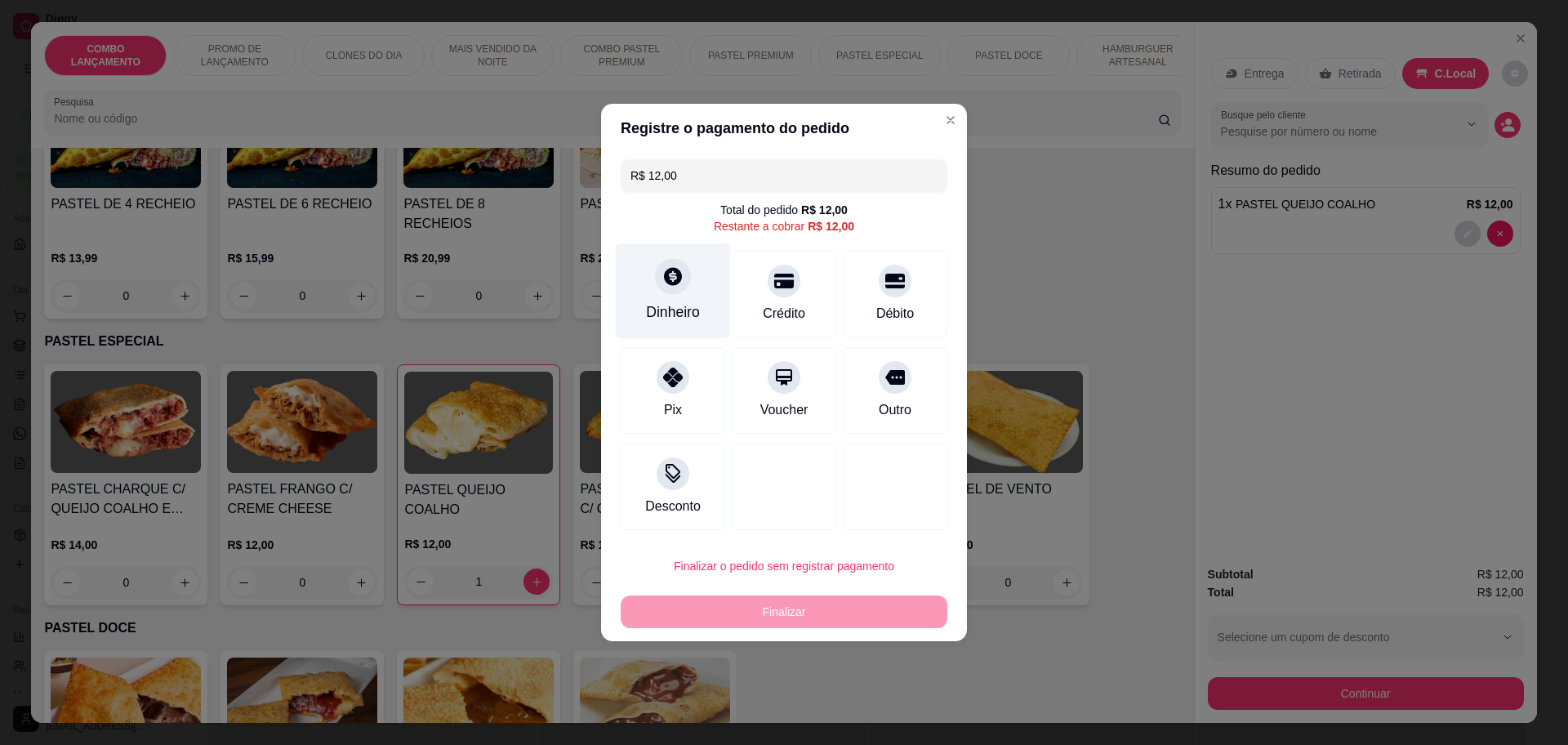
click at [682, 284] on div at bounding box center [674, 276] width 36 height 36
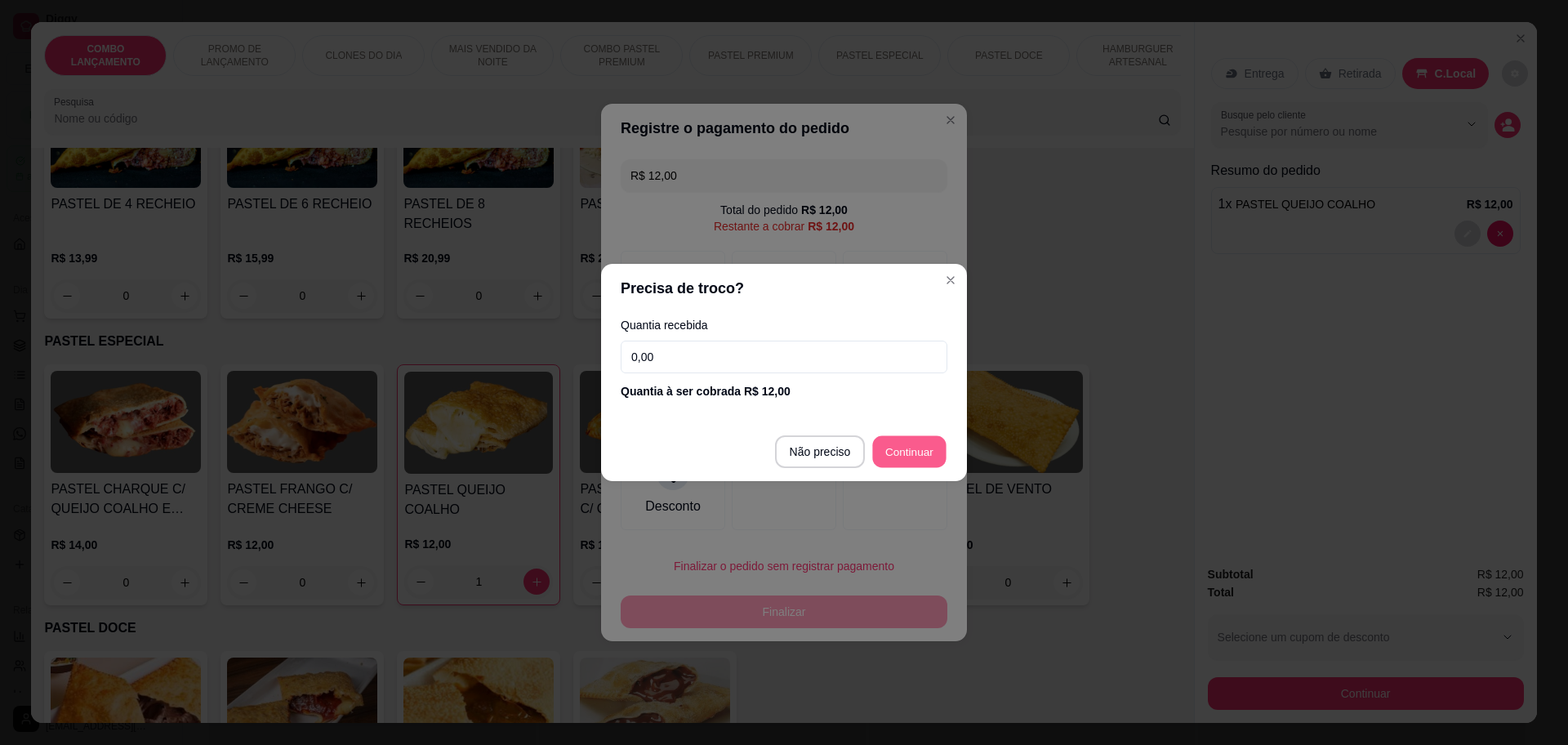
type input "R$ 0,00"
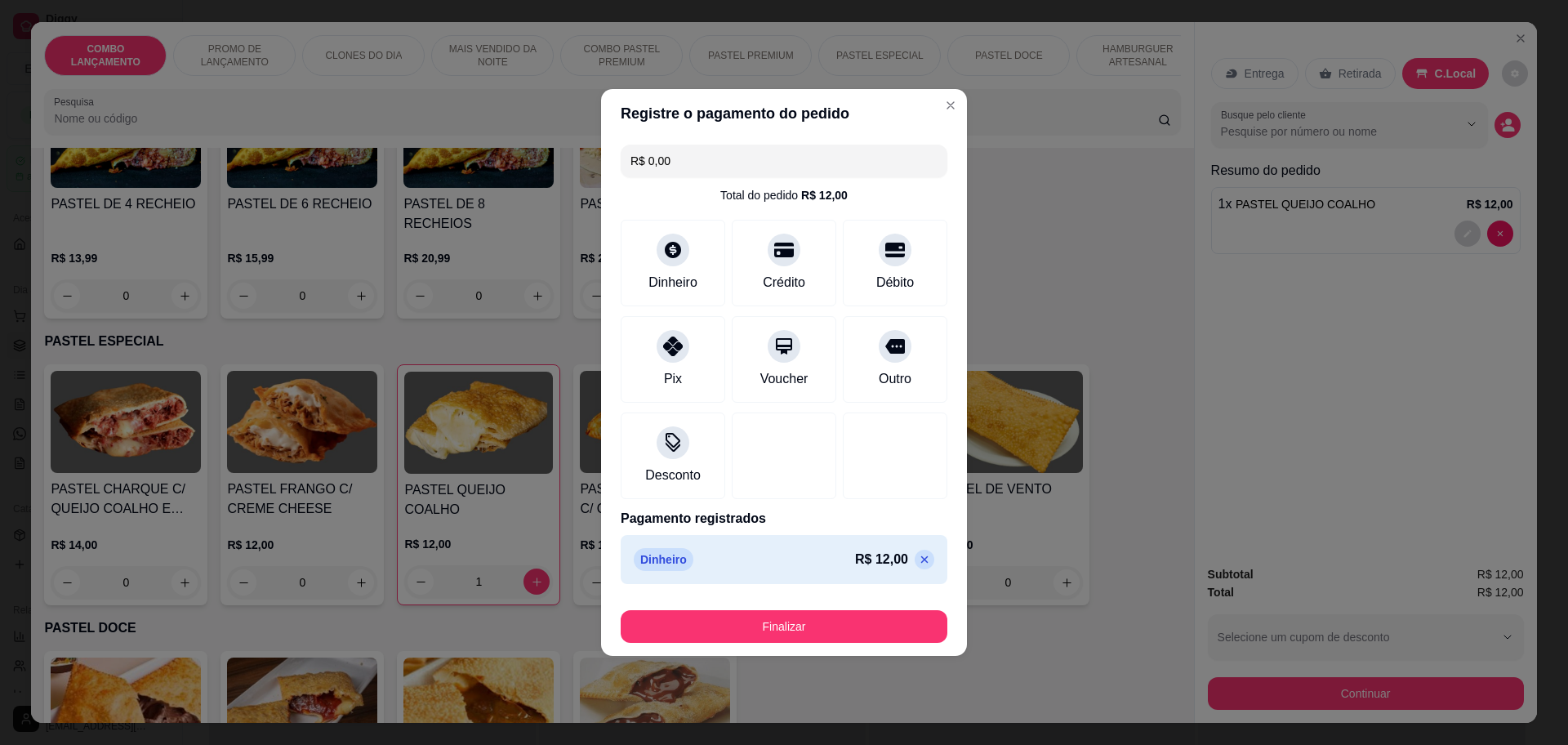
click at [741, 554] on div "Dinheiro R$ 12,00" at bounding box center [784, 559] width 301 height 23
click at [663, 244] on icon at bounding box center [673, 244] width 21 height 21
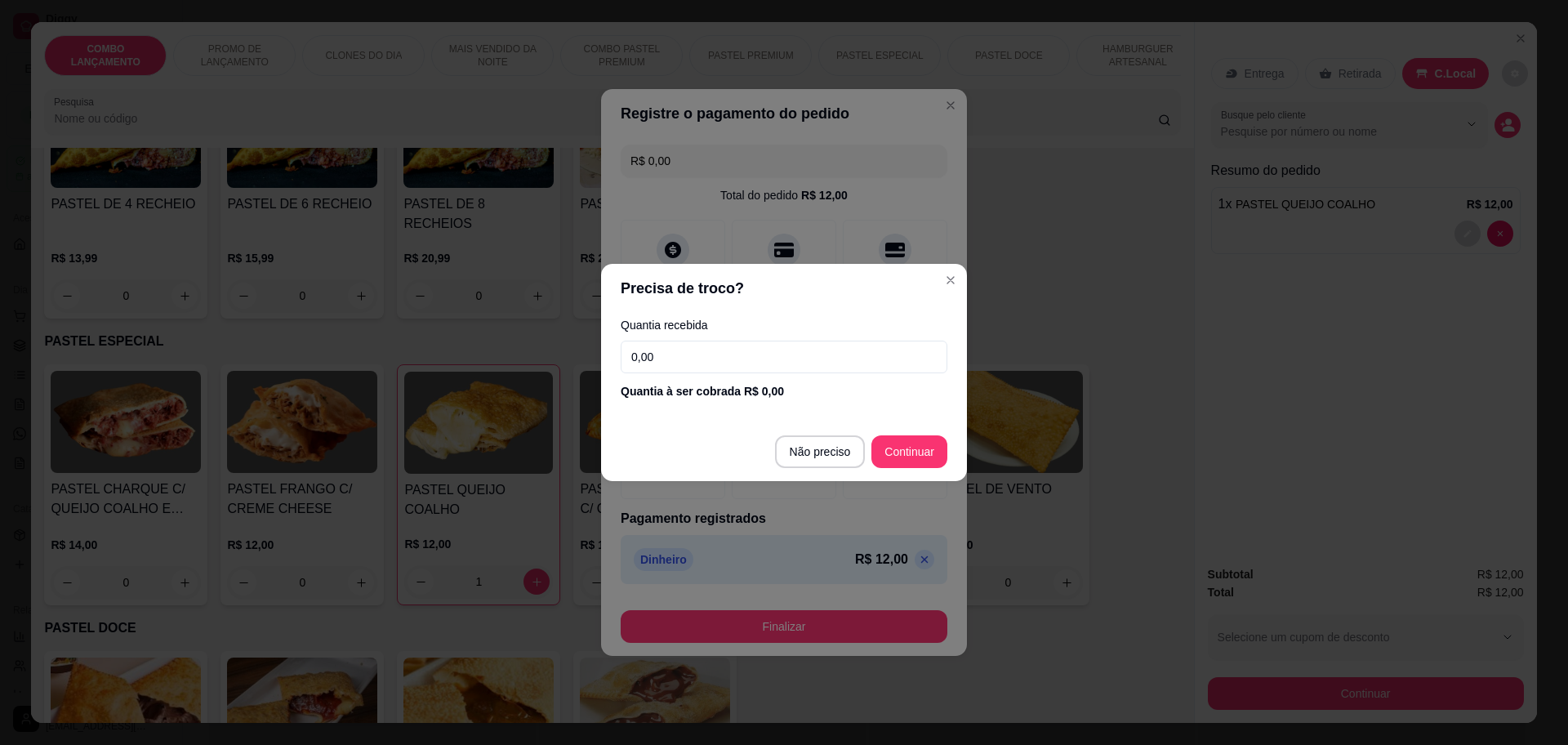
click at [820, 356] on input "0,00" at bounding box center [784, 357] width 327 height 33
type input "0,00"
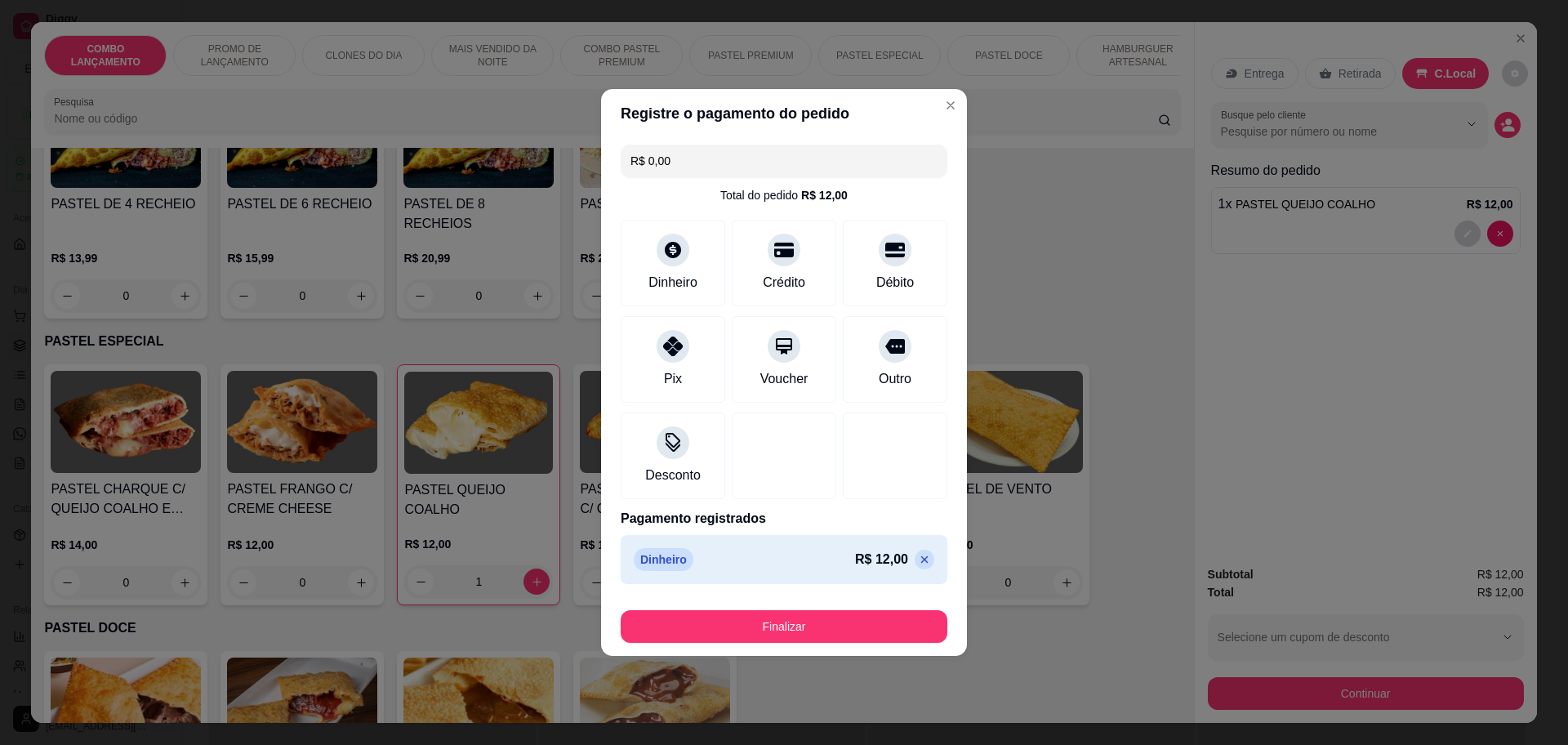
click at [918, 553] on icon at bounding box center [924, 559] width 13 height 13
type input "R$ 12,00"
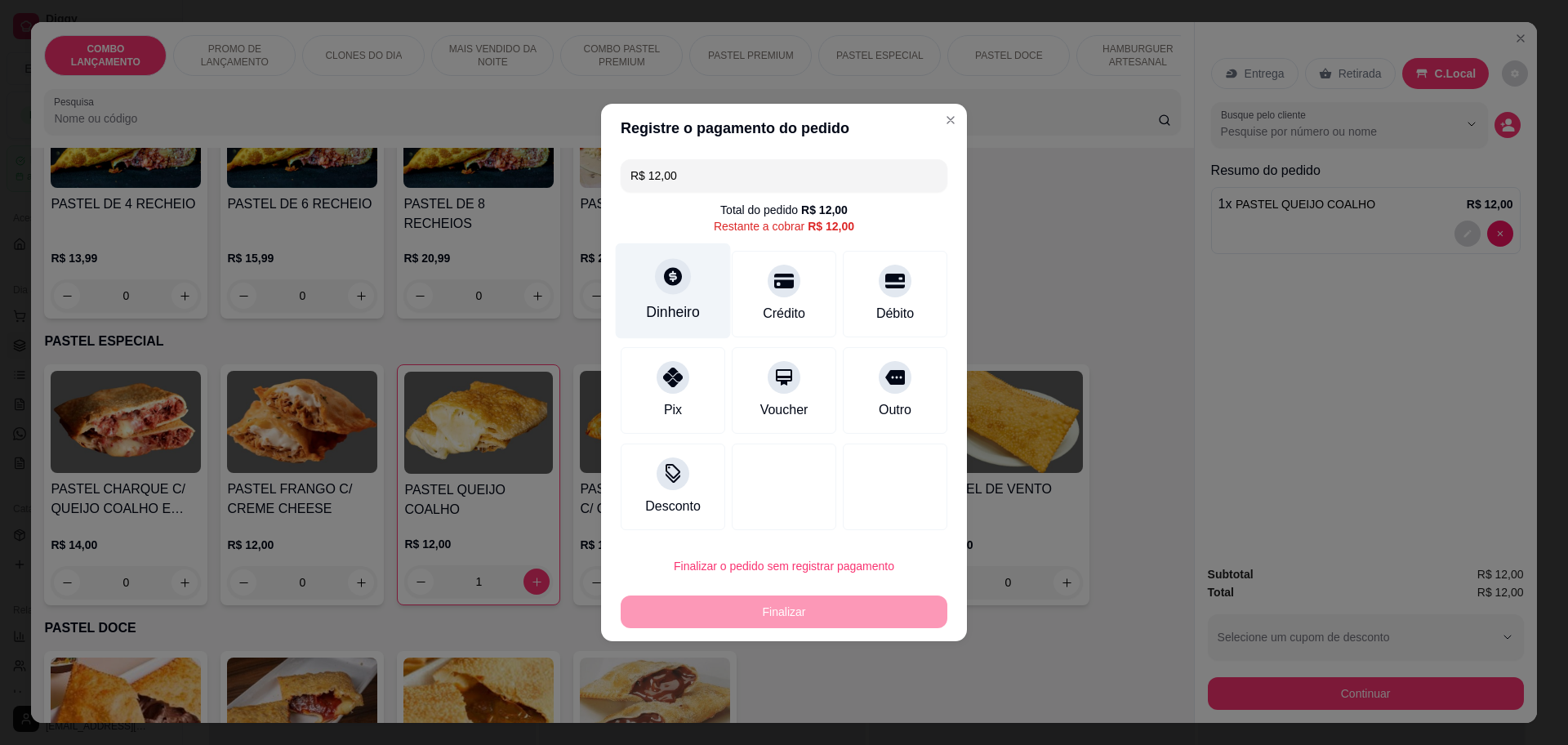
click at [670, 287] on icon at bounding box center [673, 275] width 21 height 21
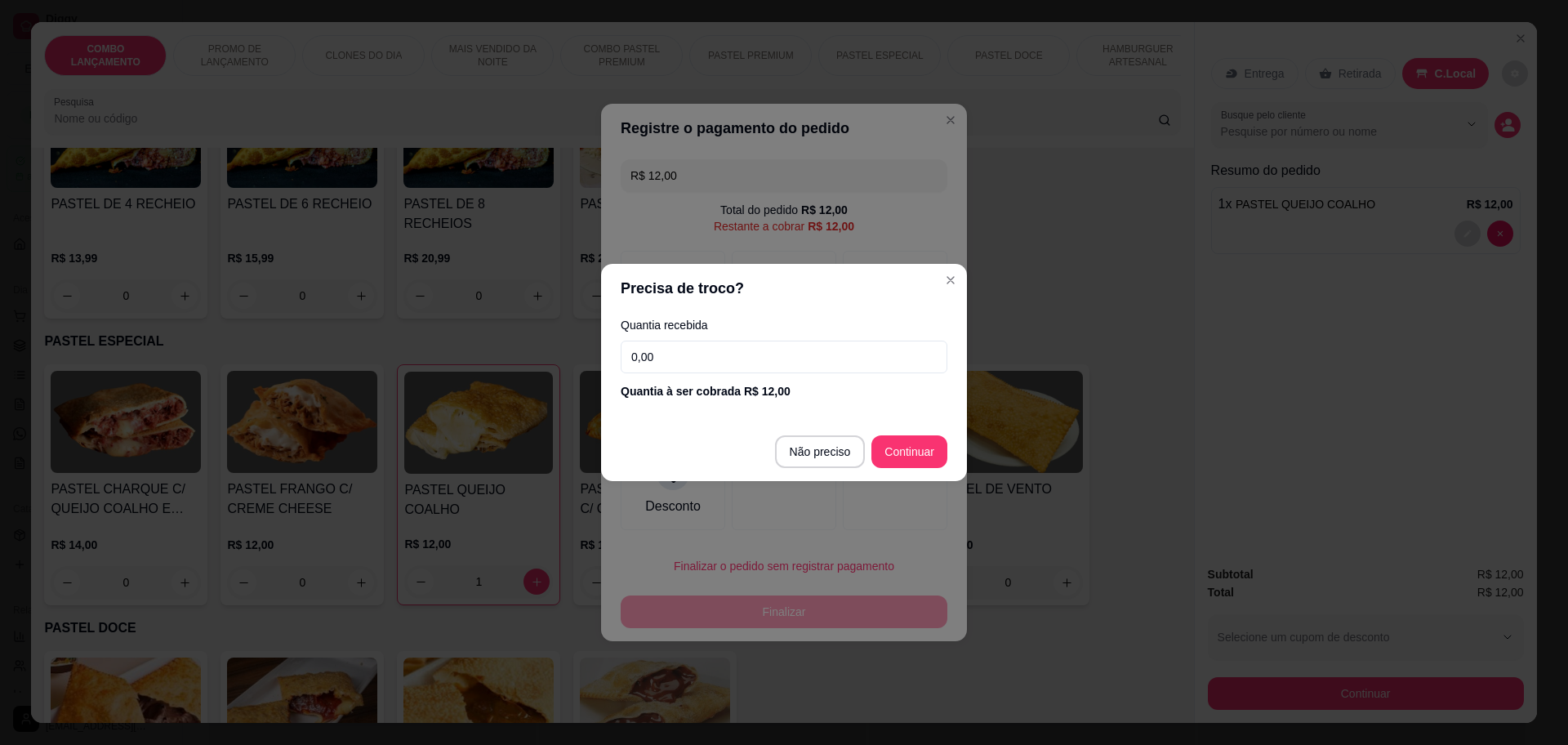
click at [768, 362] on input "0,00" at bounding box center [784, 357] width 327 height 33
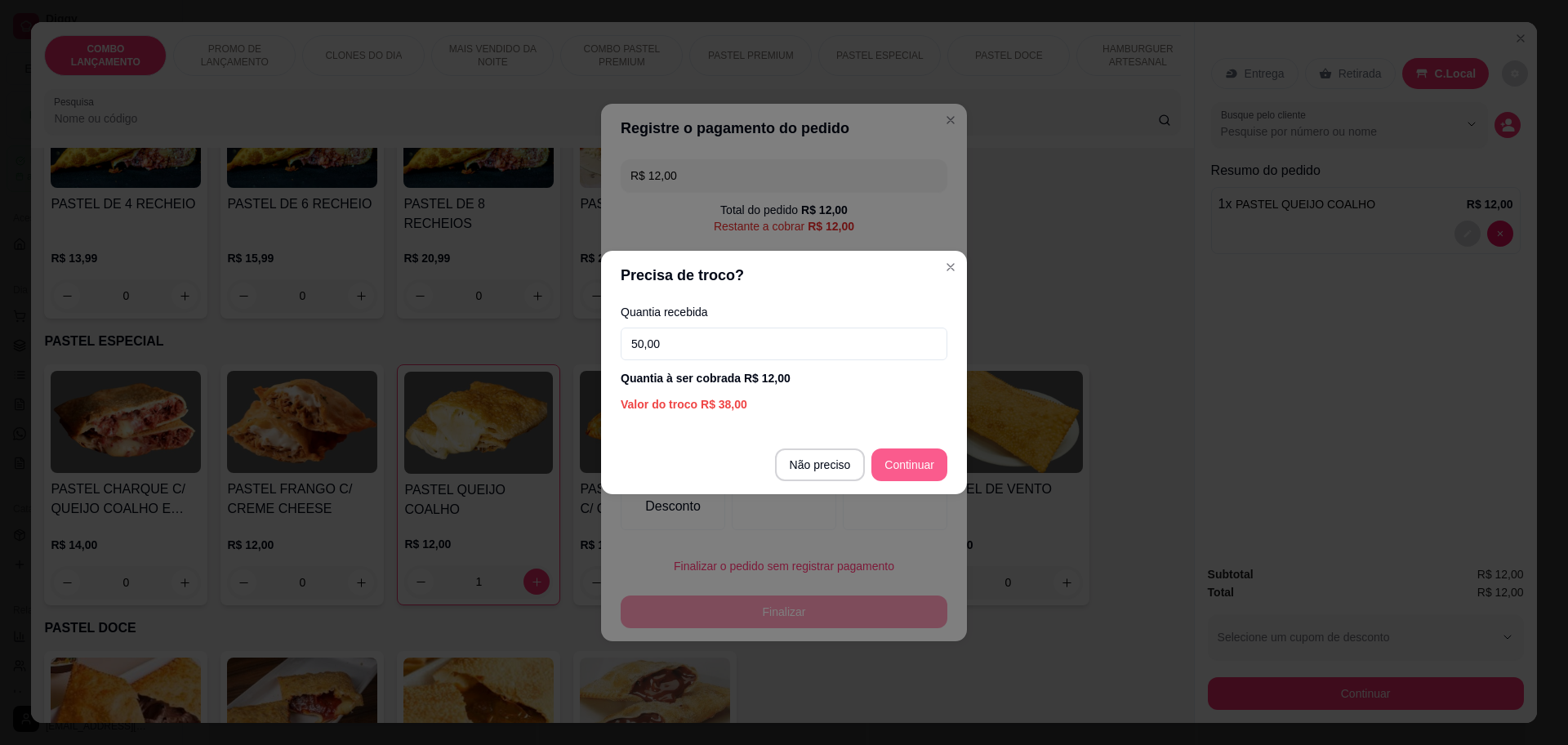
type input "50,00"
type input "R$ 0,00"
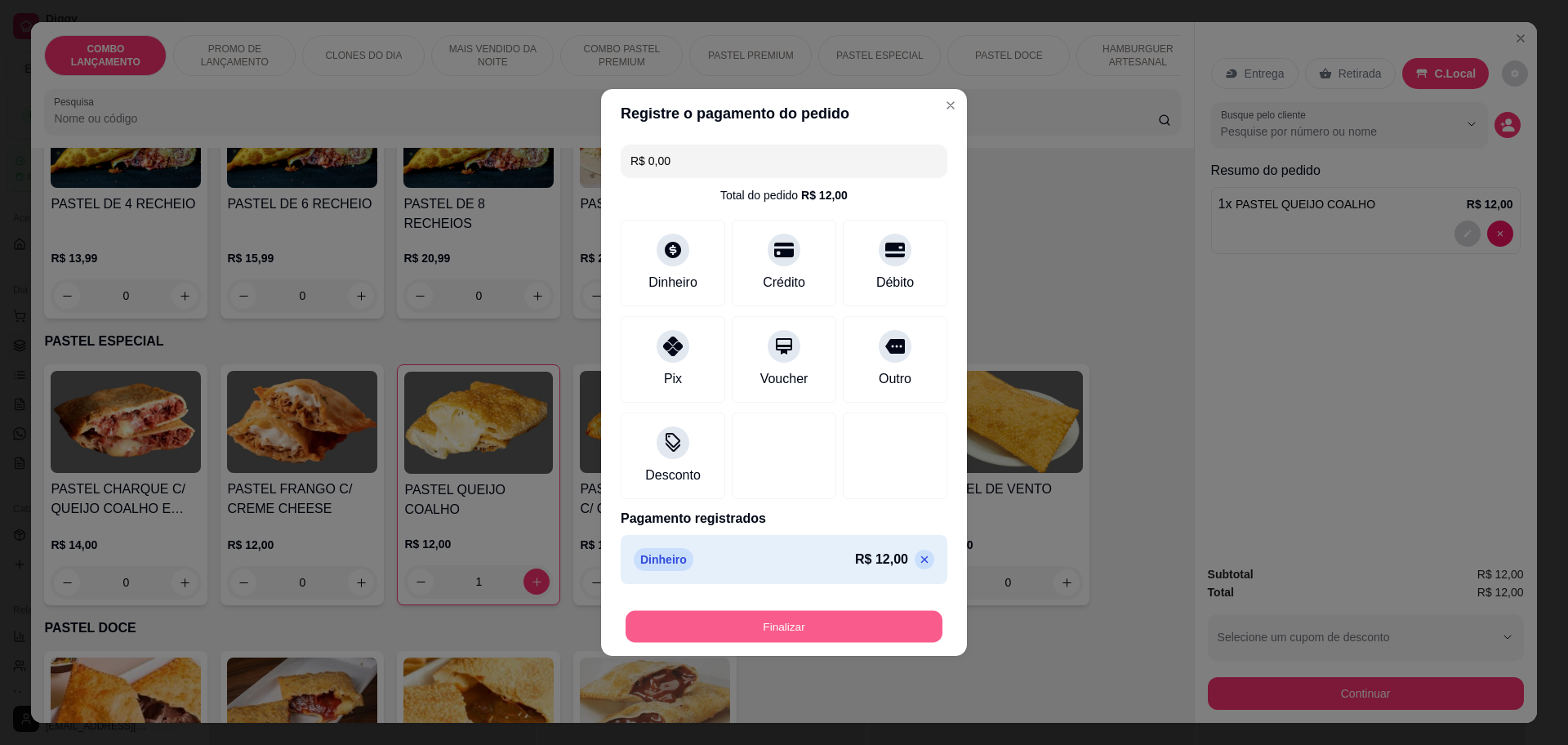
click at [860, 613] on button "Finalizar" at bounding box center [784, 626] width 317 height 32
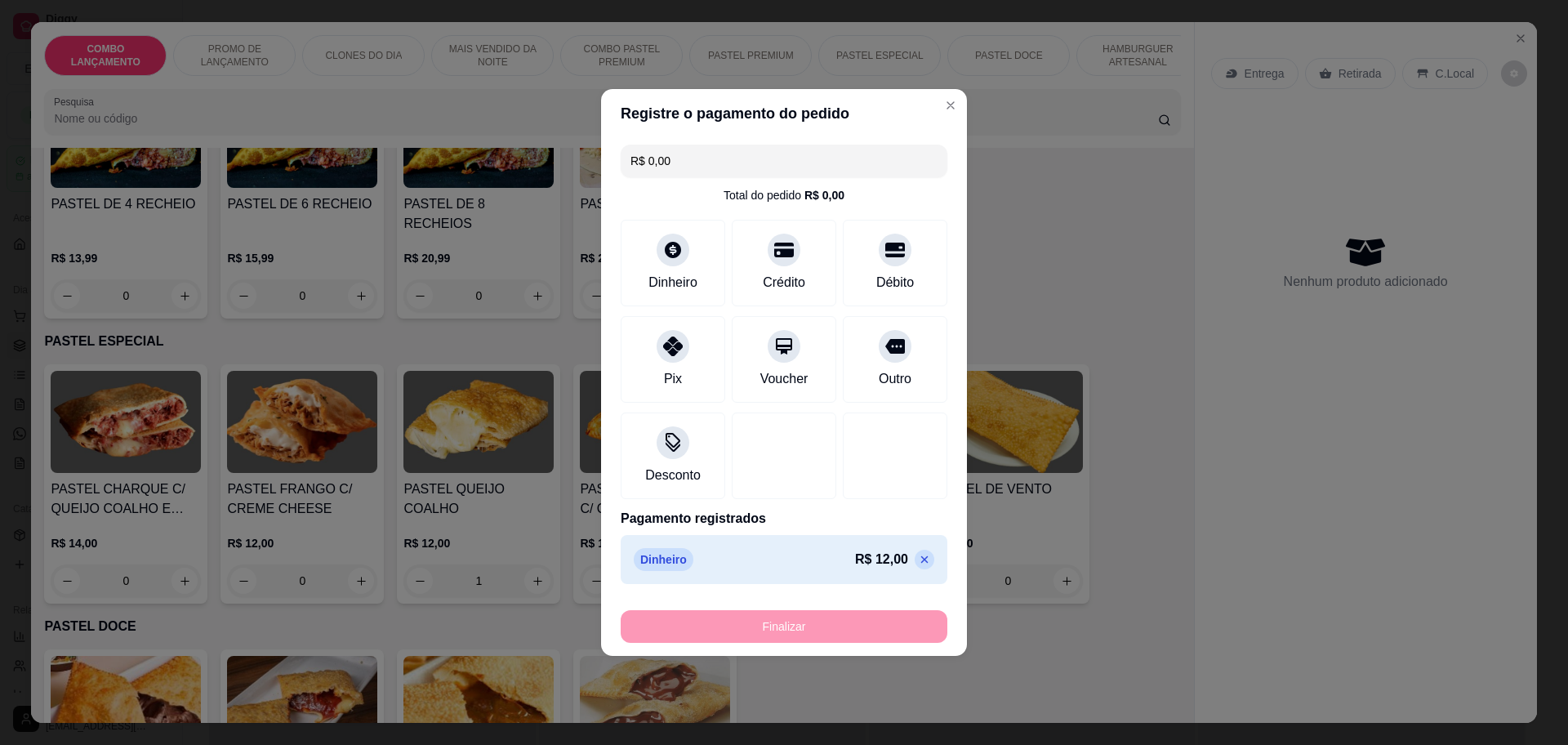
type input "0"
type input "-R$ 12,00"
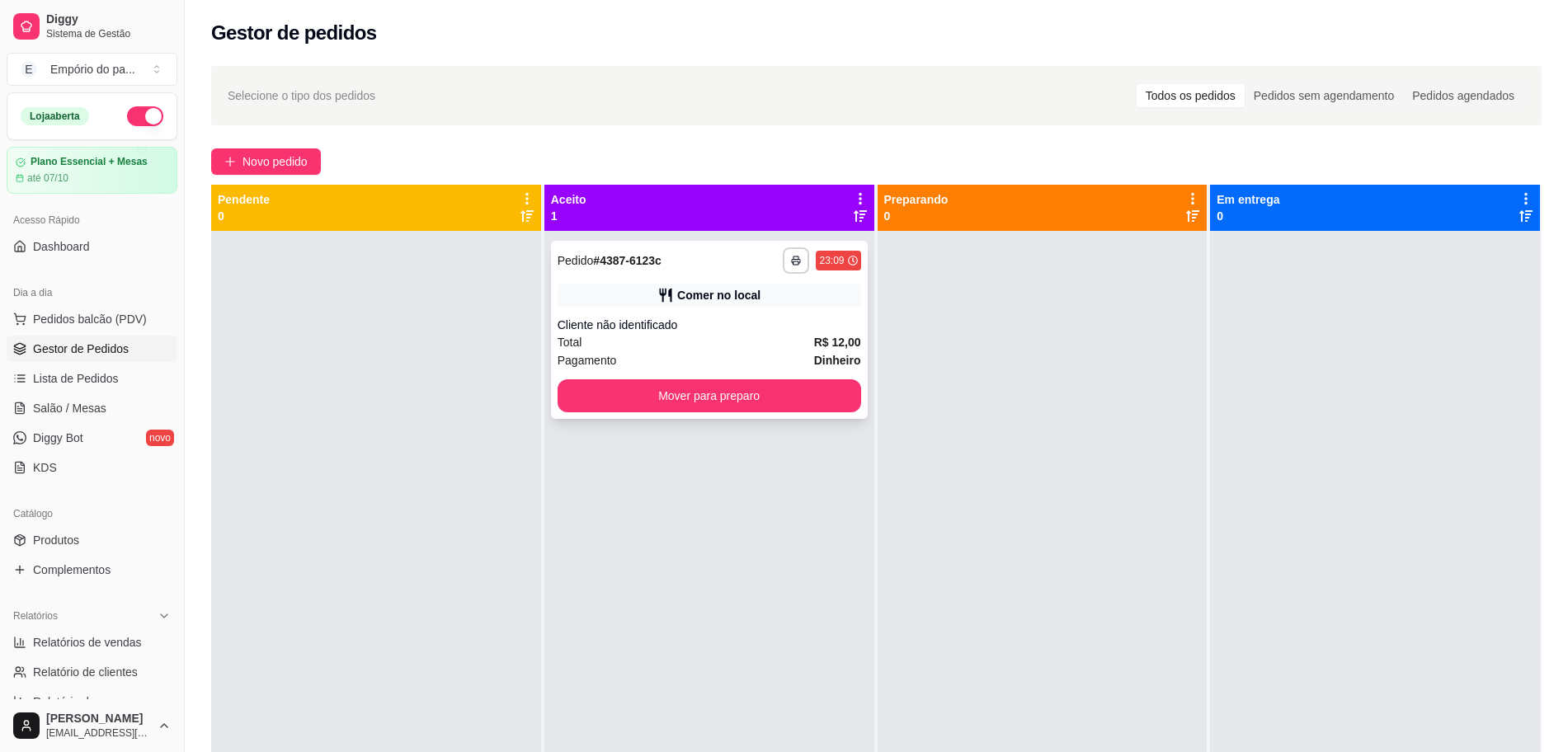
click at [767, 343] on div "Total R$ 12,00" at bounding box center [709, 343] width 304 height 18
click at [660, 344] on div "Total R$ 12,00" at bounding box center [709, 343] width 304 height 18
click at [705, 380] on button "Mover para preparo" at bounding box center [709, 396] width 294 height 32
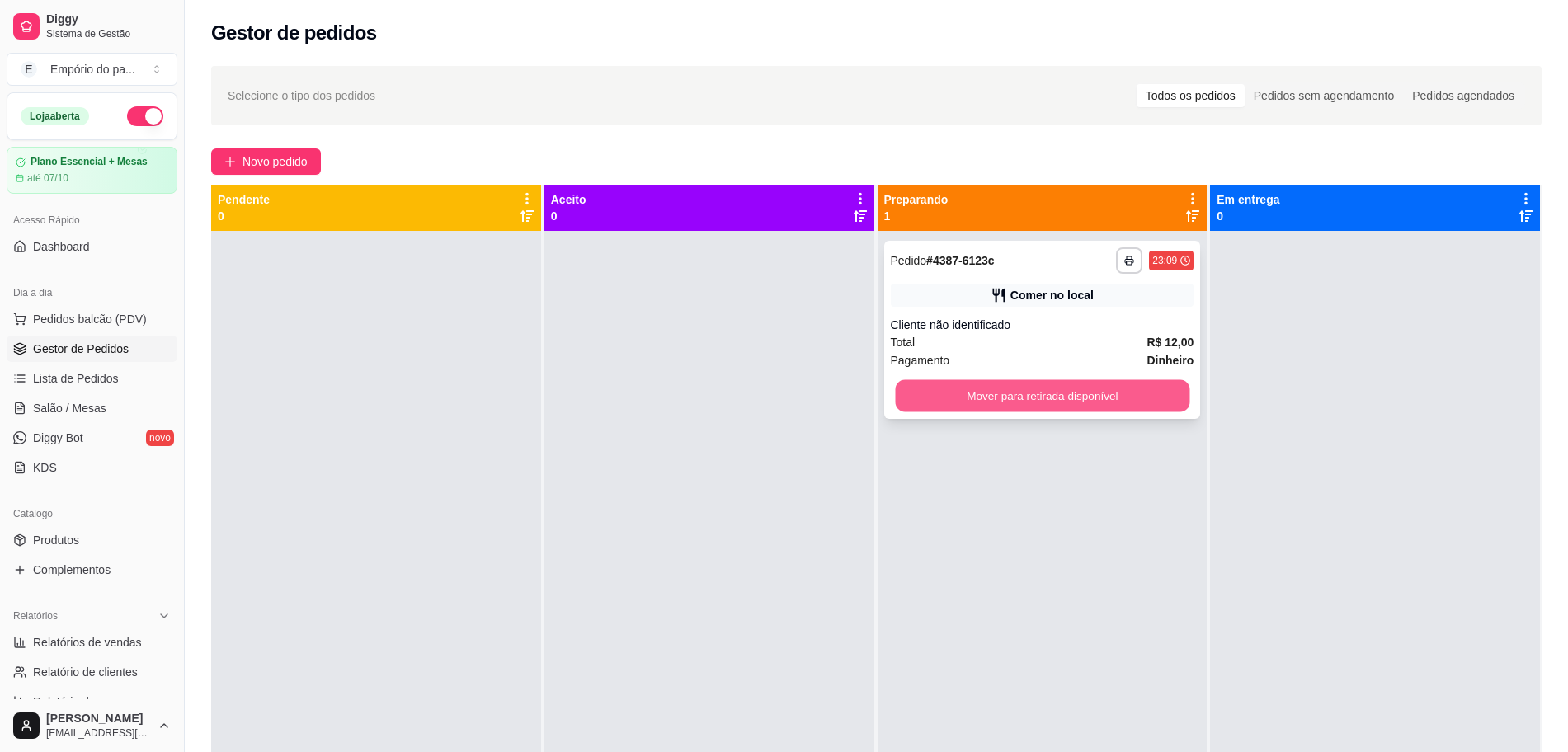
click at [1029, 400] on button "Mover para retirada disponível" at bounding box center [1042, 396] width 294 height 32
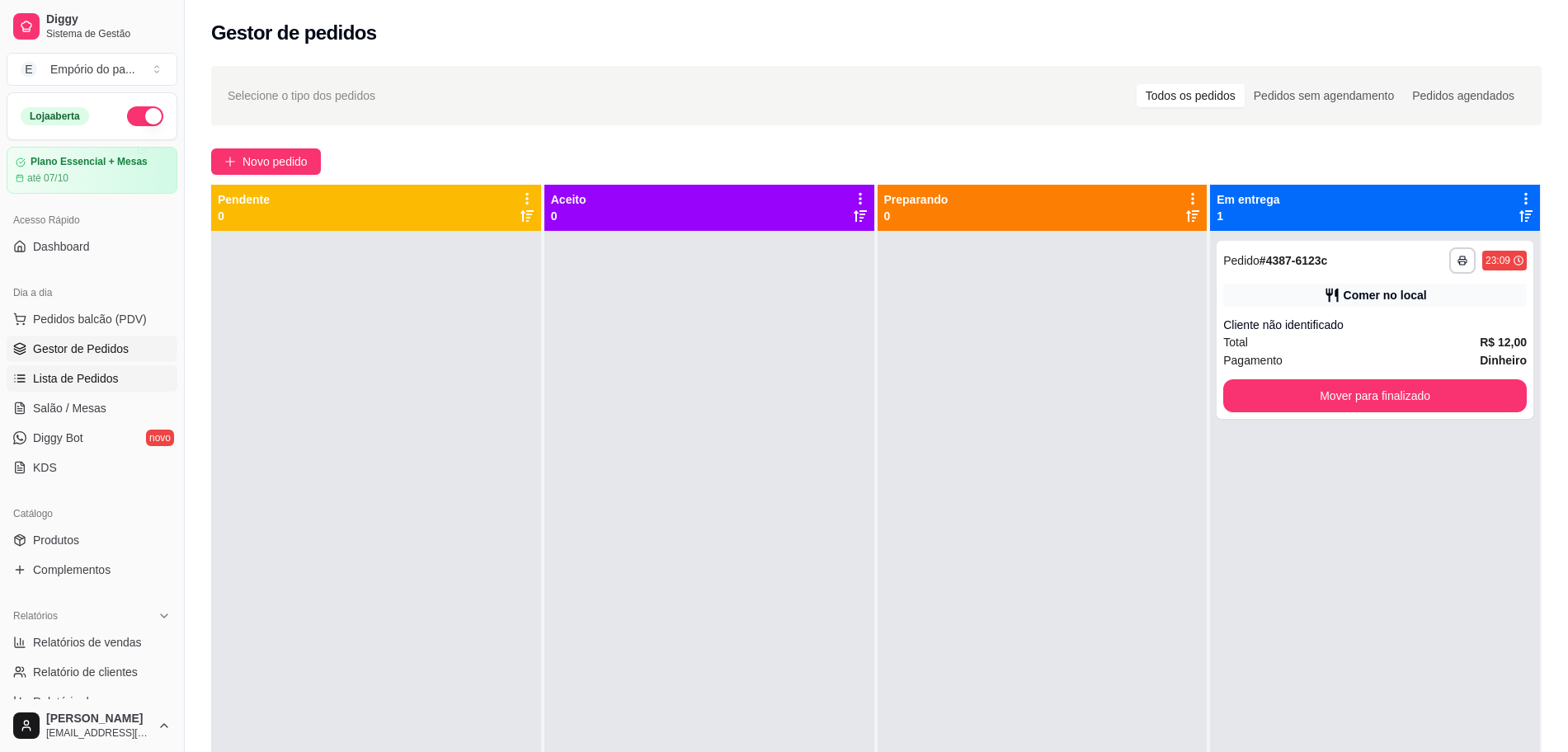
click at [103, 367] on link "Lista de Pedidos" at bounding box center [91, 378] width 171 height 26
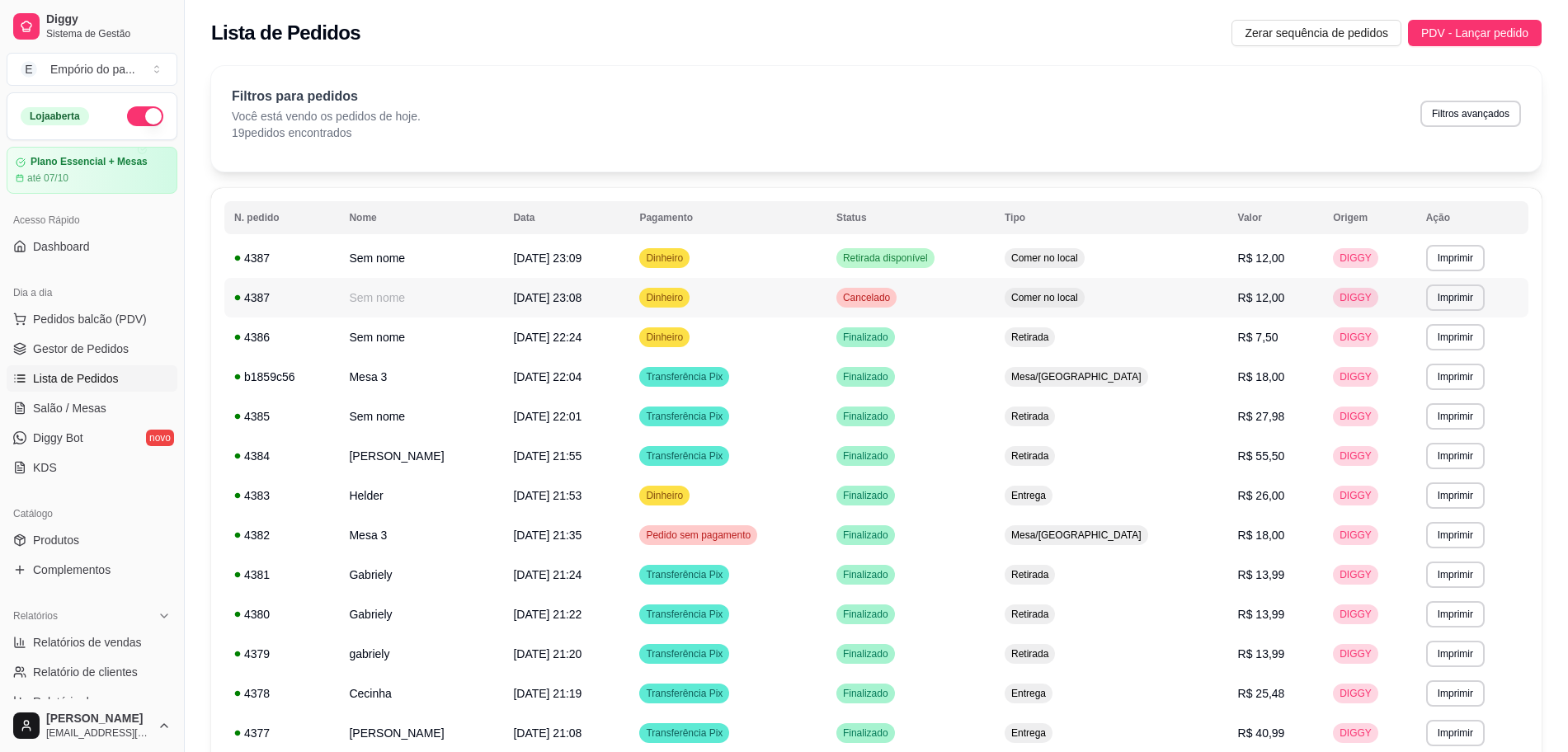
click at [351, 290] on td "Sem nome" at bounding box center [421, 297] width 165 height 39
click at [629, 522] on td "[DATE] 21:35" at bounding box center [566, 535] width 126 height 39
click at [40, 348] on span "Gestor de Pedidos" at bounding box center [80, 349] width 96 height 16
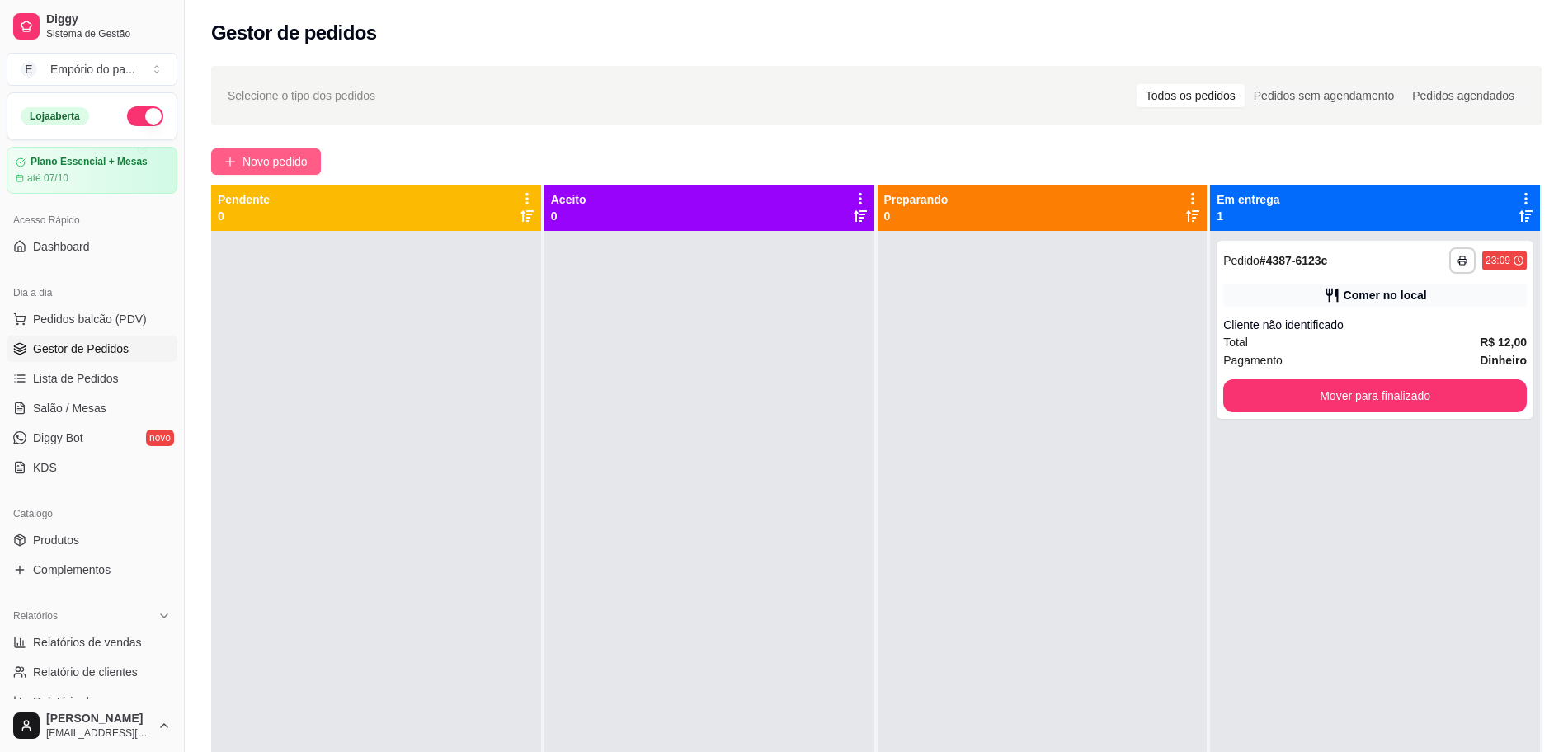
click at [265, 162] on span "Novo pedido" at bounding box center [274, 162] width 65 height 18
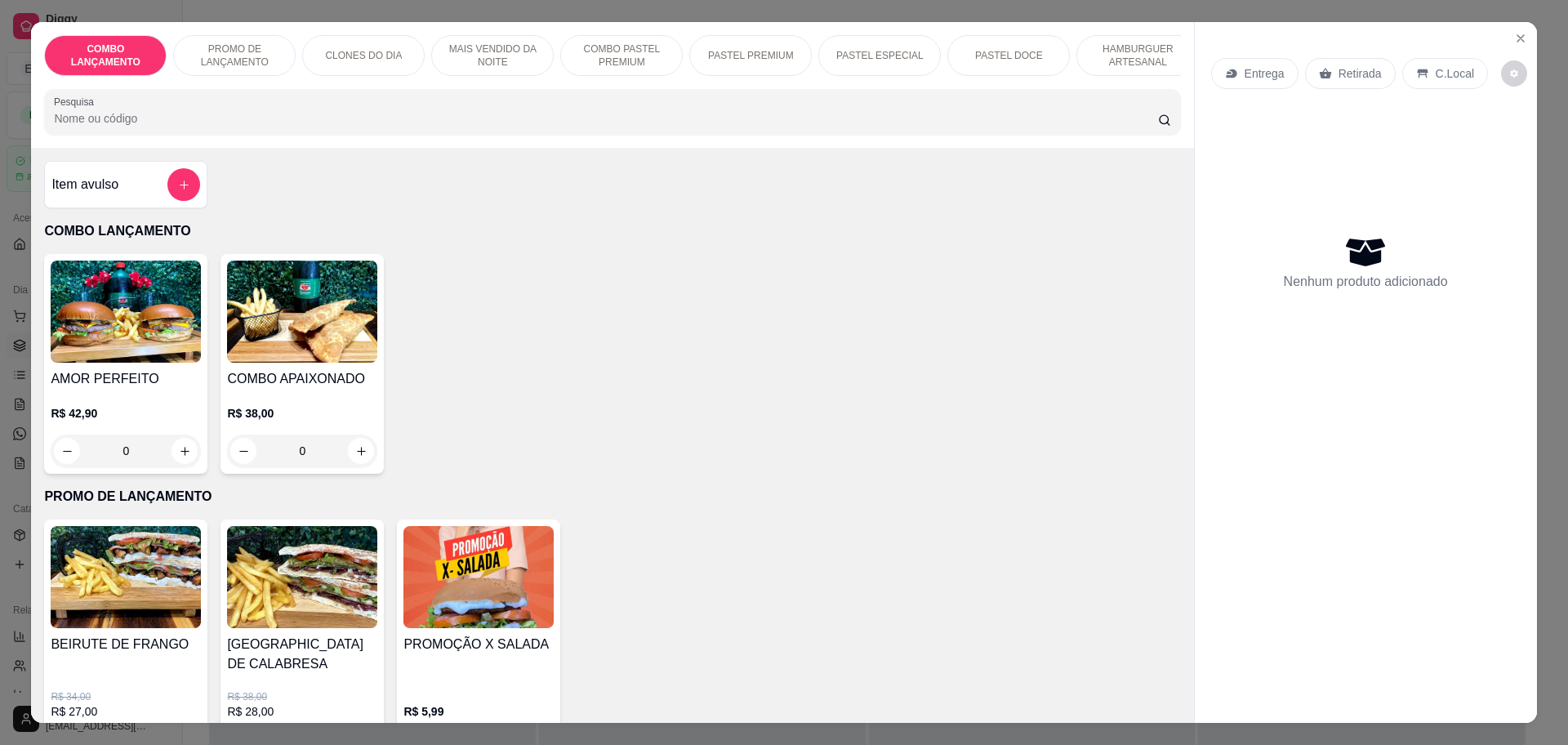
click at [1354, 72] on p "Retirada" at bounding box center [1361, 73] width 43 height 16
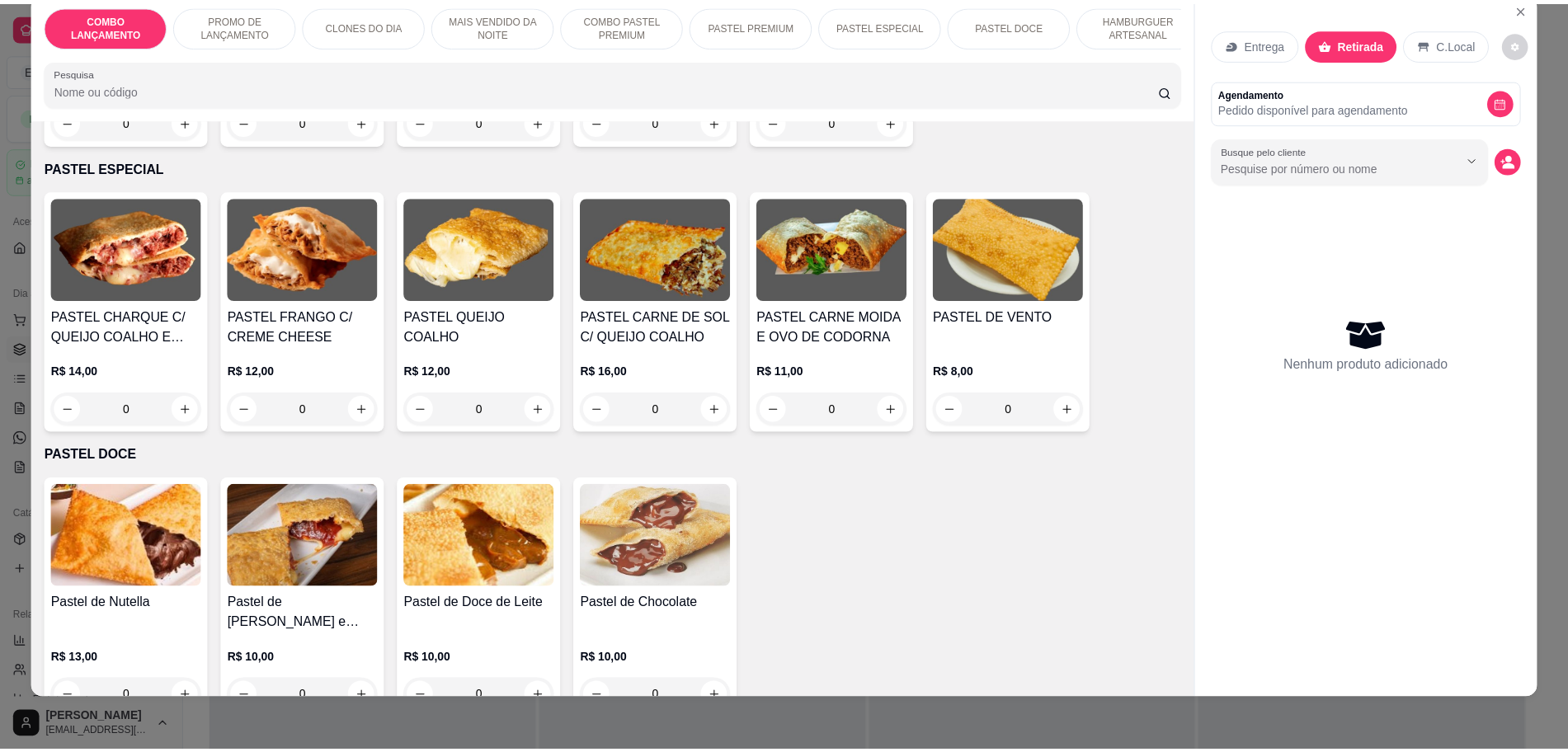
scroll to position [2310, 0]
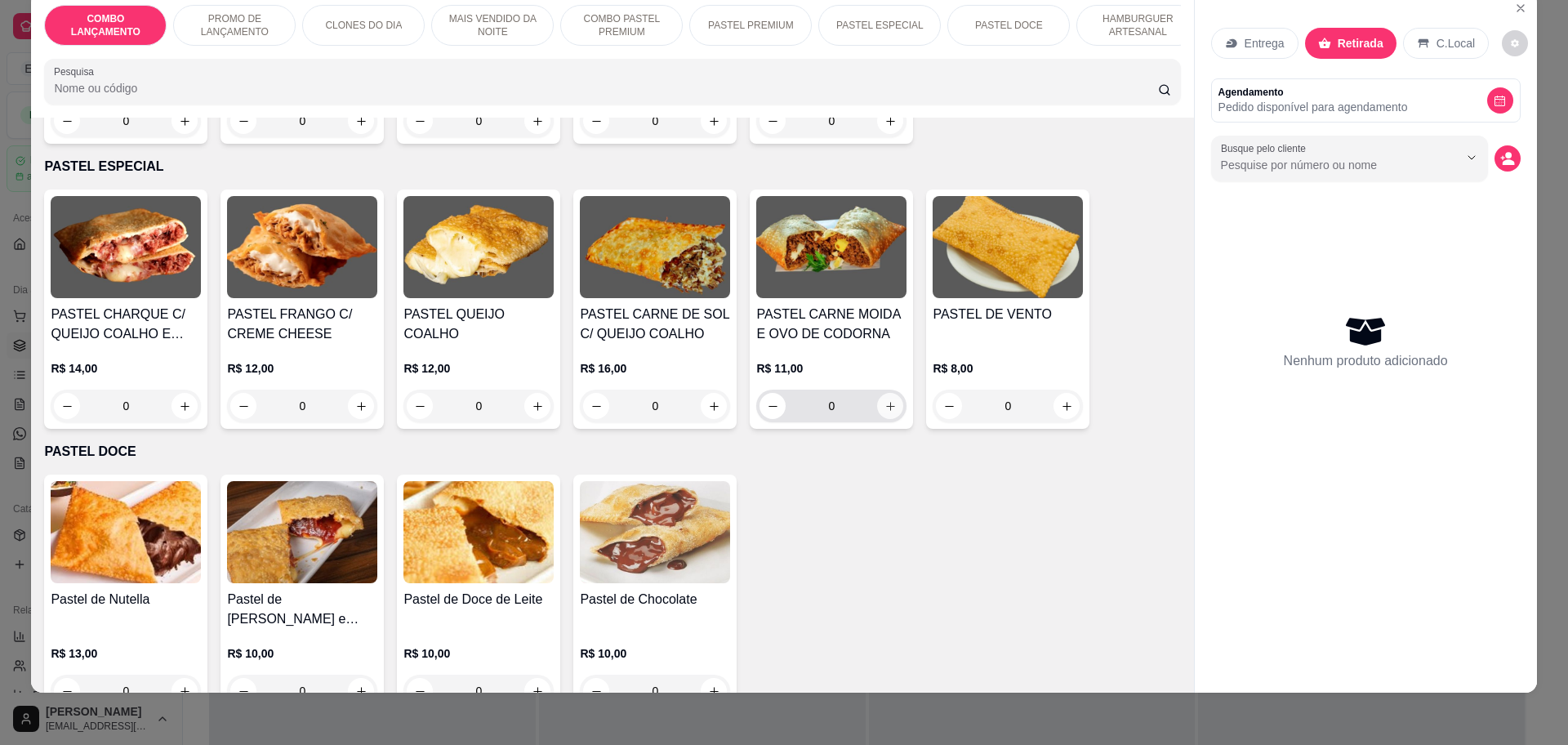
click at [884, 400] on icon "increase-product-quantity" at bounding box center [891, 406] width 13 height 13
type input "1"
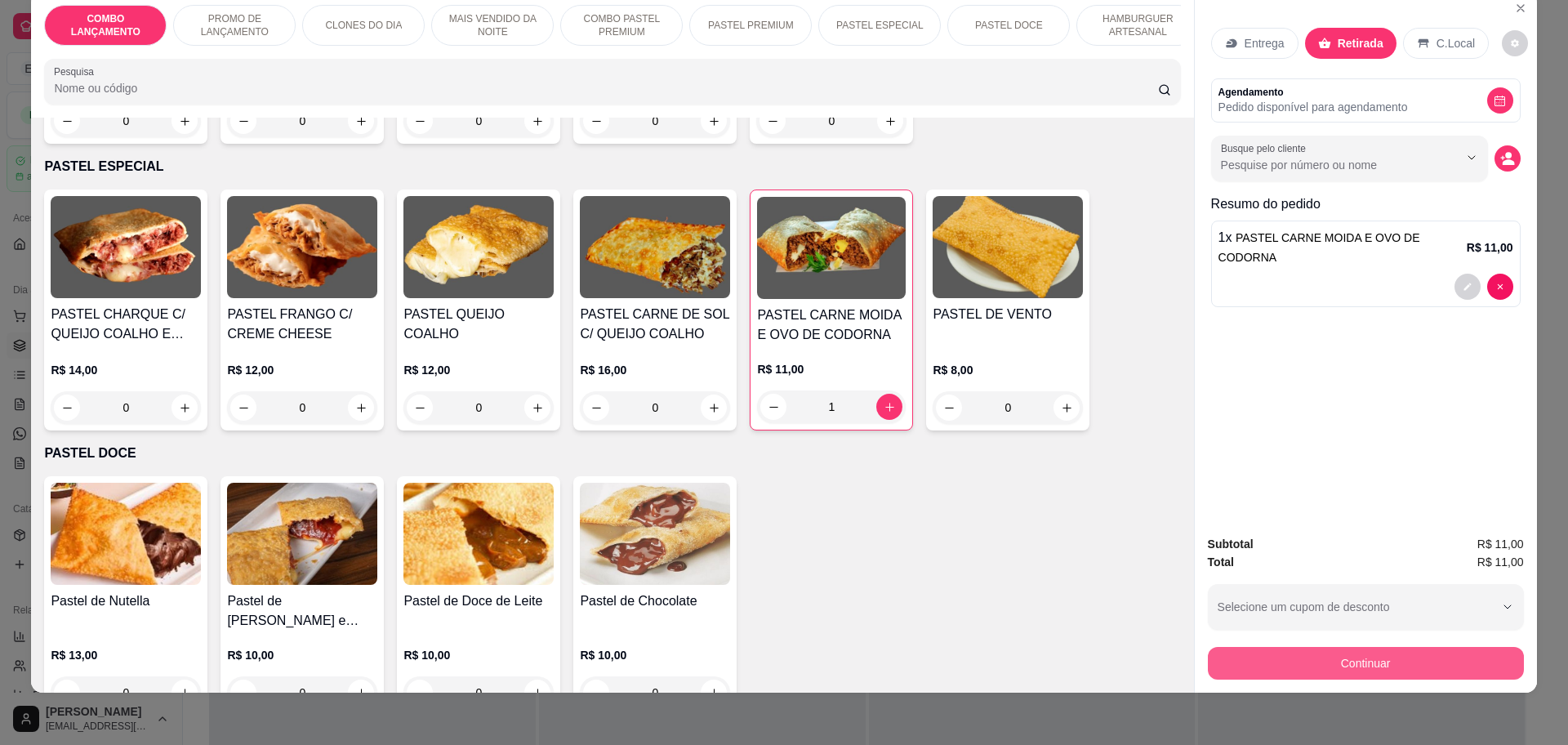
click at [1374, 662] on button "Continuar" at bounding box center [1365, 664] width 316 height 33
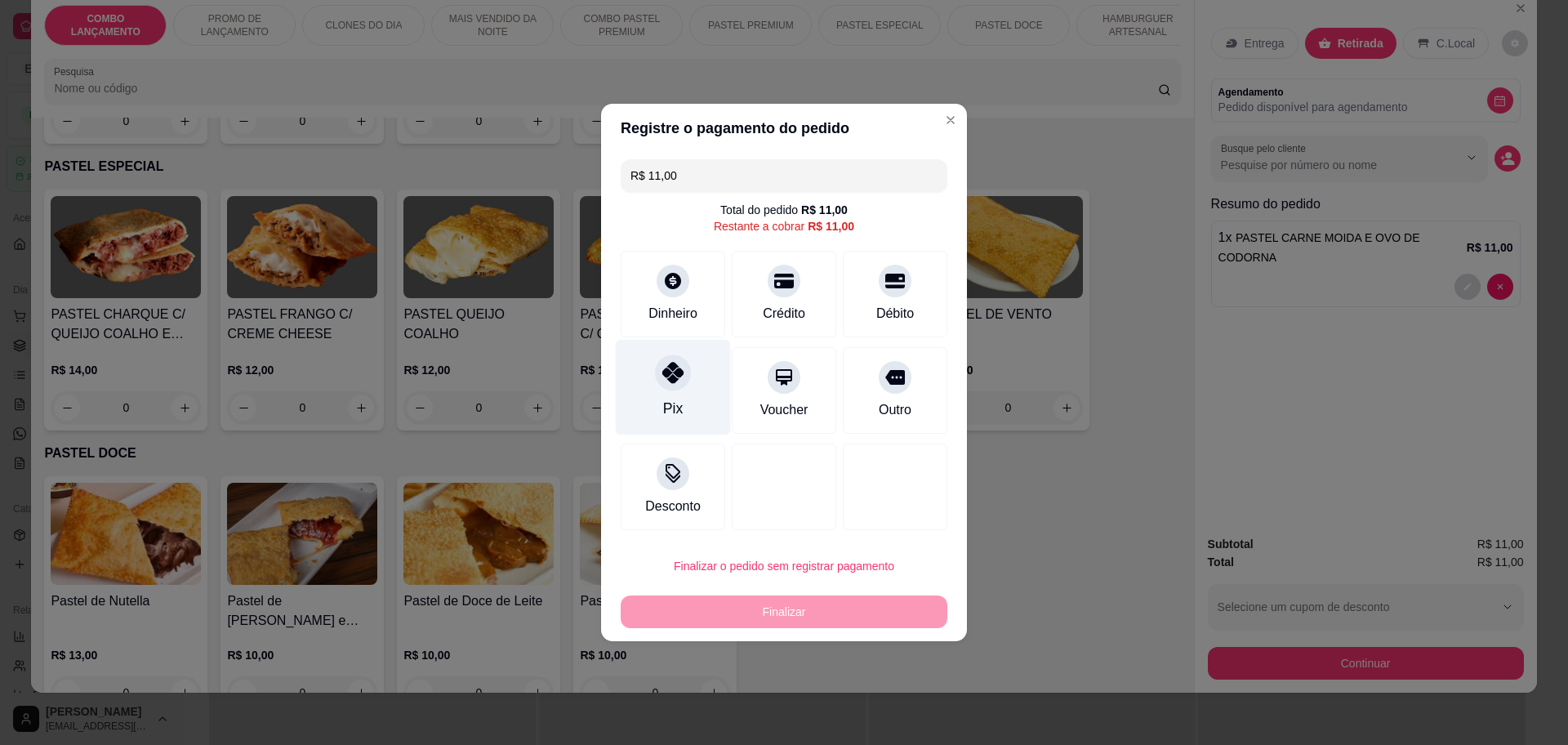
click at [668, 393] on div "Pix" at bounding box center [673, 387] width 115 height 96
type input "R$ 0,00"
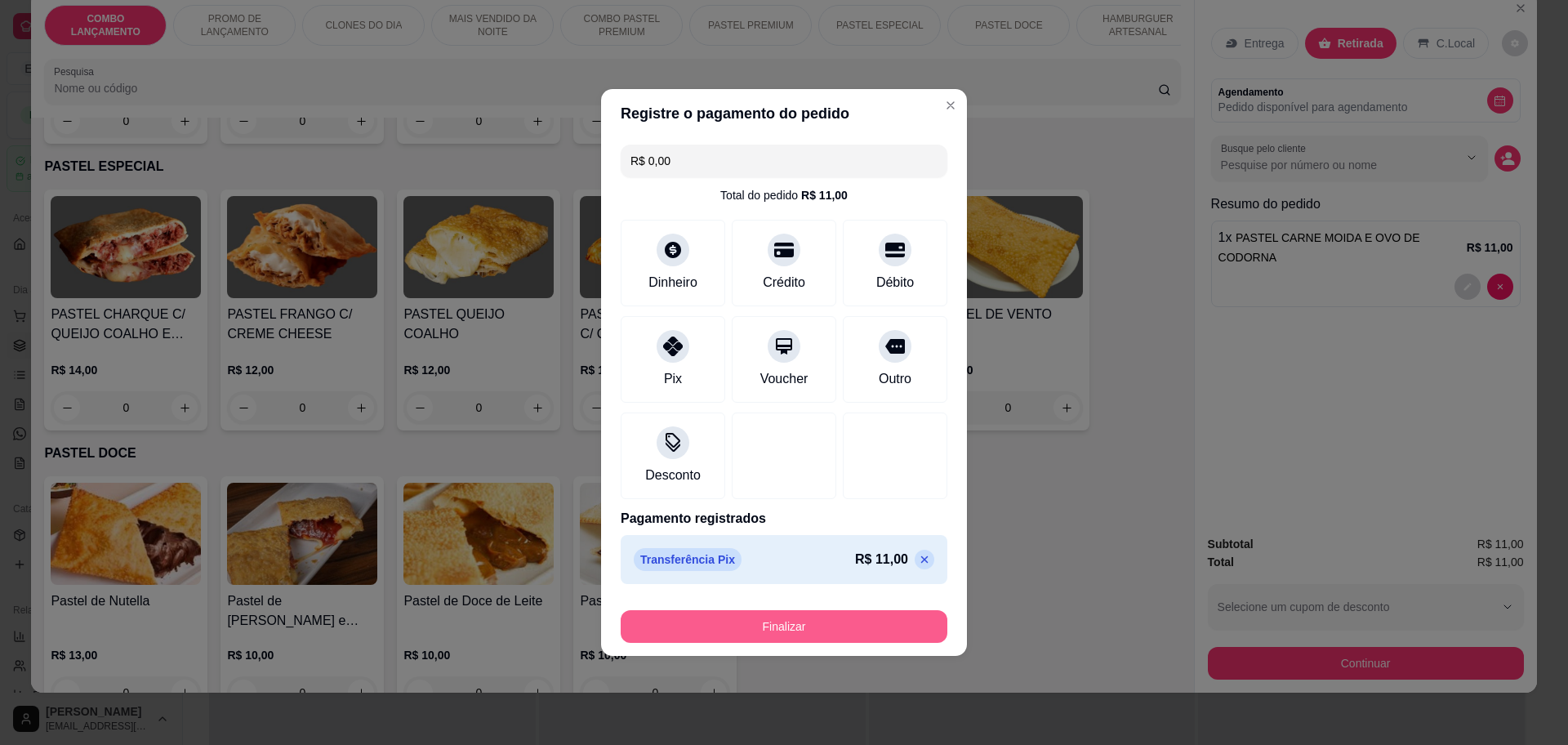
click at [826, 623] on button "Finalizar" at bounding box center [784, 626] width 327 height 33
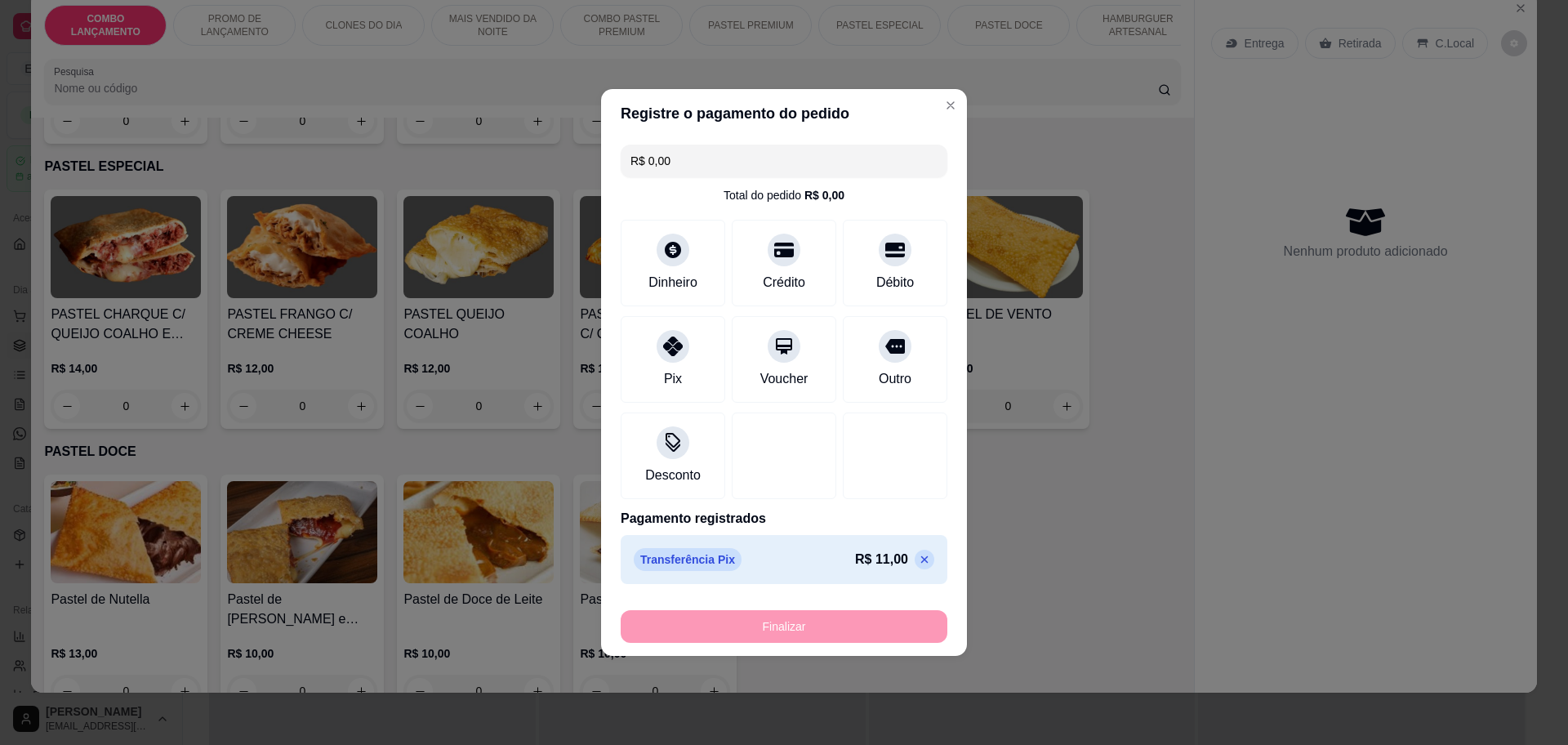
type input "0"
type input "-R$ 11,00"
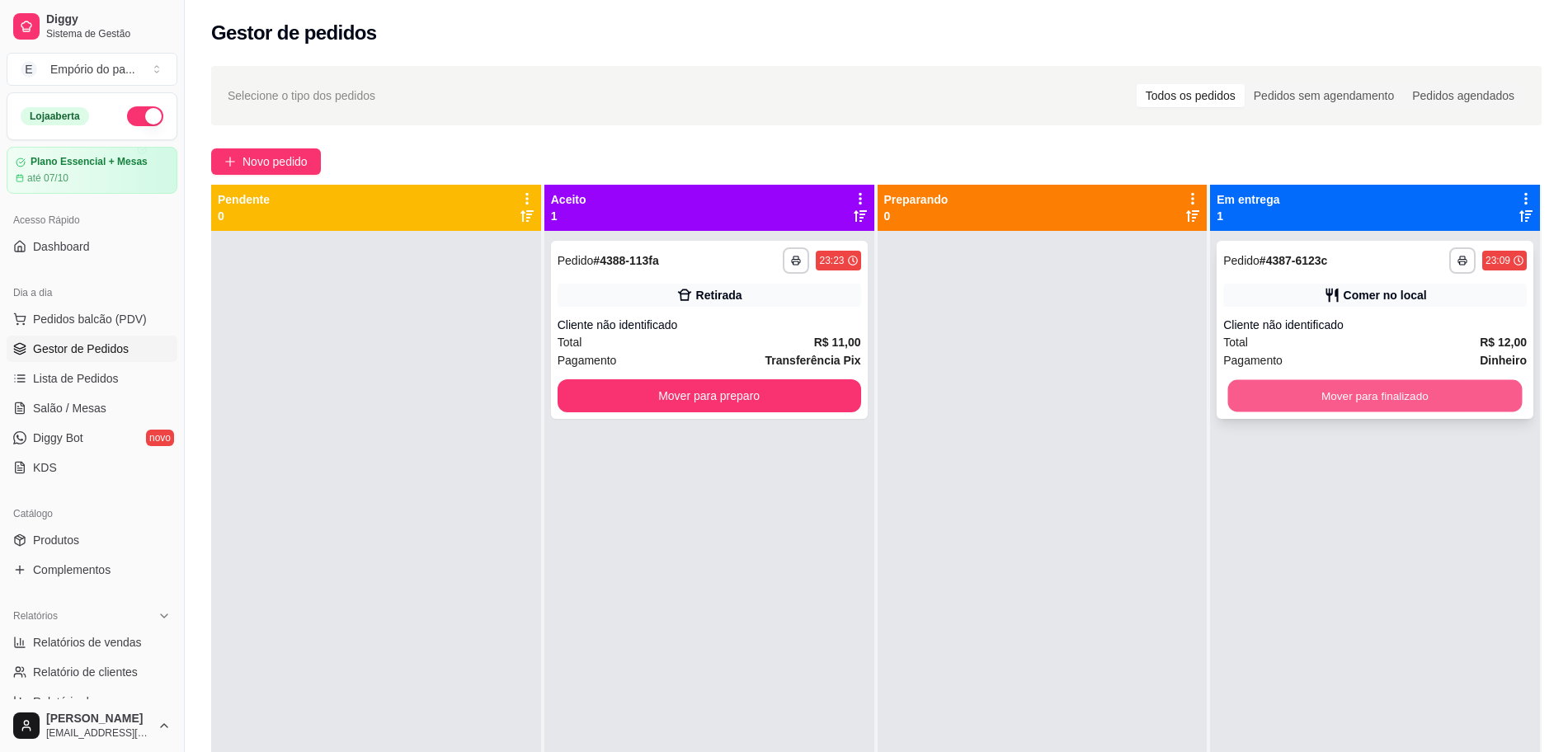
click at [1313, 392] on button "Mover para finalizado" at bounding box center [1375, 396] width 294 height 32
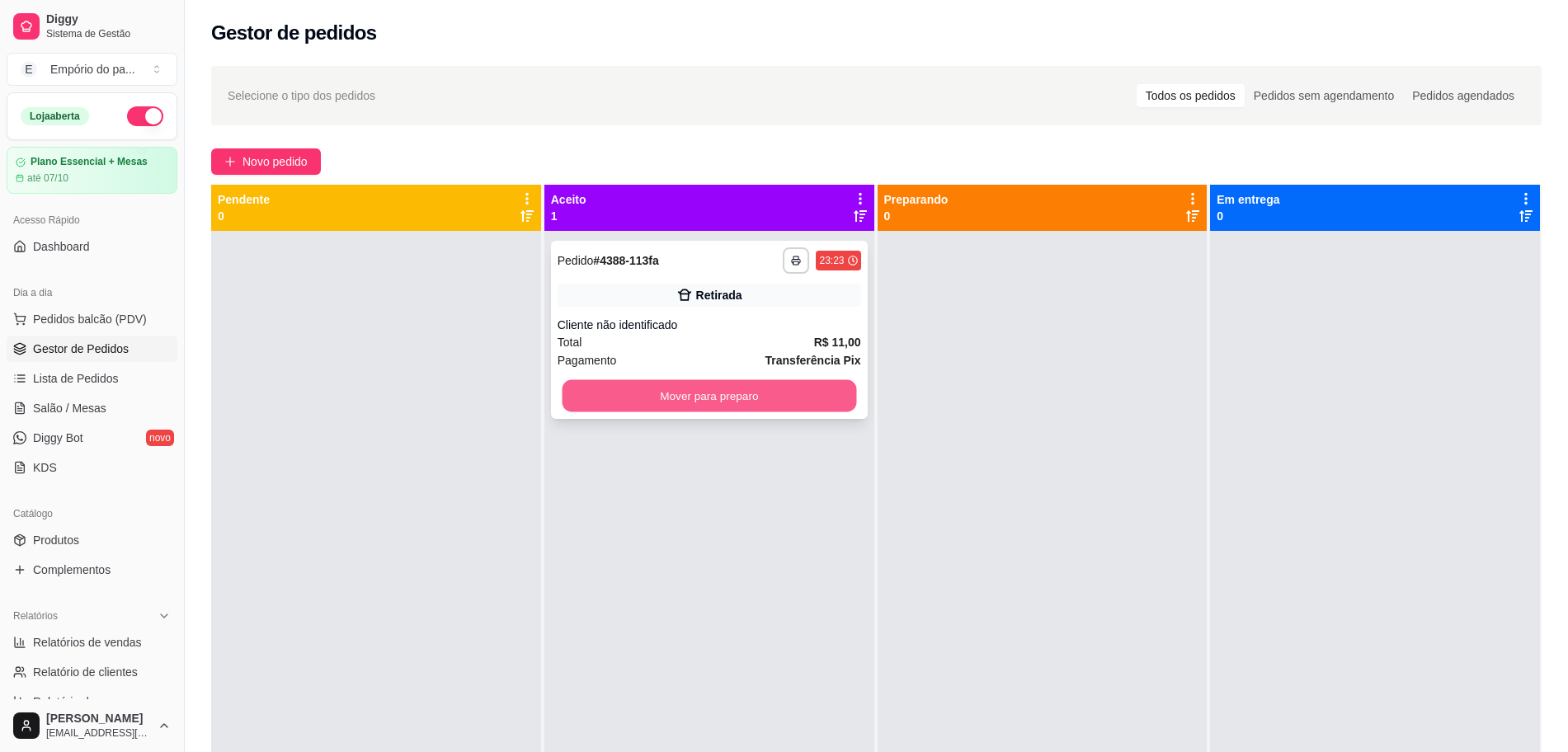
click at [778, 401] on button "Mover para preparo" at bounding box center [709, 396] width 294 height 32
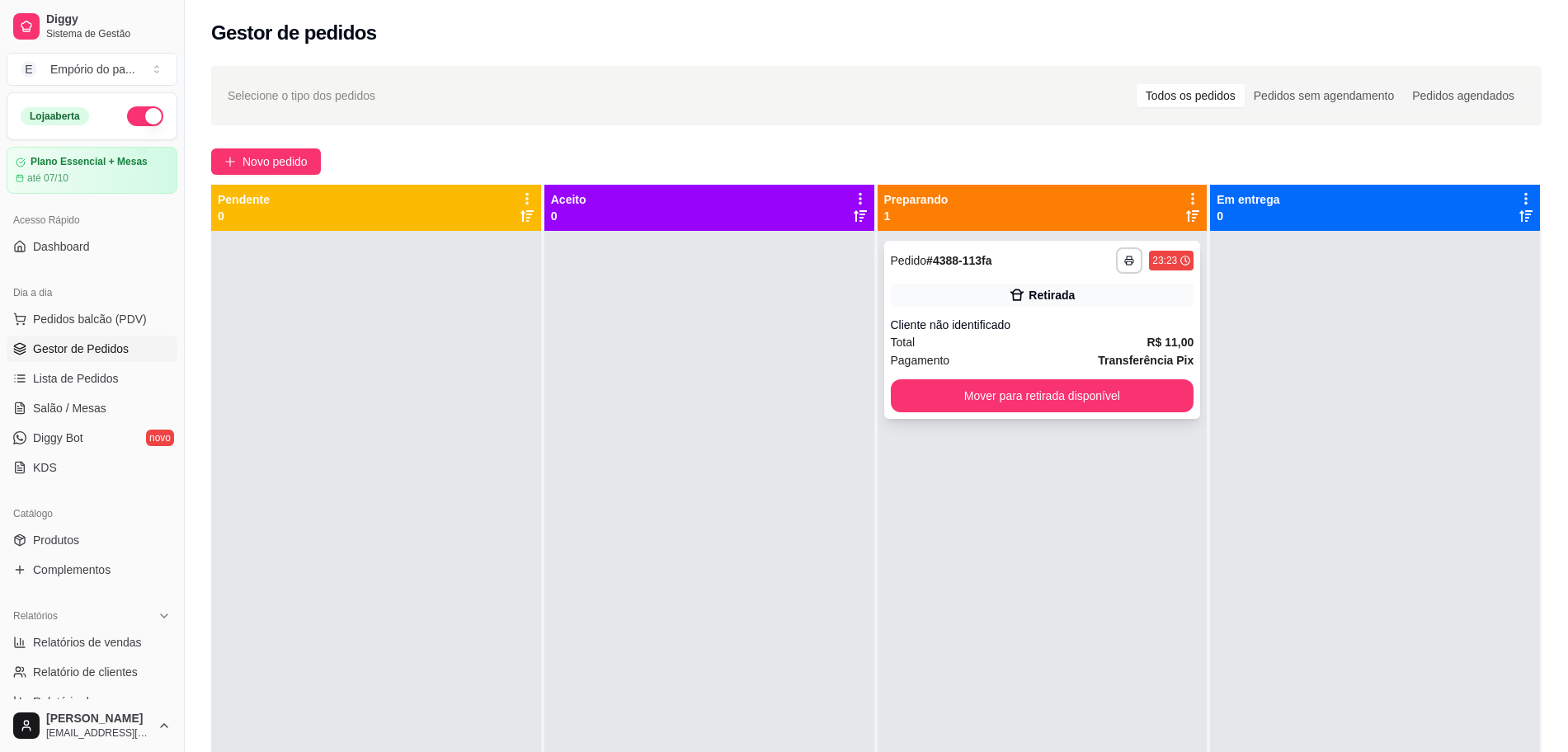
click at [1007, 284] on div "Retirada" at bounding box center [1042, 294] width 304 height 23
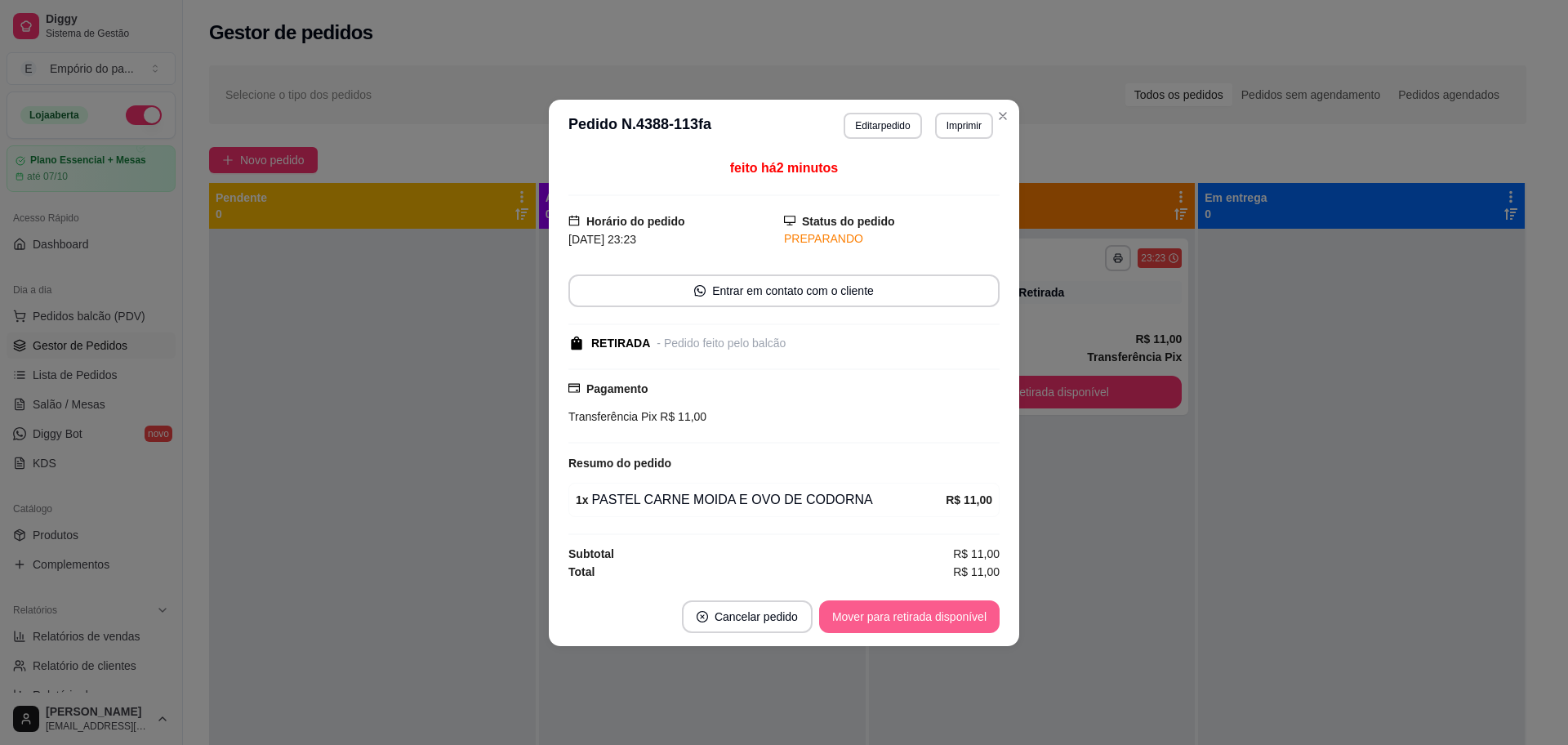
click at [852, 609] on button "Mover para retirada disponível" at bounding box center [909, 616] width 180 height 33
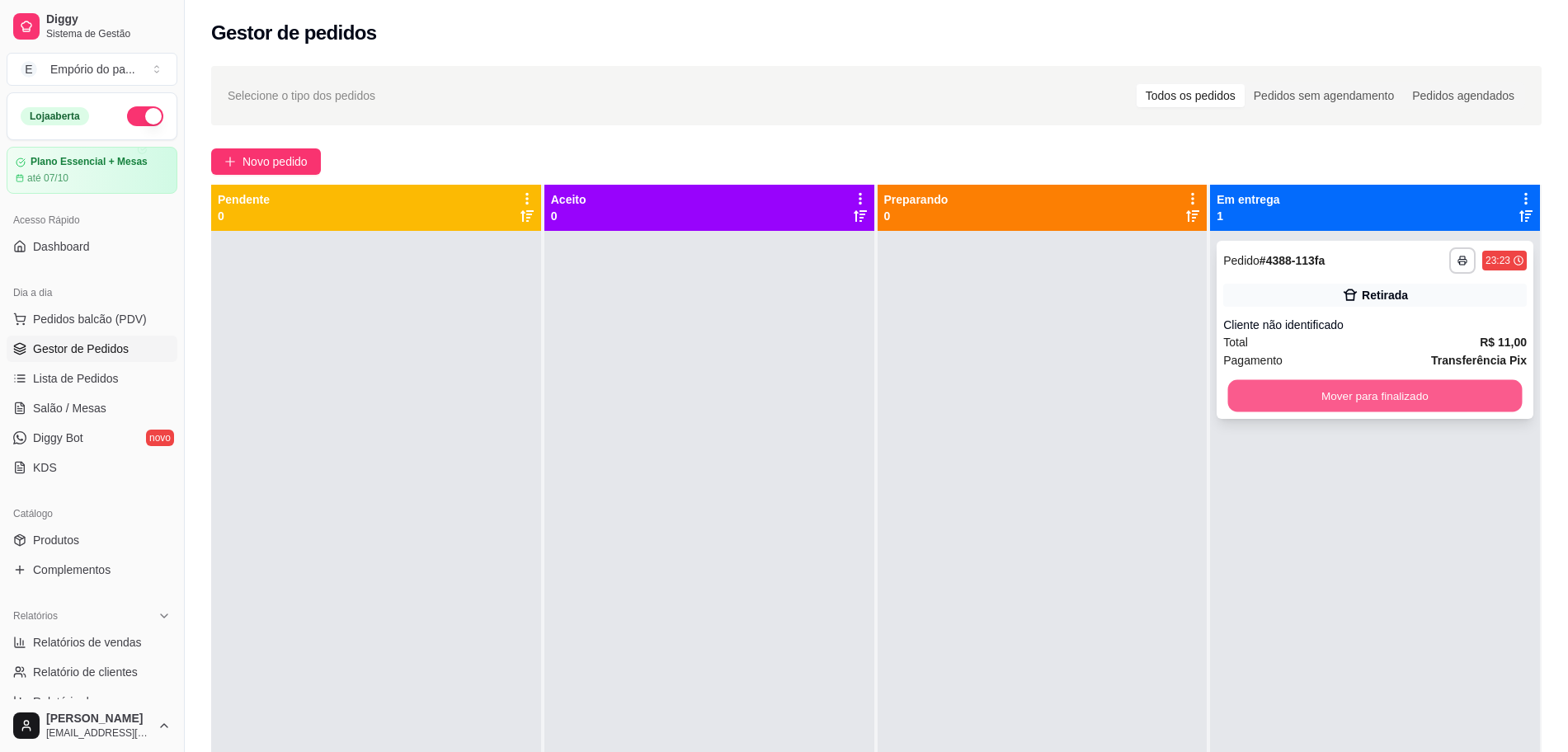
click at [1400, 391] on button "Mover para finalizado" at bounding box center [1375, 396] width 294 height 32
